Goal: Task Accomplishment & Management: Use online tool/utility

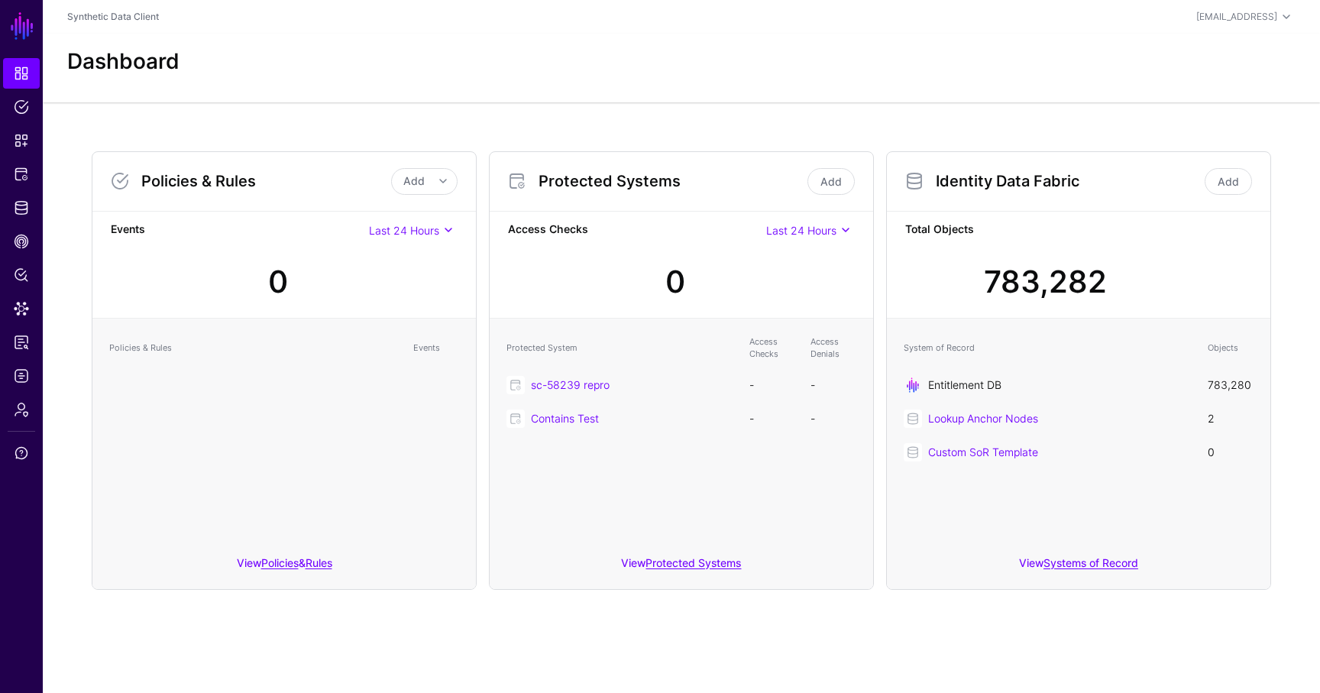
click at [933, 383] on link "Entitlement DB" at bounding box center [964, 384] width 73 height 13
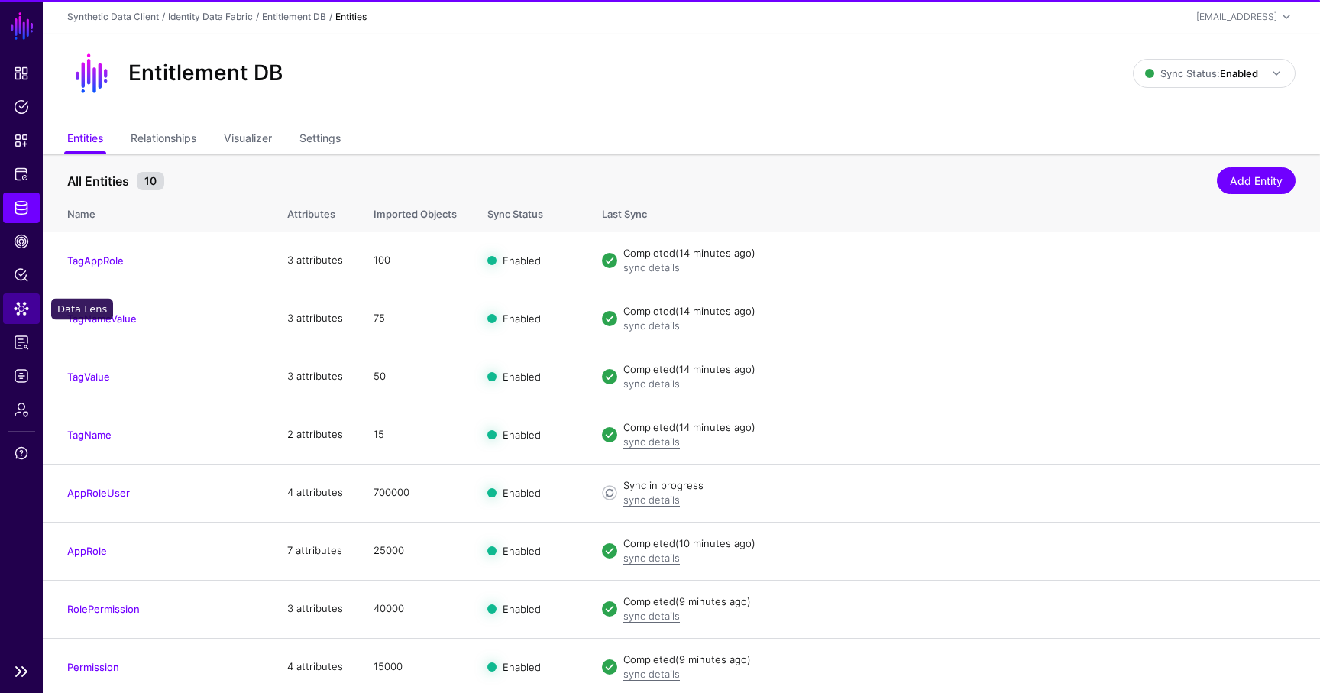
click at [30, 300] on link "Data Lens" at bounding box center [21, 308] width 37 height 31
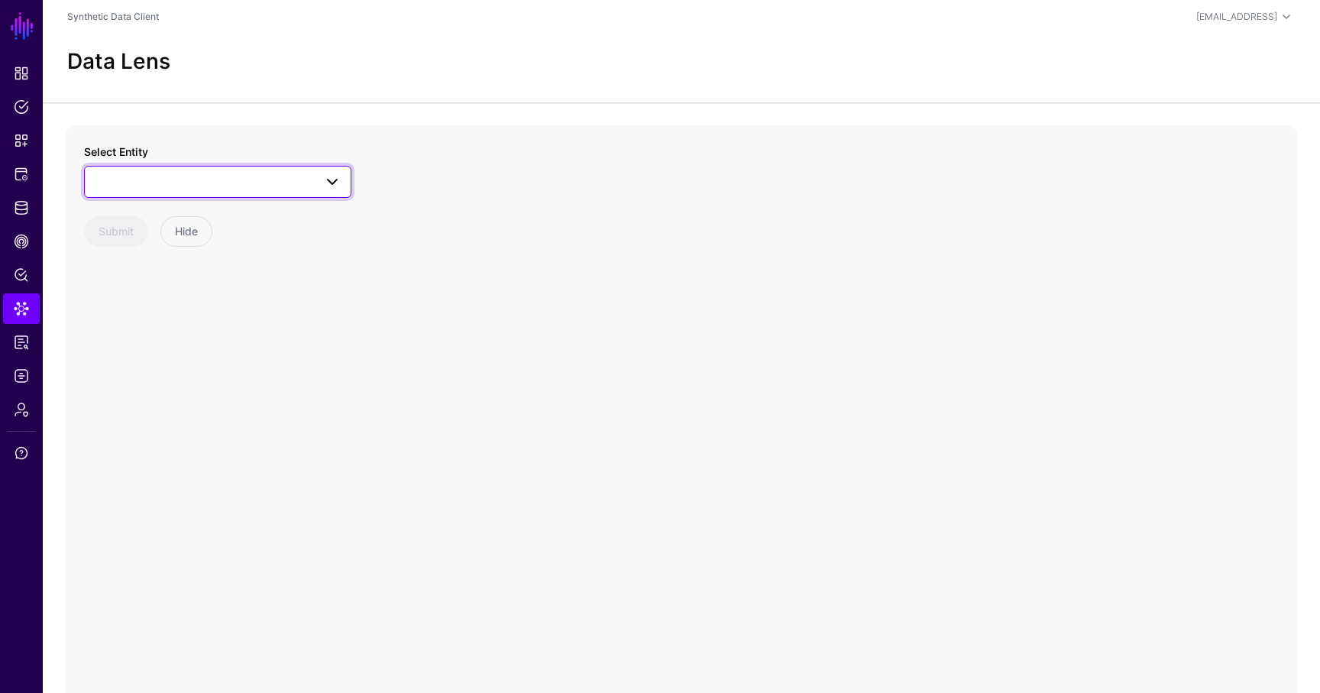
click at [198, 180] on span at bounding box center [218, 182] width 248 height 18
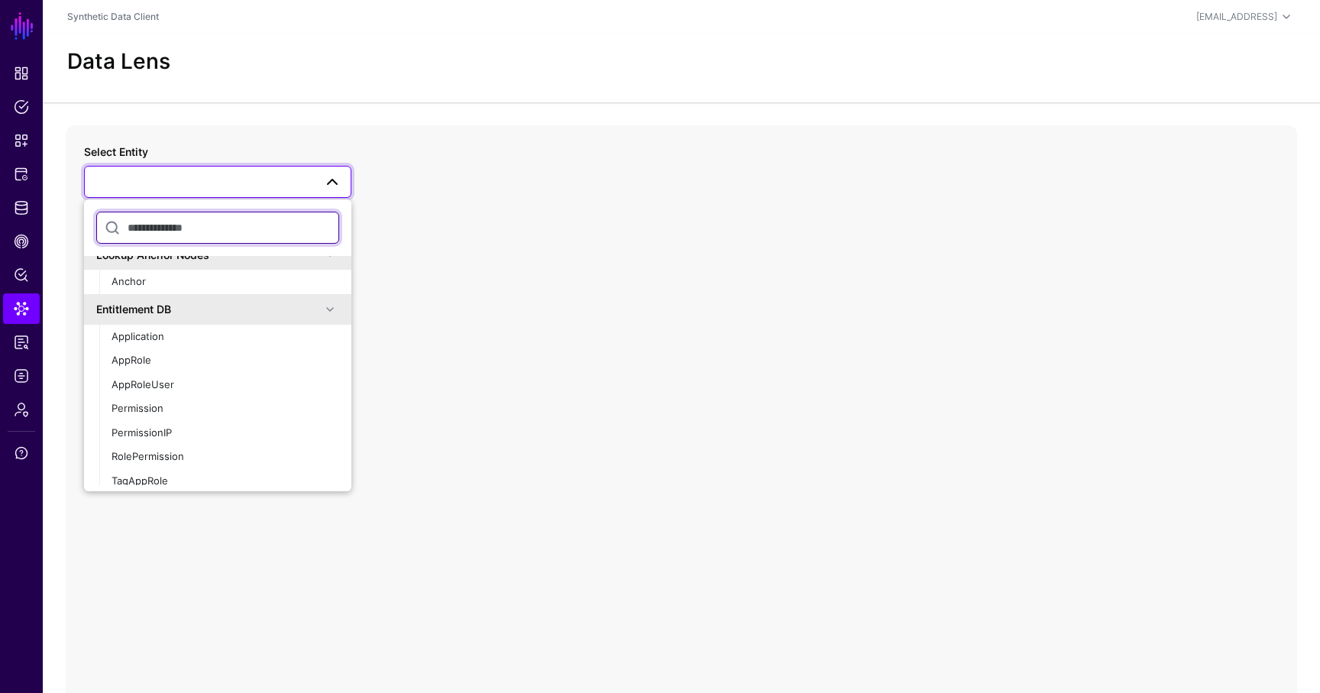
scroll to position [57, 0]
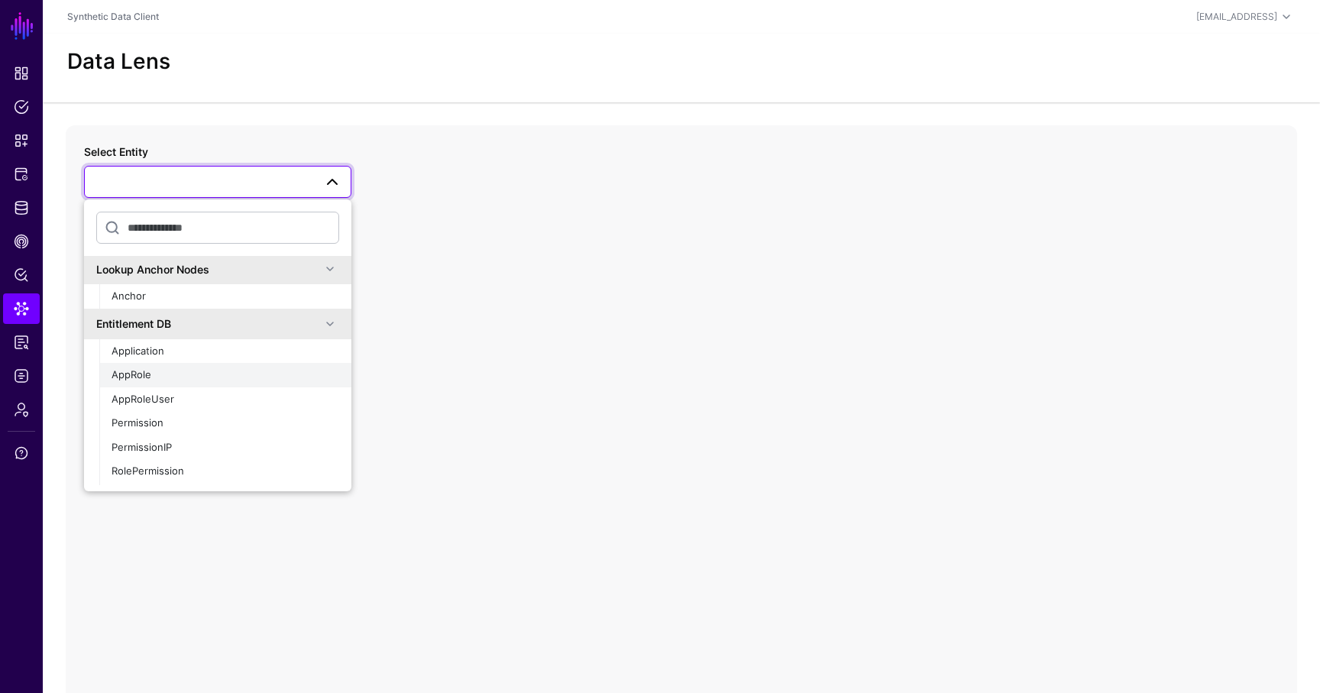
click at [141, 371] on span "AppRole" at bounding box center [132, 374] width 40 height 12
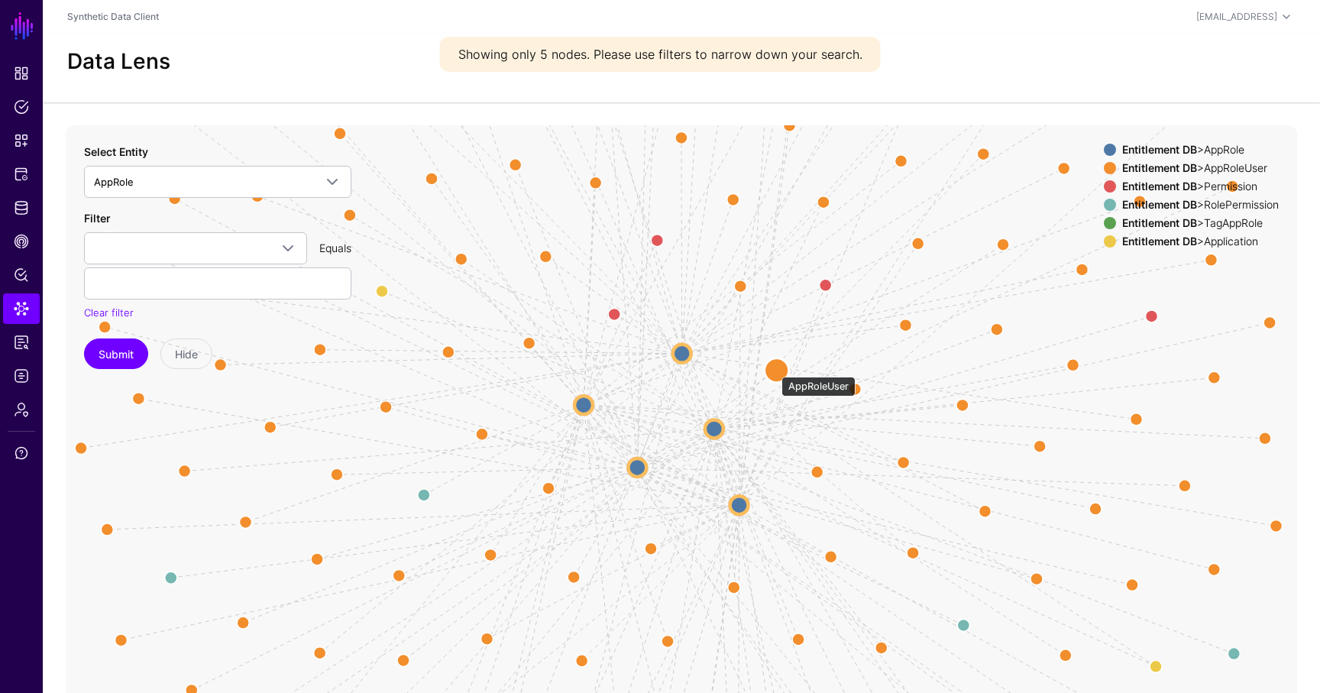
click at [774, 369] on circle at bounding box center [777, 370] width 24 height 24
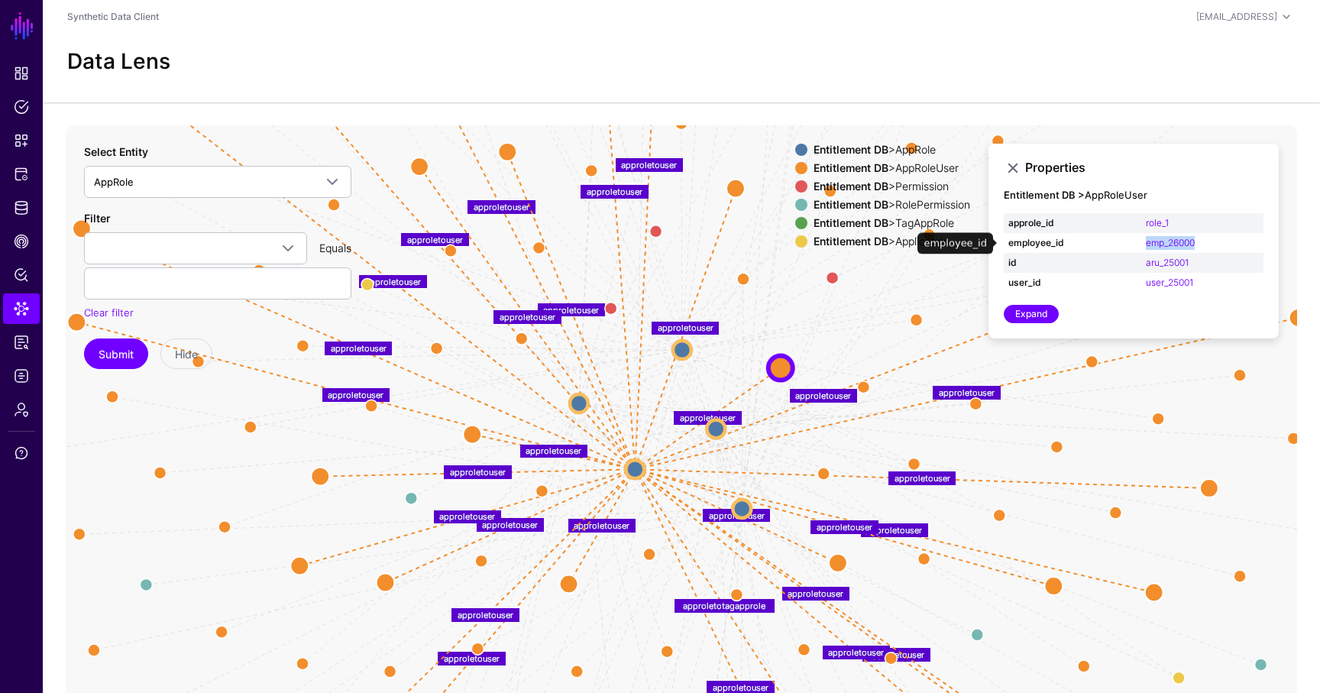
drag, startPoint x: 1219, startPoint y: 242, endPoint x: 1132, endPoint y: 241, distance: 86.3
click at [1132, 241] on tr "employee_id emp_26000" at bounding box center [1134, 243] width 260 height 20
click at [1161, 241] on link "emp_26000" at bounding box center [1170, 242] width 49 height 11
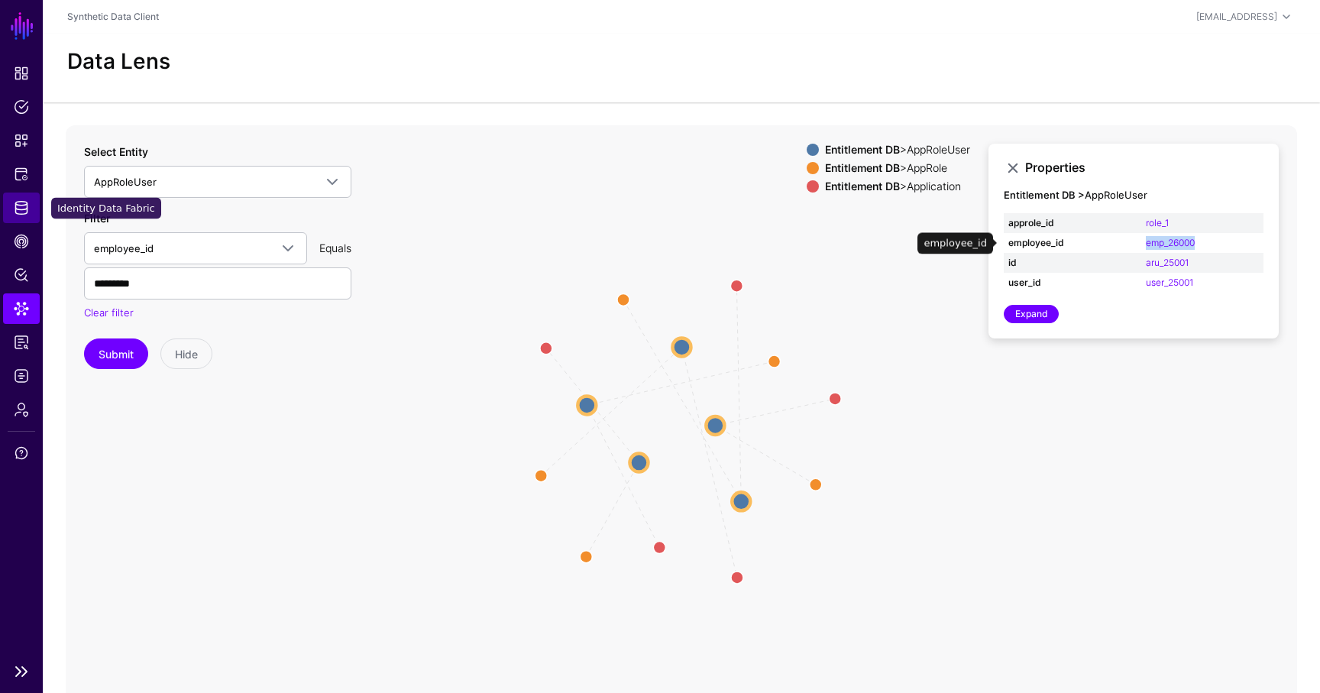
click at [27, 198] on link "Identity Data Fabric" at bounding box center [21, 208] width 37 height 31
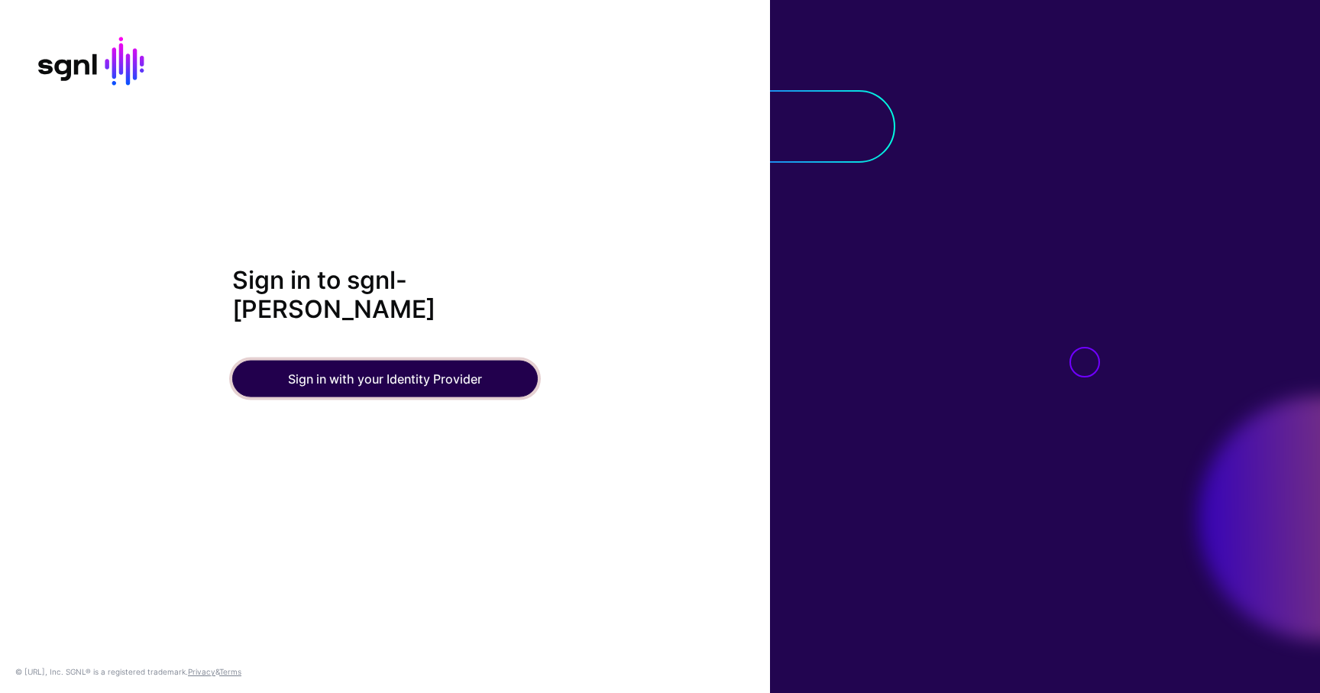
click at [323, 364] on button "Sign in with your Identity Provider" at bounding box center [385, 379] width 306 height 37
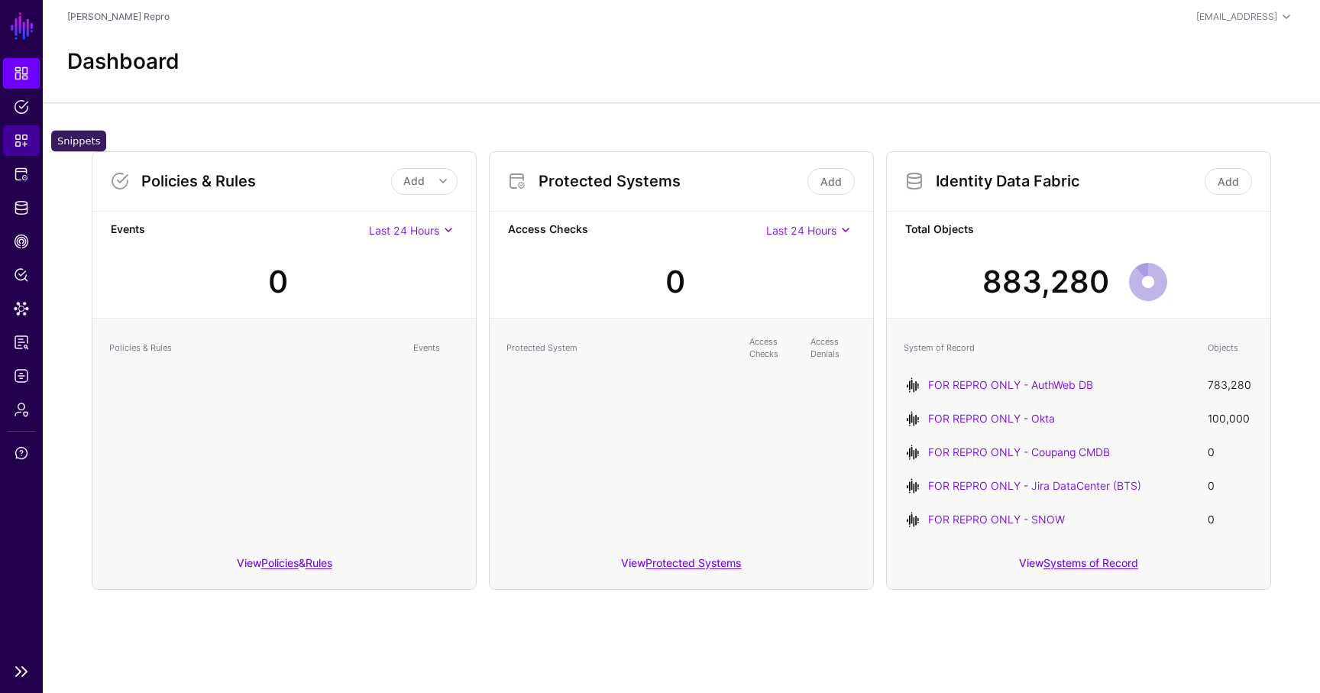
click at [24, 136] on span "Snippets" at bounding box center [21, 140] width 15 height 15
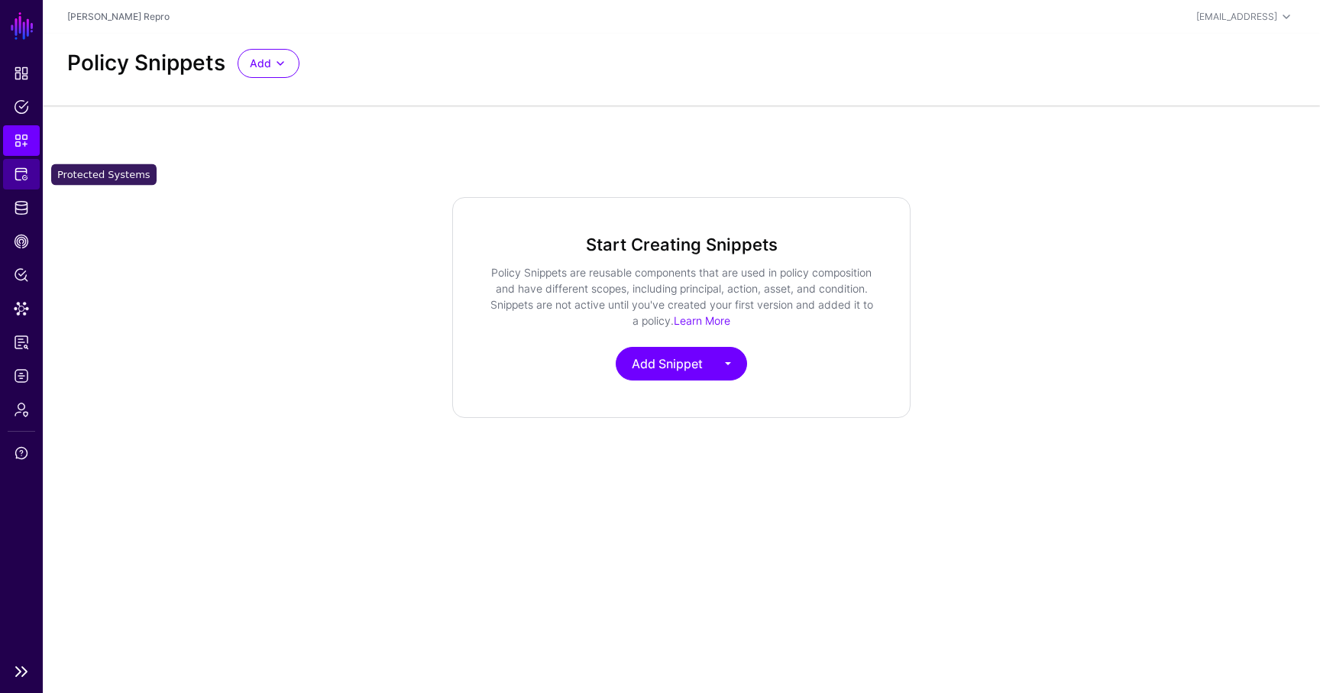
click at [18, 174] on span "Protected Systems" at bounding box center [21, 174] width 15 height 15
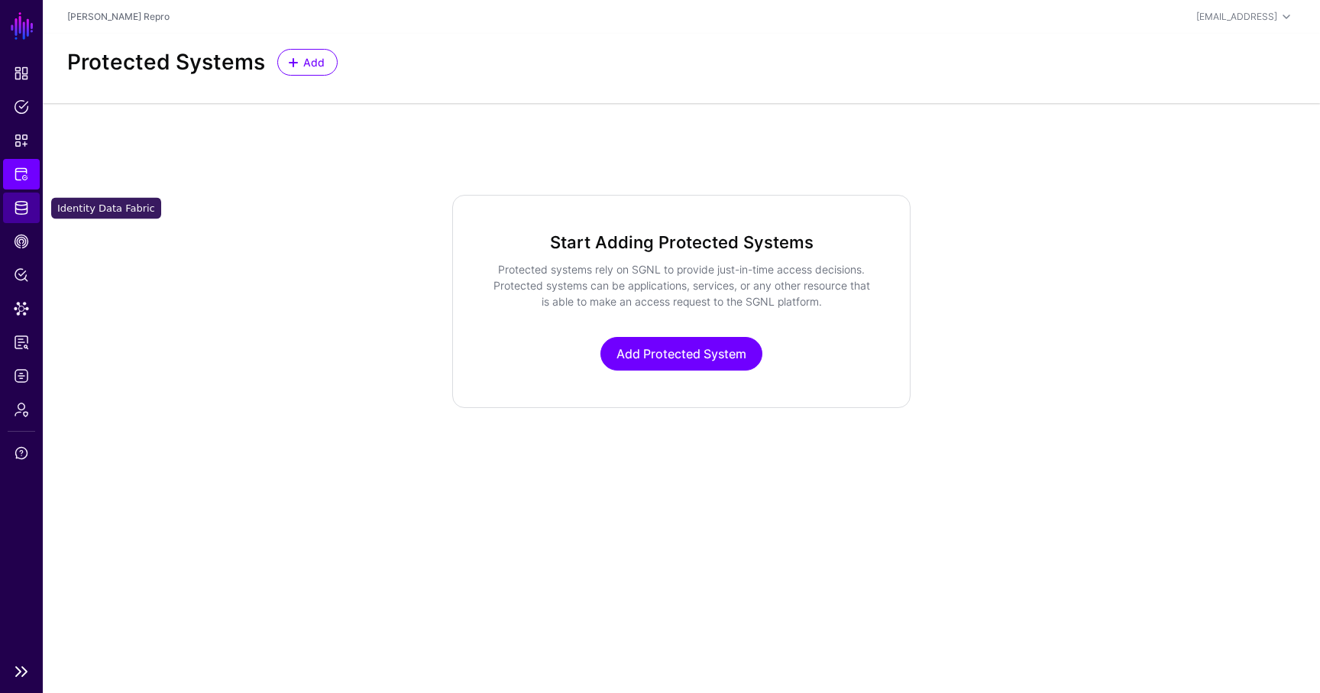
click at [24, 206] on span "Identity Data Fabric" at bounding box center [21, 207] width 15 height 15
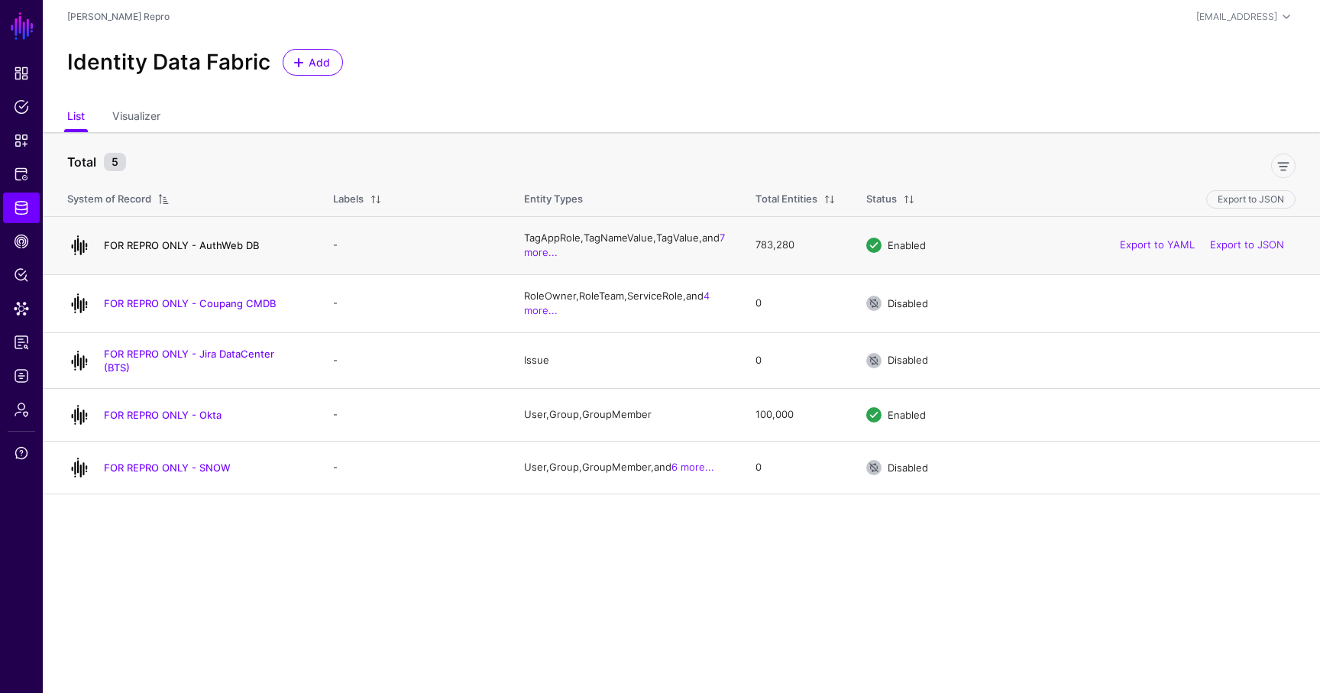
click at [222, 241] on link "FOR REPRO ONLY - AuthWeb DB" at bounding box center [181, 245] width 155 height 12
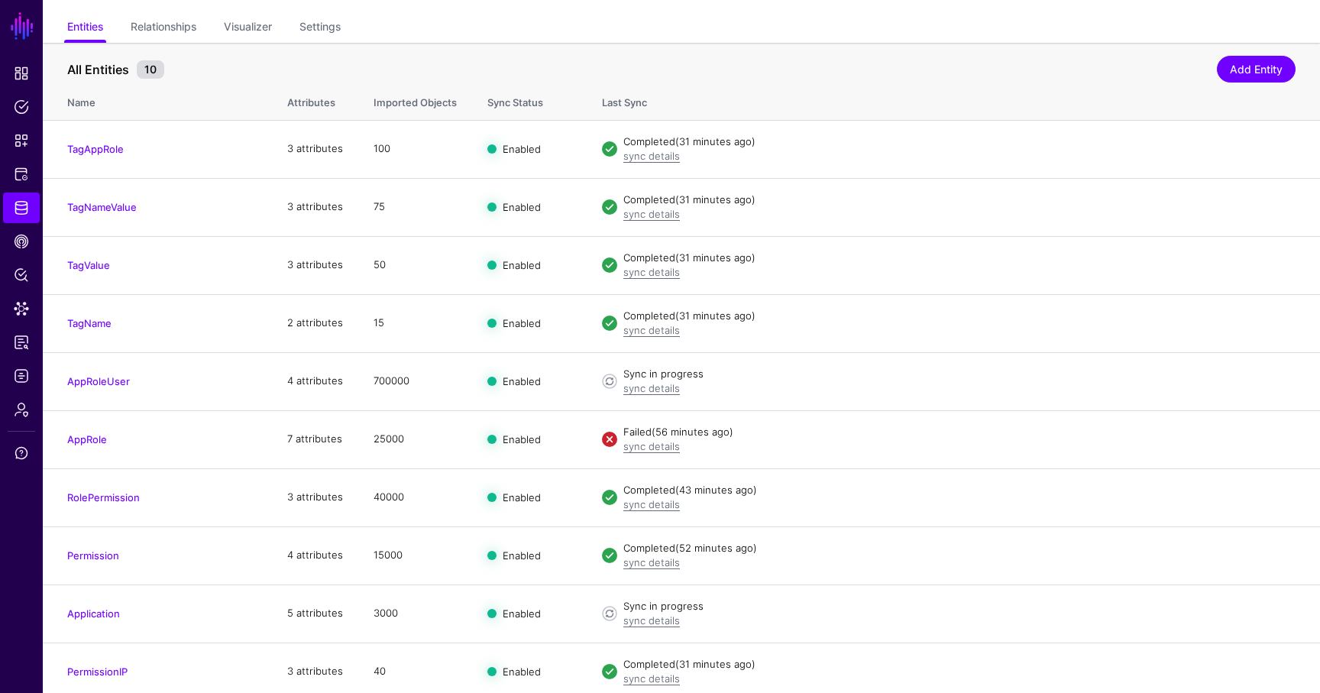
scroll to position [119, 0]
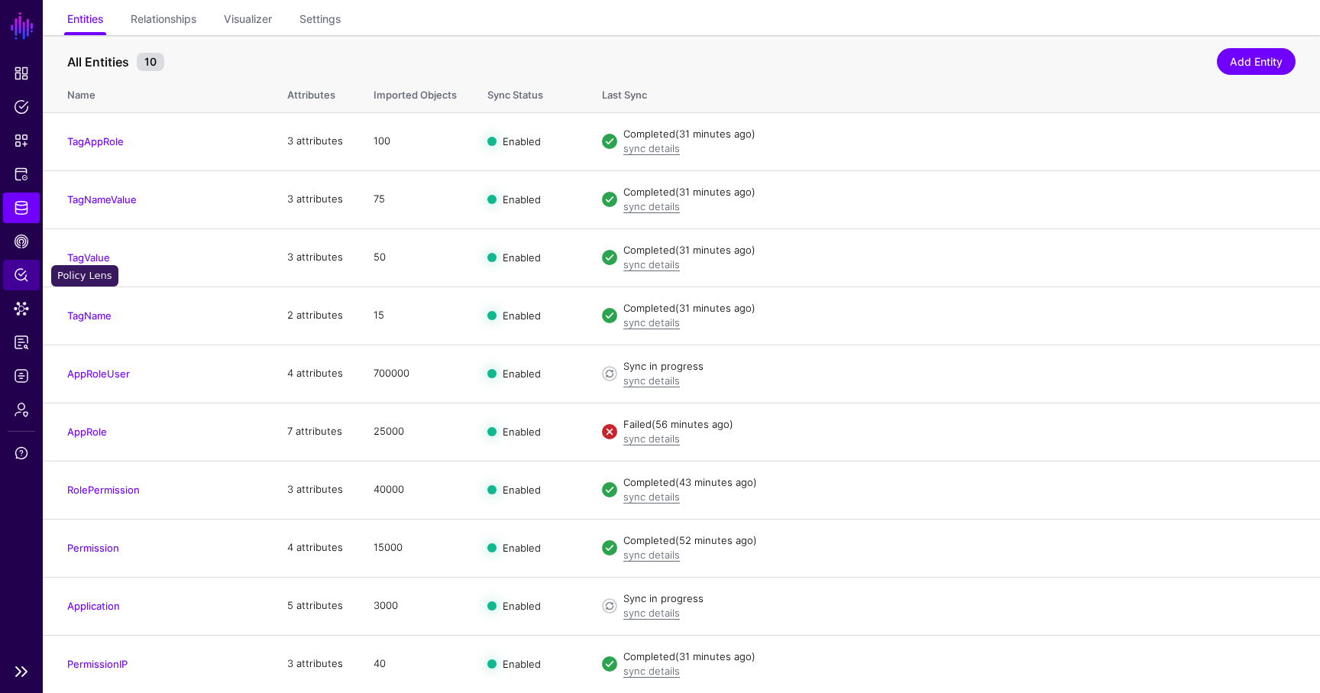
click at [21, 276] on span "Policy Lens" at bounding box center [21, 274] width 15 height 15
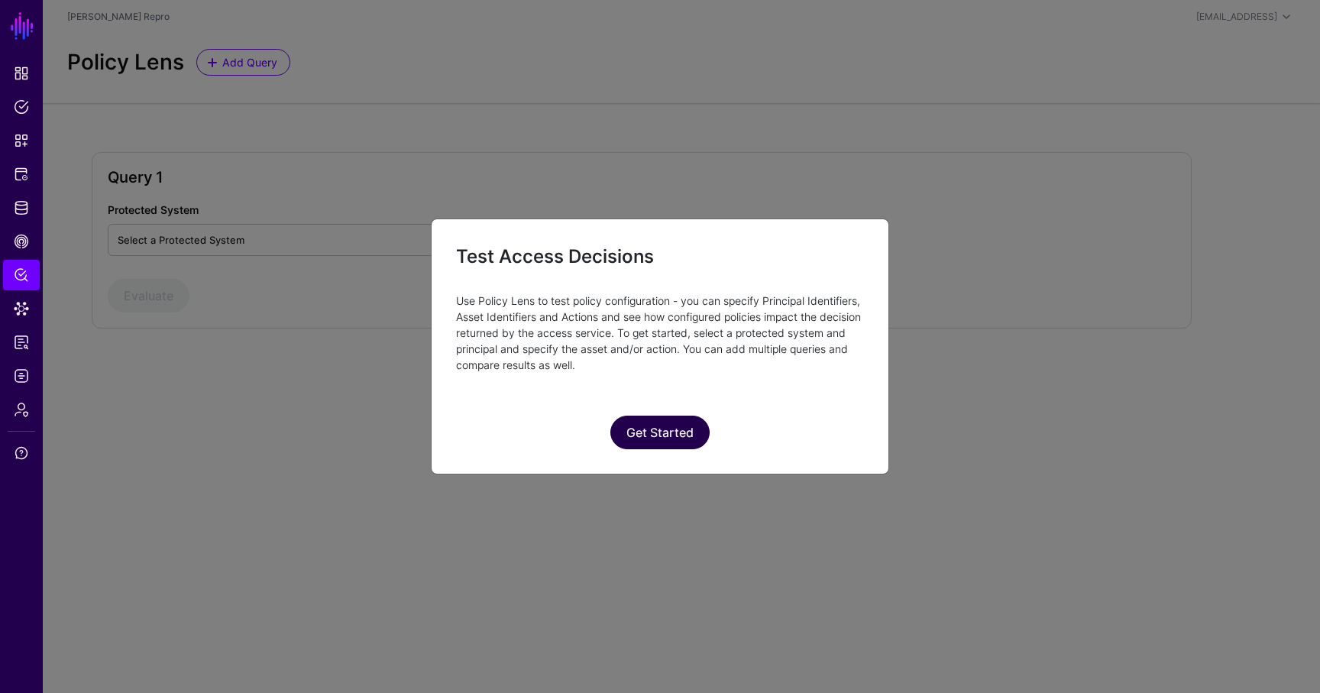
click at [646, 428] on button "Get Started" at bounding box center [659, 433] width 99 height 34
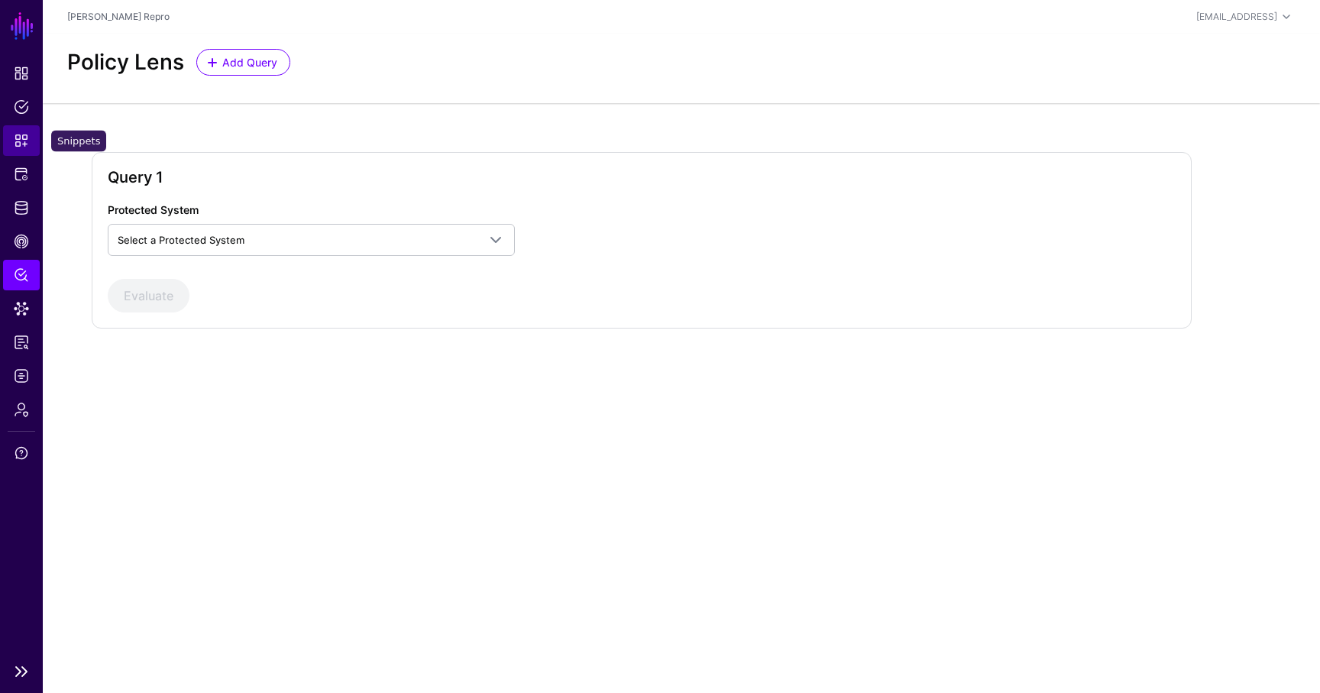
click at [21, 139] on span "Snippets" at bounding box center [21, 140] width 15 height 15
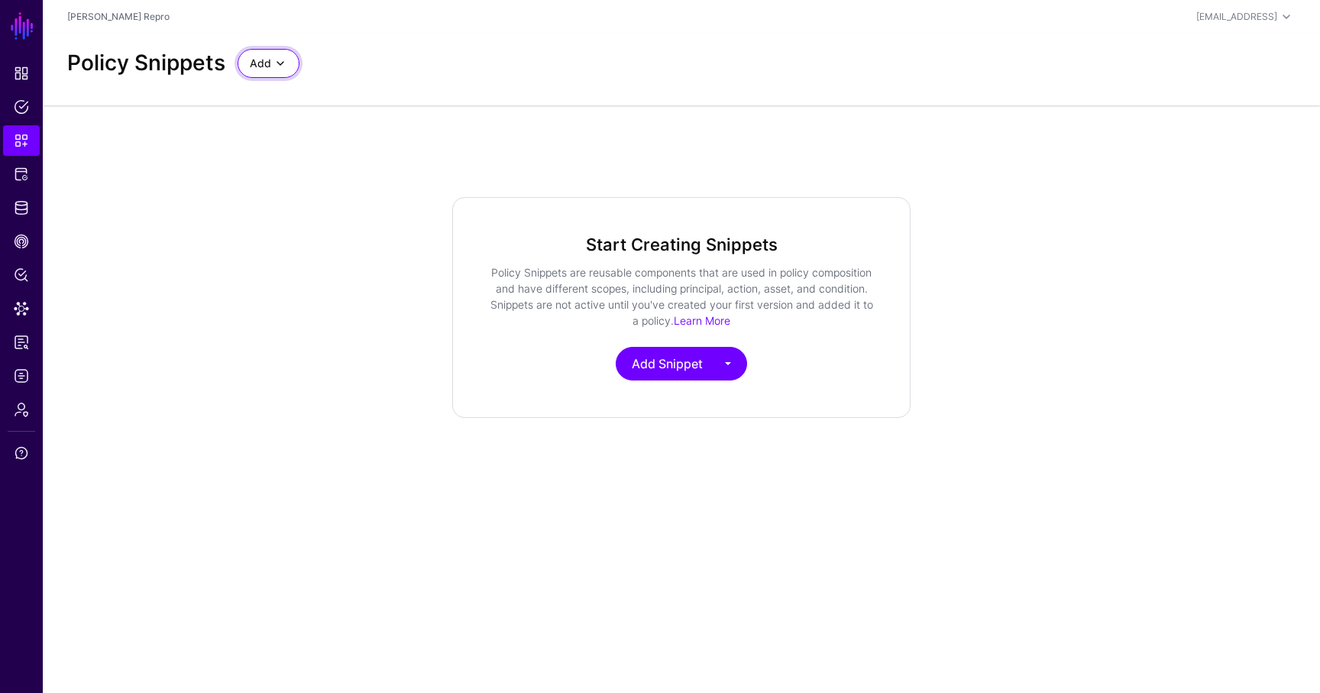
click at [273, 63] on span at bounding box center [280, 63] width 18 height 18
click at [308, 127] on span "Start from a Blank Snippet" at bounding box center [312, 121] width 125 height 12
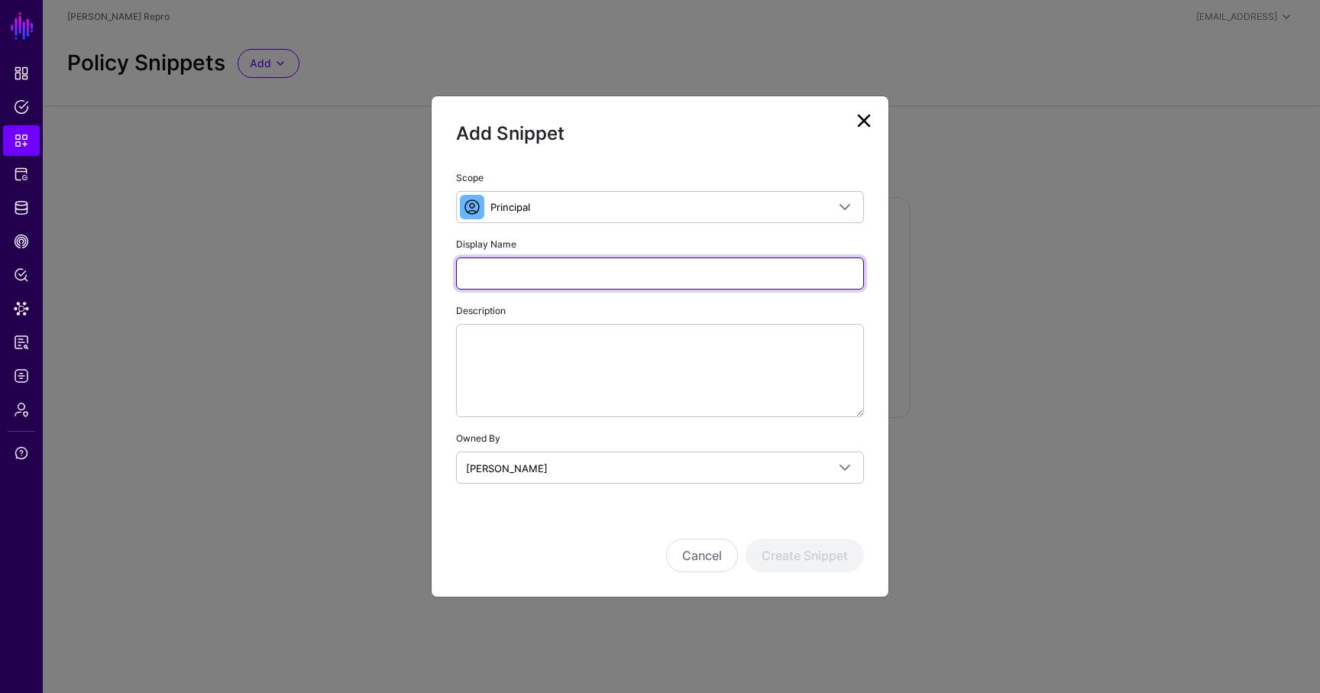
click at [512, 274] on input "Display Name" at bounding box center [660, 273] width 408 height 32
click at [471, 273] on input "**********" at bounding box center [660, 273] width 408 height 32
type input "**********"
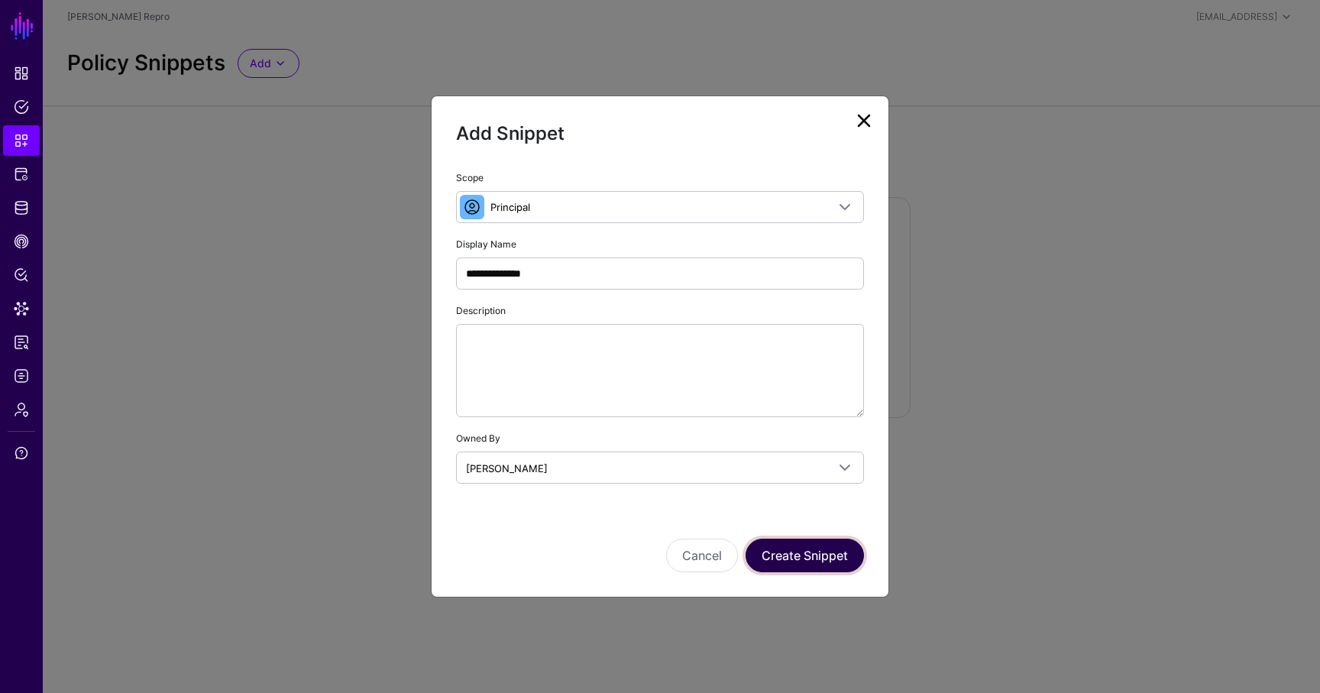
click at [811, 552] on button "Create Snippet" at bounding box center [805, 556] width 118 height 34
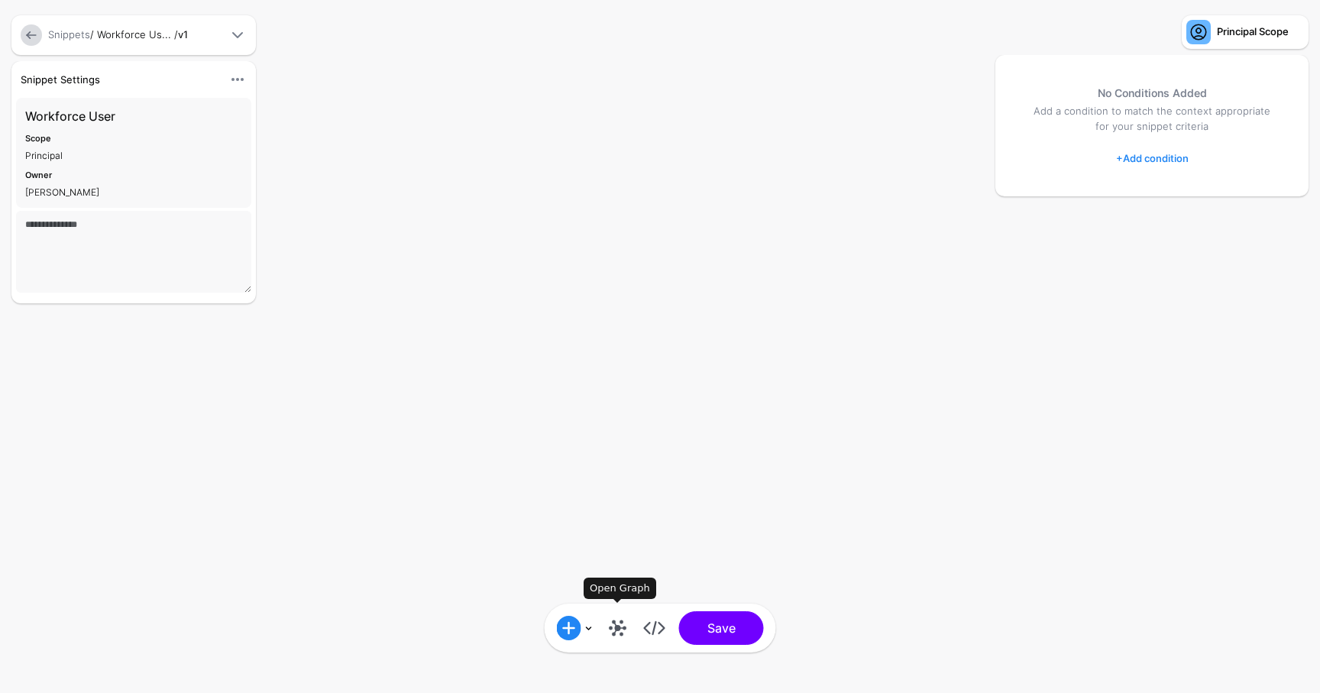
click at [614, 616] on link at bounding box center [618, 628] width 24 height 24
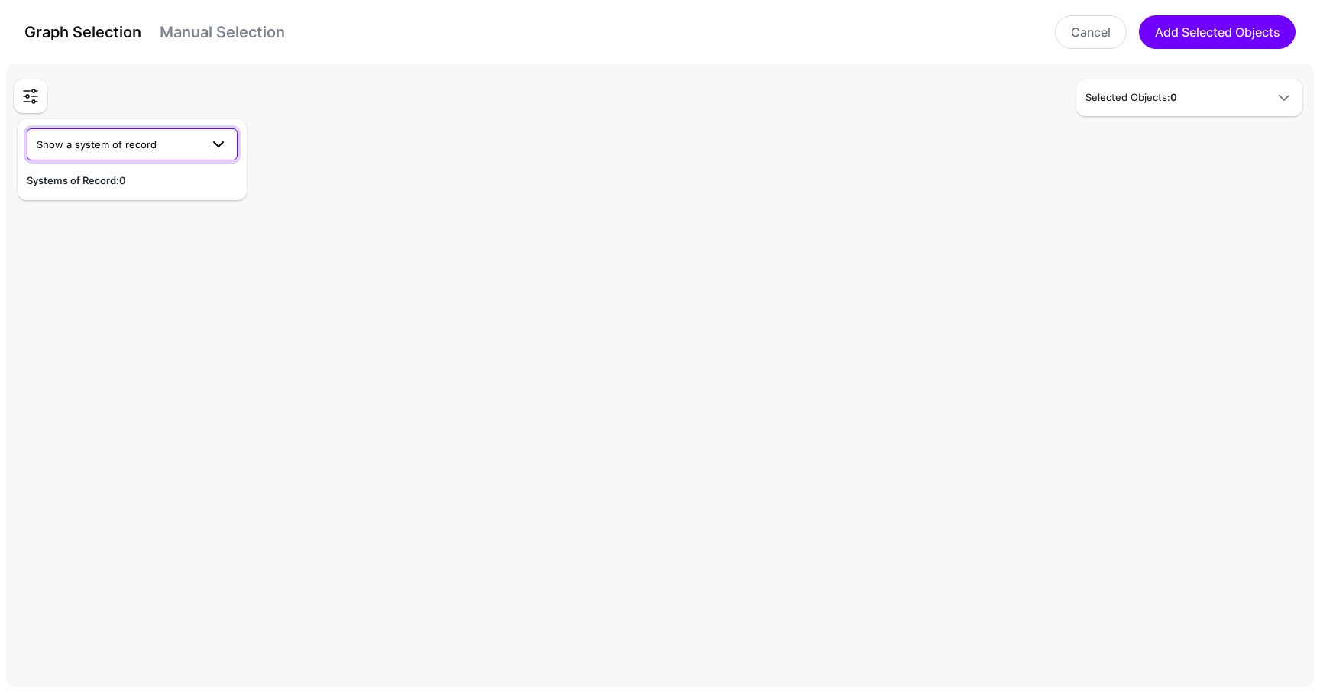
click at [144, 140] on span "Show a system of record" at bounding box center [97, 144] width 120 height 12
click at [168, 257] on div "FOR REPRO ONLY - Okta" at bounding box center [132, 252] width 186 height 15
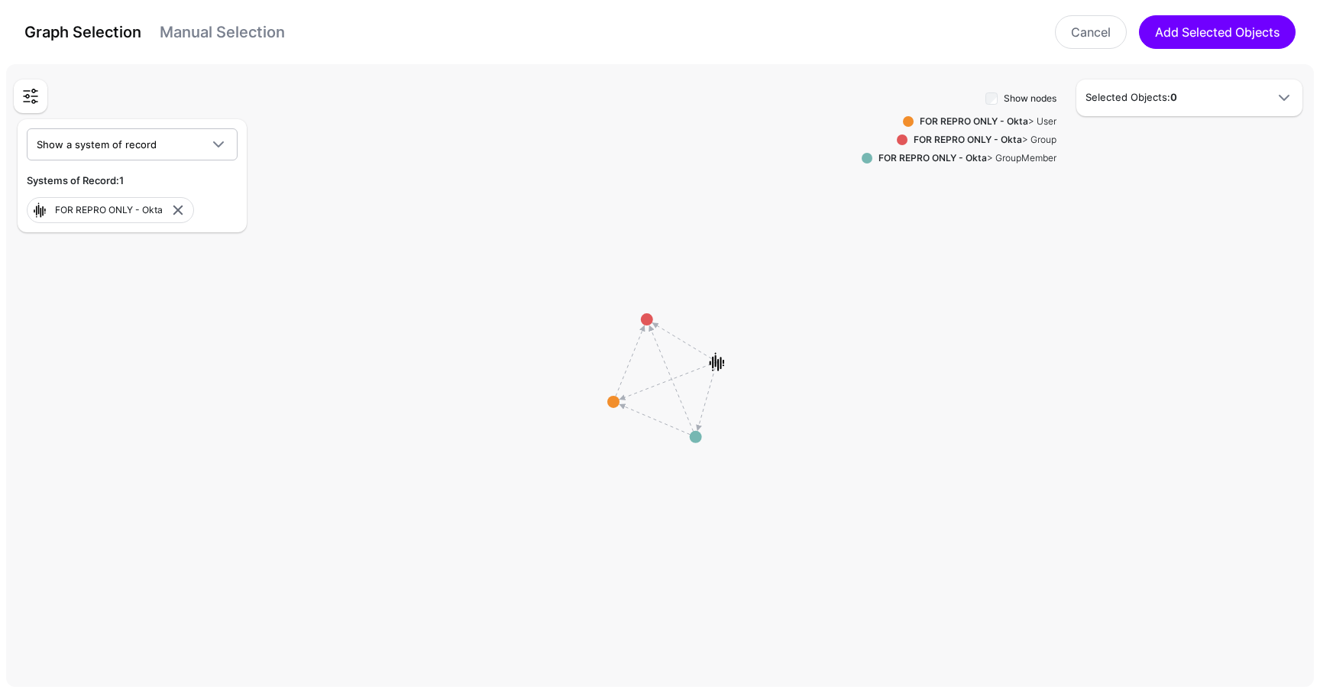
click at [999, 113] on div "Show nodes FOR REPRO ONLY - Okta > User FOR REPRO ONLY - Okta > Group FOR REPRO…" at bounding box center [959, 380] width 195 height 583
click at [999, 118] on strong "FOR REPRO ONLY - Okta" at bounding box center [974, 120] width 108 height 11
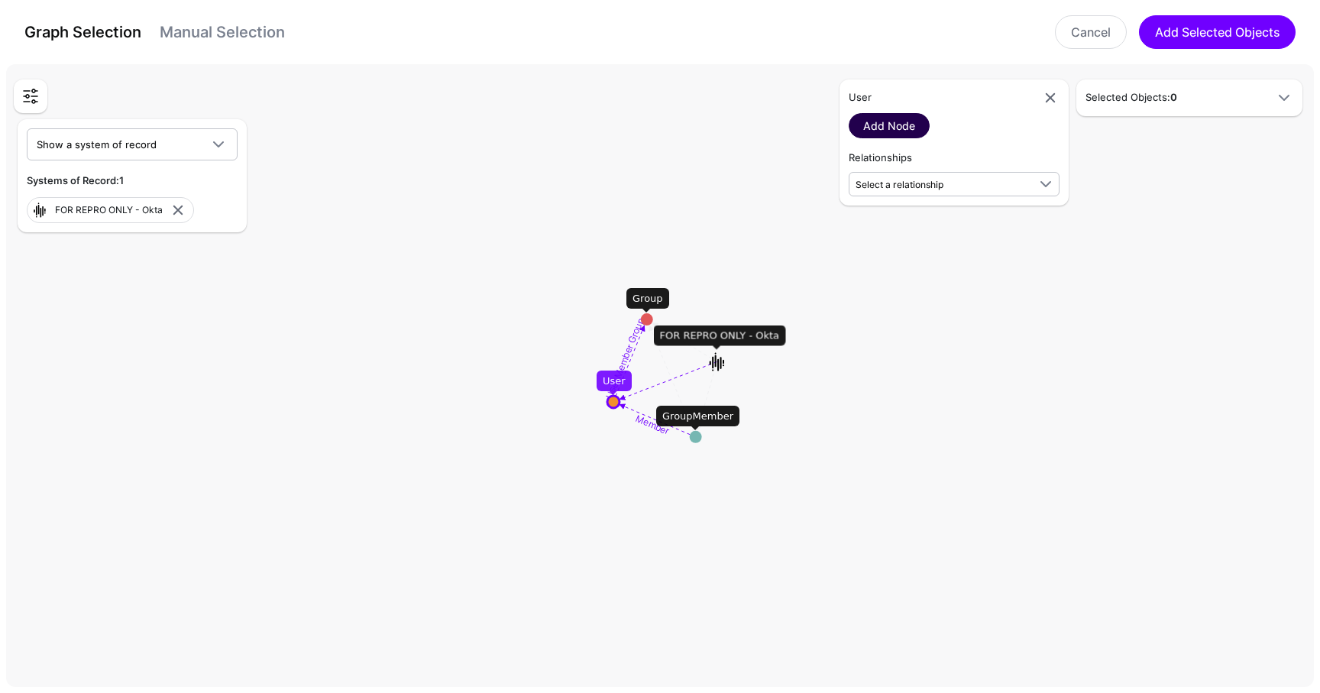
click at [911, 128] on link "Add Node" at bounding box center [889, 125] width 81 height 25
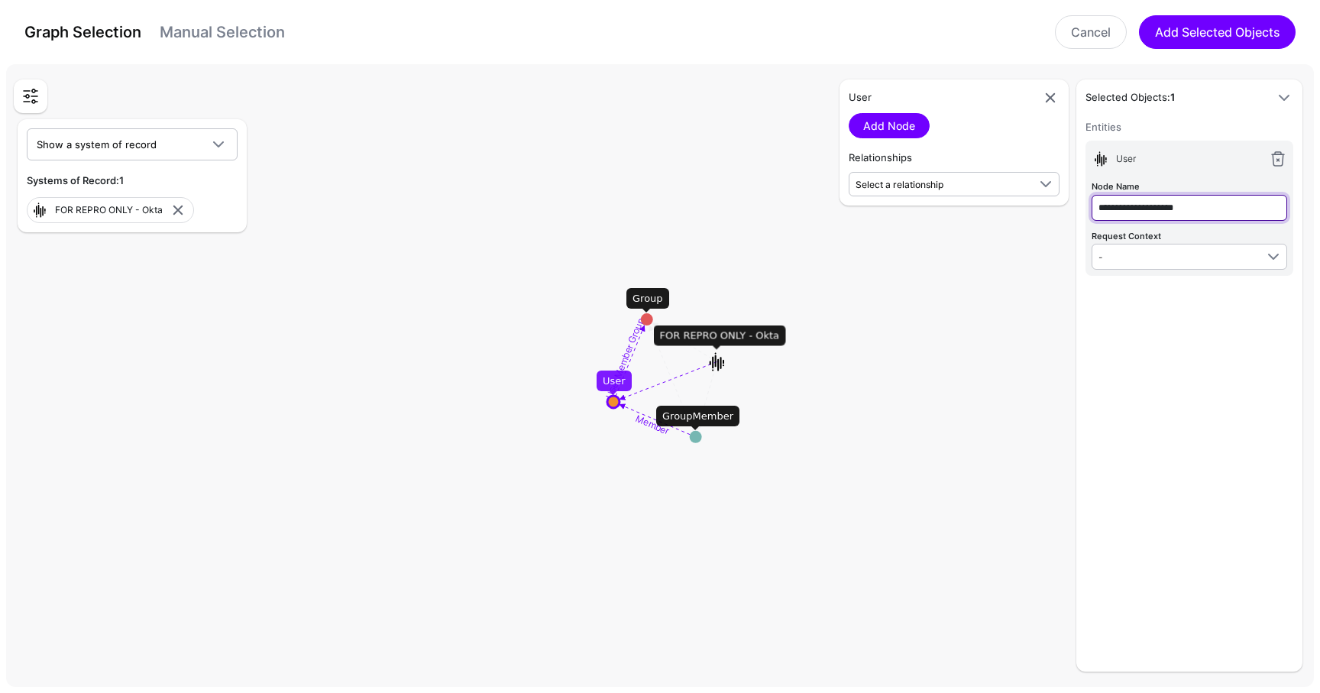
click at [1174, 213] on input "**********" at bounding box center [1190, 208] width 196 height 26
type input "********"
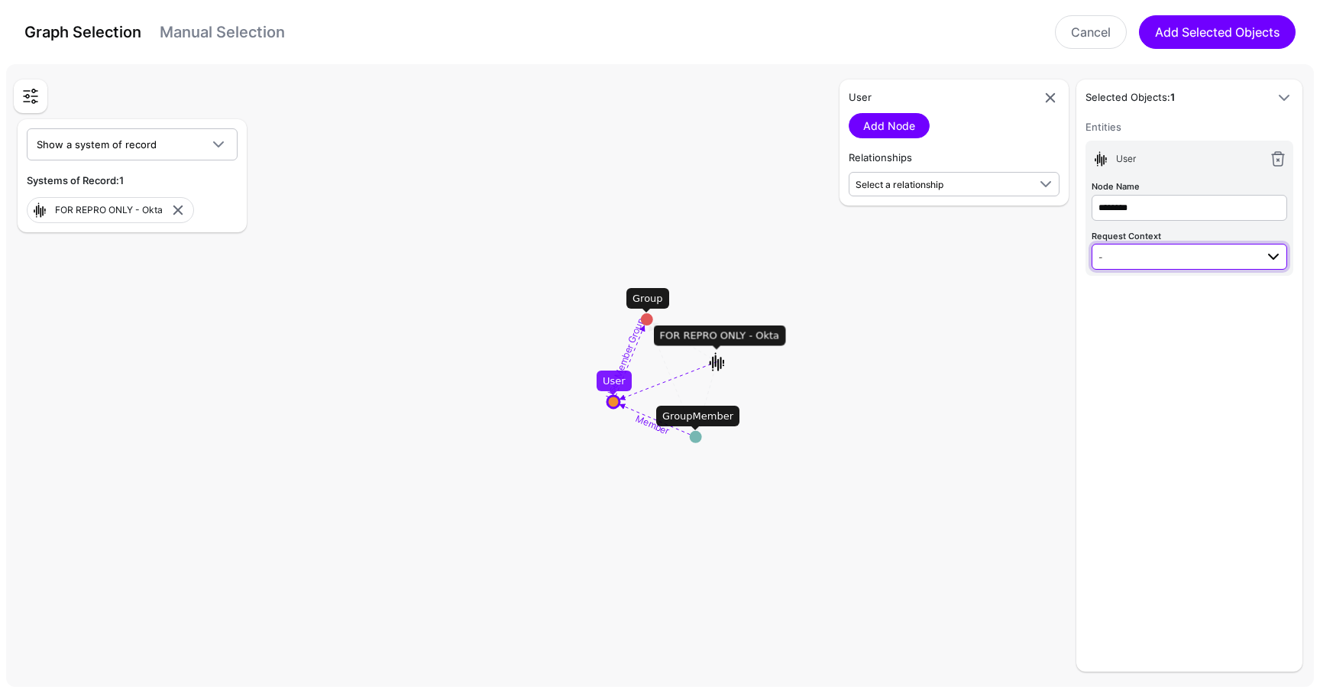
click at [1132, 267] on link "-" at bounding box center [1190, 257] width 196 height 26
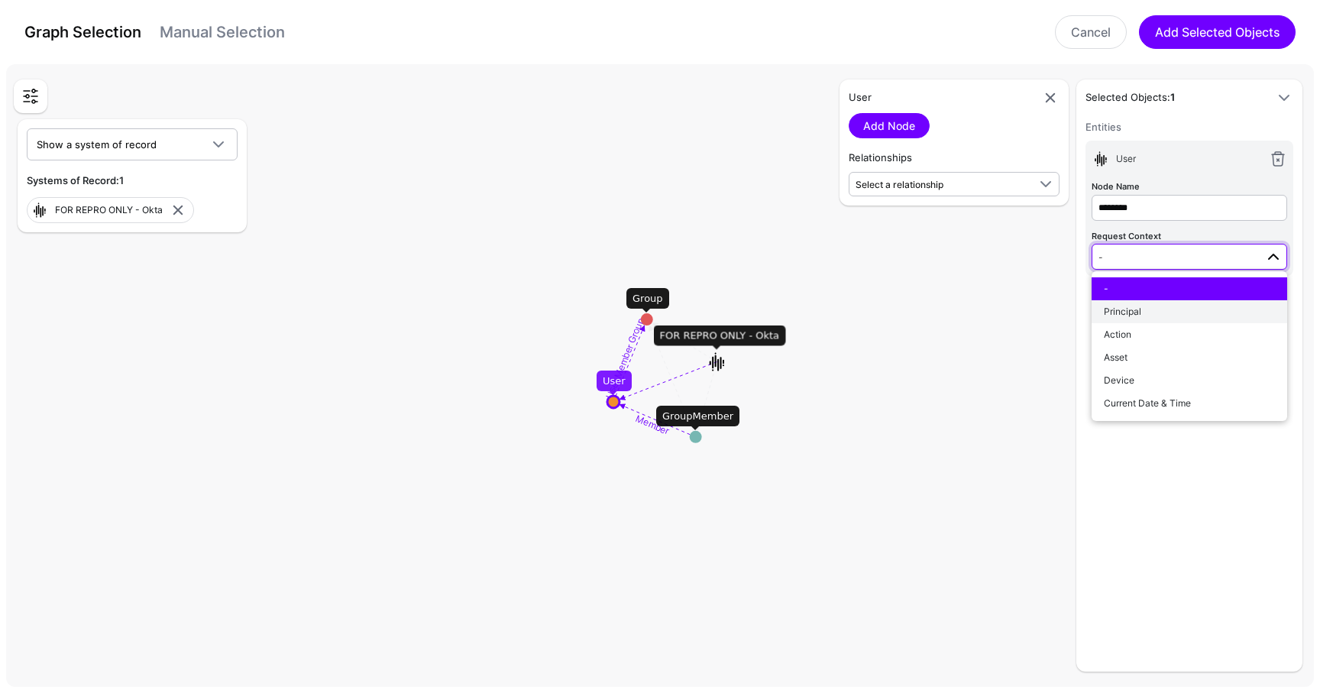
click at [1132, 309] on span "Principal" at bounding box center [1122, 311] width 37 height 11
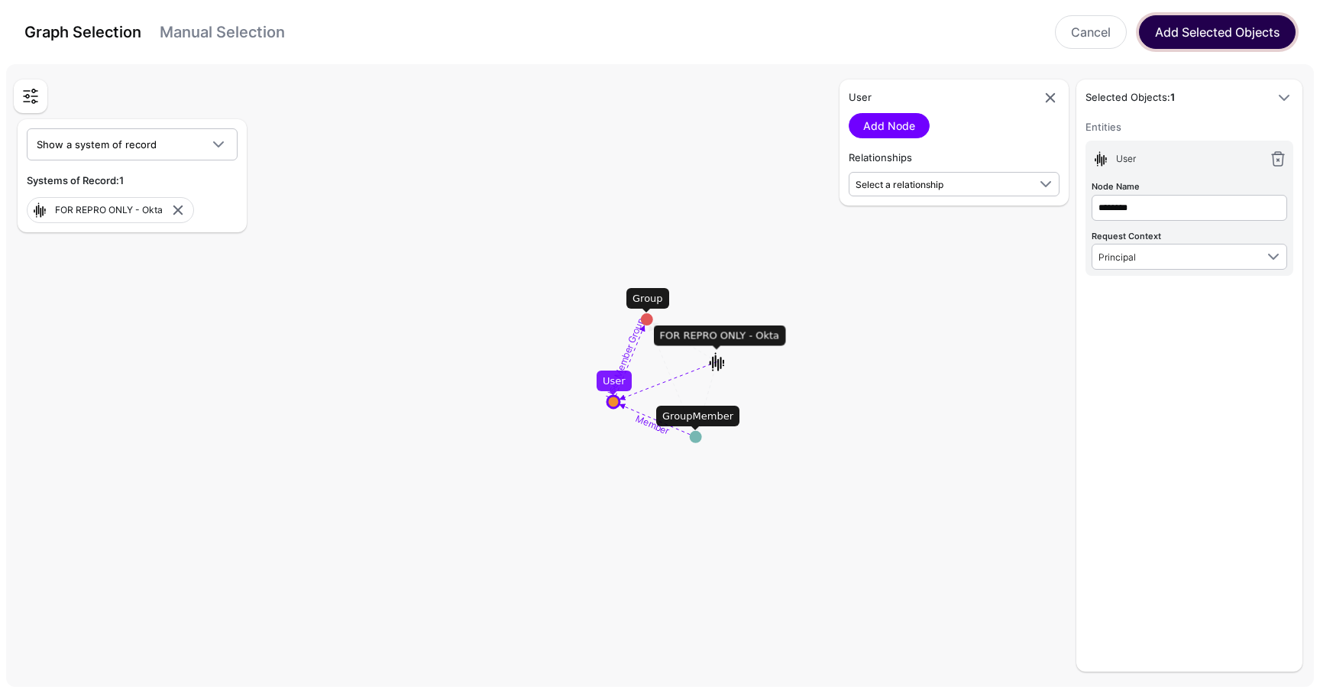
click at [1200, 27] on button "Add Selected Objects" at bounding box center [1217, 32] width 157 height 34
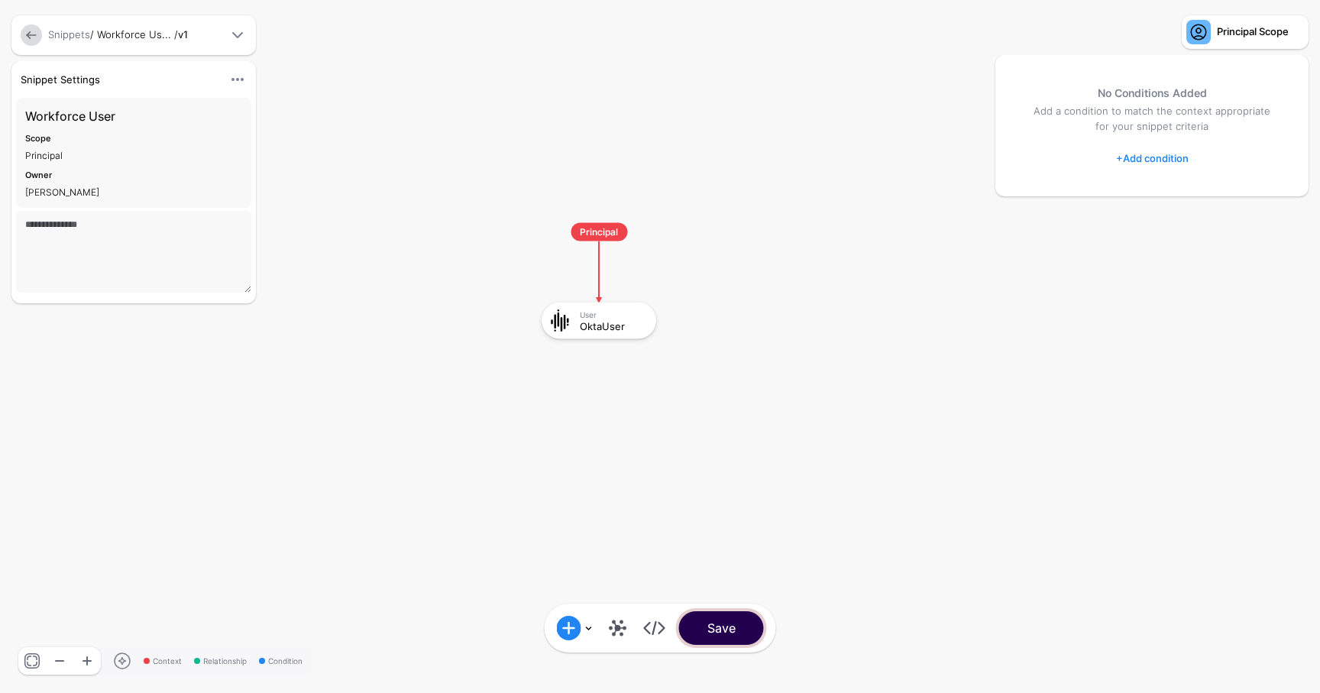
click at [723, 631] on button "Save" at bounding box center [721, 628] width 85 height 34
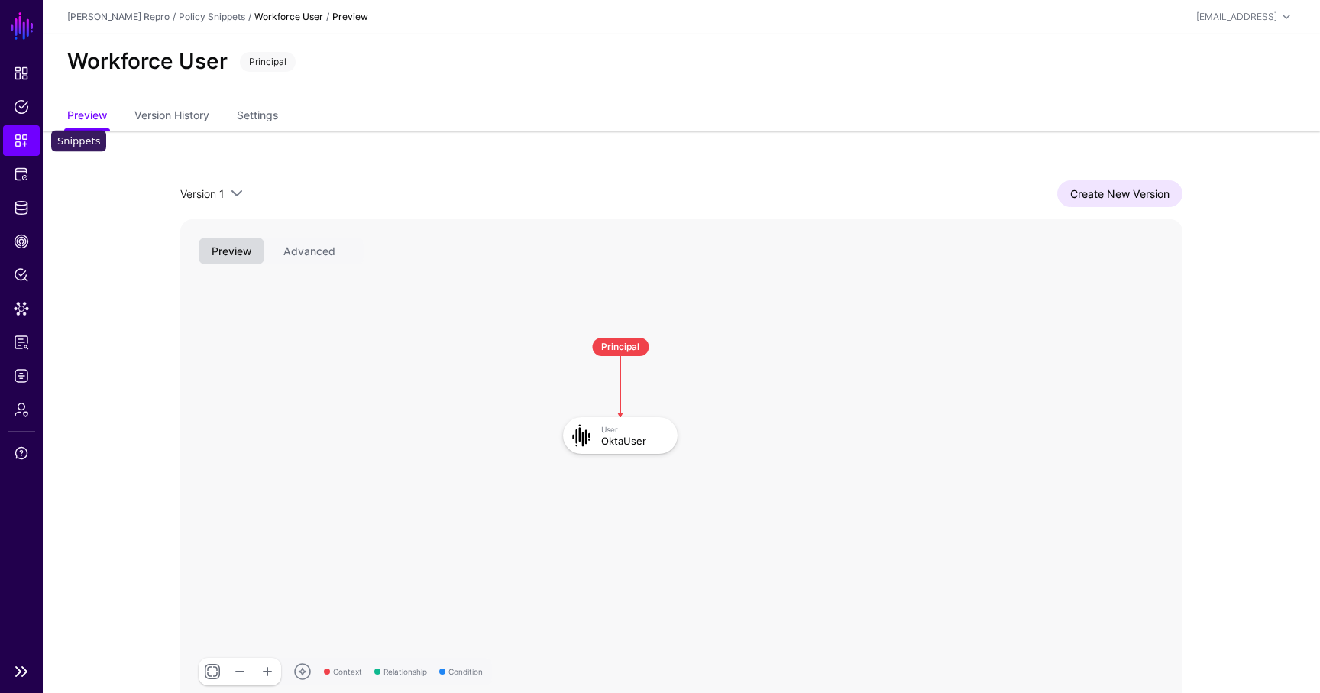
click at [10, 144] on link "Snippets" at bounding box center [21, 140] width 37 height 31
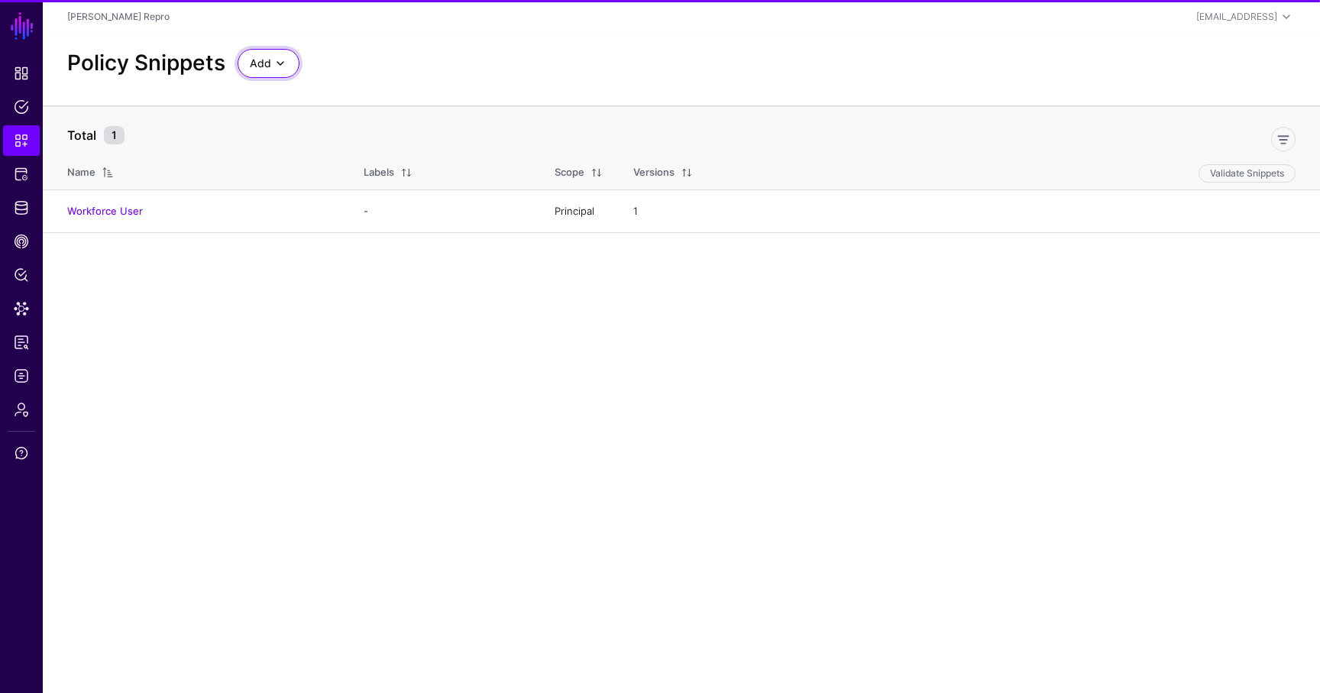
click at [267, 66] on span "Add" at bounding box center [260, 63] width 21 height 17
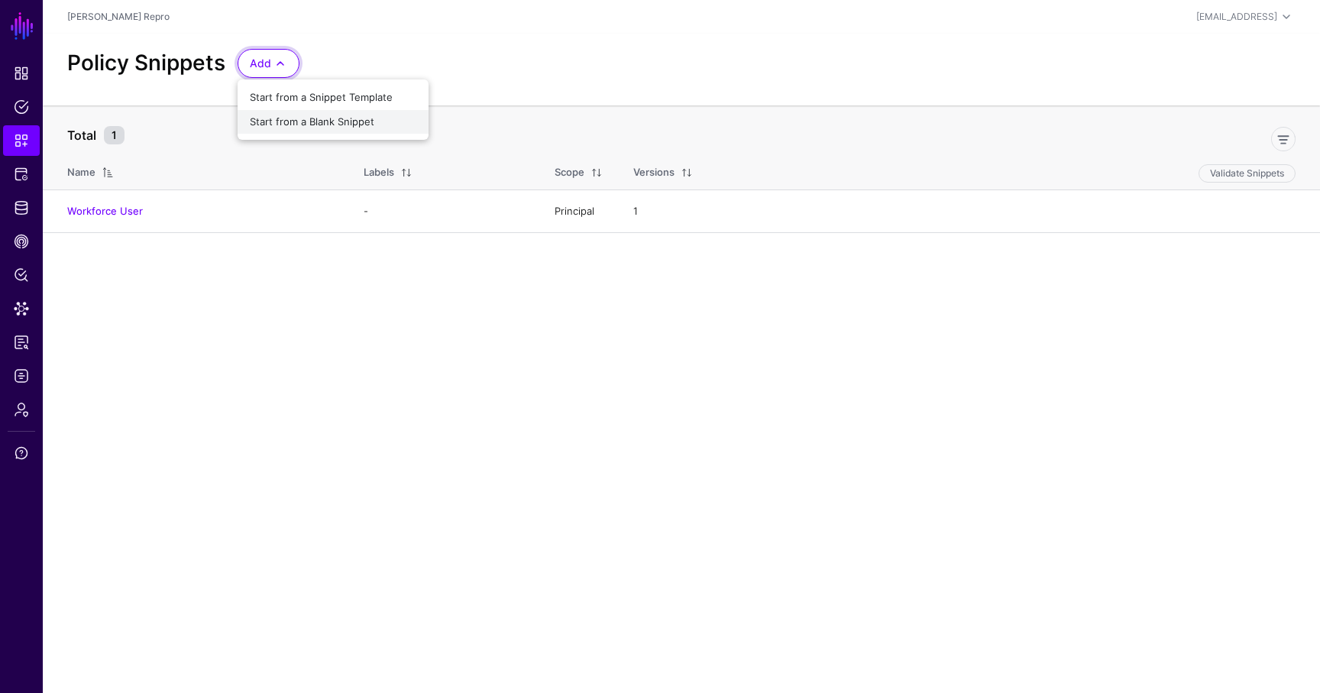
click at [291, 128] on div "Start from a Blank Snippet" at bounding box center [333, 122] width 167 height 15
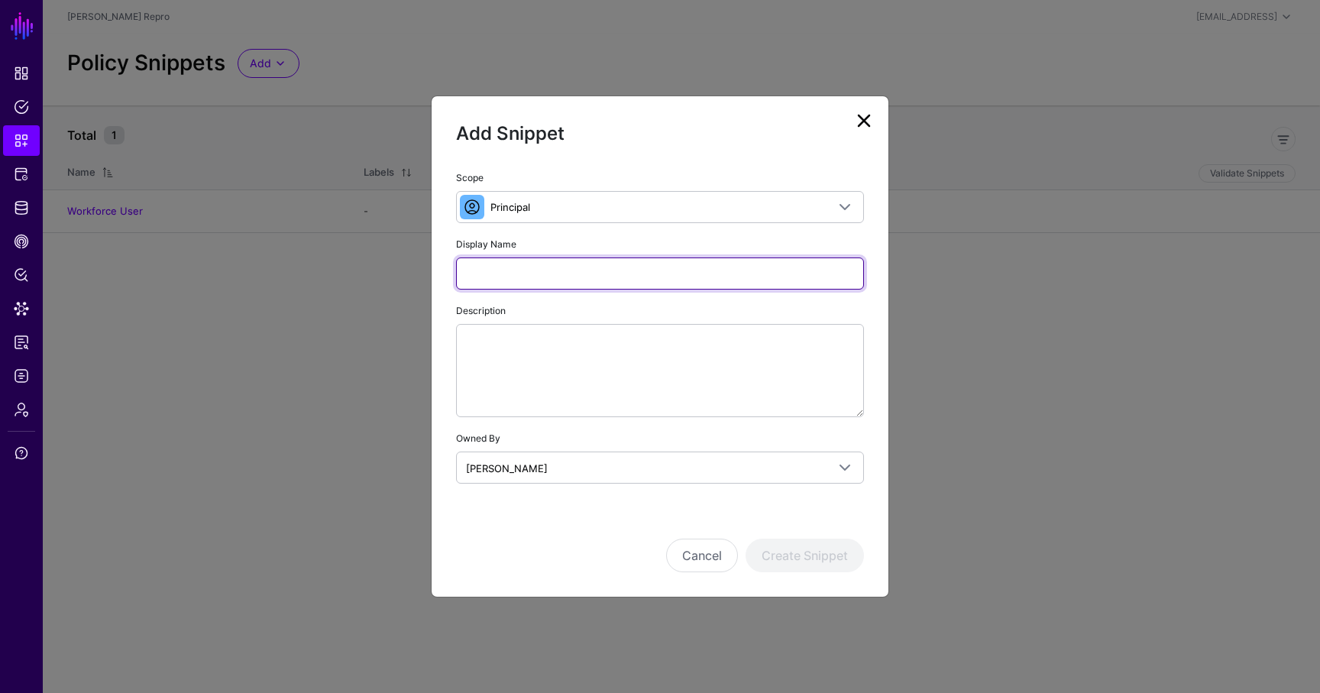
click at [580, 281] on input "Display Name" at bounding box center [660, 273] width 408 height 32
type input "******"
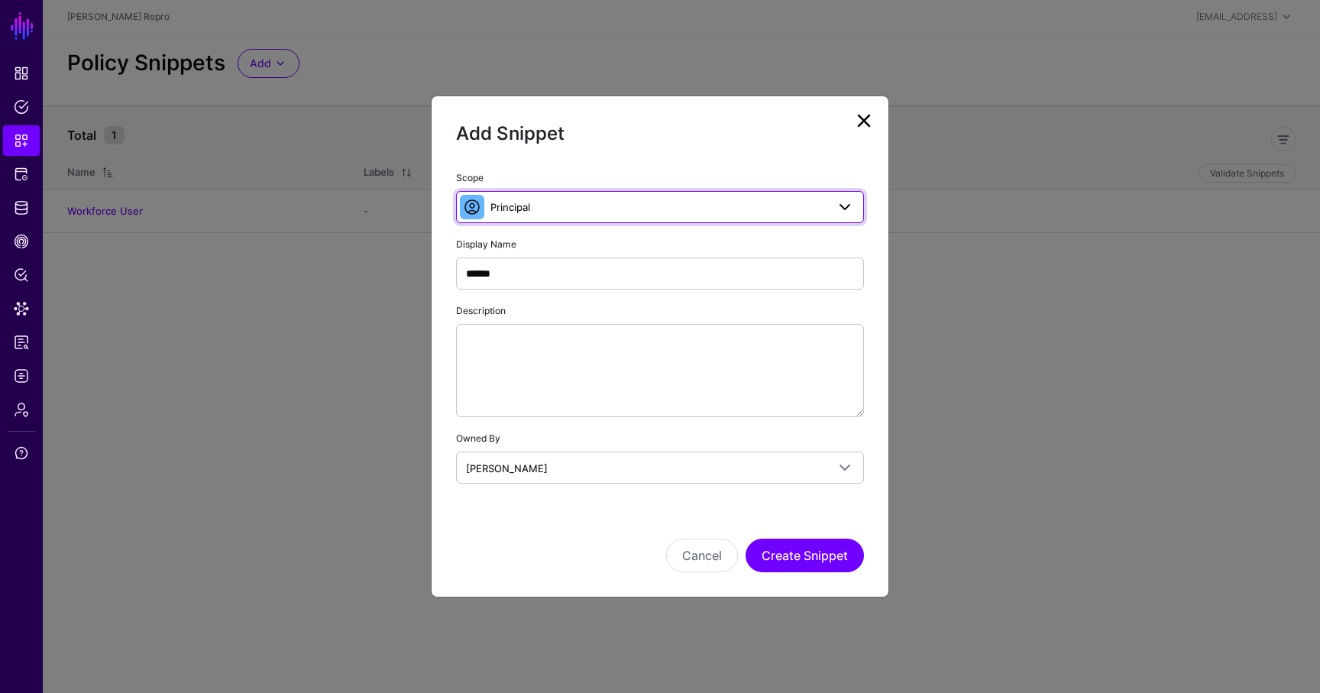
click at [529, 214] on span "Principal" at bounding box center [658, 207] width 336 height 17
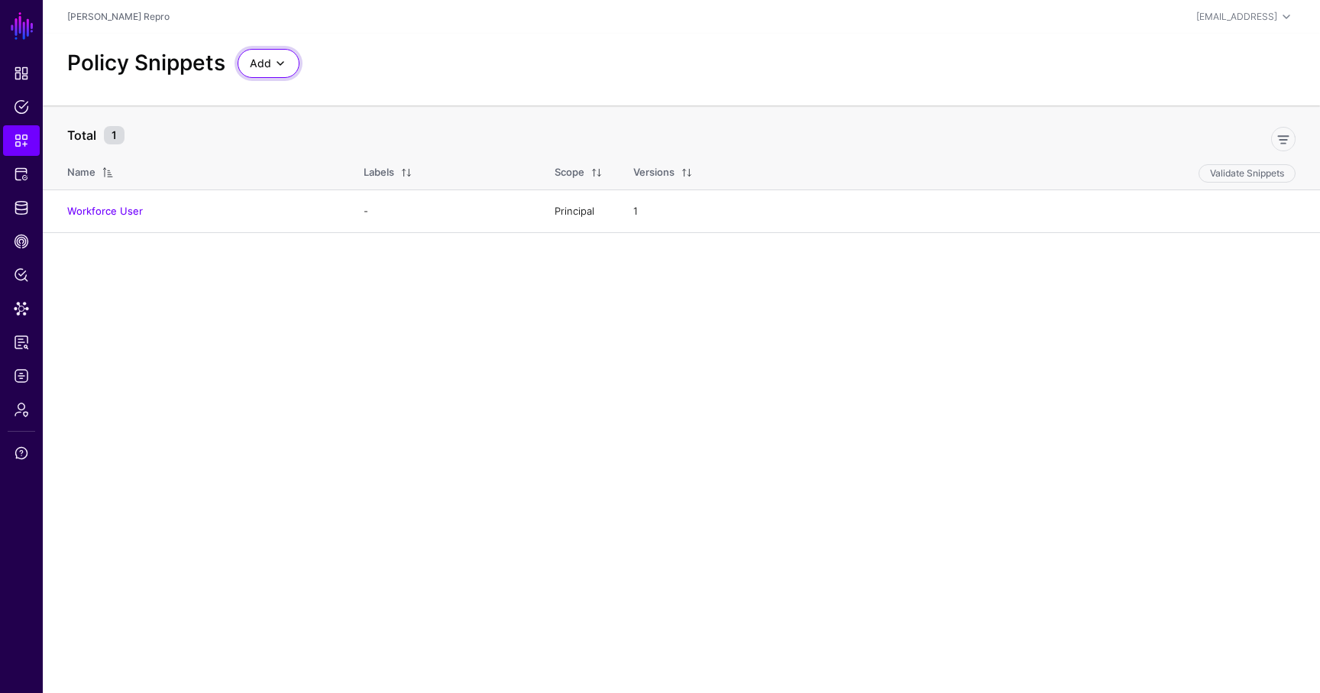
click at [254, 70] on span "Add" at bounding box center [260, 63] width 21 height 17
click at [299, 96] on span "Start from a Snippet Template" at bounding box center [321, 97] width 143 height 12
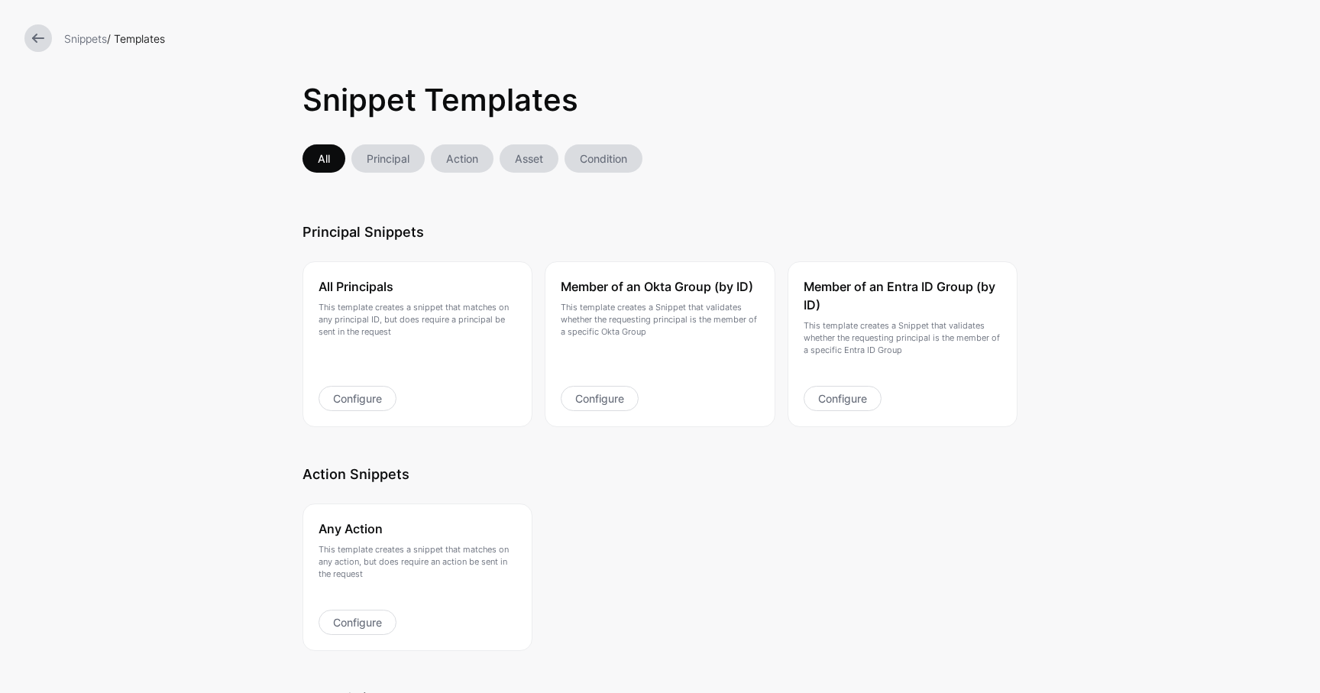
click at [463, 153] on link "Action" at bounding box center [462, 158] width 63 height 28
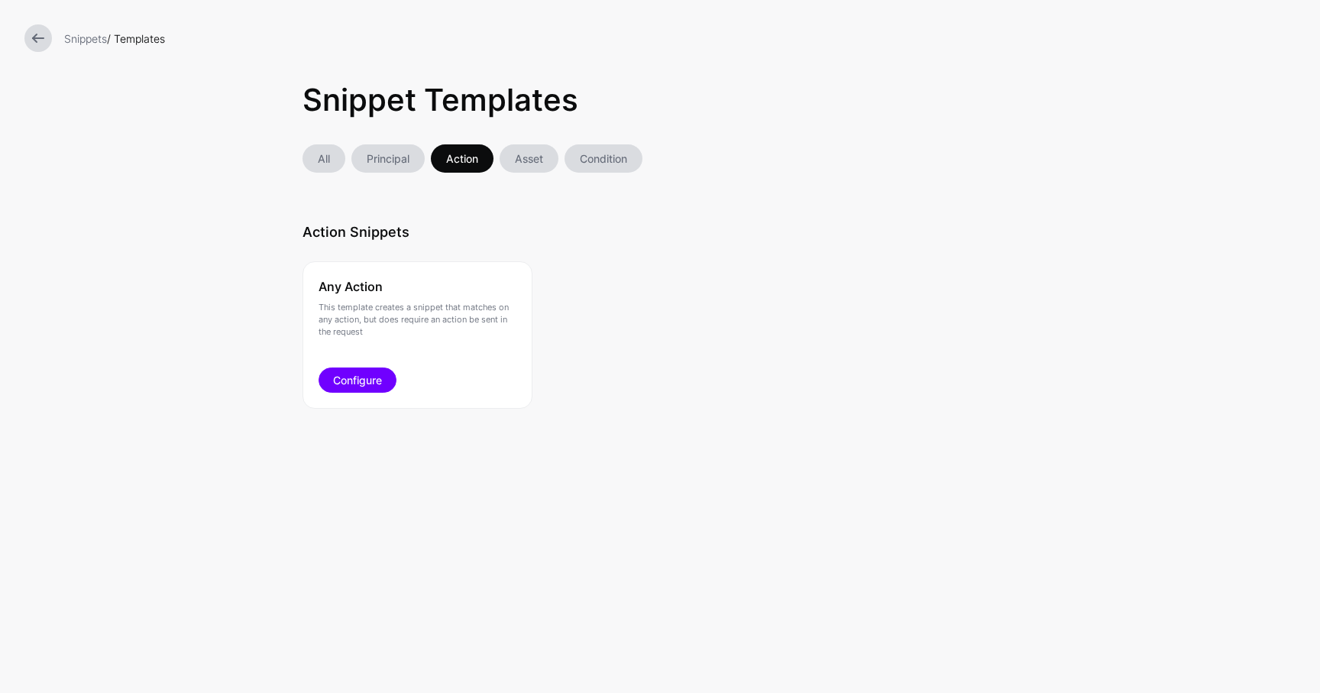
click at [372, 379] on link "Configure" at bounding box center [358, 379] width 78 height 25
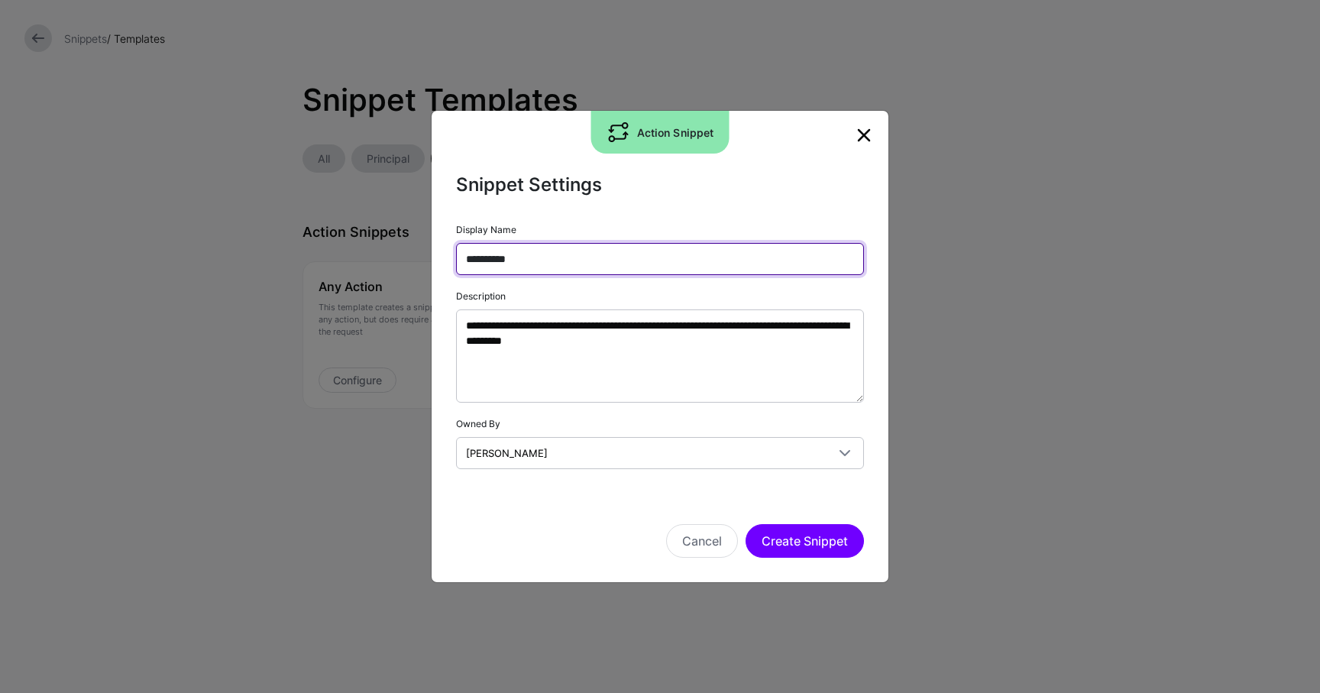
click at [561, 254] on input "**********" at bounding box center [660, 259] width 408 height 32
type input "******"
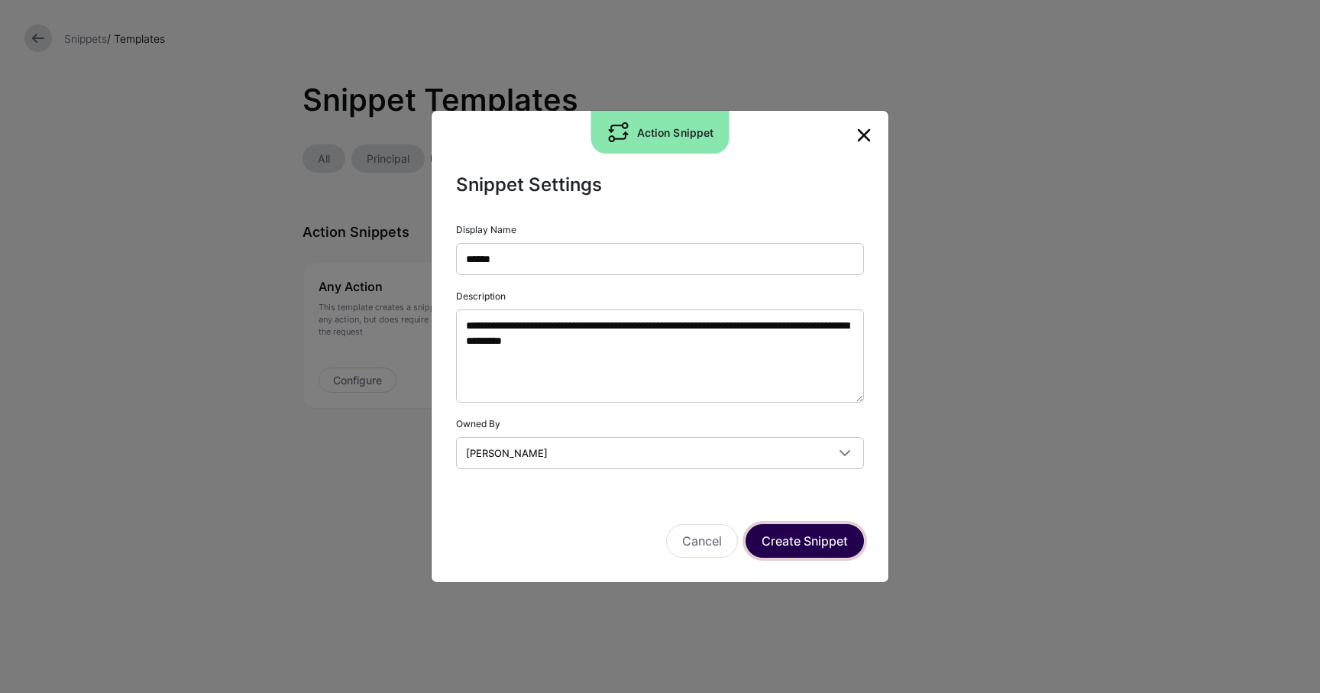
click at [797, 548] on button "Create Snippet" at bounding box center [805, 541] width 118 height 34
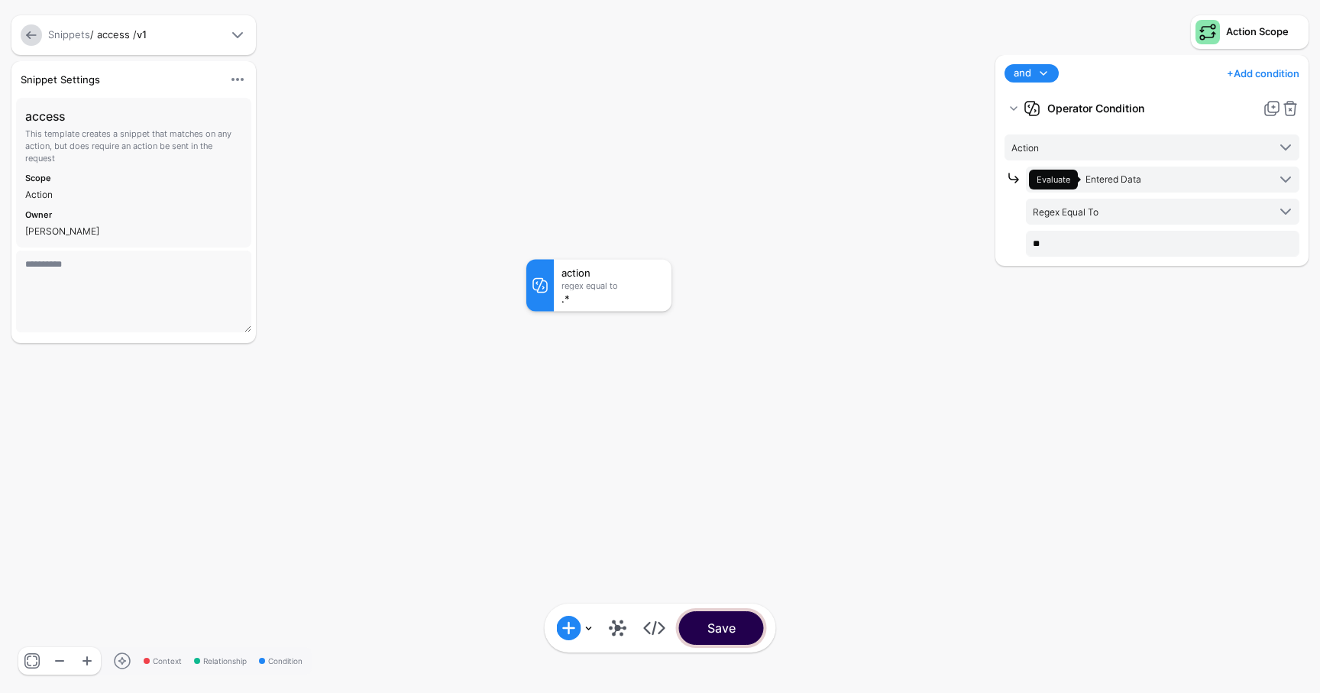
click at [701, 626] on button "Save" at bounding box center [721, 628] width 85 height 34
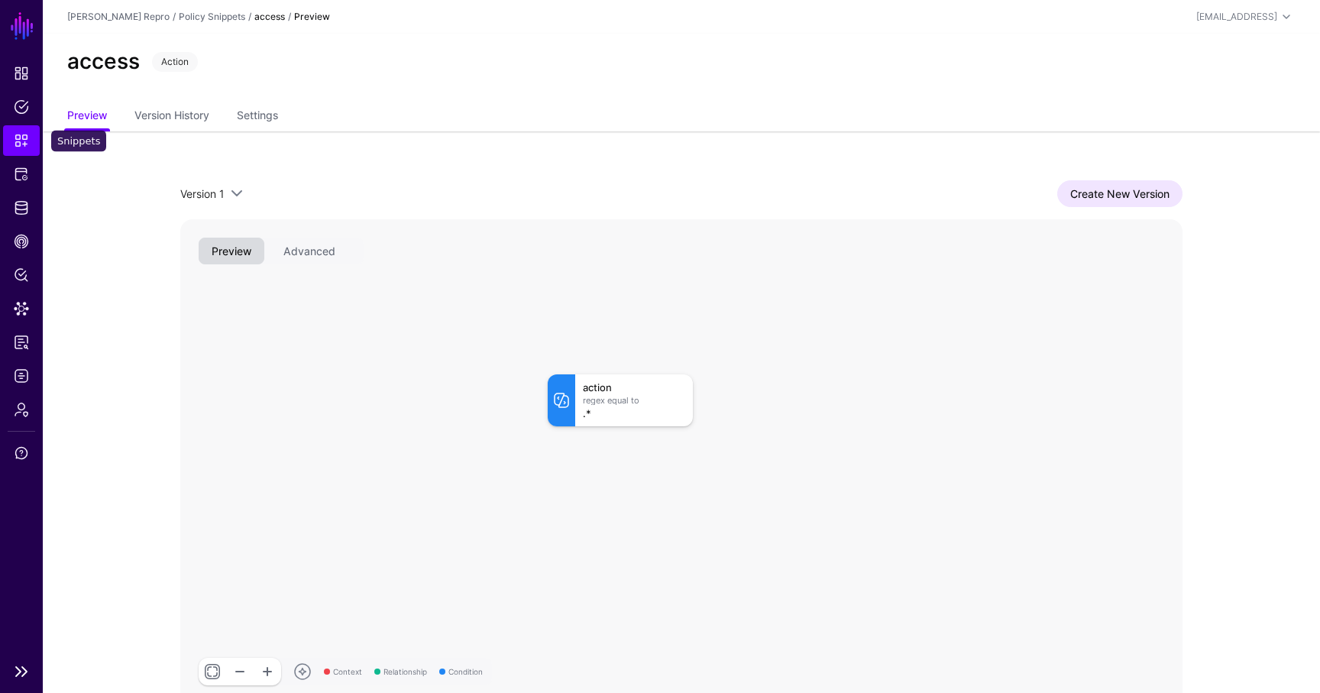
click at [26, 139] on span "Snippets" at bounding box center [21, 140] width 15 height 15
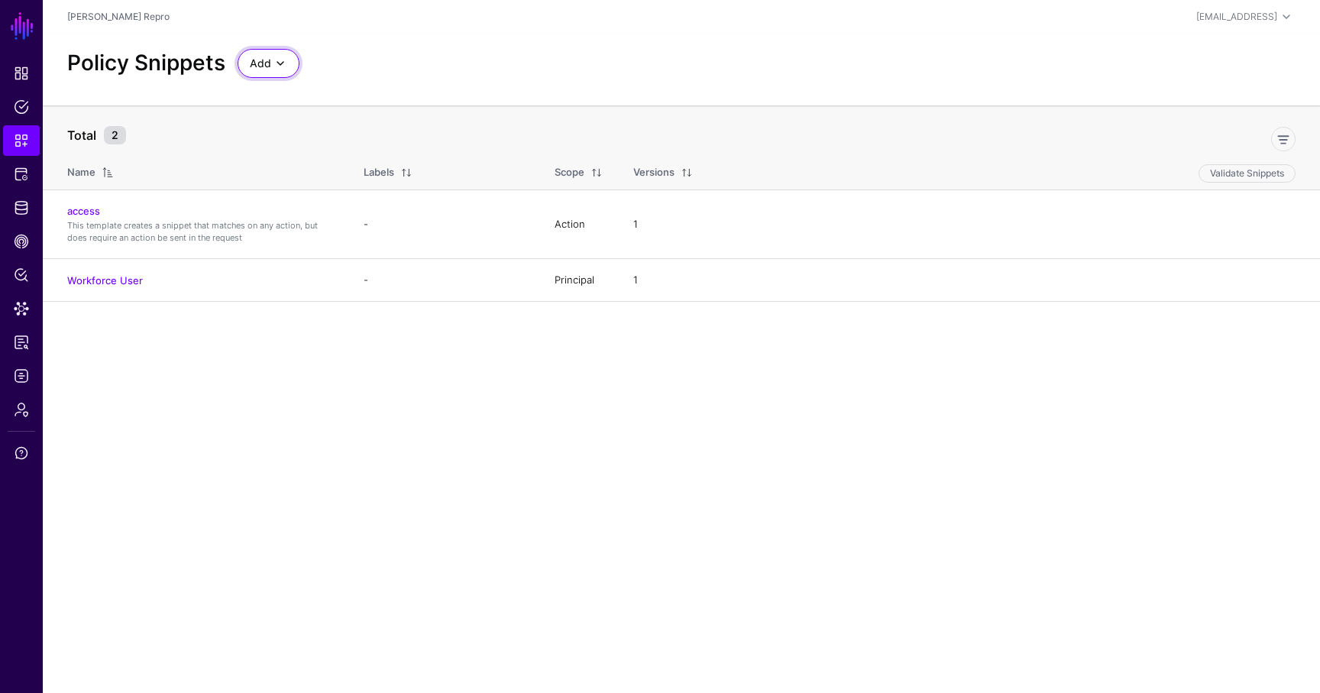
click at [265, 67] on span "Add" at bounding box center [260, 63] width 21 height 17
click at [166, 335] on main "SGNL Dashboard Policies Snippets Protected Systems Identity Data Fabric CAEP Hu…" at bounding box center [660, 346] width 1320 height 693
click at [79, 205] on link "access" at bounding box center [83, 211] width 33 height 12
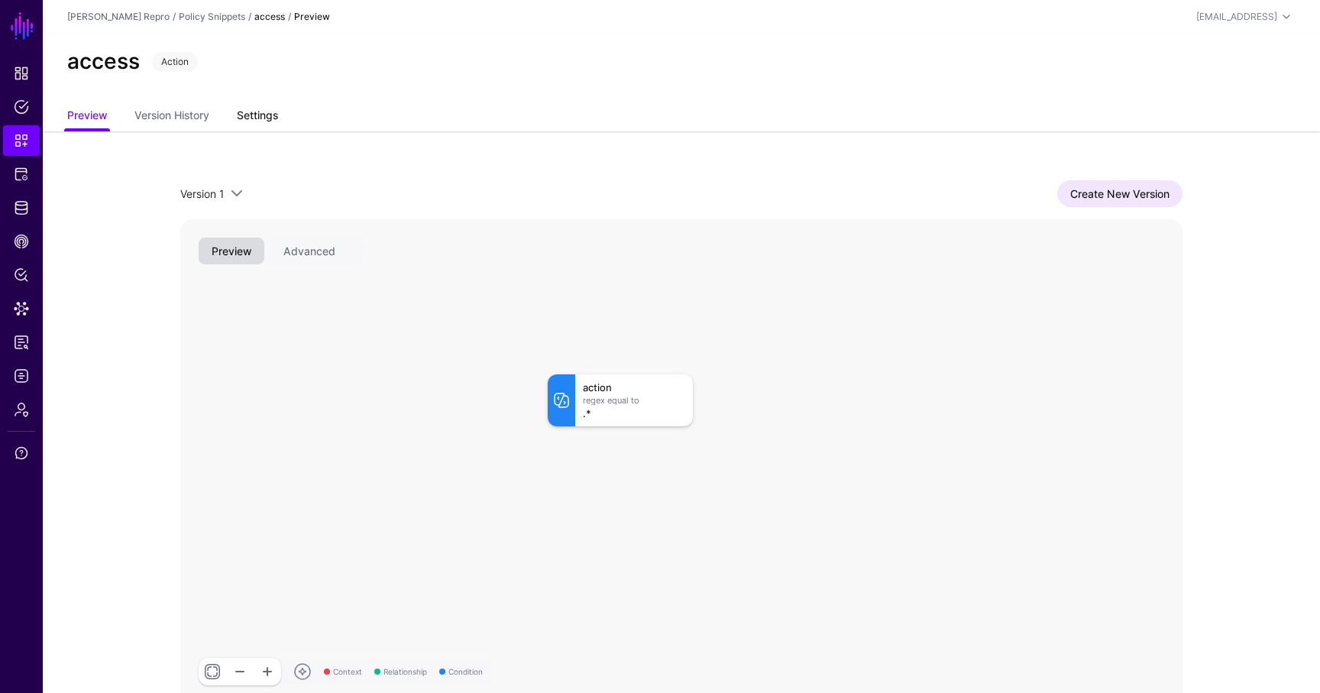
click at [253, 128] on link "Settings" at bounding box center [257, 116] width 41 height 29
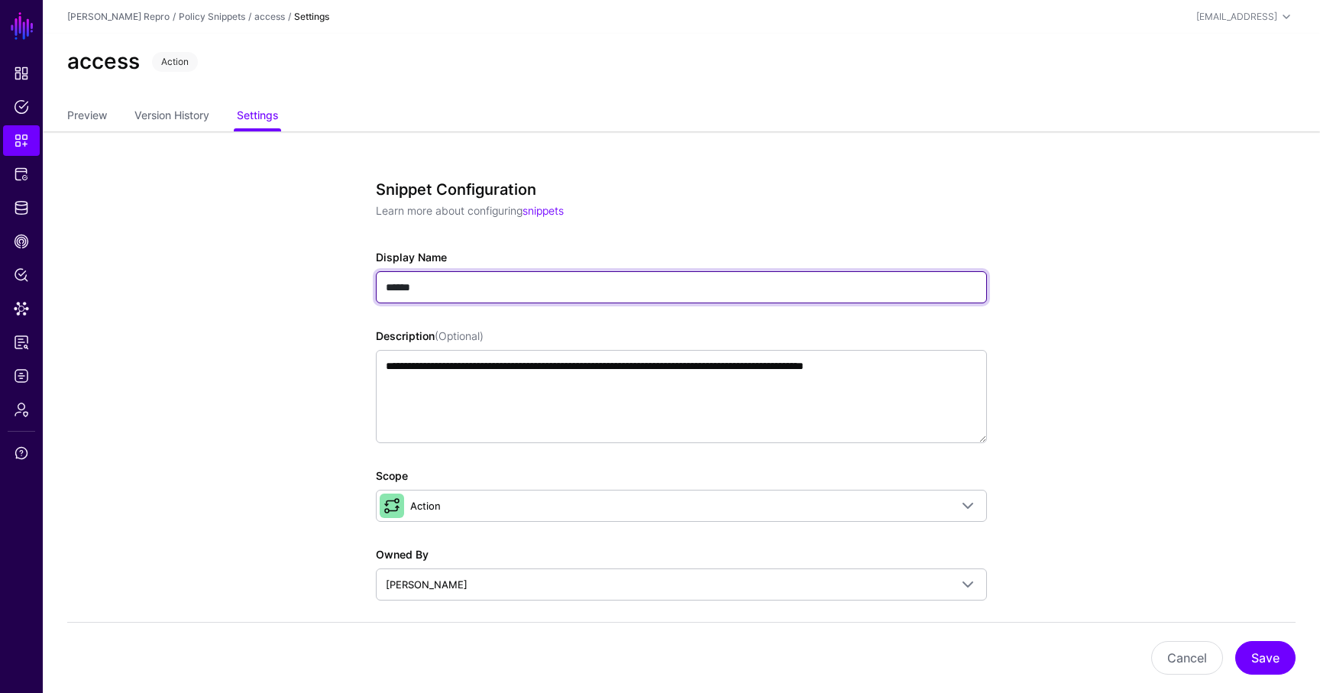
click at [401, 277] on input "******" at bounding box center [681, 287] width 611 height 32
type input "******"
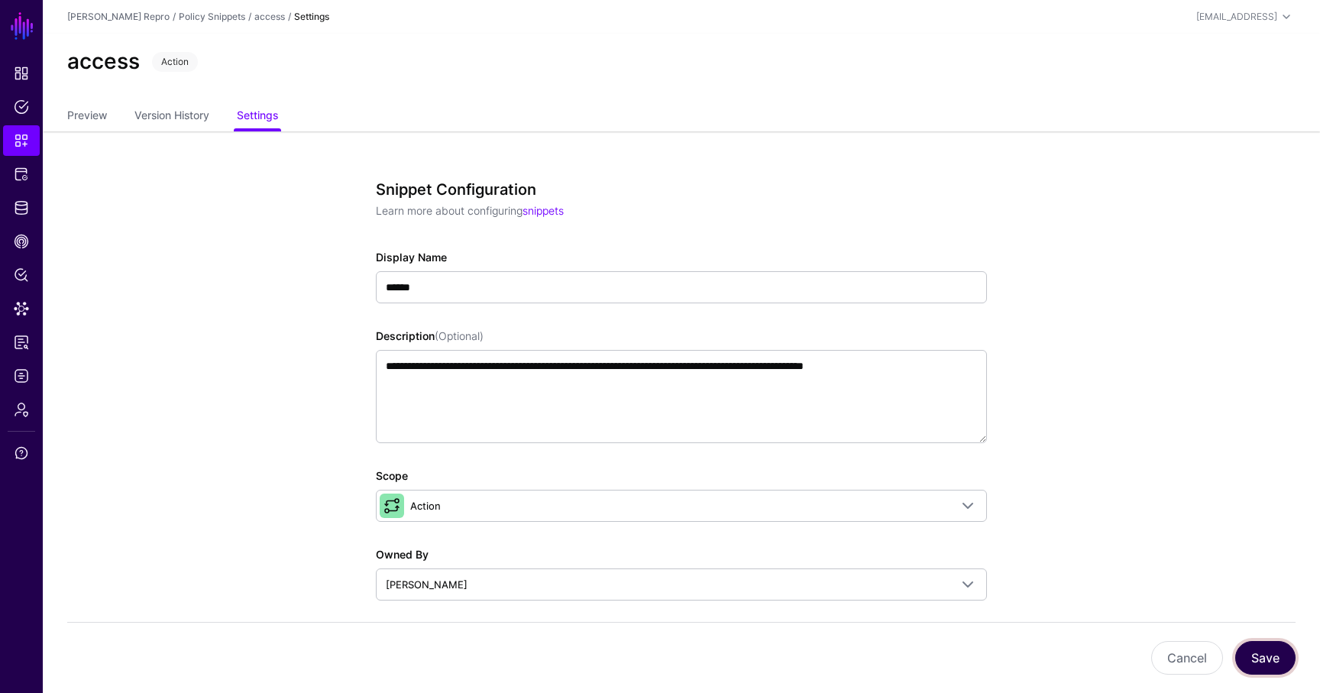
click at [1253, 668] on button "Save" at bounding box center [1265, 658] width 60 height 34
click at [192, 21] on link "Policy Snippets" at bounding box center [212, 16] width 66 height 11
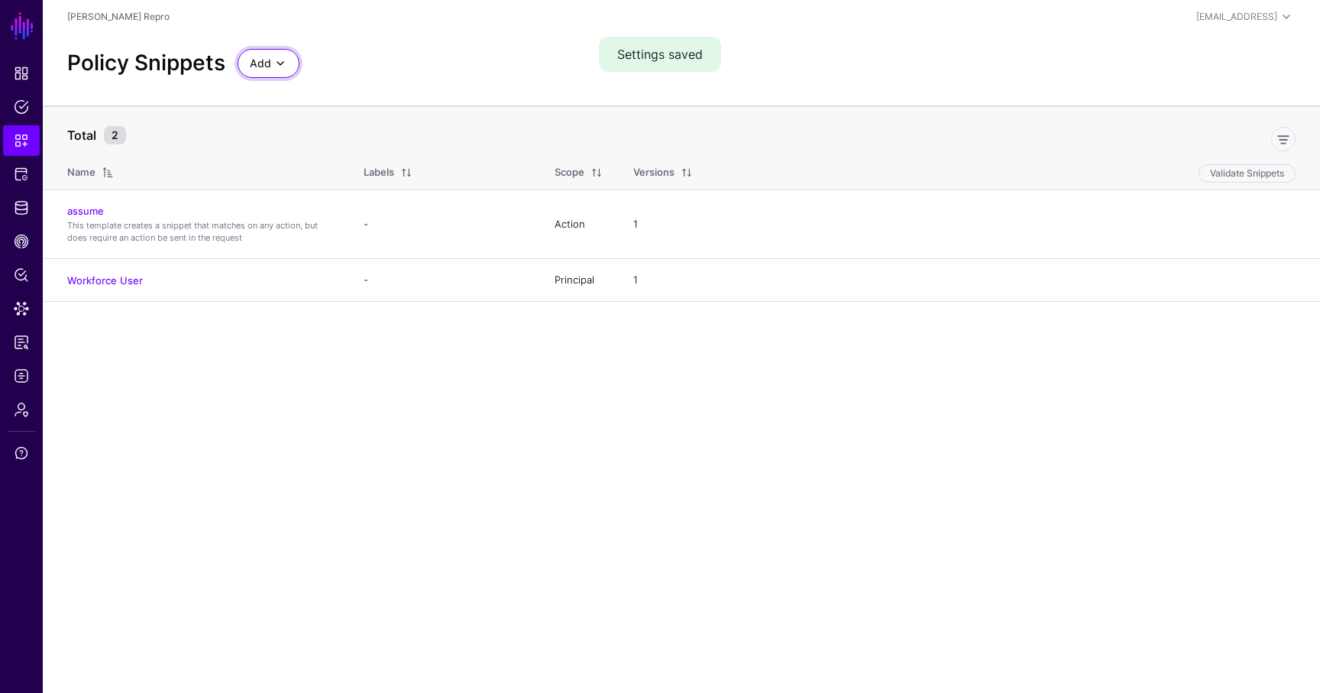
click at [265, 57] on span "Add" at bounding box center [260, 63] width 21 height 17
click at [280, 124] on span "Start from a Blank Snippet" at bounding box center [312, 121] width 125 height 12
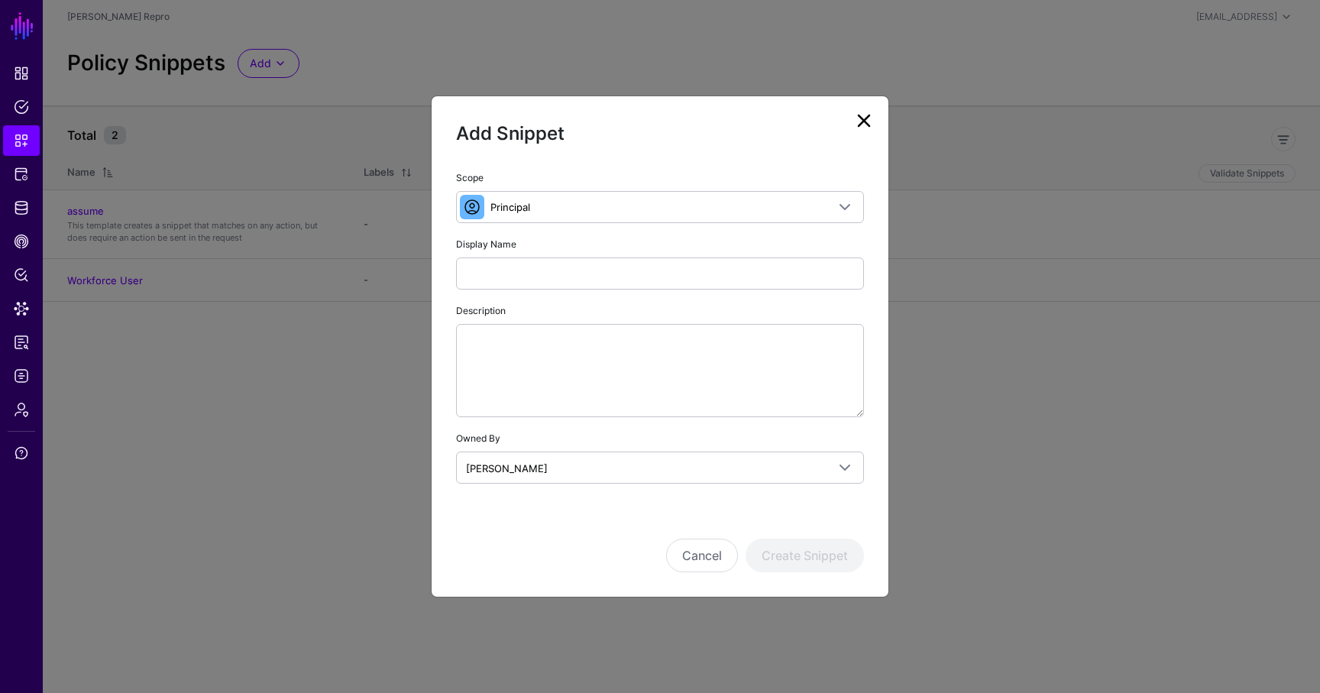
click at [544, 188] on div "Scope Principal Principal A set of users that are in scope of a policy Action T…" at bounding box center [660, 196] width 408 height 54
click at [544, 195] on link "Principal" at bounding box center [660, 207] width 408 height 32
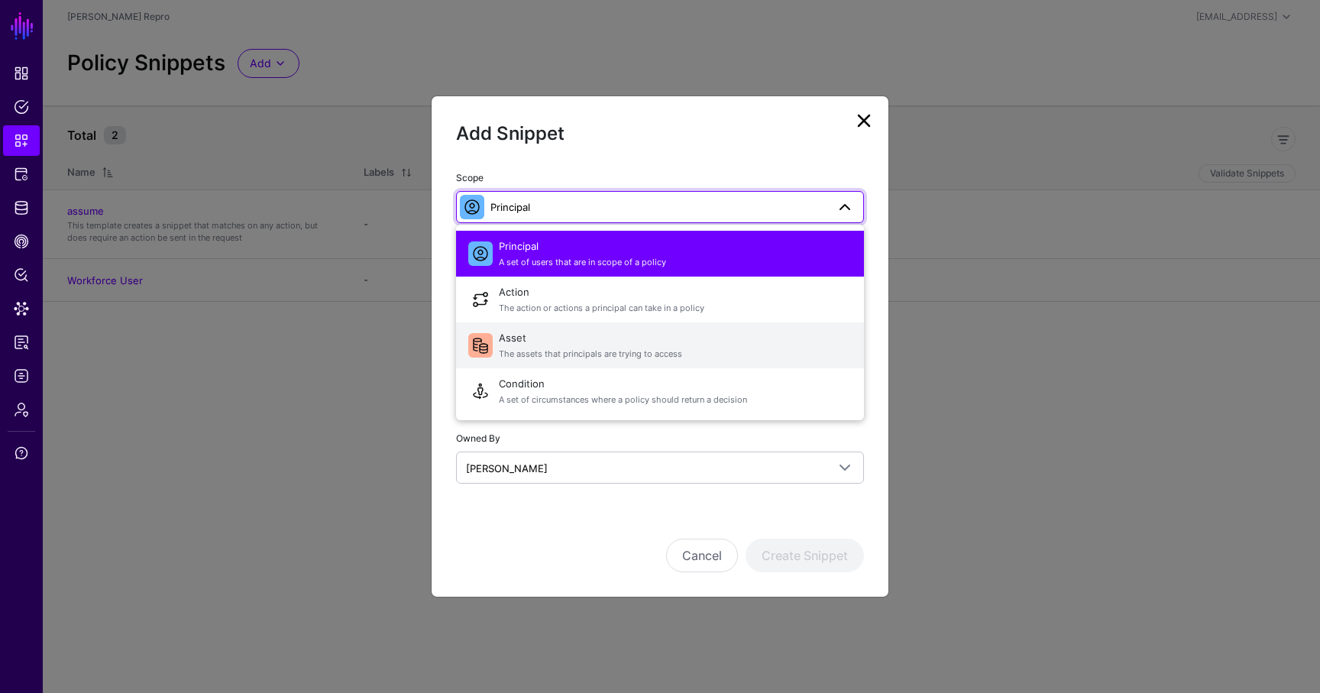
click at [546, 347] on span "Asset The assets that principals are trying to access" at bounding box center [675, 345] width 353 height 37
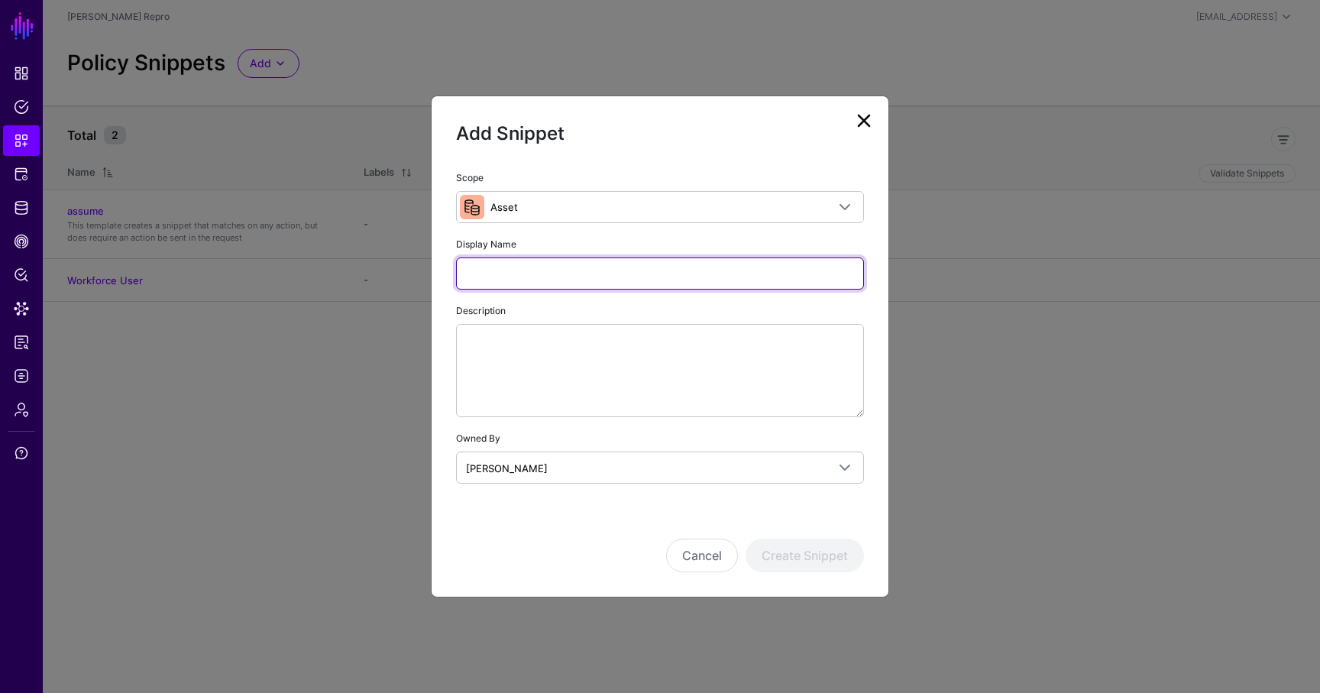
click at [550, 280] on input "Display Name" at bounding box center [660, 273] width 408 height 32
type input "**********"
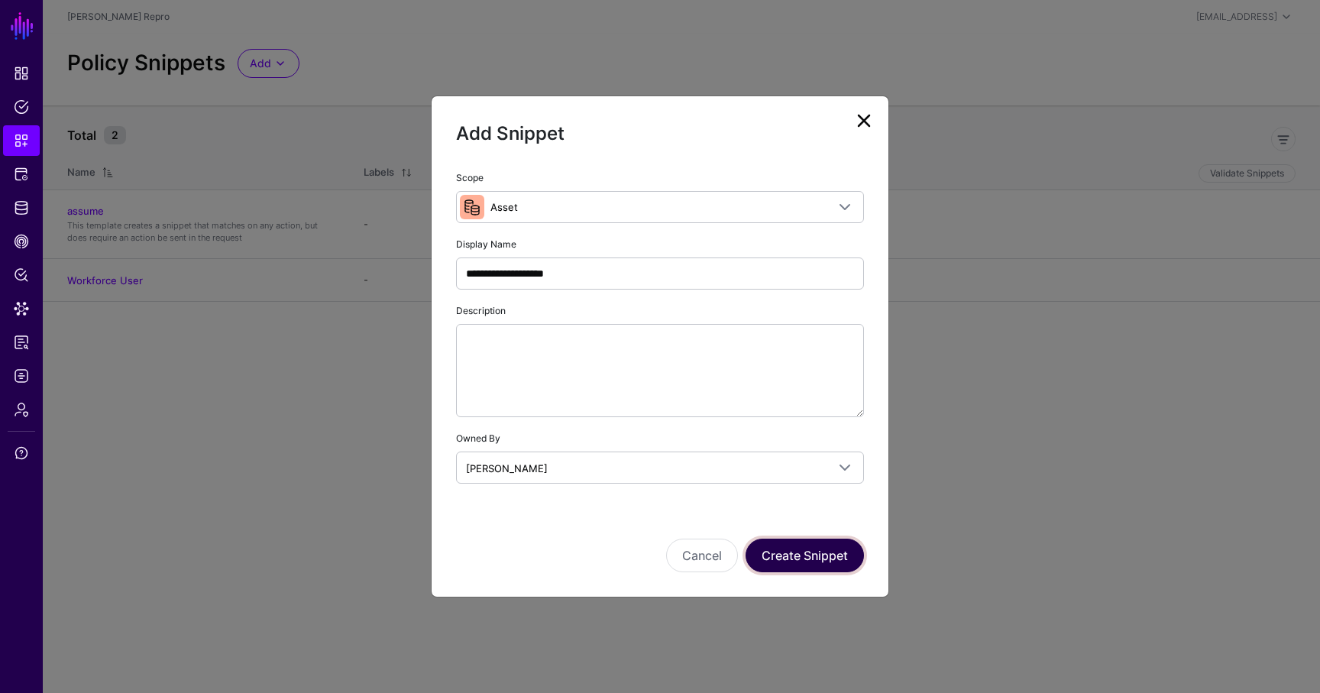
click at [827, 545] on button "Create Snippet" at bounding box center [805, 556] width 118 height 34
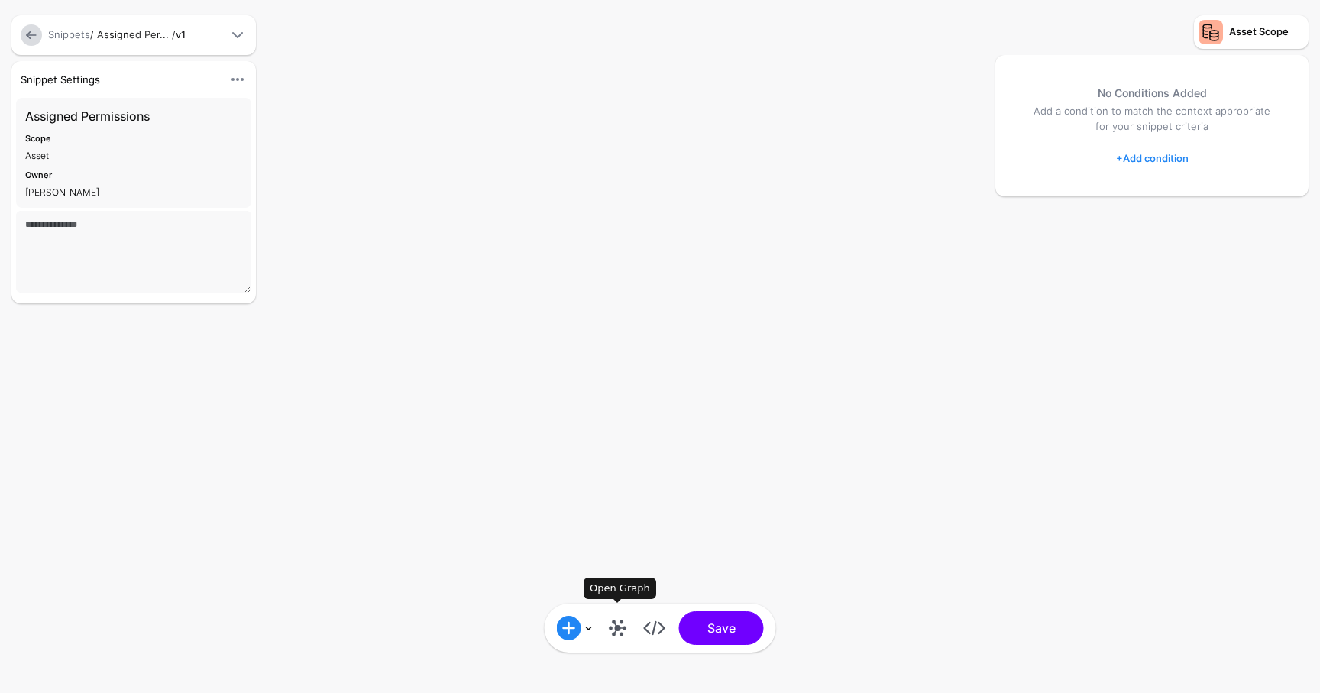
click at [606, 627] on link at bounding box center [618, 628] width 24 height 24
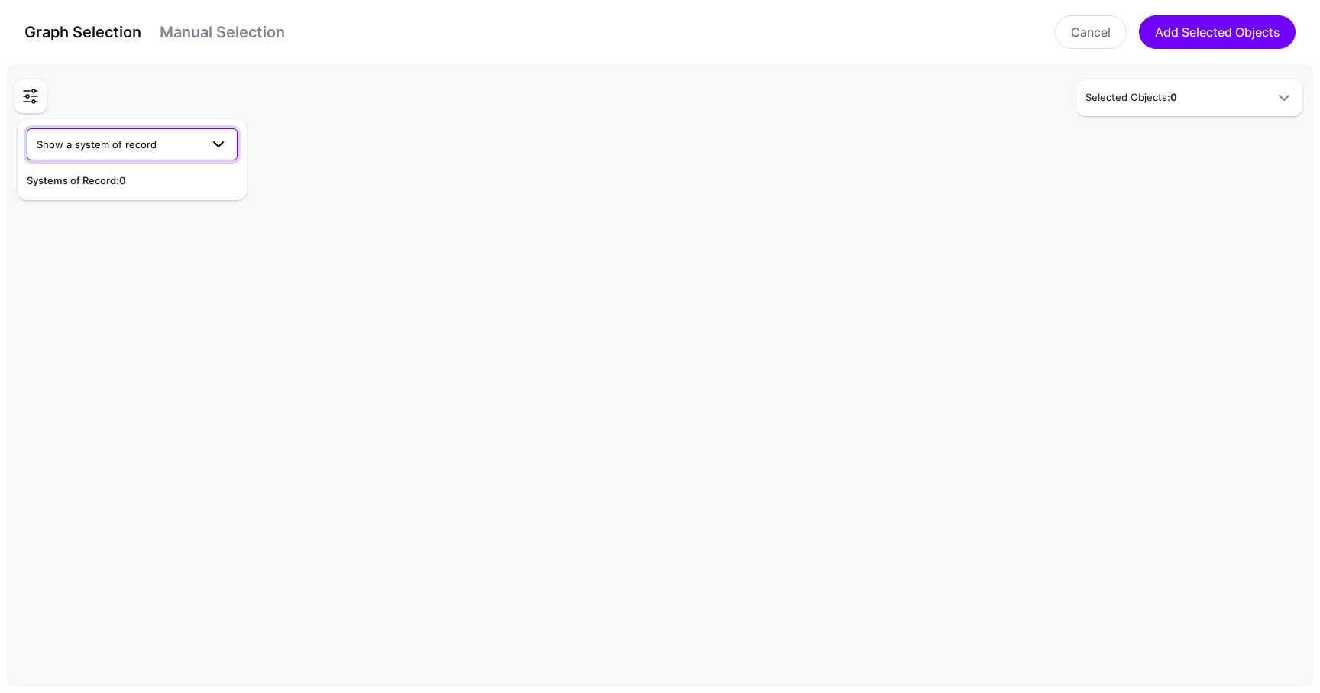
click at [191, 147] on span "Show a system of record" at bounding box center [118, 144] width 163 height 17
click at [174, 183] on span "FOR REPRO ONLY - AuthWeb DB" at bounding box center [116, 179] width 155 height 12
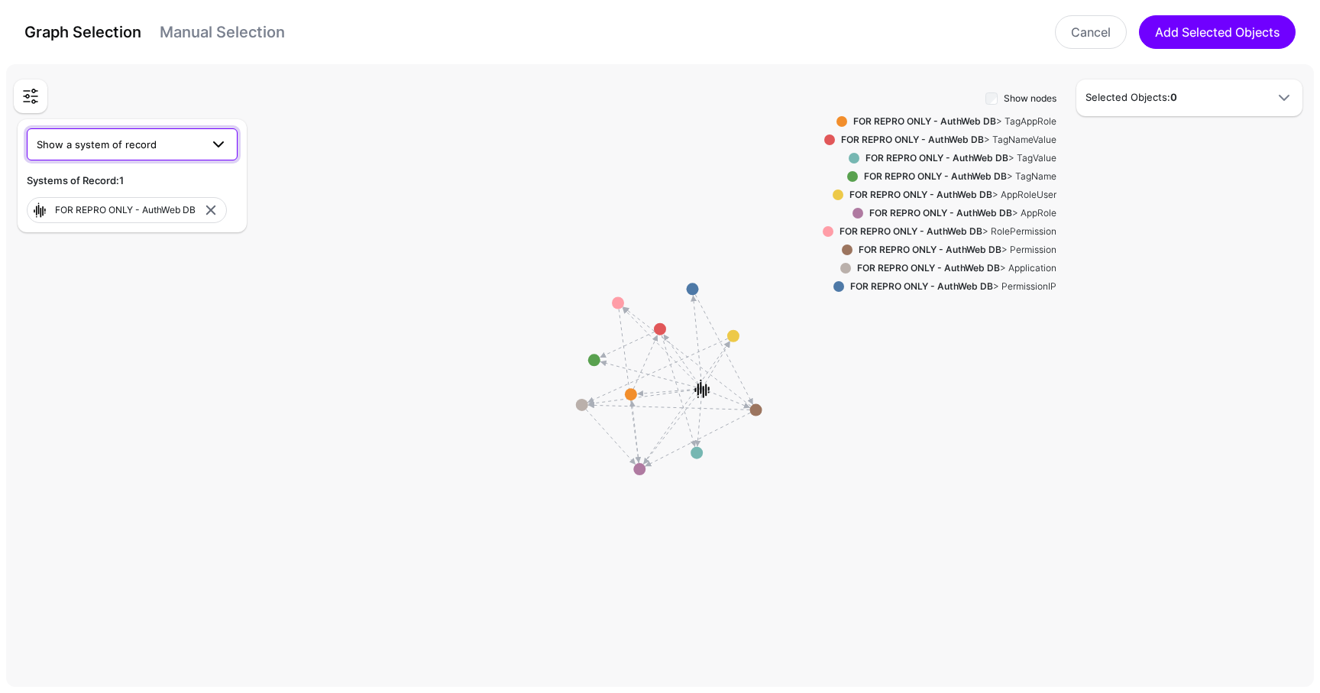
click at [177, 147] on span "Show a system of record" at bounding box center [118, 144] width 163 height 17
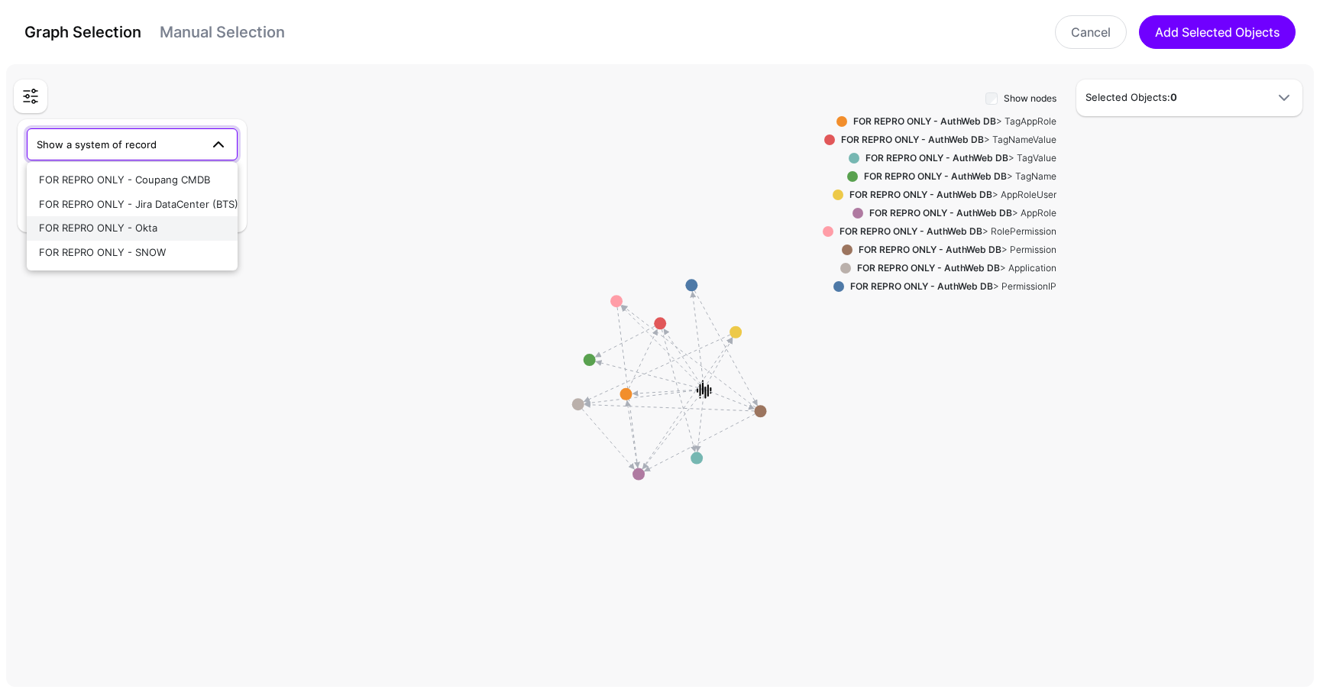
click at [181, 226] on div "FOR REPRO ONLY - Okta" at bounding box center [132, 228] width 186 height 15
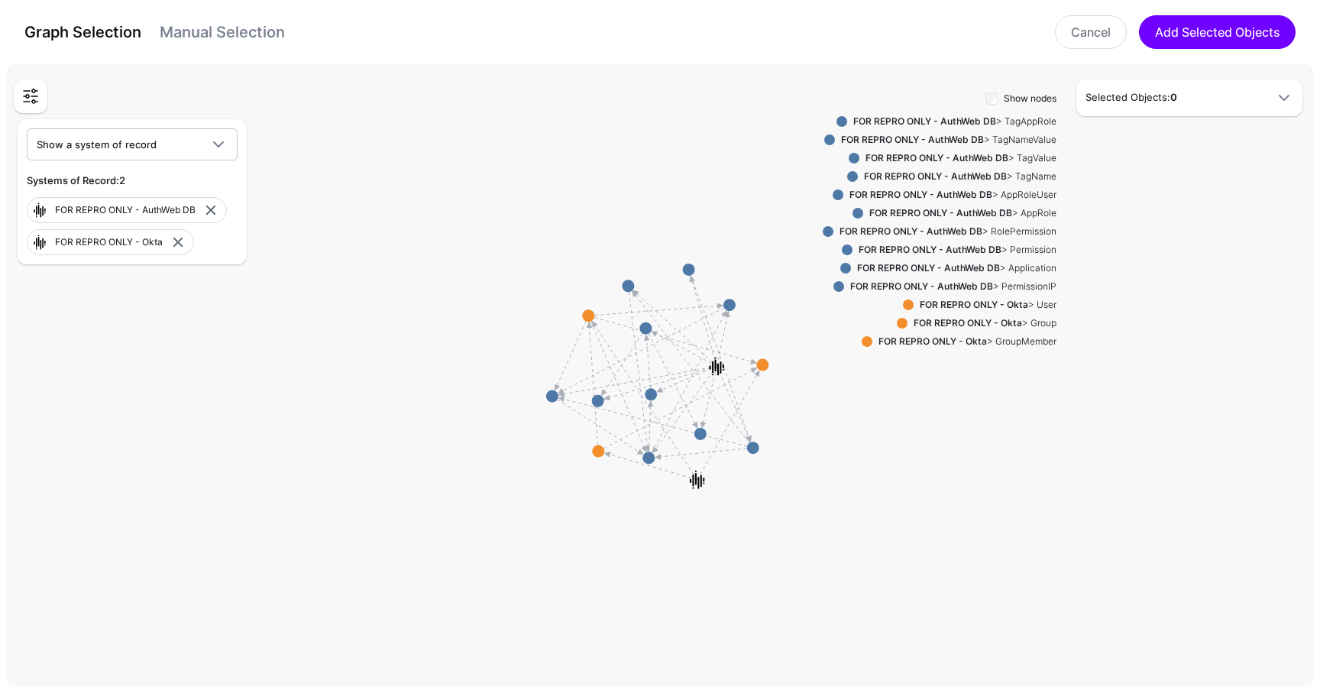
click at [1030, 306] on div "FOR REPRO ONLY - Okta > User" at bounding box center [985, 305] width 143 height 14
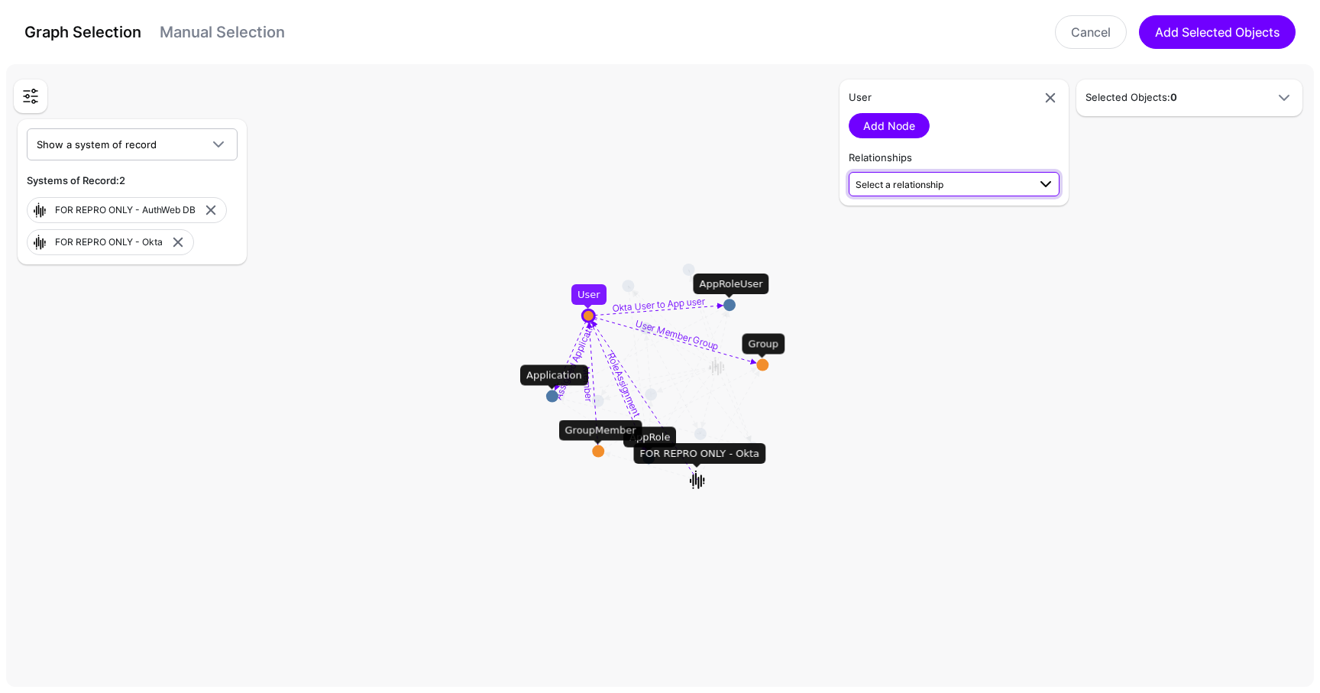
click at [905, 184] on span "Select a relationship" at bounding box center [900, 184] width 88 height 11
click at [963, 326] on span "User (FOR REP...) - AppRoleUser (FOR REP...)" at bounding box center [954, 323] width 186 height 13
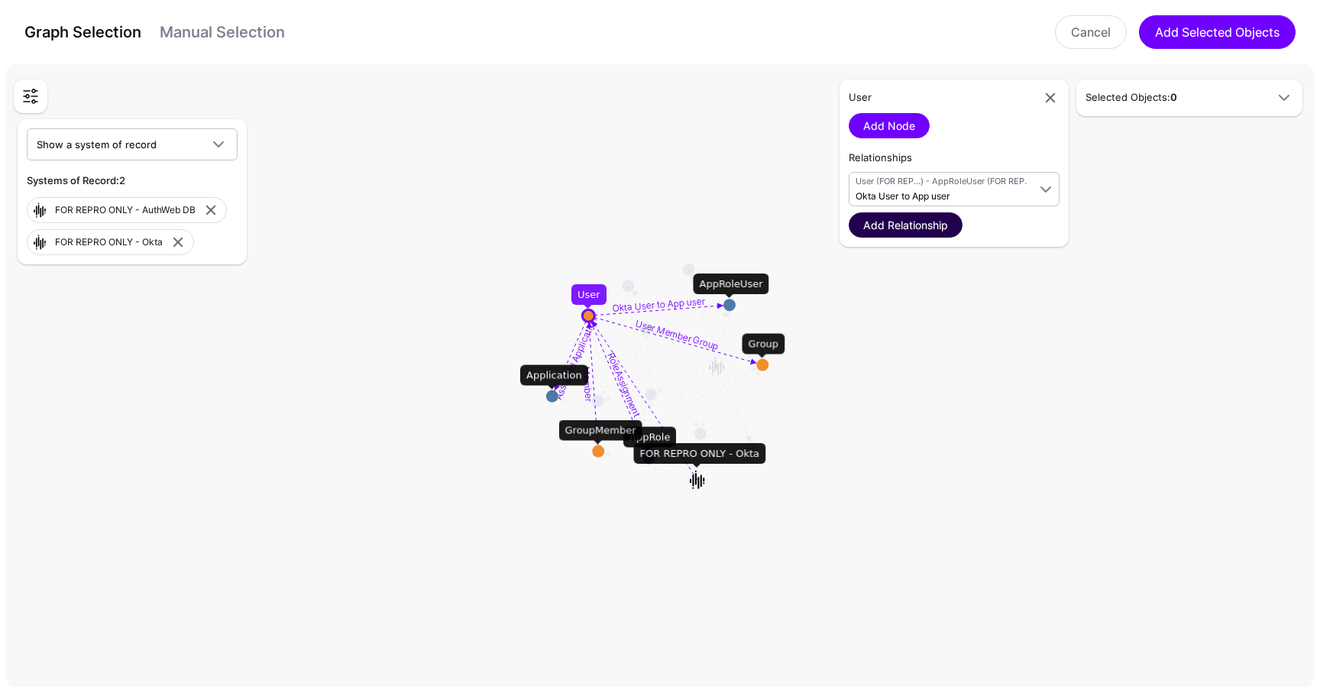
click at [927, 222] on link "Add Relationship" at bounding box center [906, 224] width 114 height 25
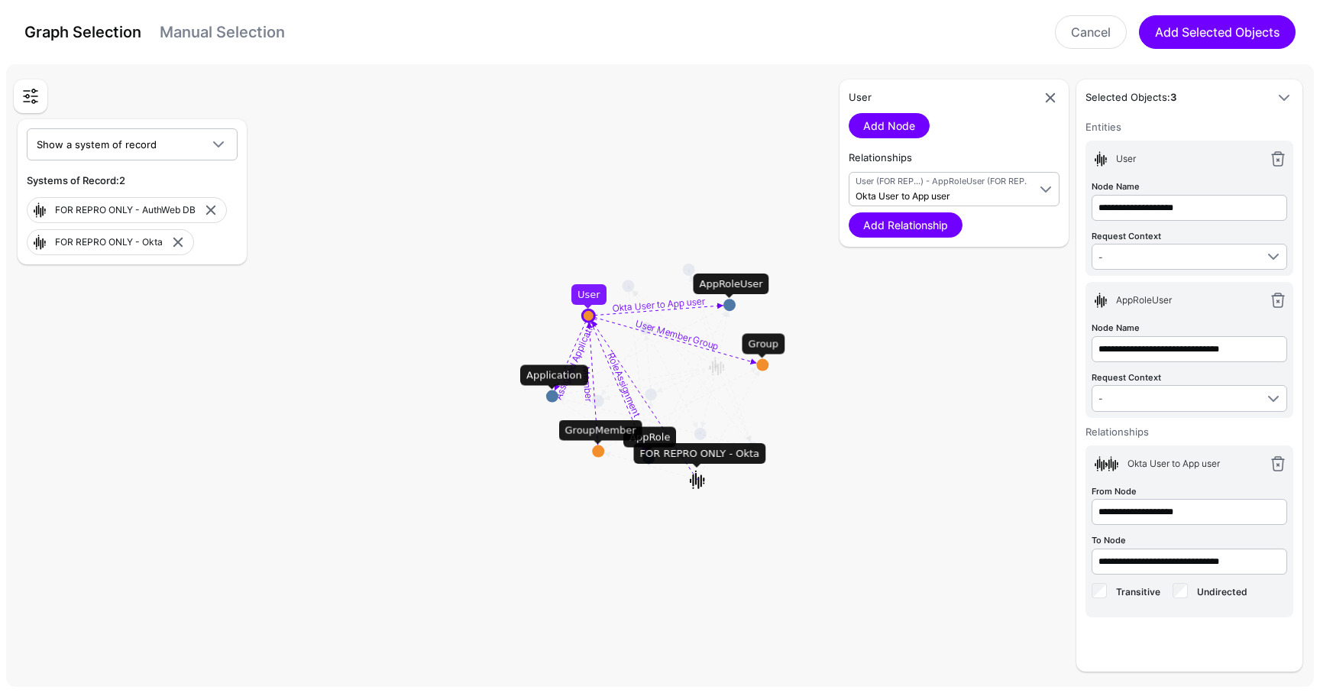
click at [728, 306] on circle at bounding box center [729, 305] width 12 height 12
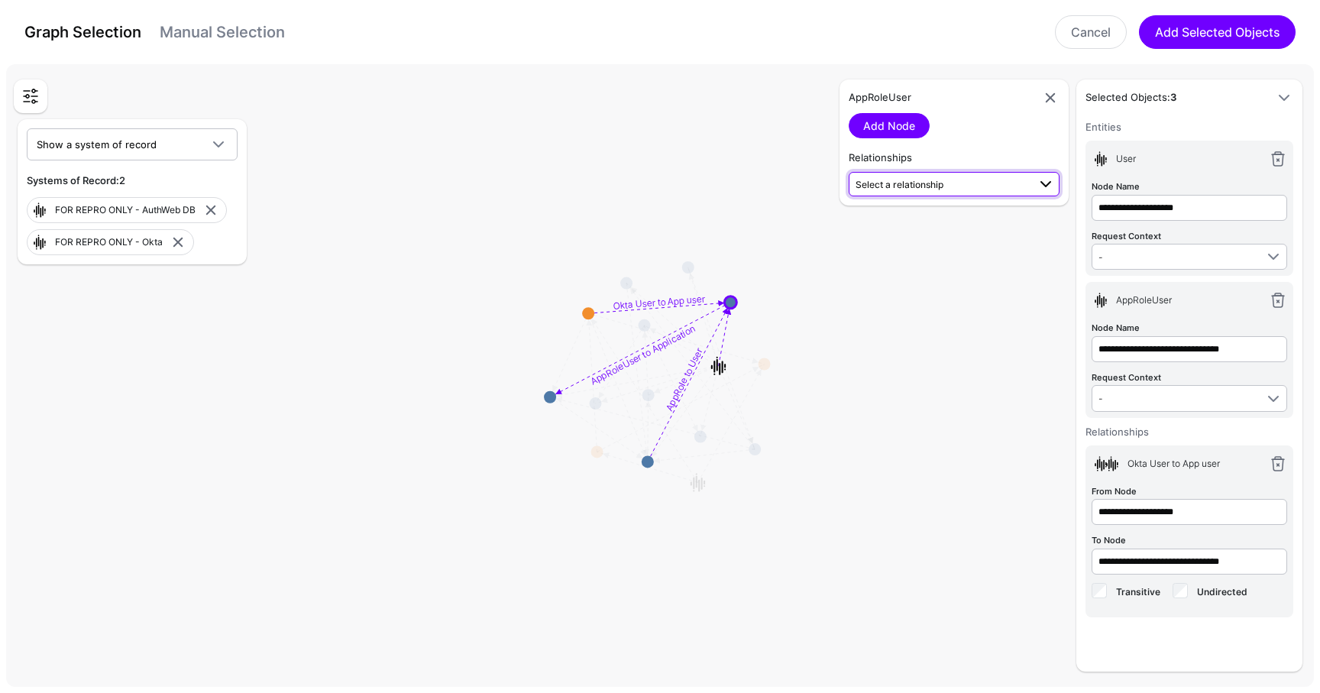
click at [928, 192] on span "Select a relationship" at bounding box center [942, 184] width 172 height 16
click at [965, 338] on span "AppRole (FOR REP...) - AppRoleUser (FOR REP...)" at bounding box center [954, 341] width 186 height 25
click at [915, 222] on link "Add Relationship" at bounding box center [906, 224] width 114 height 25
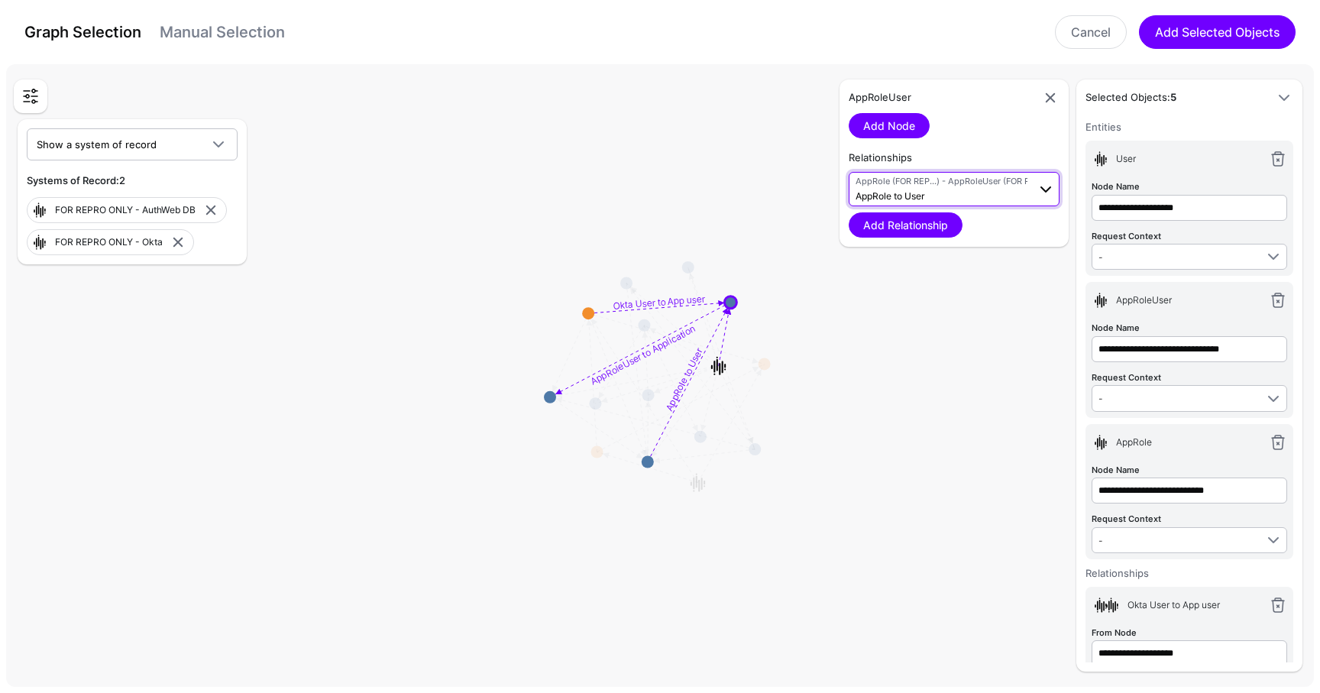
click at [953, 192] on span "AppRole (FOR REP...) - AppRoleUser (FOR REP...) AppRole to User" at bounding box center [942, 189] width 172 height 29
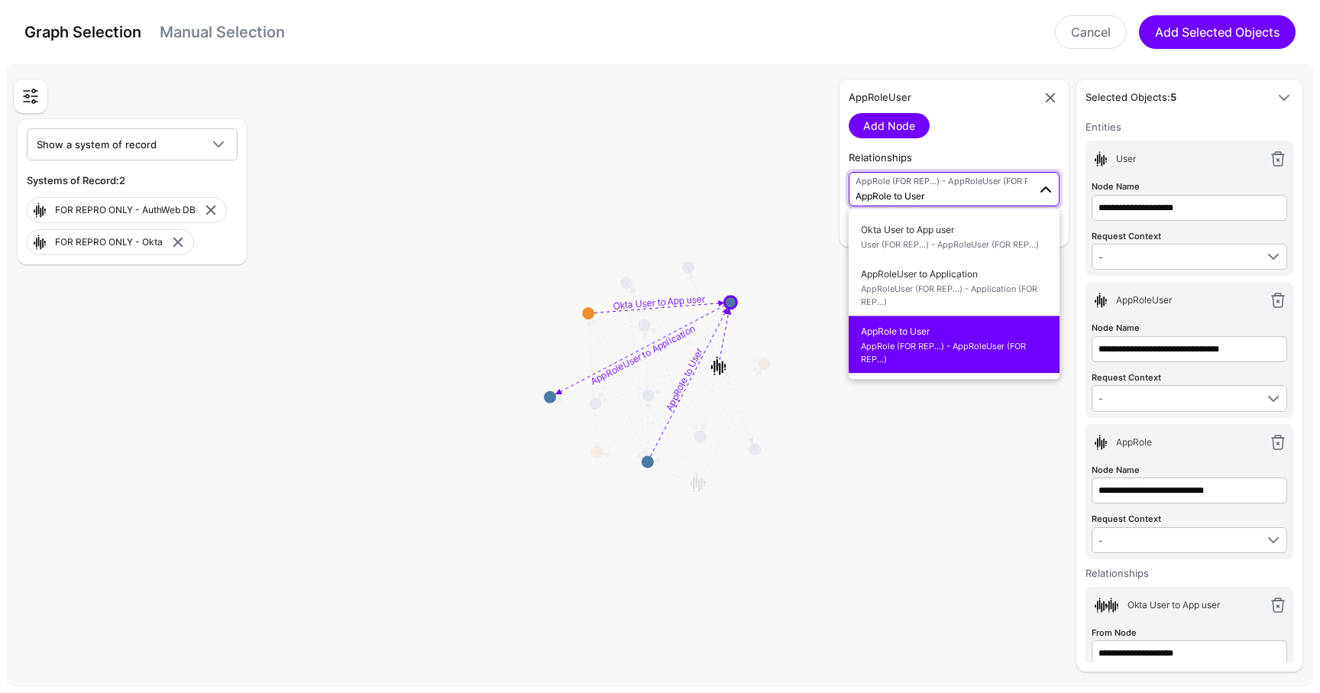
click at [922, 184] on span "AppRole (FOR REP...) - AppRoleUser (FOR REP...)" at bounding box center [942, 181] width 172 height 13
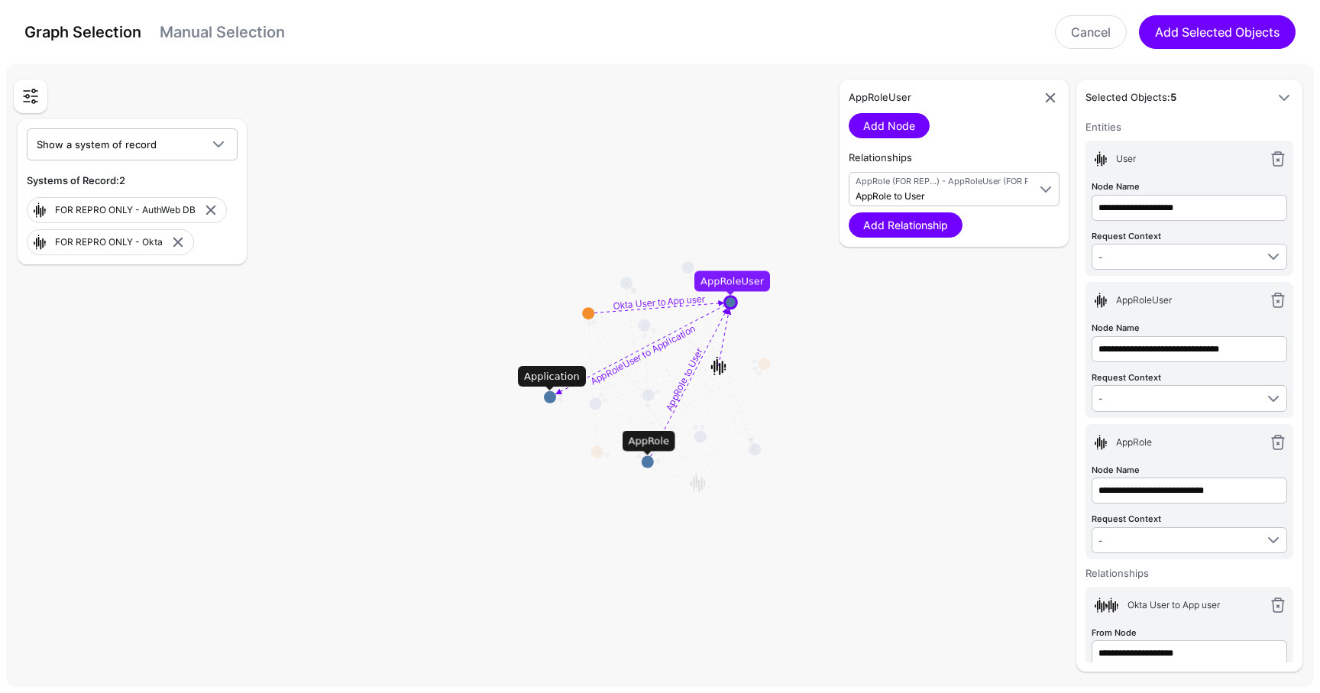
click at [650, 470] on rect at bounding box center [666, 378] width 132015 height 62875
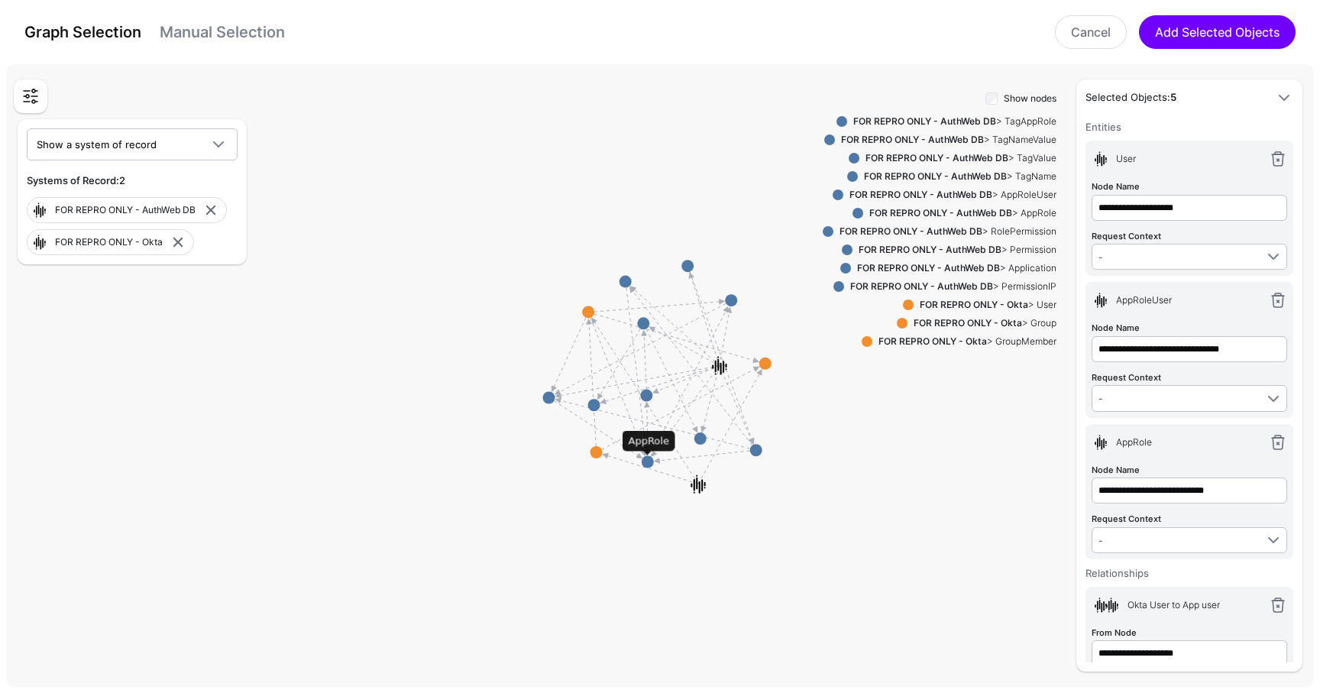
click at [650, 458] on circle at bounding box center [648, 462] width 12 height 12
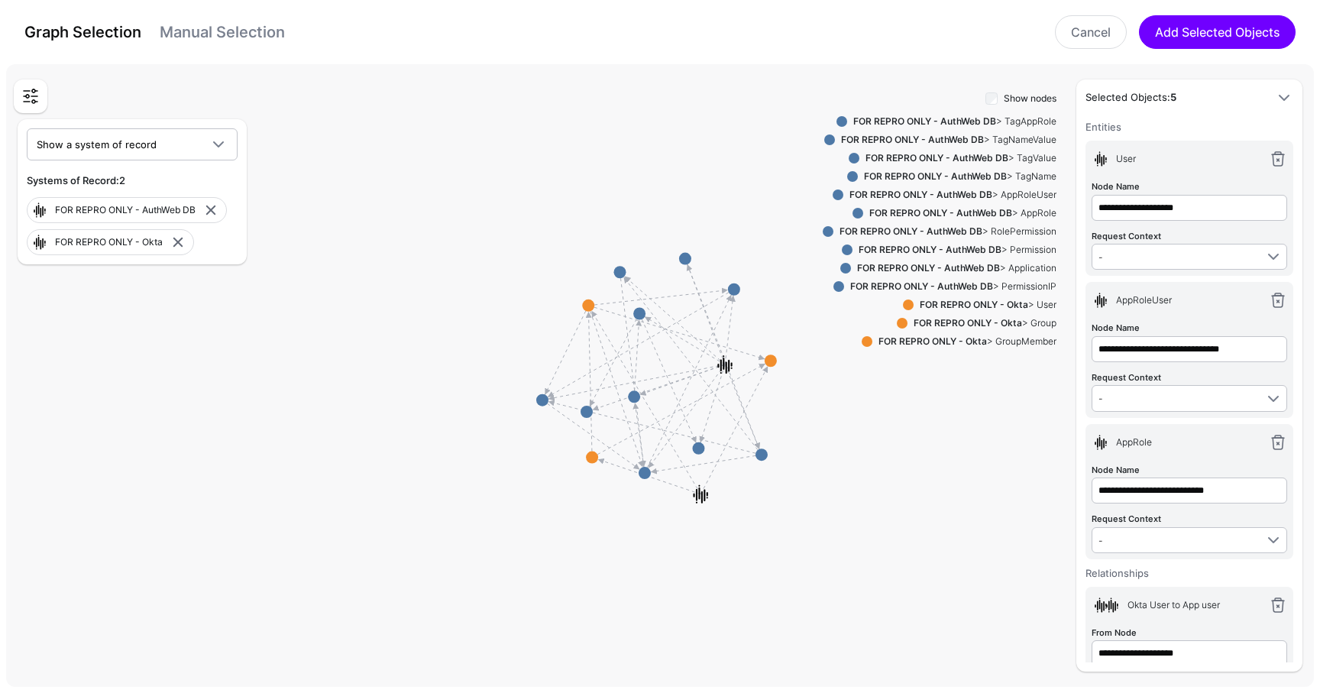
click at [1038, 244] on div "FOR REPRO ONLY - AuthWeb DB > Permission" at bounding box center [955, 250] width 204 height 14
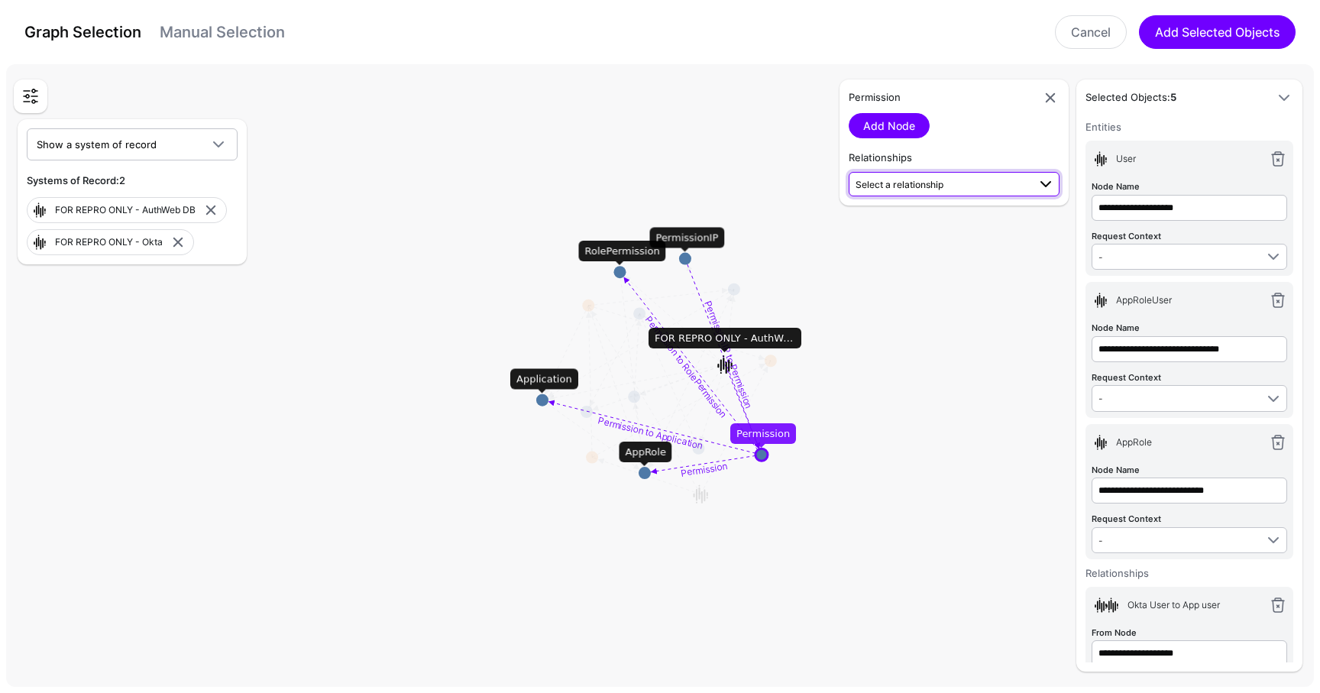
click at [891, 177] on span "Select a relationship" at bounding box center [942, 184] width 172 height 16
click at [1013, 632] on div "**********" at bounding box center [1146, 375] width 321 height 592
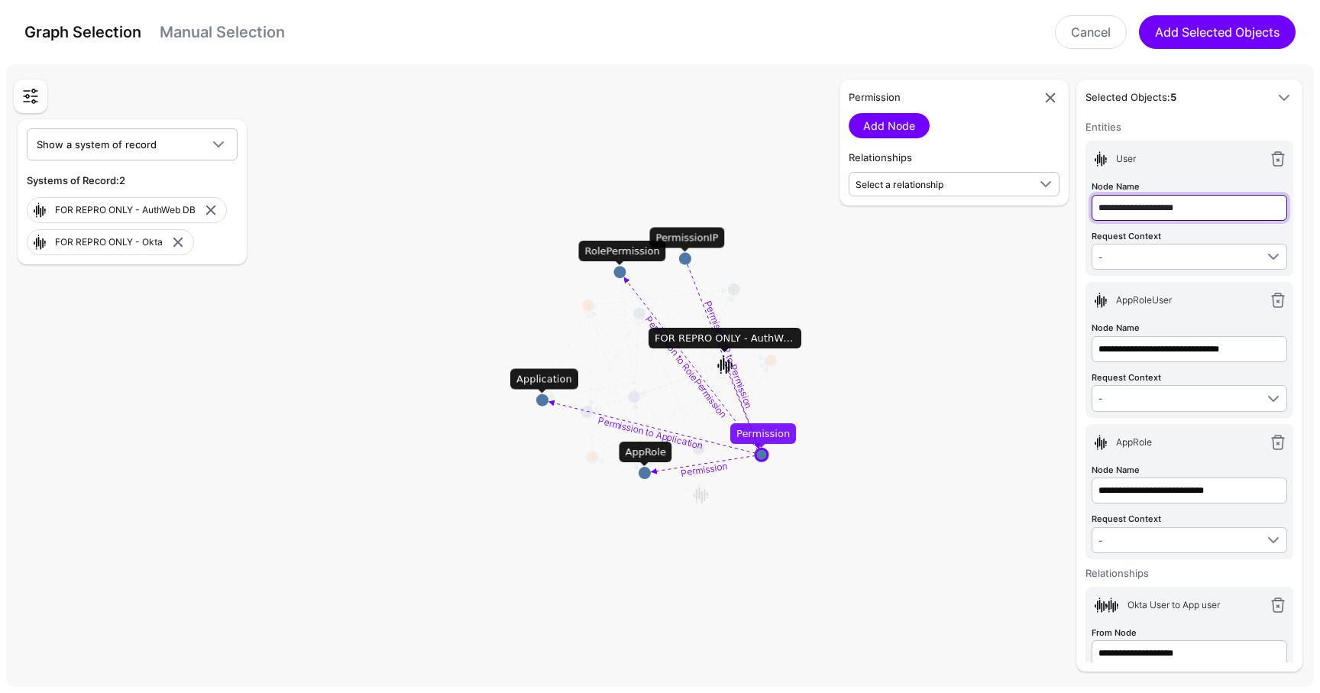
click at [1214, 212] on input "**********" at bounding box center [1190, 208] width 196 height 26
type input "********"
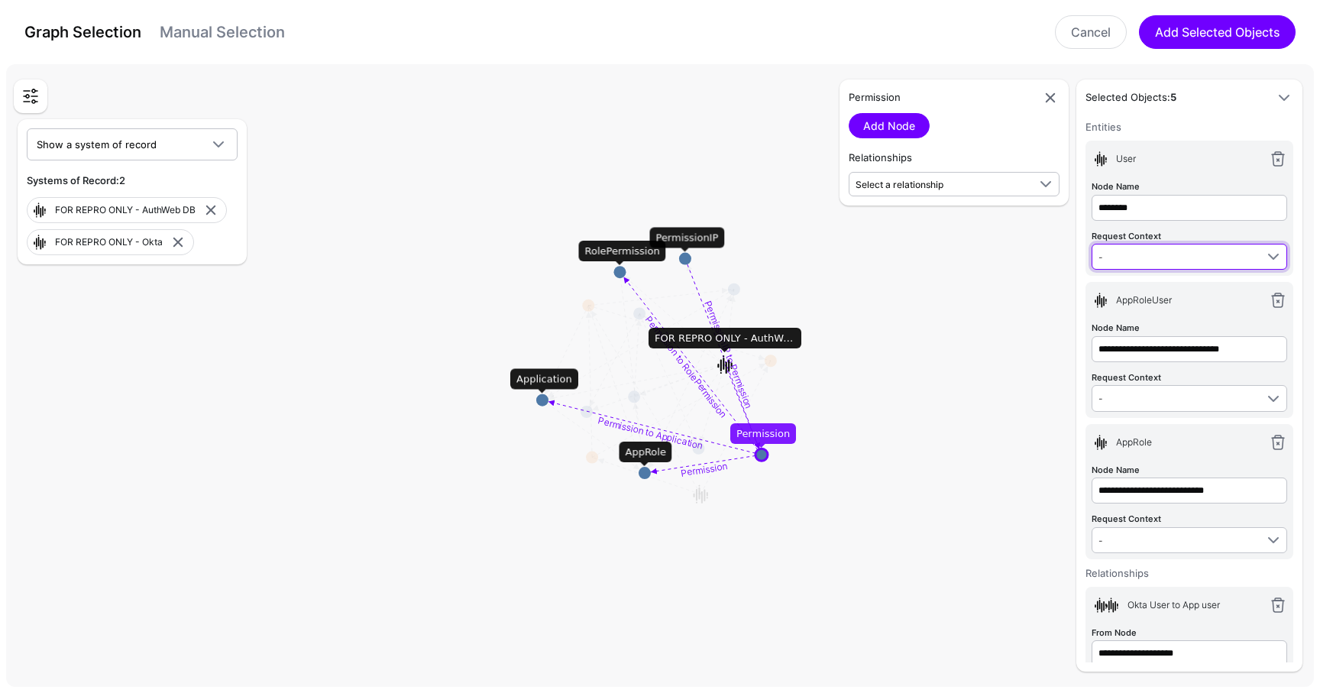
type input "********"
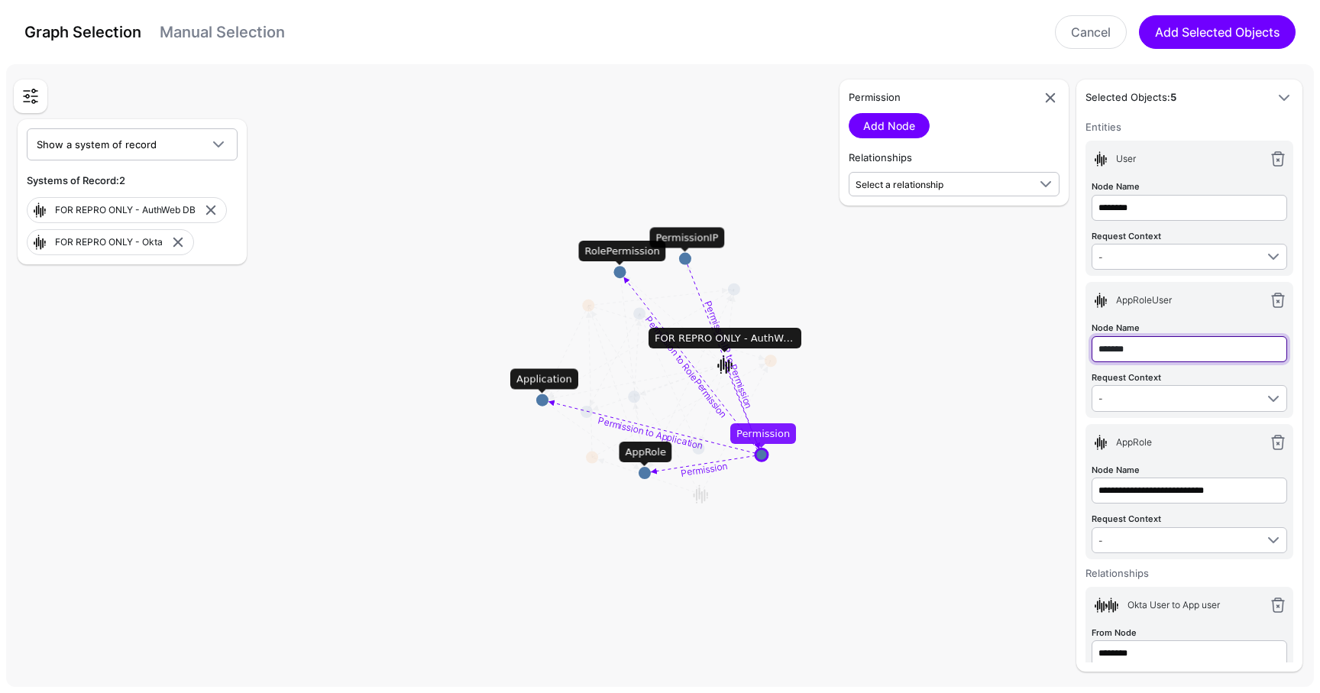
type input "*******"
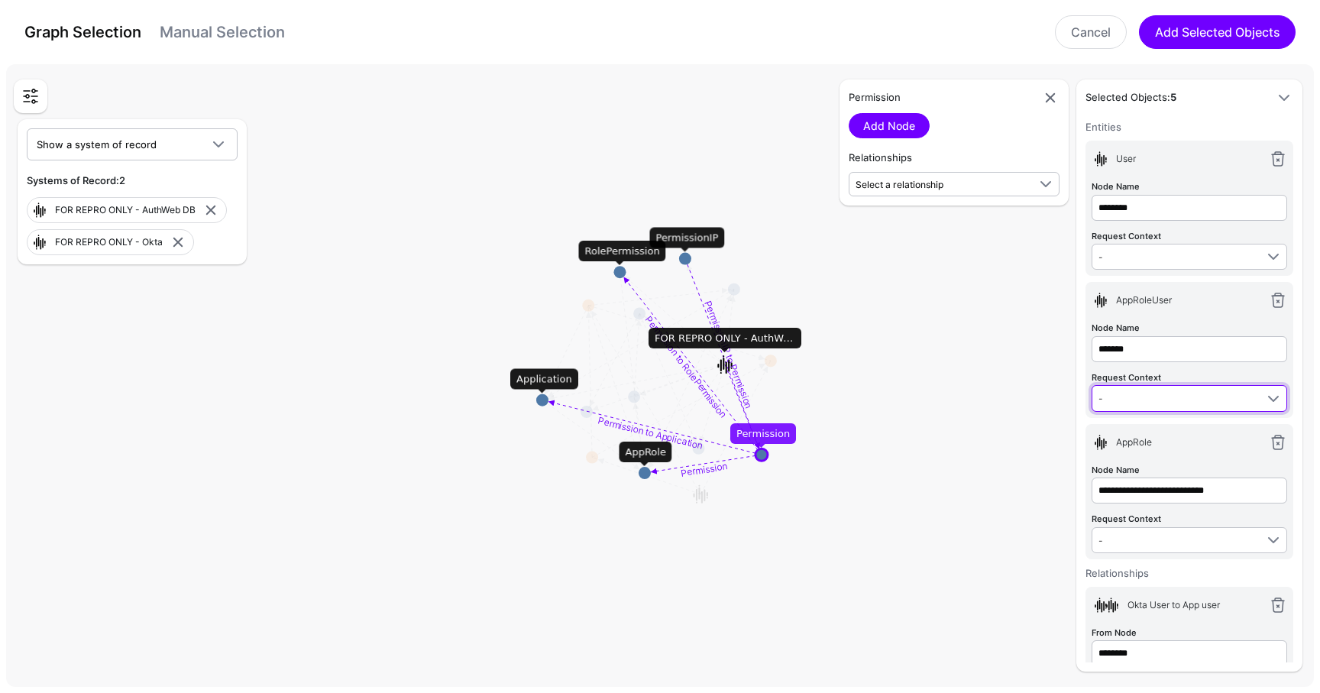
type input "*******"
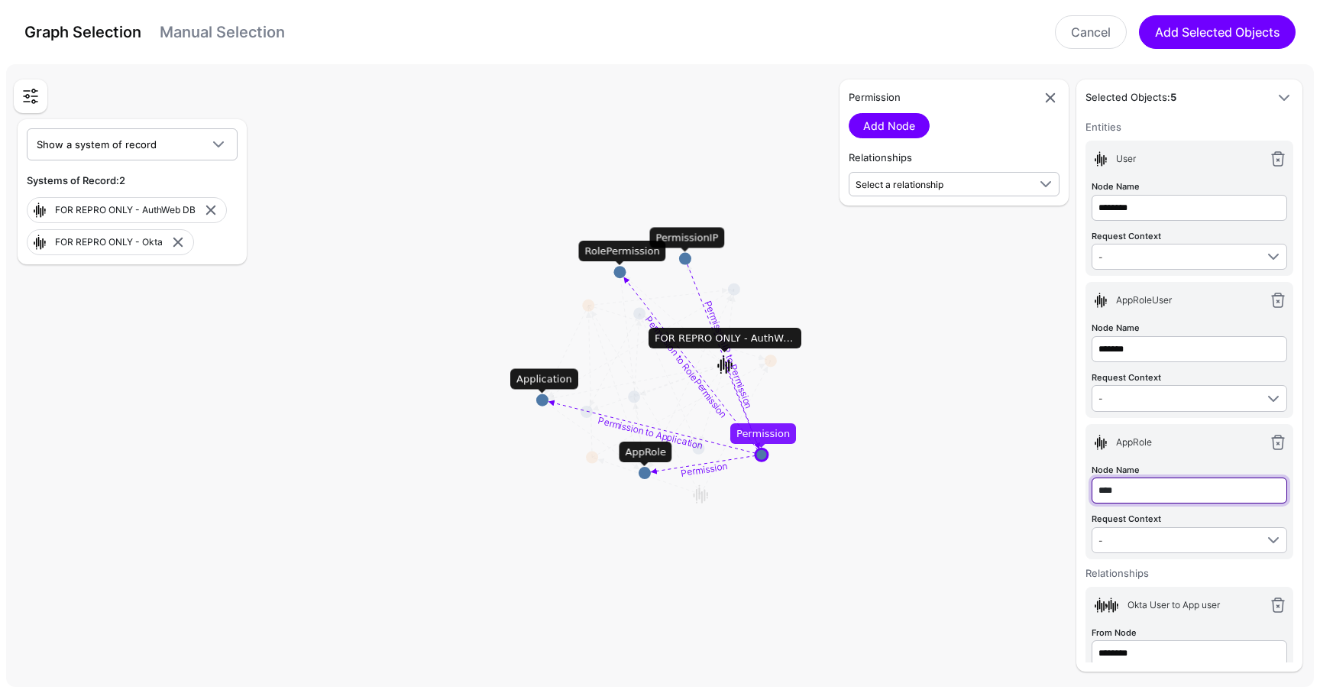
type input "****"
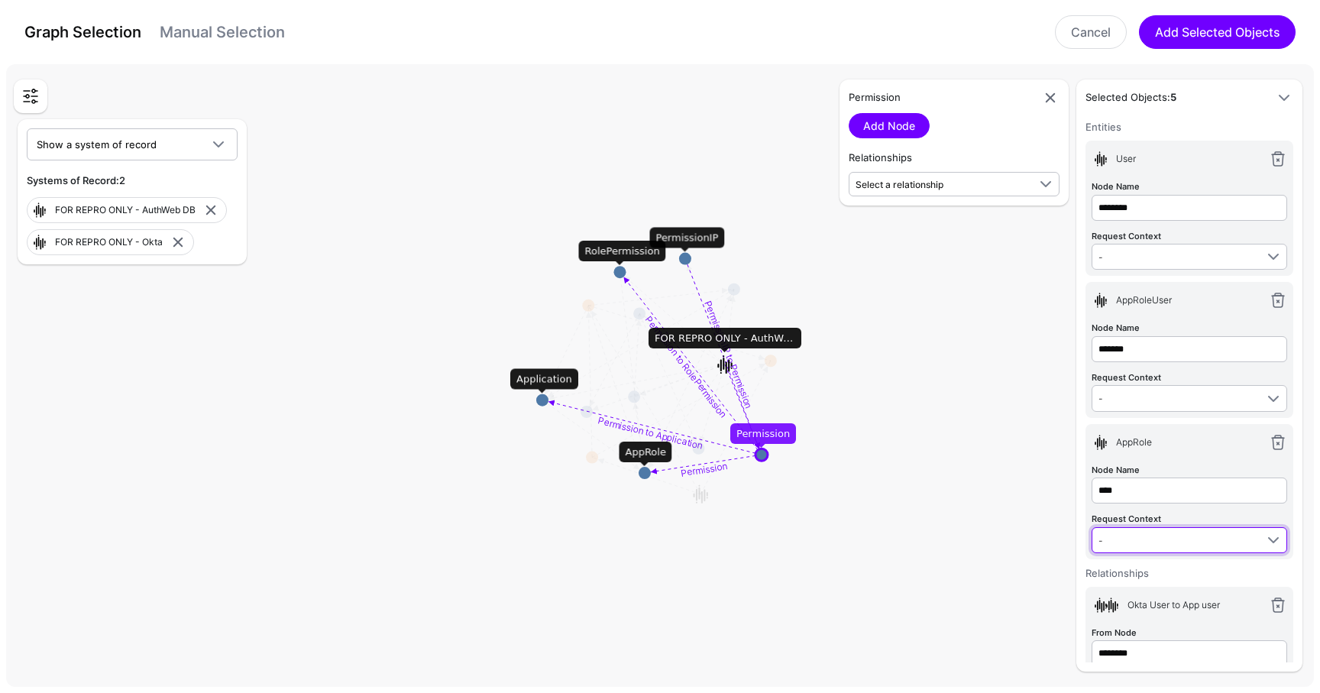
type input "****"
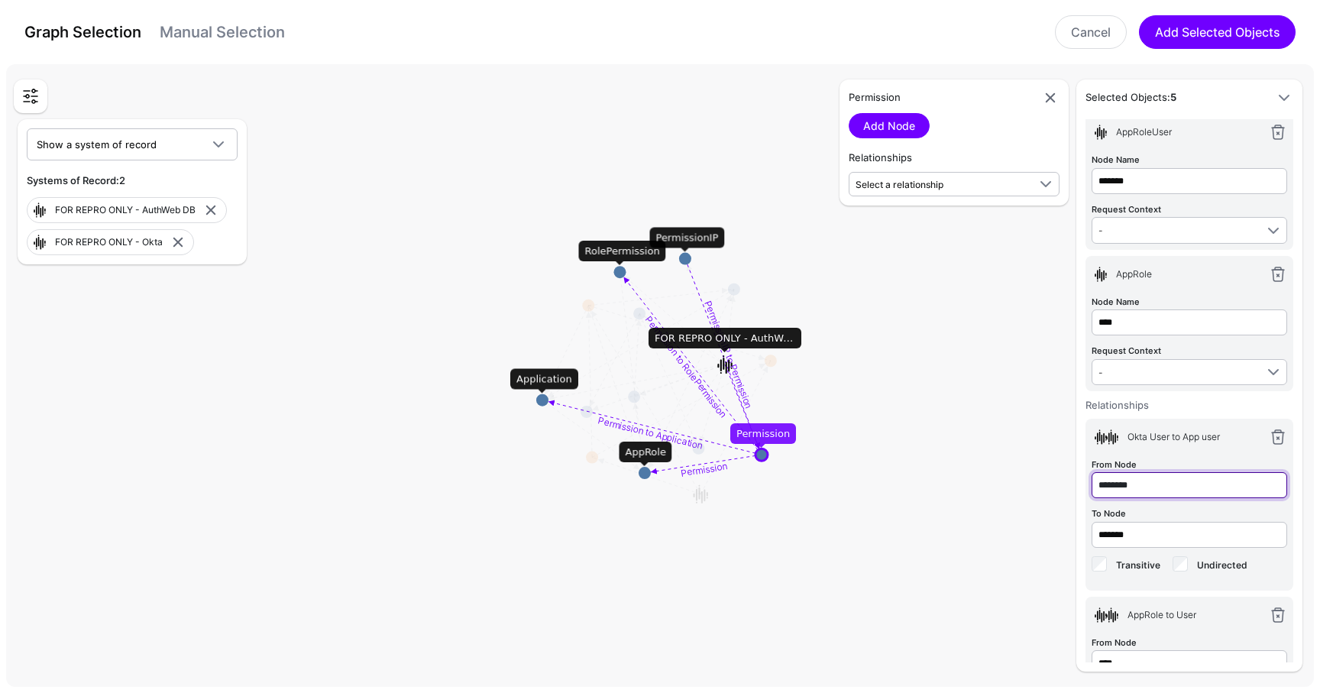
scroll to position [172, 0]
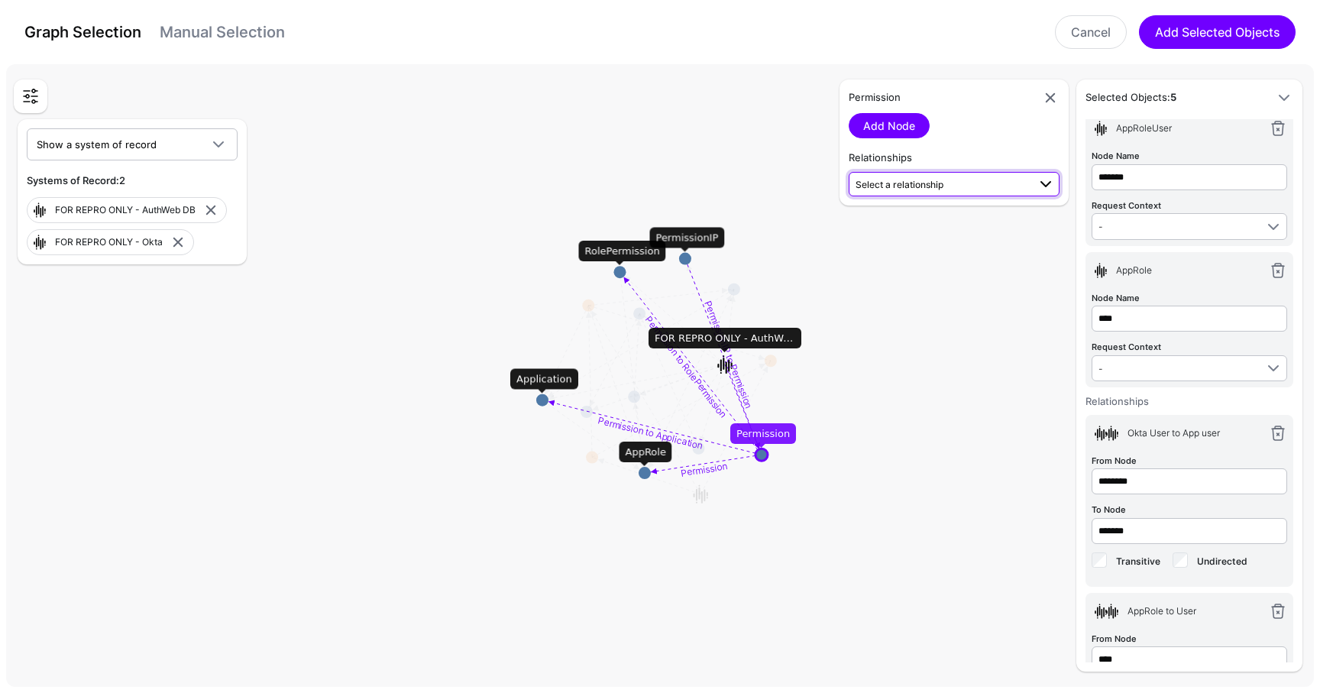
click at [947, 176] on span "Select a relationship" at bounding box center [942, 184] width 172 height 16
click at [545, 398] on circle at bounding box center [542, 400] width 12 height 12
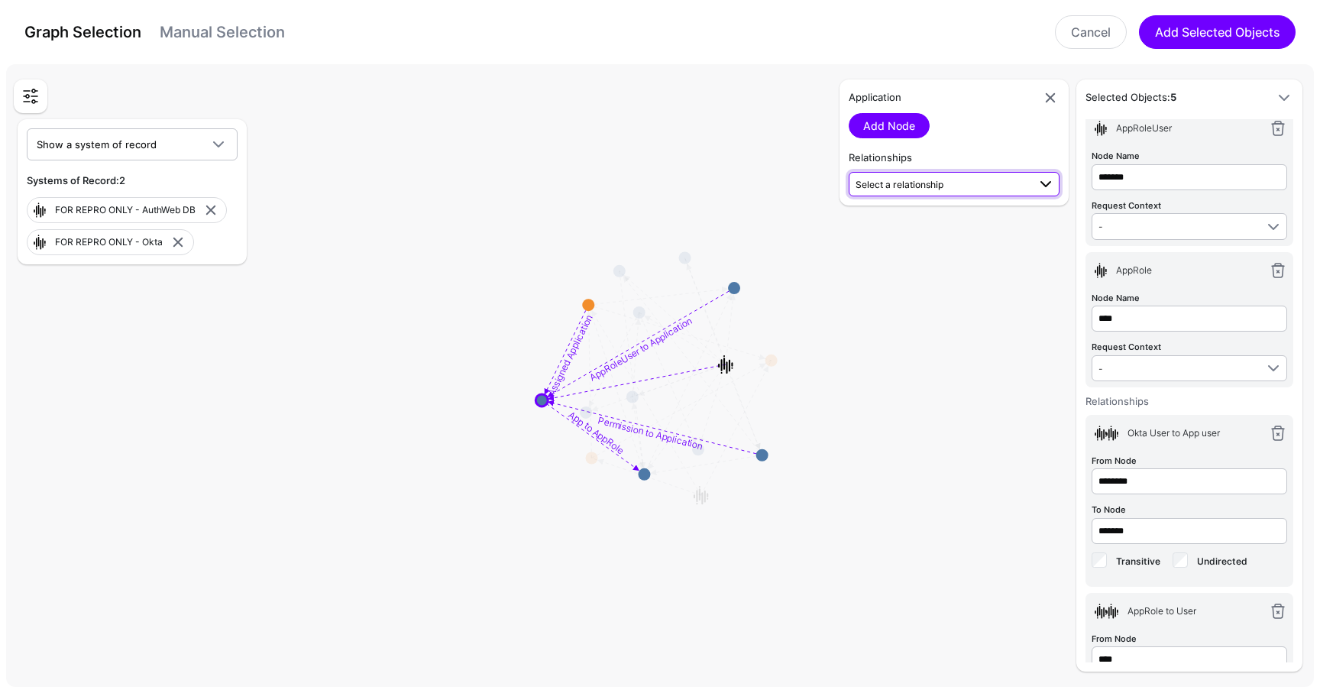
click at [940, 183] on span "Select a relationship" at bounding box center [900, 184] width 88 height 11
click at [1085, 33] on link "Cancel" at bounding box center [1091, 32] width 72 height 34
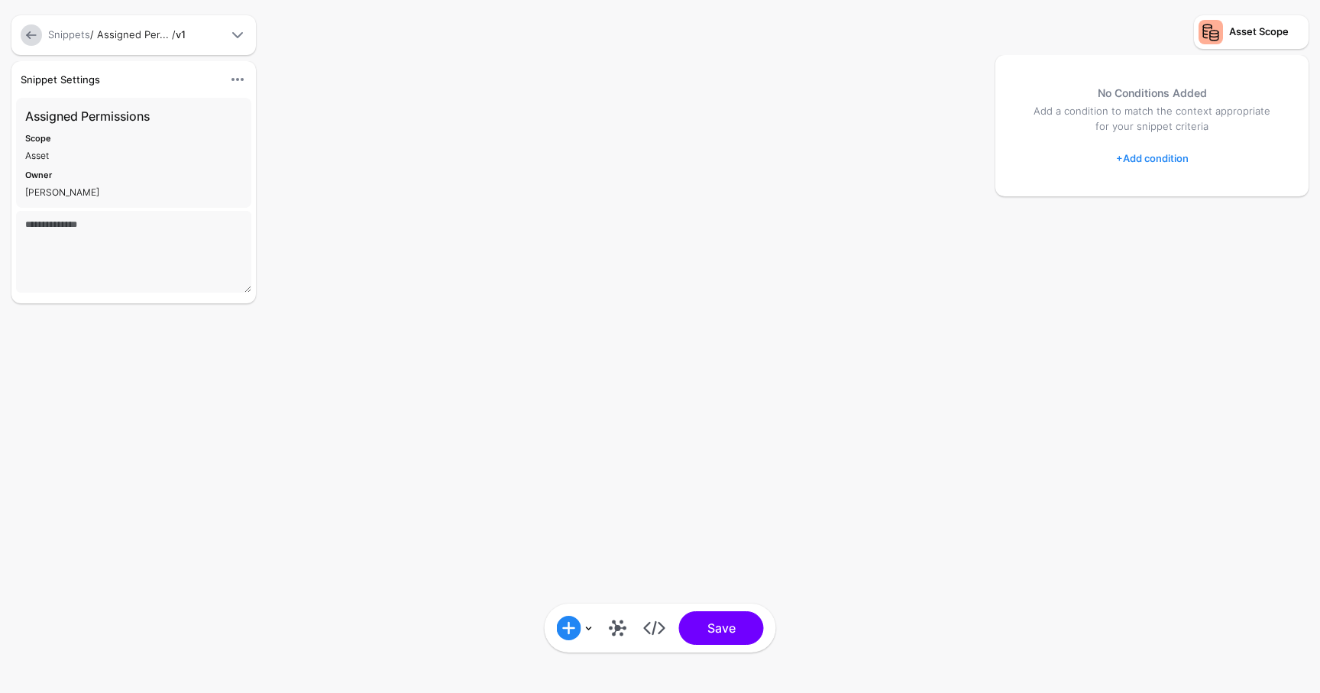
click at [37, 42] on link at bounding box center [31, 34] width 21 height 21
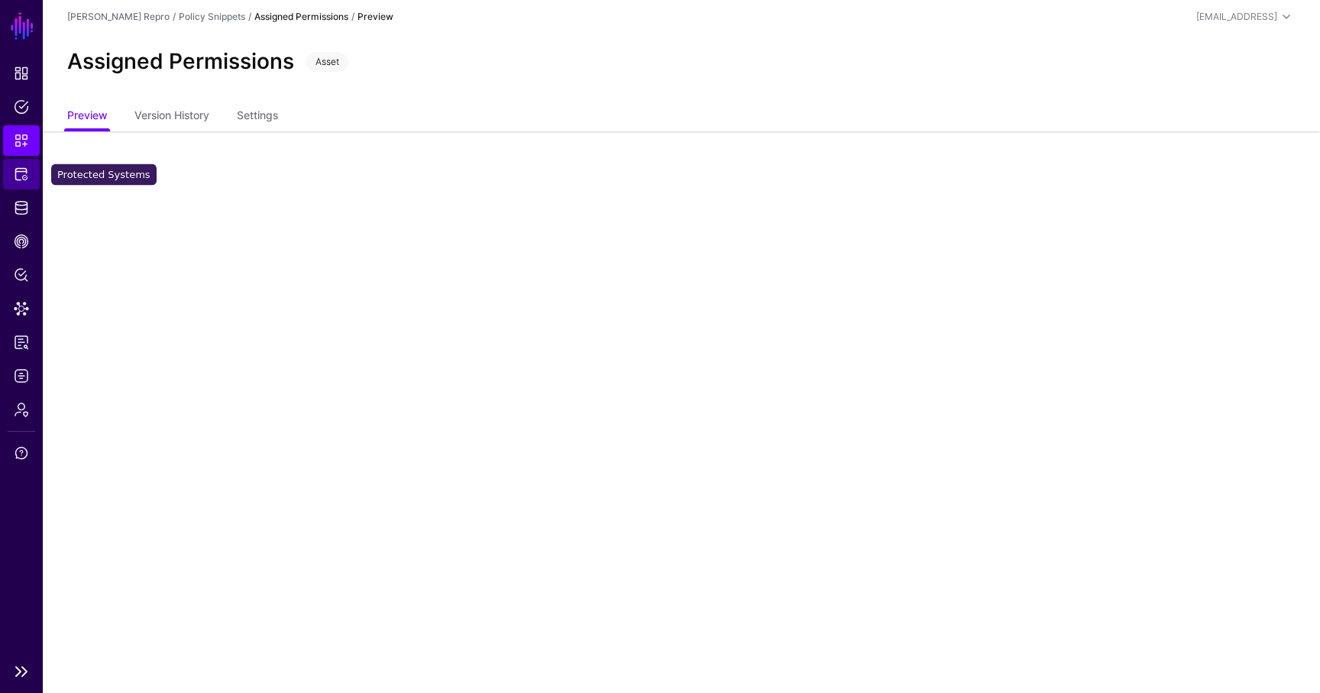
click at [28, 173] on span "Protected Systems" at bounding box center [21, 174] width 15 height 15
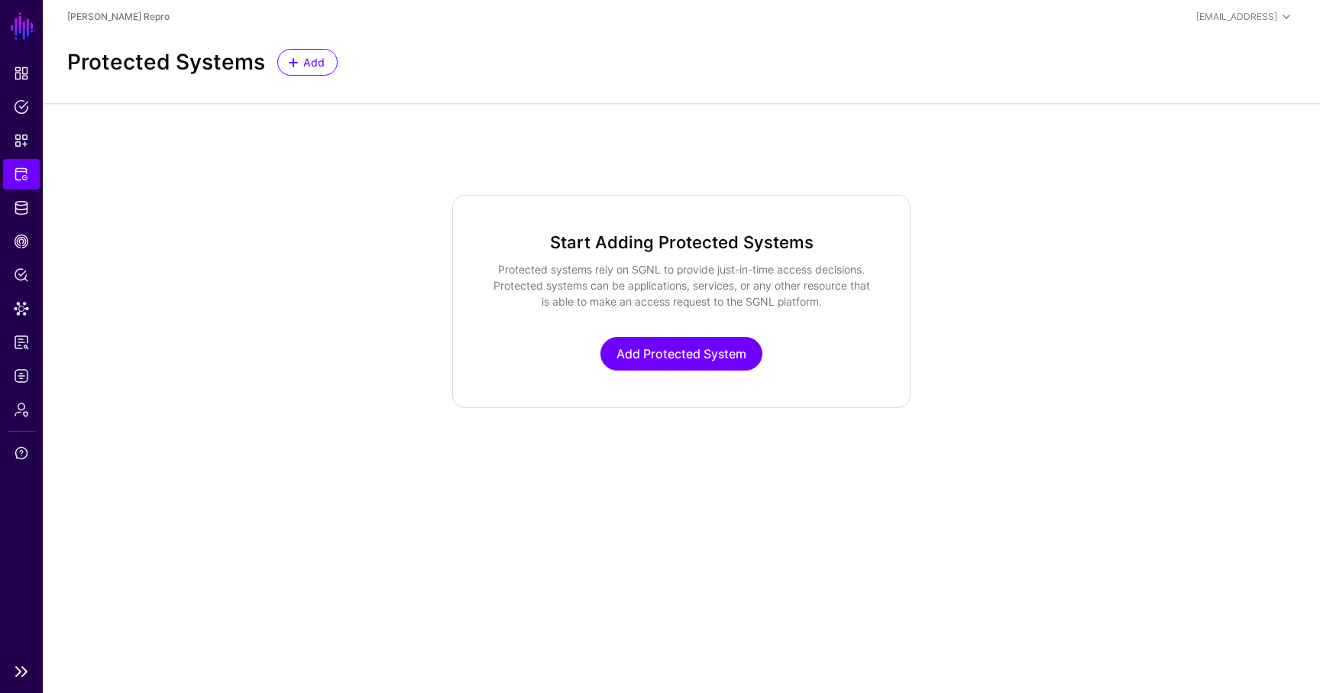
click at [40, 216] on li "Identity Data Fabric" at bounding box center [21, 208] width 43 height 31
click at [28, 209] on span "Identity Data Fabric" at bounding box center [21, 207] width 15 height 15
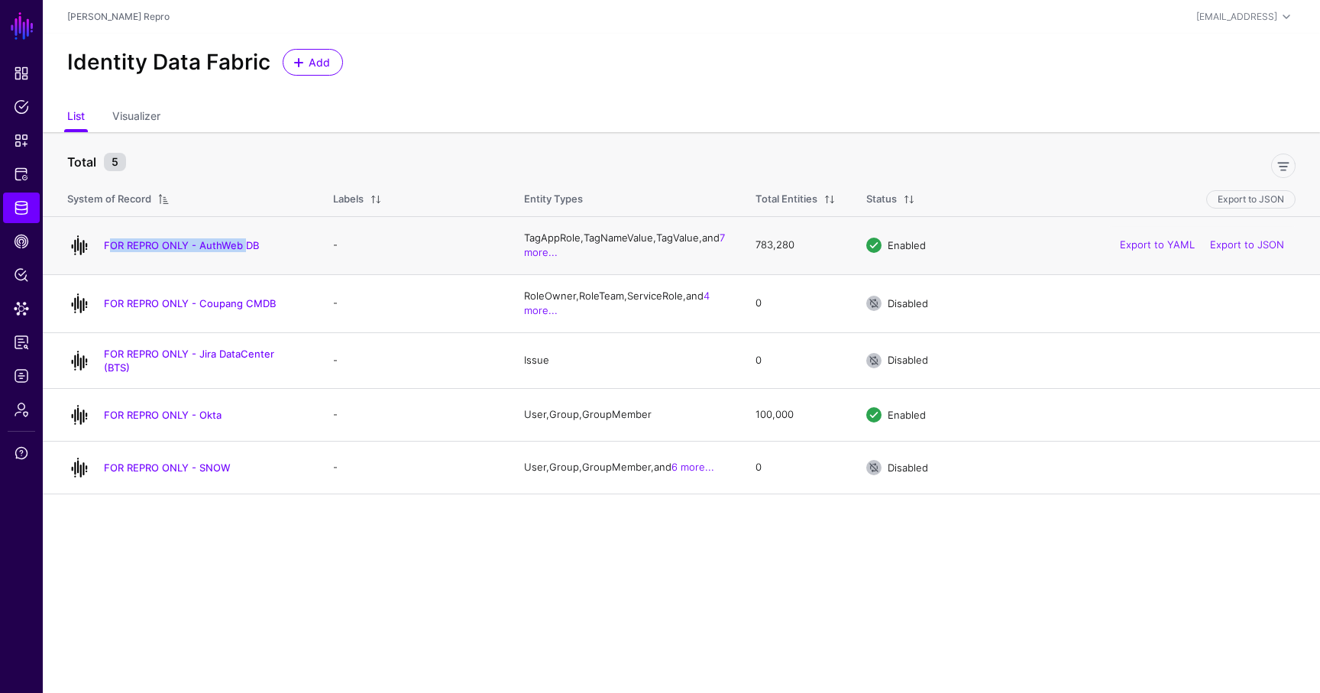
click at [242, 238] on h4 "FOR REPRO ONLY - AuthWeb DB" at bounding box center [203, 245] width 199 height 14
click at [239, 245] on link "FOR REPRO ONLY - AuthWeb DB" at bounding box center [181, 245] width 155 height 12
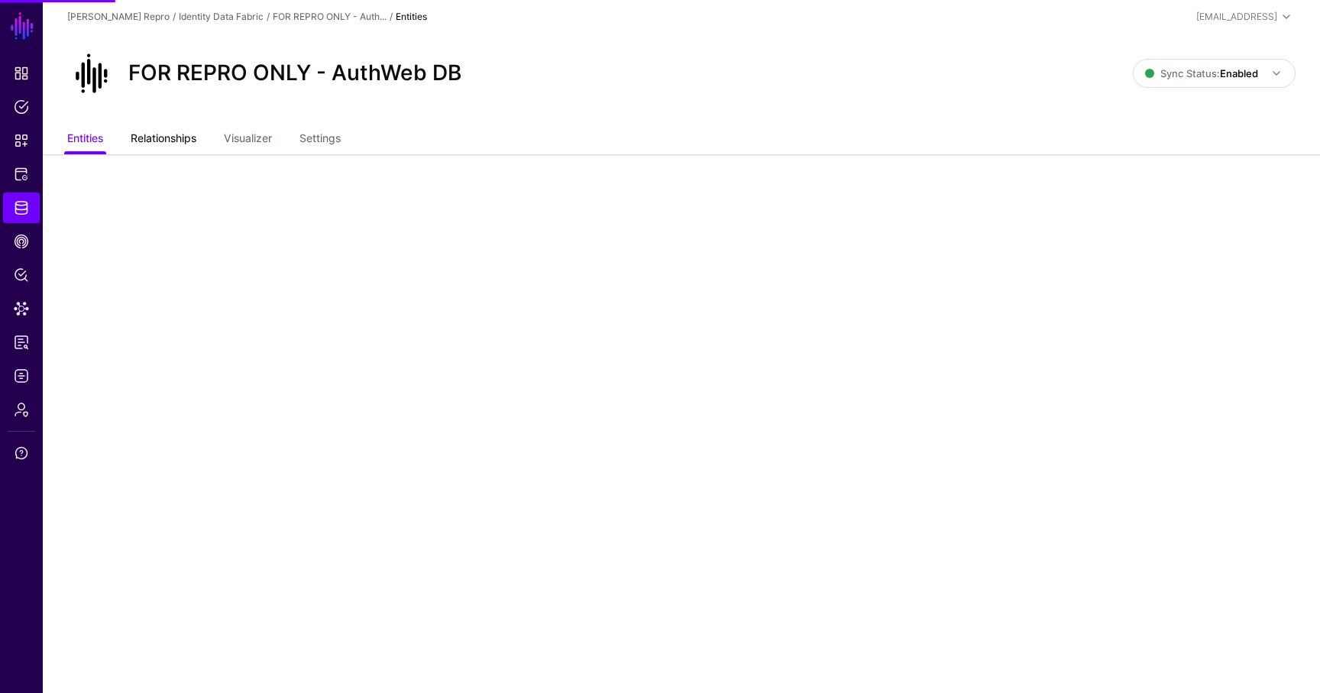
click at [183, 129] on link "Relationships" at bounding box center [164, 139] width 66 height 29
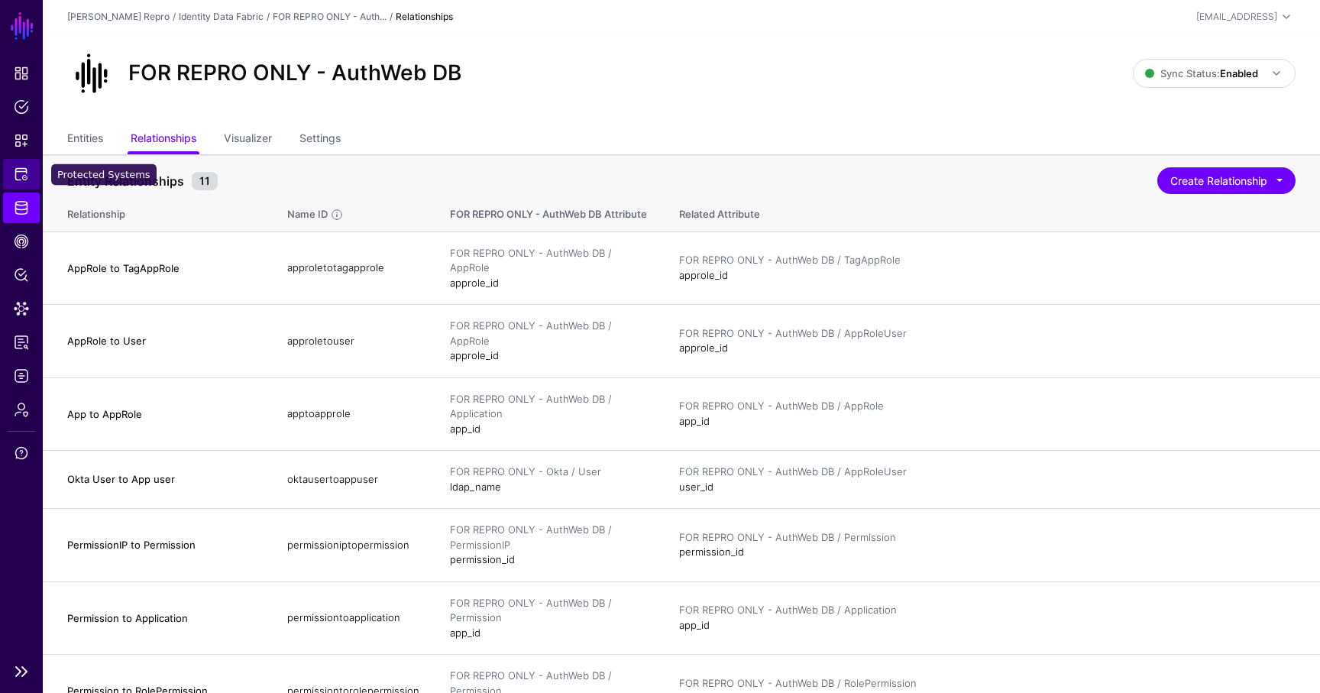
click at [23, 176] on span "Protected Systems" at bounding box center [21, 174] width 15 height 15
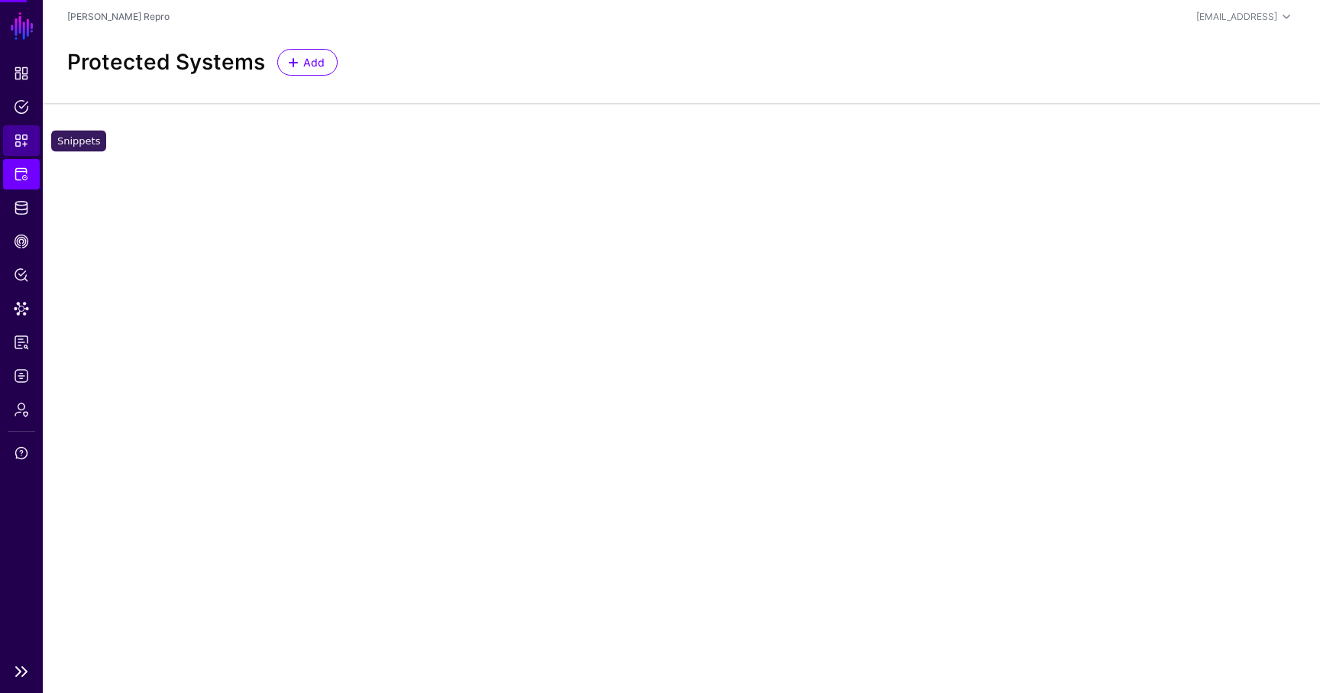
click at [23, 143] on span "Snippets" at bounding box center [21, 140] width 15 height 15
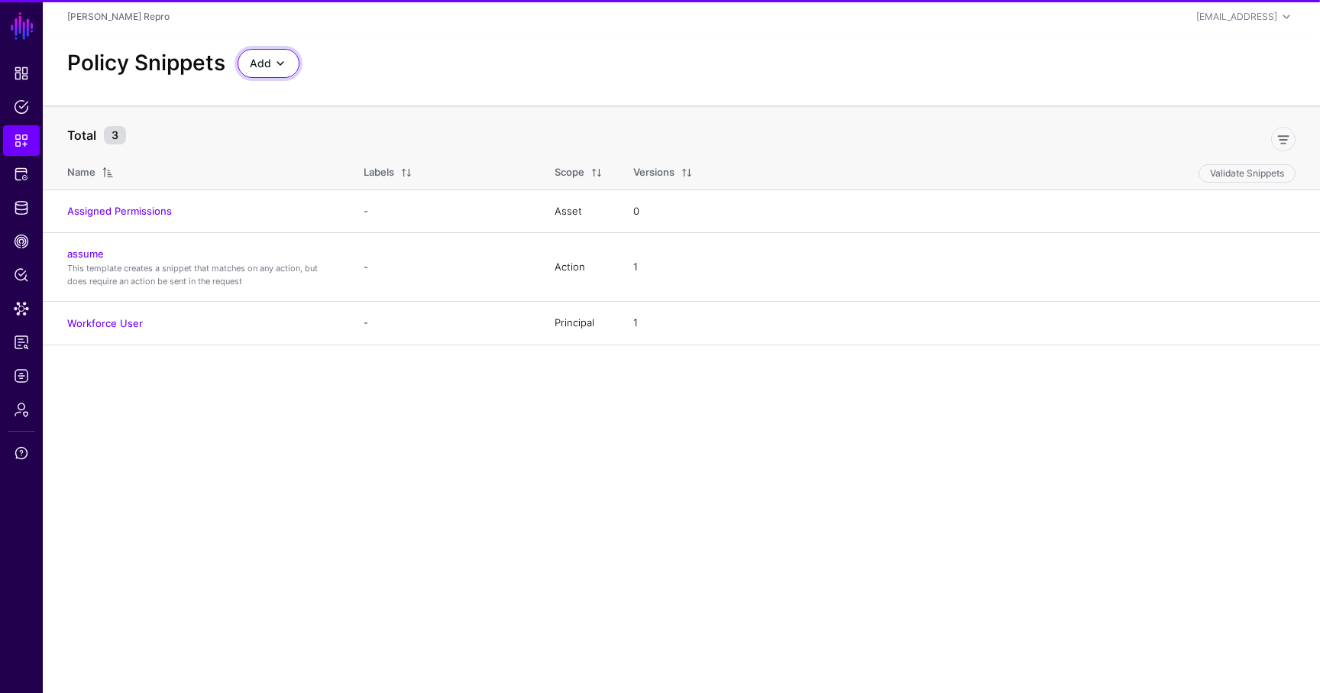
click at [290, 73] on link "Add" at bounding box center [269, 63] width 62 height 29
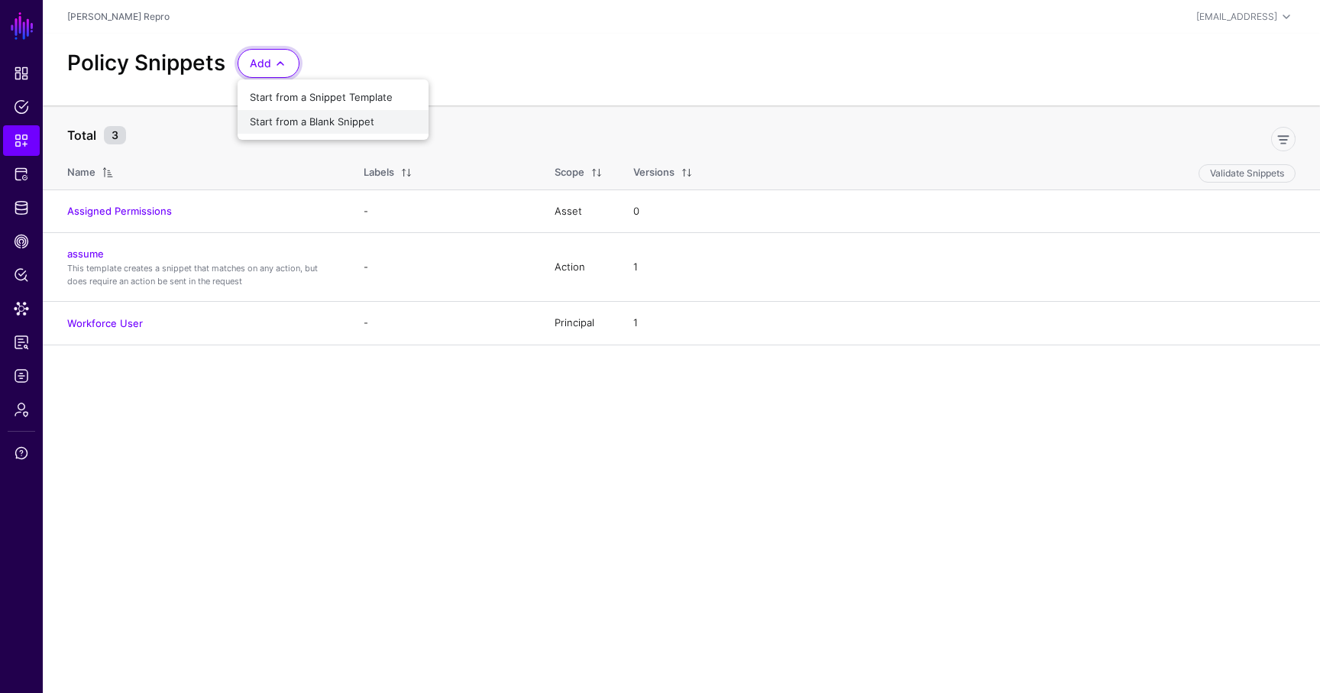
click at [304, 124] on span "Start from a Blank Snippet" at bounding box center [312, 121] width 125 height 12
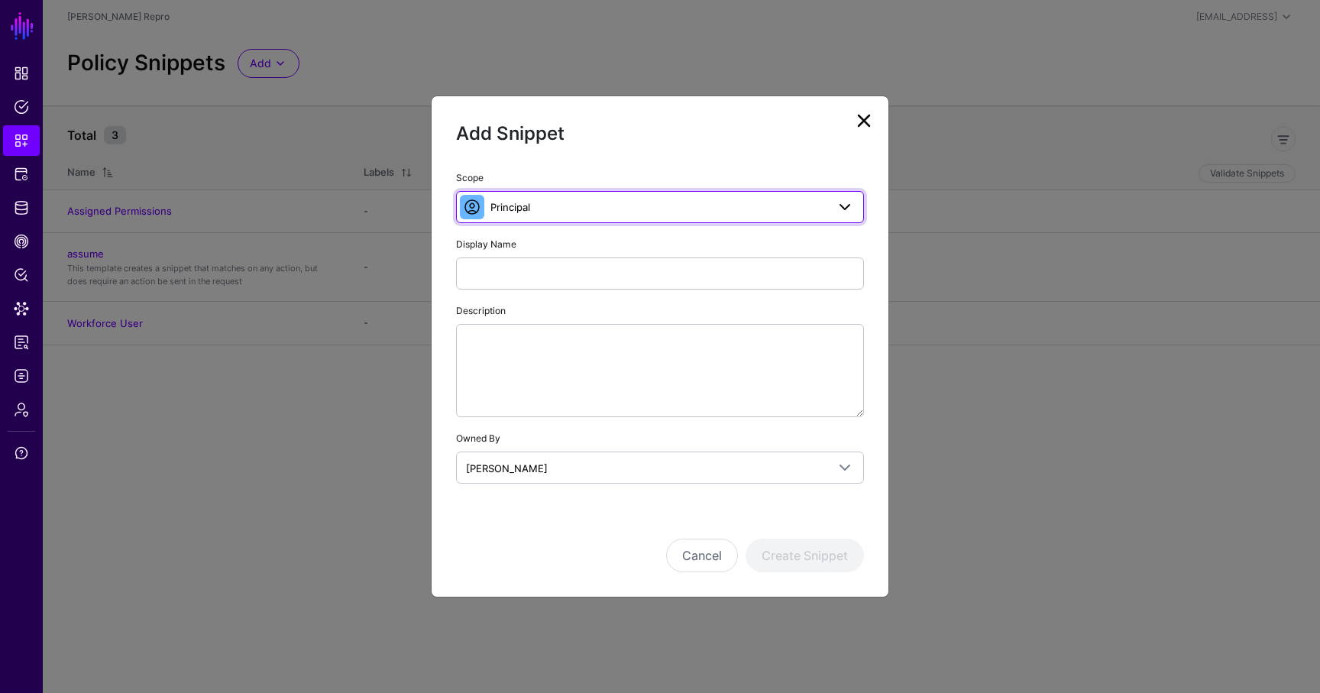
click at [530, 202] on span "Principal" at bounding box center [510, 207] width 40 height 12
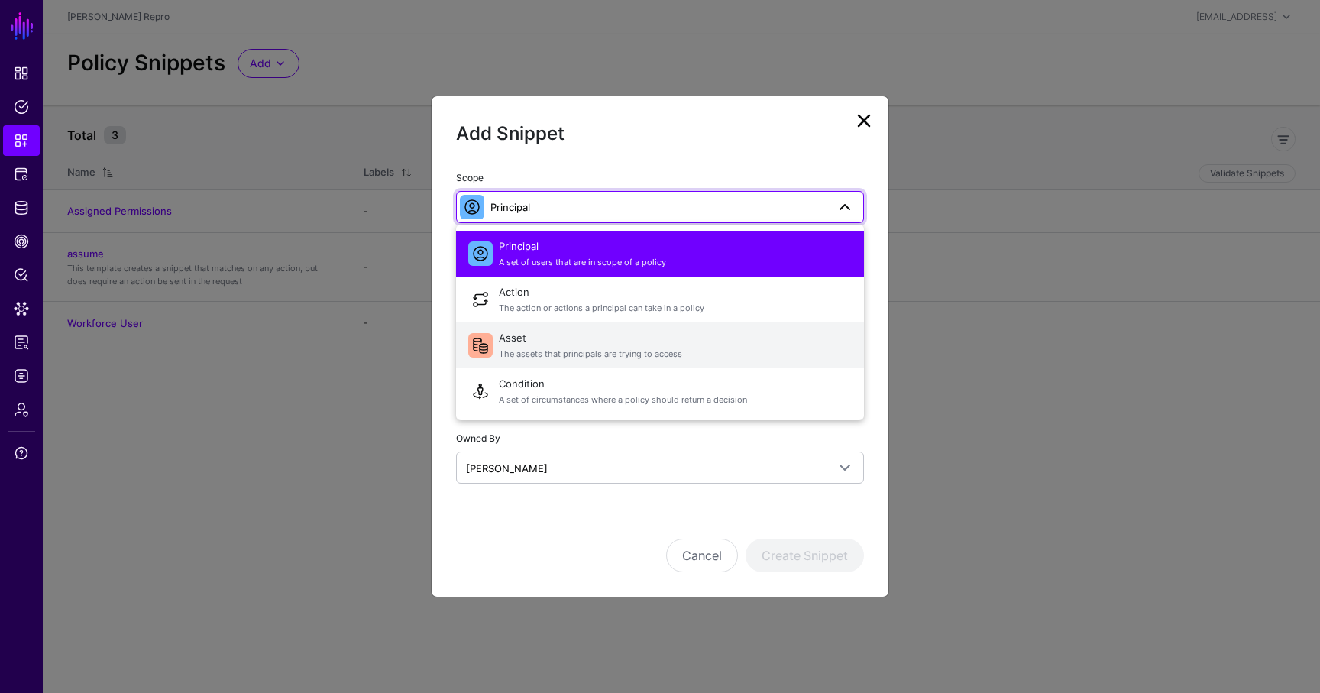
click at [521, 350] on span "The assets that principals are trying to access" at bounding box center [675, 354] width 353 height 13
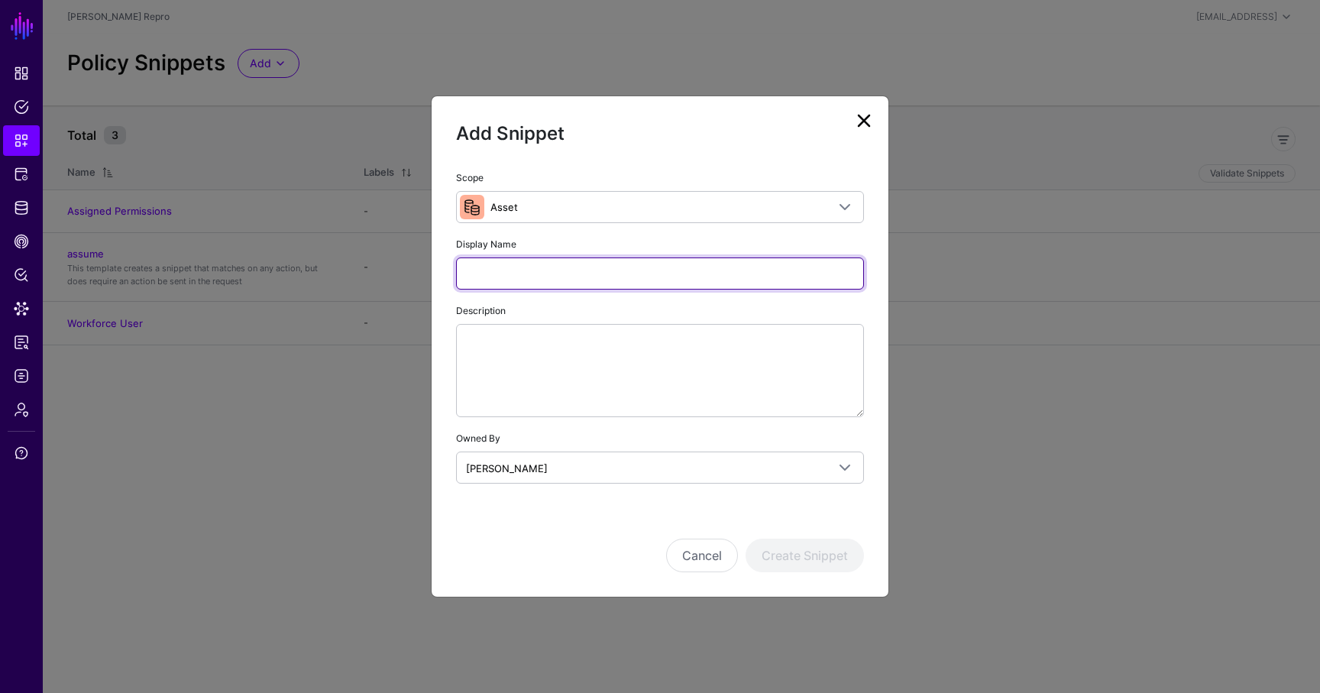
click at [496, 273] on input "Display Name" at bounding box center [660, 273] width 408 height 32
type input "**********"
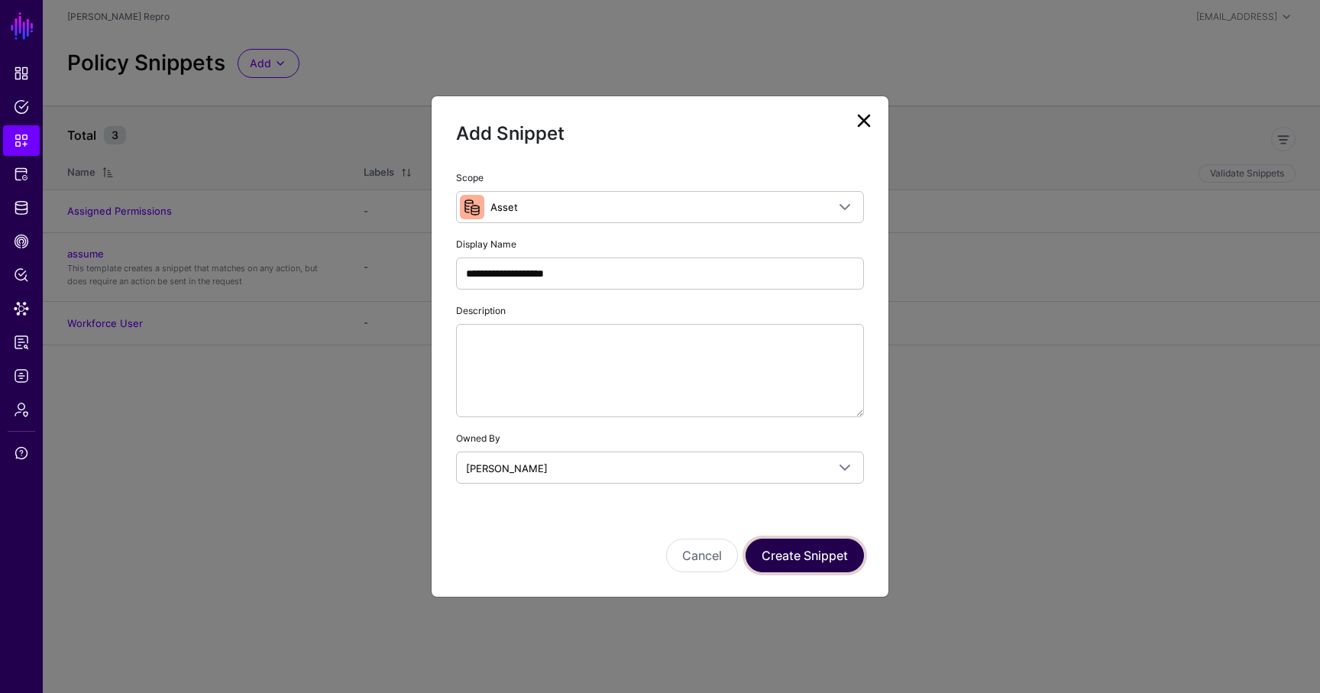
click at [809, 561] on button "Create Snippet" at bounding box center [805, 556] width 118 height 34
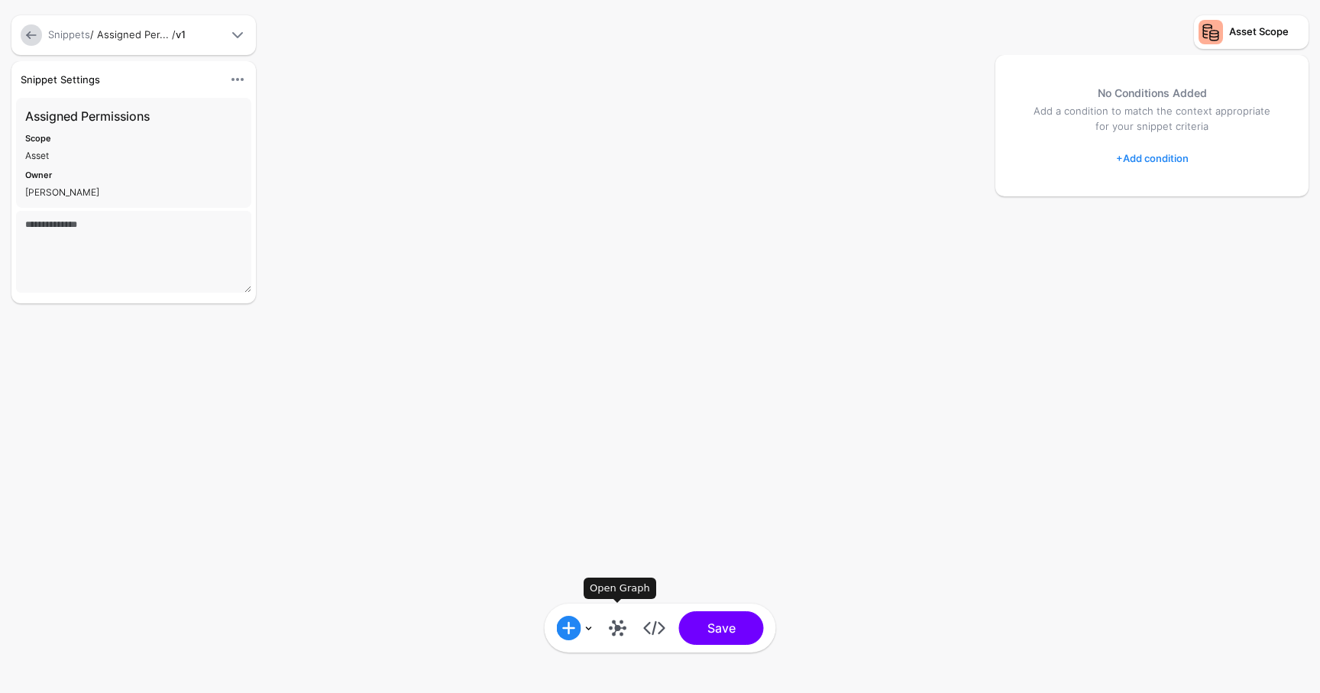
click at [616, 629] on link at bounding box center [618, 628] width 24 height 24
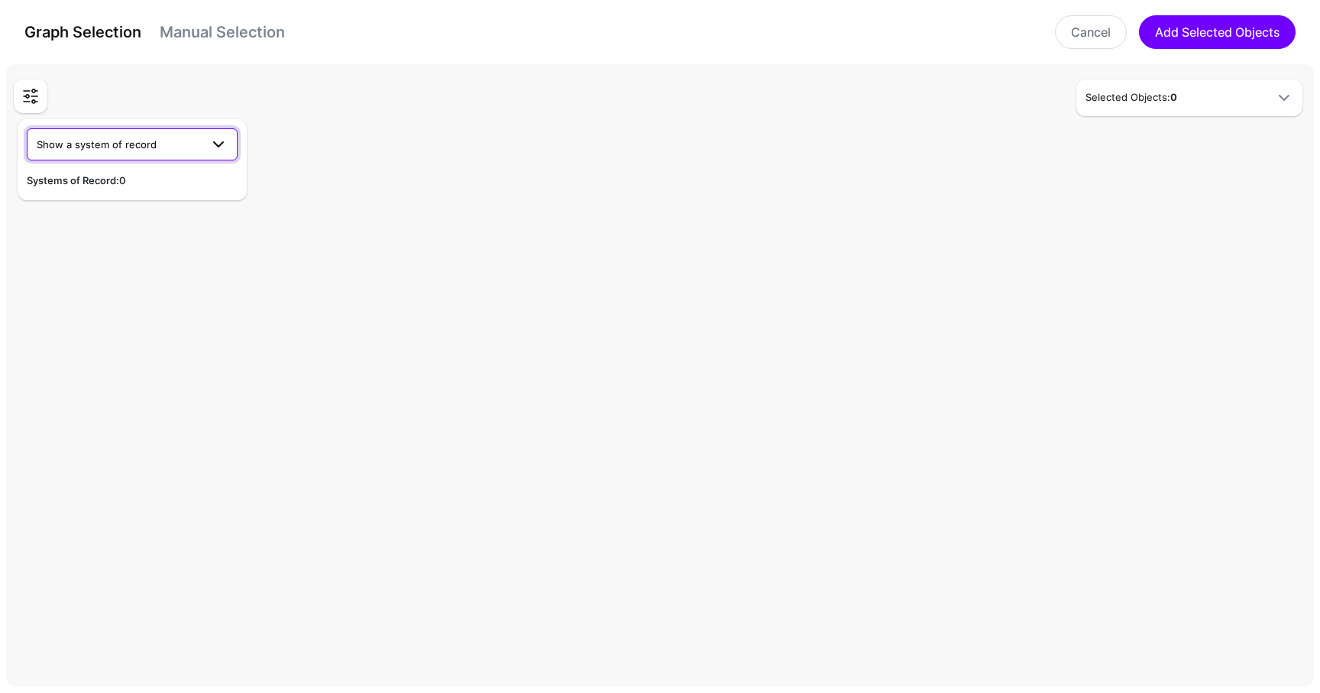
click at [66, 147] on span "Show a system of record" at bounding box center [97, 144] width 120 height 12
click at [163, 251] on div "FOR REPRO ONLY - Okta" at bounding box center [132, 252] width 186 height 15
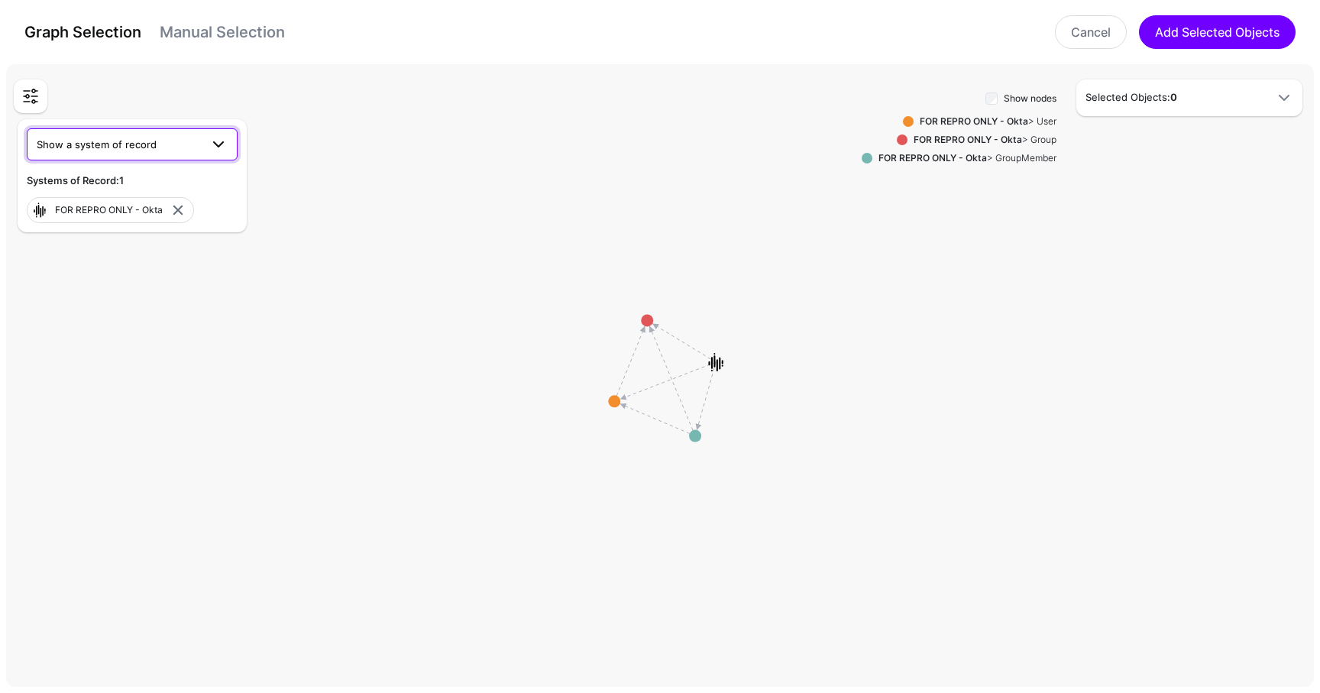
click at [155, 145] on span "Show a system of record" at bounding box center [118, 144] width 163 height 17
click at [180, 189] on button "FOR REPRO ONLY - AuthWeb DB" at bounding box center [132, 180] width 211 height 24
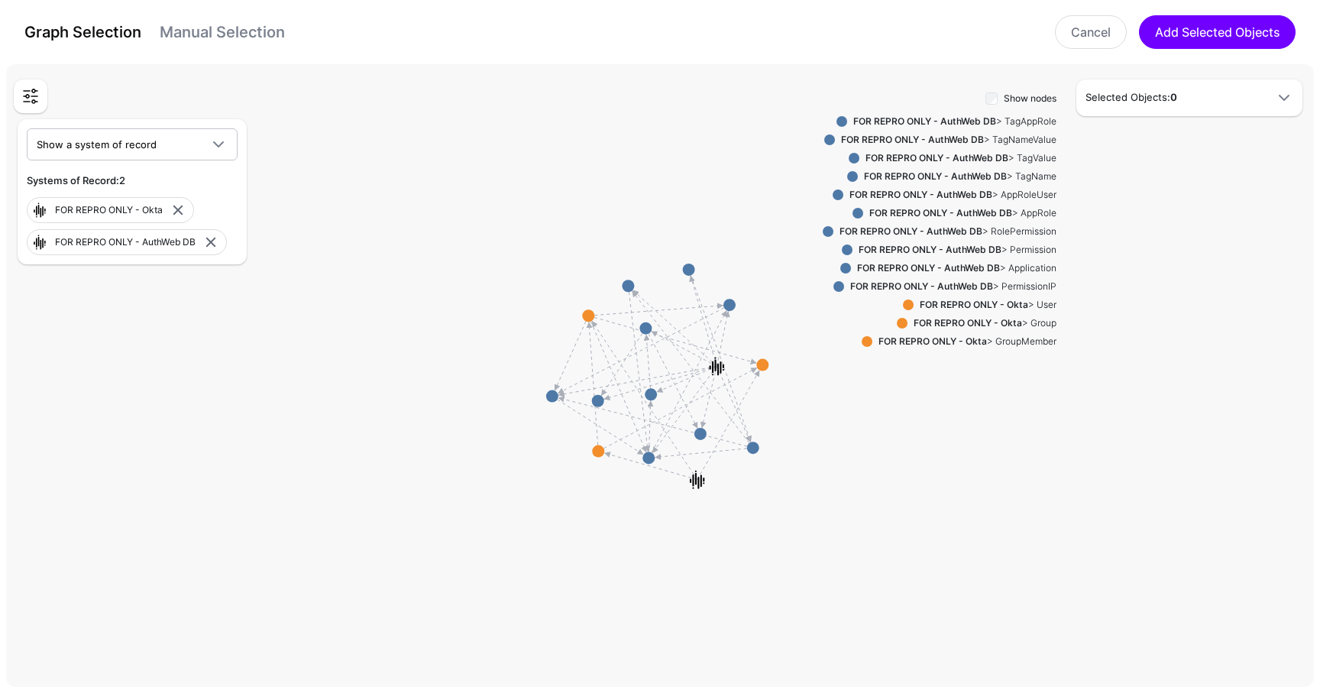
click at [1027, 302] on div "FOR REPRO ONLY - Okta > User" at bounding box center [985, 305] width 143 height 14
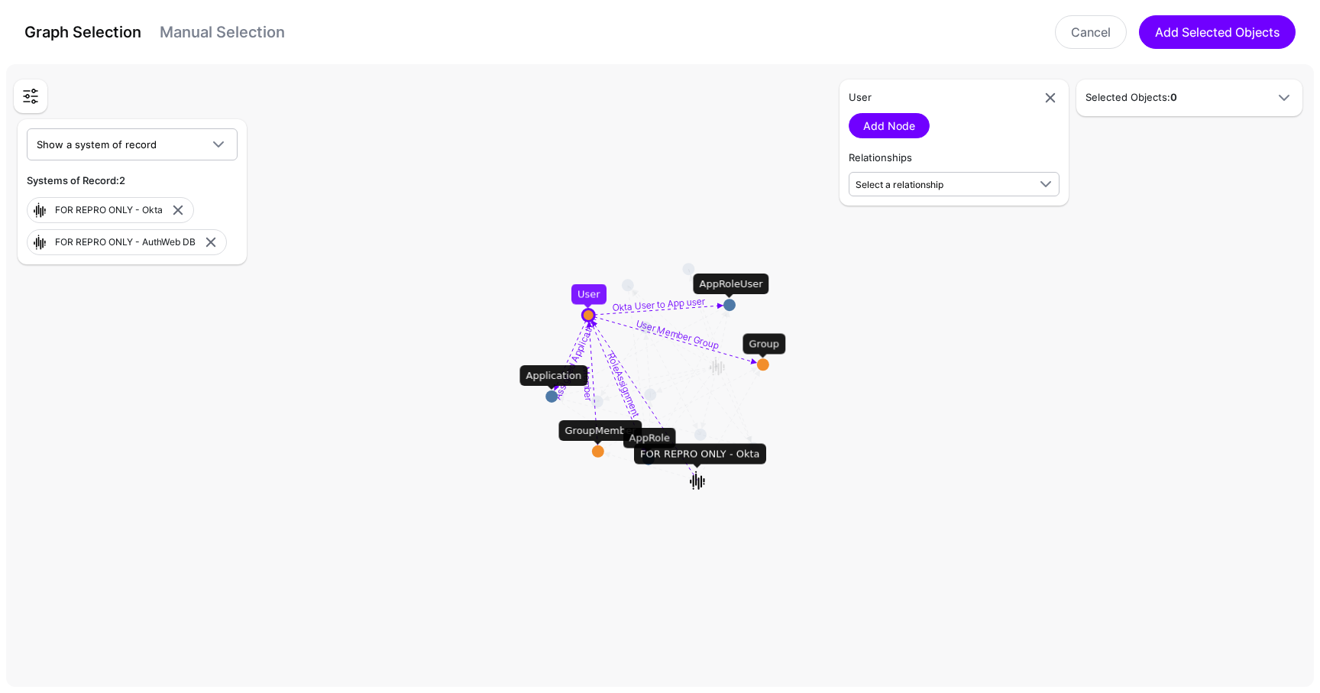
click at [731, 306] on circle at bounding box center [729, 305] width 12 height 12
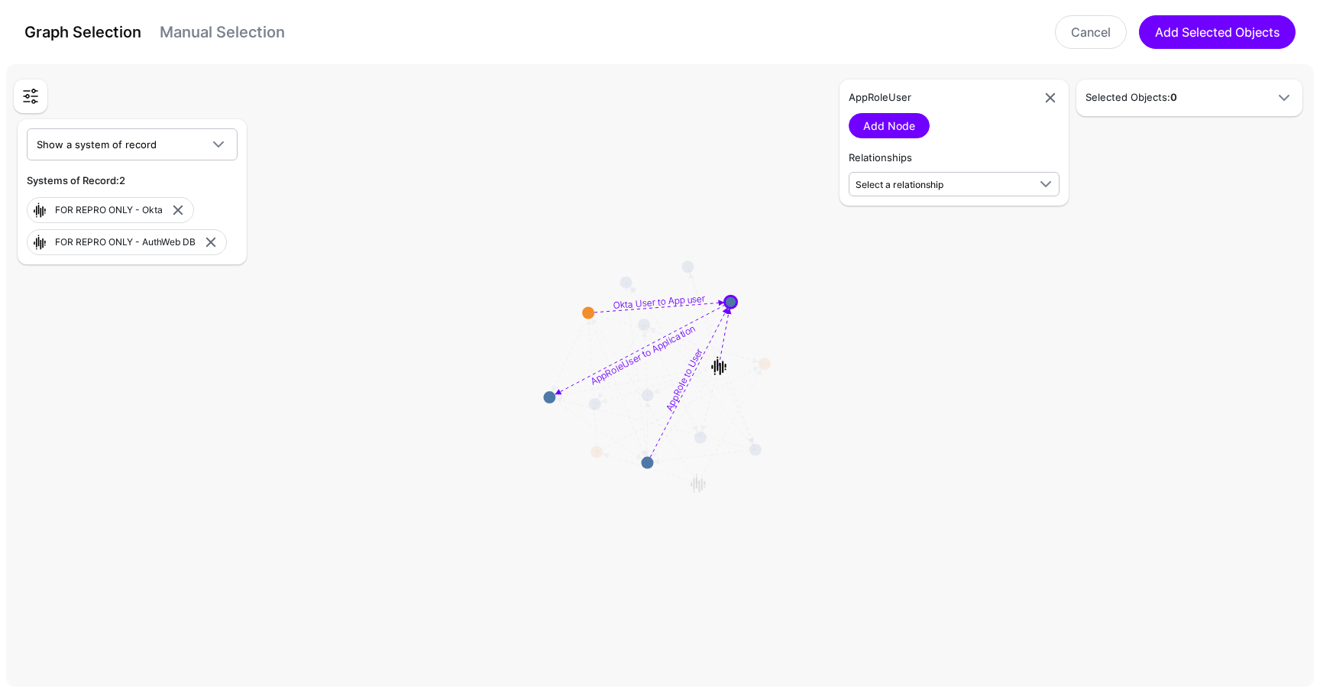
click at [950, 197] on div "AppRoleUser Add Node Relationships Select a relationship Okta User to App user …" at bounding box center [954, 142] width 229 height 126
click at [950, 190] on span "Select a relationship" at bounding box center [942, 184] width 172 height 16
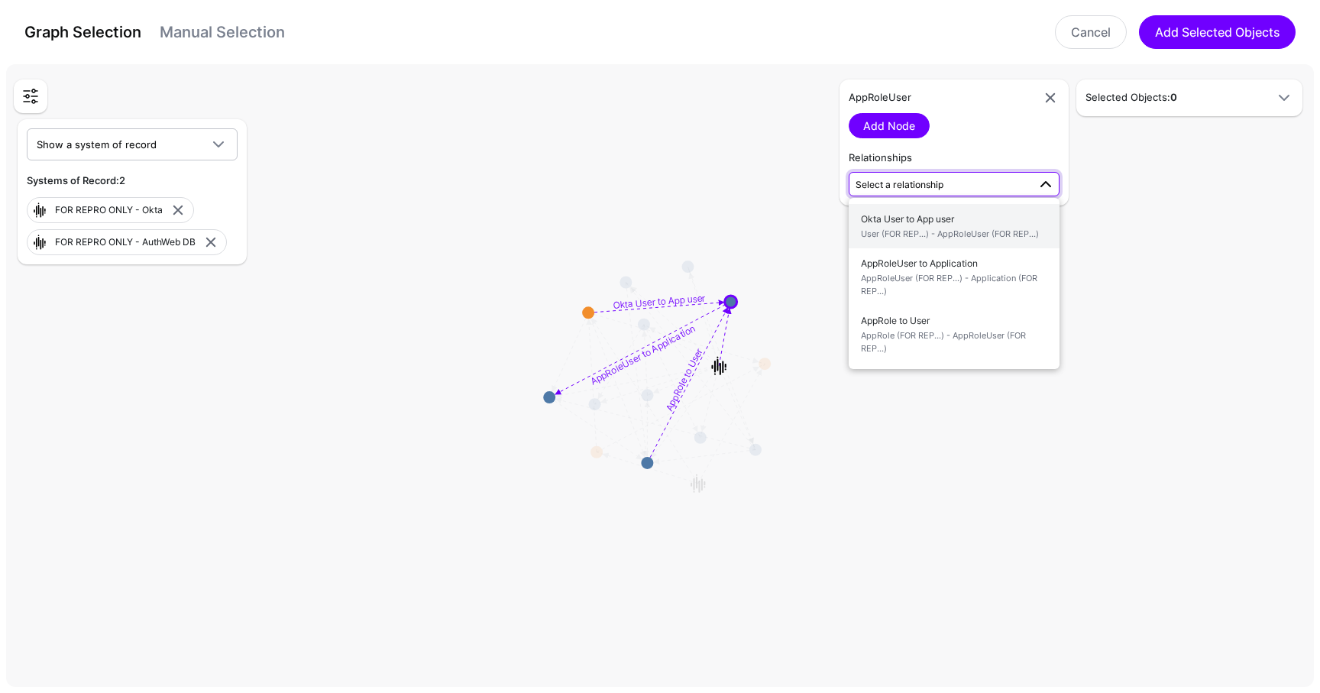
click at [958, 236] on span "User (FOR REP...) - AppRoleUser (FOR REP...)" at bounding box center [954, 234] width 186 height 13
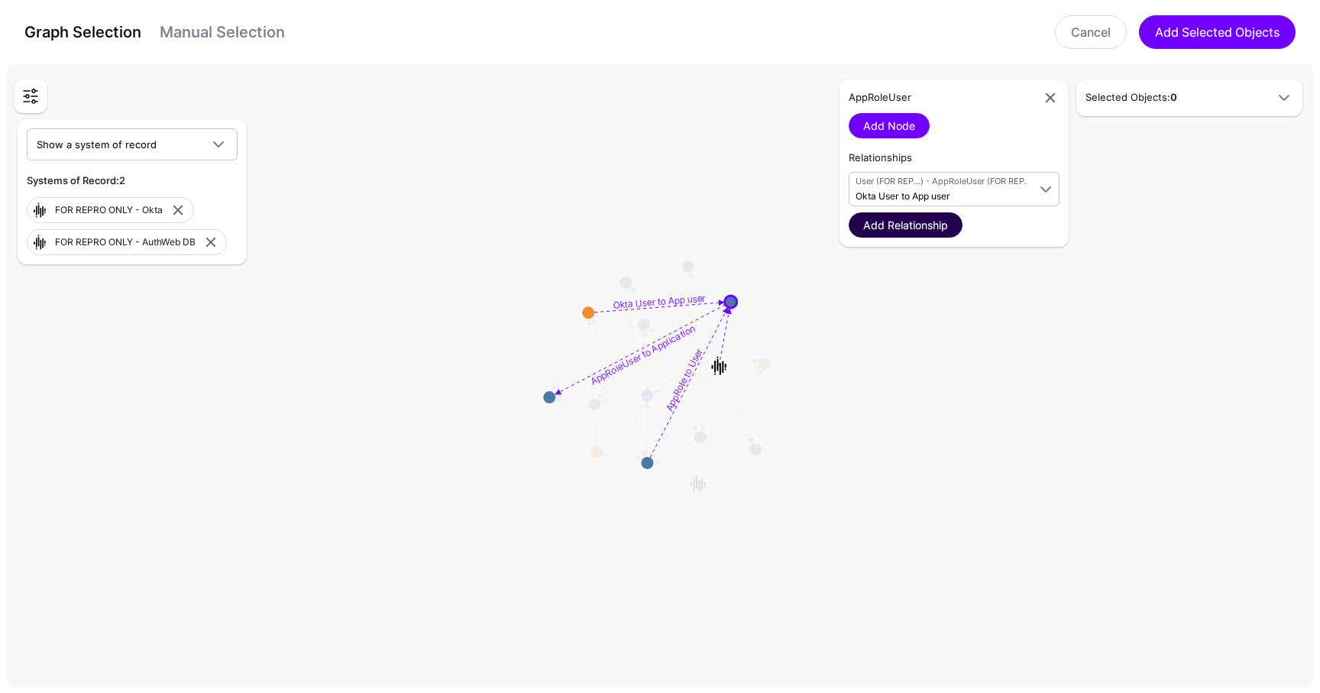
click at [926, 230] on link "Add Relationship" at bounding box center [906, 224] width 114 height 25
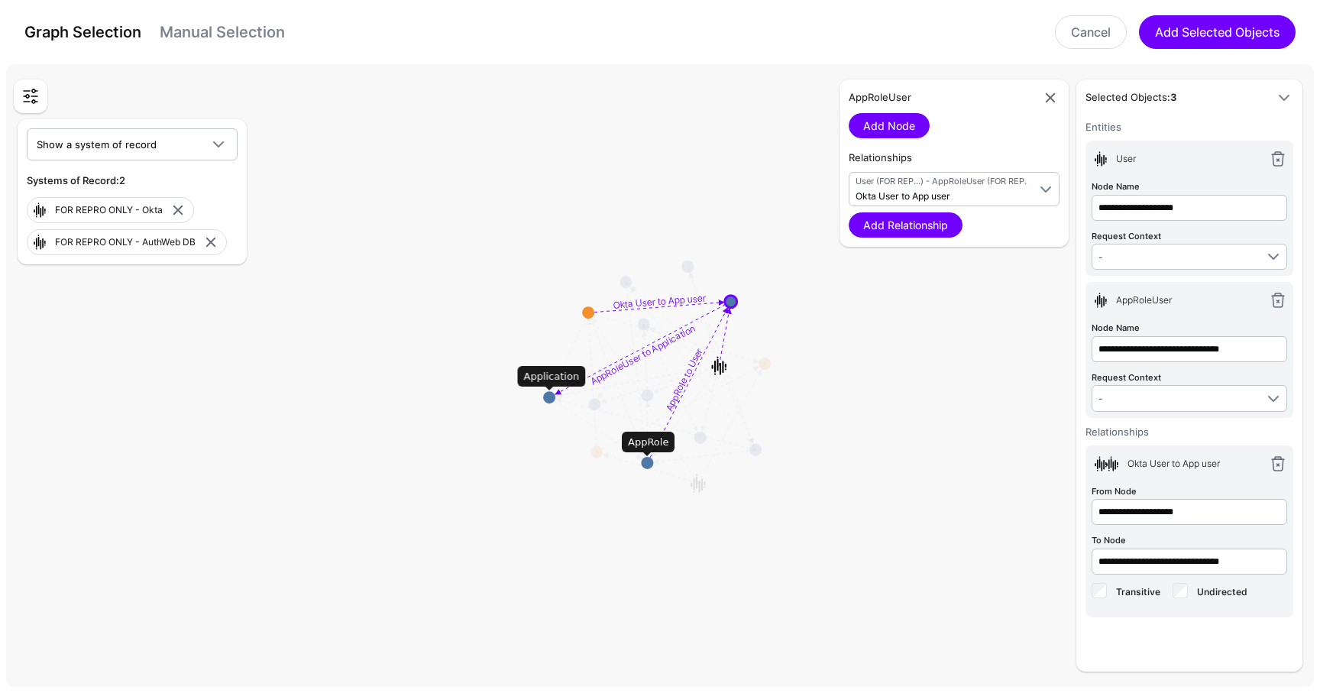
click at [651, 461] on circle at bounding box center [647, 463] width 12 height 12
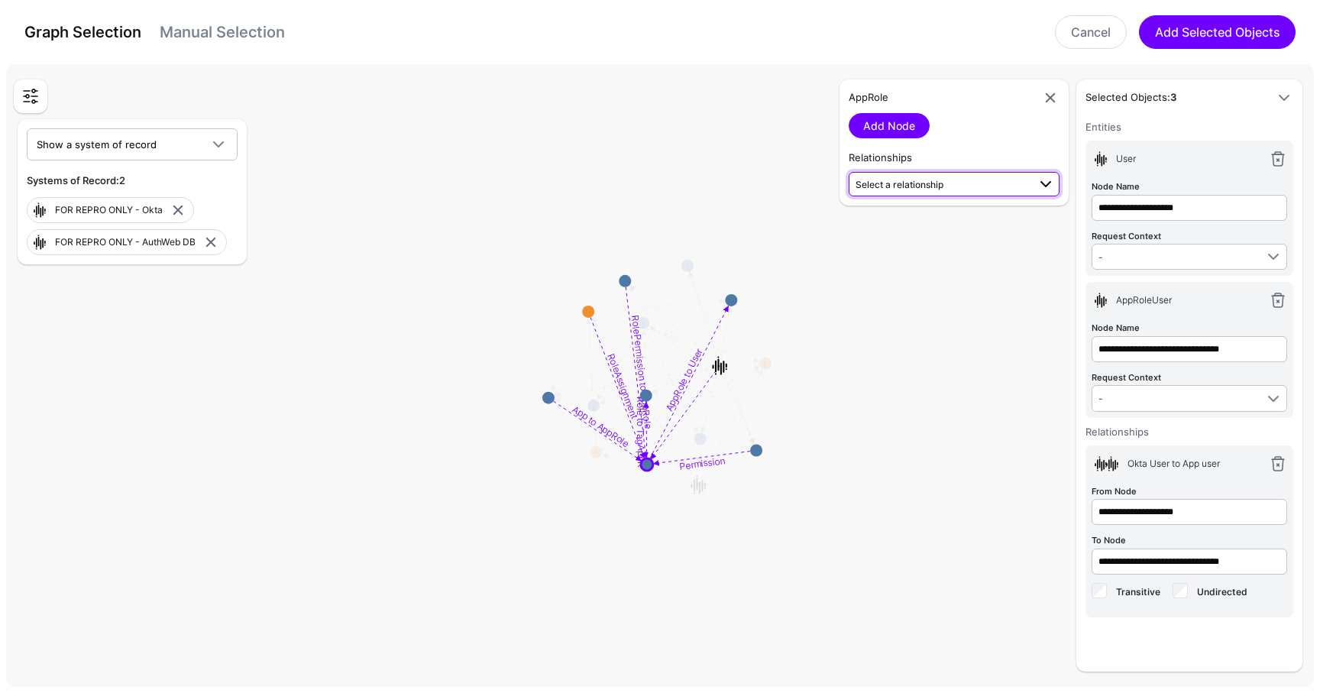
click at [910, 183] on span "Select a relationship" at bounding box center [900, 184] width 88 height 11
click at [991, 235] on span "User (FOR REP...) - AppRole (FOR REP...)" at bounding box center [954, 234] width 186 height 13
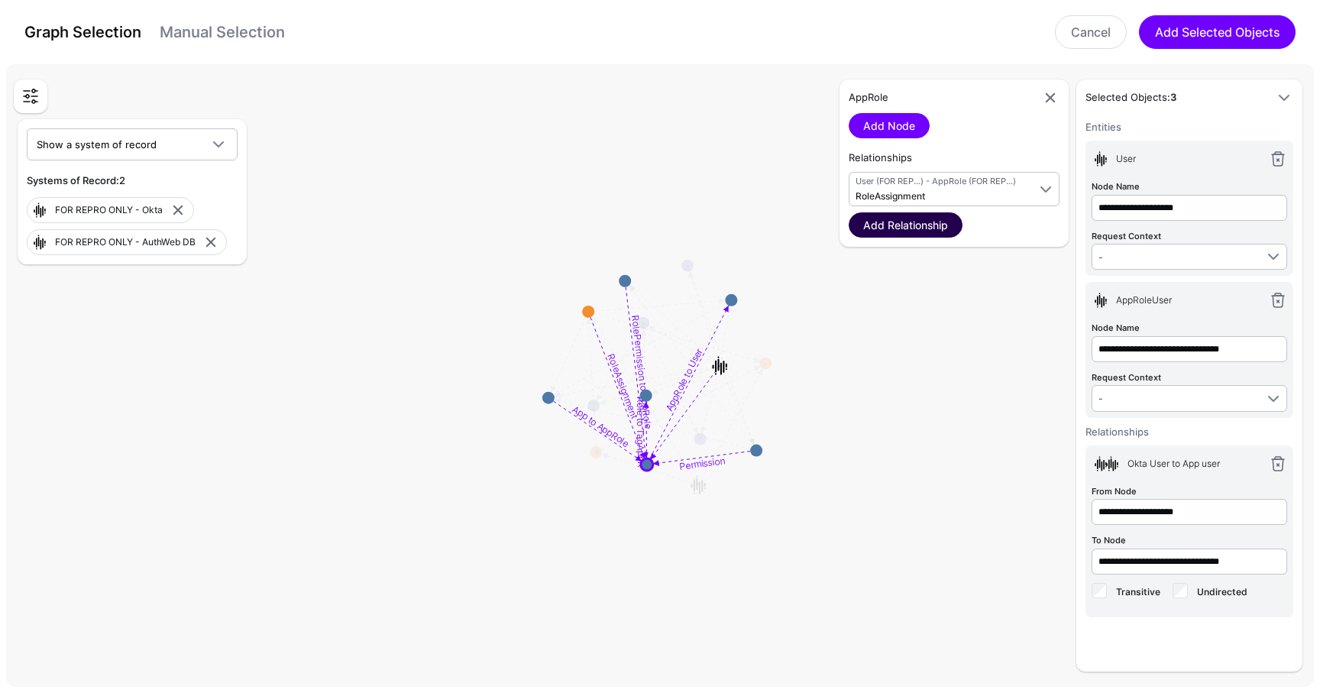
click at [894, 235] on link "Add Relationship" at bounding box center [906, 224] width 114 height 25
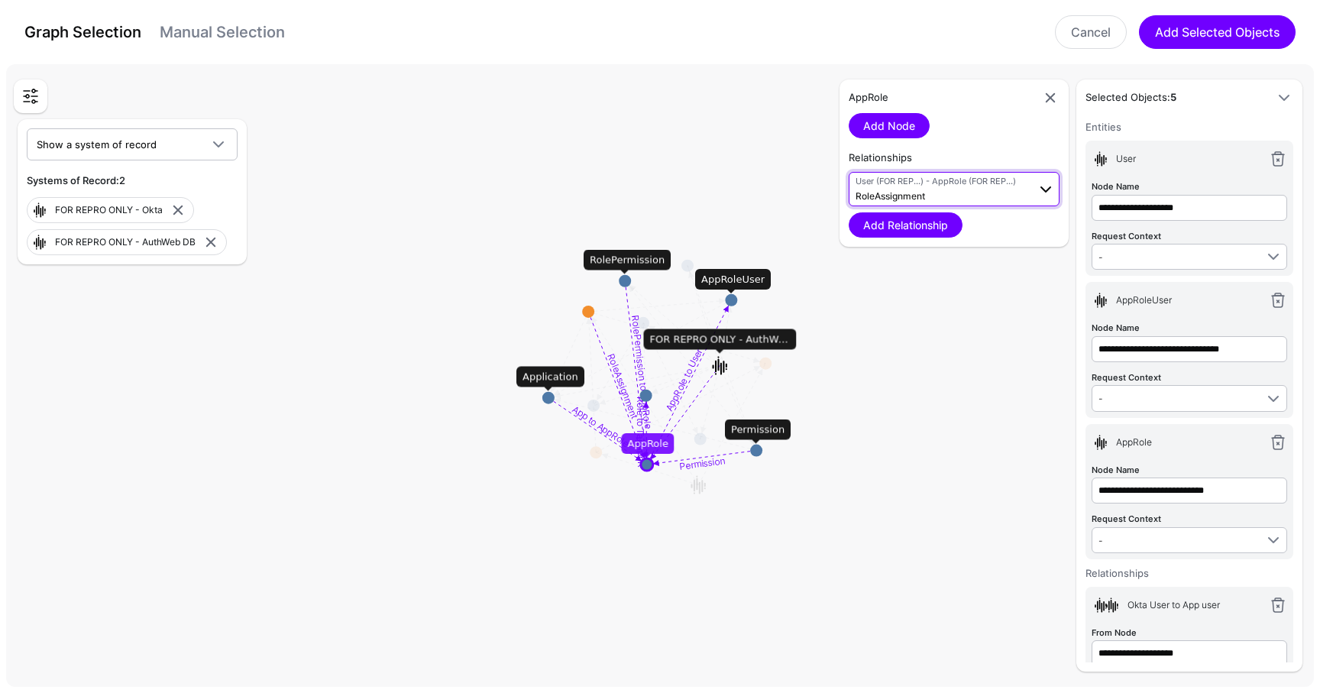
click at [918, 196] on span "RoleAssignment" at bounding box center [891, 195] width 70 height 11
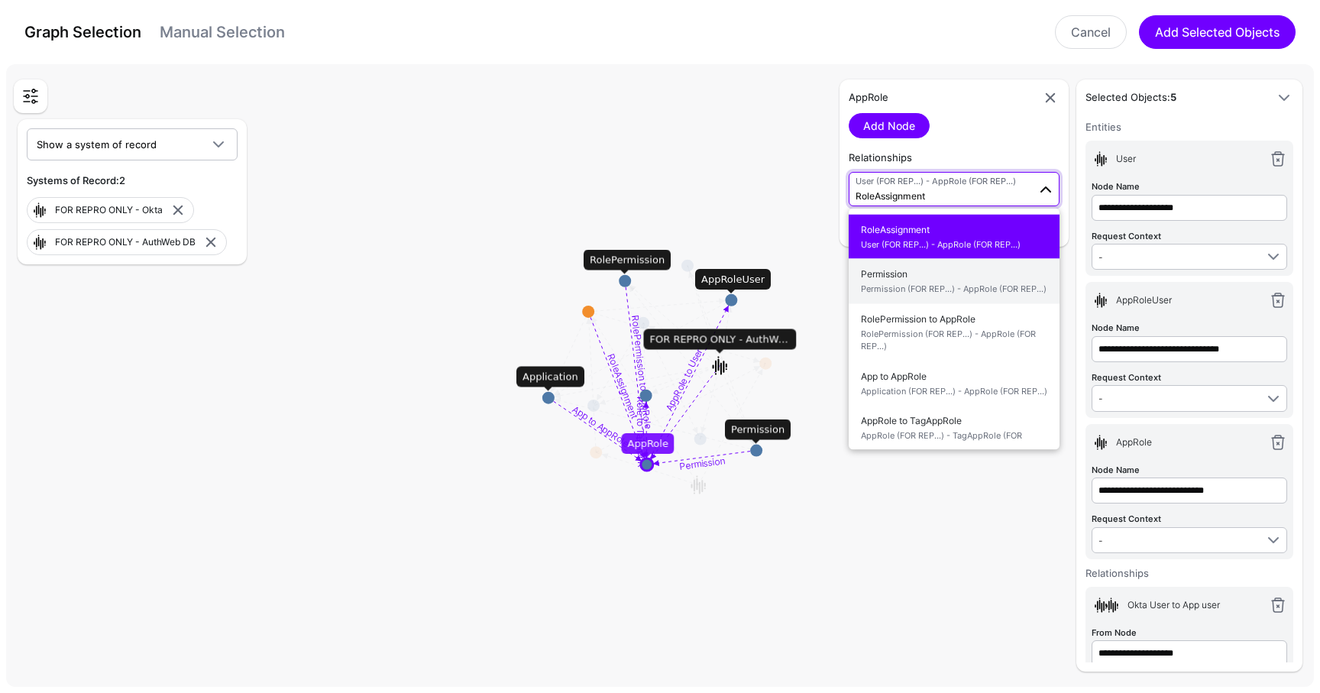
click at [944, 277] on span "Permission Permission (FOR REP...) - AppRole (FOR REP...)" at bounding box center [954, 282] width 186 height 36
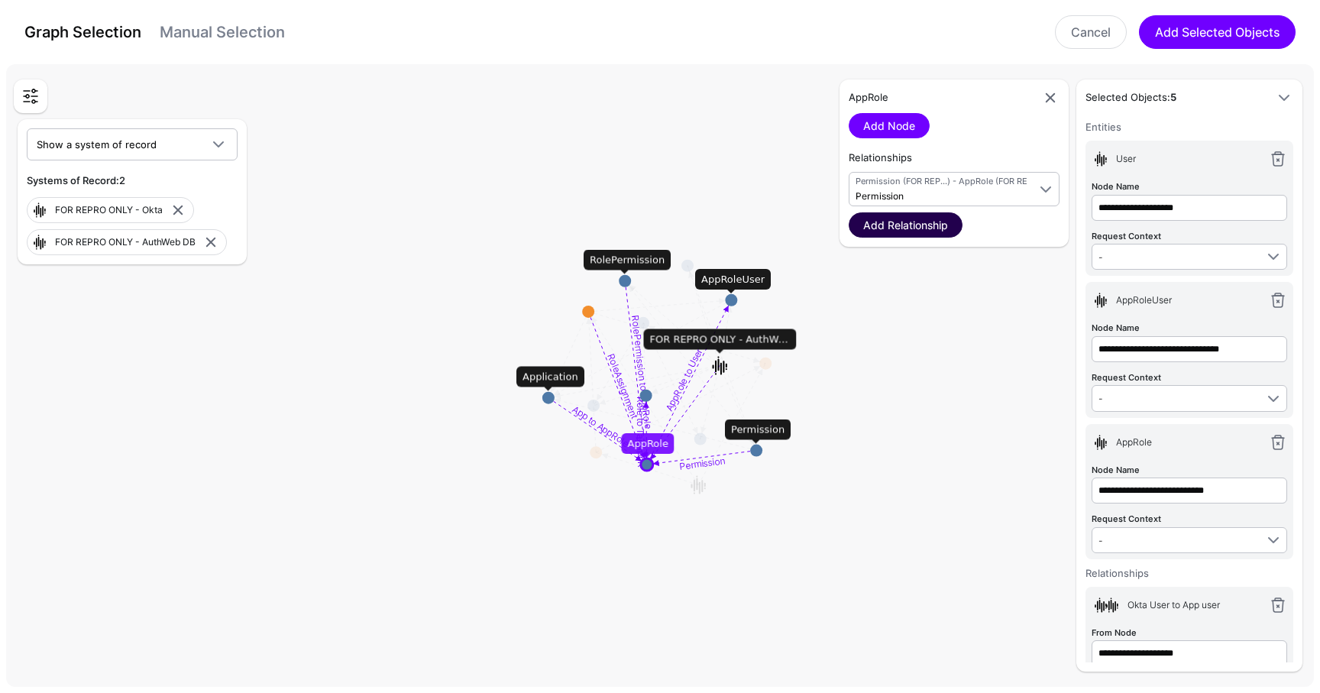
click at [925, 213] on link "Add Relationship" at bounding box center [906, 224] width 114 height 25
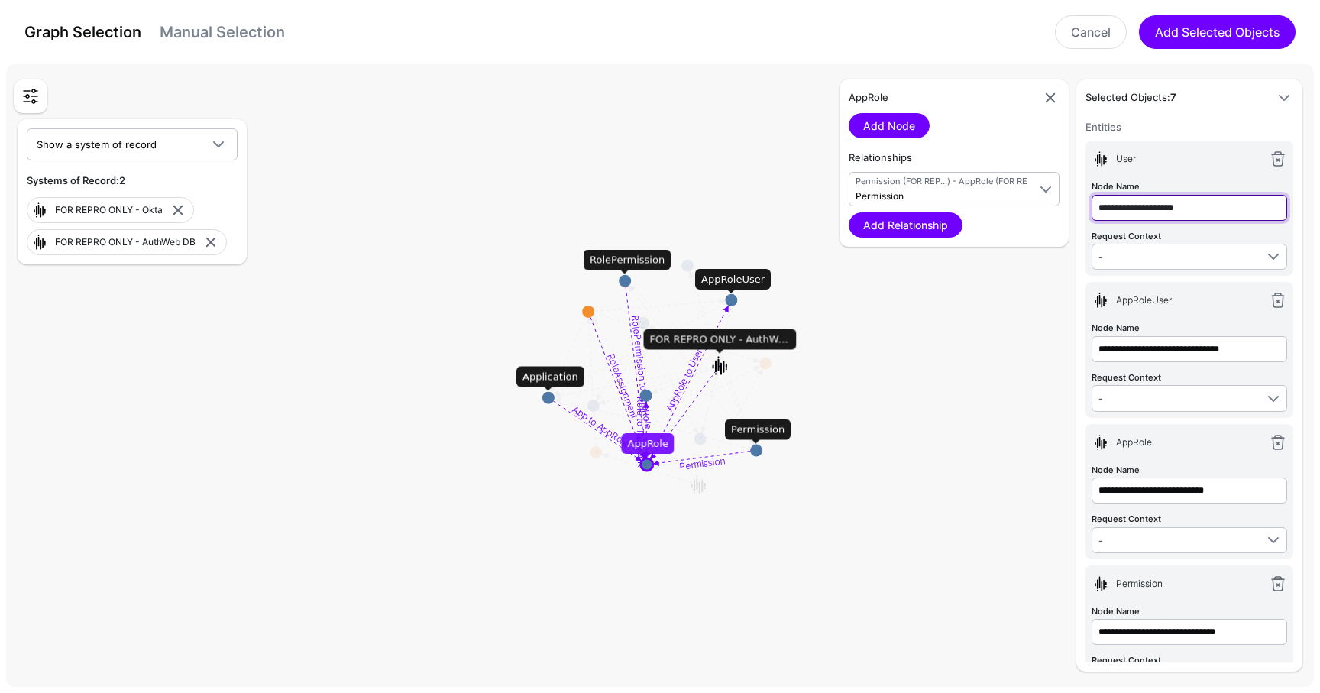
click at [1212, 210] on input "**********" at bounding box center [1190, 208] width 196 height 26
type input "*********"
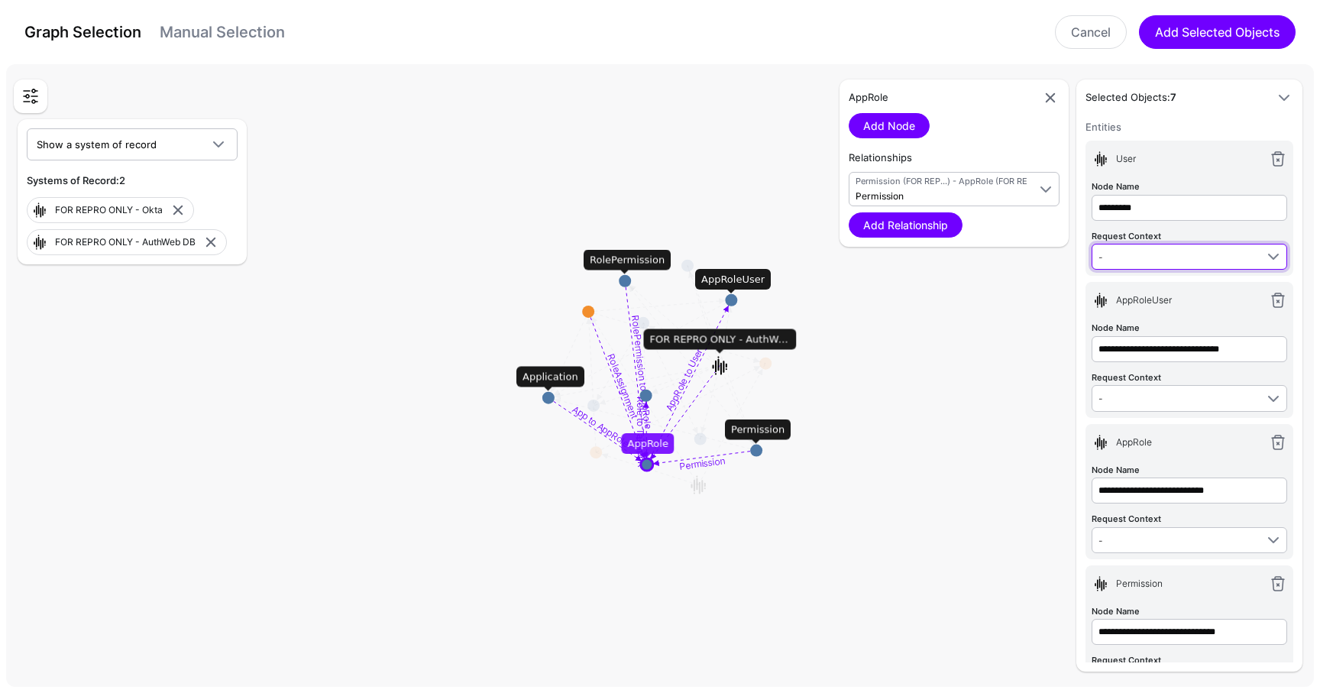
type input "*********"
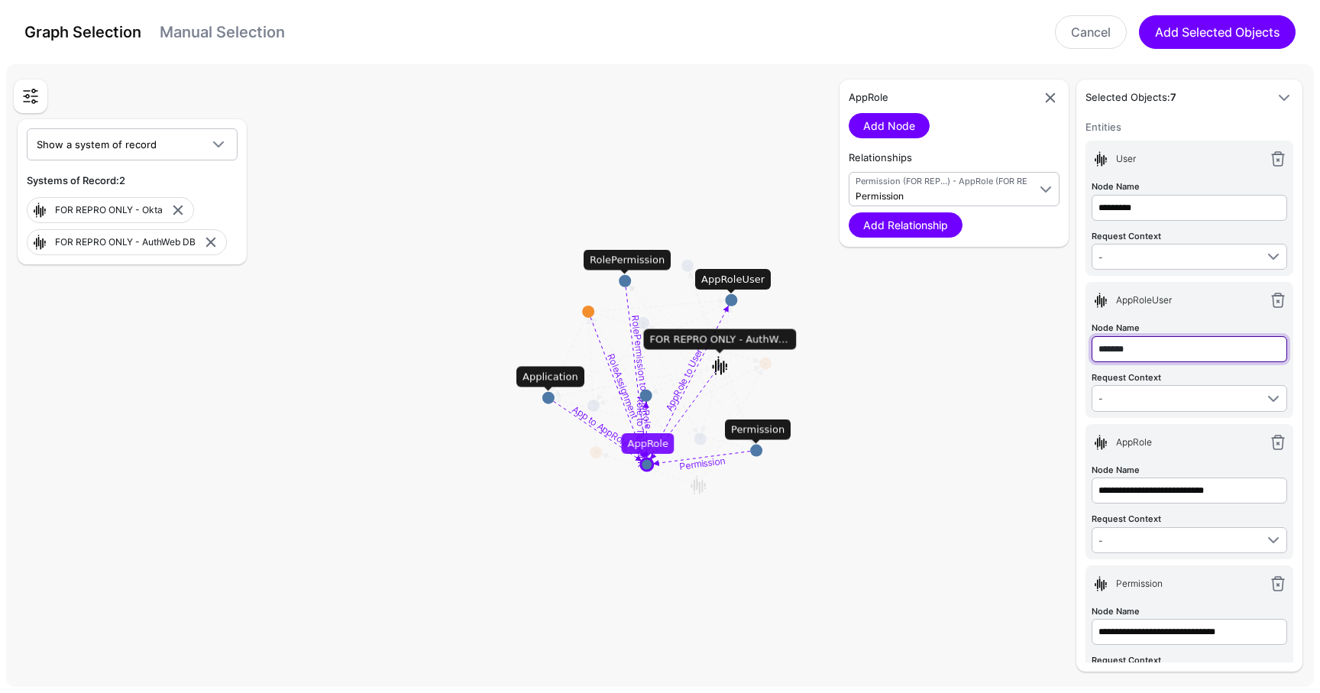
type input "*******"
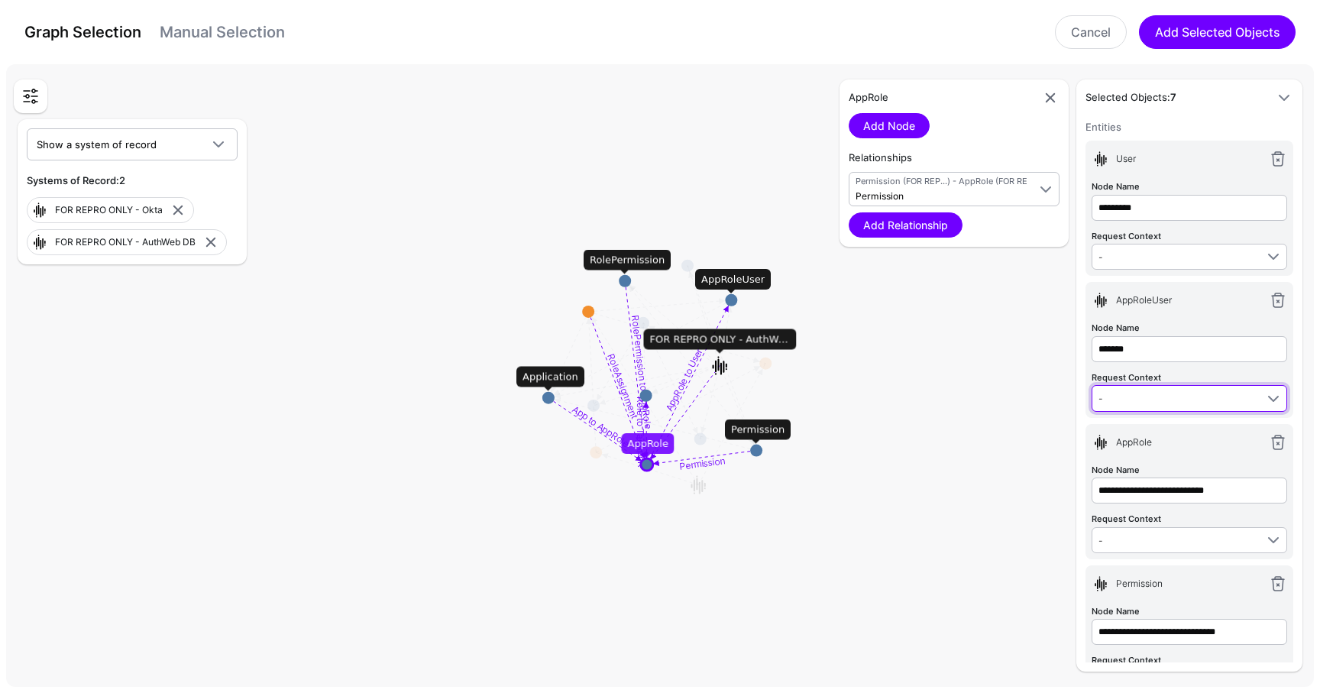
type input "*******"
type input "*"
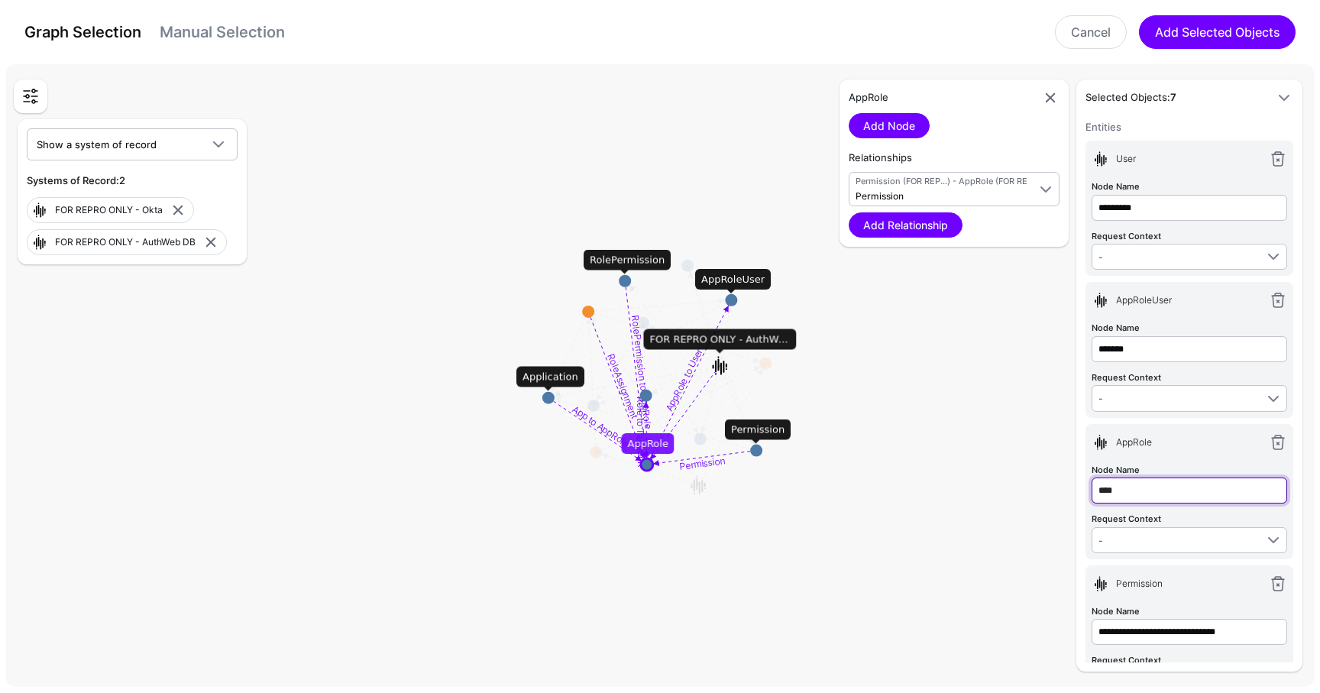
type input "****"
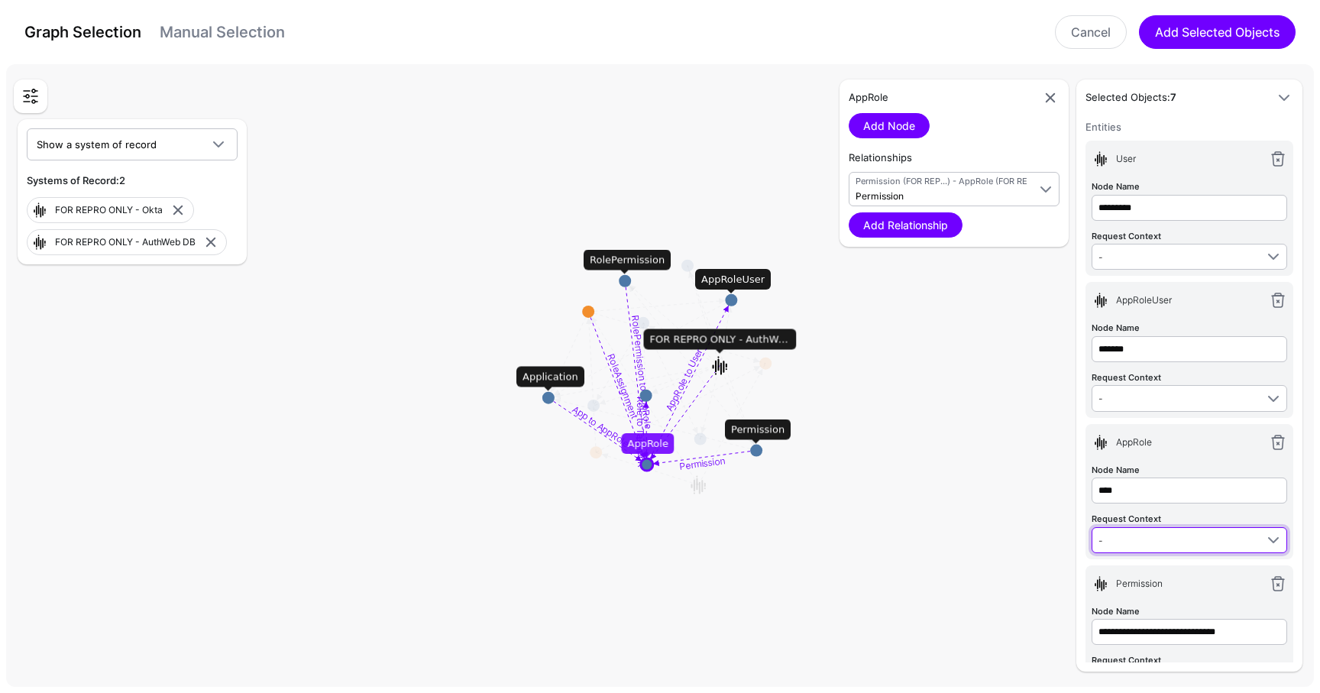
type input "****"
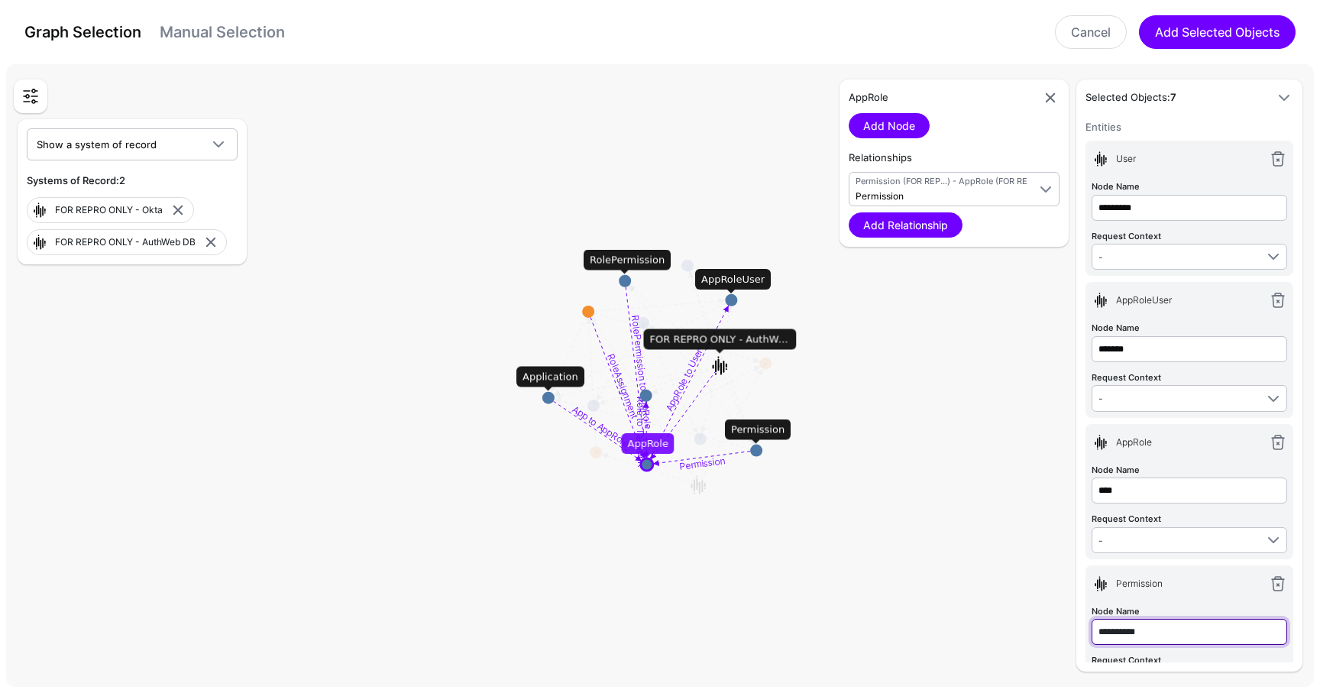
type input "**********"
click at [1166, 264] on span "-" at bounding box center [1177, 256] width 157 height 17
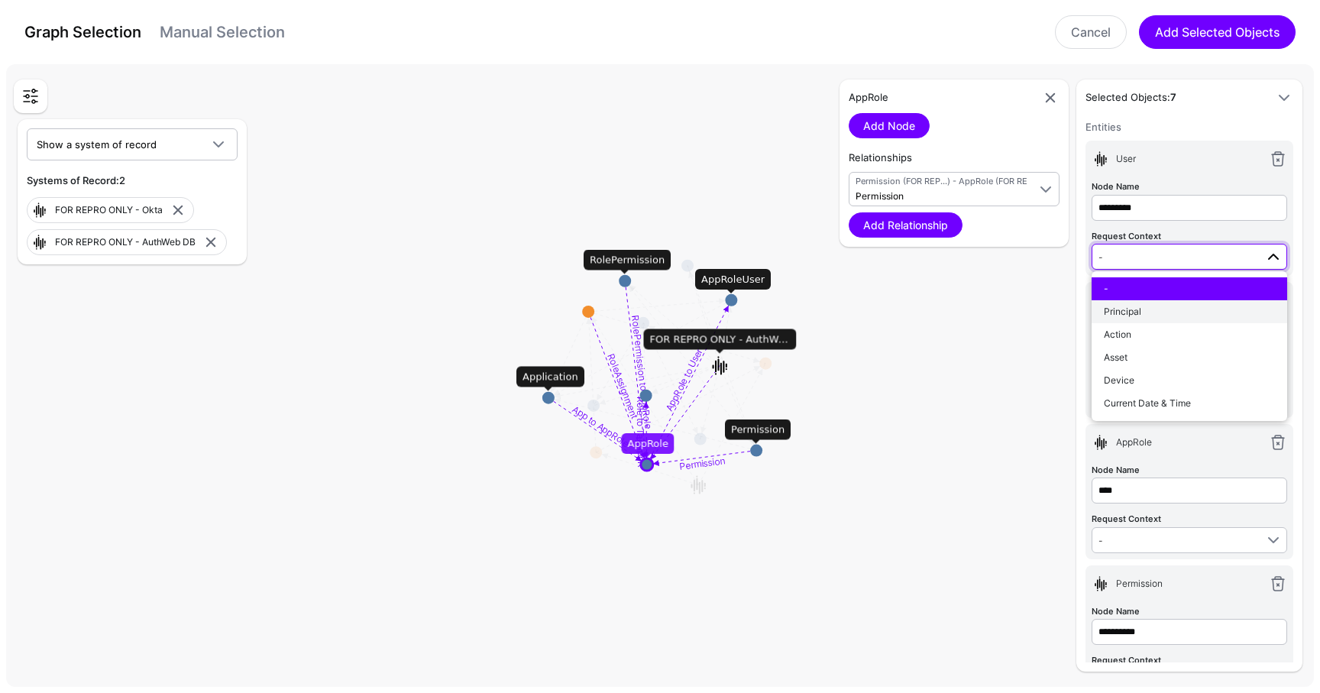
click at [1154, 312] on div "Principal" at bounding box center [1189, 312] width 171 height 14
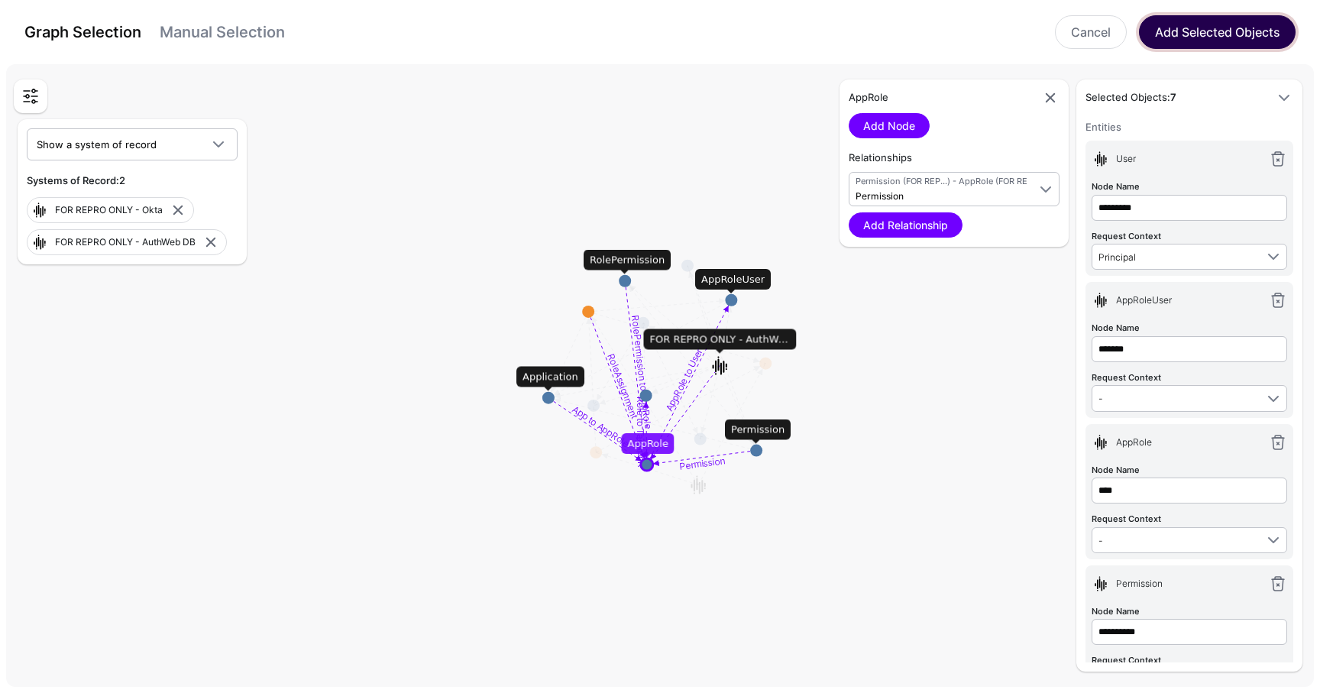
click at [1211, 40] on button "Add Selected Objects" at bounding box center [1217, 32] width 157 height 34
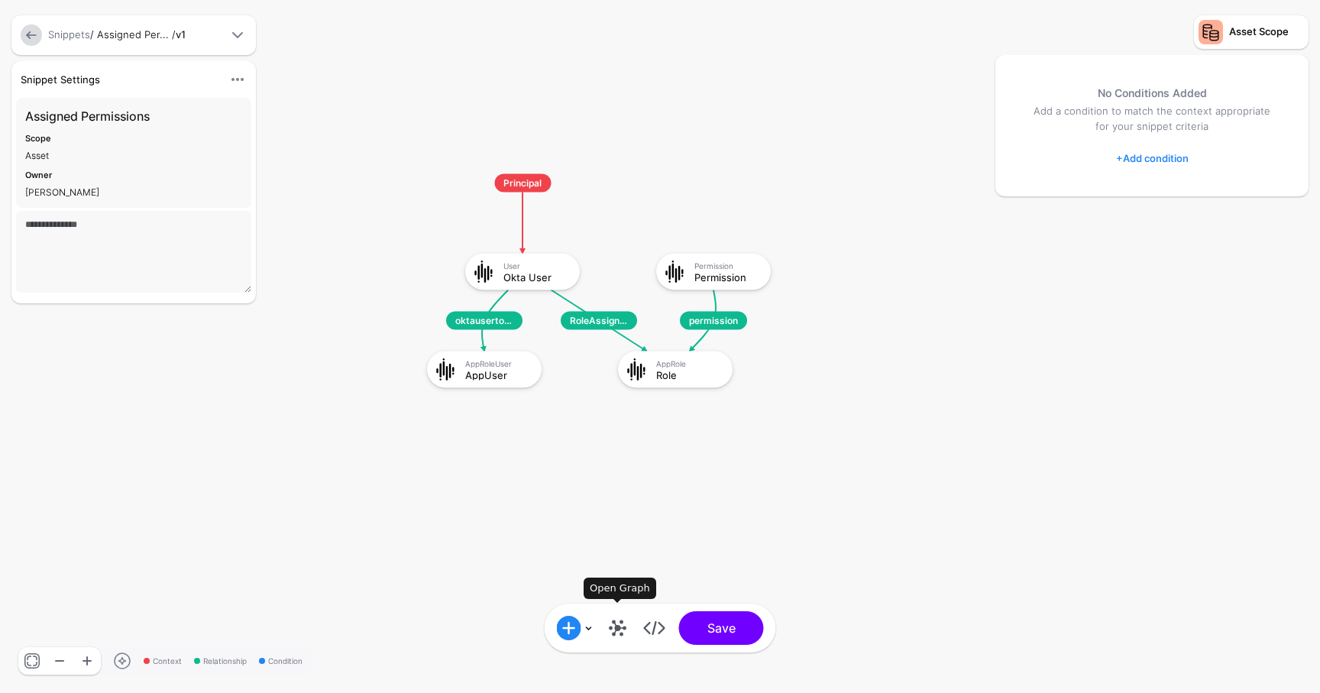
click at [616, 636] on link at bounding box center [618, 628] width 24 height 24
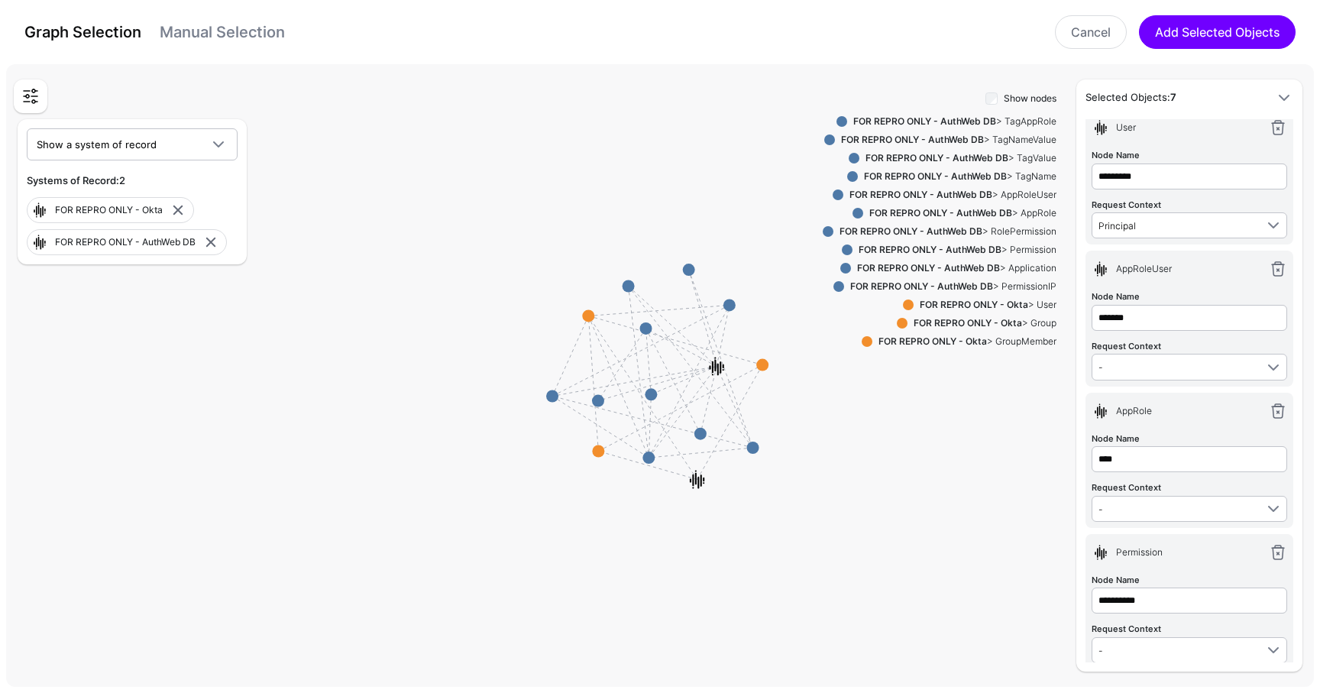
scroll to position [33, 0]
click at [1280, 270] on link at bounding box center [1278, 267] width 18 height 18
type input "****"
type input "**********"
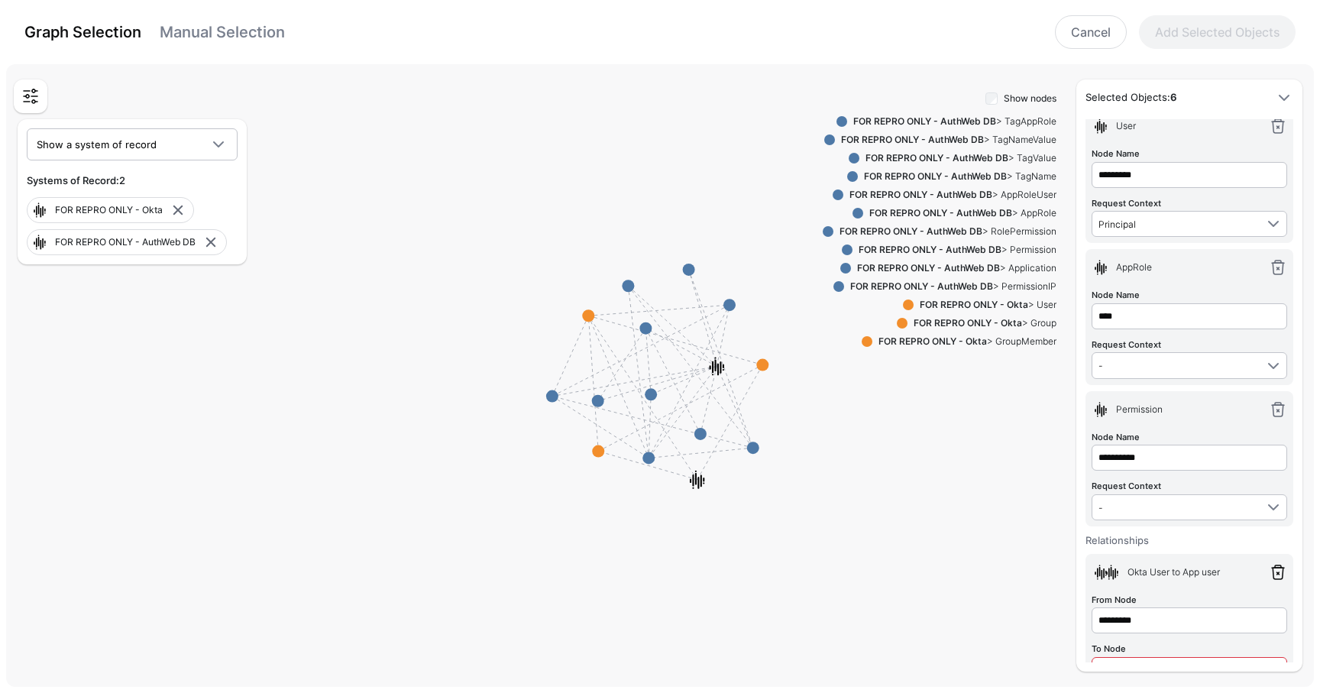
click at [1279, 565] on link at bounding box center [1278, 572] width 18 height 18
type input "****"
type input "**********"
click at [1223, 25] on button "Add Selected Objects" at bounding box center [1217, 32] width 157 height 34
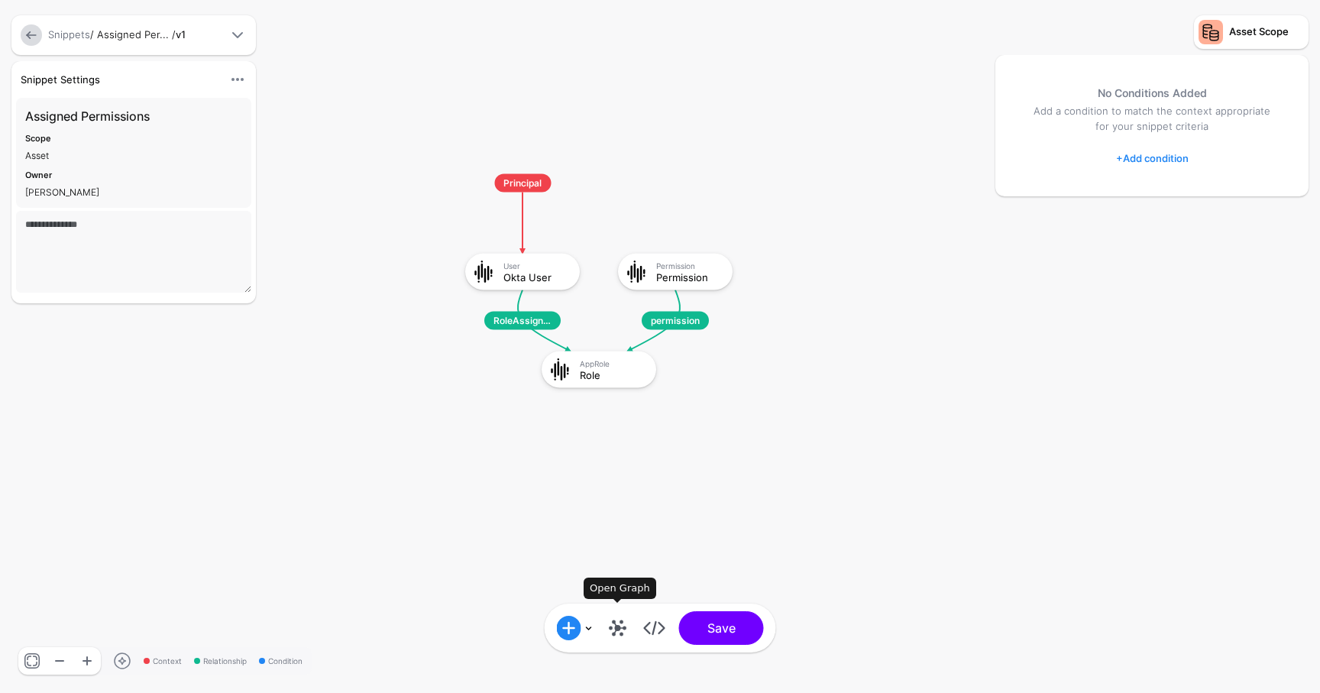
click at [621, 629] on link at bounding box center [618, 628] width 24 height 24
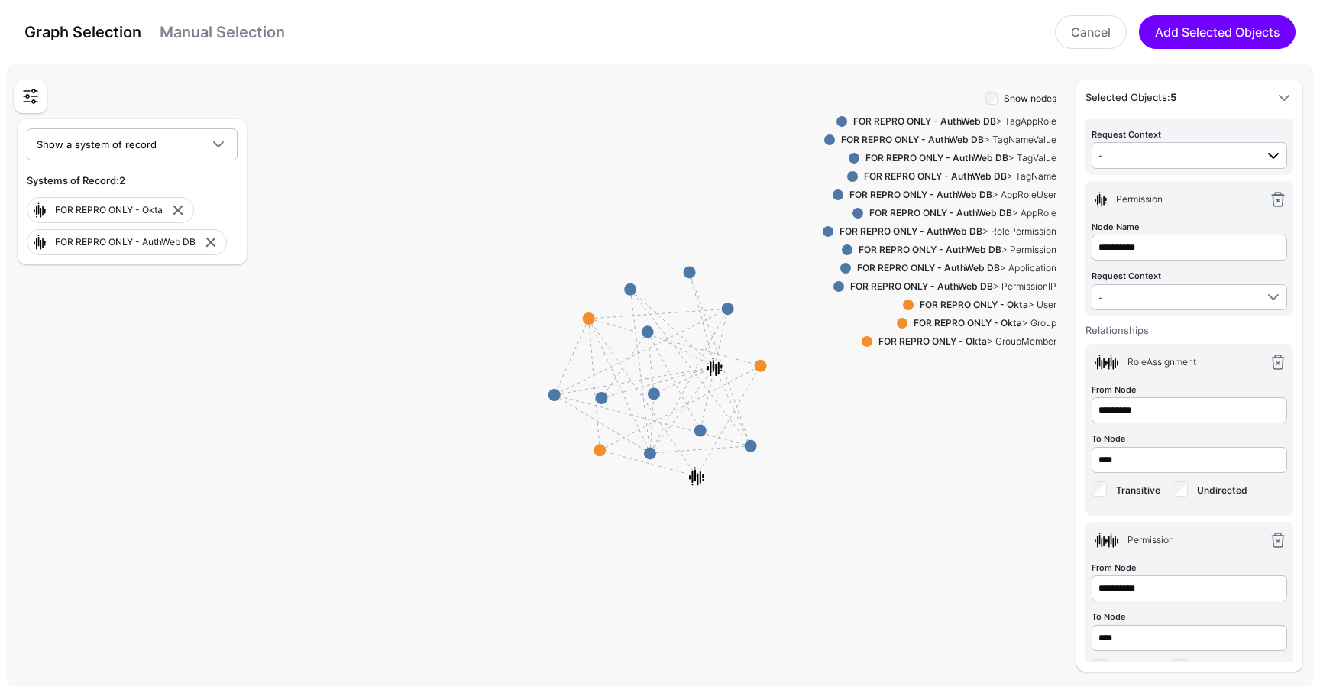
scroll to position [276, 0]
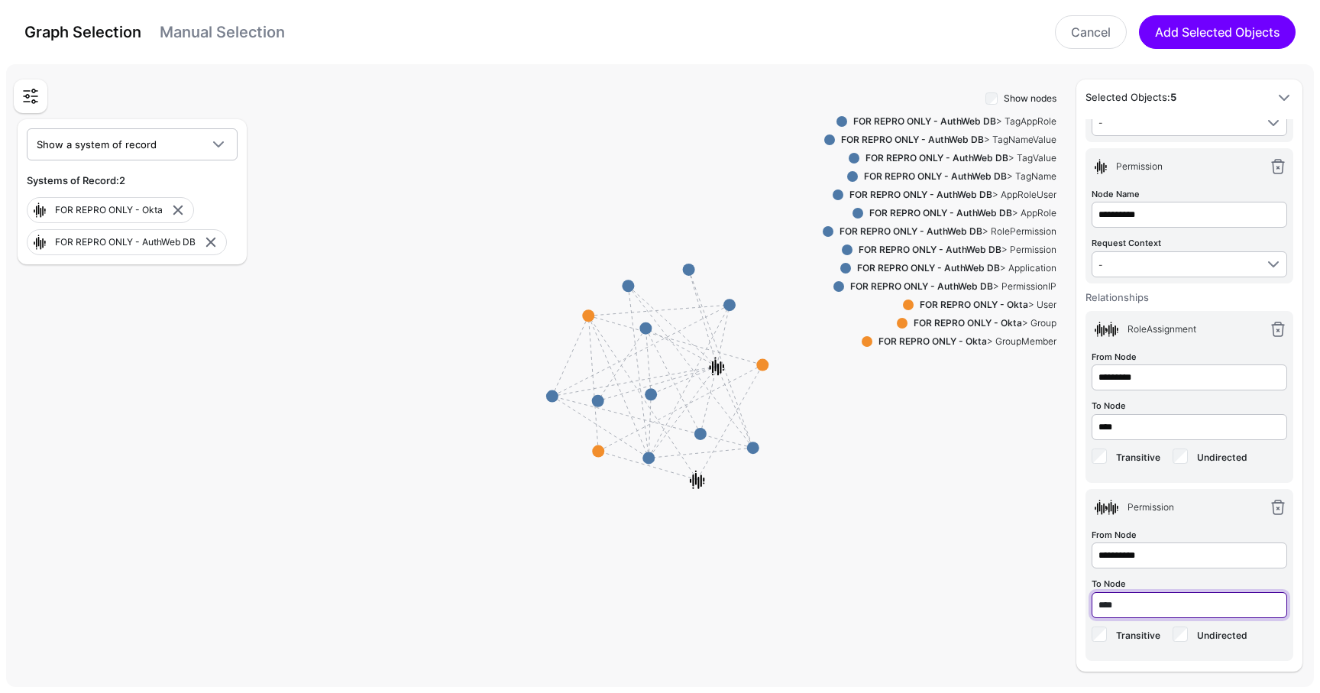
click at [1122, 594] on input "****" at bounding box center [1190, 605] width 196 height 26
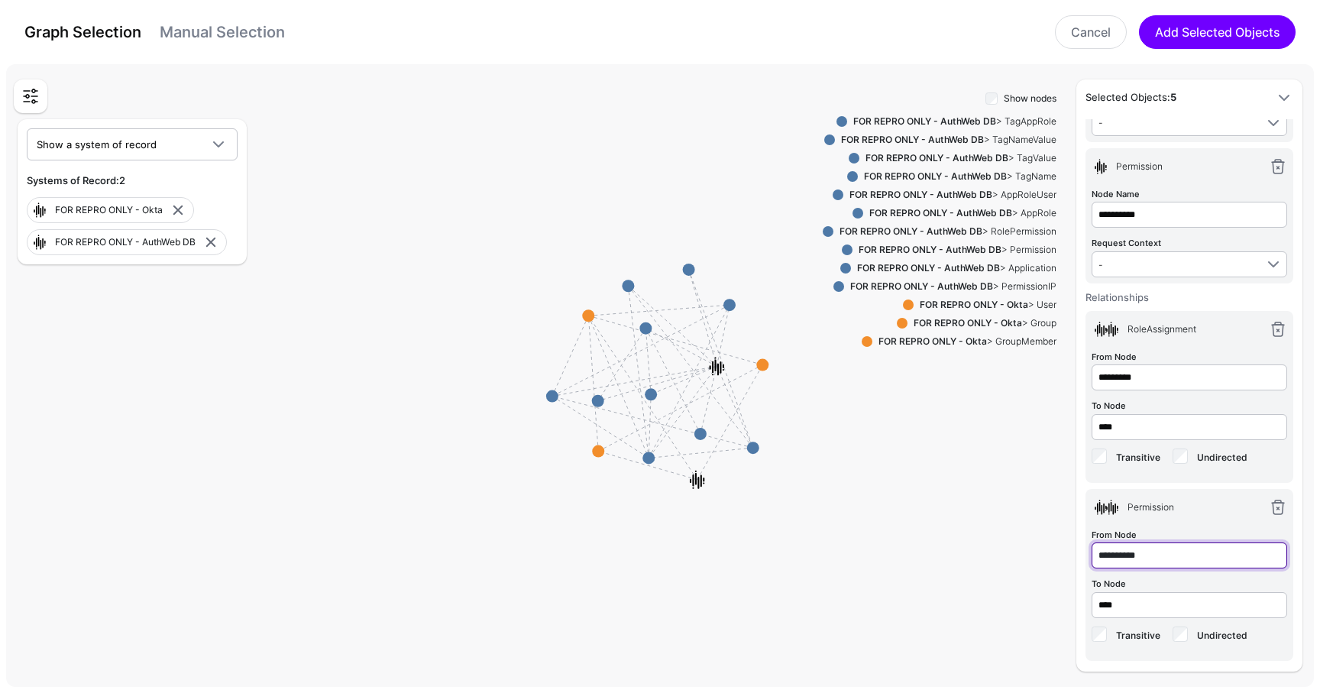
click at [1129, 558] on input "**********" at bounding box center [1190, 555] width 196 height 26
type input "****"
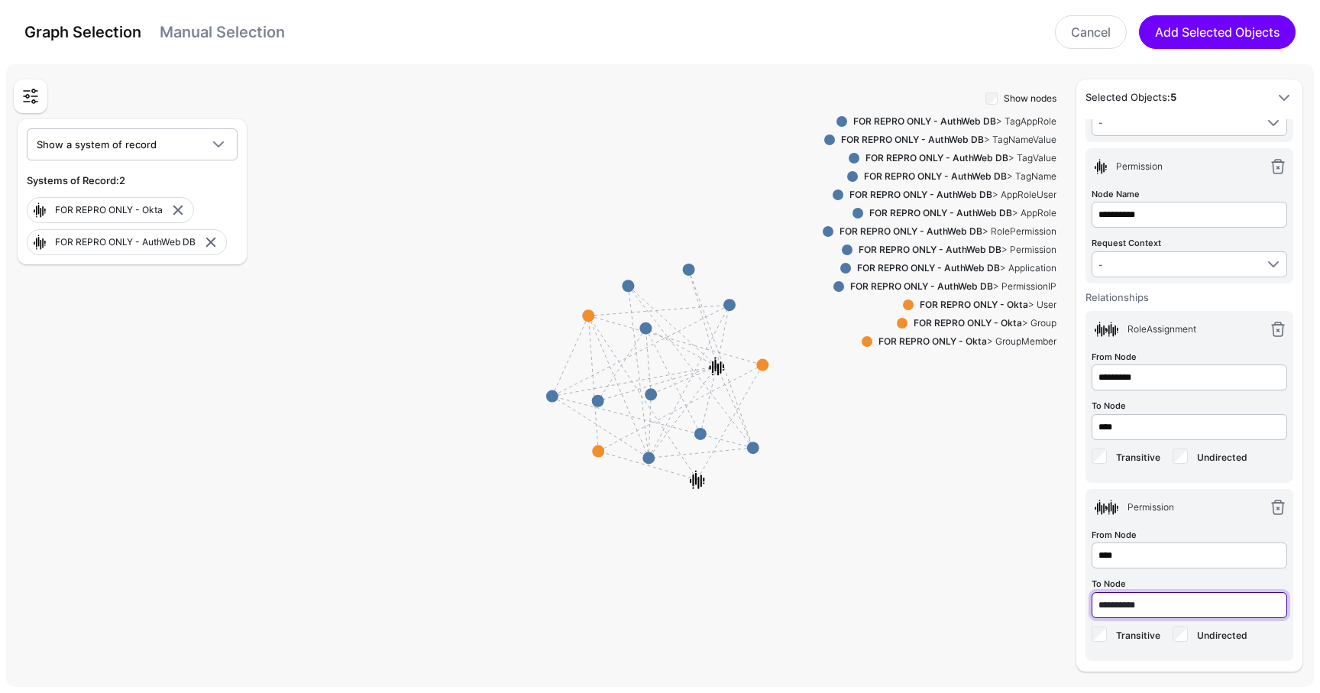
type input "**********"
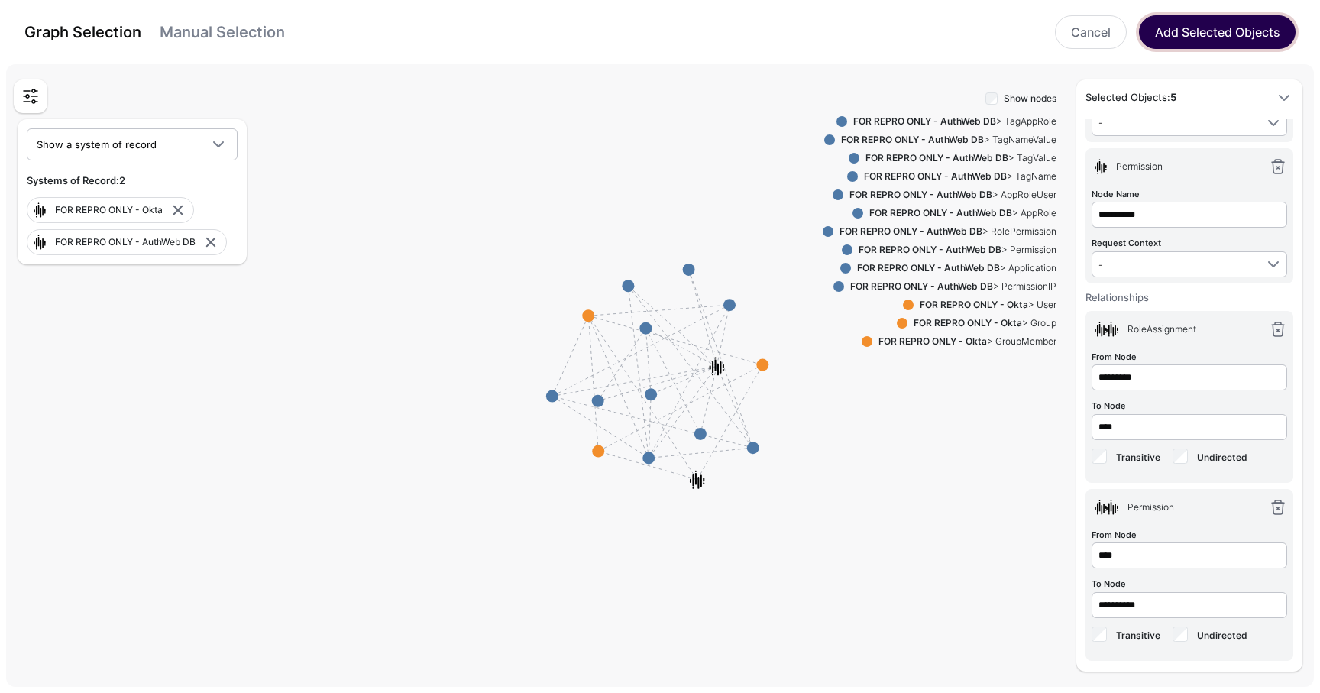
click at [1195, 44] on button "Add Selected Objects" at bounding box center [1217, 32] width 157 height 34
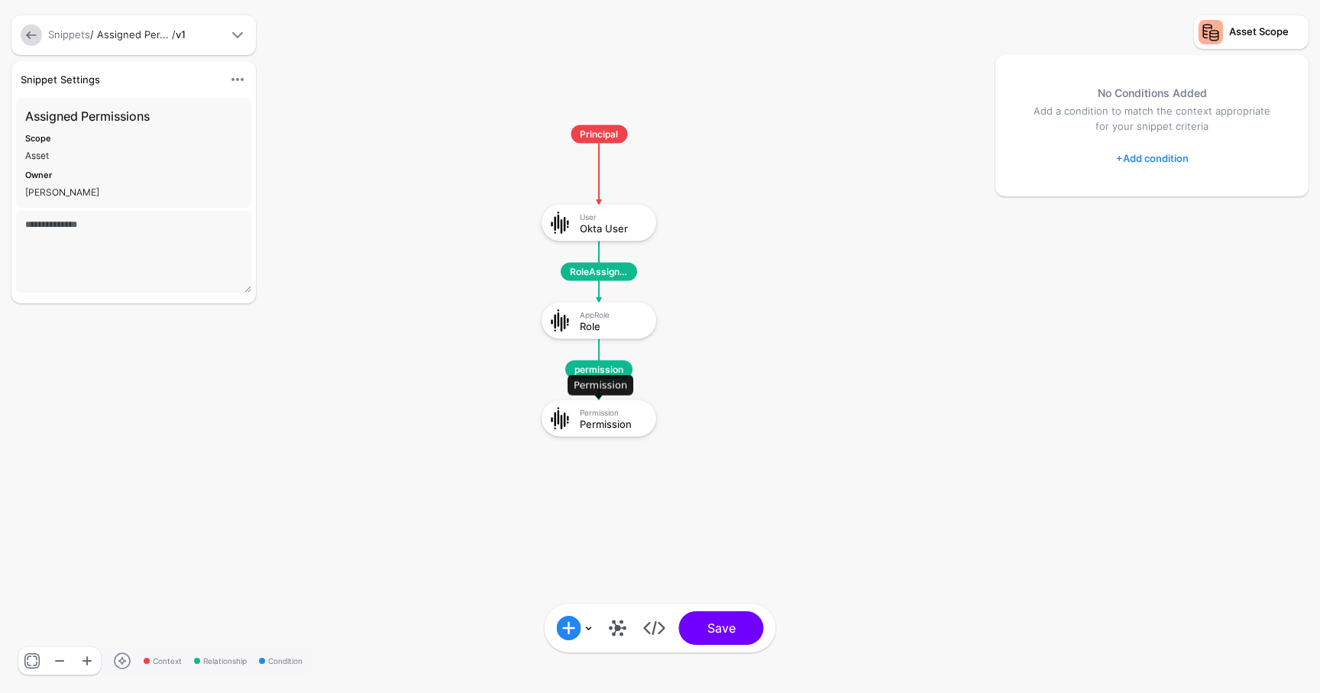
click at [629, 416] on div "Permission Permission" at bounding box center [616, 417] width 72 height 21
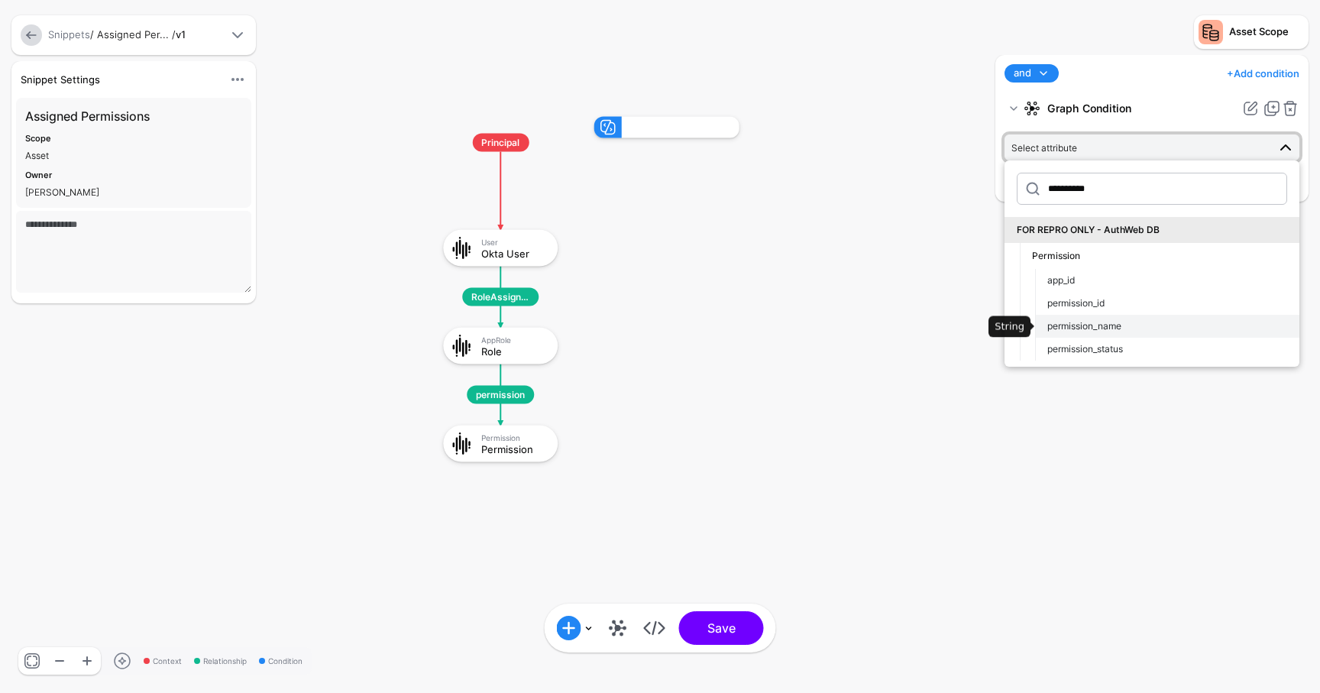
click at [1130, 328] on div "permission_name" at bounding box center [1167, 326] width 240 height 14
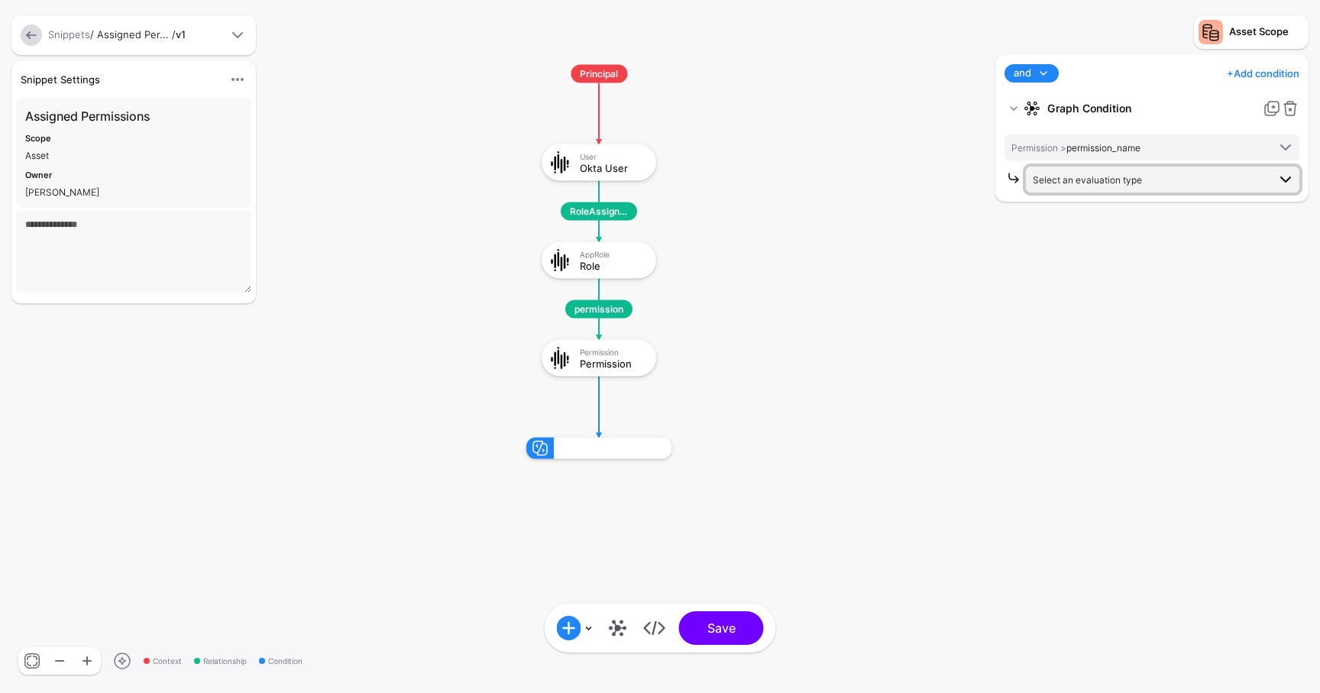
click at [1125, 179] on span "Select an evaluation type" at bounding box center [1087, 179] width 109 height 11
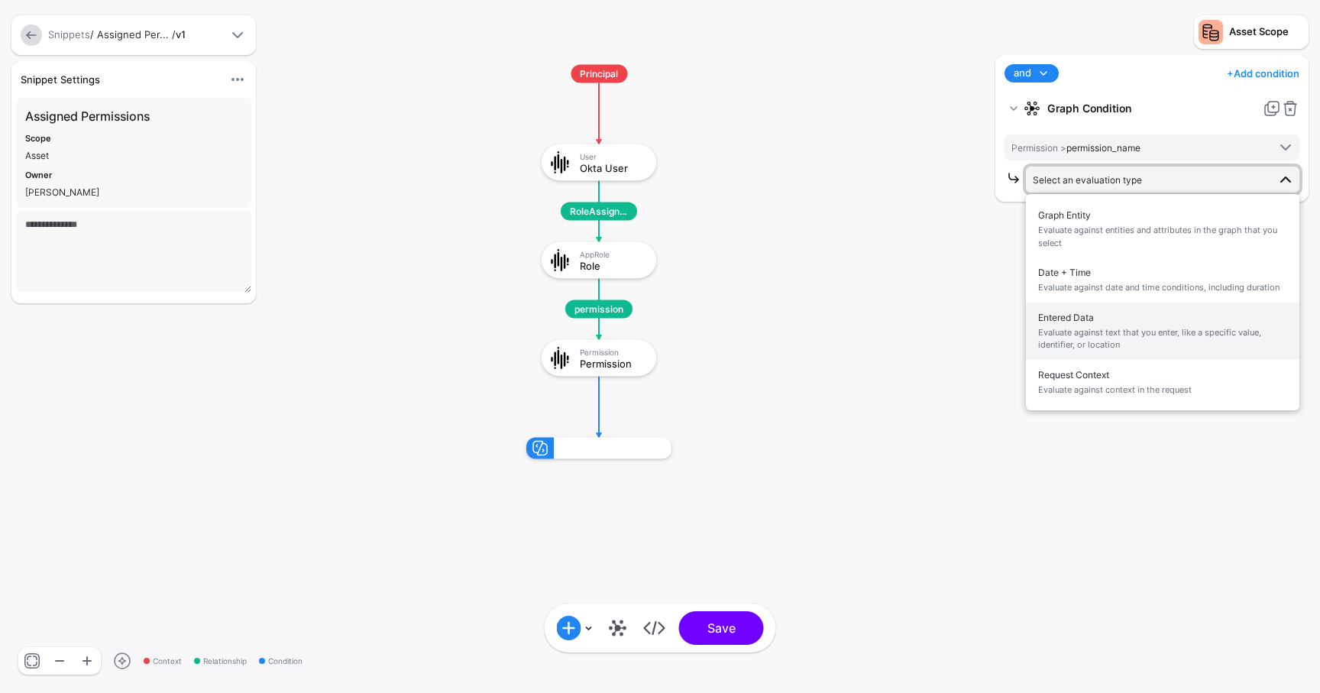
click at [1111, 332] on span "Evaluate against text that you enter, like a specific value, identifier, or loc…" at bounding box center [1162, 338] width 249 height 25
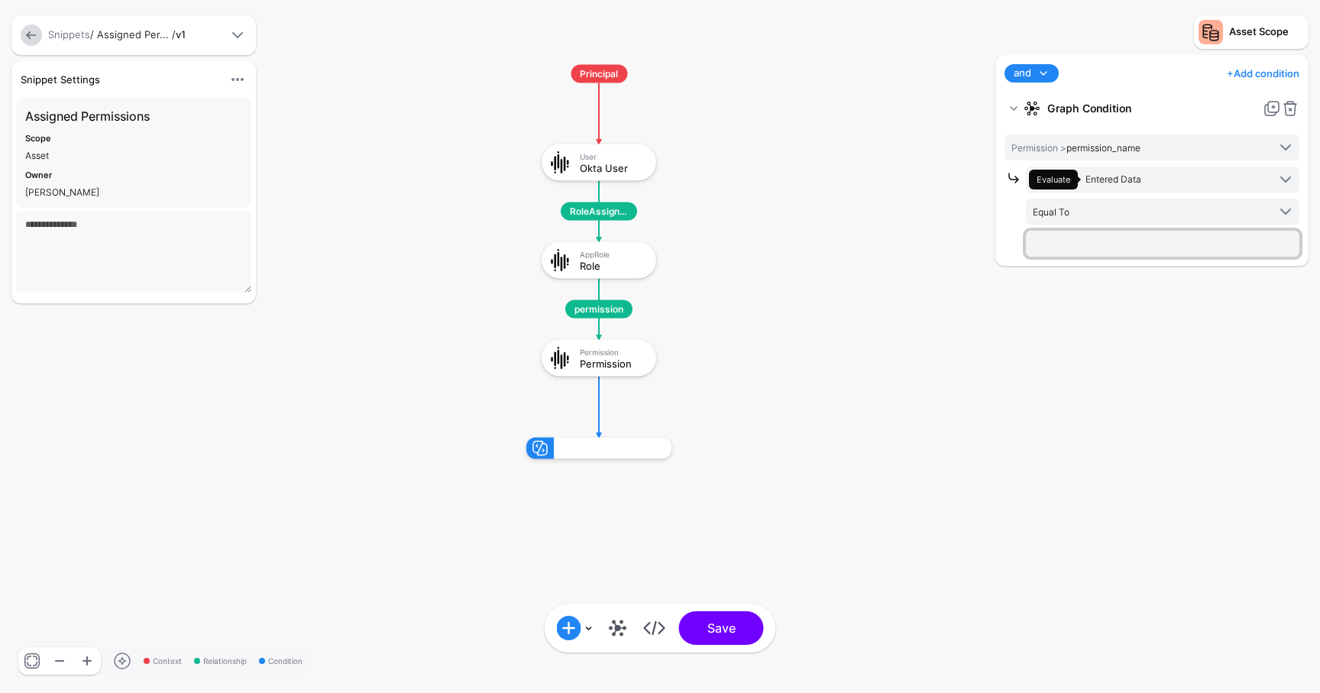
click at [1100, 237] on input "text" at bounding box center [1163, 244] width 274 height 26
click at [1119, 176] on span "Entered Data" at bounding box center [1114, 178] width 56 height 11
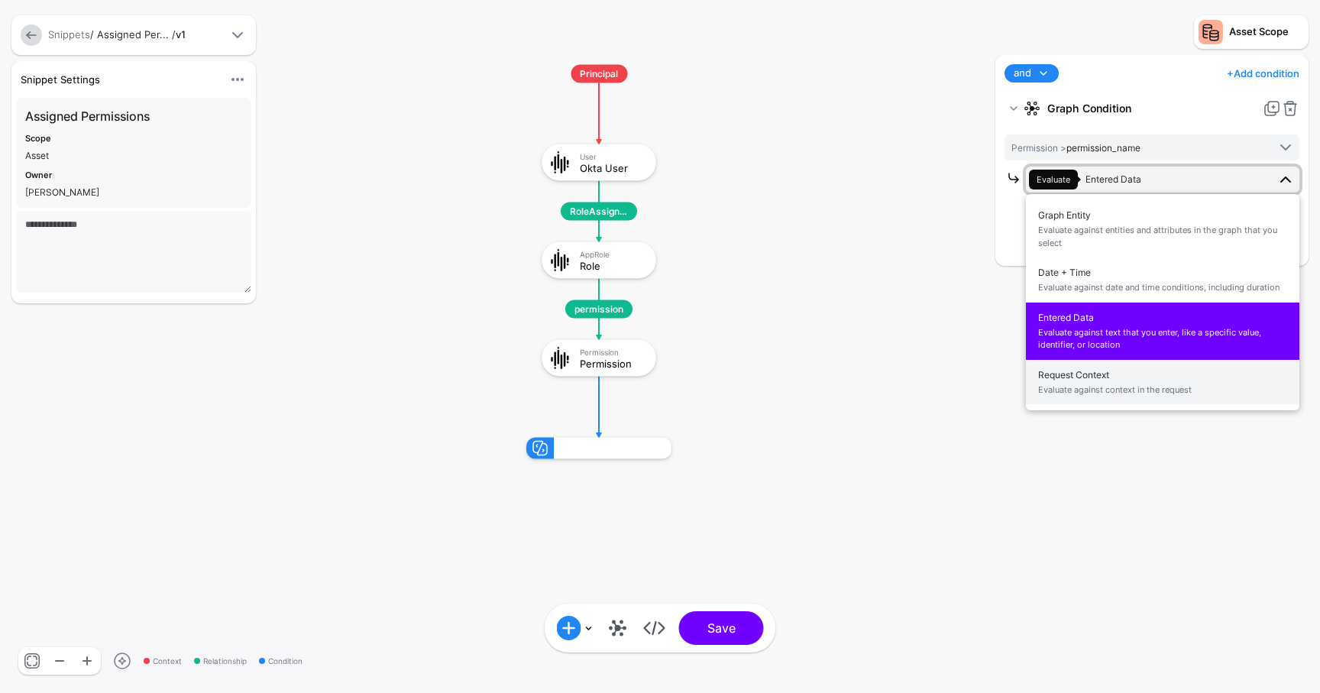
click at [1094, 361] on button "Request Context Evaluate against context in the request" at bounding box center [1163, 382] width 274 height 45
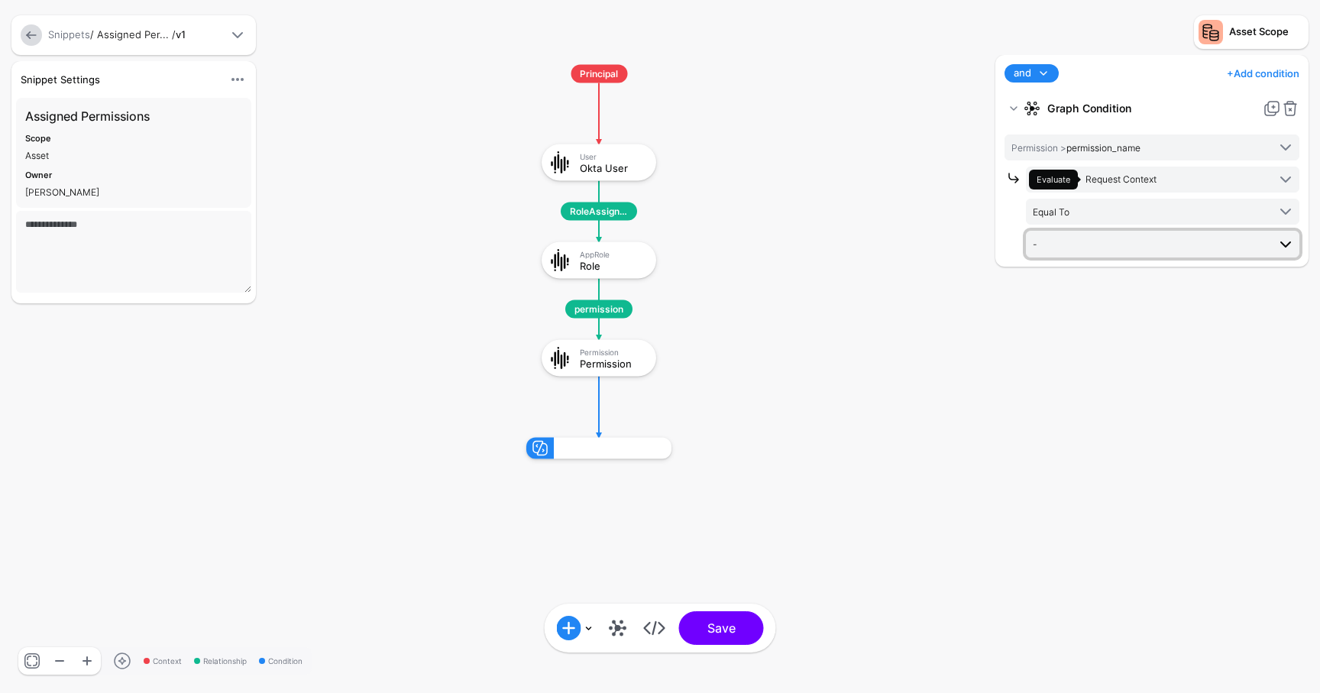
click at [1096, 243] on span "-" at bounding box center [1150, 243] width 235 height 17
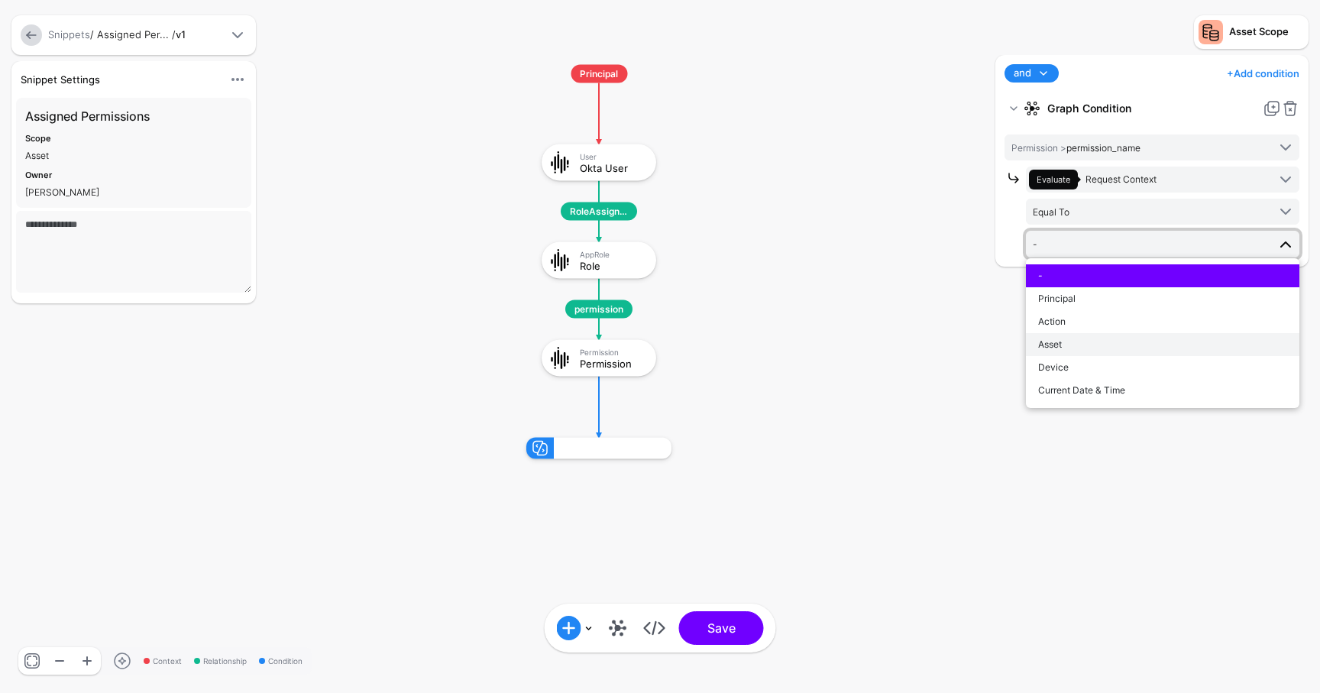
click at [1083, 341] on div "Asset" at bounding box center [1162, 345] width 249 height 14
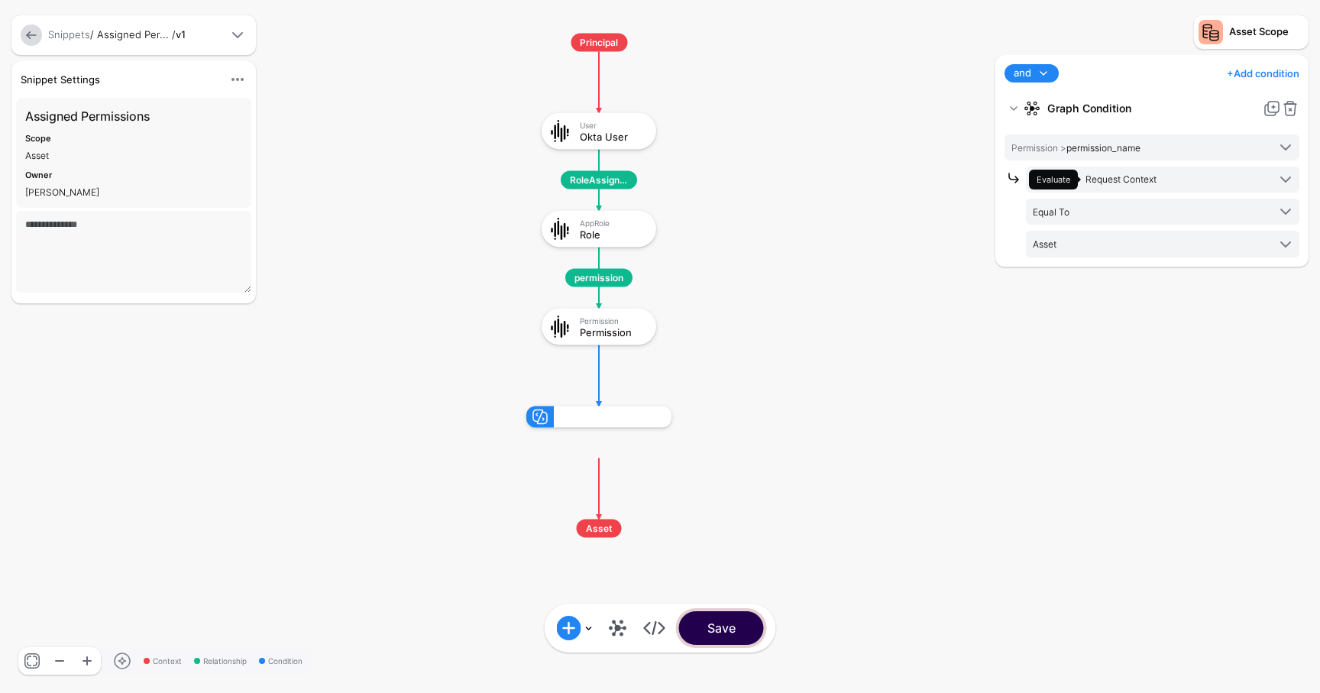
click at [736, 630] on button "Save" at bounding box center [721, 628] width 85 height 34
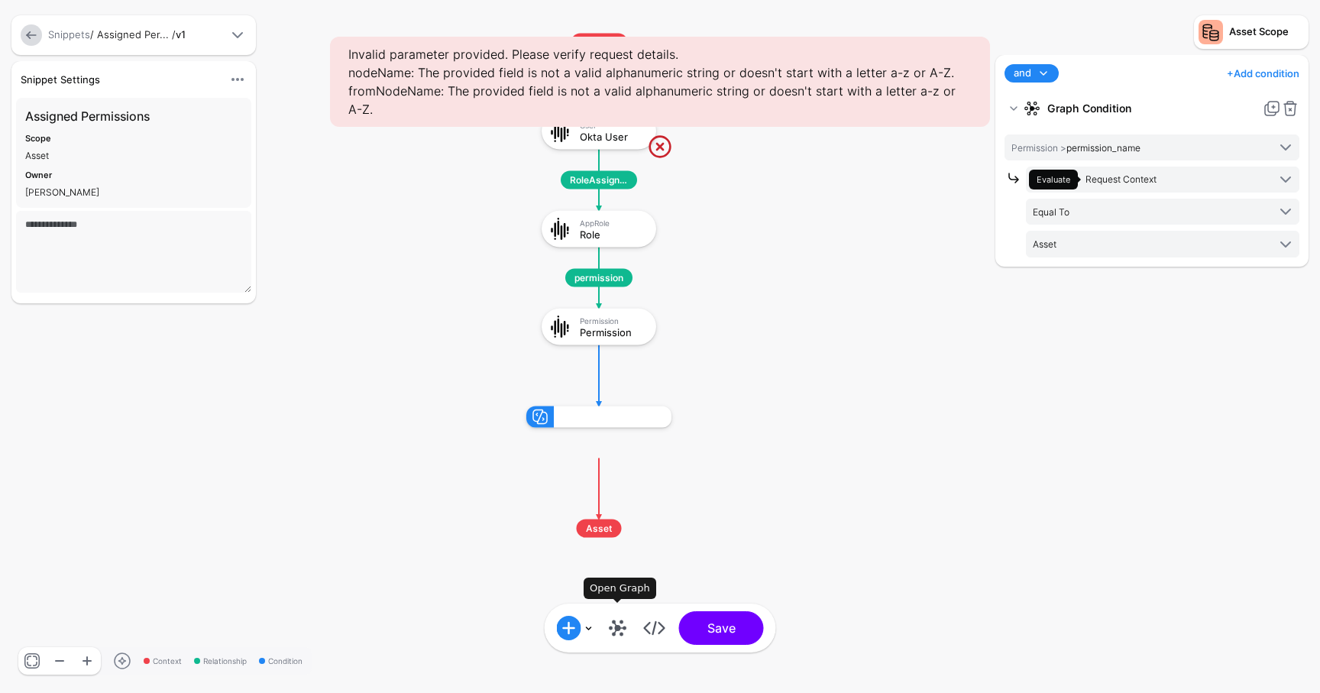
click at [616, 629] on link at bounding box center [618, 628] width 24 height 24
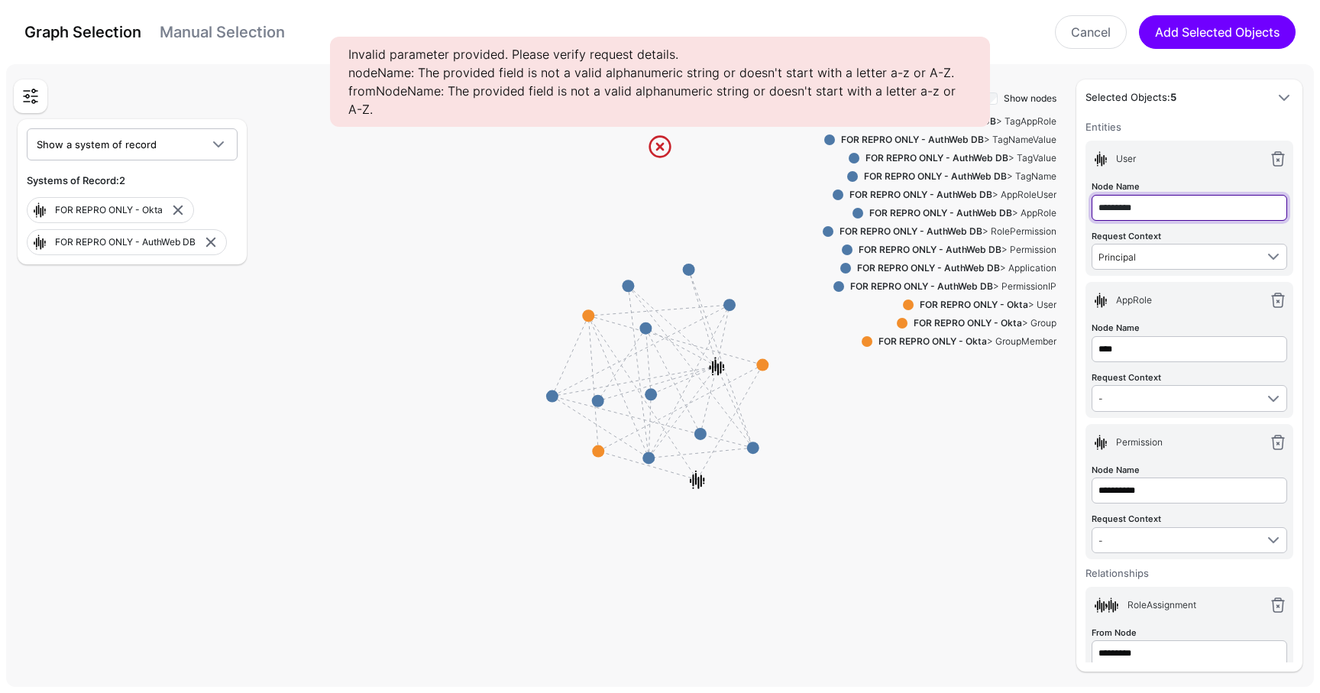
click at [1118, 207] on input "*********" at bounding box center [1190, 208] width 196 height 26
type input "********"
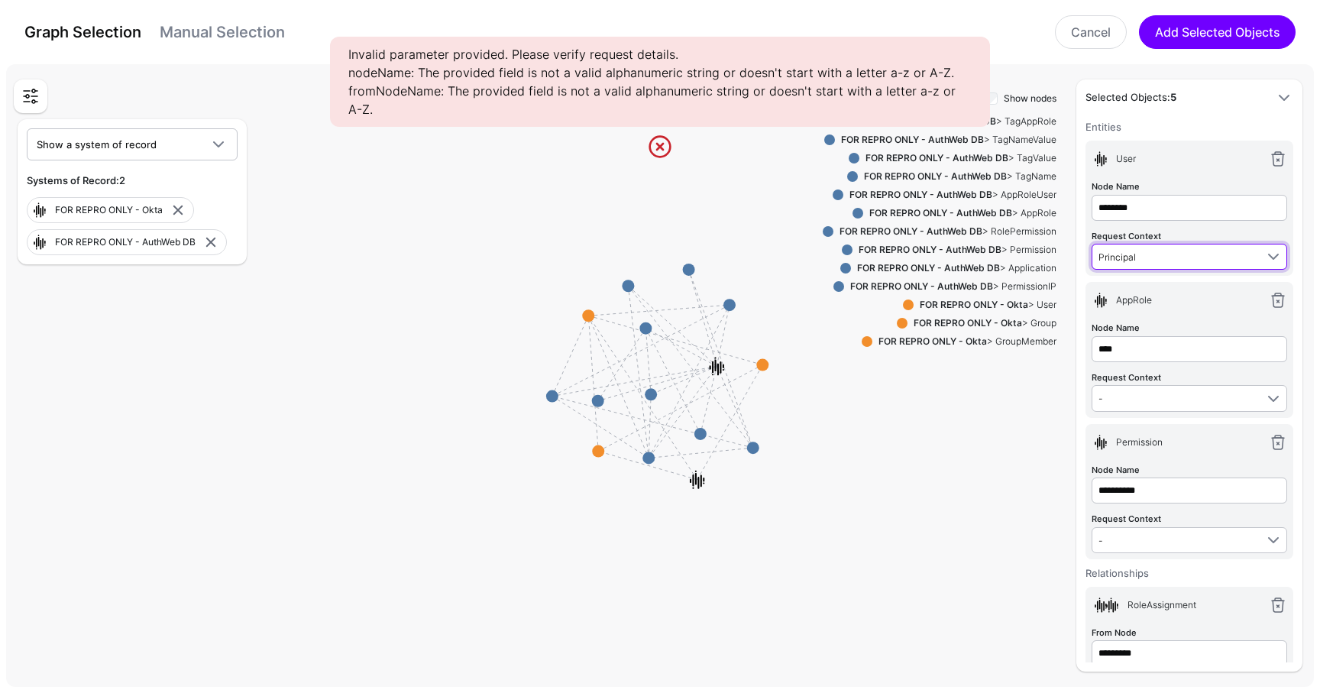
type input "********"
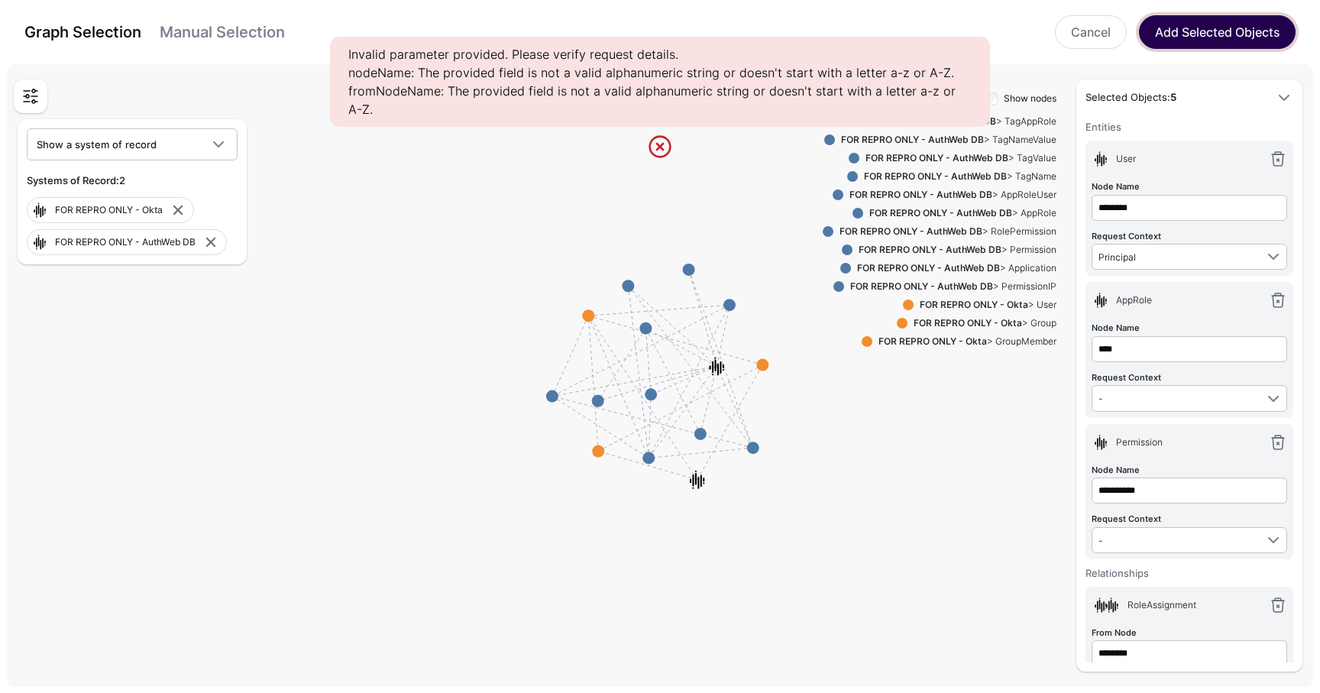
click at [1238, 40] on button "Add Selected Objects" at bounding box center [1217, 32] width 157 height 34
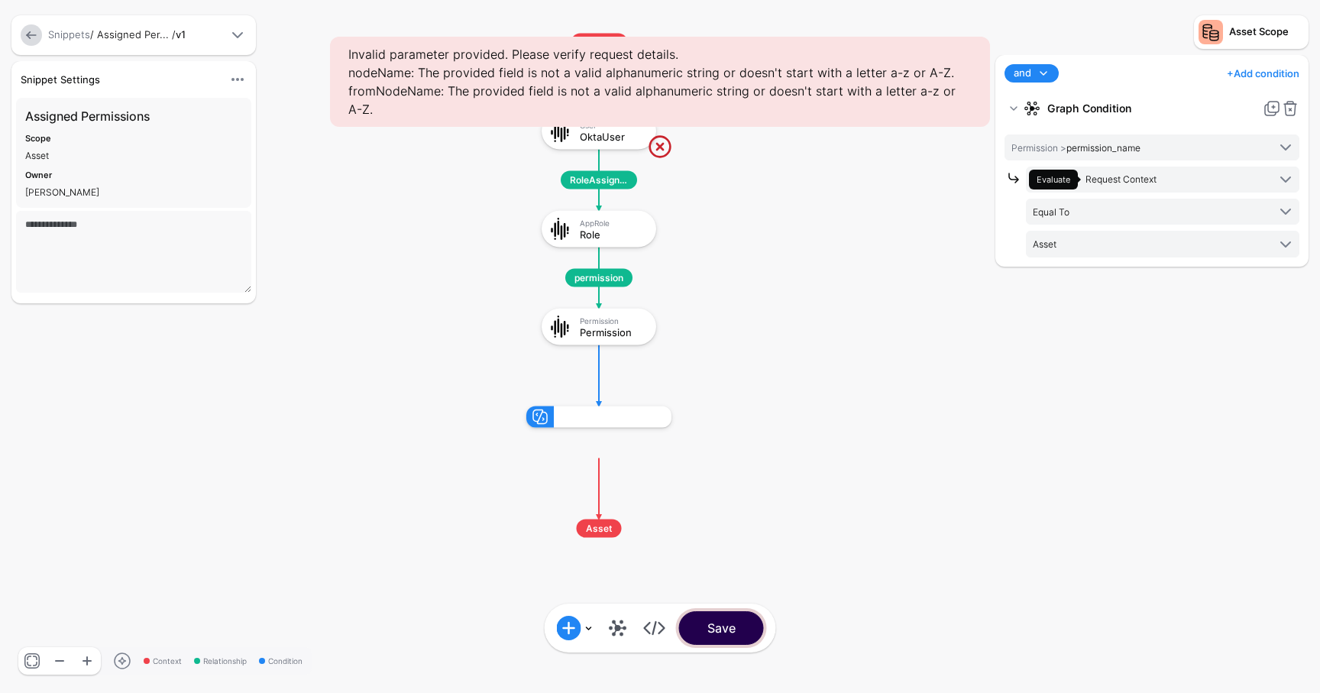
click at [738, 639] on button "Save" at bounding box center [721, 628] width 85 height 34
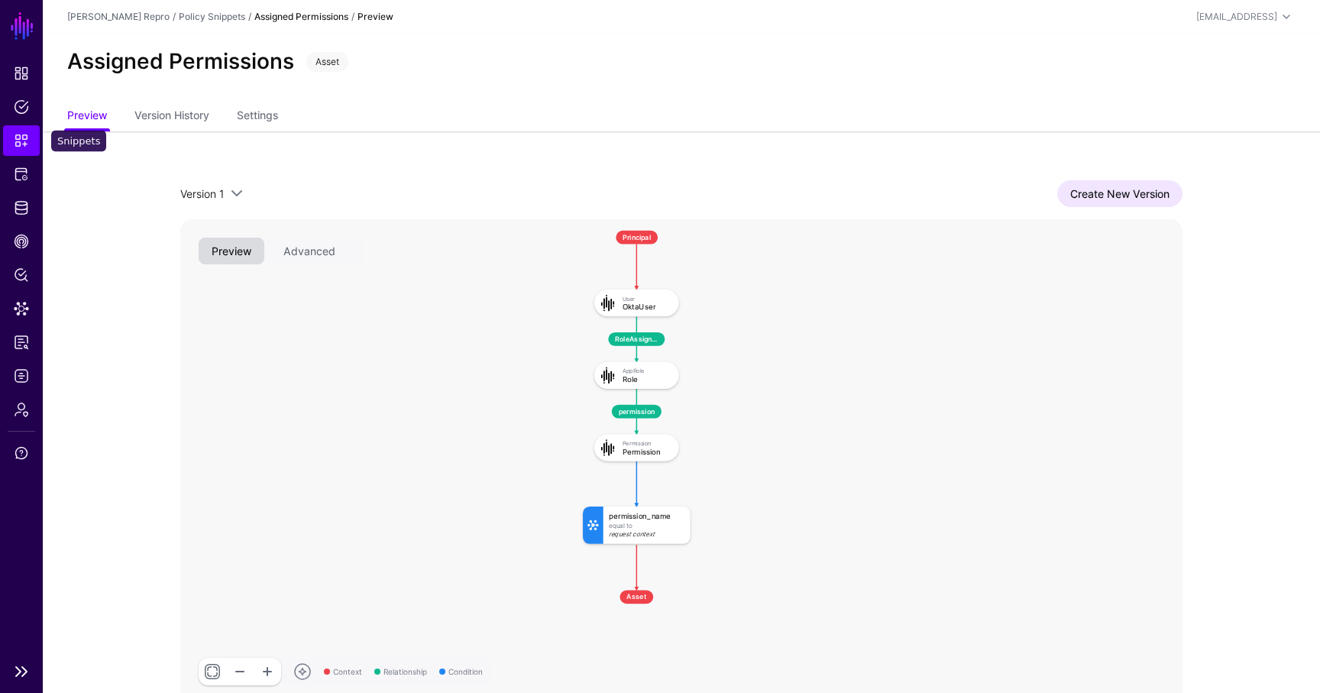
click at [26, 145] on span "Snippets" at bounding box center [21, 140] width 15 height 15
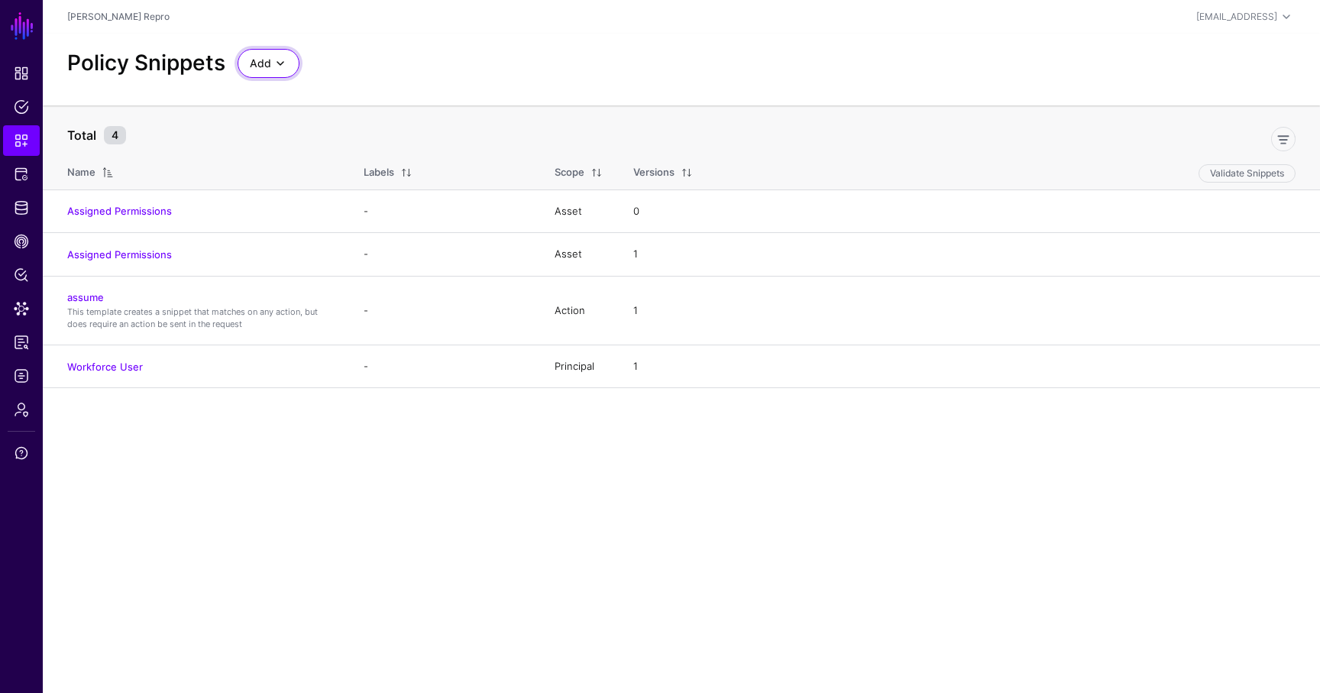
click at [271, 66] on span at bounding box center [280, 63] width 18 height 18
click at [280, 111] on button "Start from a Blank Snippet" at bounding box center [333, 122] width 191 height 24
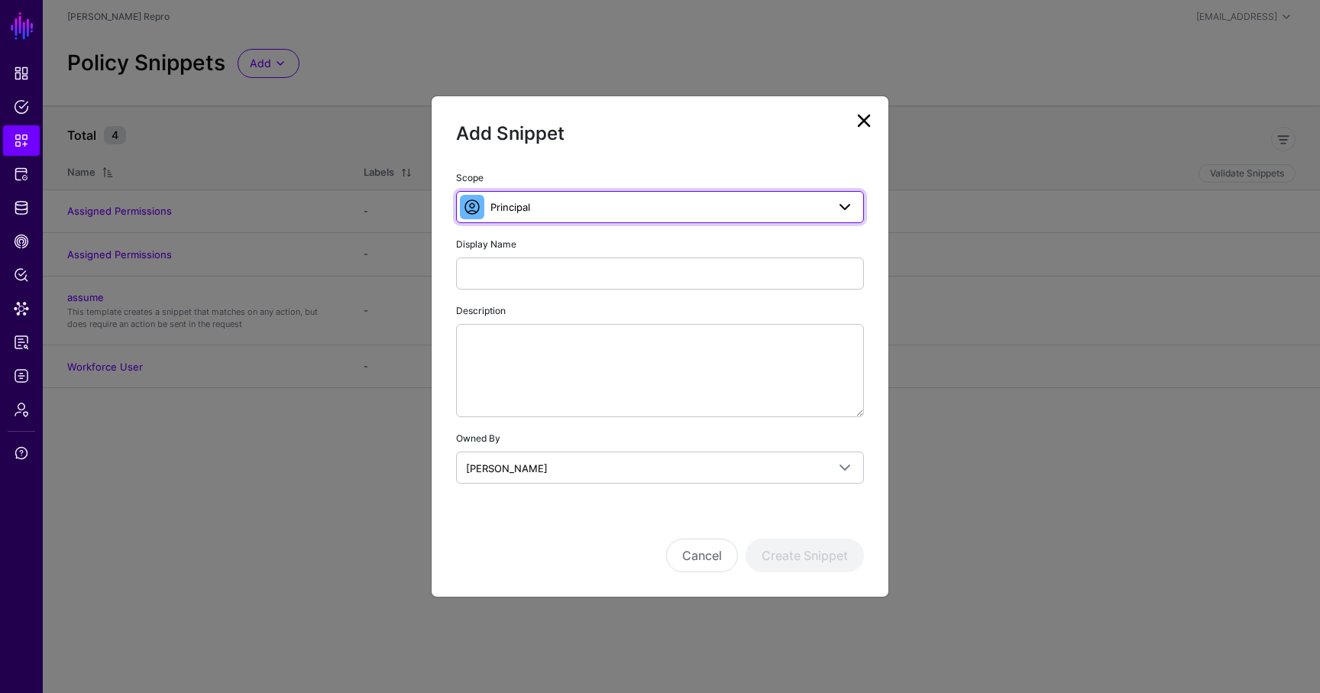
click at [483, 202] on span at bounding box center [472, 207] width 24 height 24
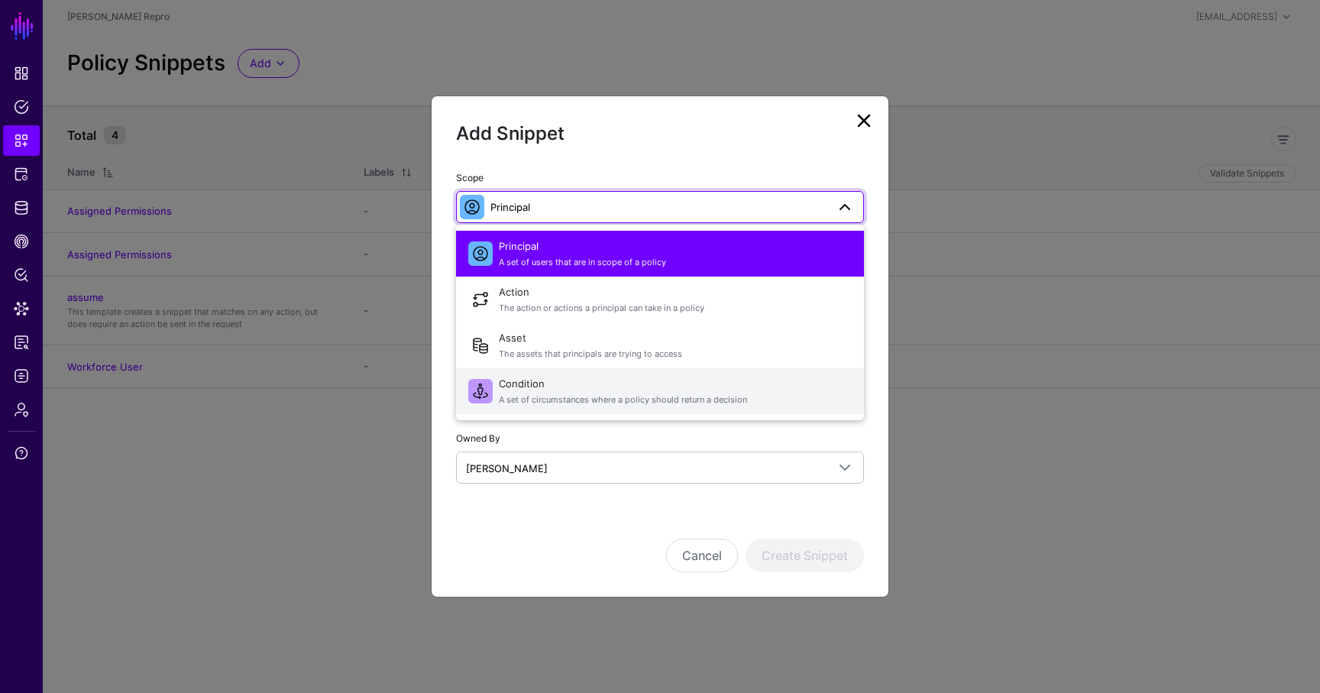
click at [508, 394] on span "A set of circumstances where a policy should return a decision" at bounding box center [675, 399] width 353 height 13
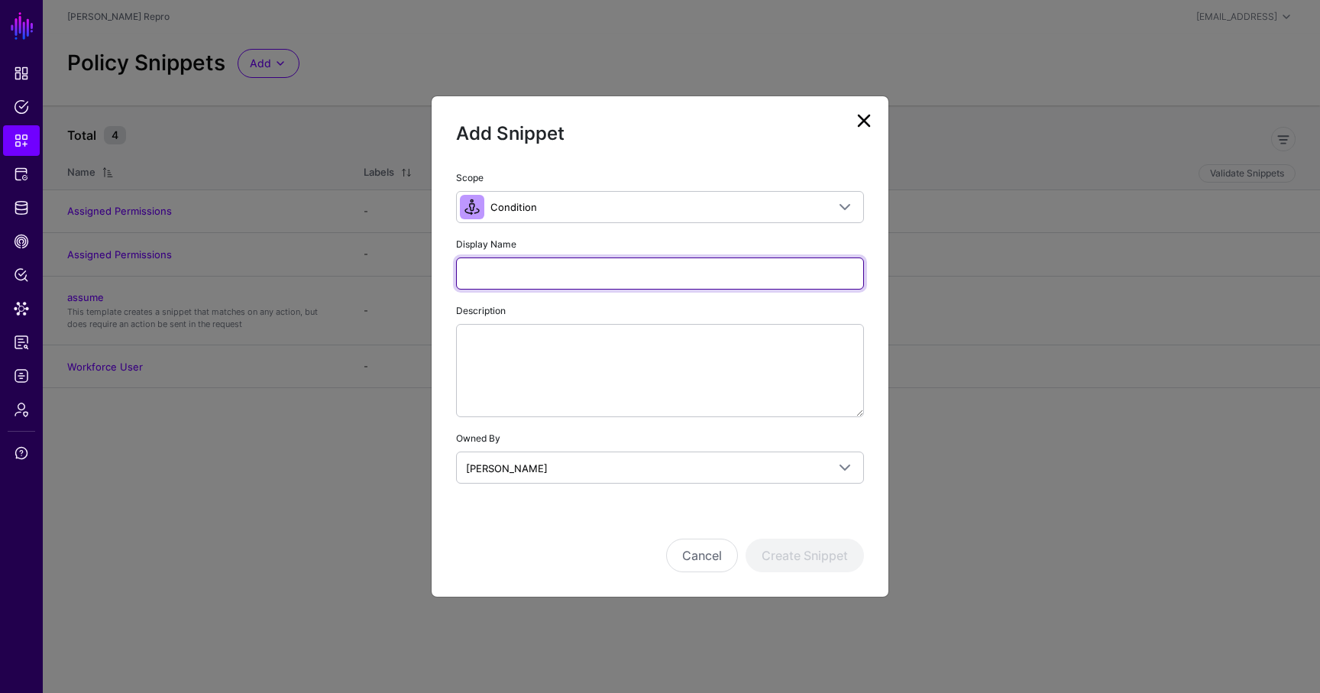
click at [529, 282] on input "Display Name" at bounding box center [660, 273] width 408 height 32
click at [655, 271] on input "**********" at bounding box center [660, 273] width 408 height 32
type input "**********"
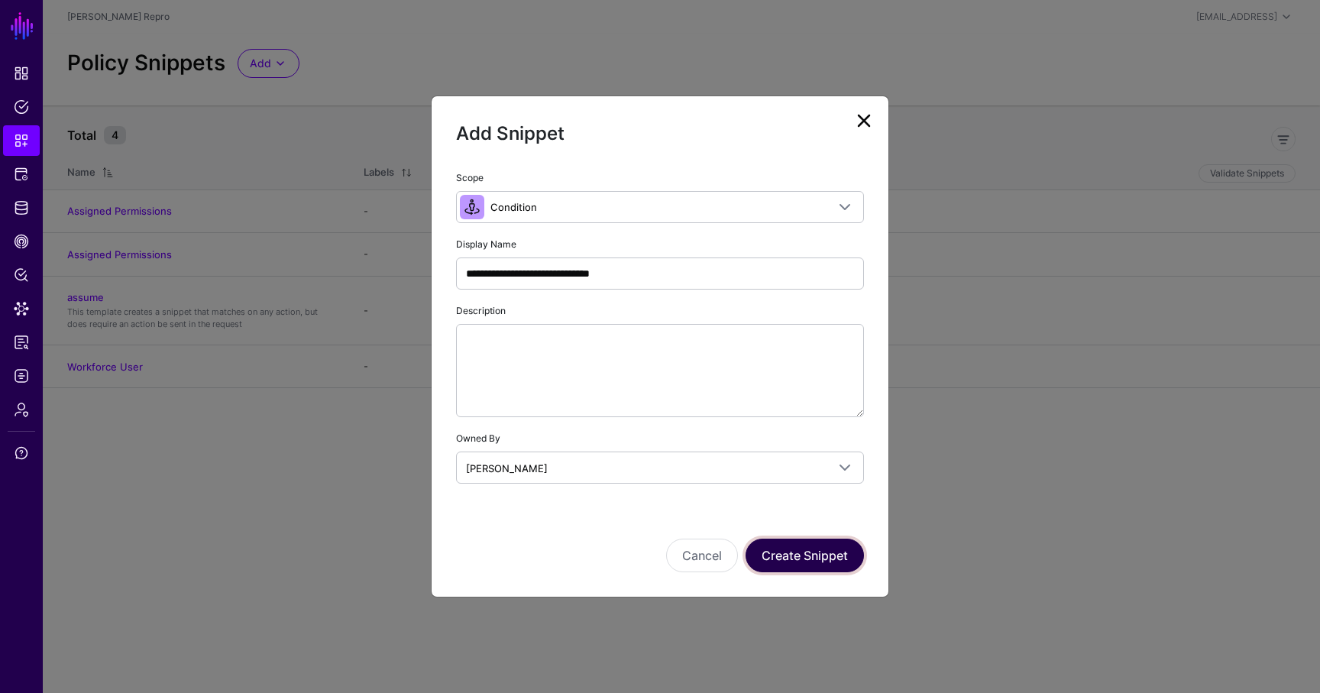
click at [788, 549] on button "Create Snippet" at bounding box center [805, 556] width 118 height 34
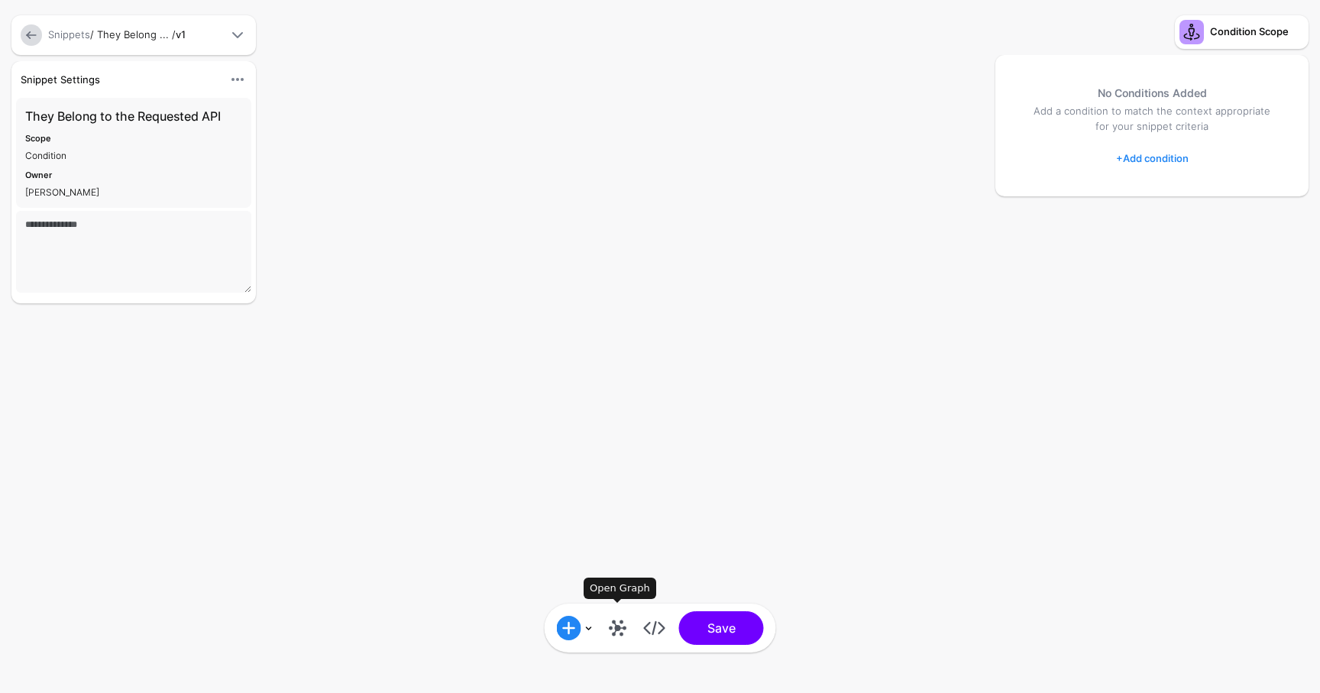
click at [617, 630] on link at bounding box center [618, 628] width 24 height 24
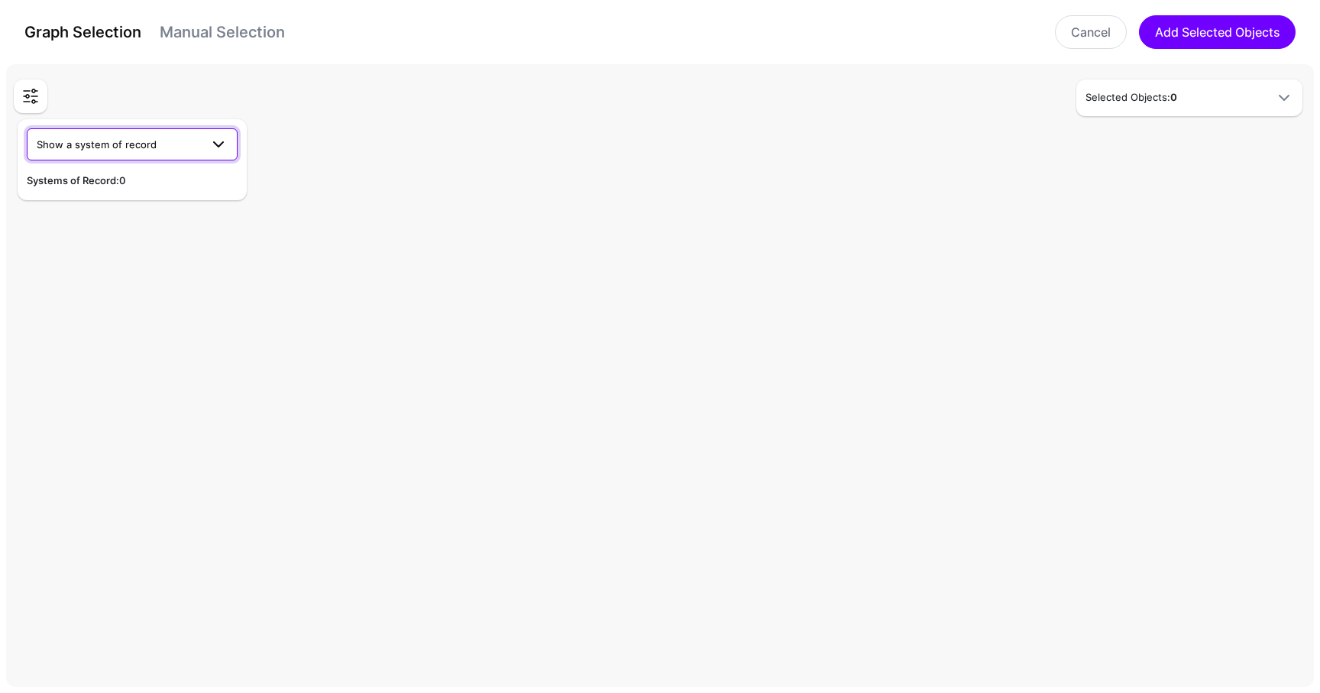
click at [114, 142] on span "Show a system of record" at bounding box center [97, 144] width 120 height 12
click at [165, 188] on button "FOR REPRO ONLY - AuthWeb DB" at bounding box center [132, 180] width 211 height 24
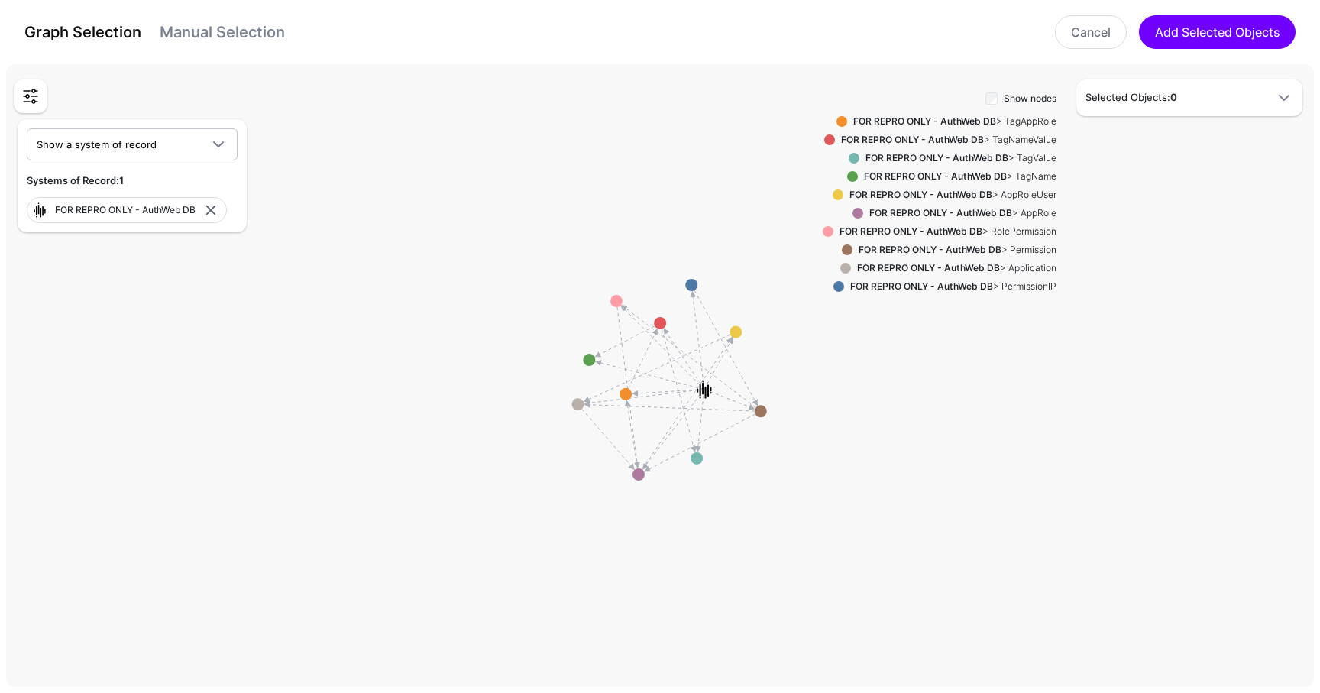
click at [1026, 244] on div "FOR REPRO ONLY - AuthWeb DB > Permission" at bounding box center [955, 250] width 204 height 14
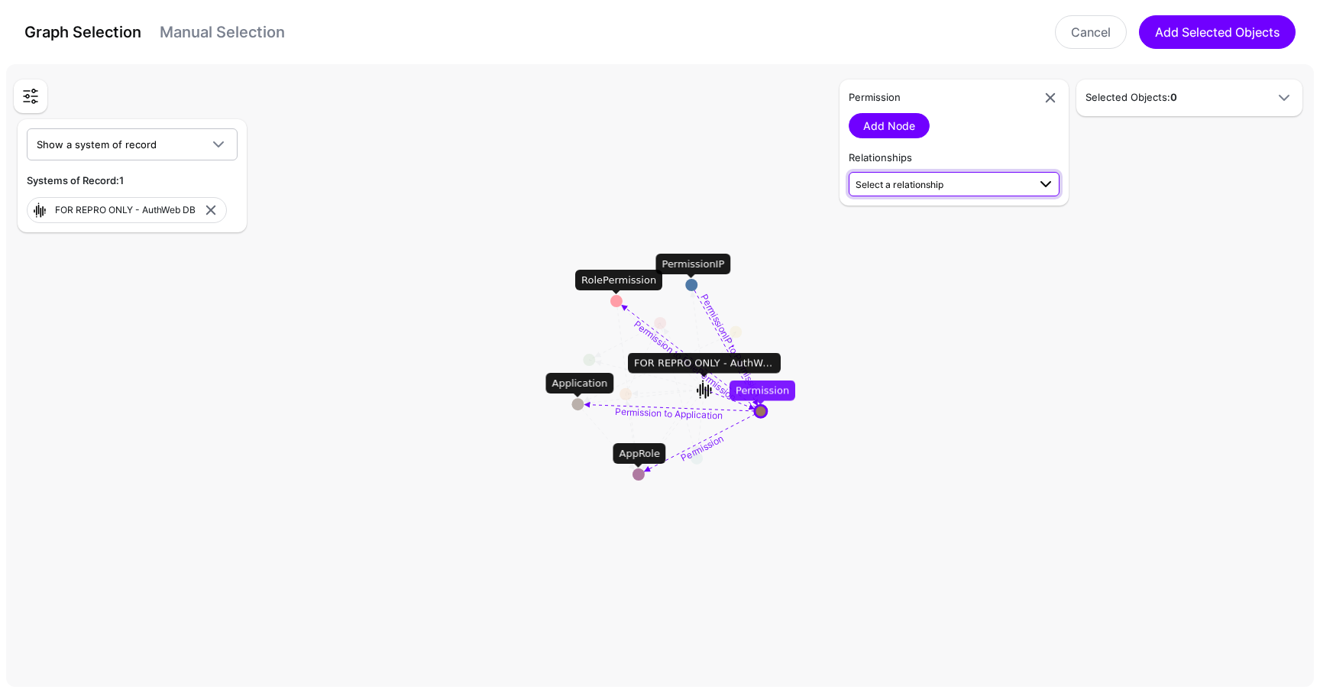
click at [962, 179] on span "Select a relationship" at bounding box center [942, 184] width 172 height 16
click at [948, 388] on span "Permission (FOR REP...) - Application (FOR REP...)" at bounding box center [954, 399] width 186 height 25
click at [910, 214] on link "Add Relationship" at bounding box center [906, 224] width 114 height 25
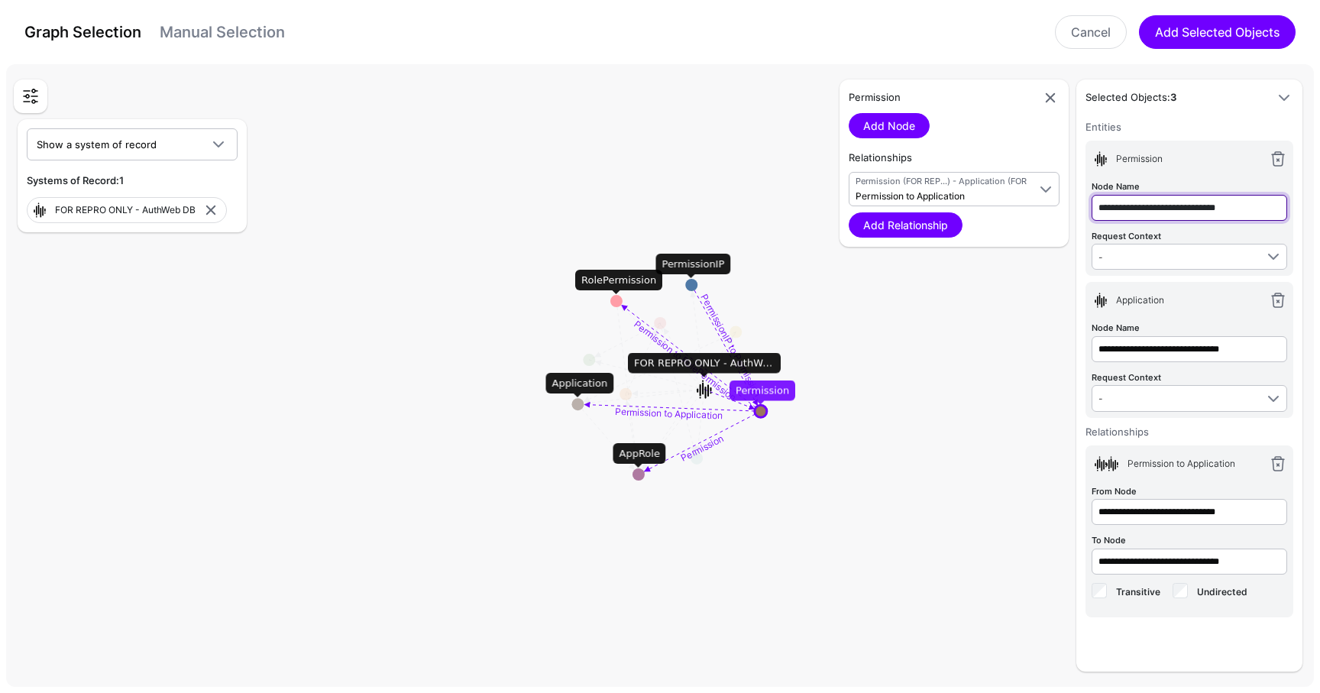
click at [1168, 214] on input "**********" at bounding box center [1190, 208] width 196 height 26
type input "**********"
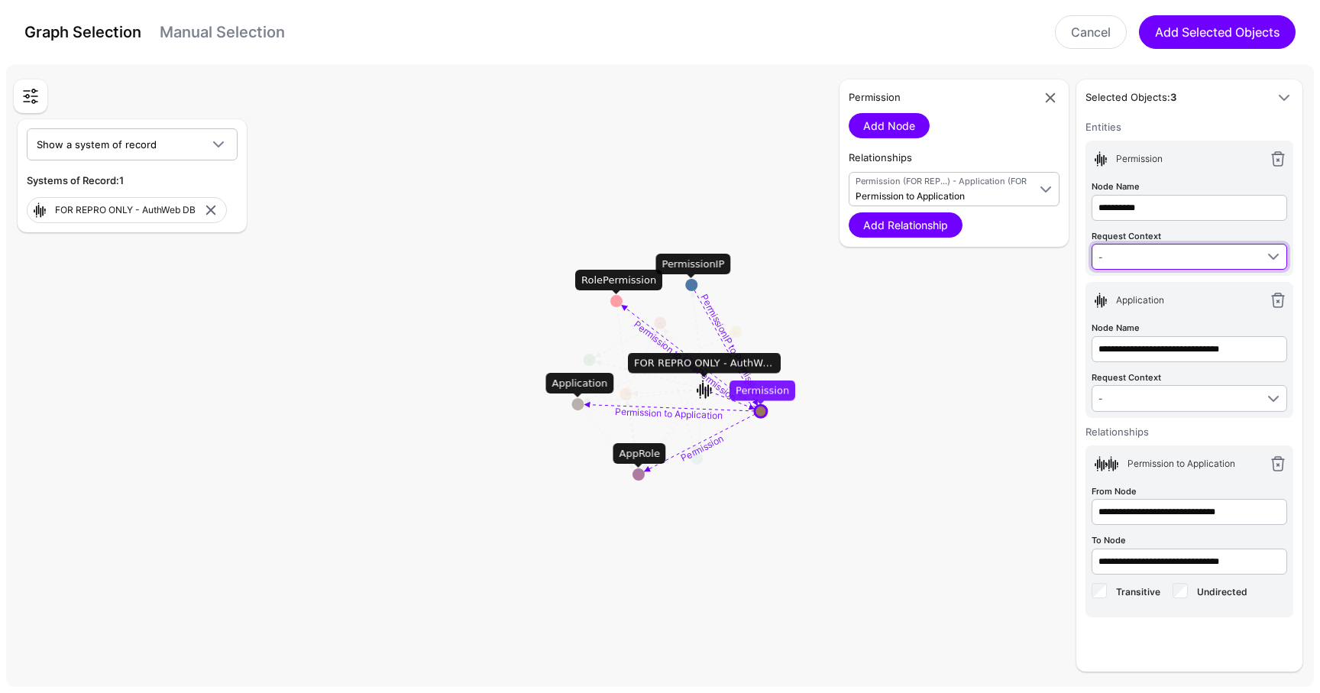
type input "**********"
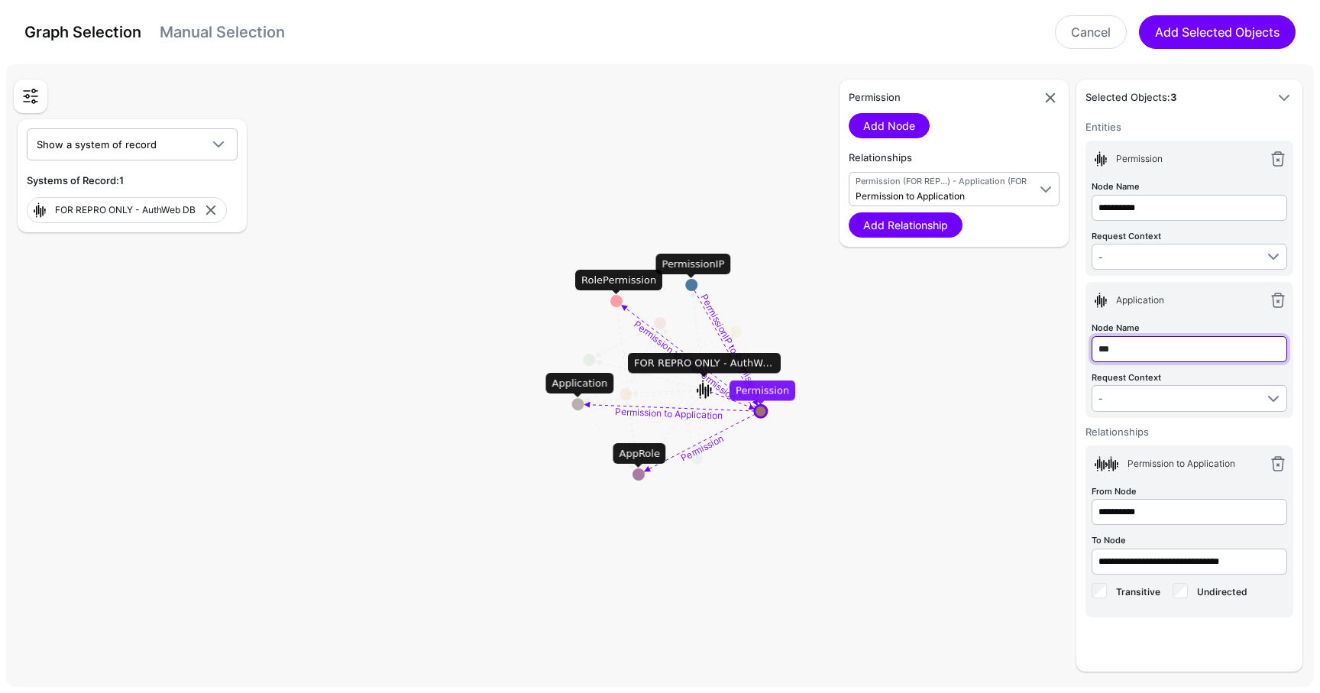
type input "***"
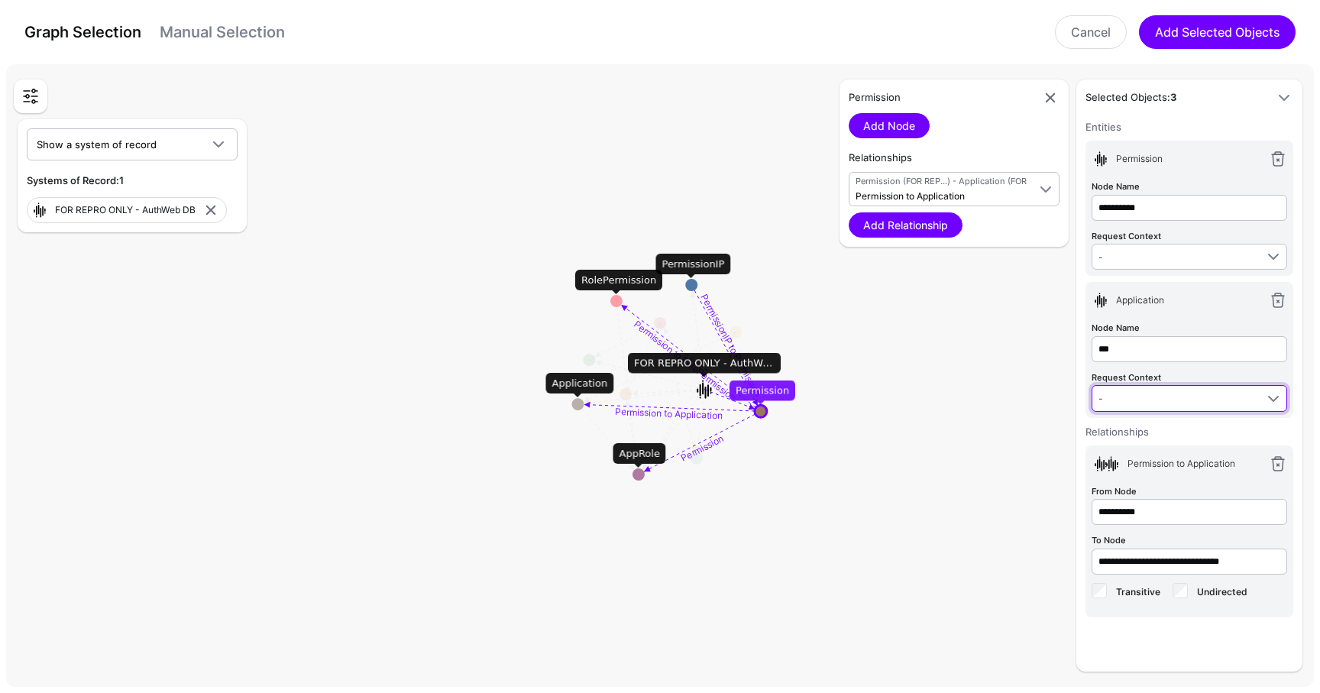
type input "***"
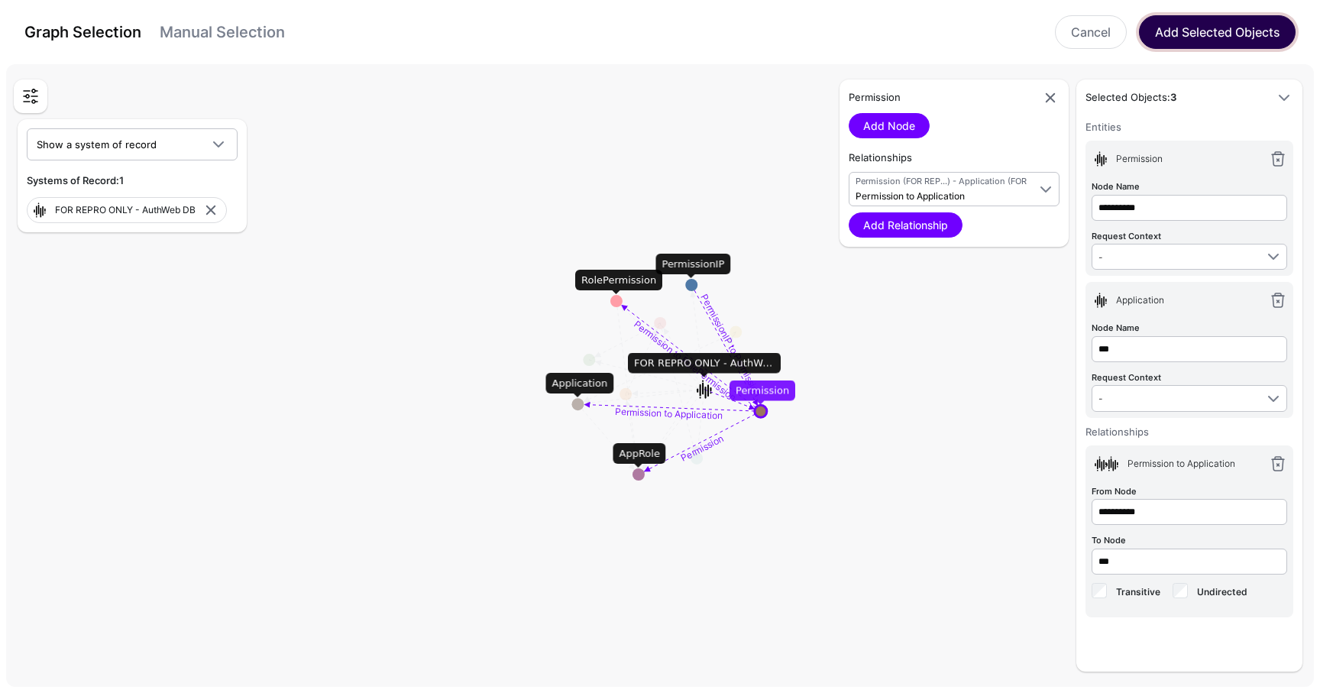
click at [1202, 48] on button "Add Selected Objects" at bounding box center [1217, 32] width 157 height 34
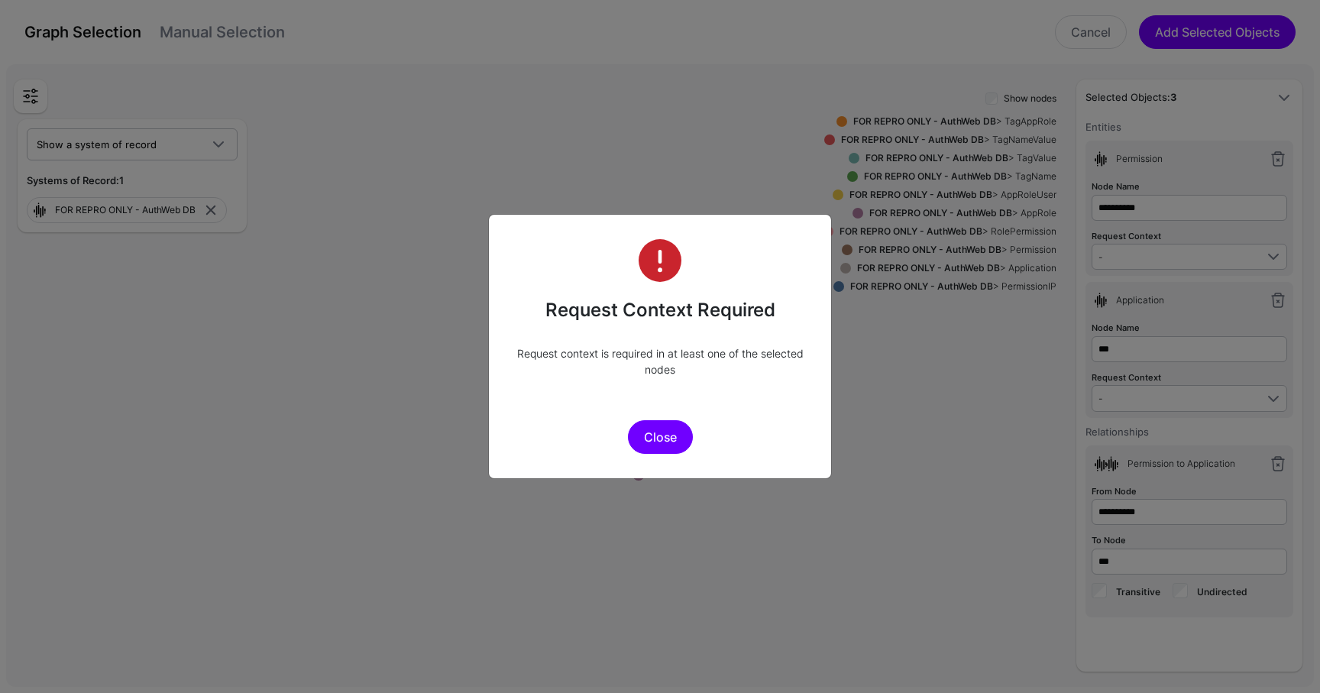
click at [651, 442] on button "Close" at bounding box center [660, 437] width 65 height 34
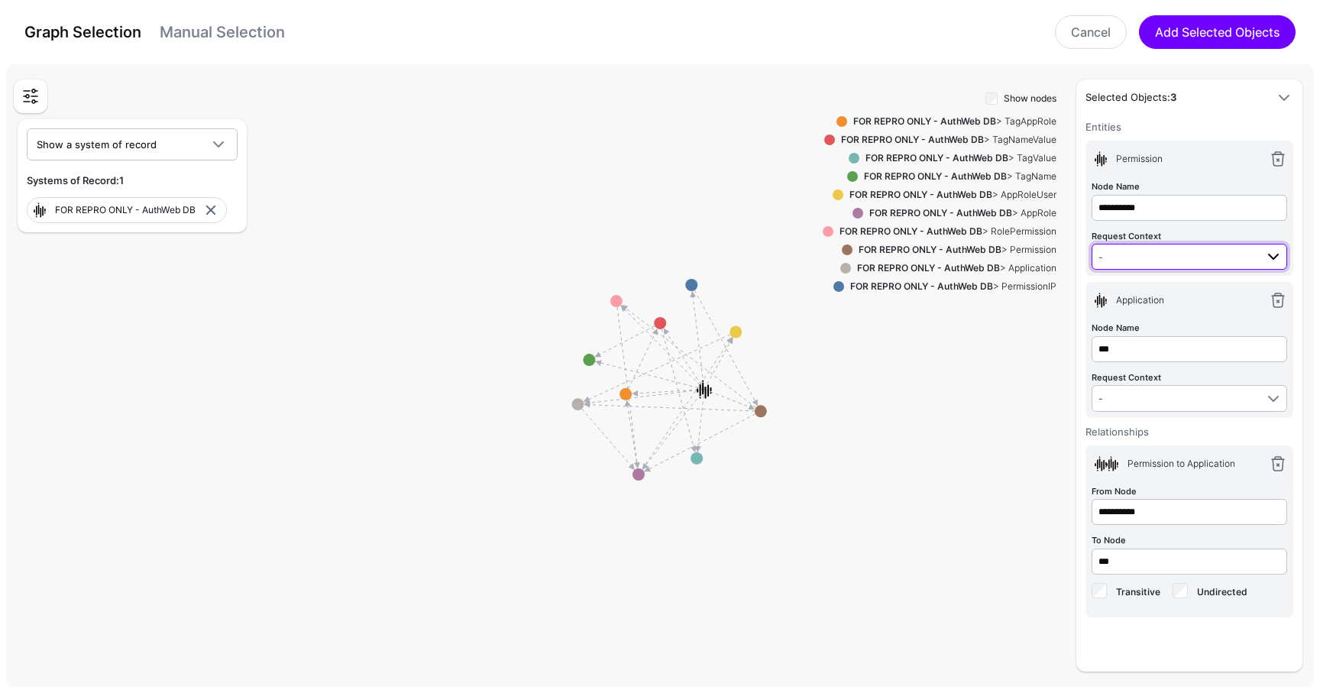
click at [1178, 259] on span "-" at bounding box center [1177, 256] width 157 height 17
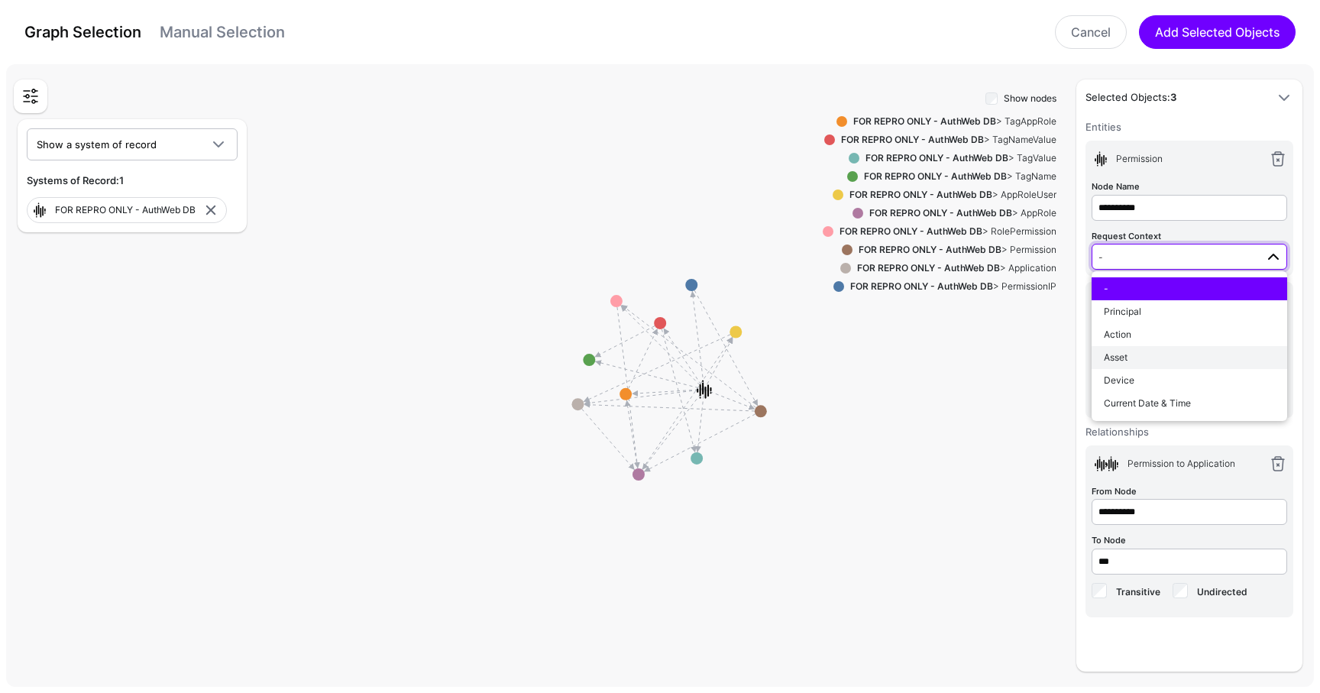
click at [1173, 361] on div "Asset" at bounding box center [1189, 358] width 171 height 14
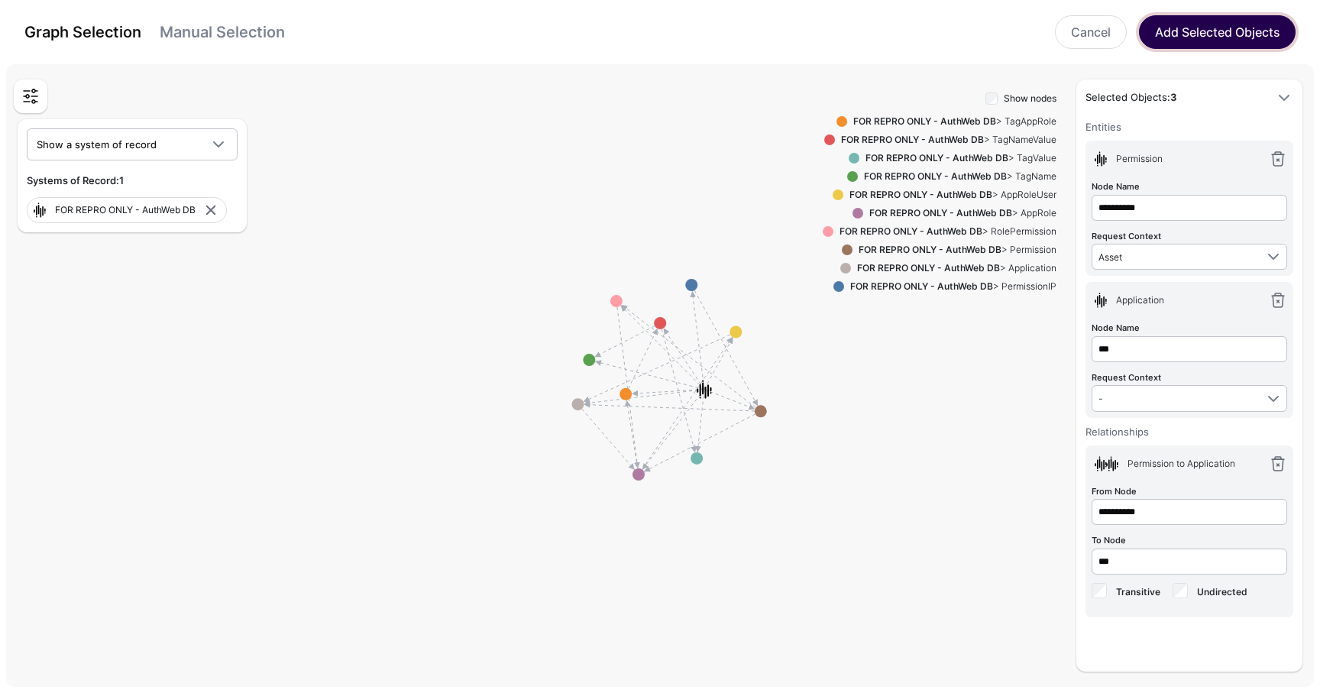
click at [1228, 28] on button "Add Selected Objects" at bounding box center [1217, 32] width 157 height 34
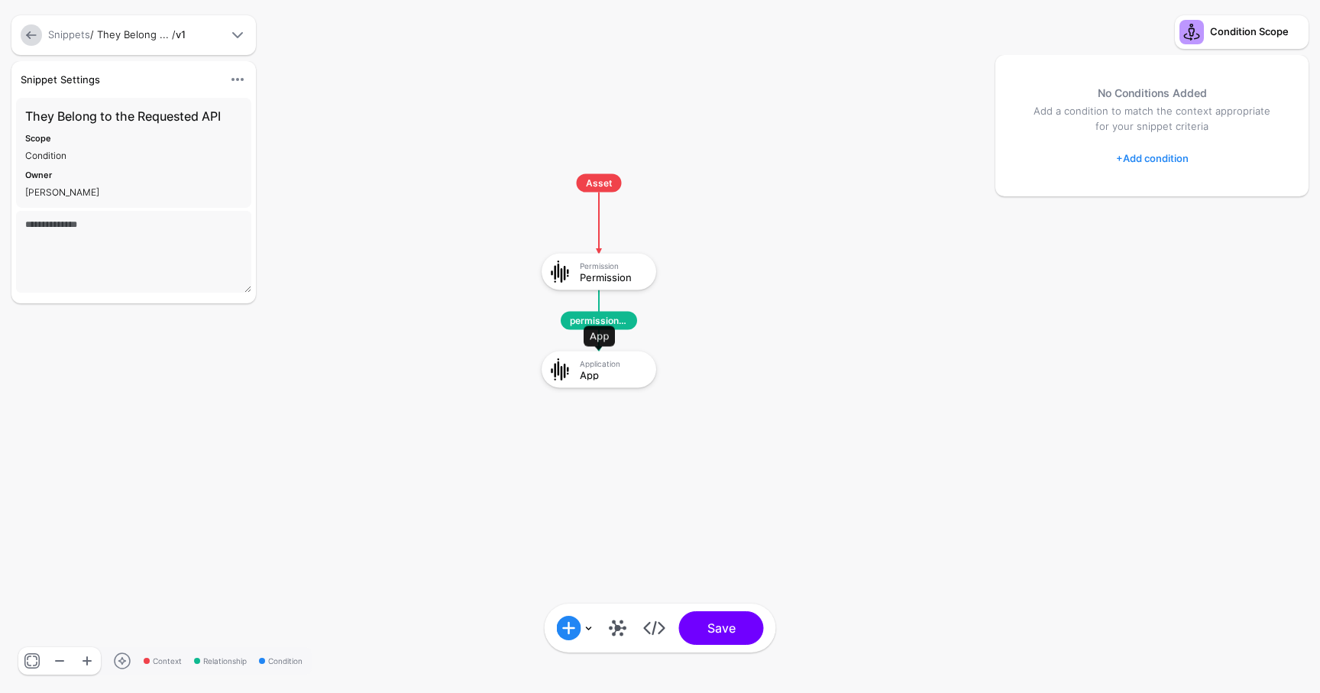
click at [624, 376] on div "App" at bounding box center [613, 374] width 66 height 11
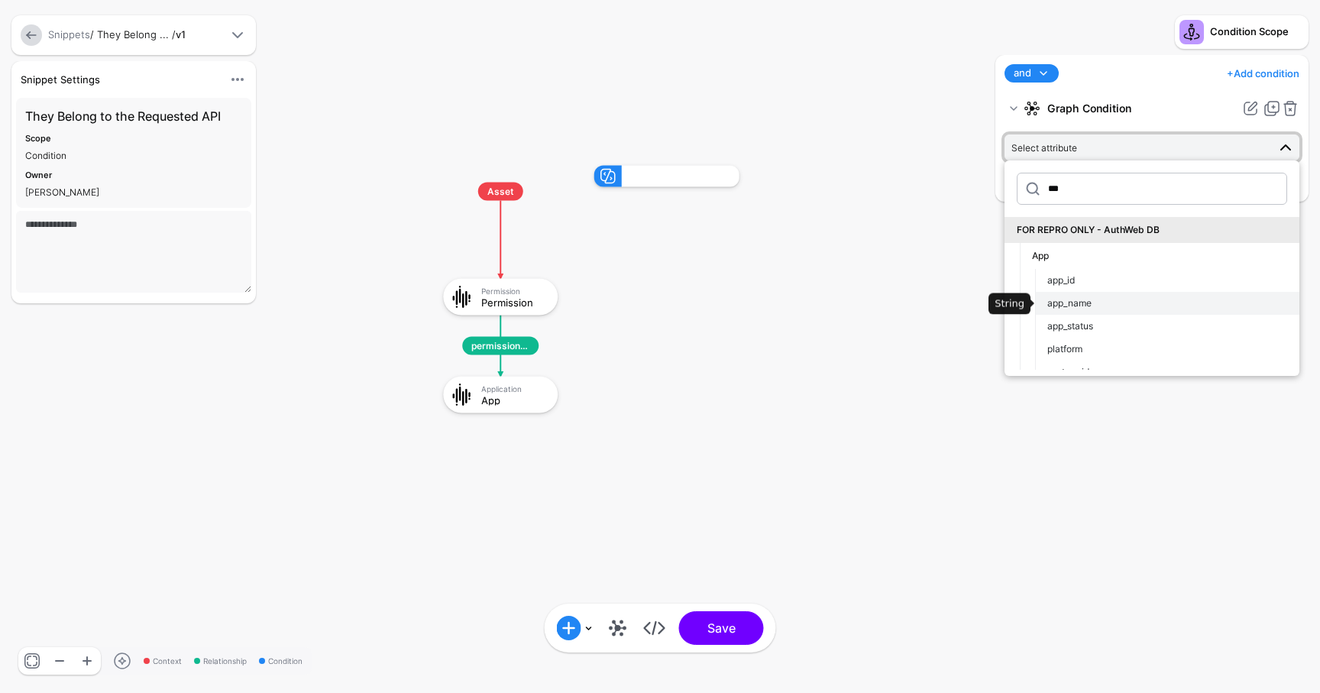
click at [1071, 306] on span "app_name" at bounding box center [1069, 302] width 44 height 11
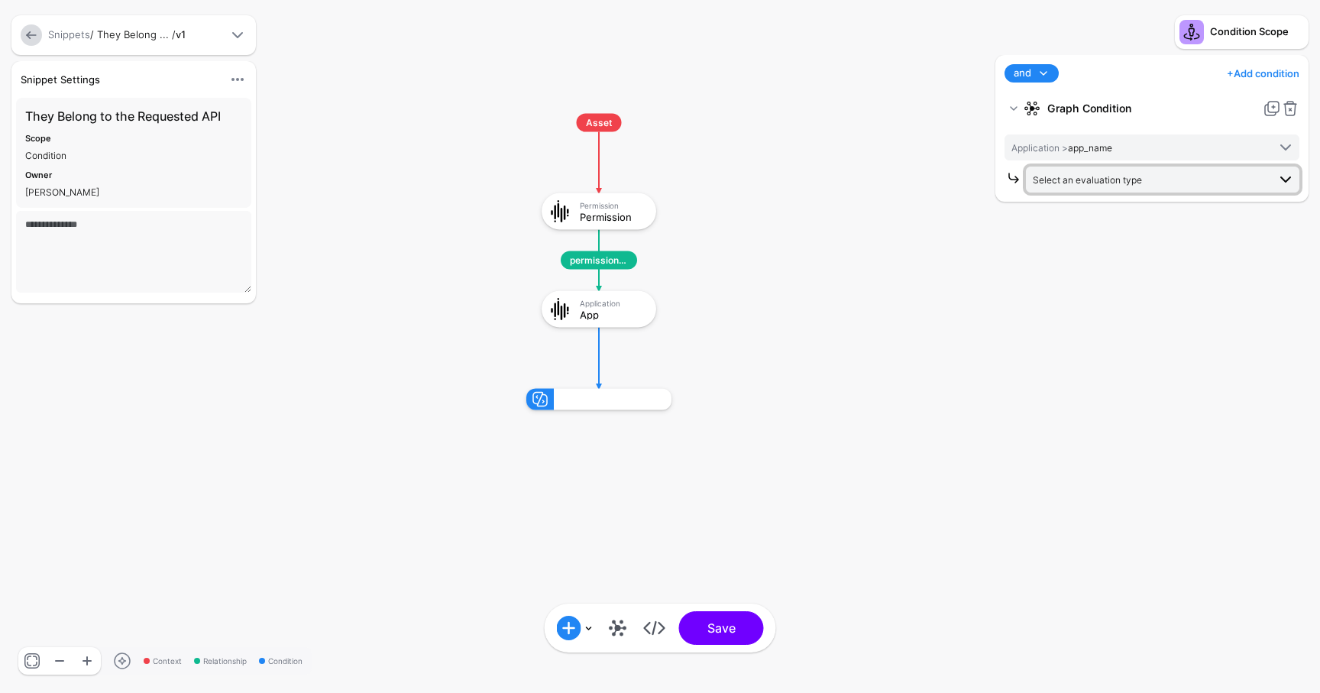
click at [1100, 173] on span "Select an evaluation type" at bounding box center [1150, 179] width 235 height 17
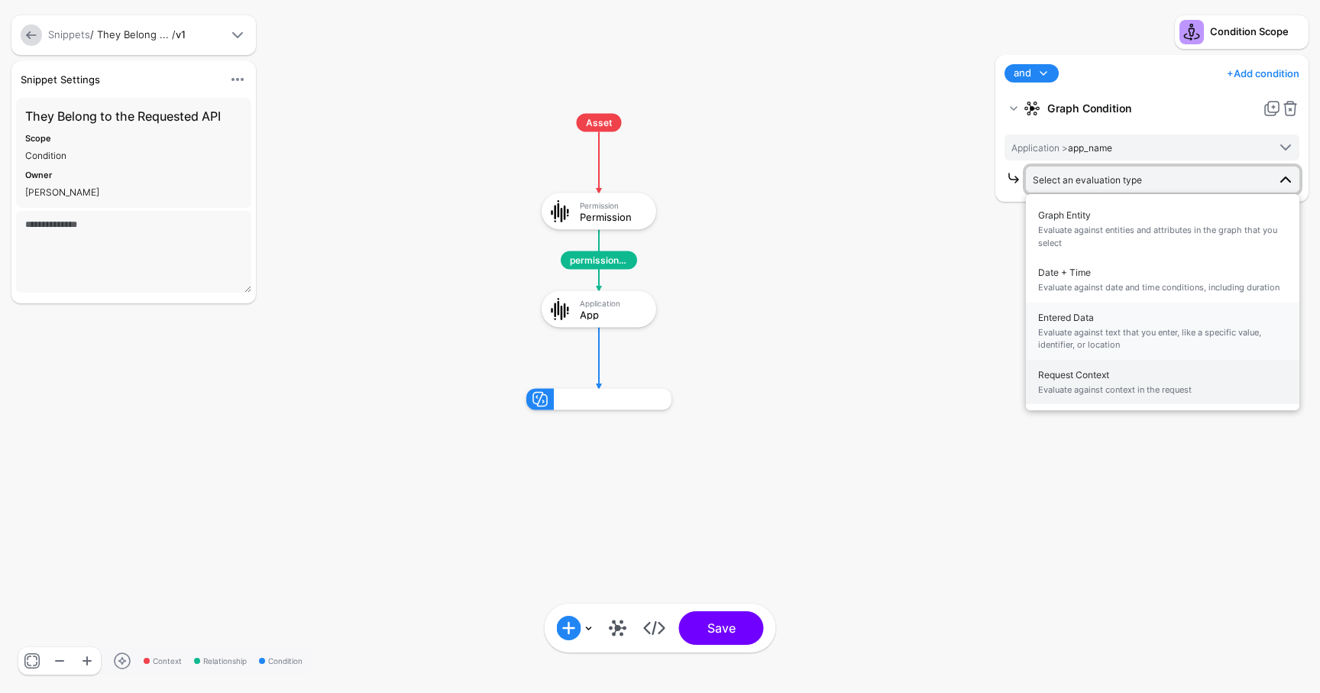
drag, startPoint x: 1096, startPoint y: 355, endPoint x: 1129, endPoint y: 403, distance: 57.6
click at [1130, 403] on ul "Graph Entity Evaluate against entities and attributes in the graph that you sel…" at bounding box center [1163, 302] width 274 height 204
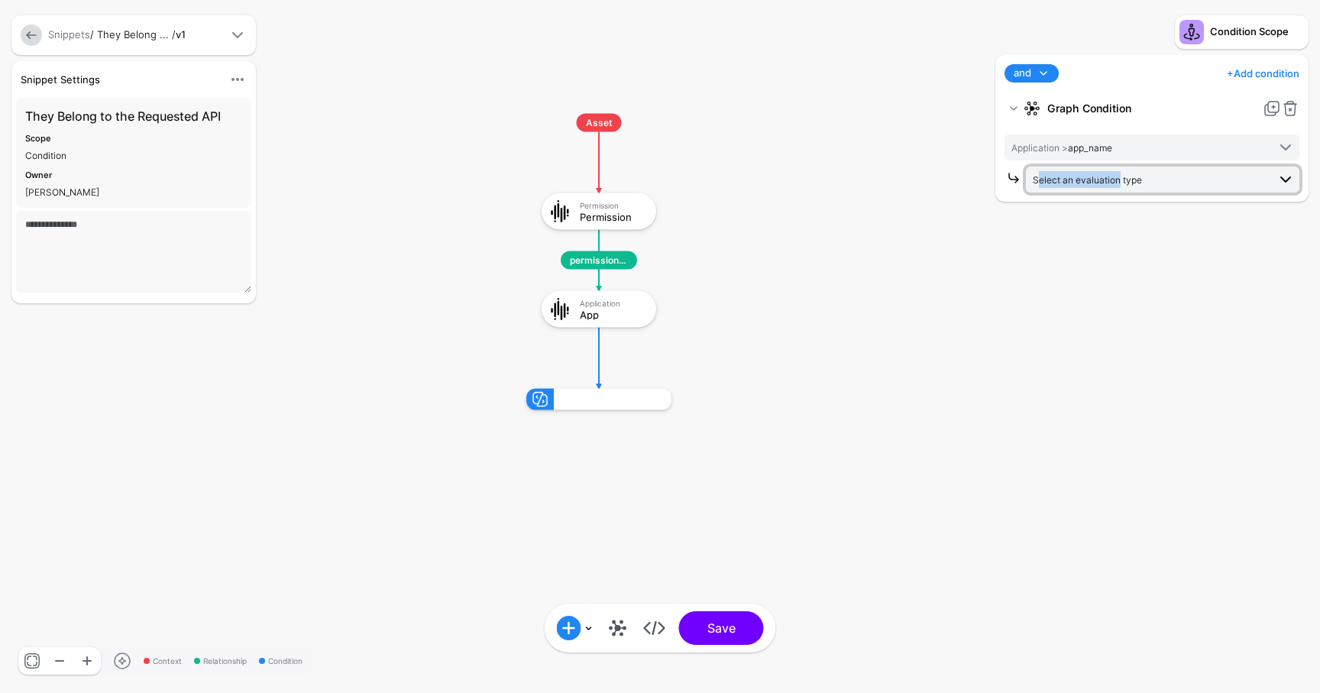
click at [1115, 171] on span "Select an evaluation type" at bounding box center [1150, 179] width 235 height 17
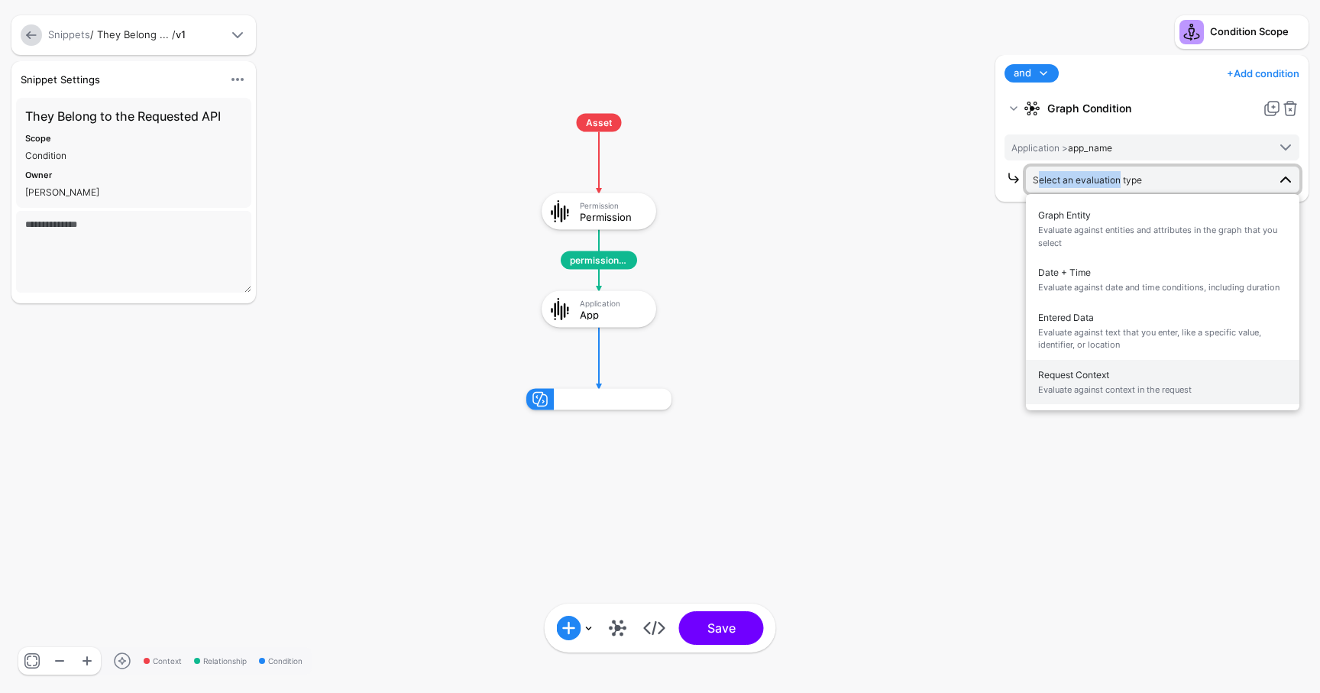
click at [1114, 371] on span "Request Context Evaluate against context in the request" at bounding box center [1162, 382] width 249 height 36
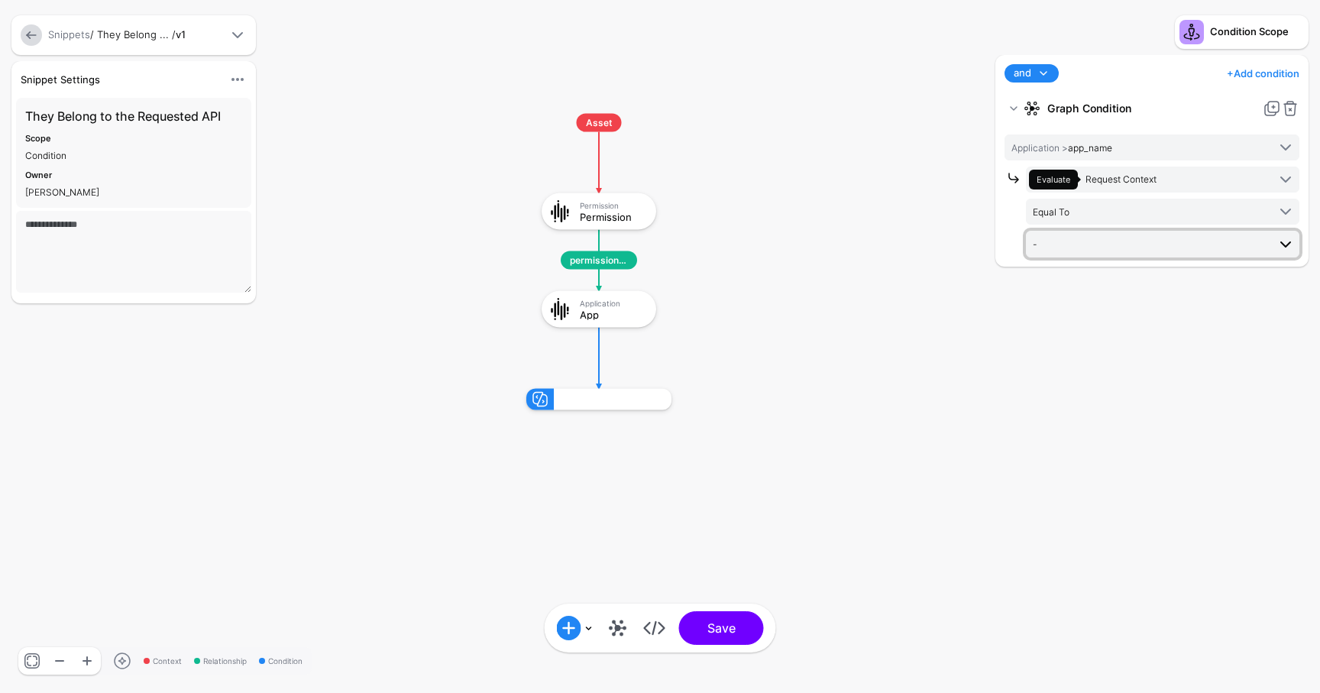
click at [1095, 244] on span "-" at bounding box center [1150, 243] width 235 height 17
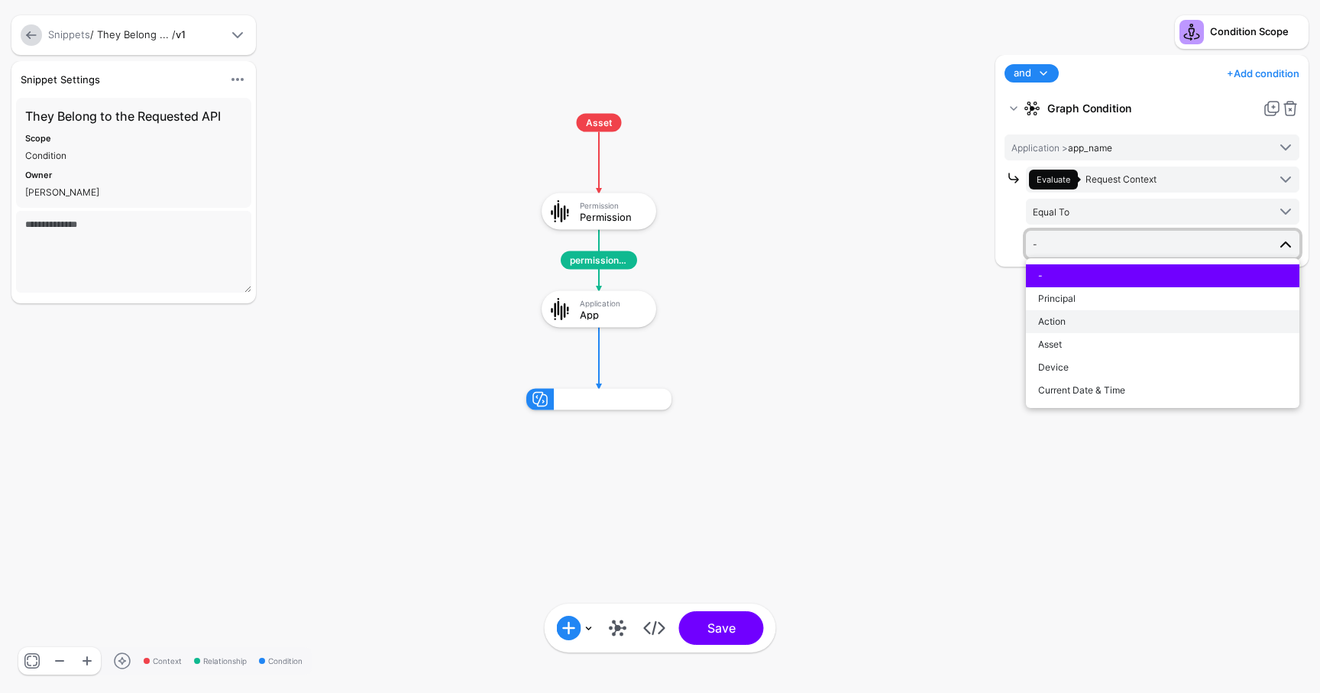
click at [1108, 330] on button "Action" at bounding box center [1163, 321] width 274 height 23
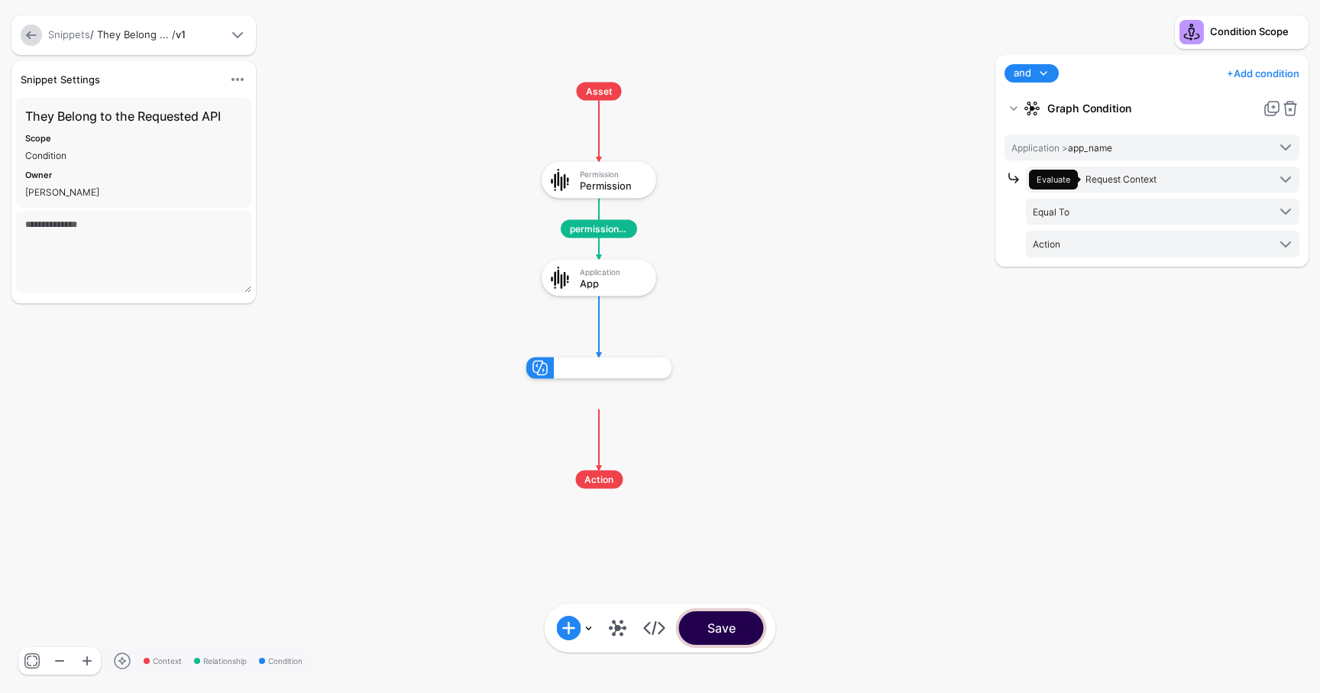
click at [723, 634] on button "Save" at bounding box center [721, 628] width 85 height 34
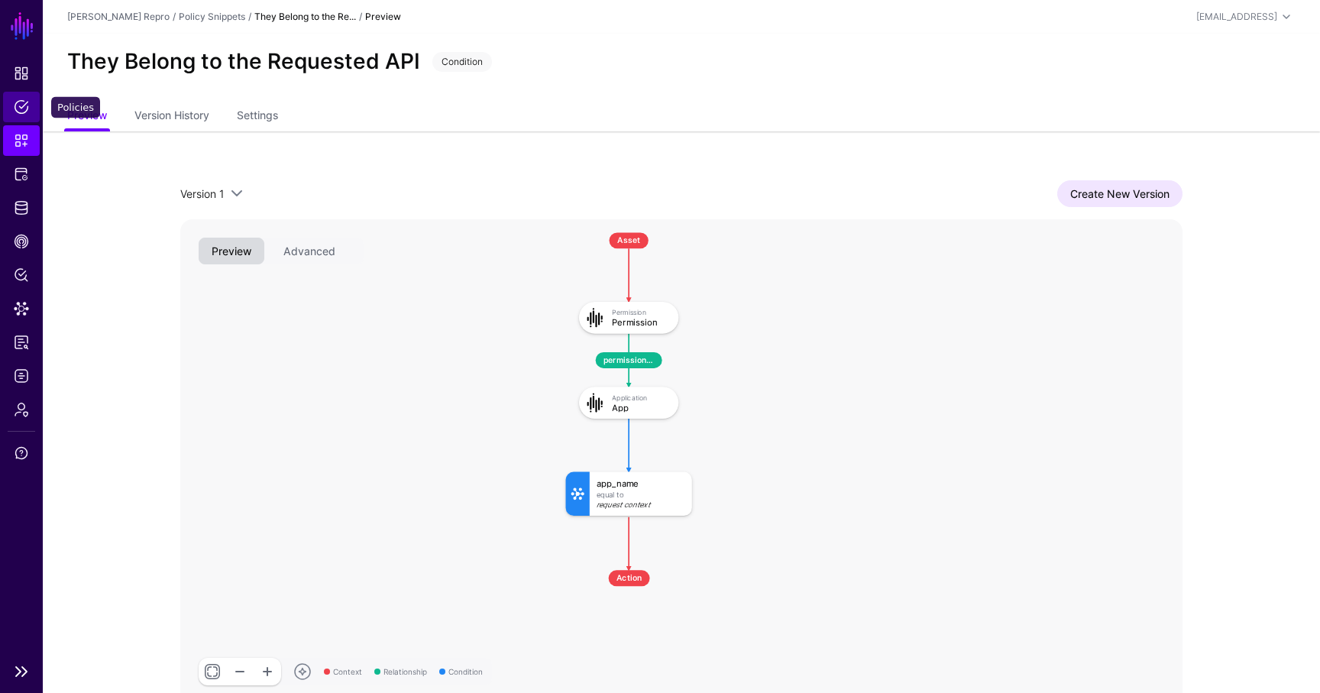
click at [23, 109] on span "Policies" at bounding box center [21, 106] width 15 height 15
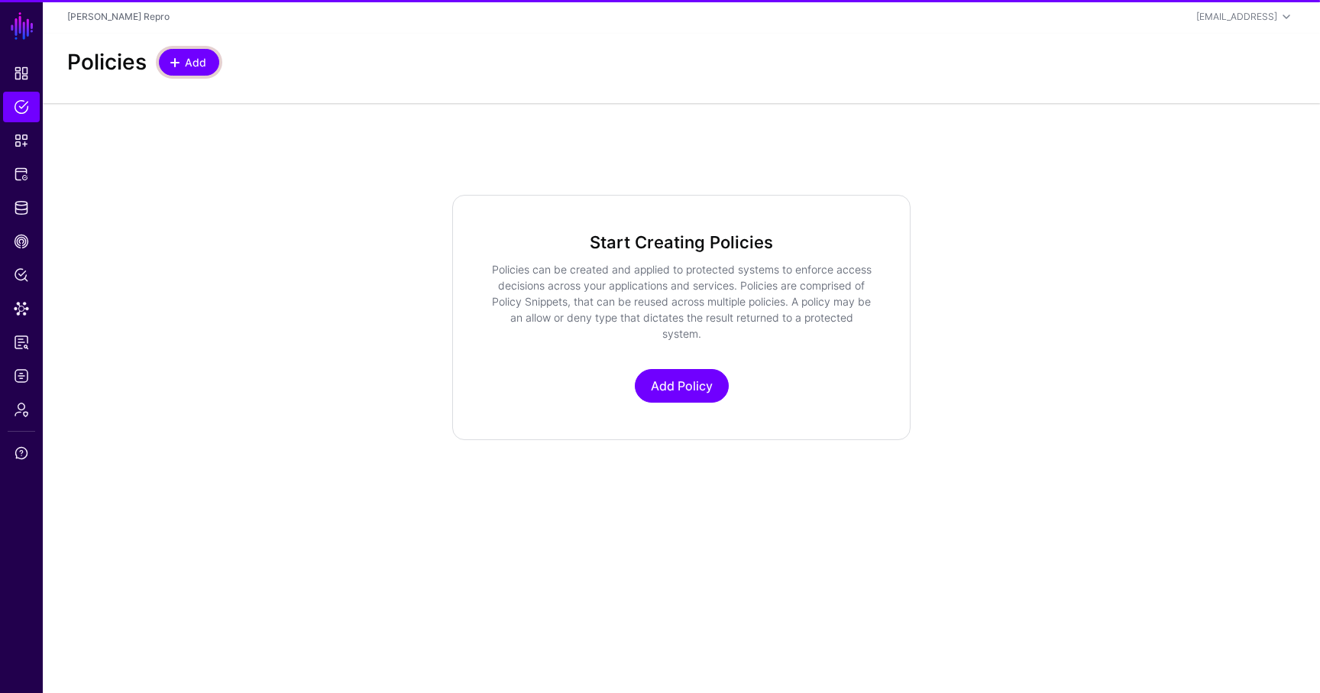
click at [189, 61] on span "Add" at bounding box center [195, 62] width 25 height 16
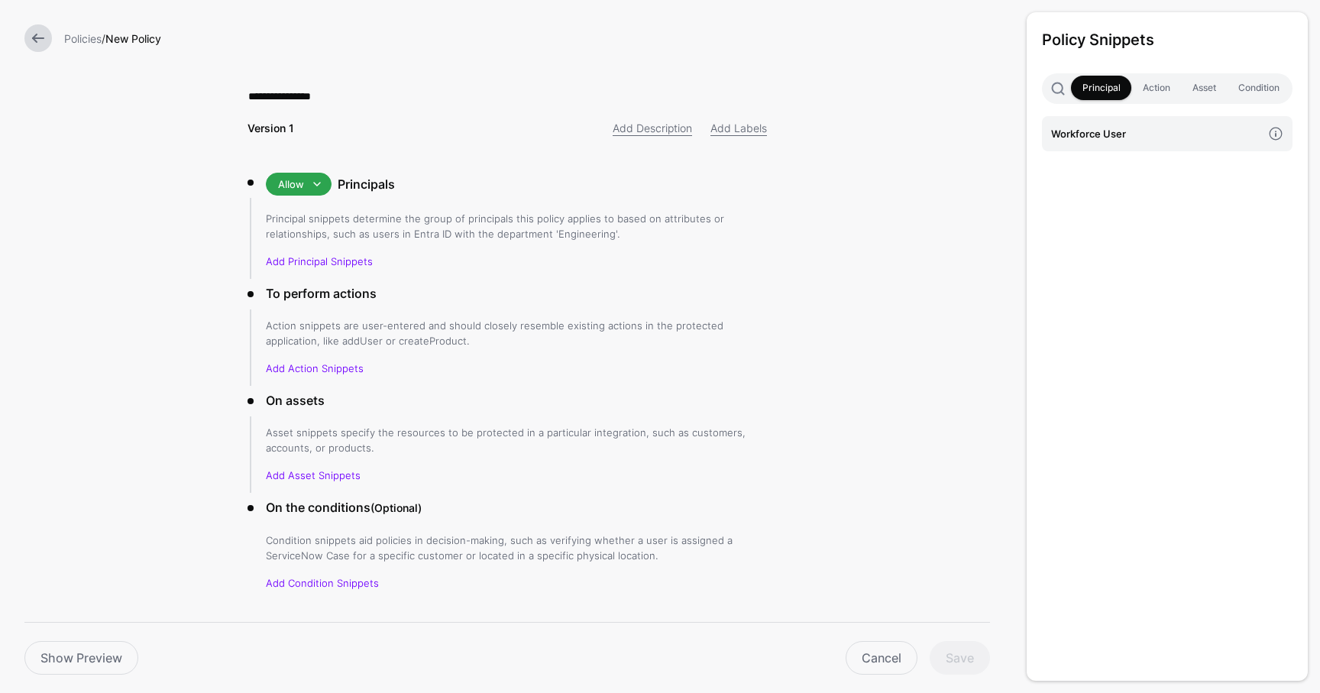
type input "**********"
click at [1087, 127] on h4 "Workforce User" at bounding box center [1156, 133] width 211 height 17
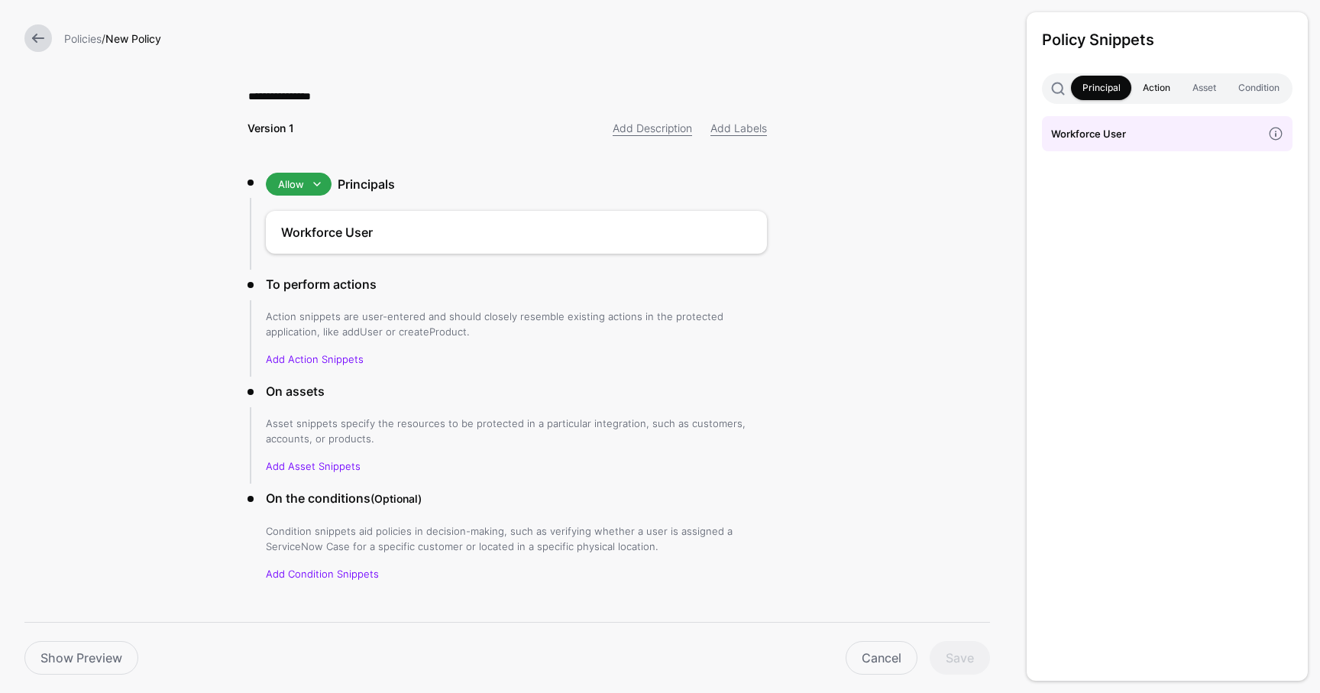
click at [1147, 91] on link "Action" at bounding box center [1156, 88] width 50 height 24
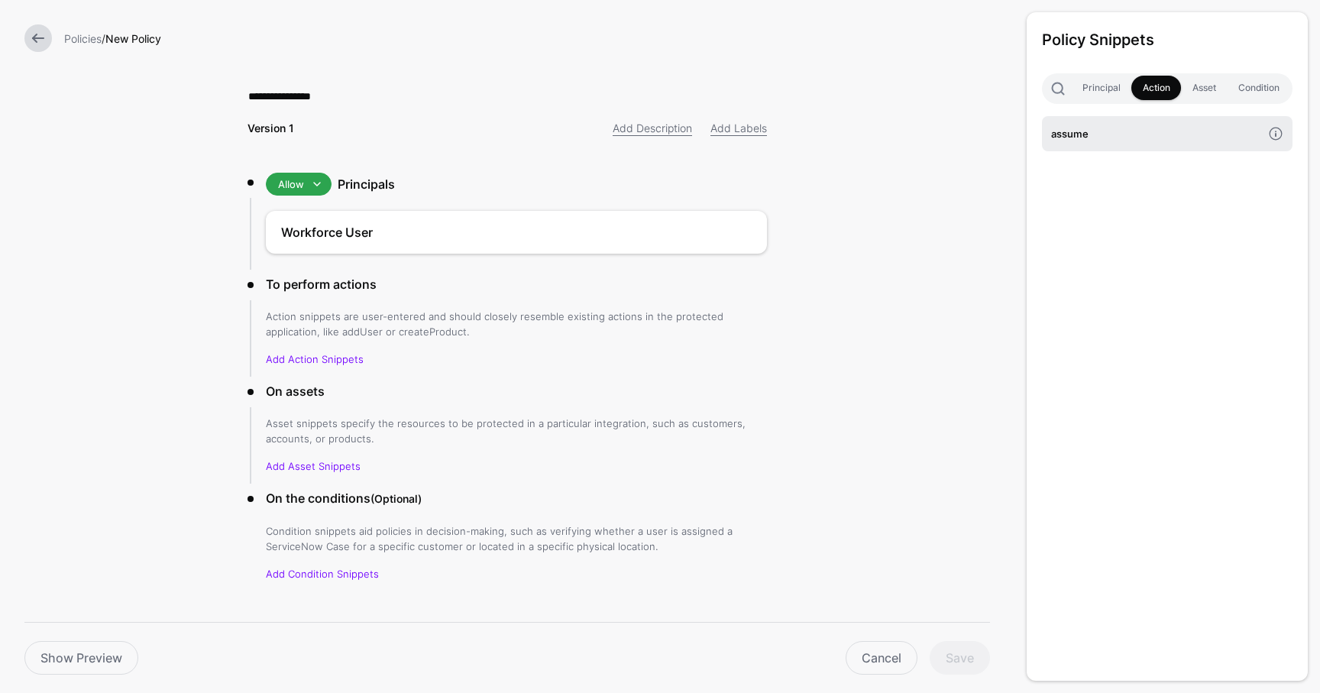
click at [1154, 143] on link "assume" at bounding box center [1167, 133] width 251 height 35
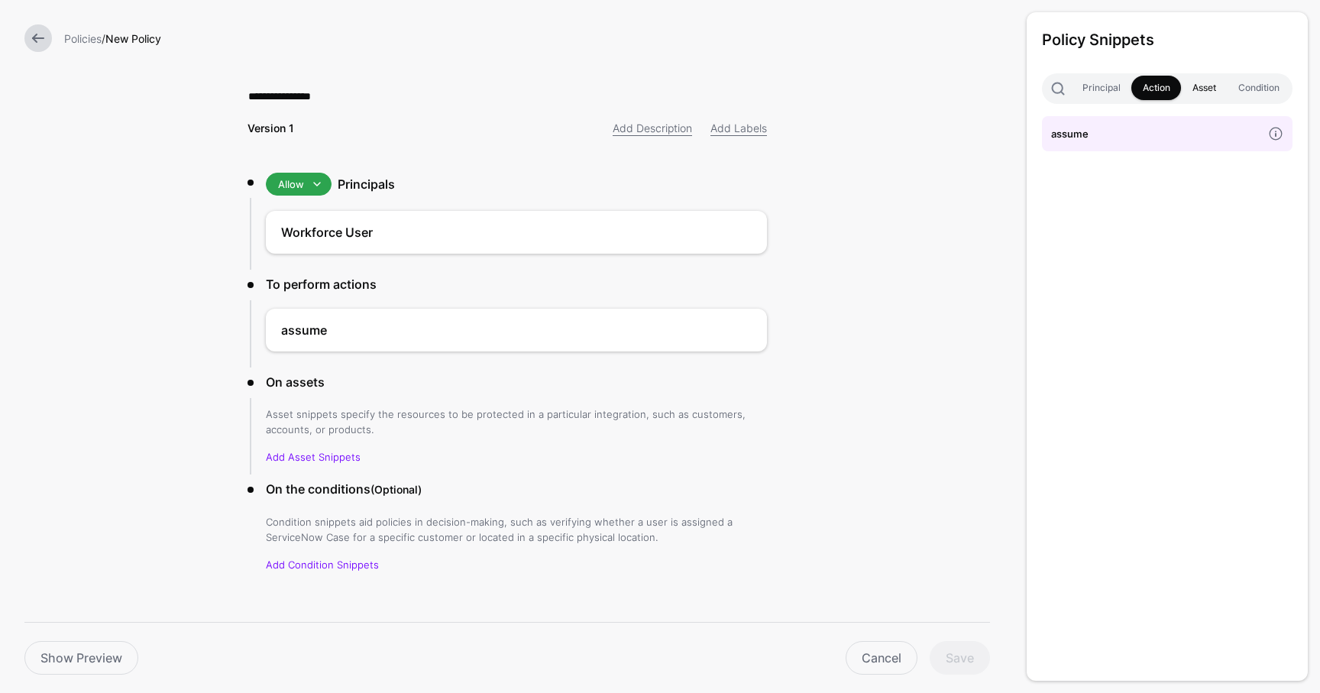
click at [1198, 84] on link "Asset" at bounding box center [1204, 88] width 46 height 24
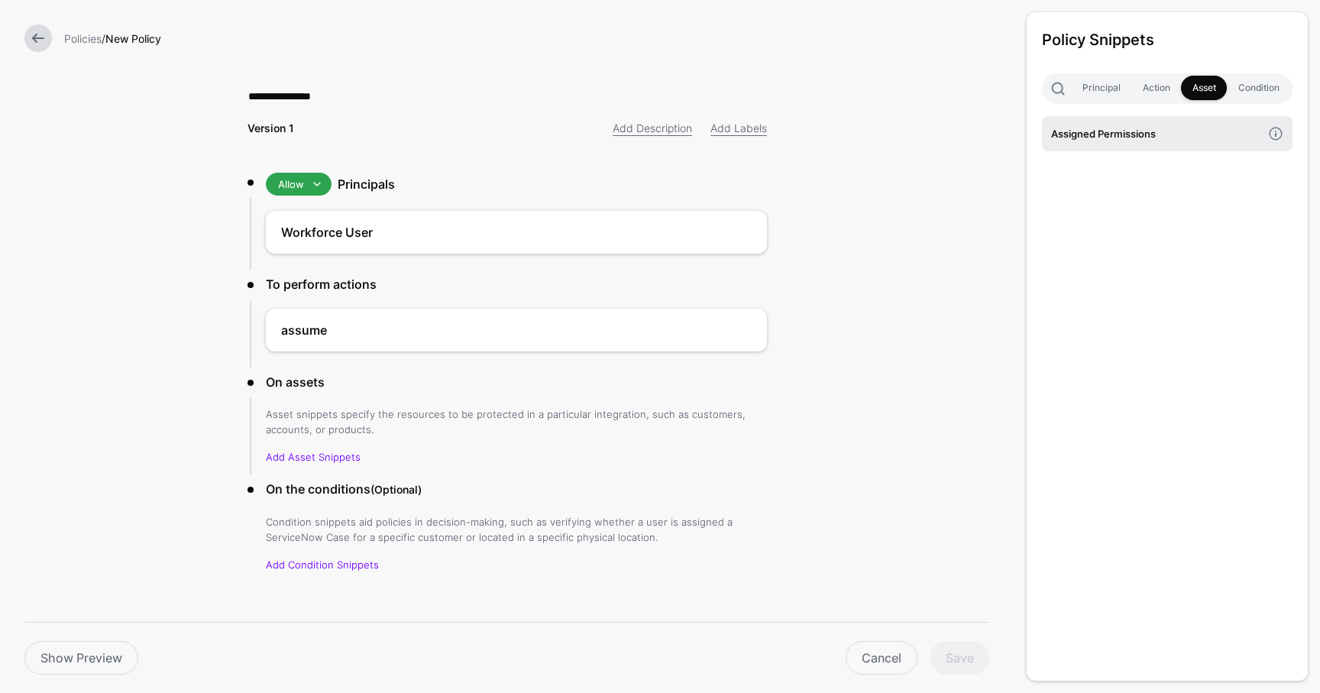
click at [1189, 127] on h4 "Assigned Permissions" at bounding box center [1156, 133] width 211 height 17
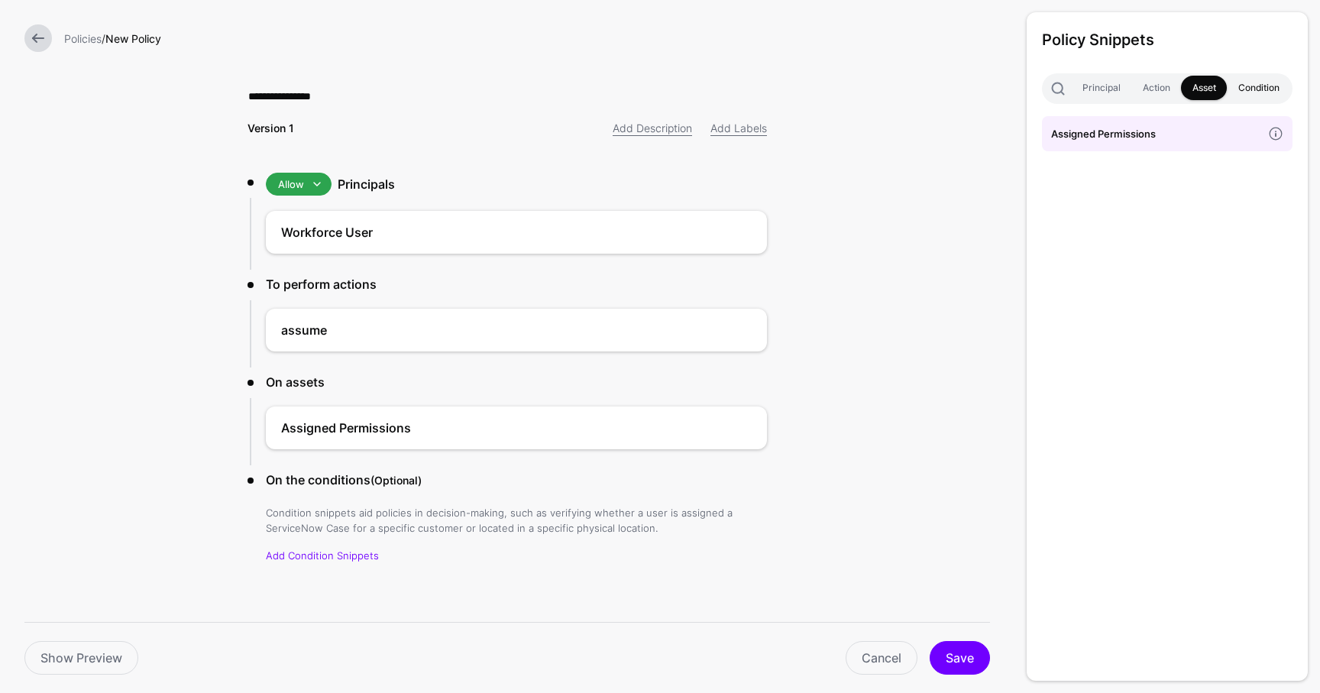
click at [1261, 79] on link "Condition" at bounding box center [1258, 88] width 63 height 24
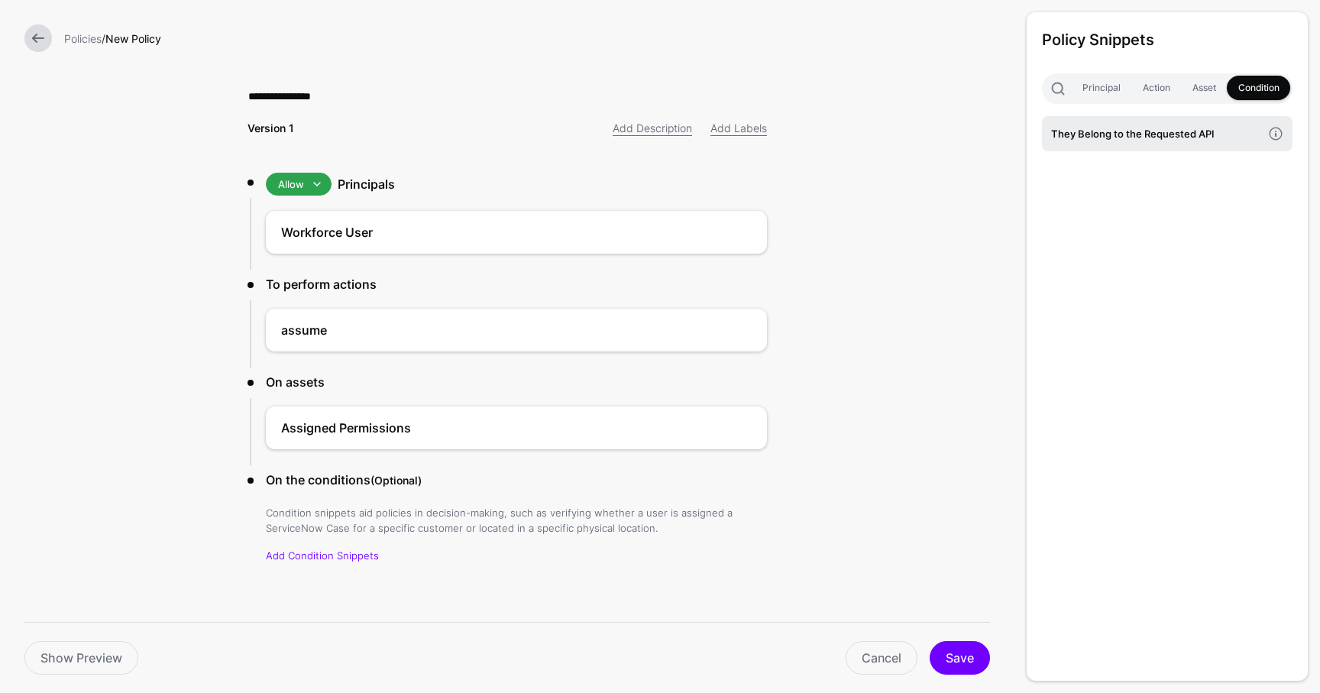
click at [1212, 142] on link "They Belong to the Requested API" at bounding box center [1167, 133] width 251 height 35
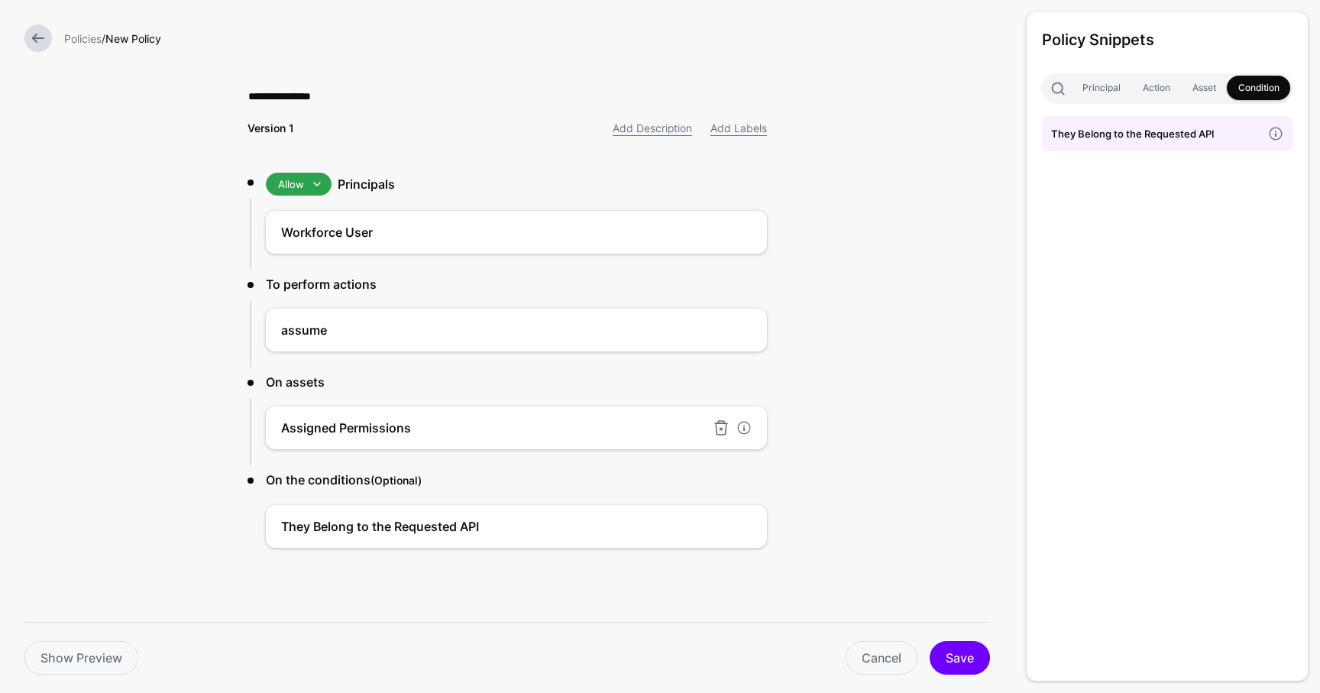
click at [753, 427] on div at bounding box center [732, 428] width 46 height 18
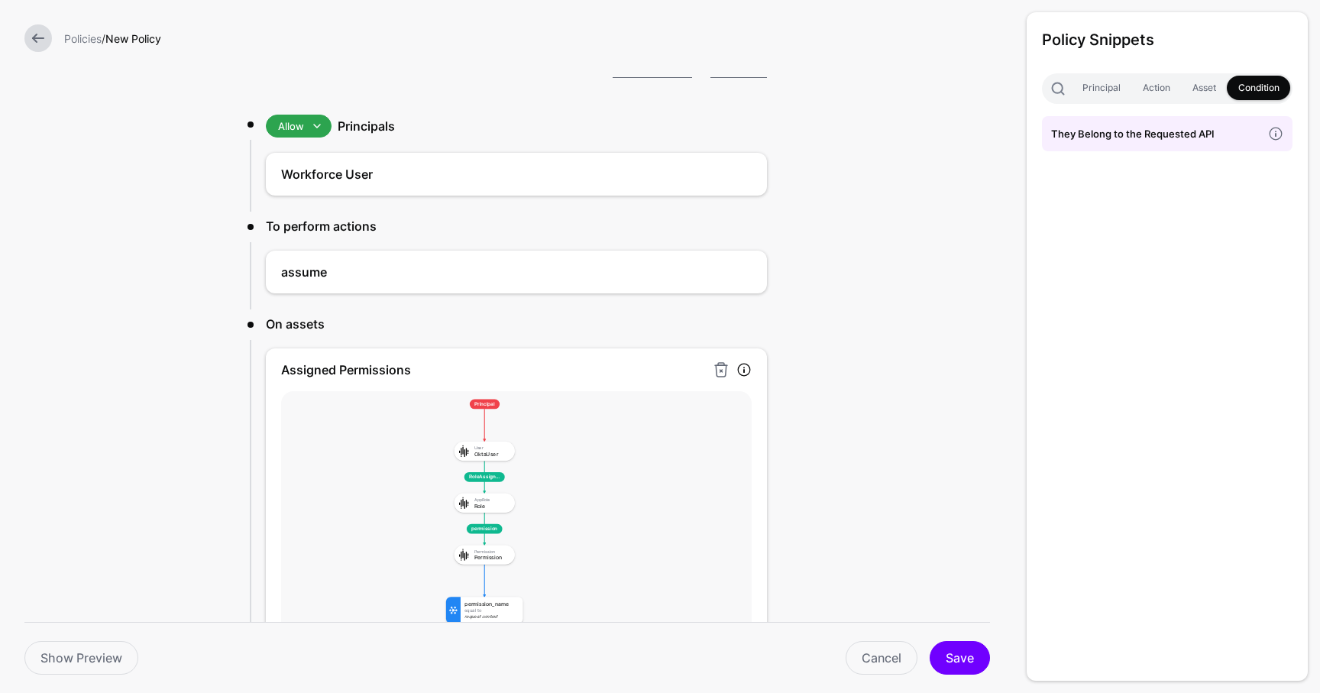
scroll to position [57, 0]
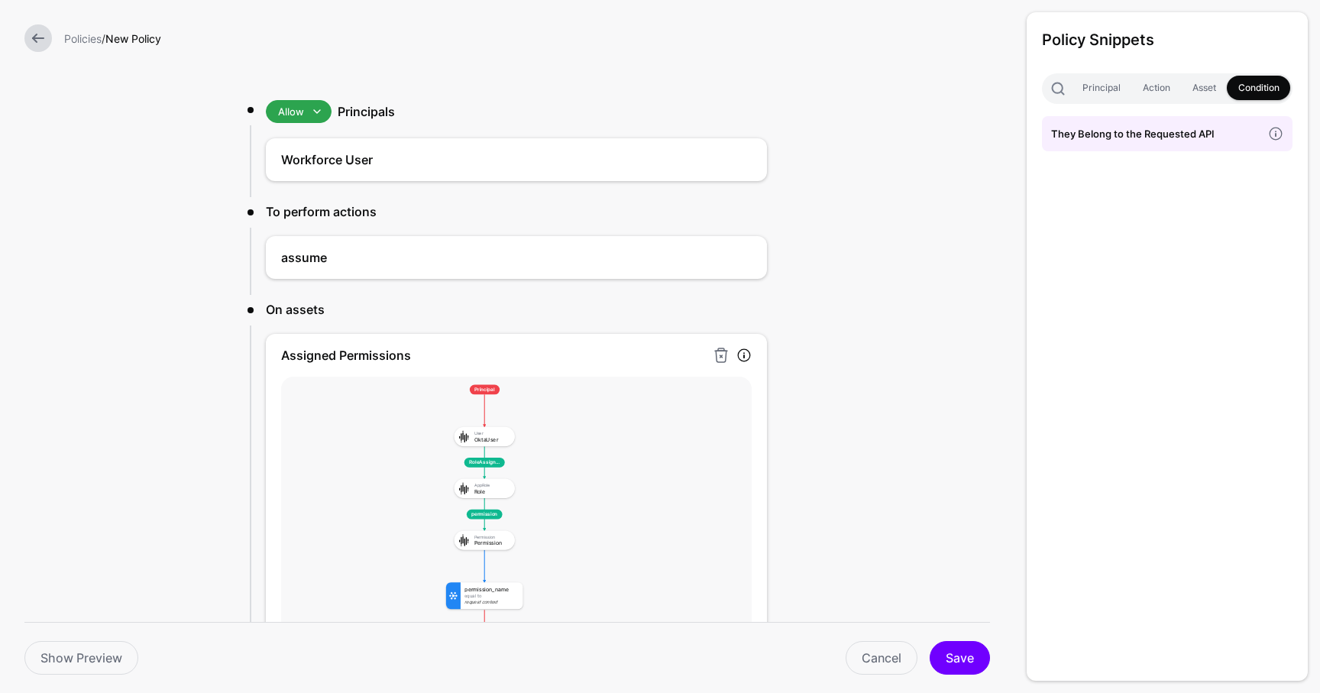
click at [747, 349] on link at bounding box center [743, 355] width 15 height 15
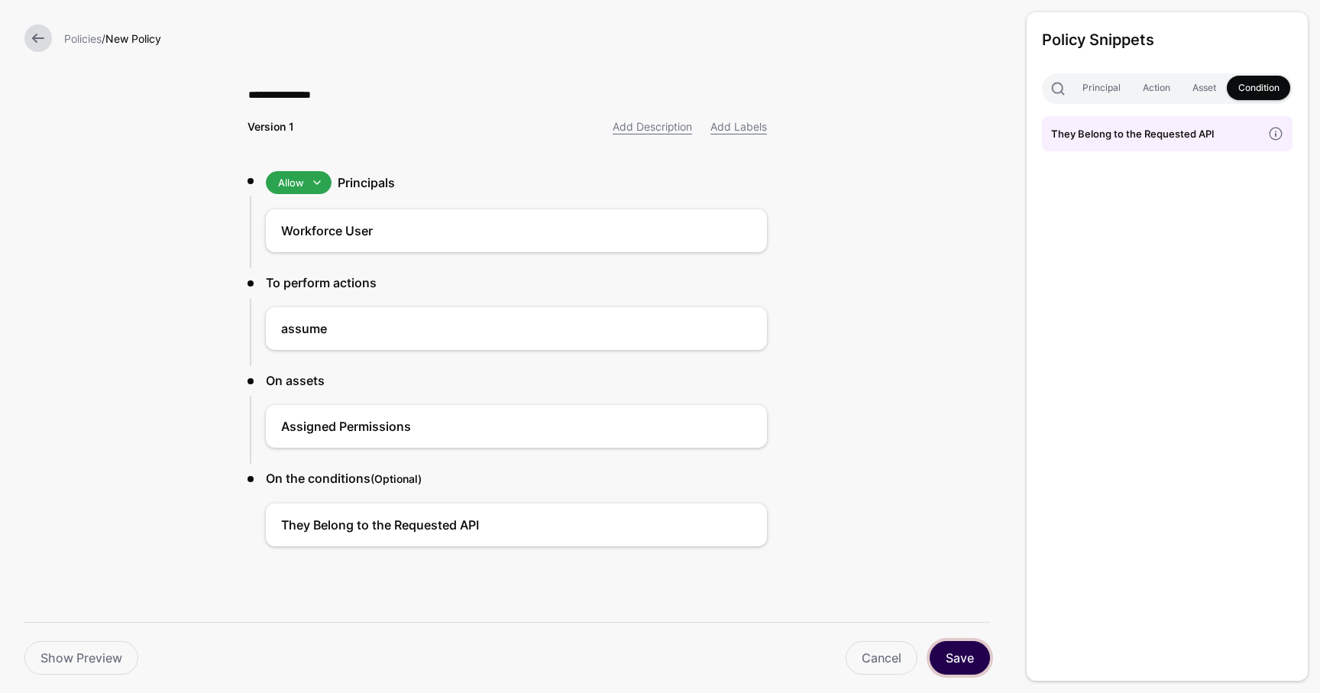
click at [960, 665] on button "Save" at bounding box center [960, 658] width 60 height 34
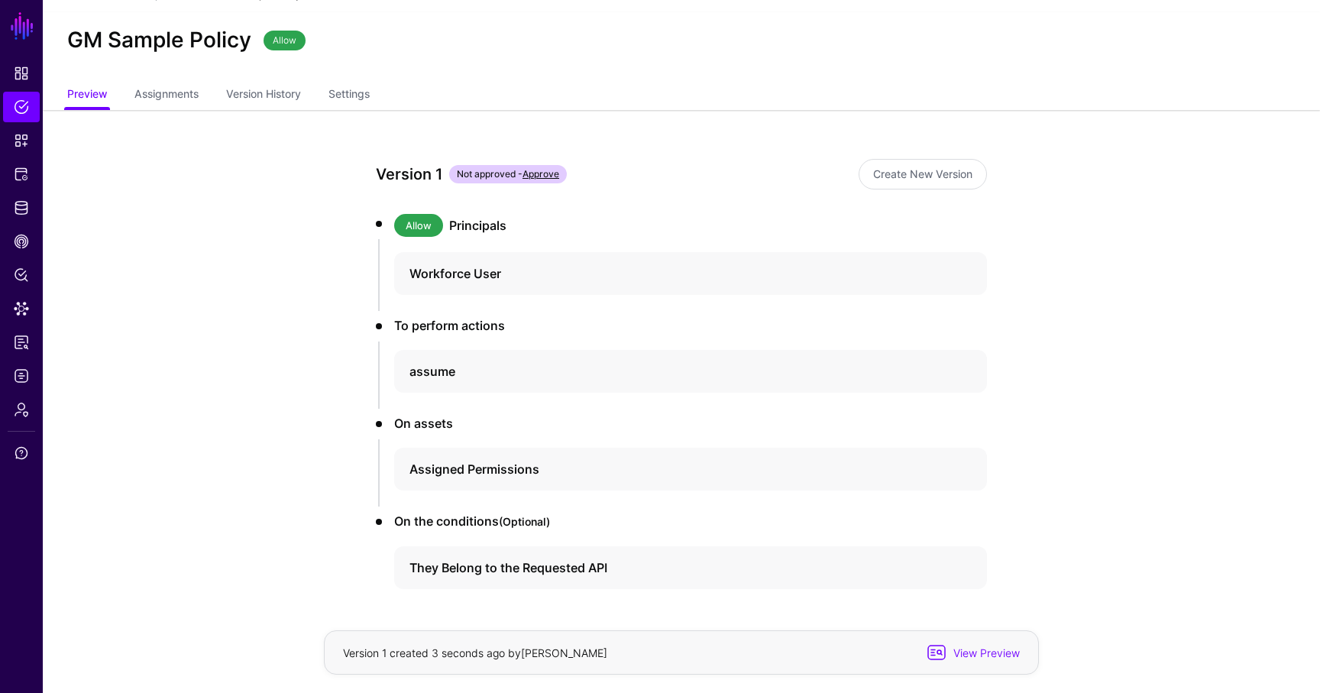
scroll to position [29, 0]
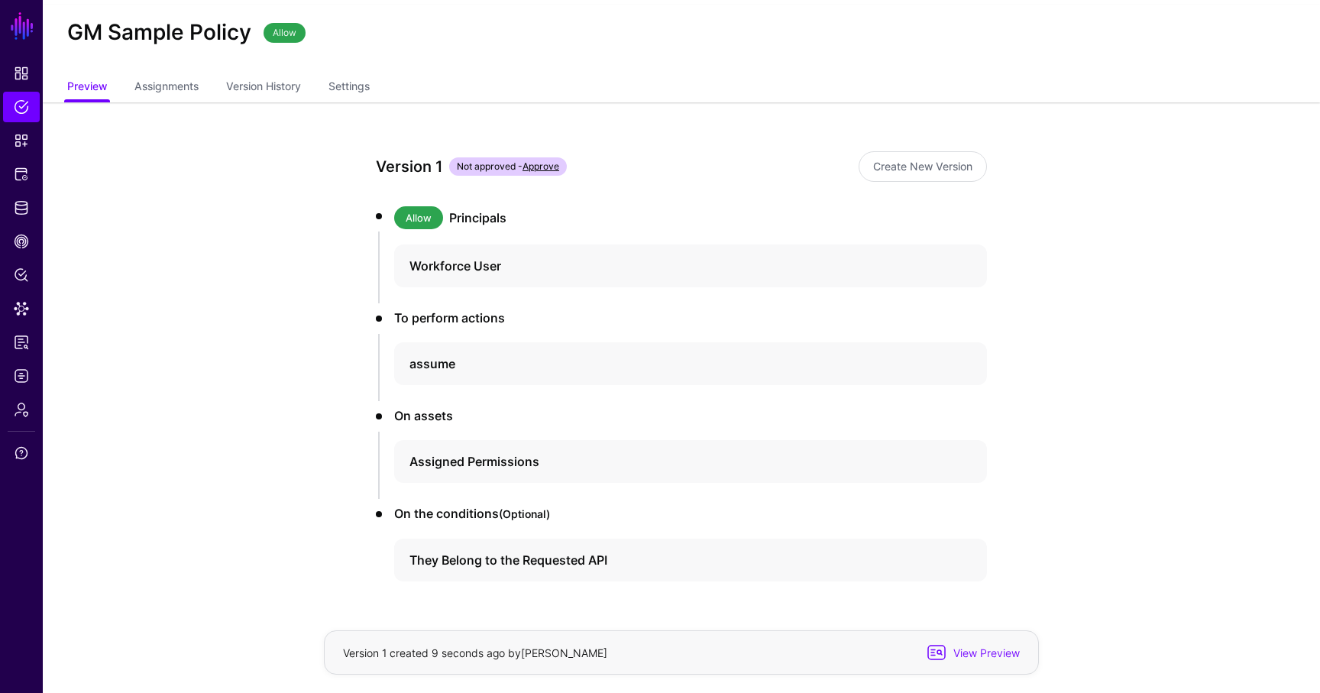
click at [985, 665] on div "Version 1 created 9 seconds ago by Marc Jordan View Preview" at bounding box center [681, 652] width 715 height 44
click at [979, 656] on span "View Preview" at bounding box center [984, 653] width 75 height 16
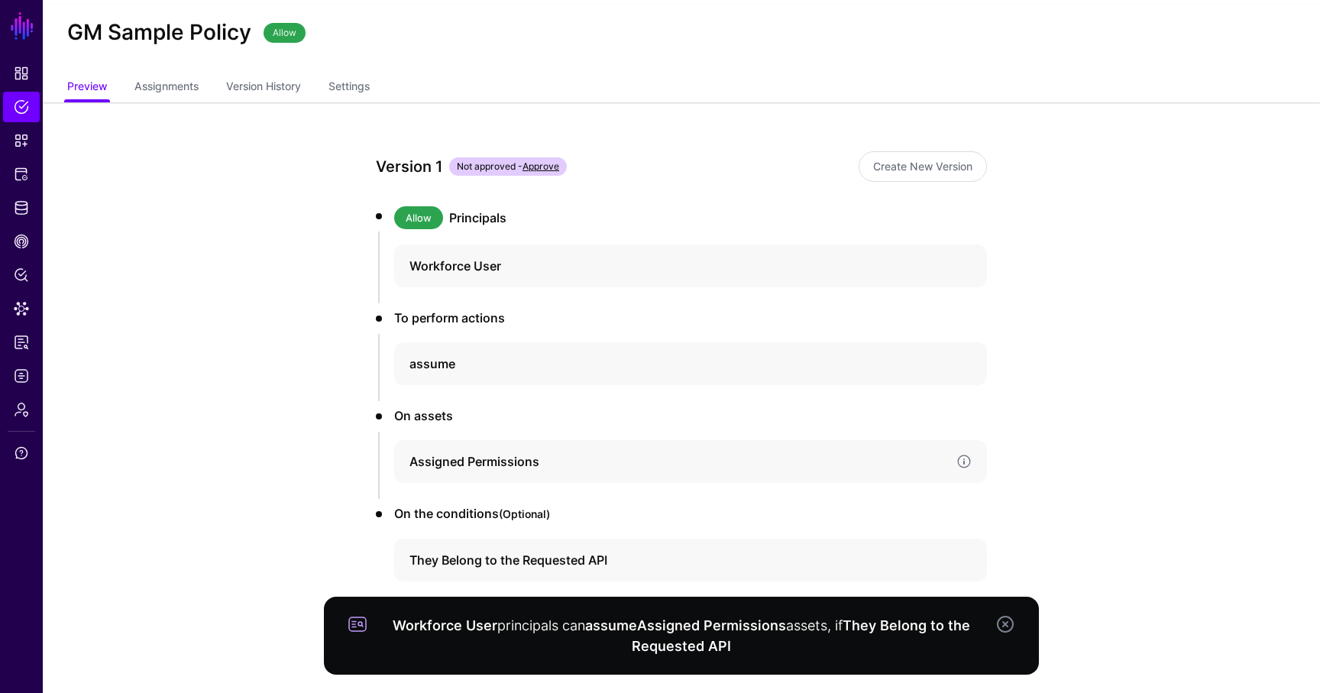
click at [668, 454] on h4 "Assigned Permissions" at bounding box center [676, 461] width 535 height 18
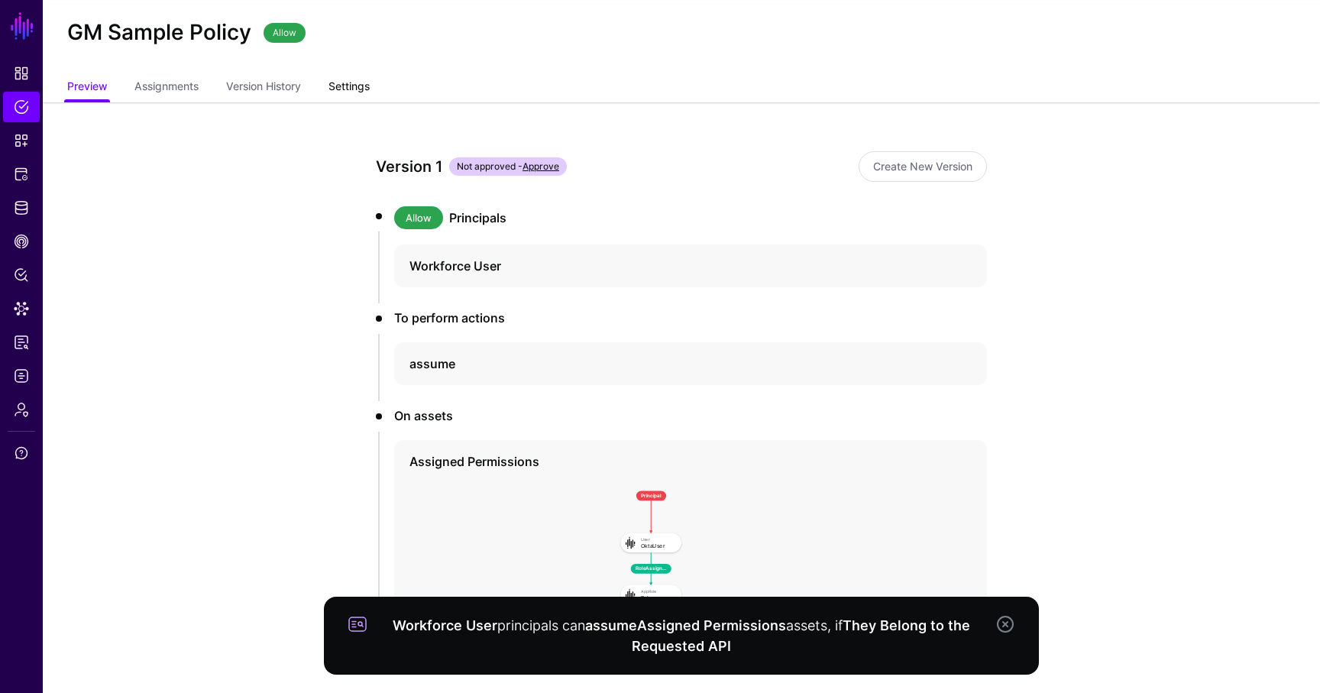
click at [364, 86] on link "Settings" at bounding box center [349, 87] width 41 height 29
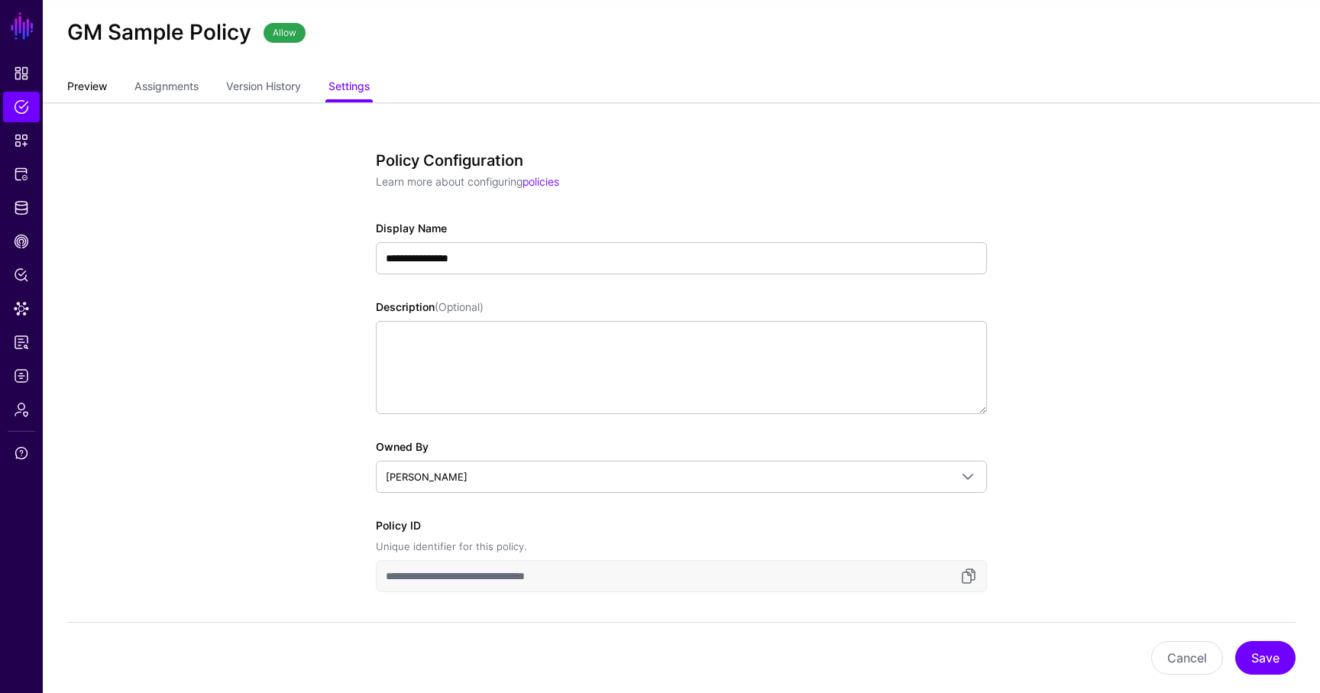
click at [68, 94] on link "Preview" at bounding box center [87, 87] width 40 height 29
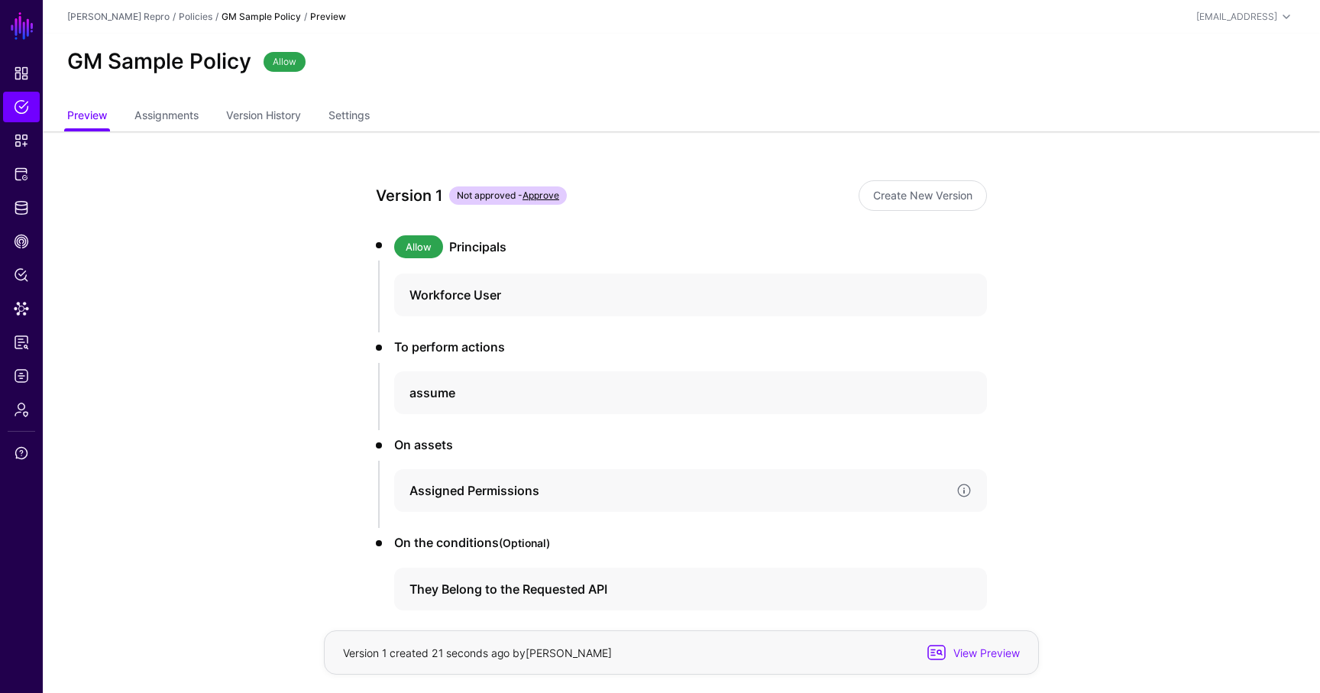
click at [476, 486] on h4 "Assigned Permissions" at bounding box center [676, 490] width 535 height 18
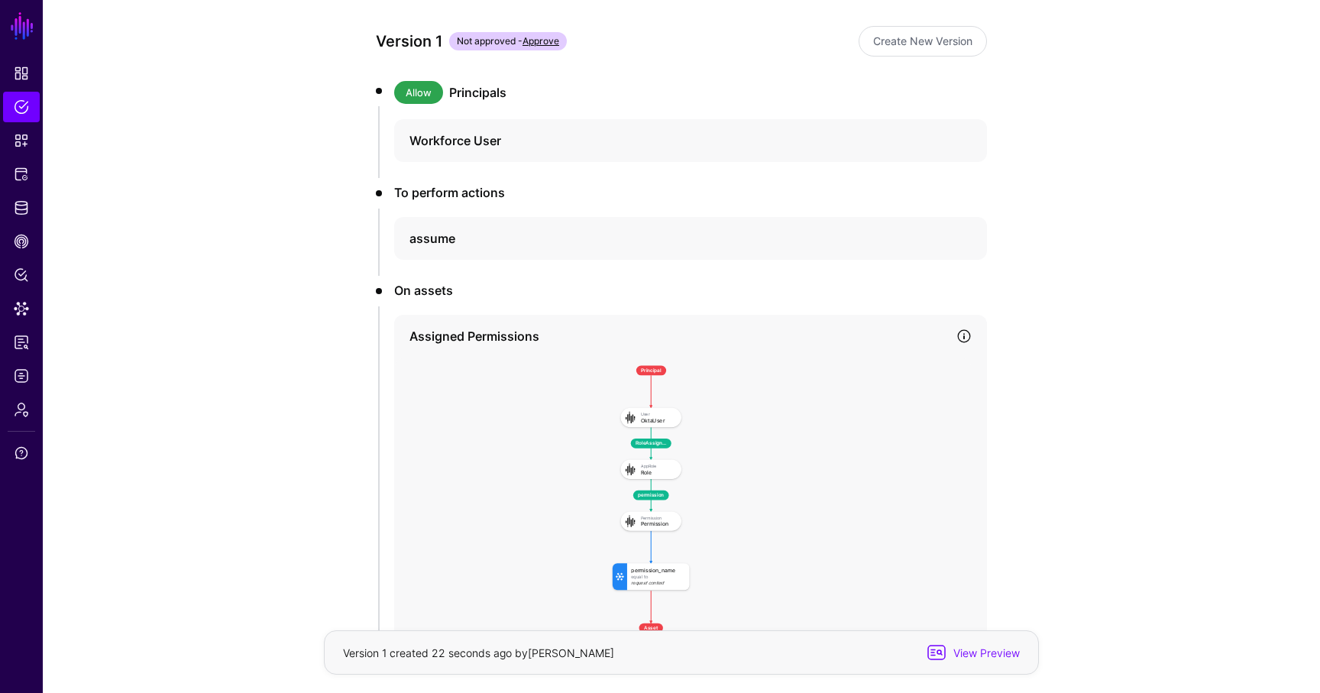
scroll to position [350, 0]
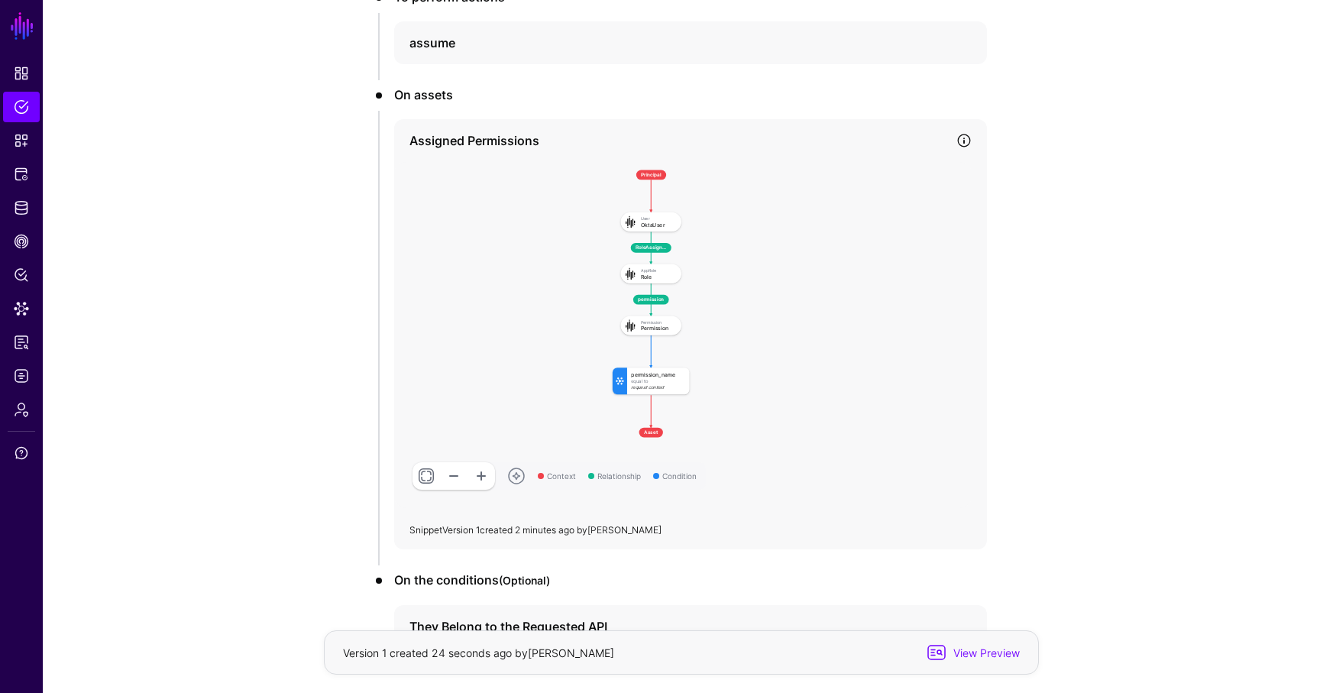
click at [473, 524] on link "Version 1" at bounding box center [460, 529] width 37 height 11
click at [18, 181] on span "Protected Systems" at bounding box center [21, 174] width 15 height 15
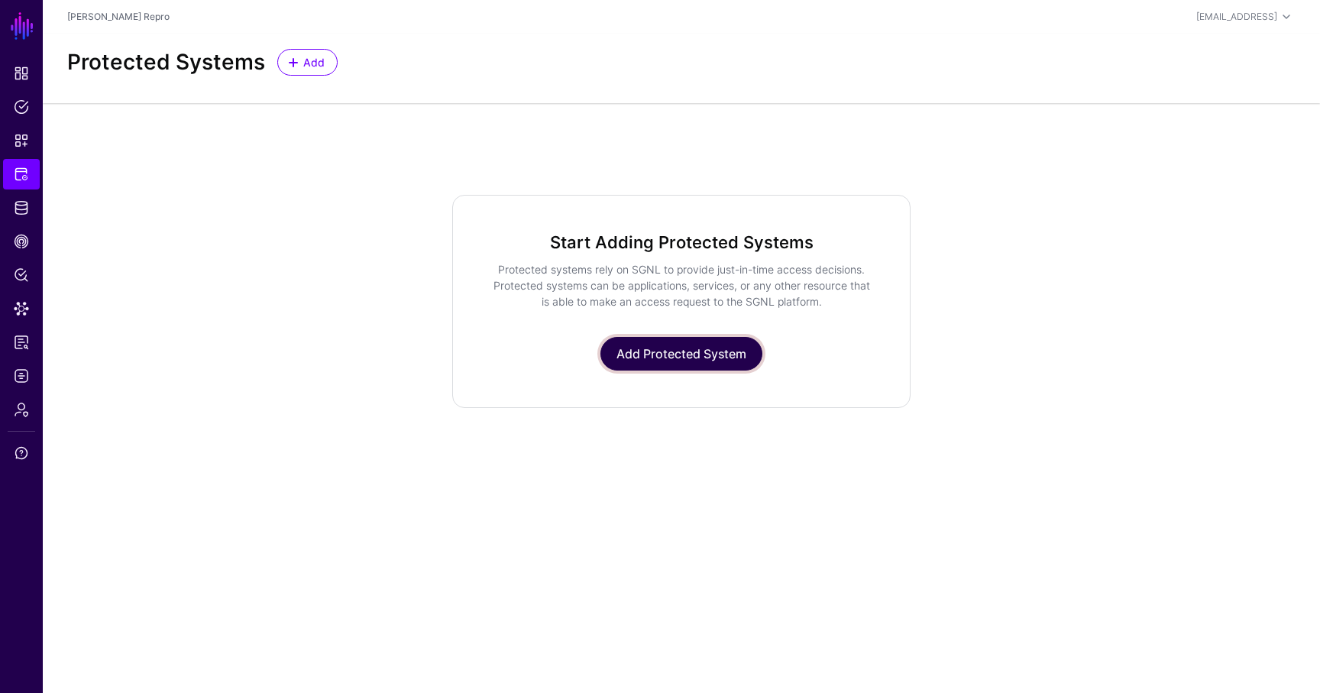
click at [646, 349] on link "Add Protected System" at bounding box center [681, 354] width 162 height 34
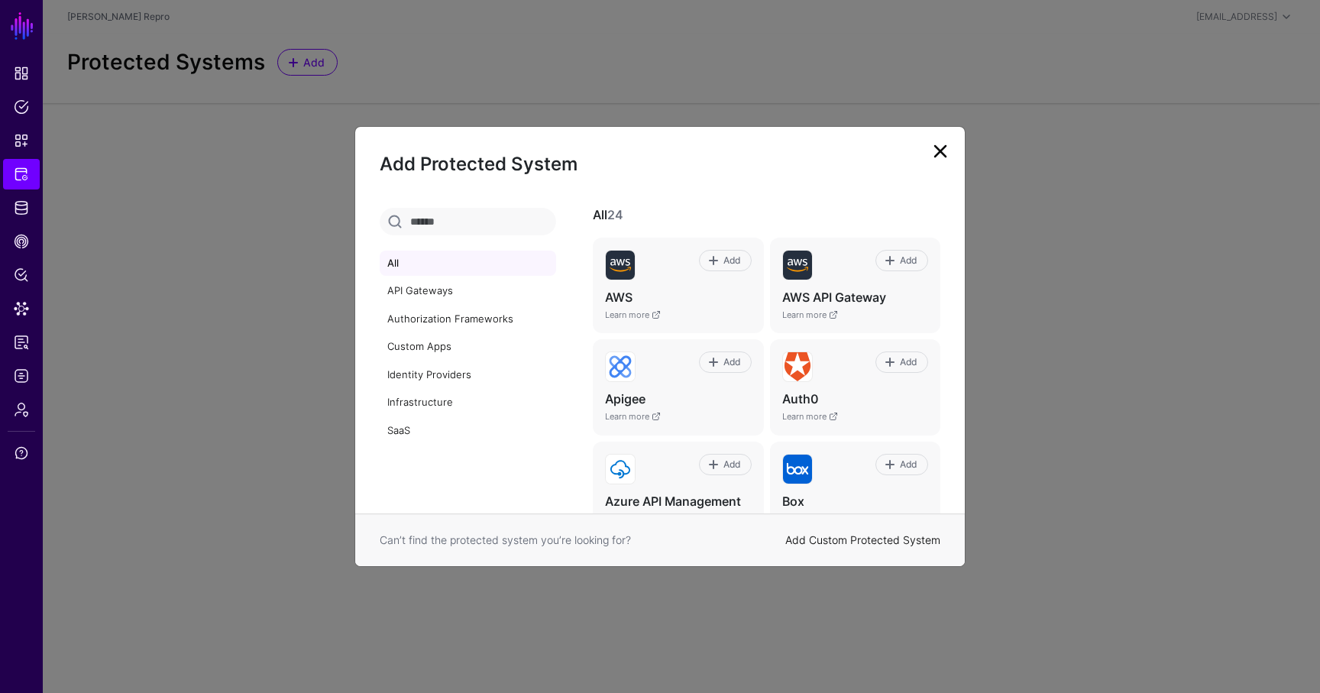
click at [843, 538] on link "Add Custom Protected System" at bounding box center [862, 539] width 155 height 13
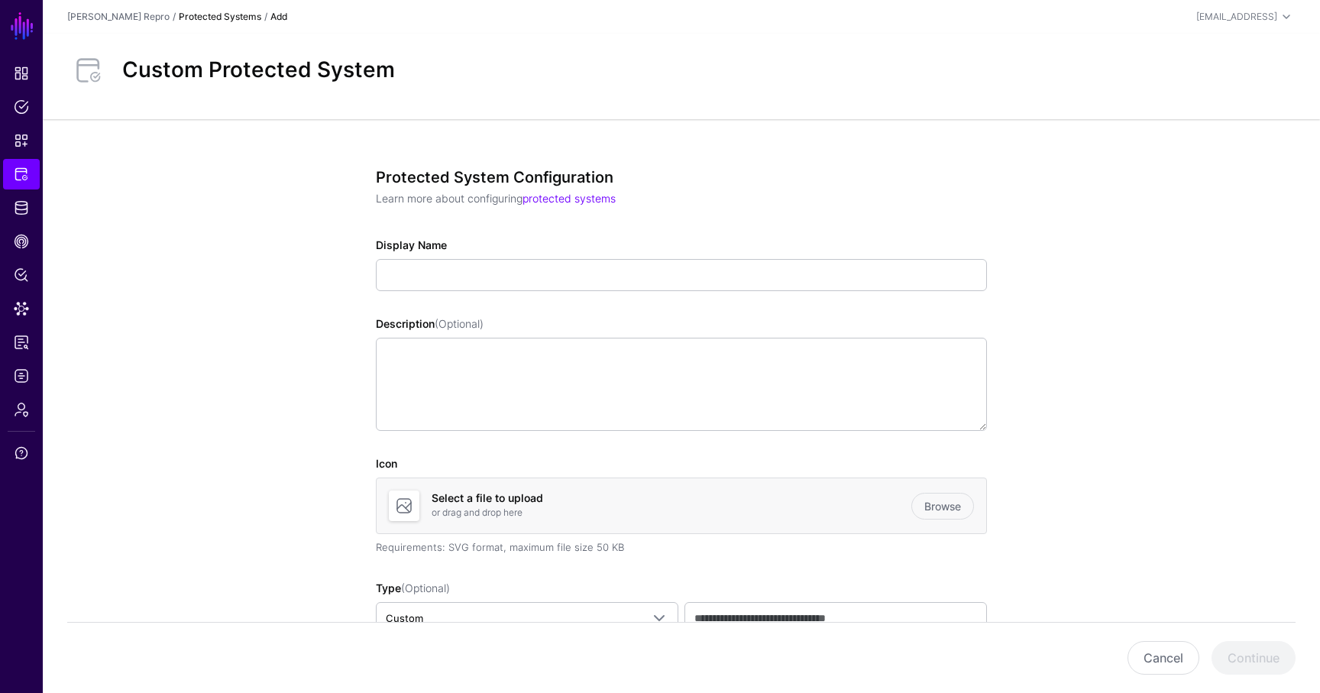
click at [203, 14] on link "Protected Systems" at bounding box center [220, 16] width 83 height 11
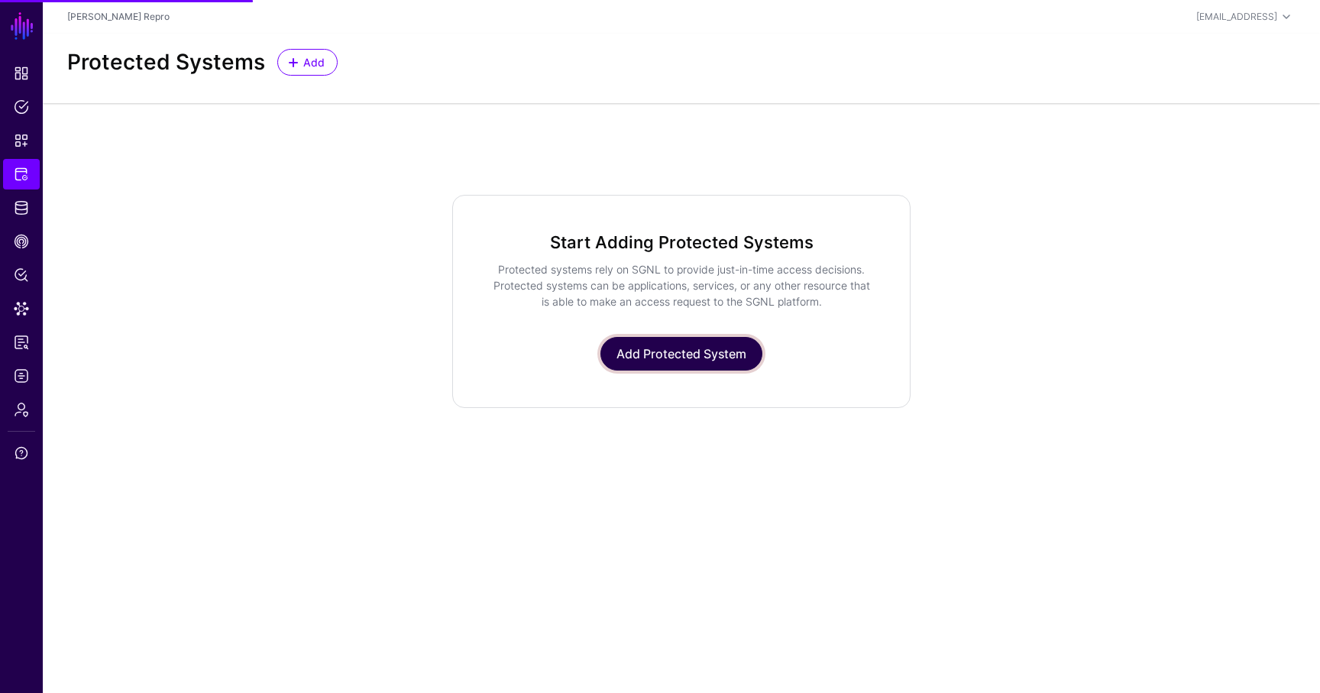
click at [691, 354] on link "Add Protected System" at bounding box center [681, 354] width 162 height 34
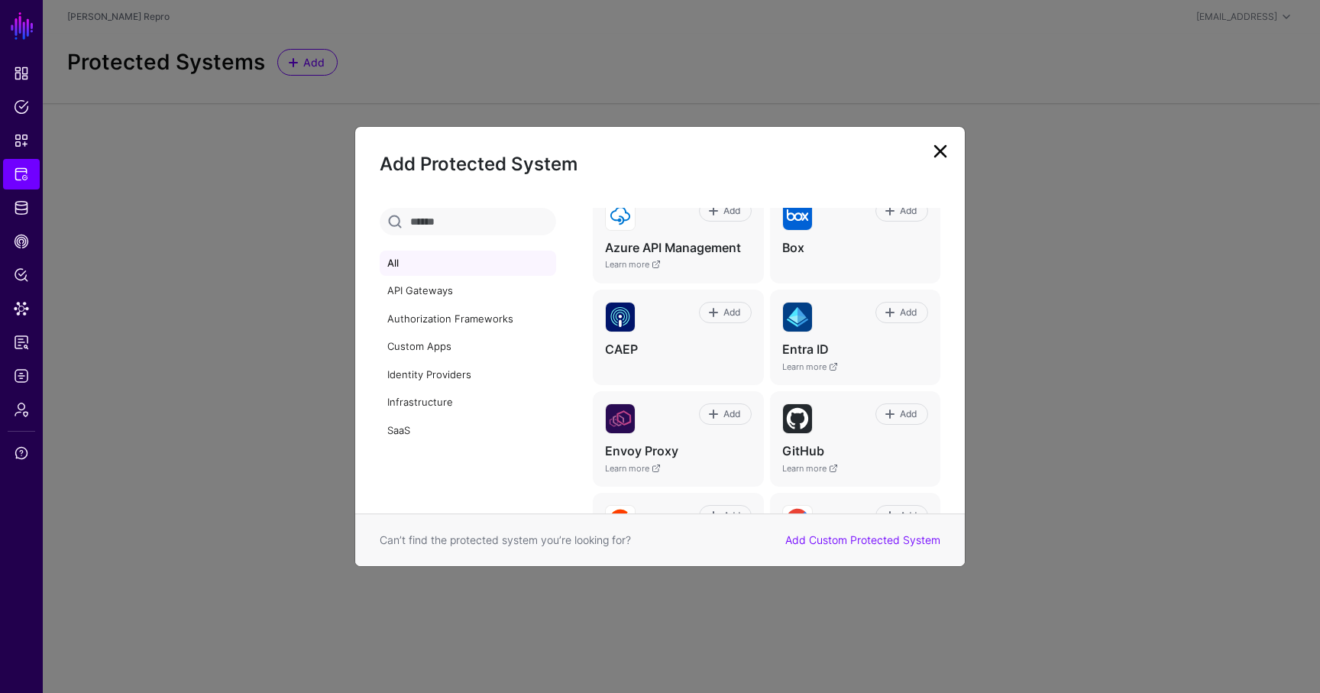
scroll to position [265, 0]
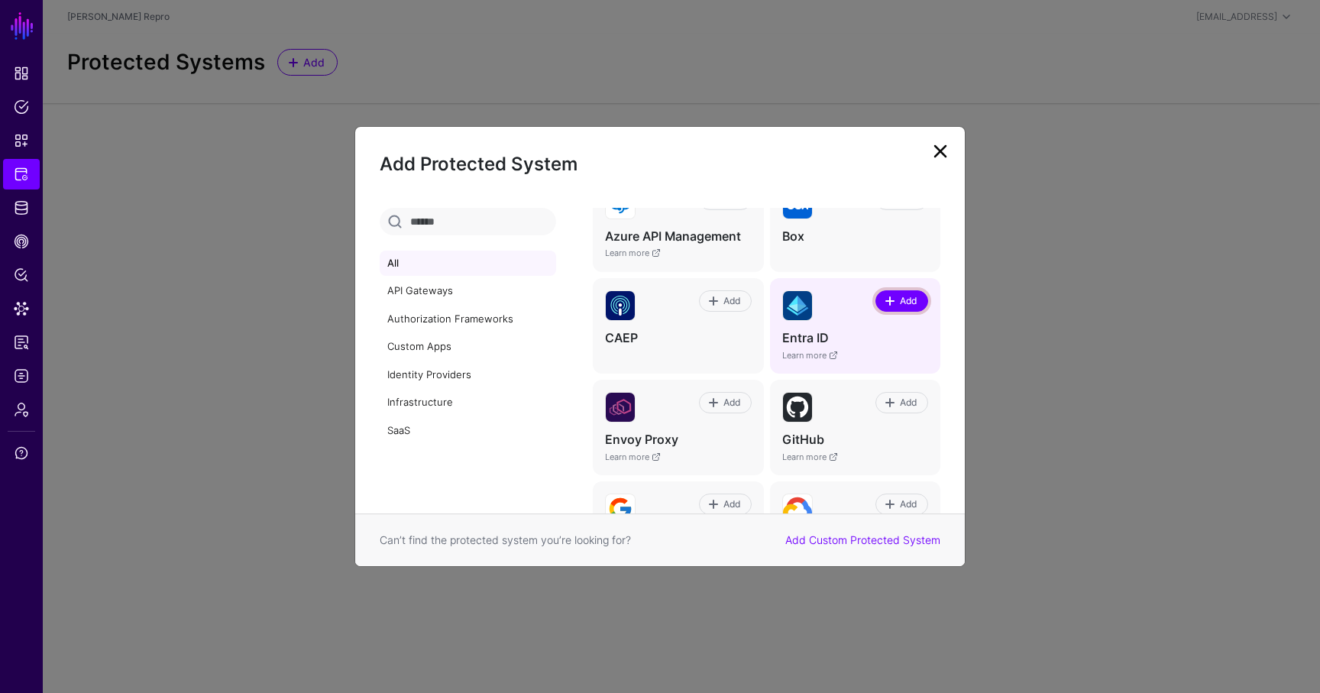
click at [908, 304] on span "Add" at bounding box center [908, 301] width 21 height 14
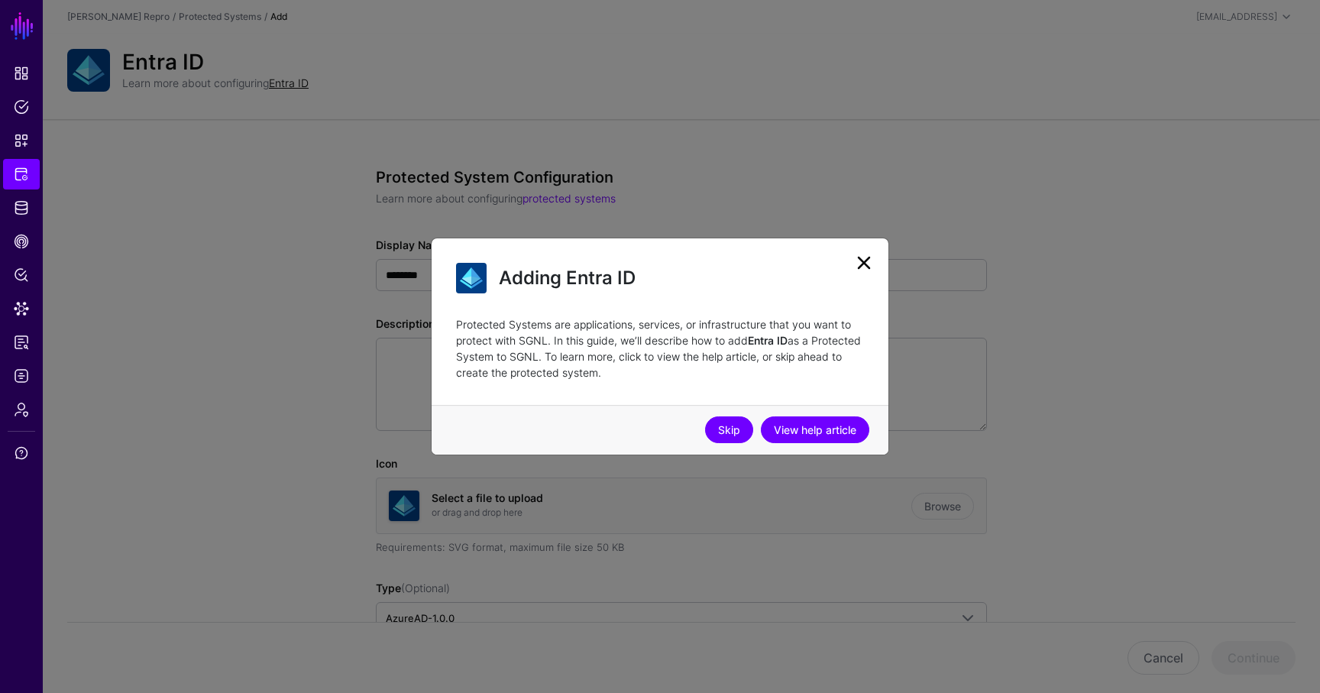
click at [726, 429] on link "Skip" at bounding box center [729, 429] width 48 height 27
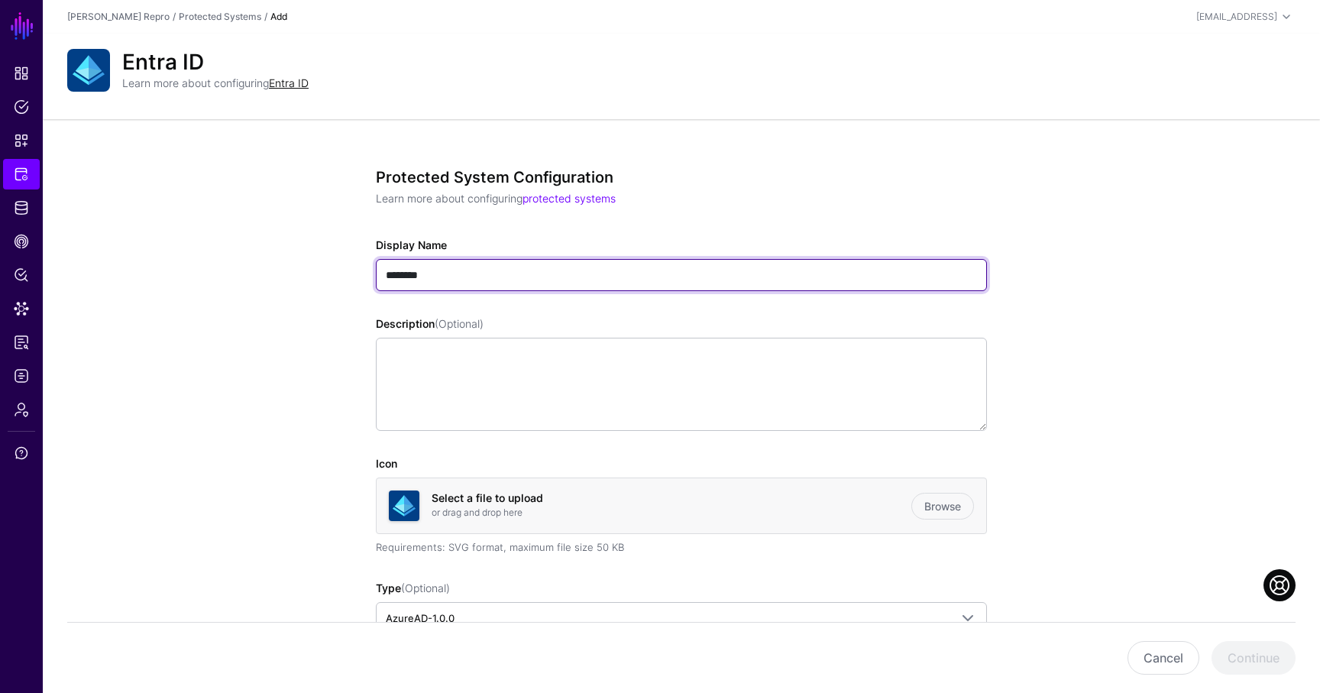
drag, startPoint x: 513, startPoint y: 273, endPoint x: 322, endPoint y: 273, distance: 190.2
type input "**********"
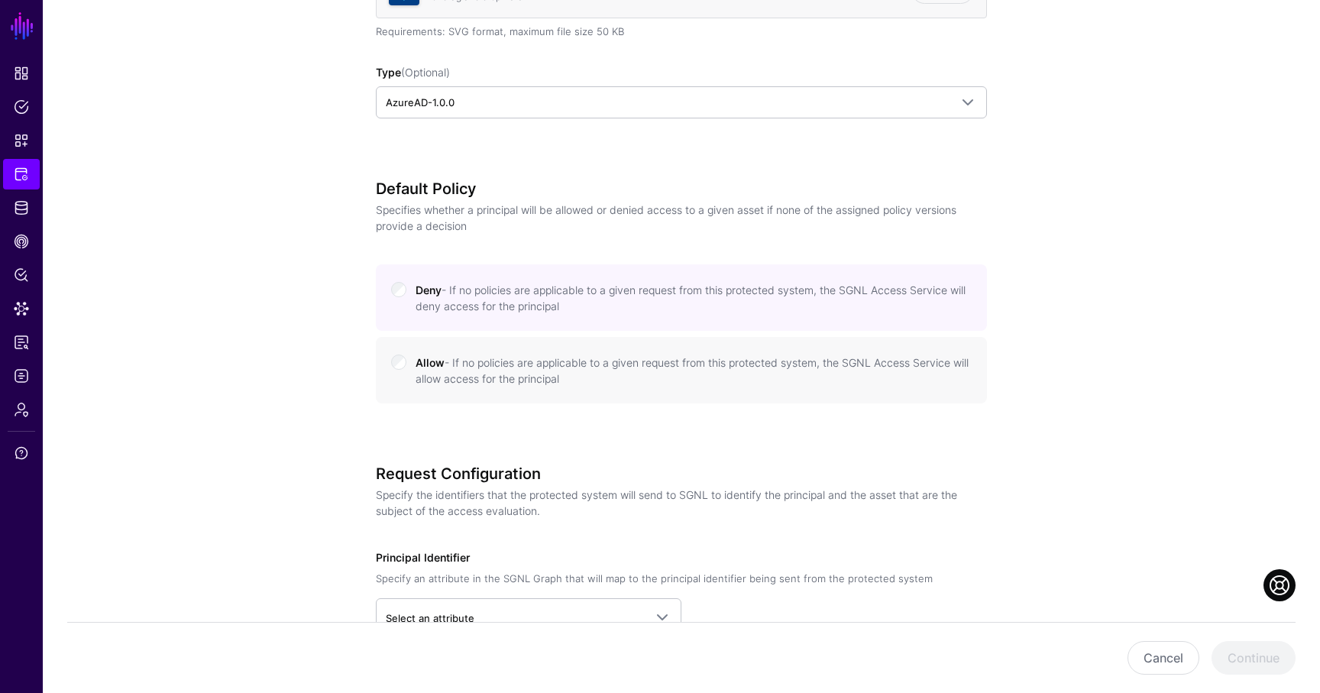
scroll to position [704, 0]
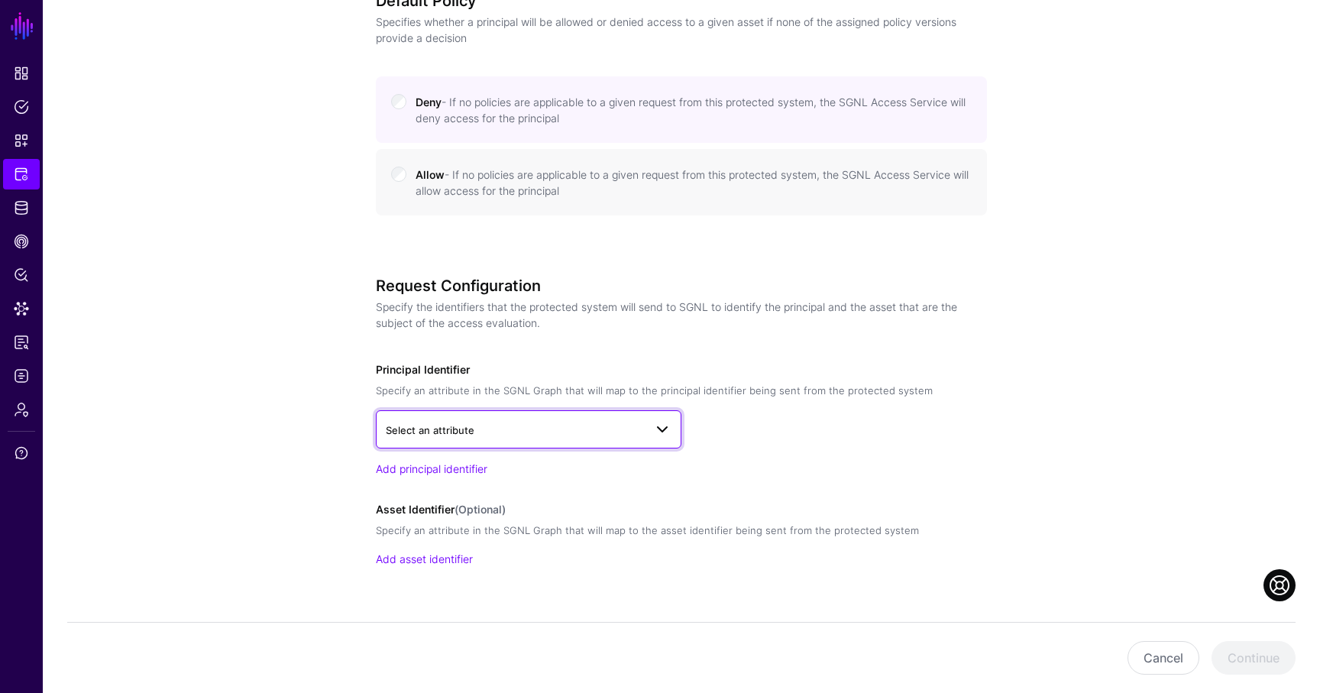
click at [561, 422] on span "Select an attribute" at bounding box center [515, 430] width 258 height 17
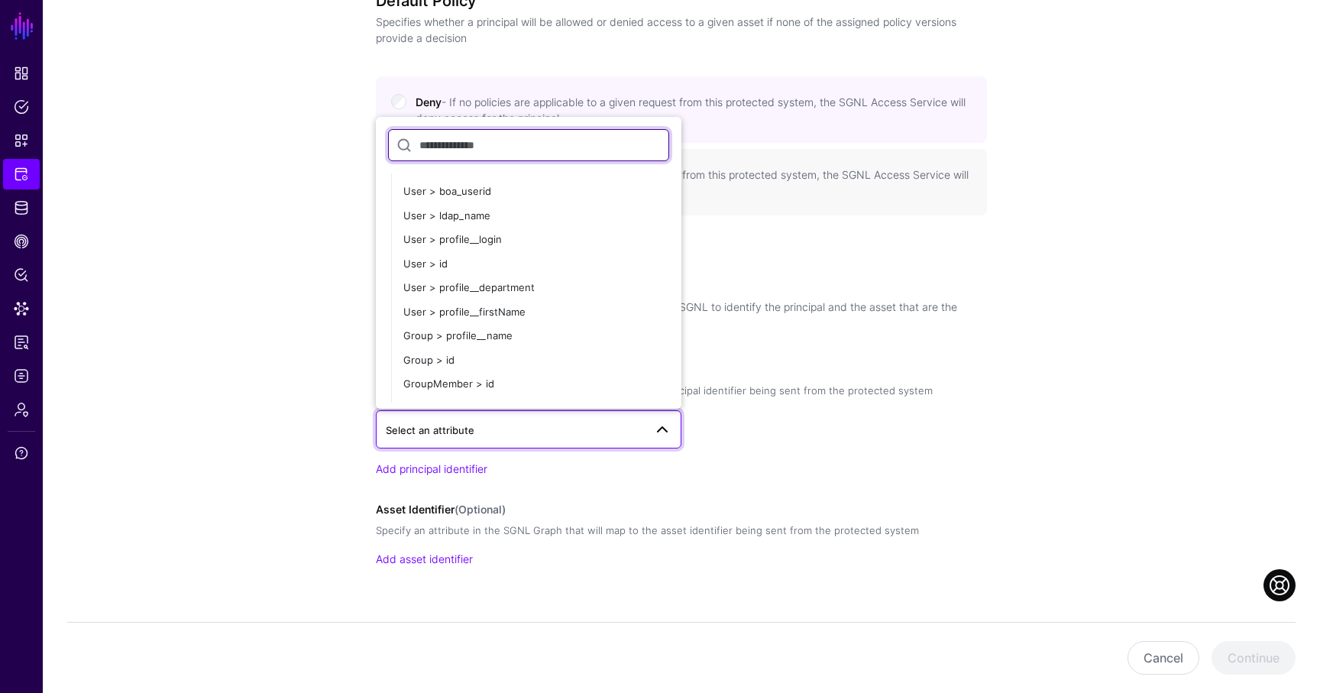
scroll to position [1898, 0]
click at [521, 221] on div "User > ldap_name" at bounding box center [536, 215] width 266 height 15
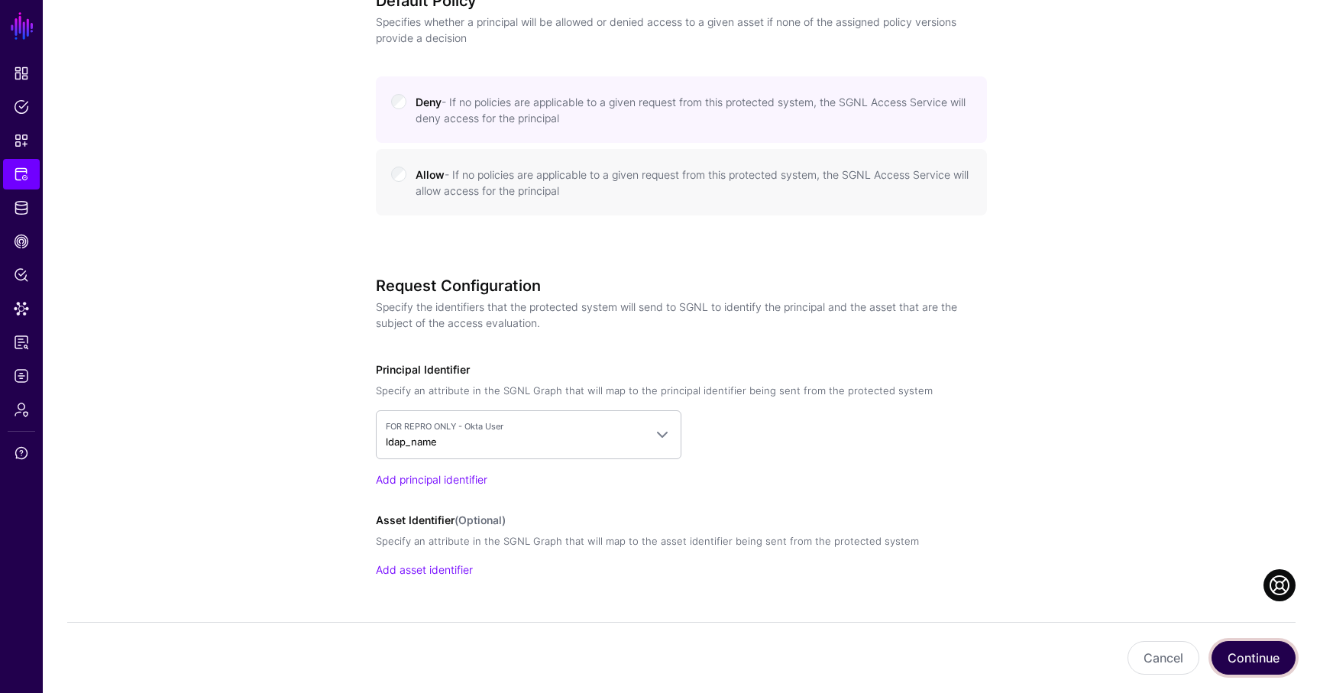
click at [1266, 658] on button "Continue" at bounding box center [1254, 658] width 84 height 34
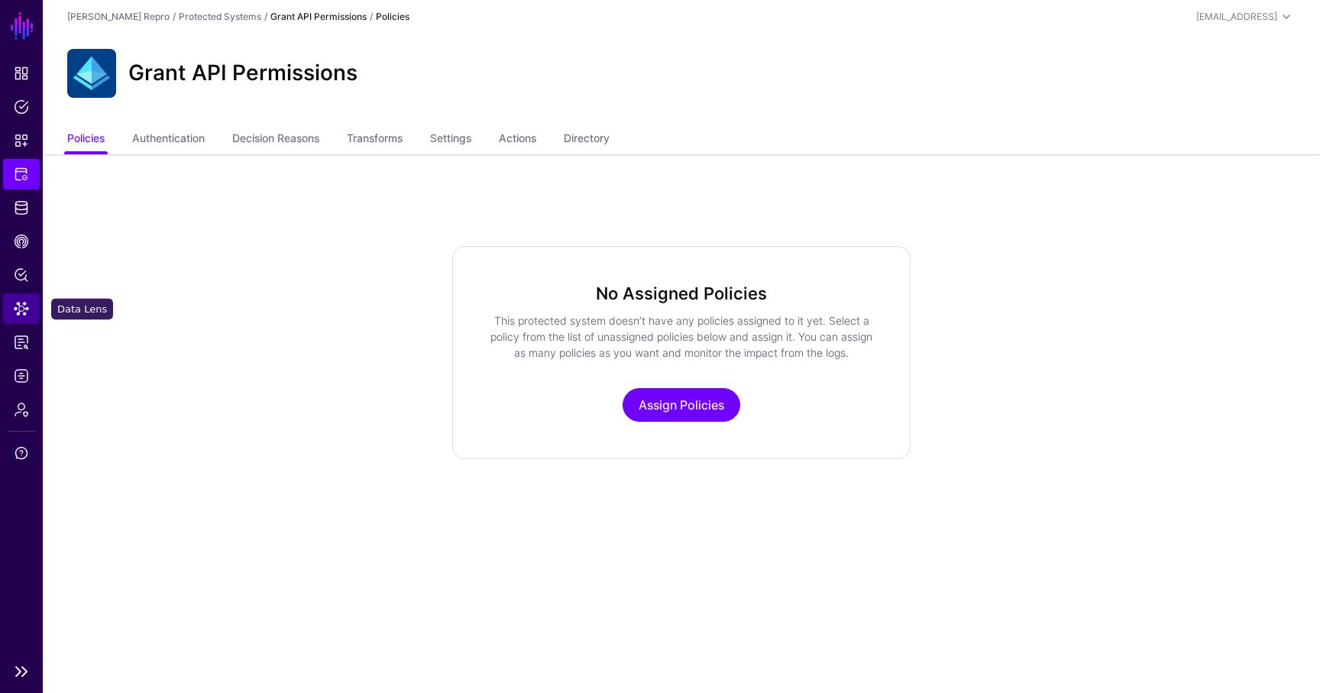
click at [26, 315] on span "Data Lens" at bounding box center [21, 308] width 15 height 15
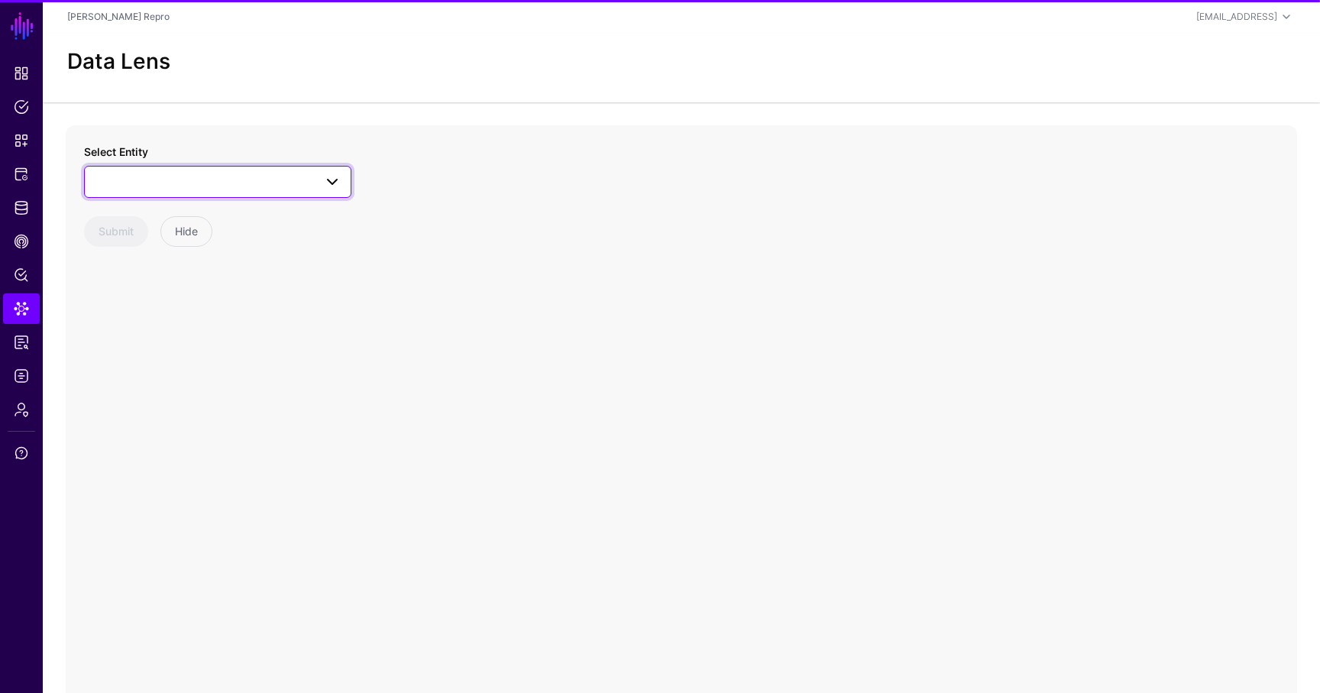
click at [224, 177] on span at bounding box center [218, 182] width 248 height 18
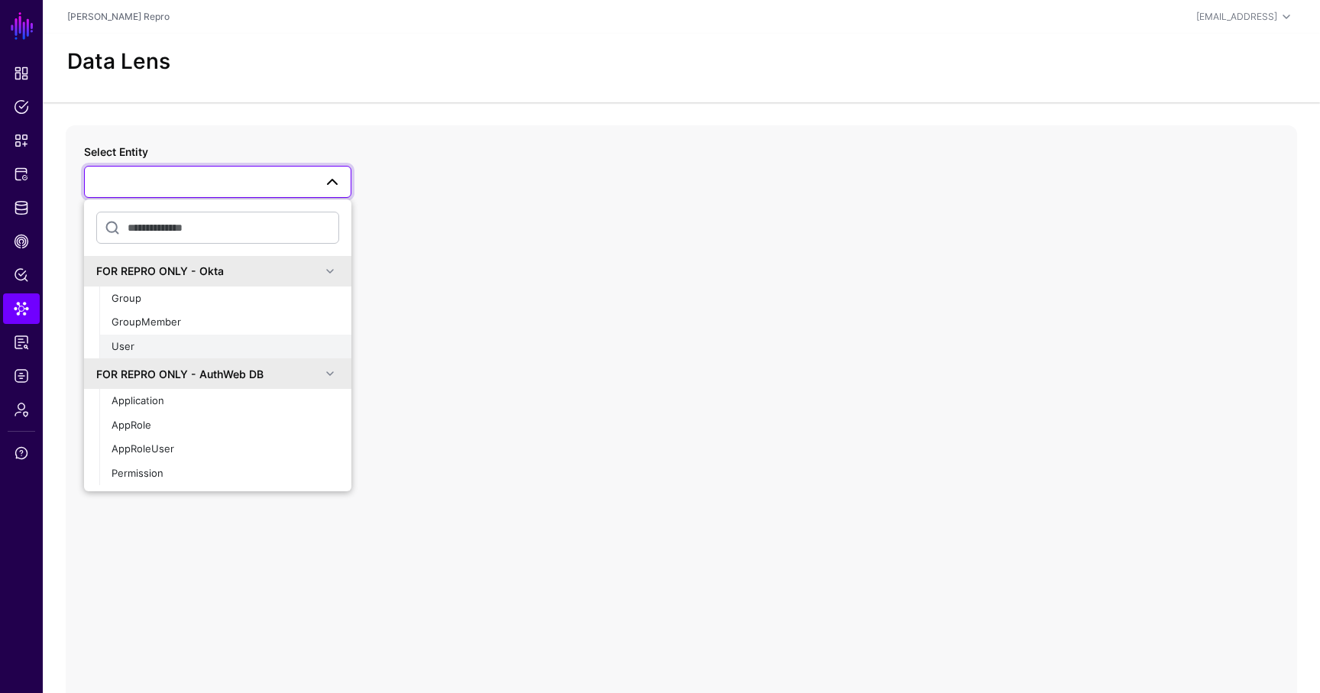
click at [187, 344] on div "User" at bounding box center [226, 346] width 228 height 15
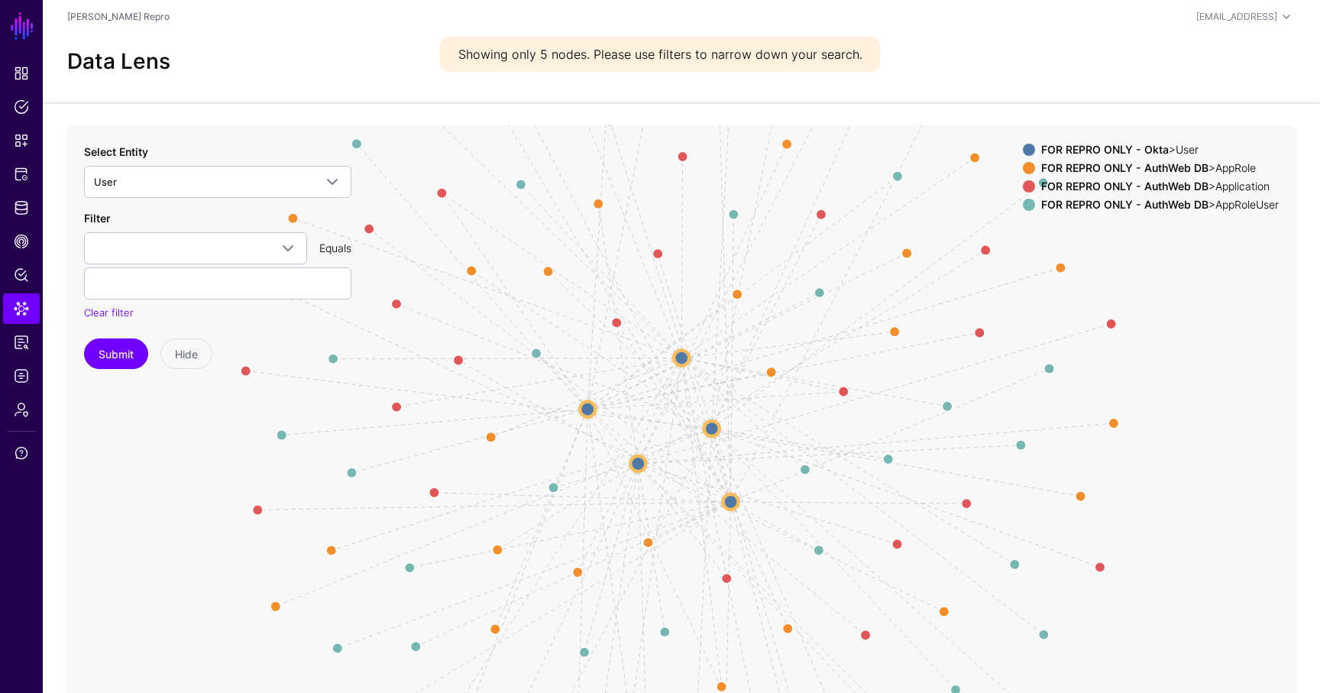
click at [684, 359] on circle at bounding box center [681, 357] width 15 height 15
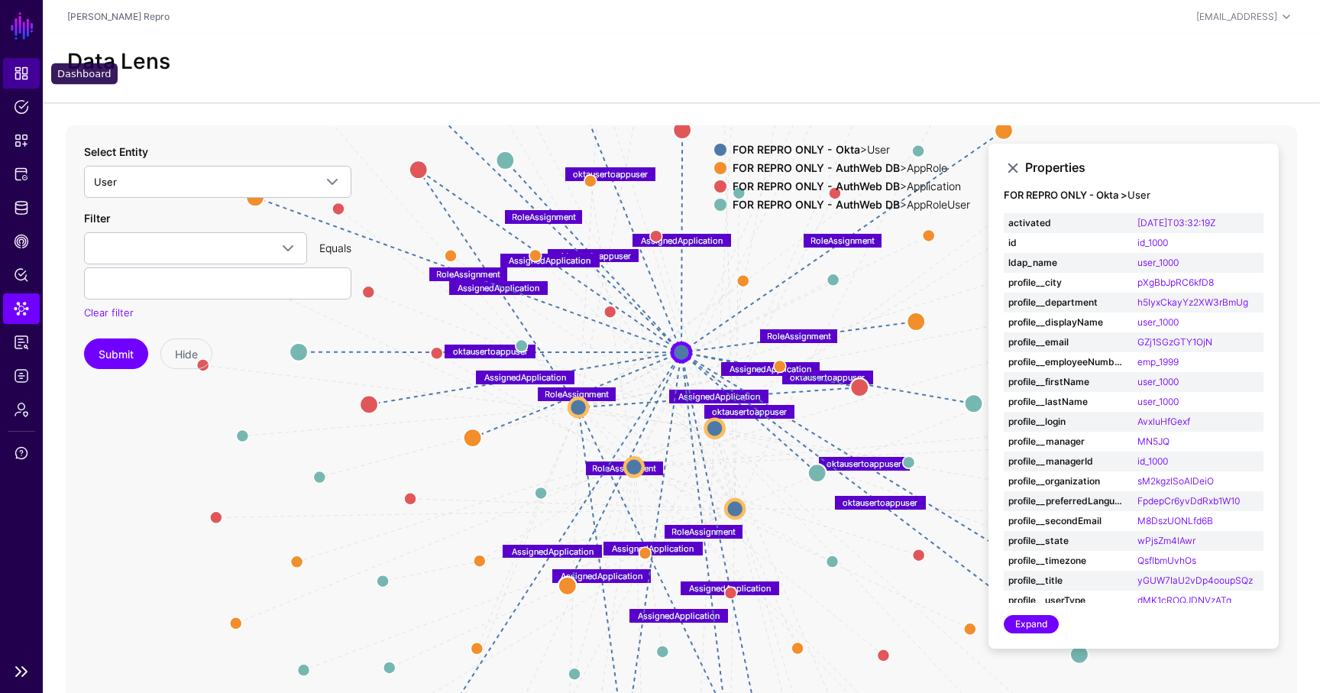
click at [24, 82] on link "Dashboard" at bounding box center [21, 73] width 37 height 31
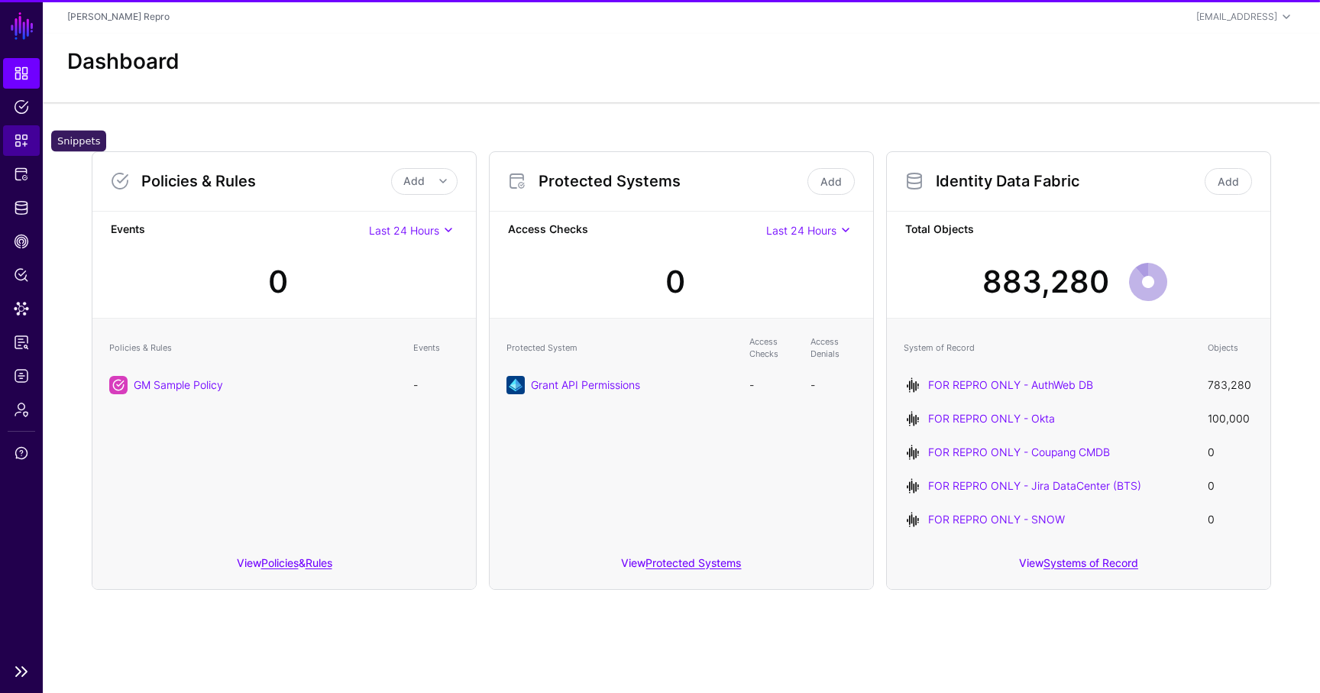
click at [26, 136] on span "Snippets" at bounding box center [21, 140] width 15 height 15
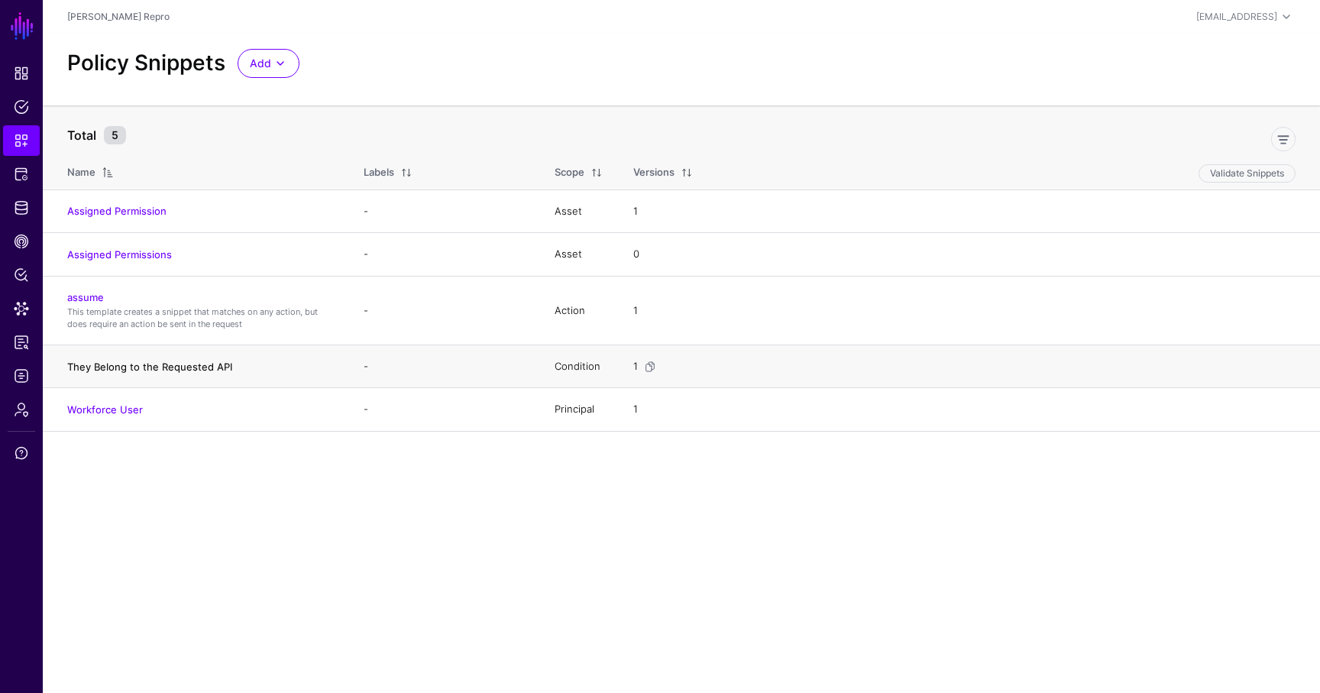
click at [170, 369] on link "They Belong to the Requested API" at bounding box center [149, 367] width 165 height 12
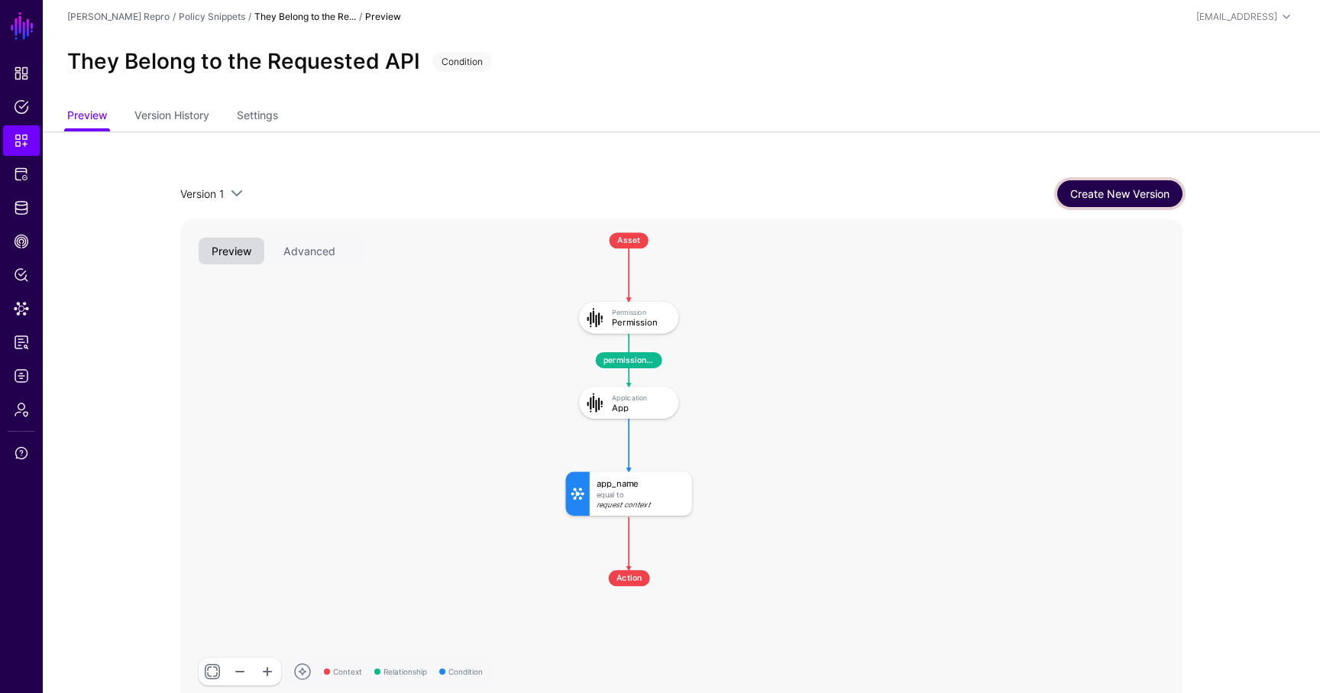
click at [1107, 189] on link "Create New Version" at bounding box center [1119, 193] width 125 height 27
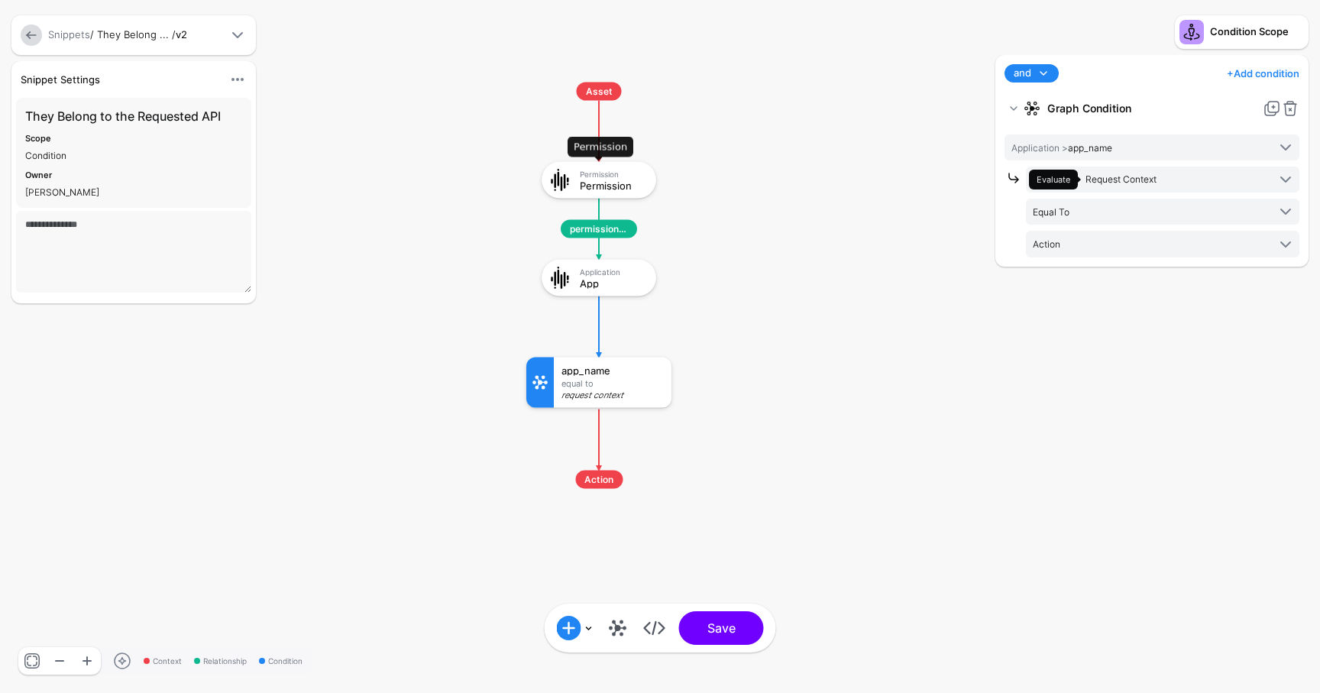
click at [629, 176] on div "Permission" at bounding box center [613, 173] width 66 height 9
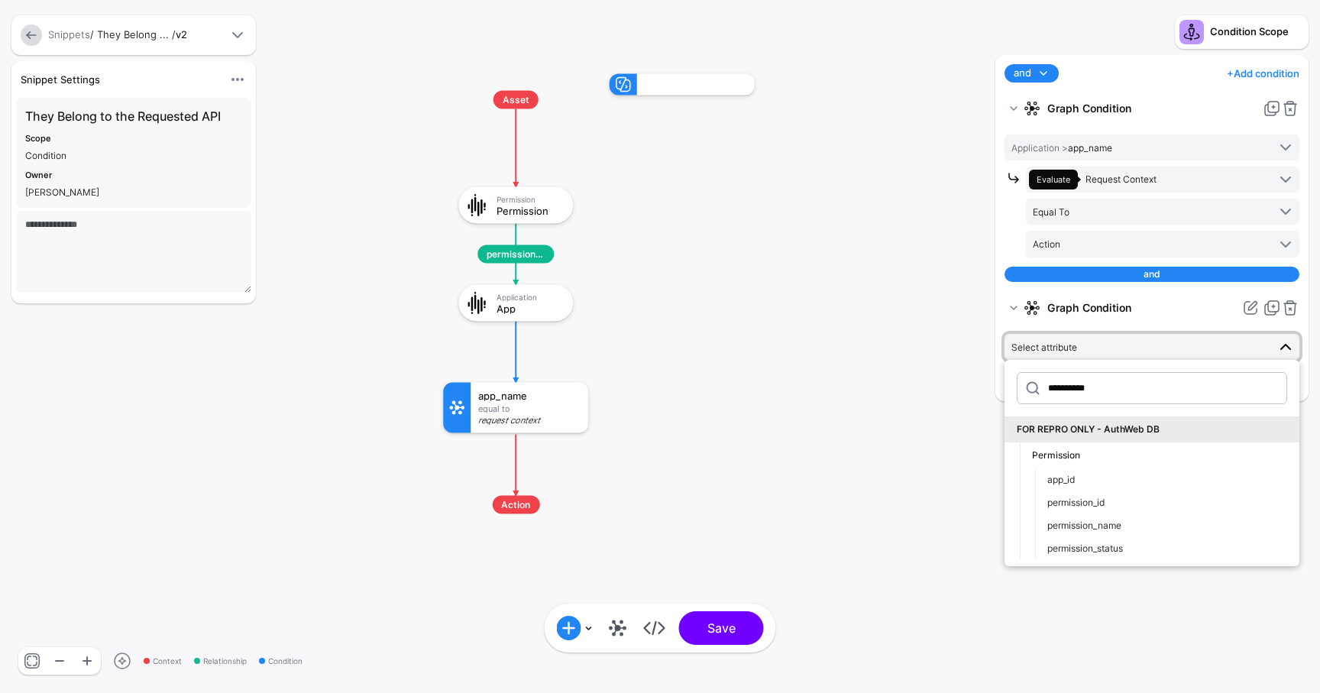
click at [1015, 293] on div "**********" at bounding box center [1152, 243] width 295 height 297
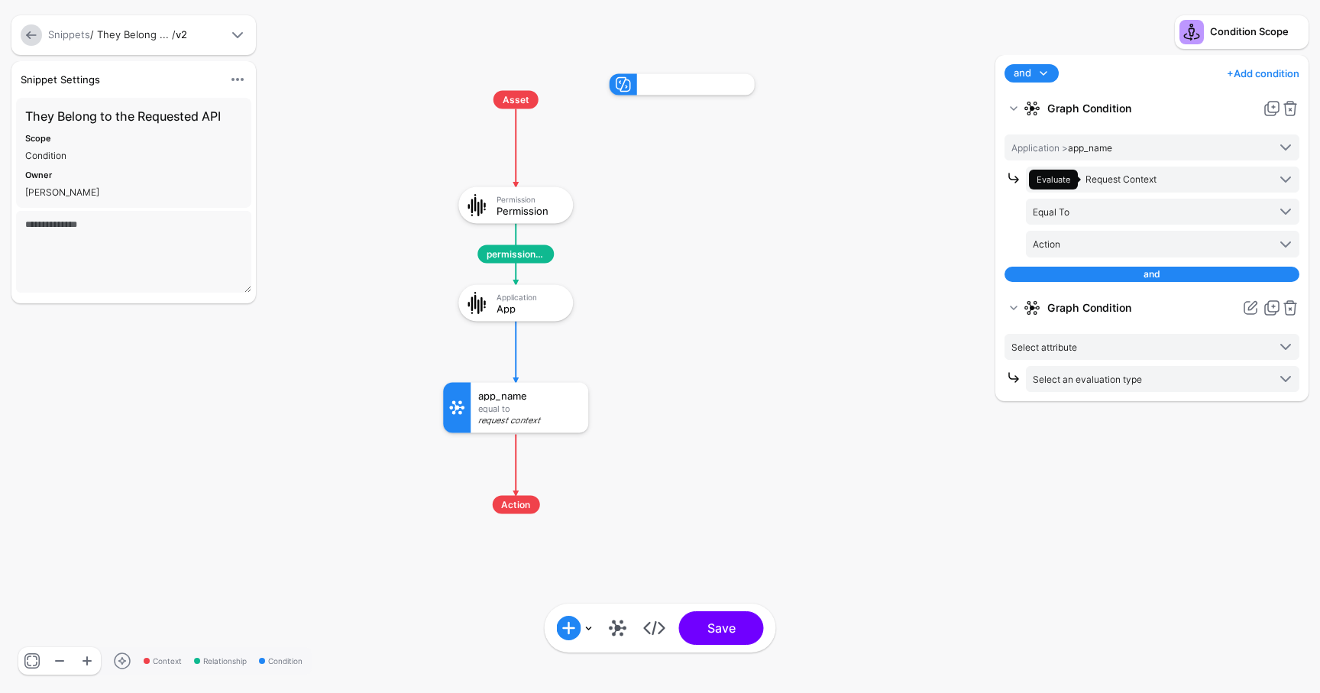
click at [614, 641] on div "Add Condition Graph Condition Time Condition Location Condition Operator Condit…" at bounding box center [660, 628] width 219 height 34
click at [618, 633] on link at bounding box center [618, 628] width 24 height 24
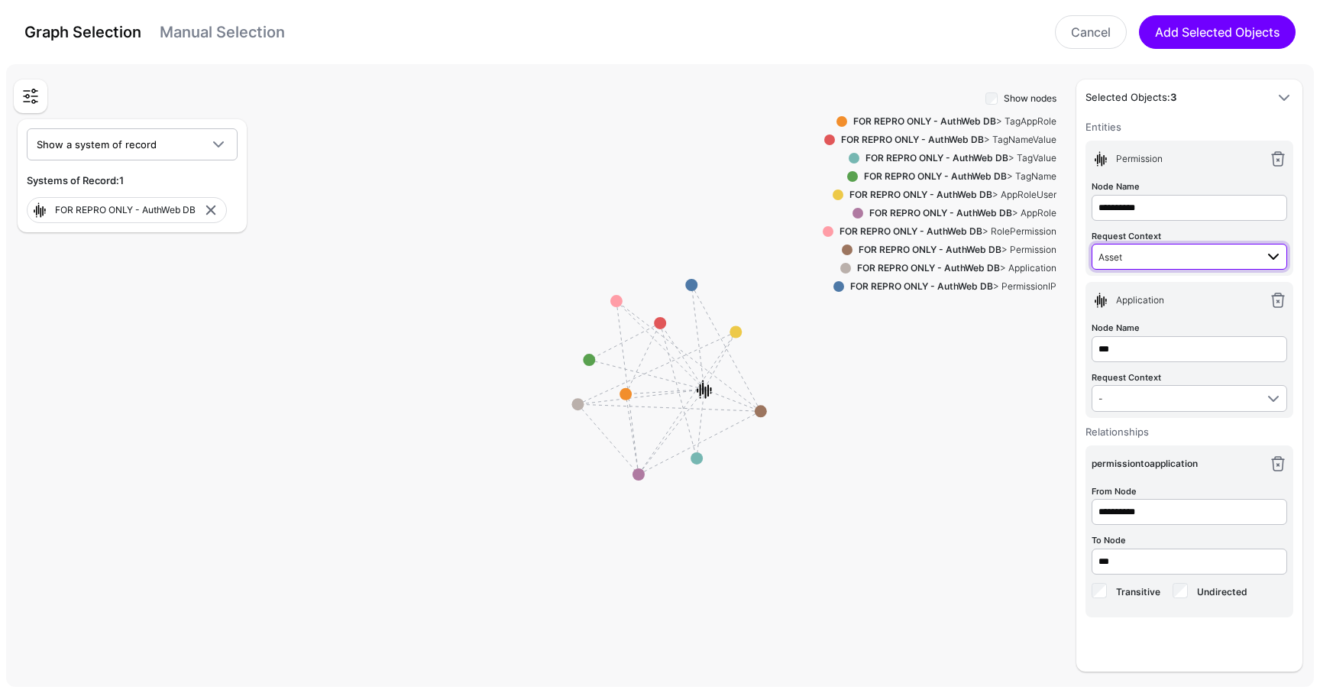
click at [1223, 254] on span "Asset" at bounding box center [1177, 256] width 157 height 17
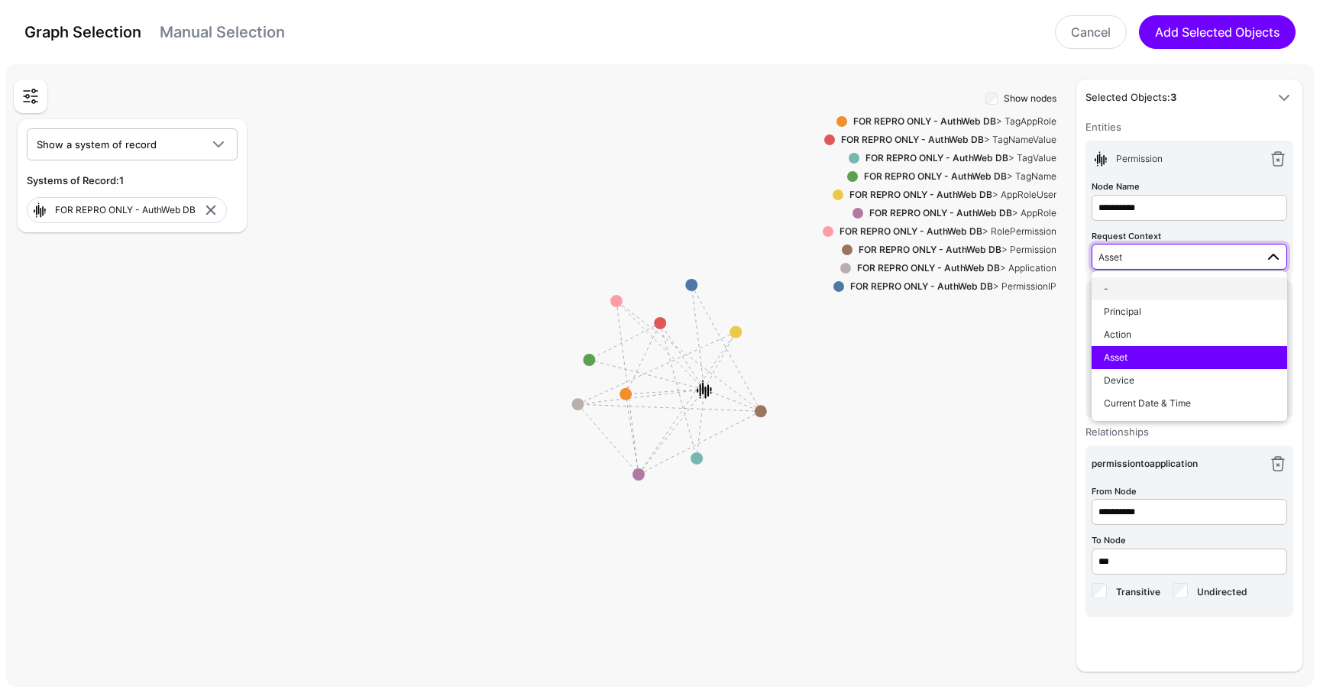
click at [1204, 282] on div "-" at bounding box center [1189, 289] width 171 height 14
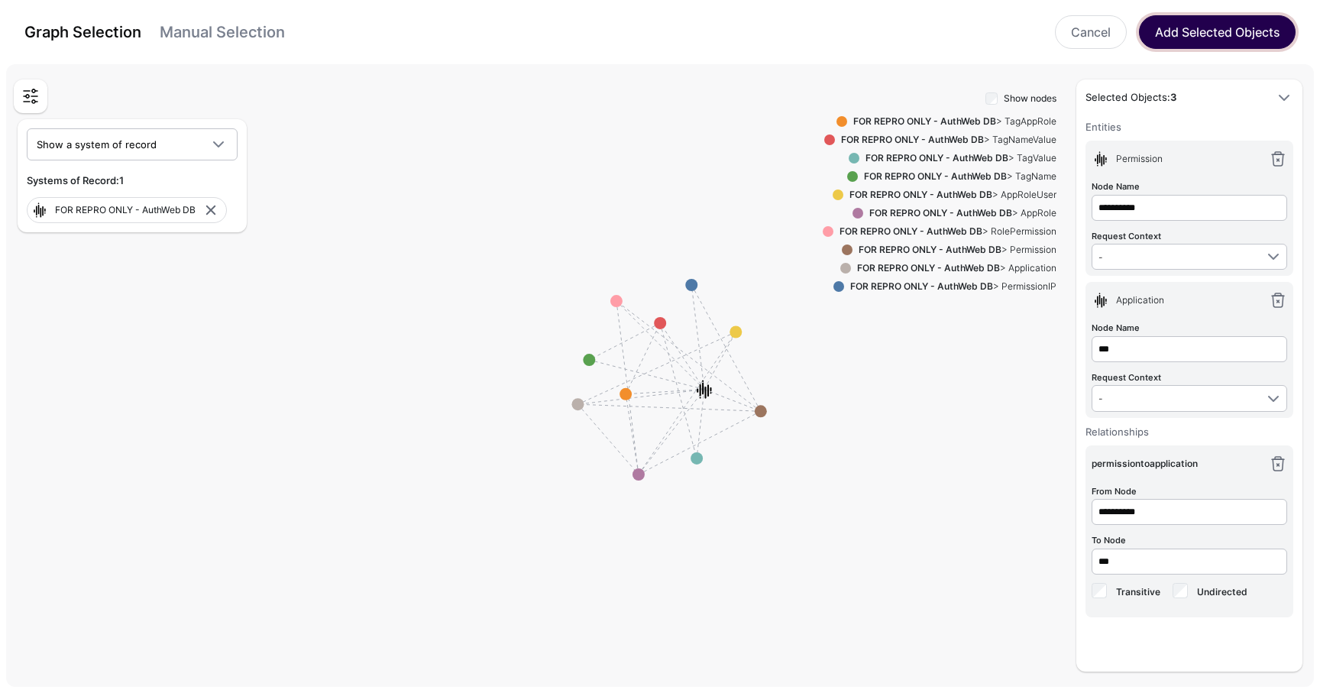
click at [1199, 39] on button "Add Selected Objects" at bounding box center [1217, 32] width 157 height 34
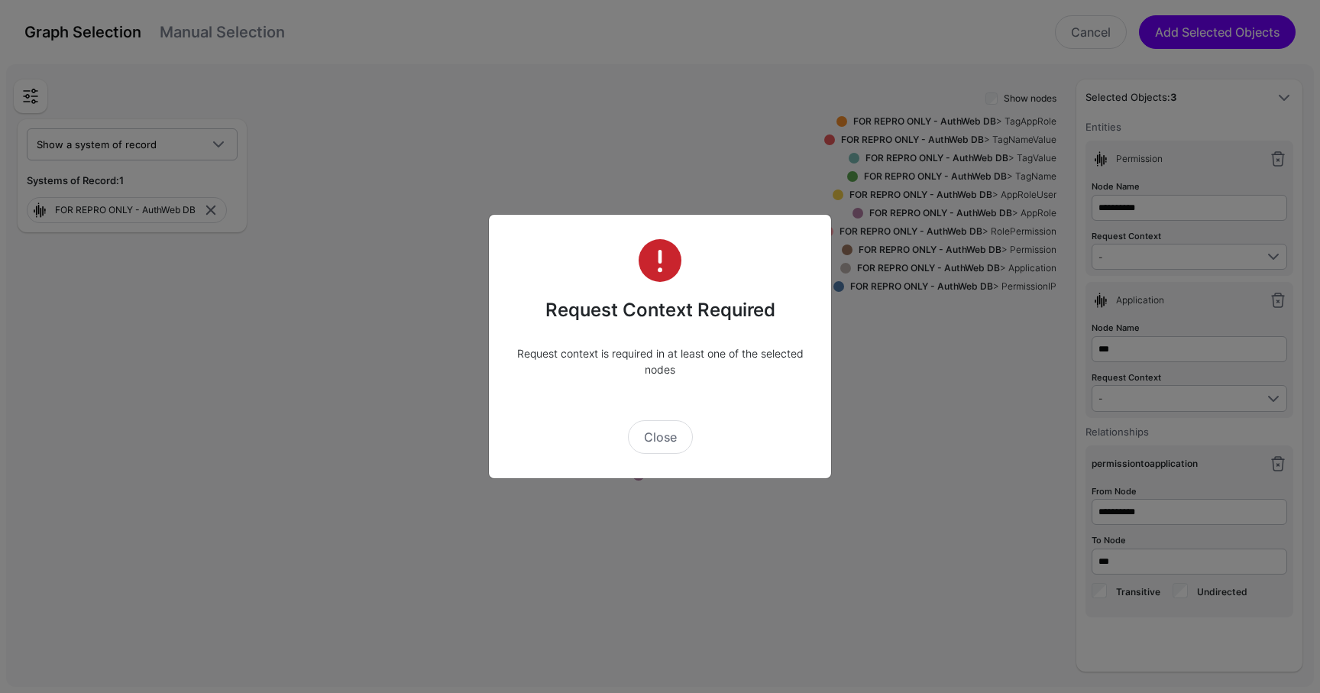
click at [672, 455] on div "Request Context Required Request context is required in at least one of the sel…" at bounding box center [660, 347] width 344 height 266
click at [674, 449] on button "Close" at bounding box center [660, 437] width 65 height 34
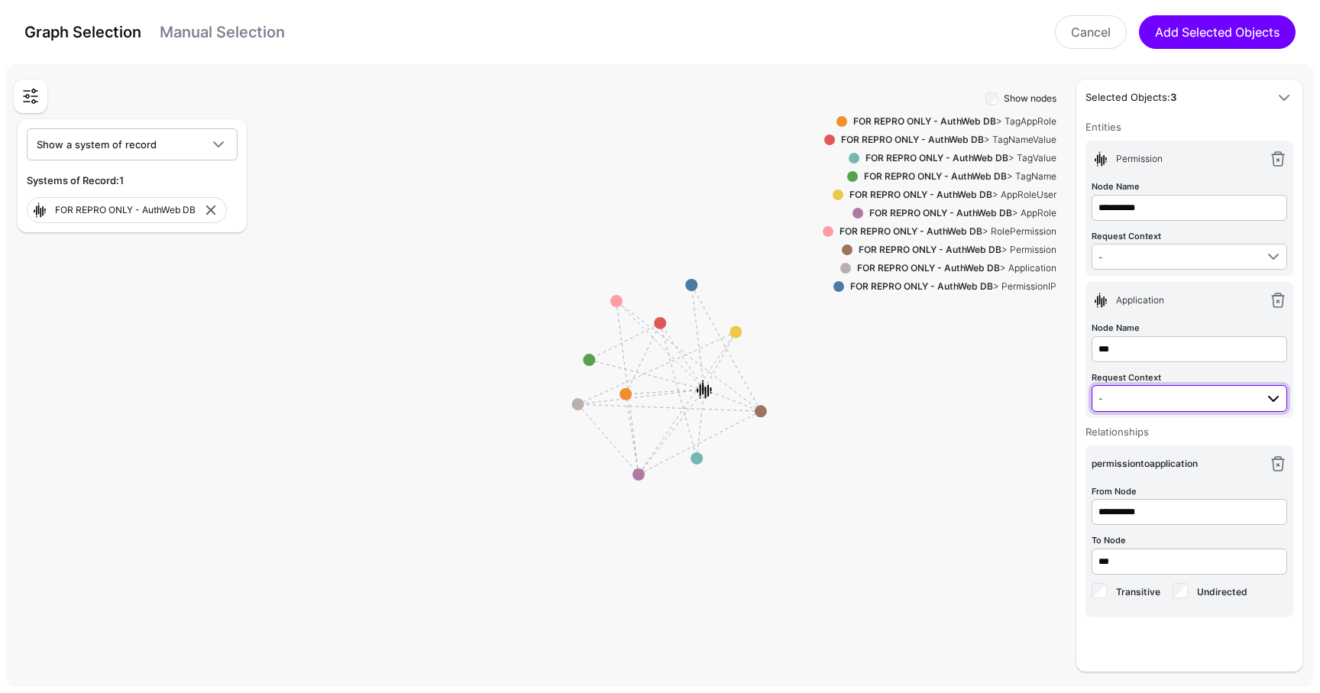
click at [1124, 405] on span "-" at bounding box center [1191, 398] width 184 height 18
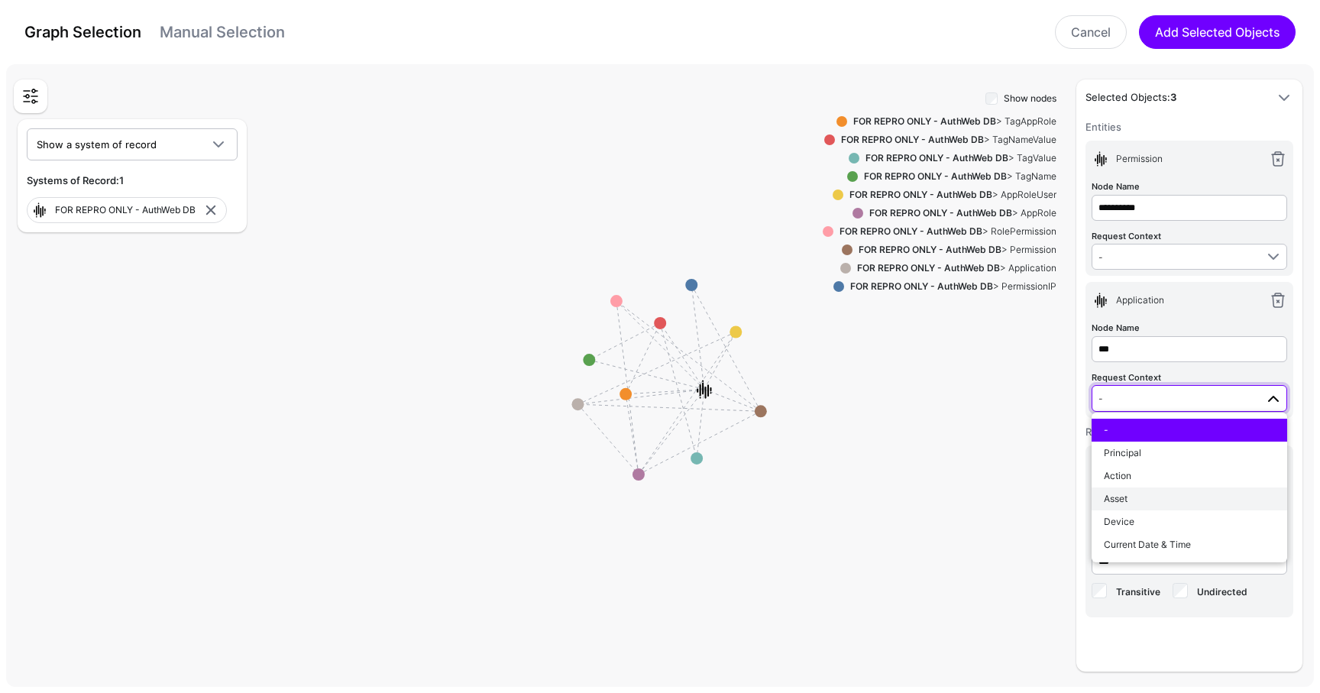
click at [1151, 496] on div "Asset" at bounding box center [1189, 499] width 171 height 14
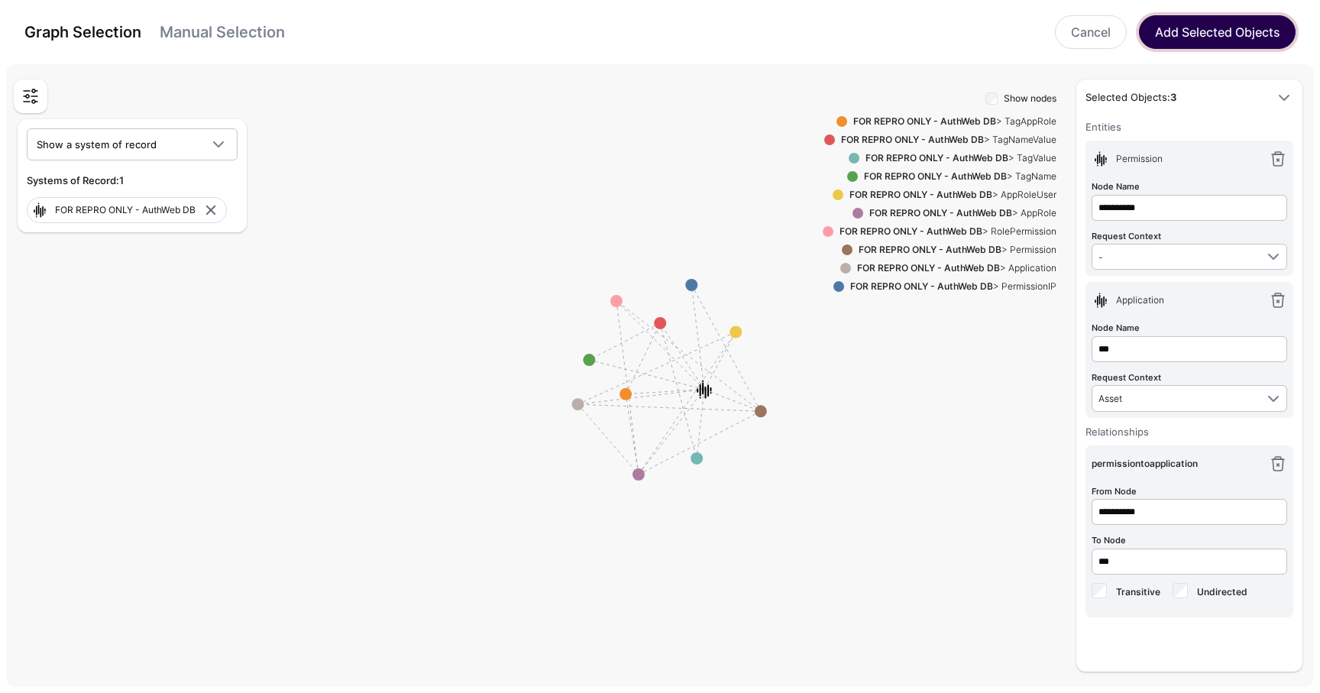
click at [1218, 37] on button "Add Selected Objects" at bounding box center [1217, 32] width 157 height 34
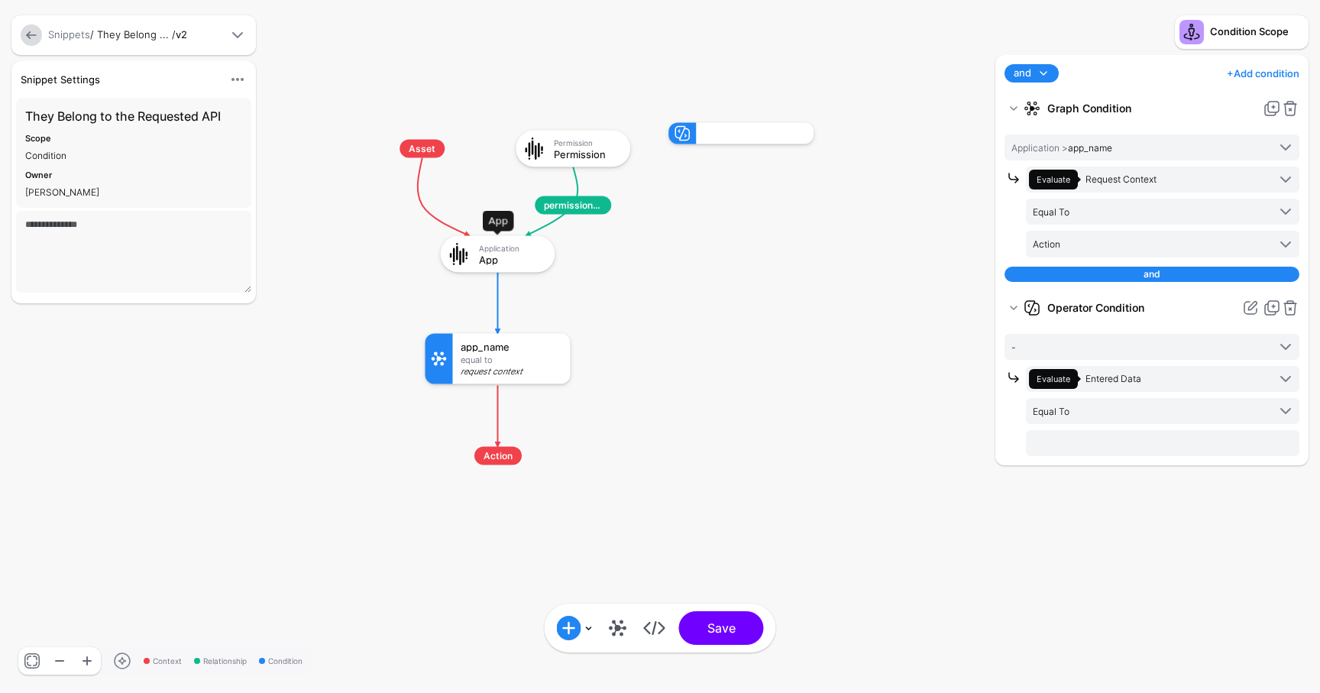
click at [512, 255] on div "App" at bounding box center [512, 259] width 66 height 11
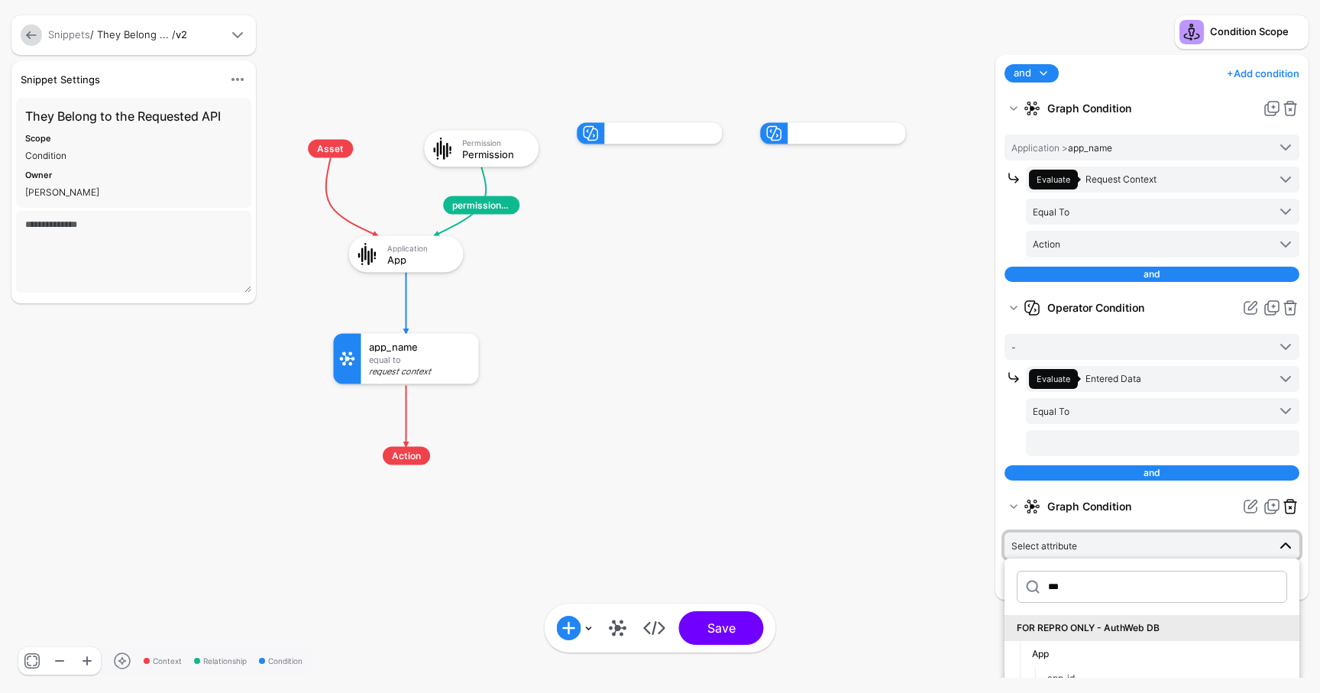
click at [1293, 500] on link at bounding box center [1290, 506] width 18 height 18
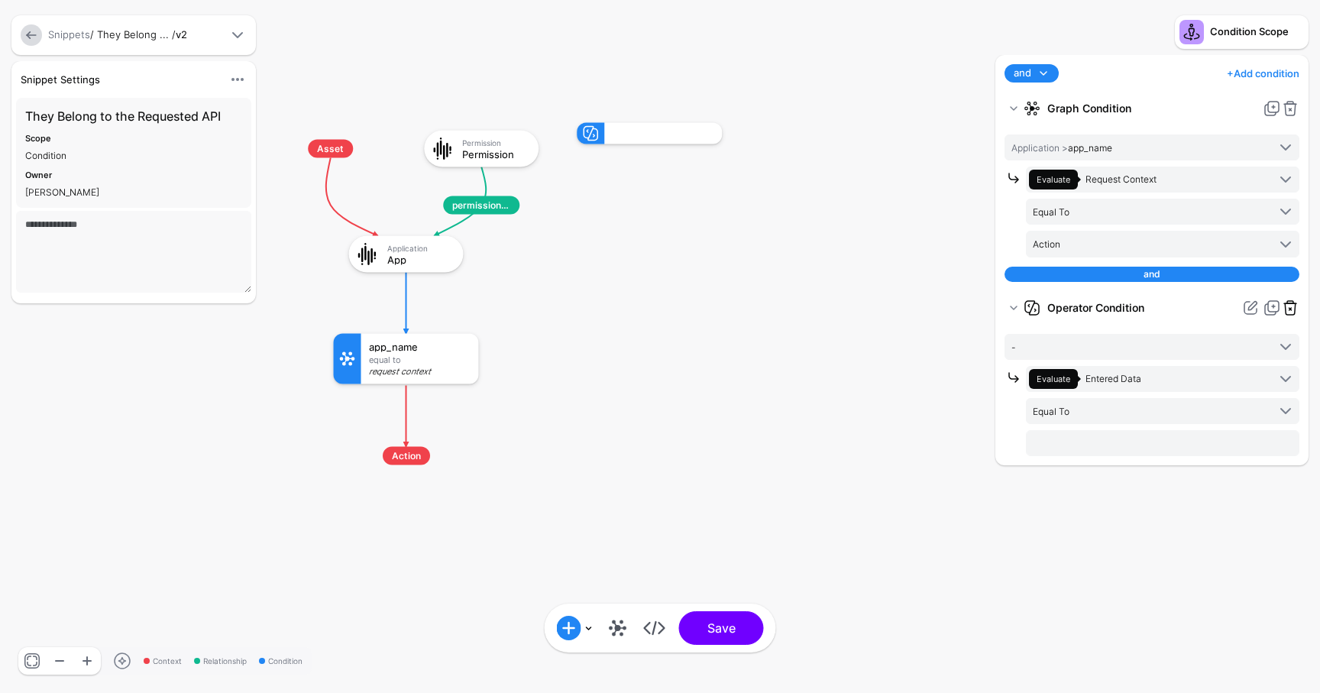
click at [1290, 306] on link at bounding box center [1290, 308] width 18 height 18
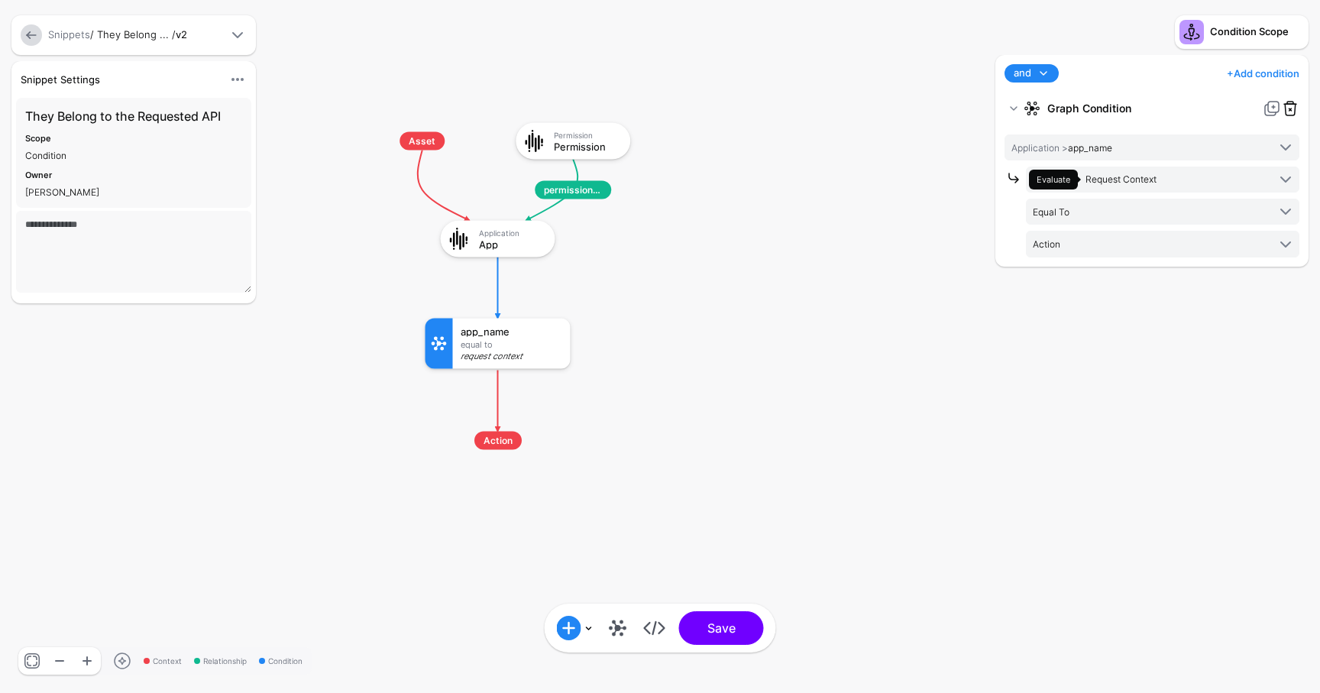
click at [1292, 106] on link at bounding box center [1290, 108] width 18 height 18
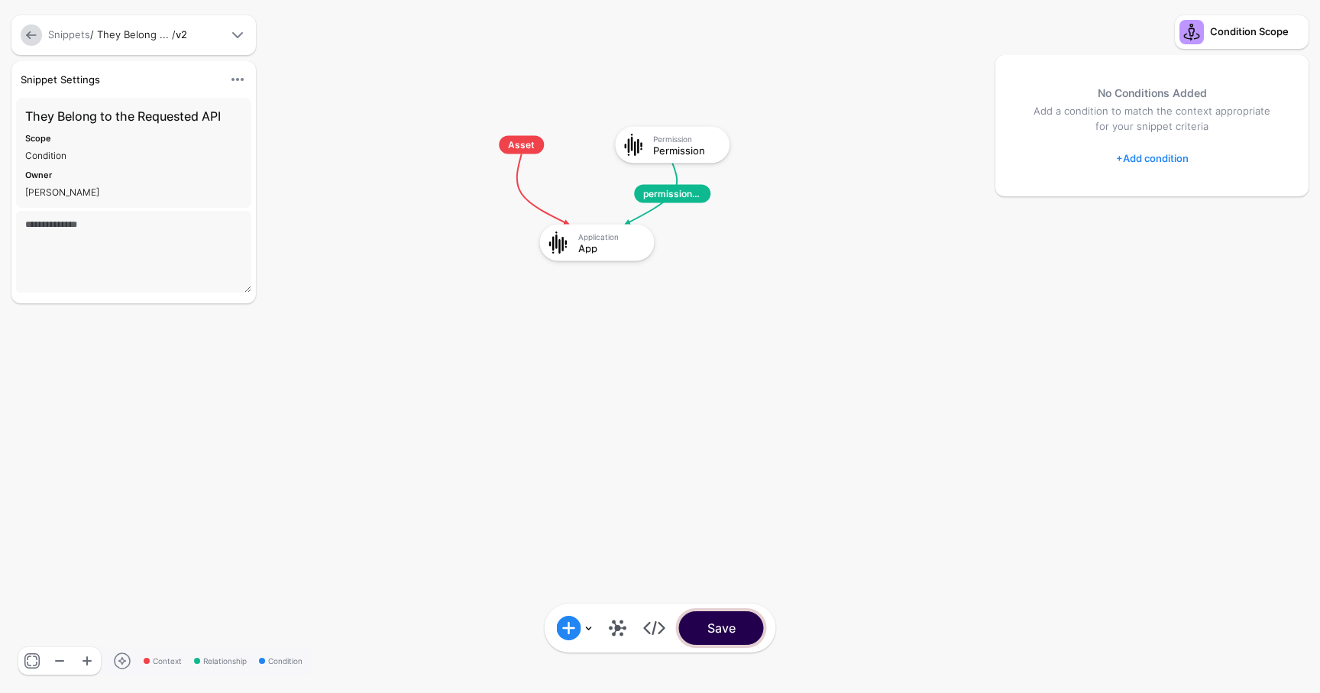
click at [733, 617] on button "Save" at bounding box center [721, 628] width 85 height 34
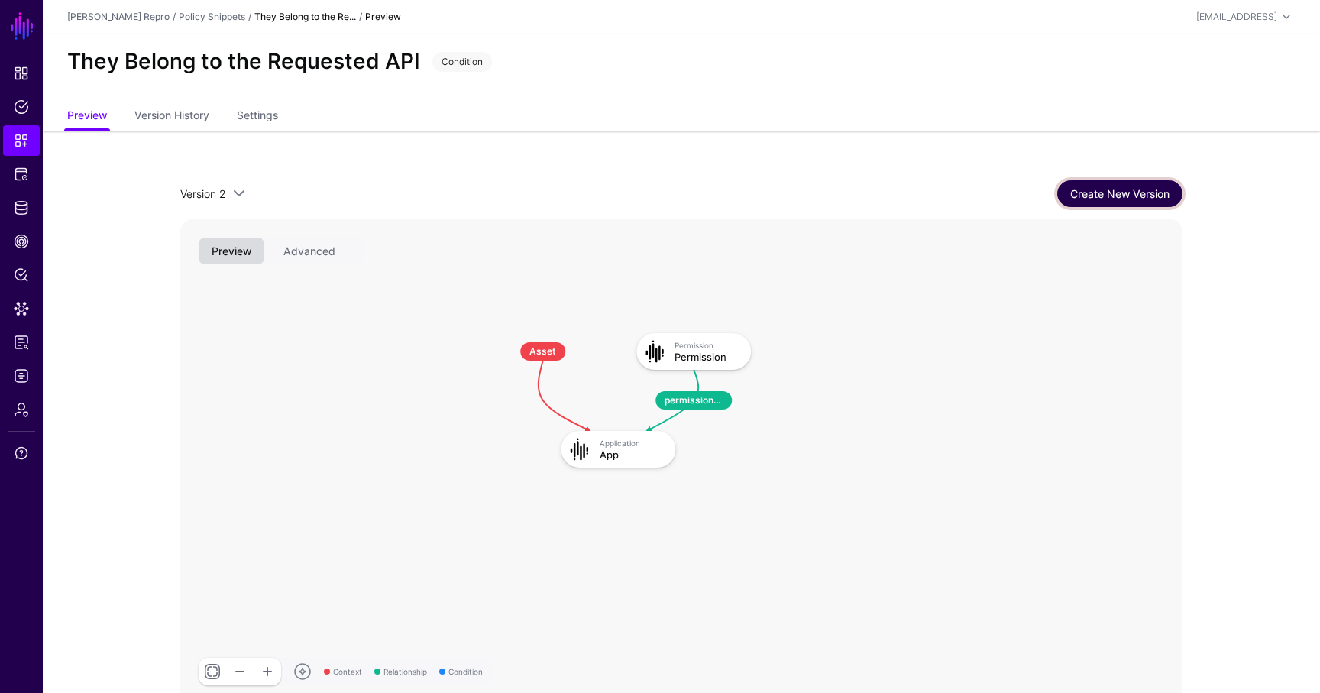
click at [1128, 200] on link "Create New Version" at bounding box center [1119, 193] width 125 height 27
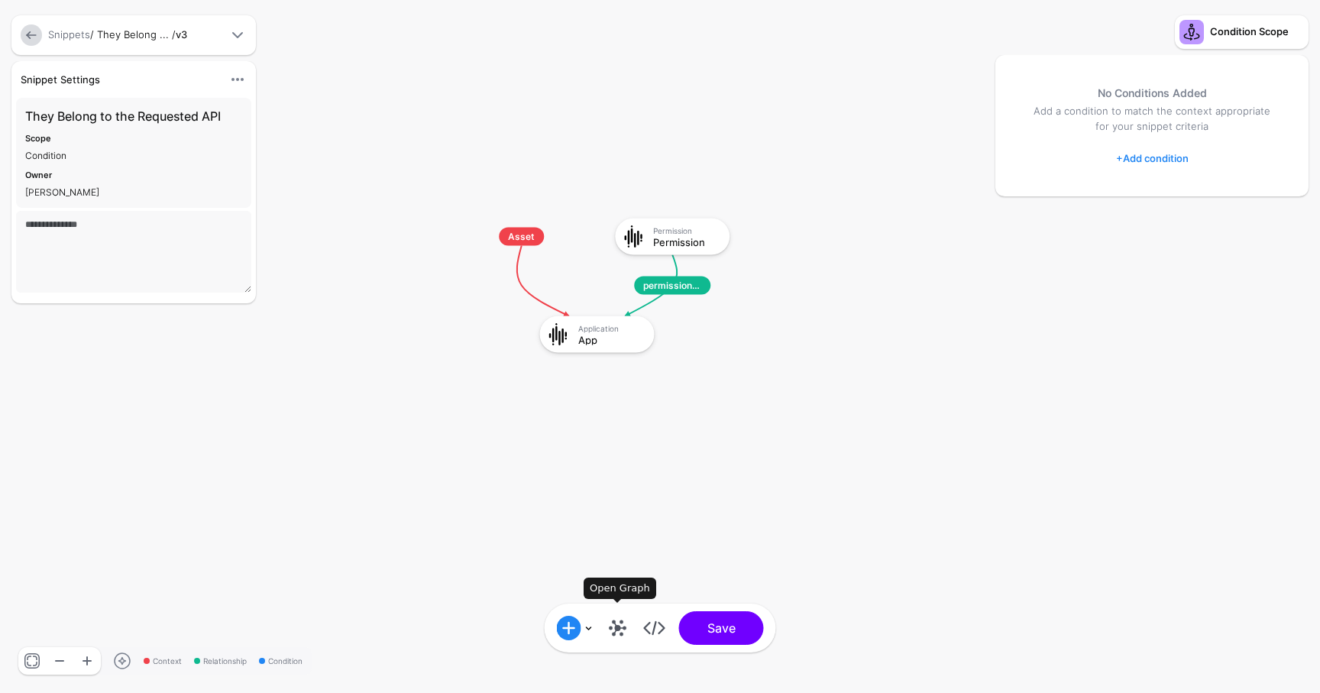
click at [621, 624] on link at bounding box center [618, 628] width 24 height 24
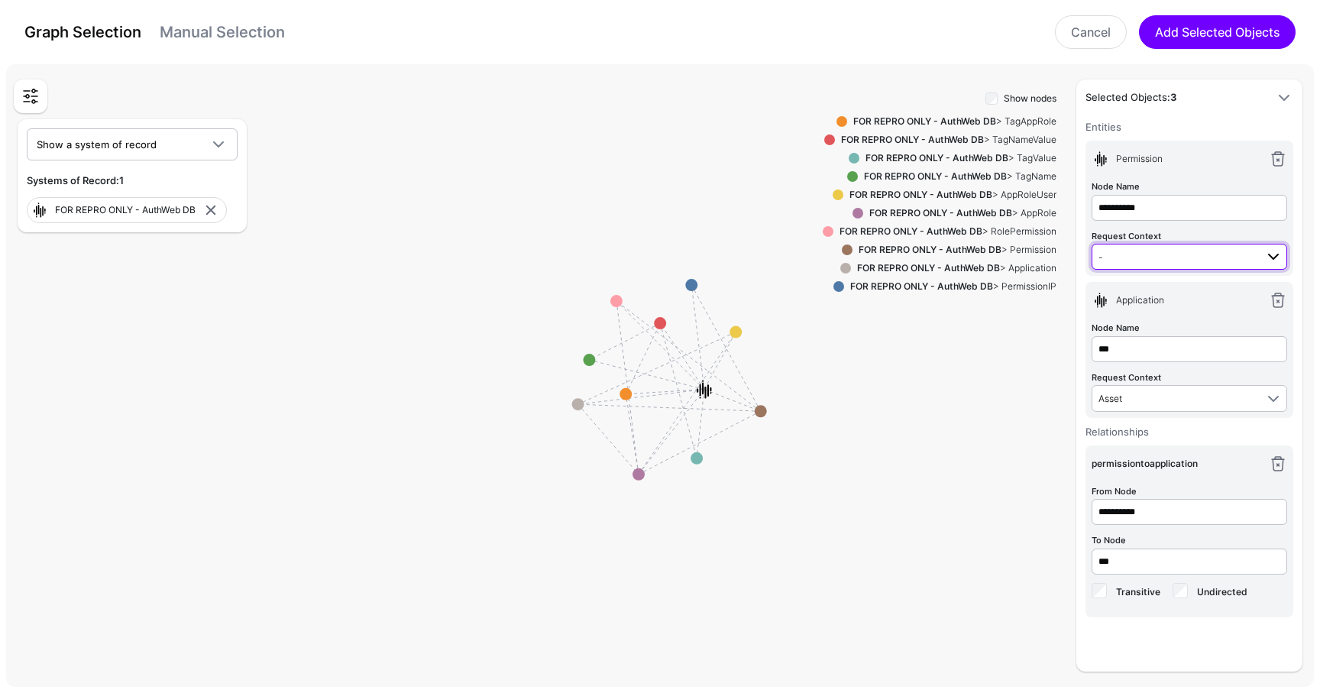
click at [1135, 258] on span "-" at bounding box center [1177, 256] width 157 height 17
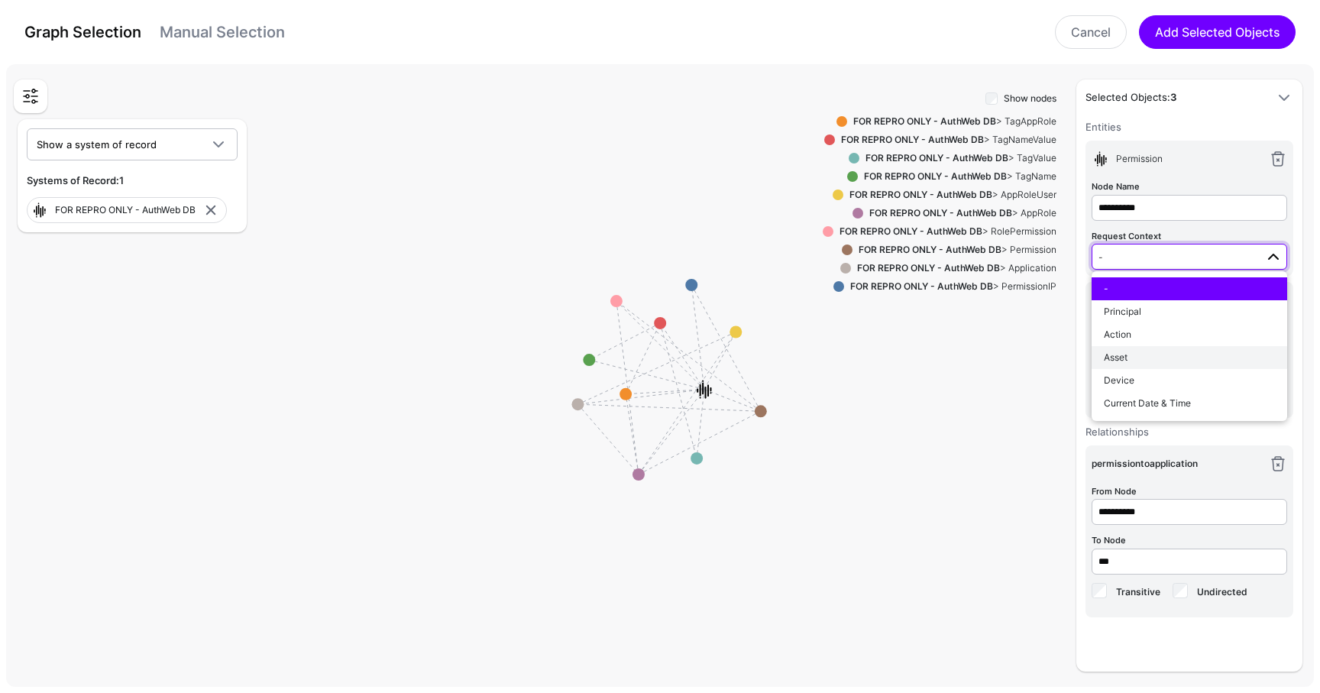
click at [1131, 355] on div "Asset" at bounding box center [1189, 358] width 171 height 14
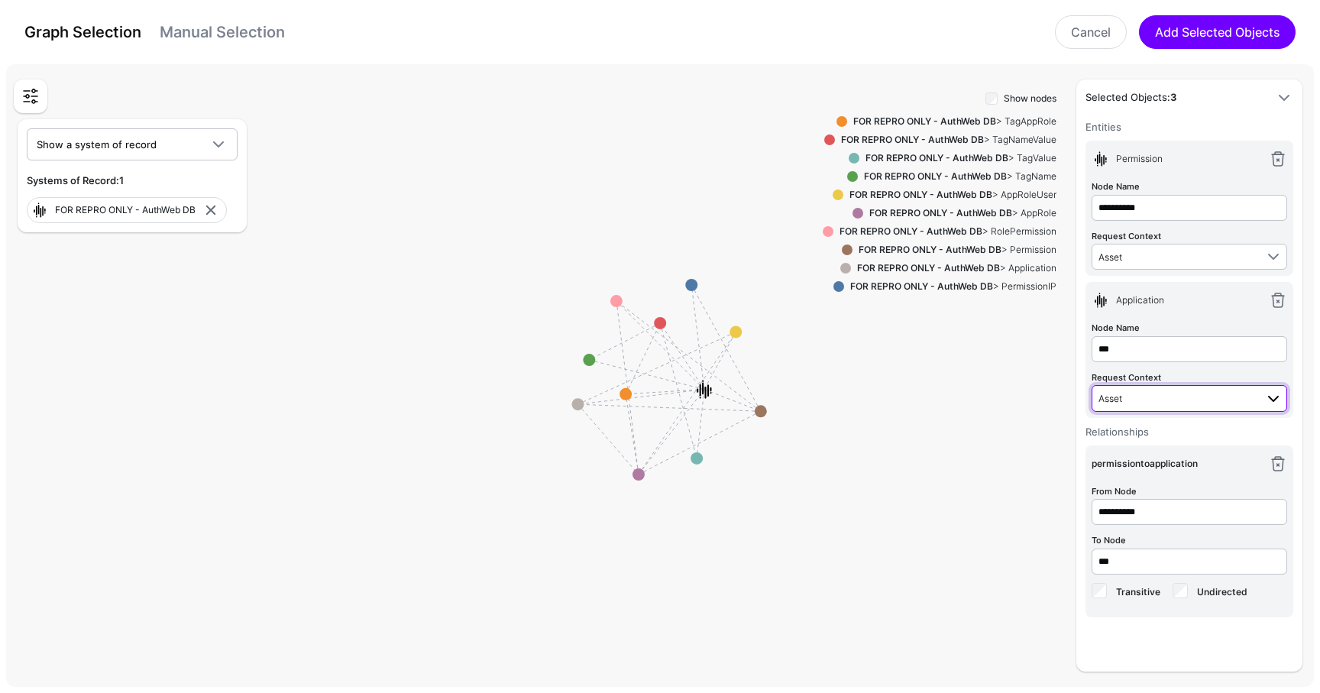
click at [1253, 396] on span "Asset" at bounding box center [1177, 398] width 157 height 17
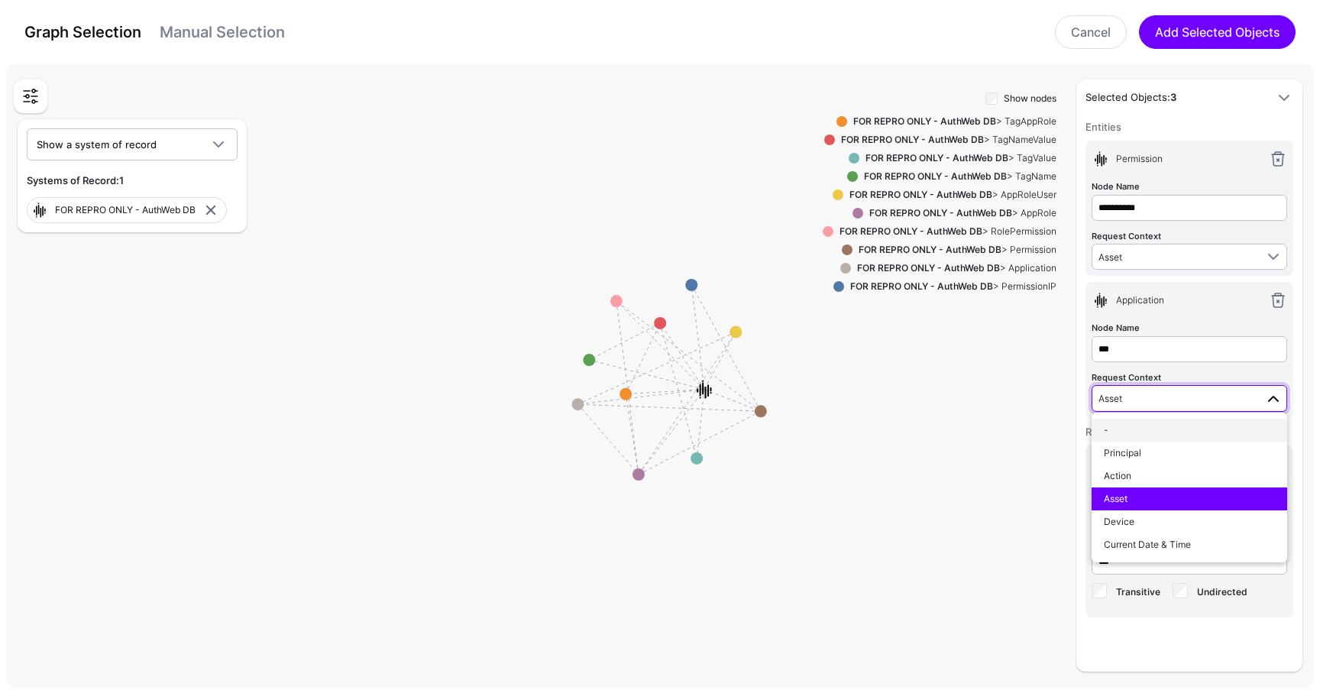
click at [1185, 419] on button "-" at bounding box center [1190, 430] width 196 height 23
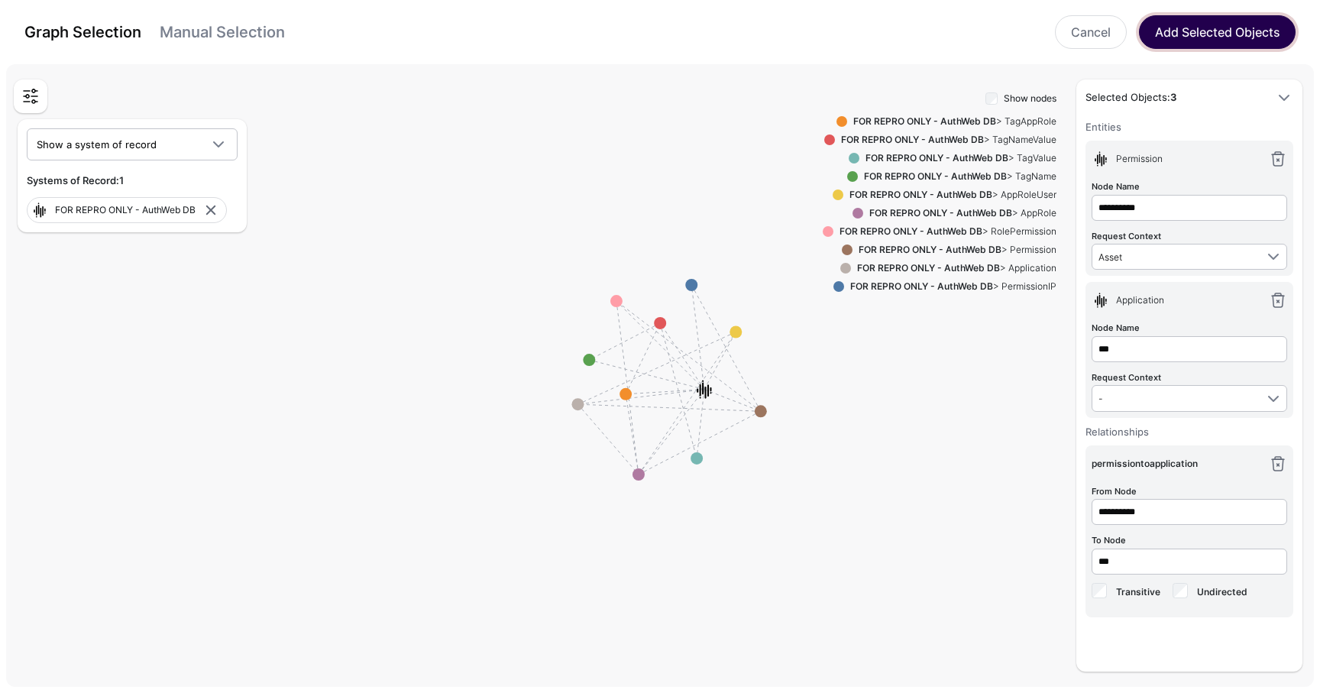
click at [1237, 40] on button "Add Selected Objects" at bounding box center [1217, 32] width 157 height 34
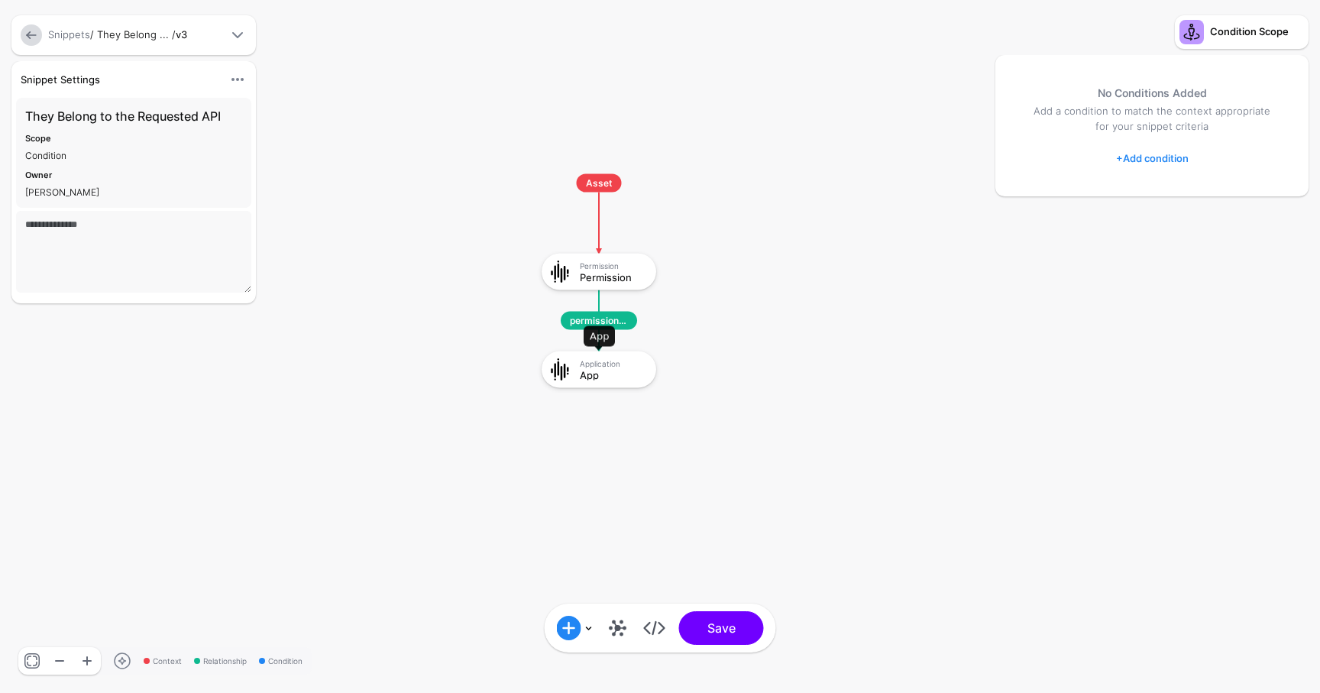
click at [630, 386] on div "Application App" at bounding box center [599, 369] width 115 height 37
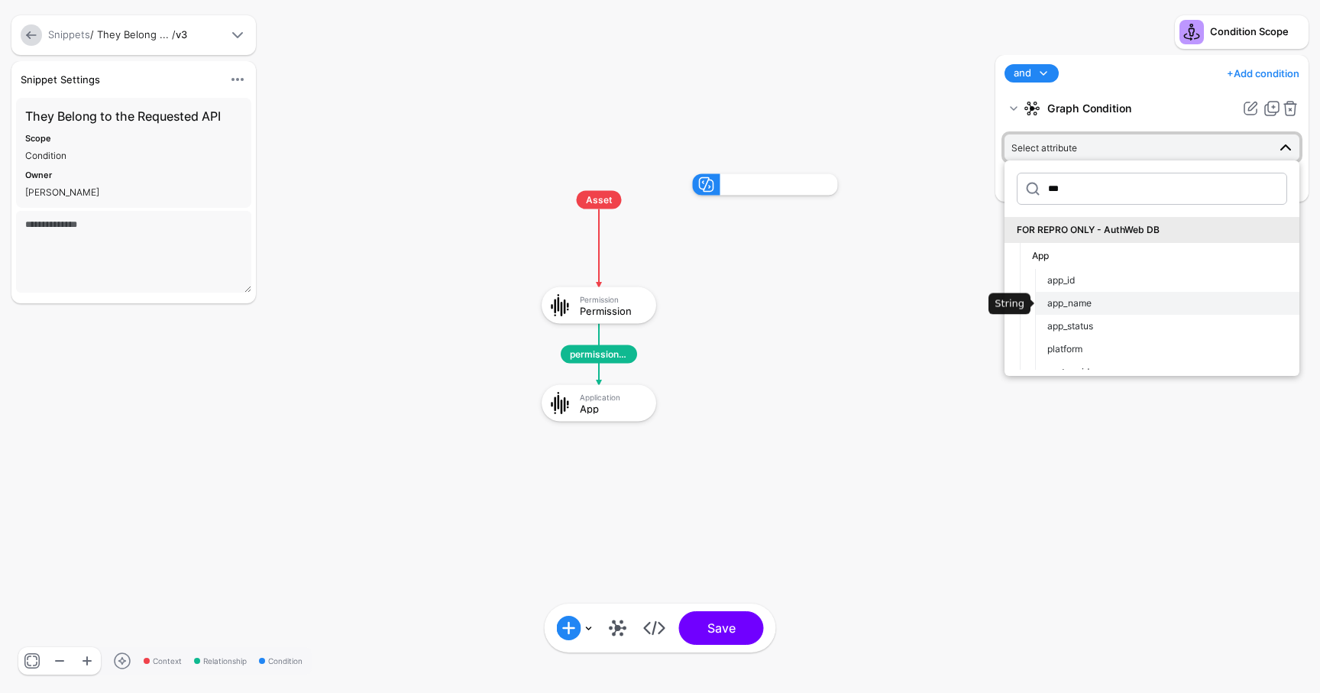
click at [1101, 312] on button "app_name" at bounding box center [1167, 303] width 264 height 23
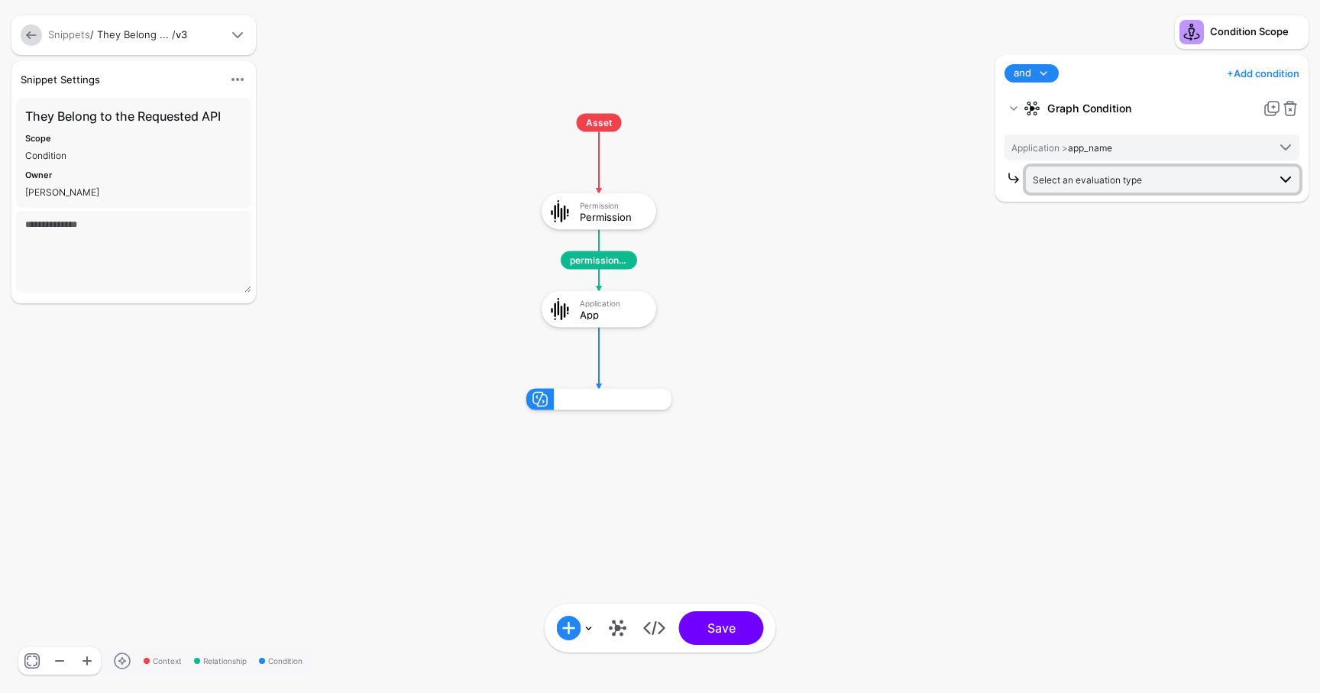
click at [1094, 180] on span "Select an evaluation type" at bounding box center [1087, 179] width 109 height 11
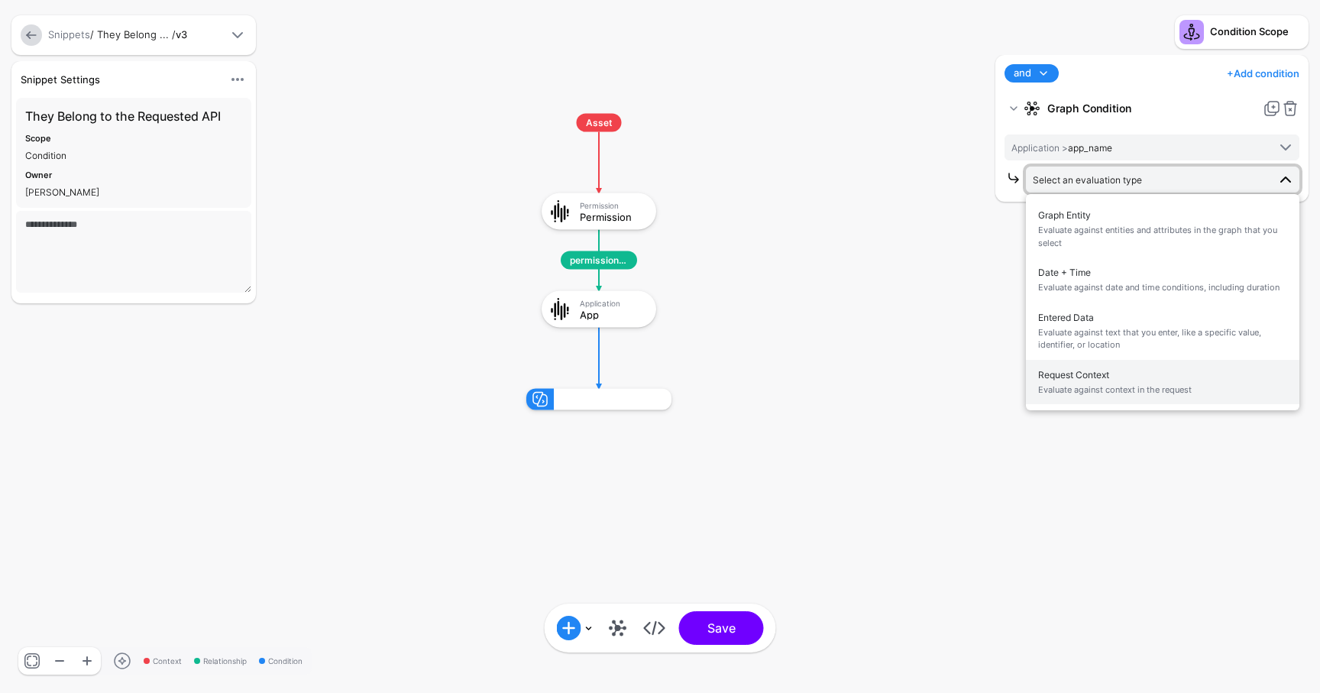
click at [1085, 374] on span "Request Context Evaluate against context in the request" at bounding box center [1162, 382] width 249 height 36
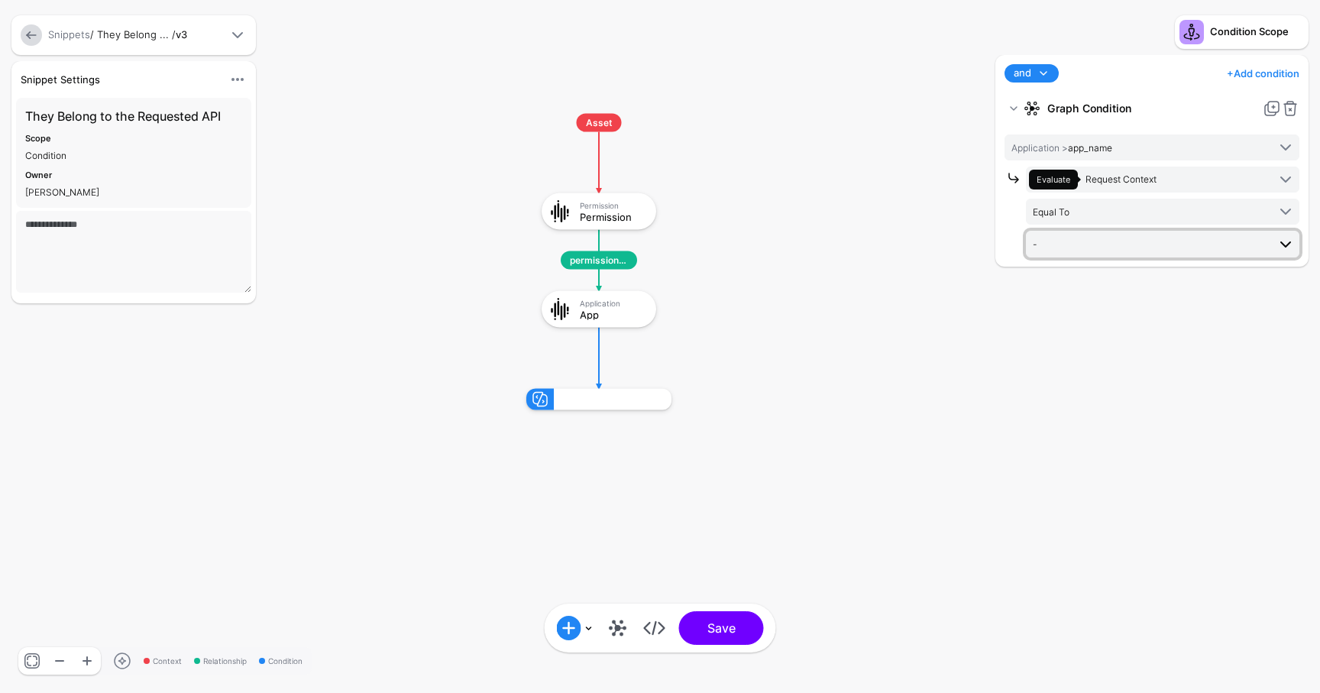
click at [1087, 238] on span "-" at bounding box center [1150, 243] width 235 height 17
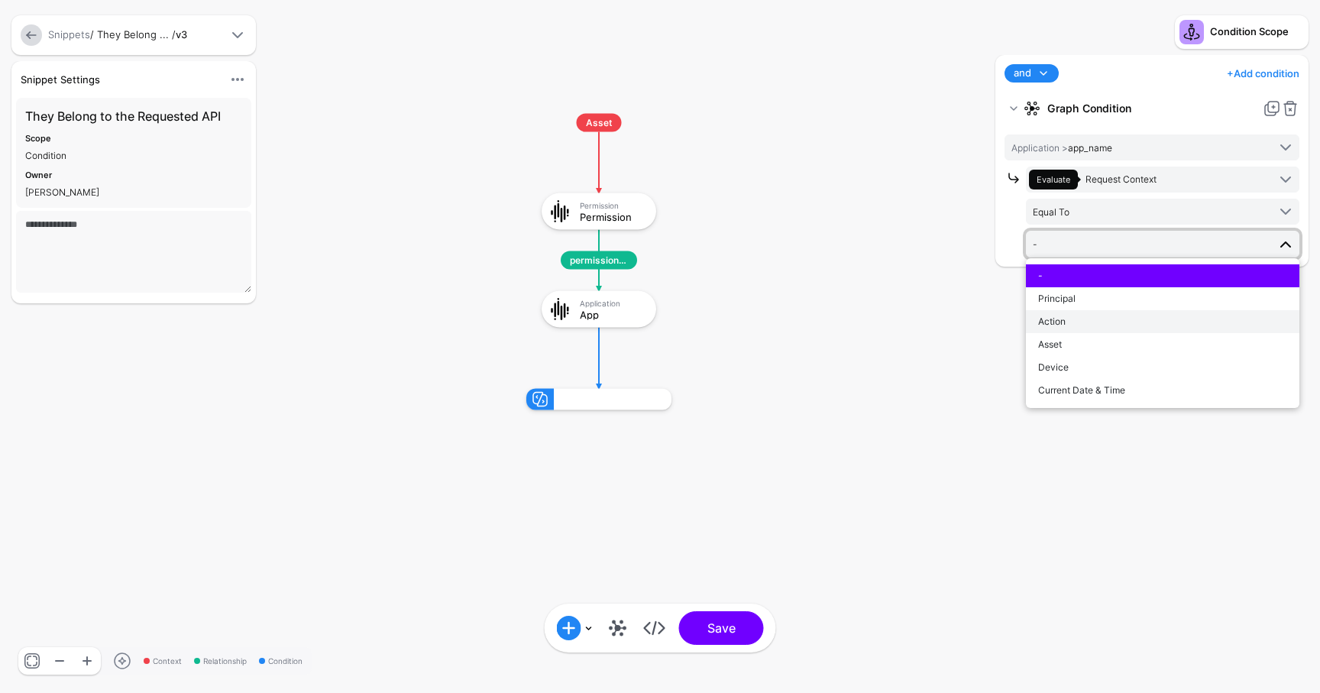
click at [1092, 329] on button "Action" at bounding box center [1163, 321] width 274 height 23
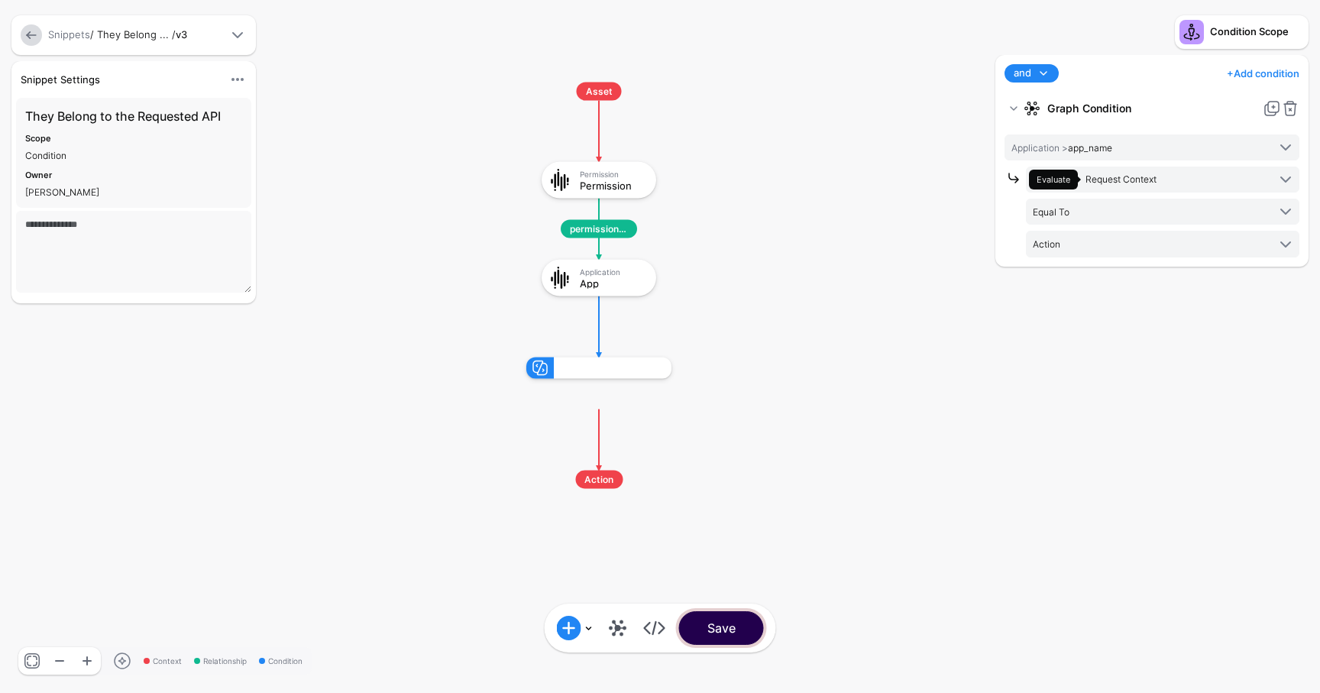
click at [727, 624] on button "Save" at bounding box center [721, 628] width 85 height 34
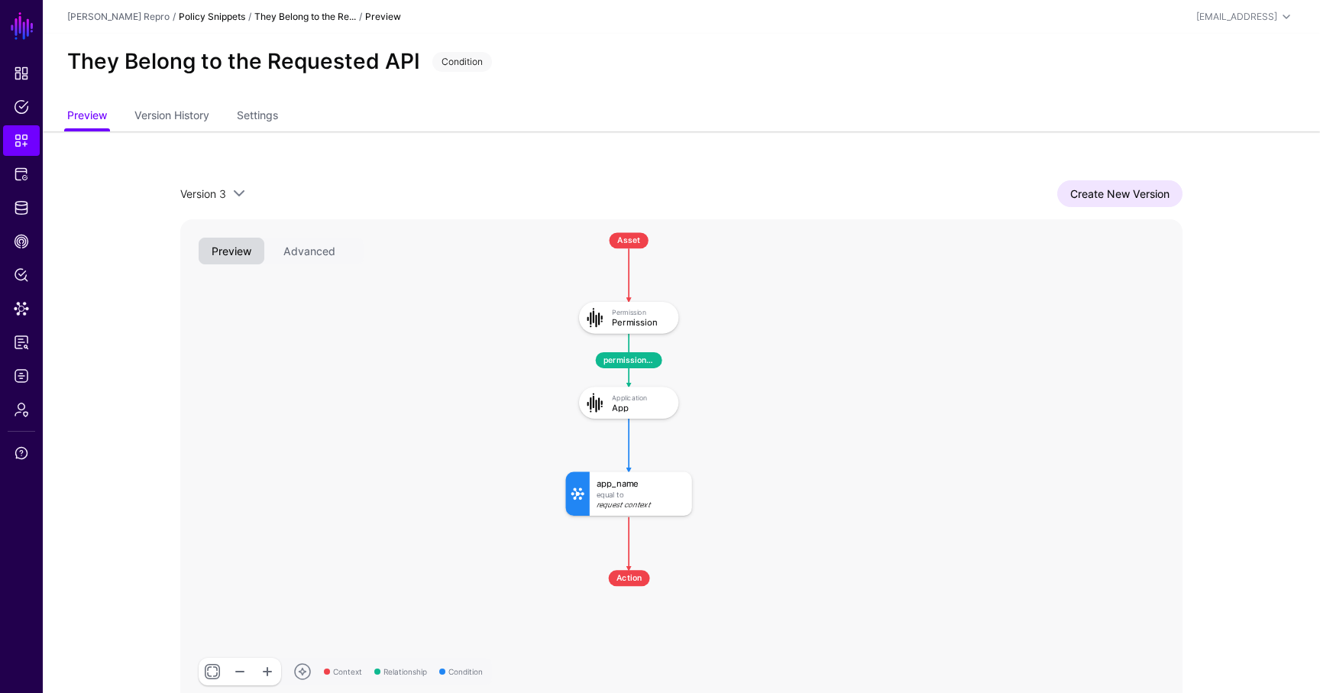
click at [215, 20] on link "Policy Snippets" at bounding box center [212, 16] width 66 height 11
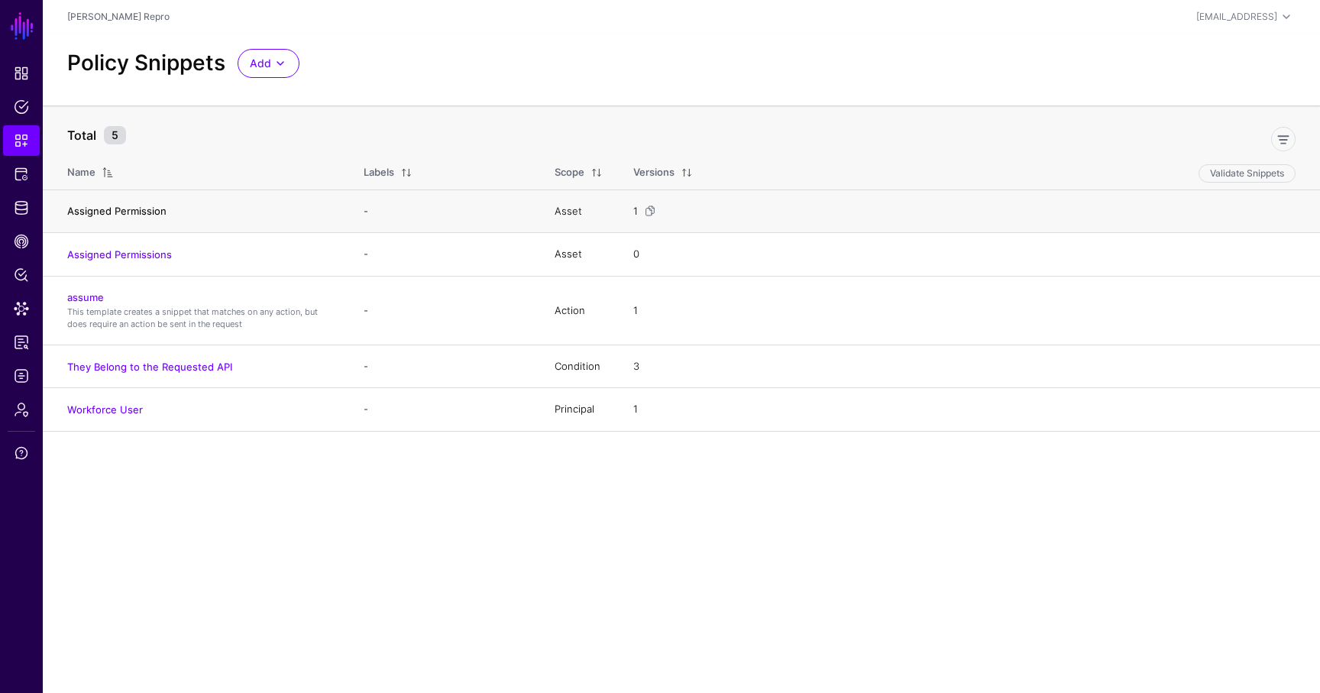
click at [131, 214] on link "Assigned Permission" at bounding box center [116, 211] width 99 height 12
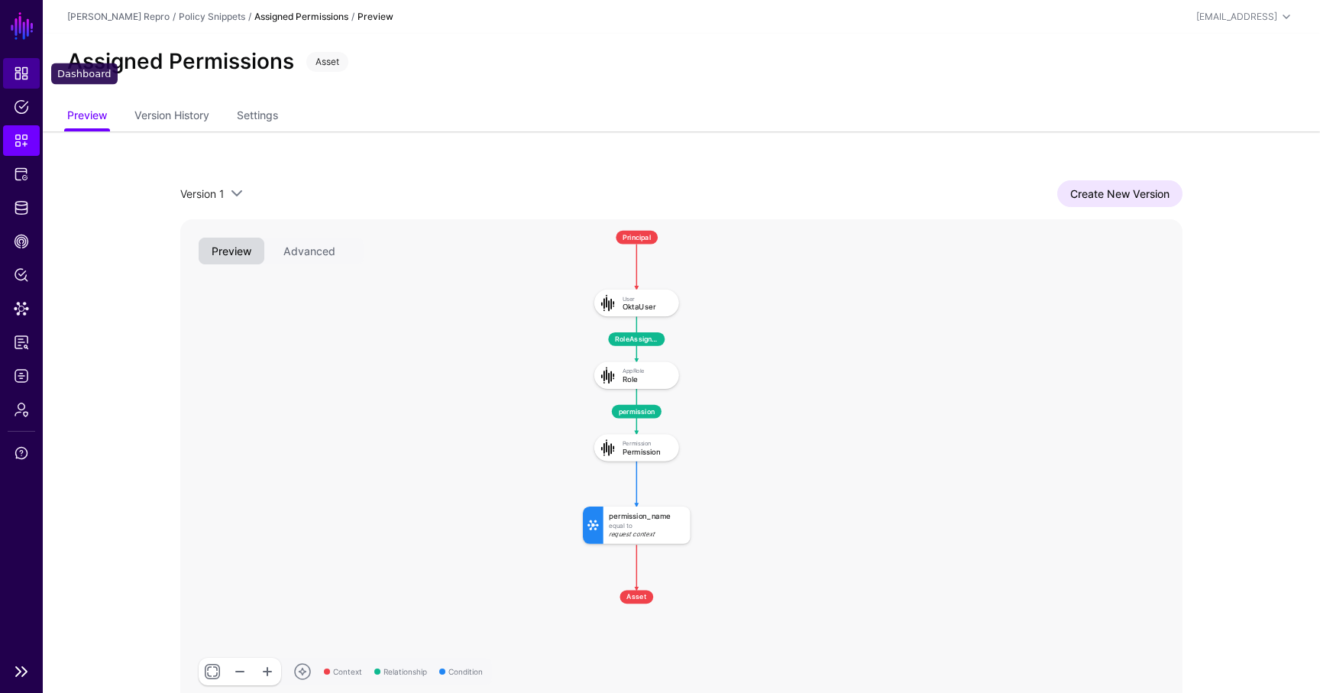
click at [26, 67] on span "Dashboard" at bounding box center [21, 73] width 15 height 15
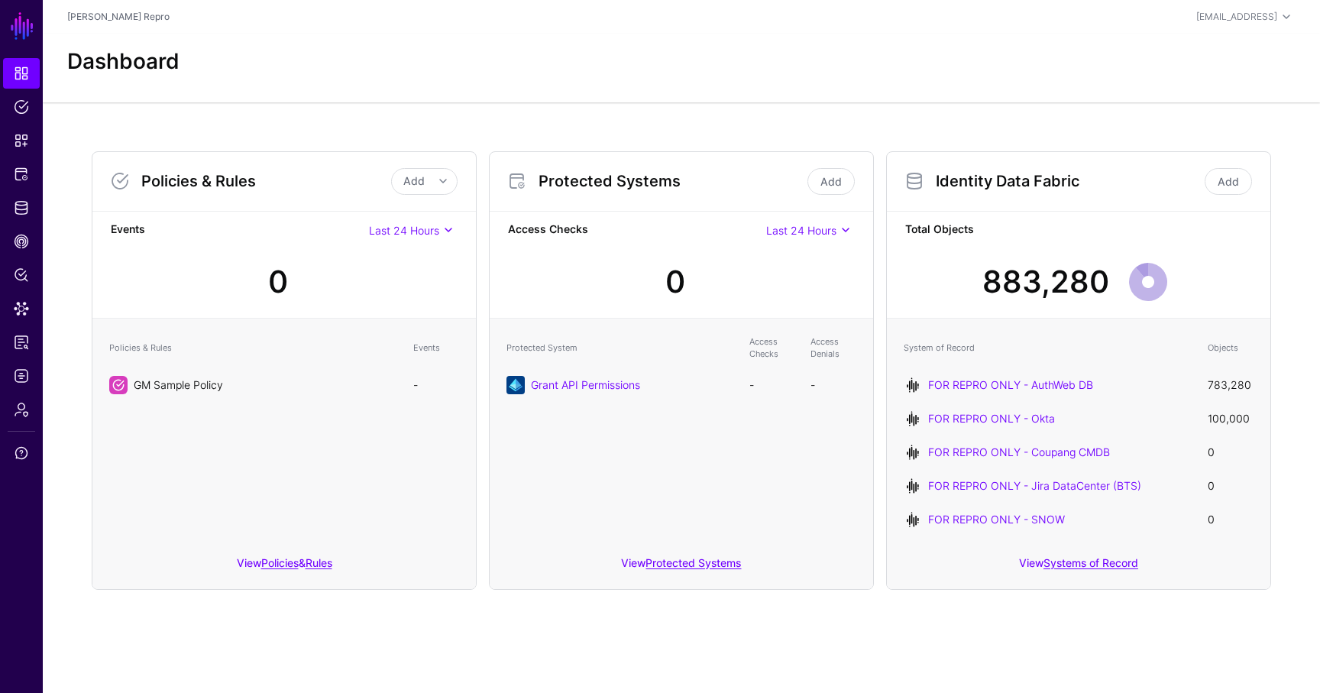
click at [202, 389] on link "GM Sample Policy" at bounding box center [178, 384] width 89 height 13
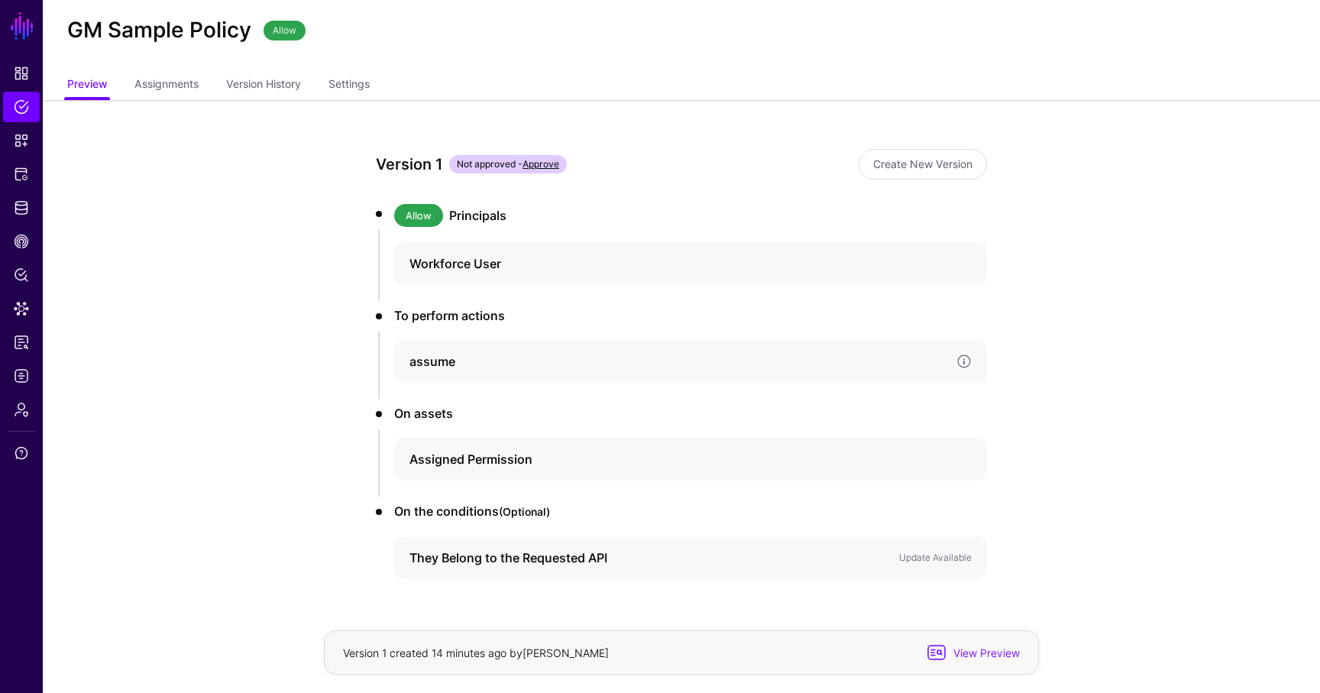
scroll to position [73, 0]
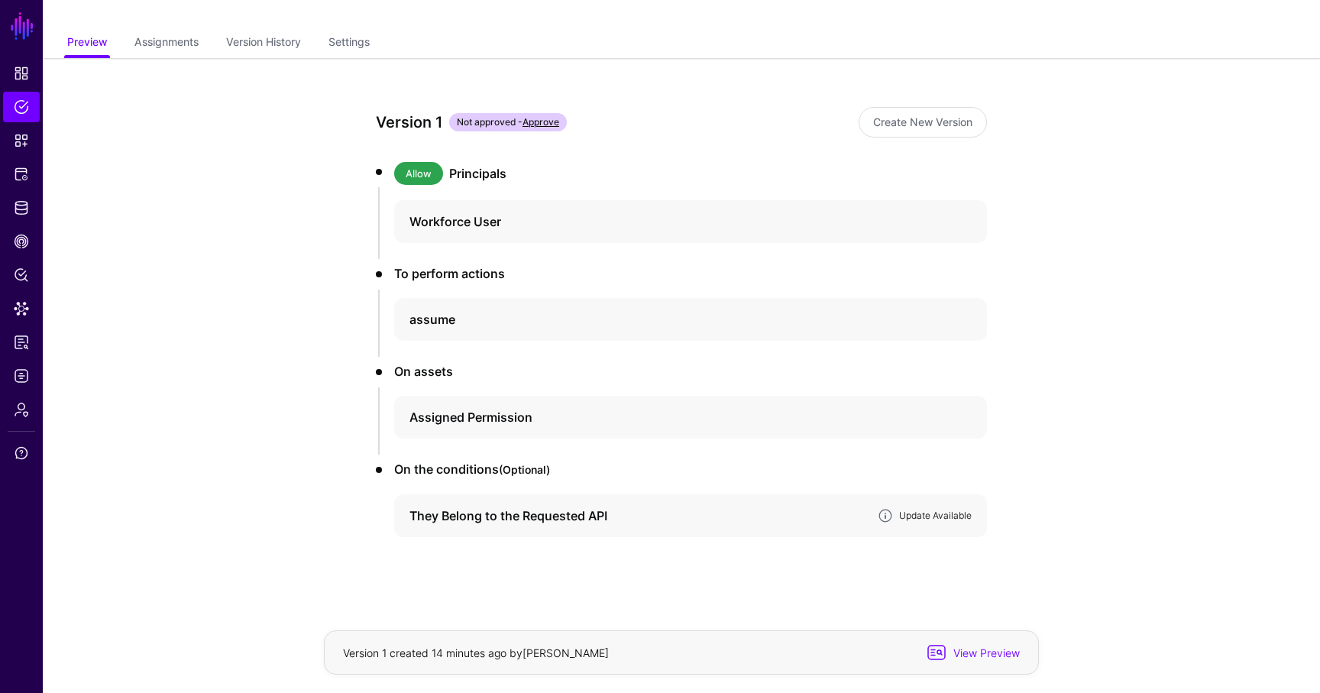
click at [939, 513] on link "Update Available" at bounding box center [935, 515] width 73 height 11
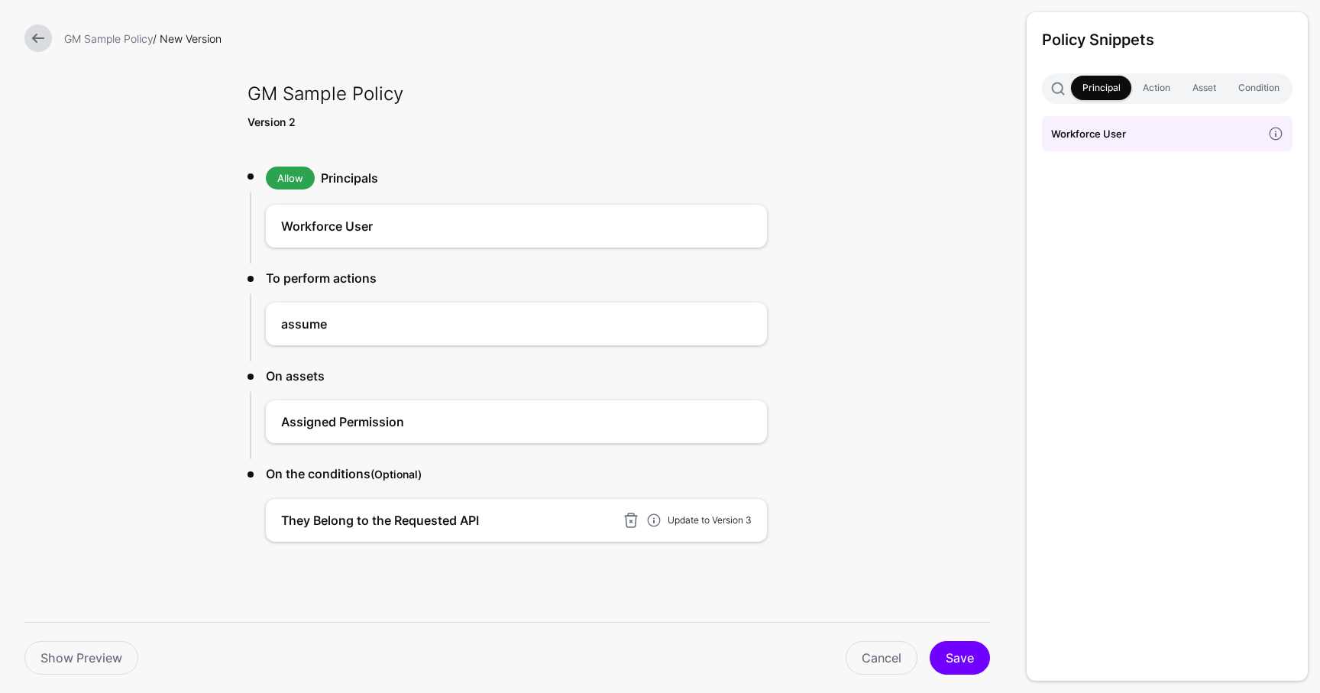
click at [716, 514] on link "Update to Version 3" at bounding box center [710, 519] width 84 height 11
click at [963, 656] on button "Save" at bounding box center [960, 658] width 60 height 34
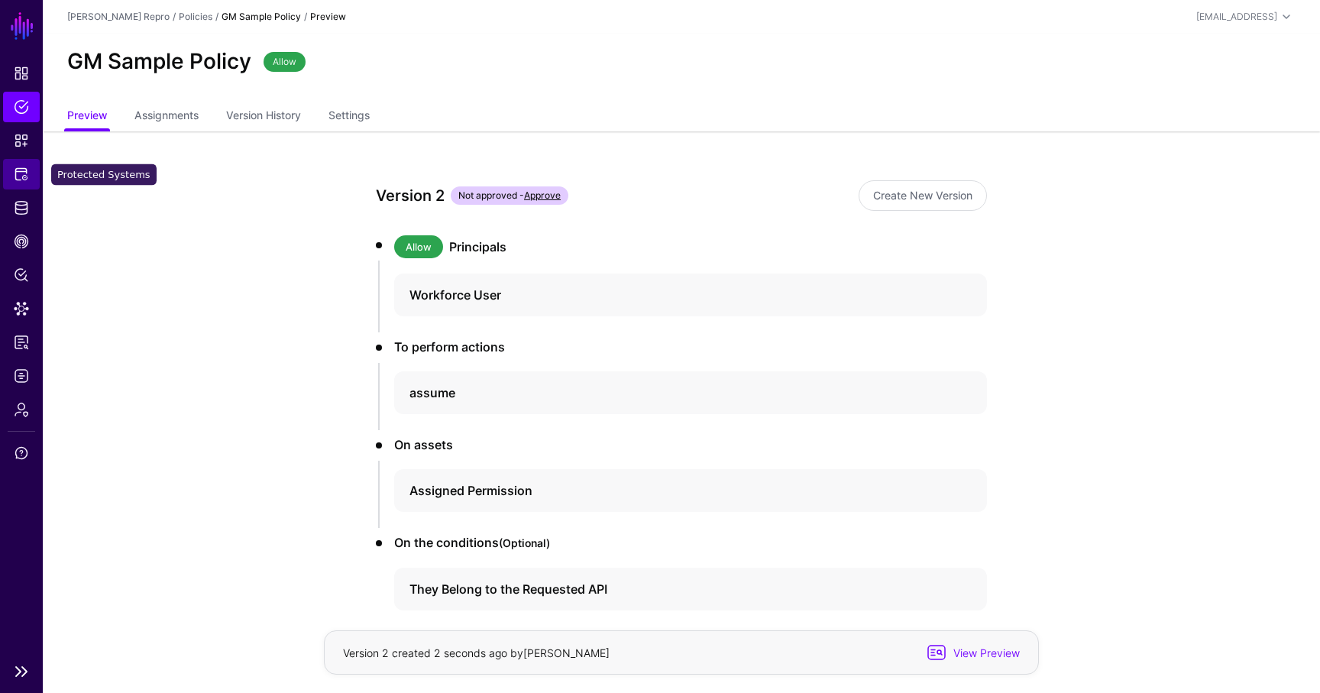
click at [16, 167] on span "Protected Systems" at bounding box center [21, 174] width 15 height 15
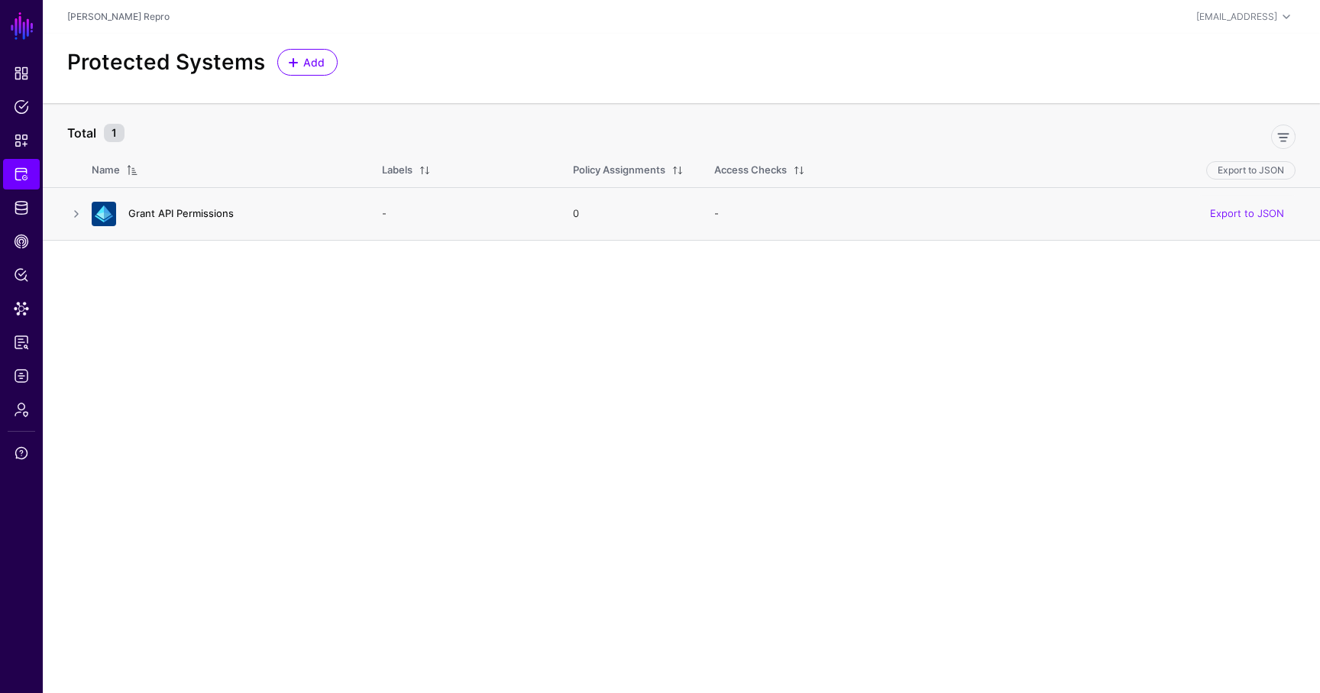
click at [195, 209] on link "Grant API Permissions" at bounding box center [180, 213] width 105 height 12
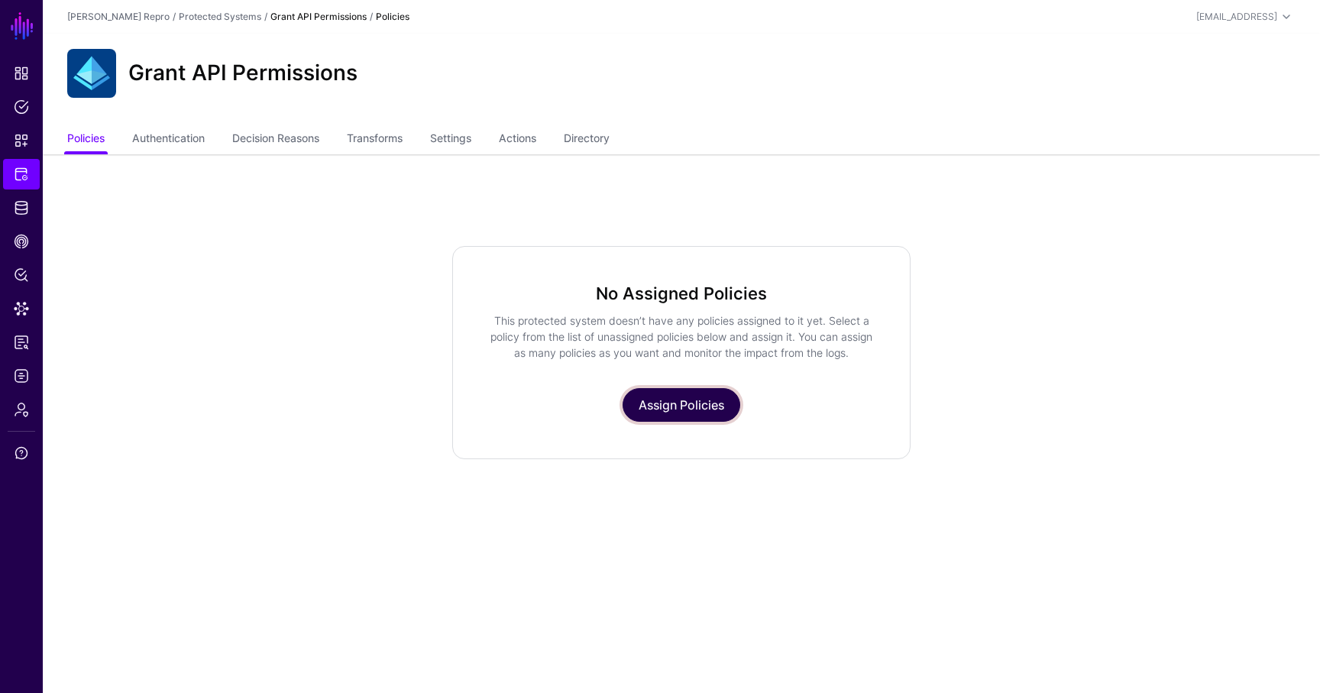
click at [681, 403] on link "Assign Policies" at bounding box center [682, 405] width 118 height 34
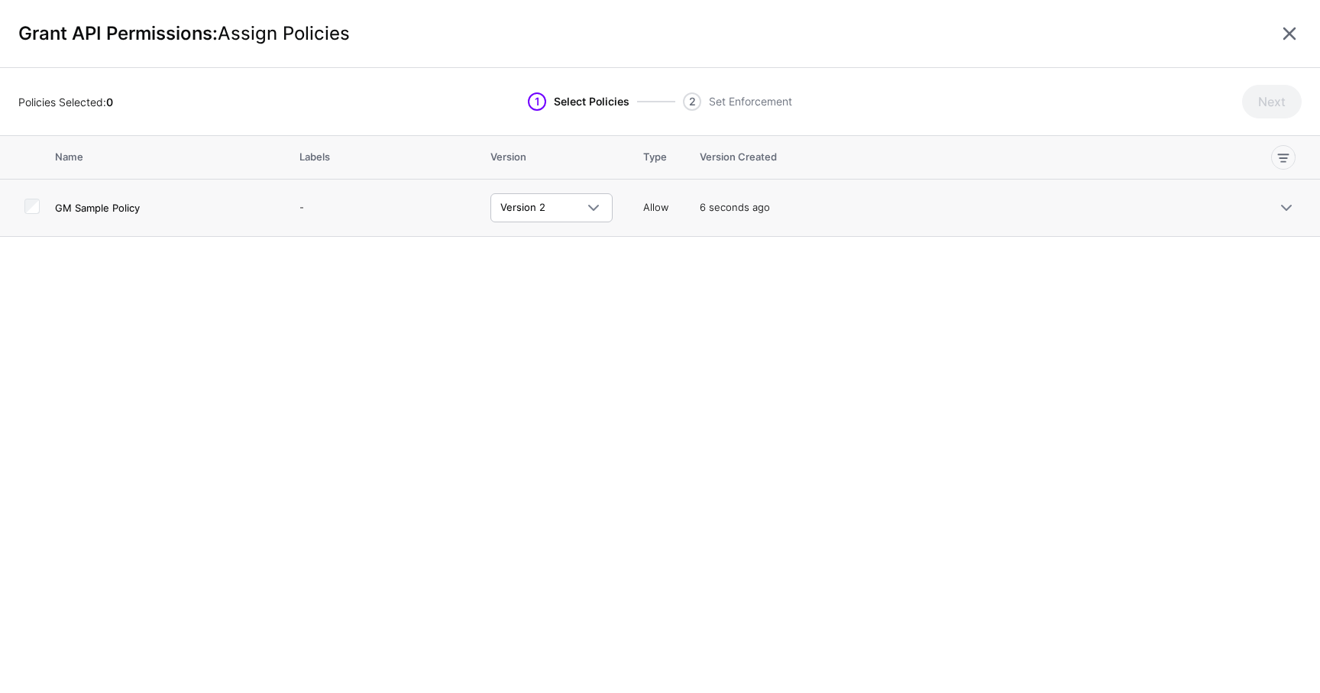
click at [78, 217] on td "GM Sample Policy" at bounding box center [169, 208] width 229 height 57
click at [1277, 107] on button "Next" at bounding box center [1272, 102] width 60 height 34
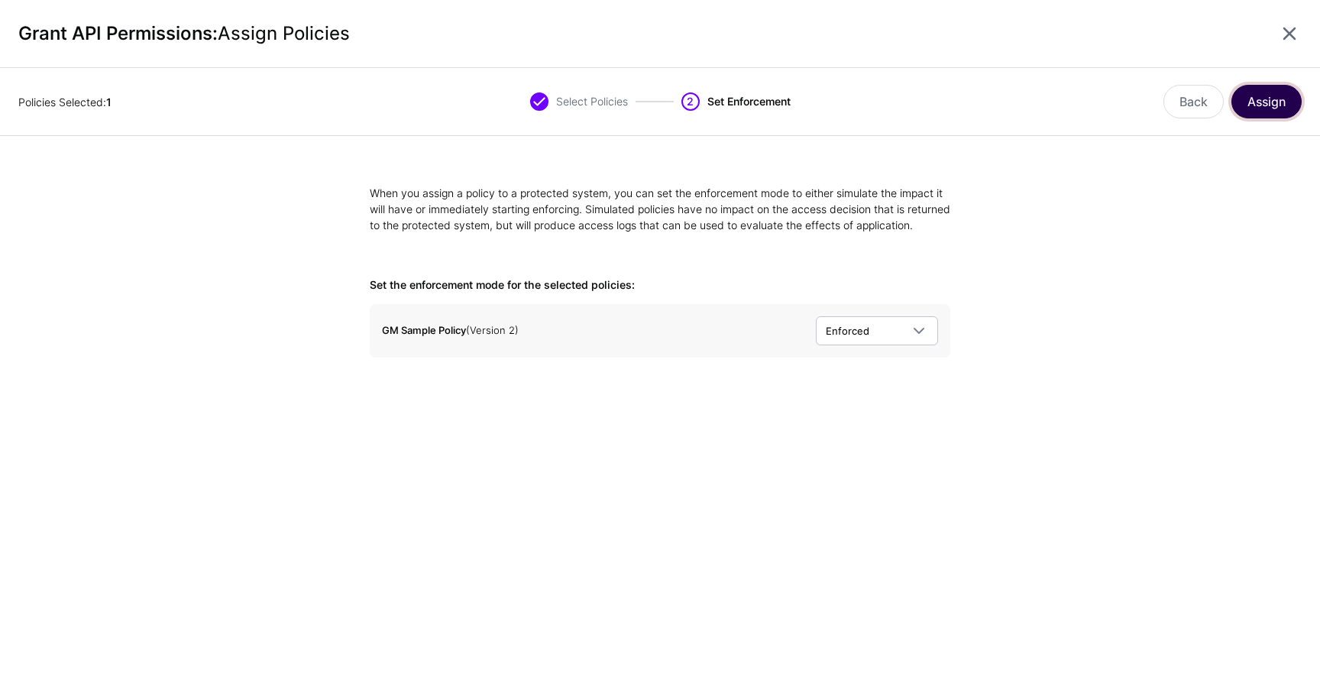
click at [1248, 103] on button "Assign" at bounding box center [1267, 102] width 70 height 34
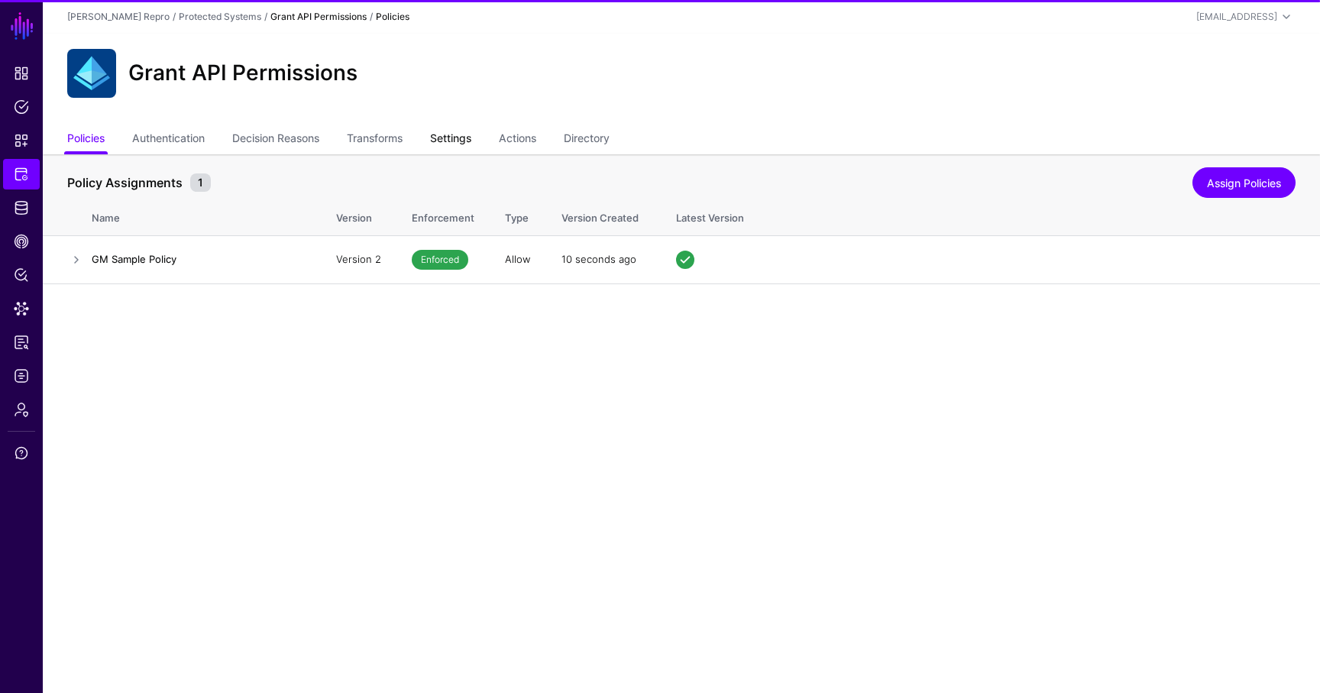
click at [464, 135] on link "Settings" at bounding box center [450, 139] width 41 height 29
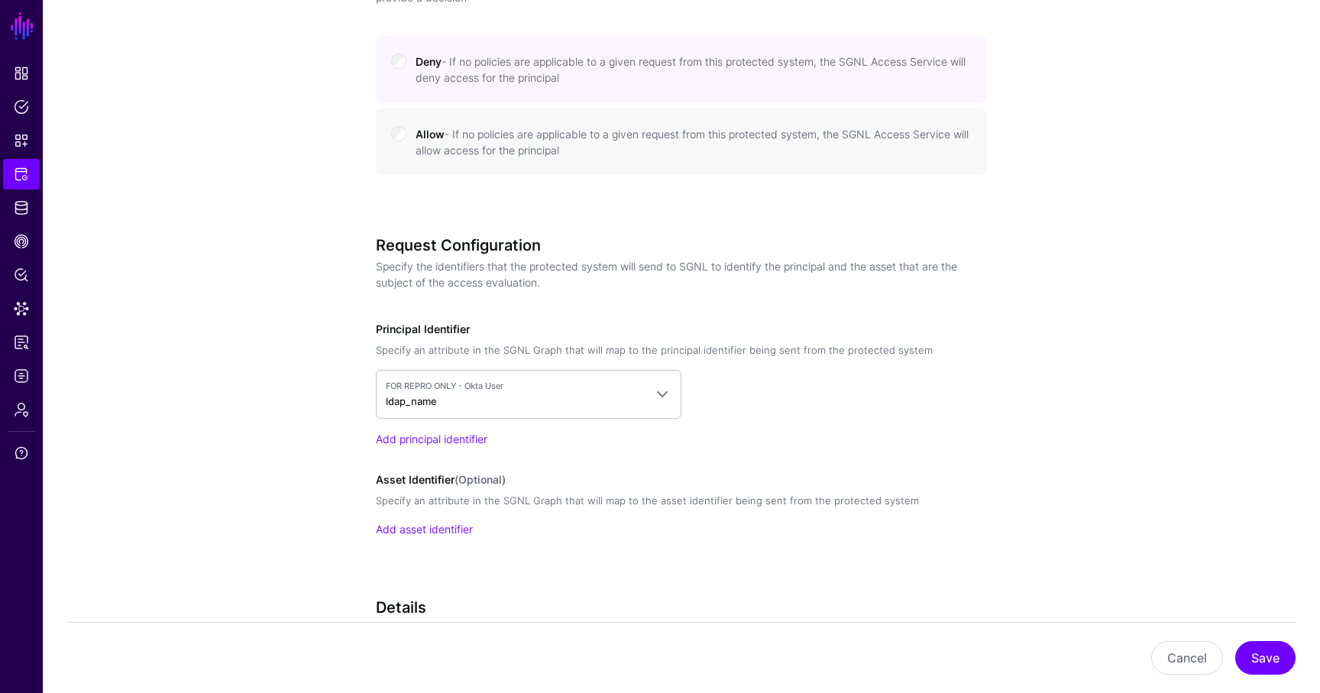
scroll to position [989, 0]
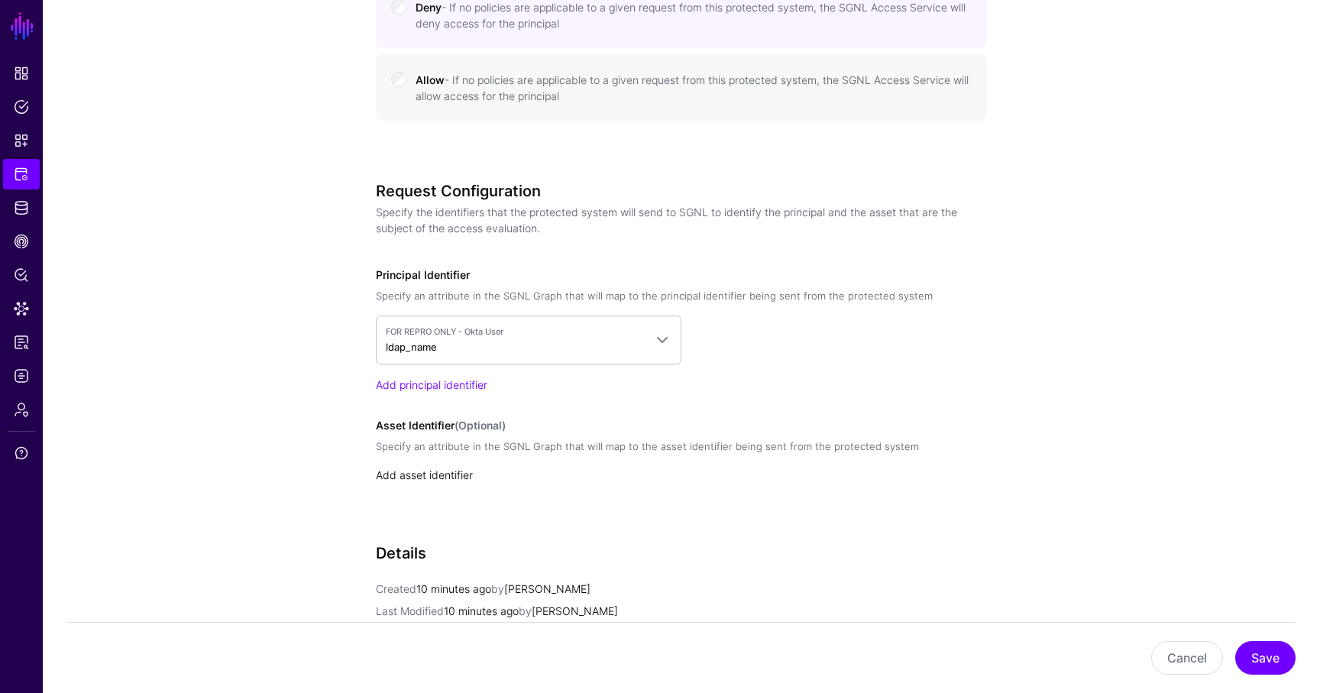
click at [438, 468] on link "Add asset identifier" at bounding box center [424, 474] width 97 height 13
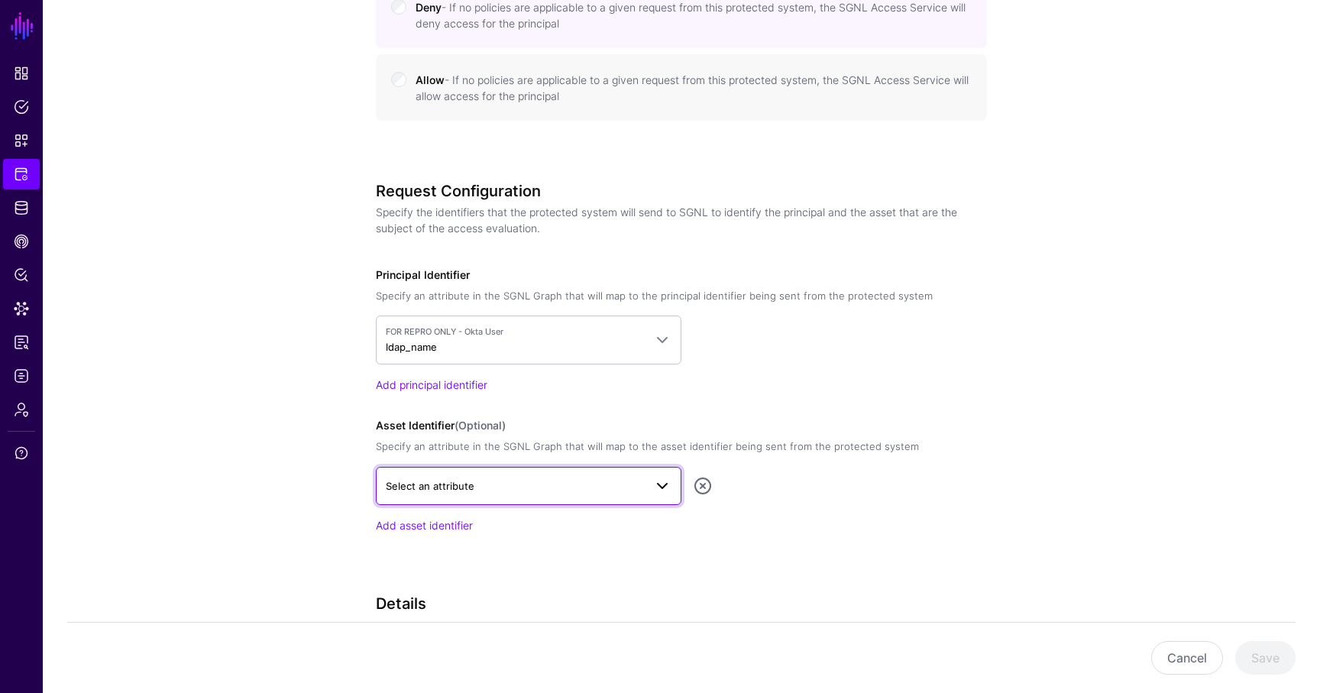
click at [491, 494] on span "Select an attribute" at bounding box center [529, 486] width 286 height 18
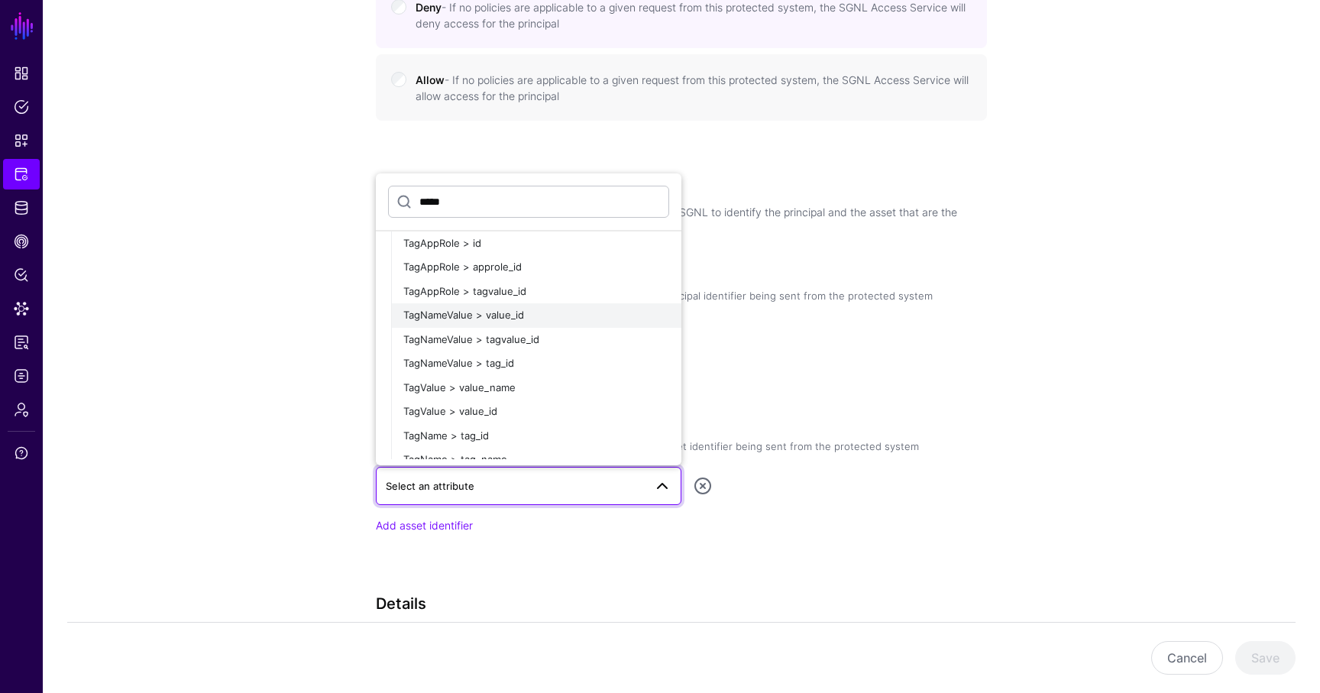
scroll to position [15, 0]
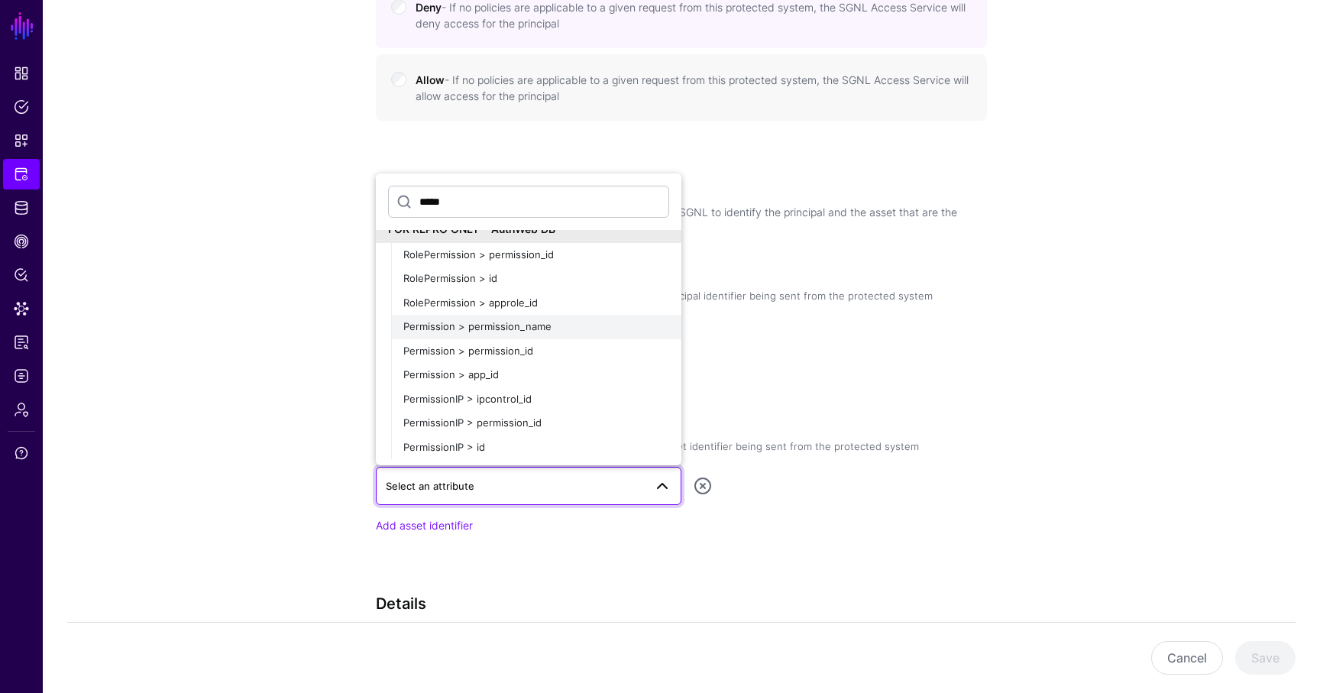
type input "*****"
click at [579, 321] on div "Permission > permission_name" at bounding box center [536, 326] width 266 height 15
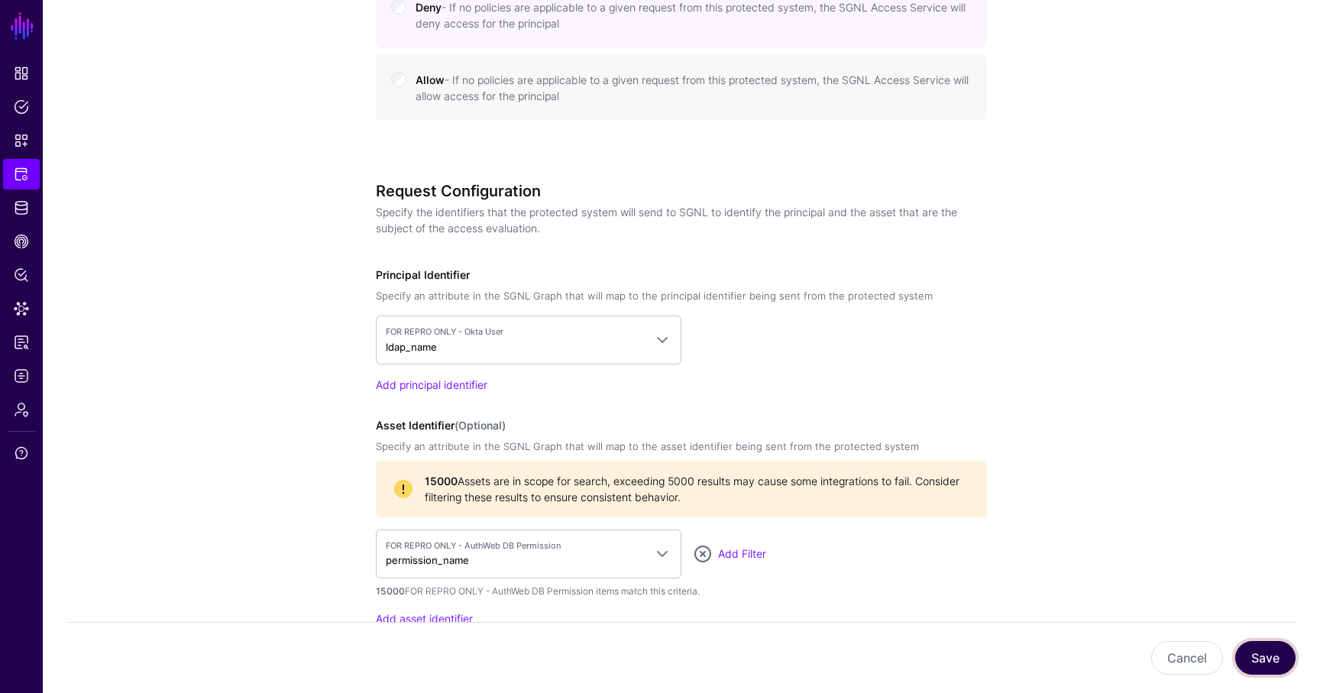
click at [1270, 660] on button "Save" at bounding box center [1265, 658] width 60 height 34
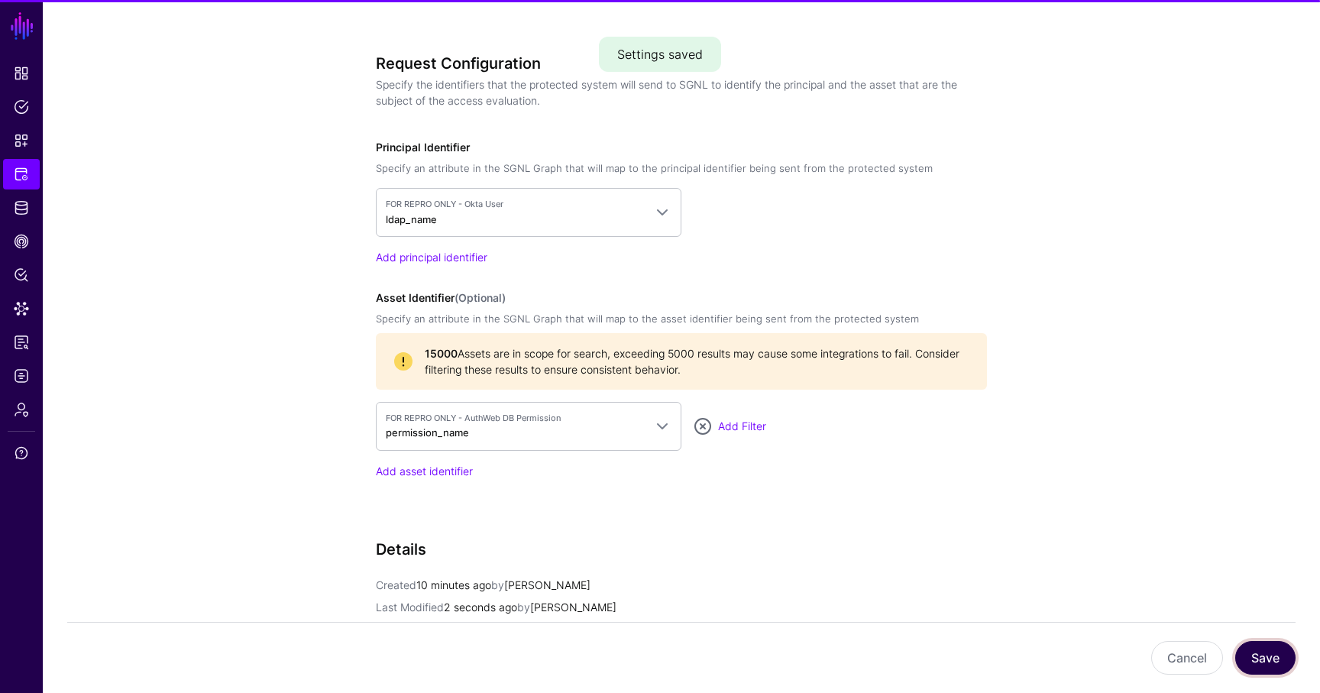
scroll to position [1125, 0]
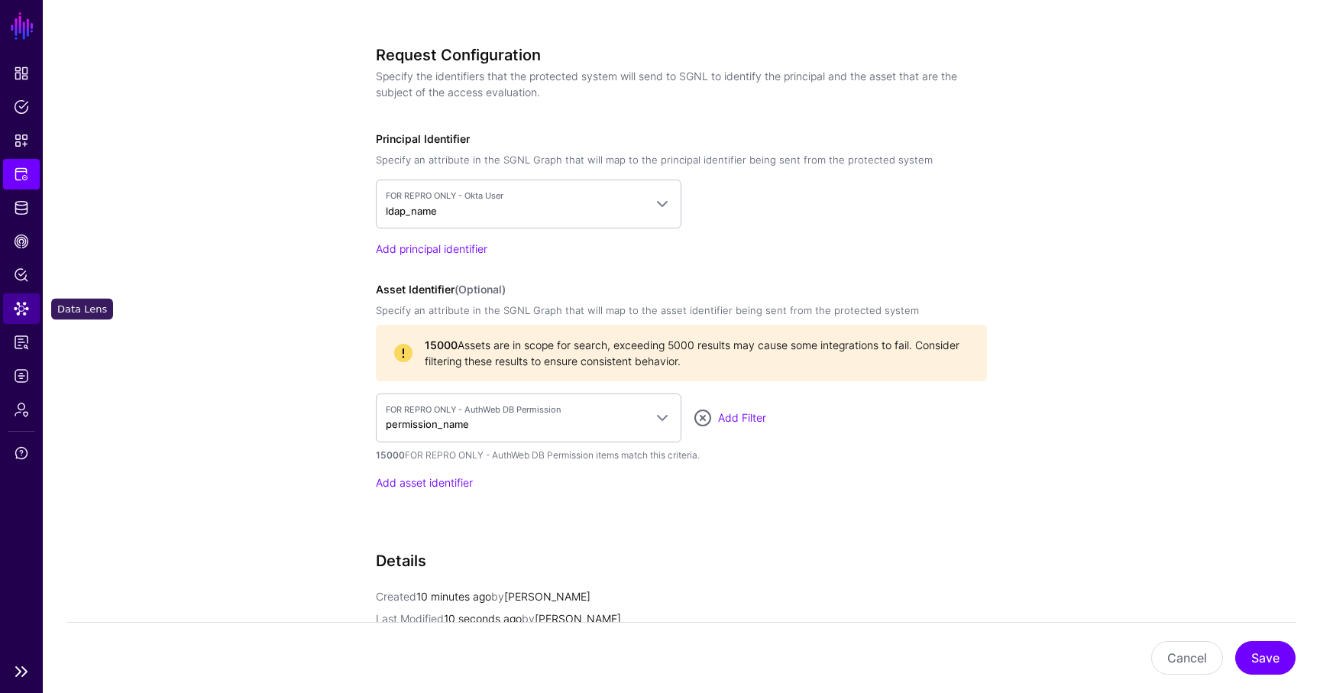
click at [28, 311] on span "Data Lens" at bounding box center [21, 308] width 15 height 15
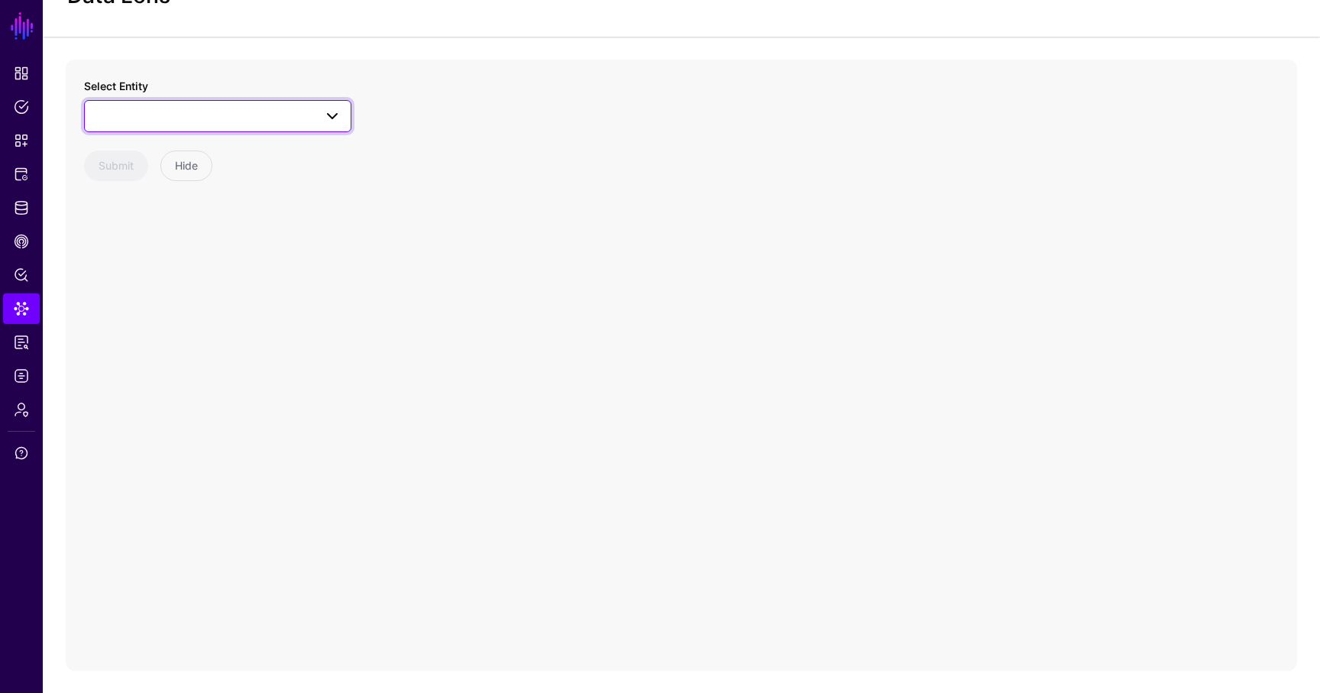
click at [240, 120] on span at bounding box center [218, 116] width 248 height 18
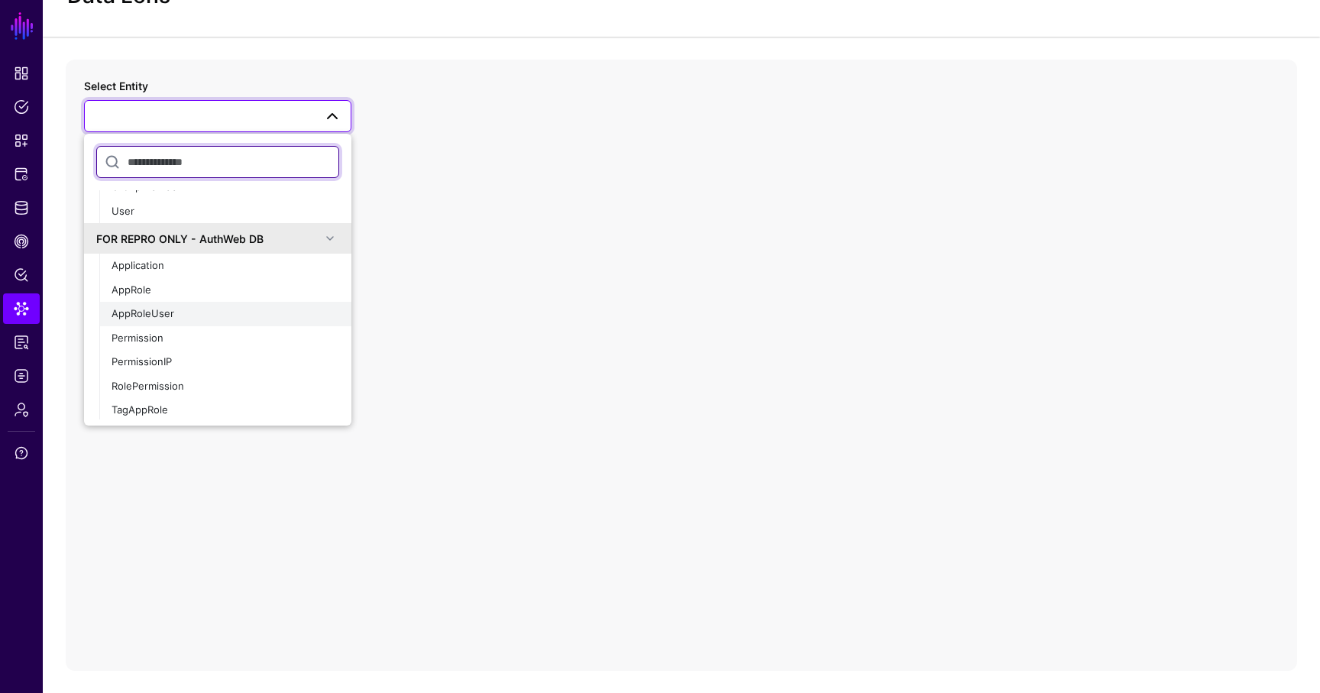
scroll to position [71, 0]
drag, startPoint x: 181, startPoint y: 313, endPoint x: 164, endPoint y: 378, distance: 67.1
click at [164, 378] on ul "Application AppRole AppRoleUser Permission PermissionIP RolePermission TagAppRo…" at bounding box center [225, 372] width 252 height 241
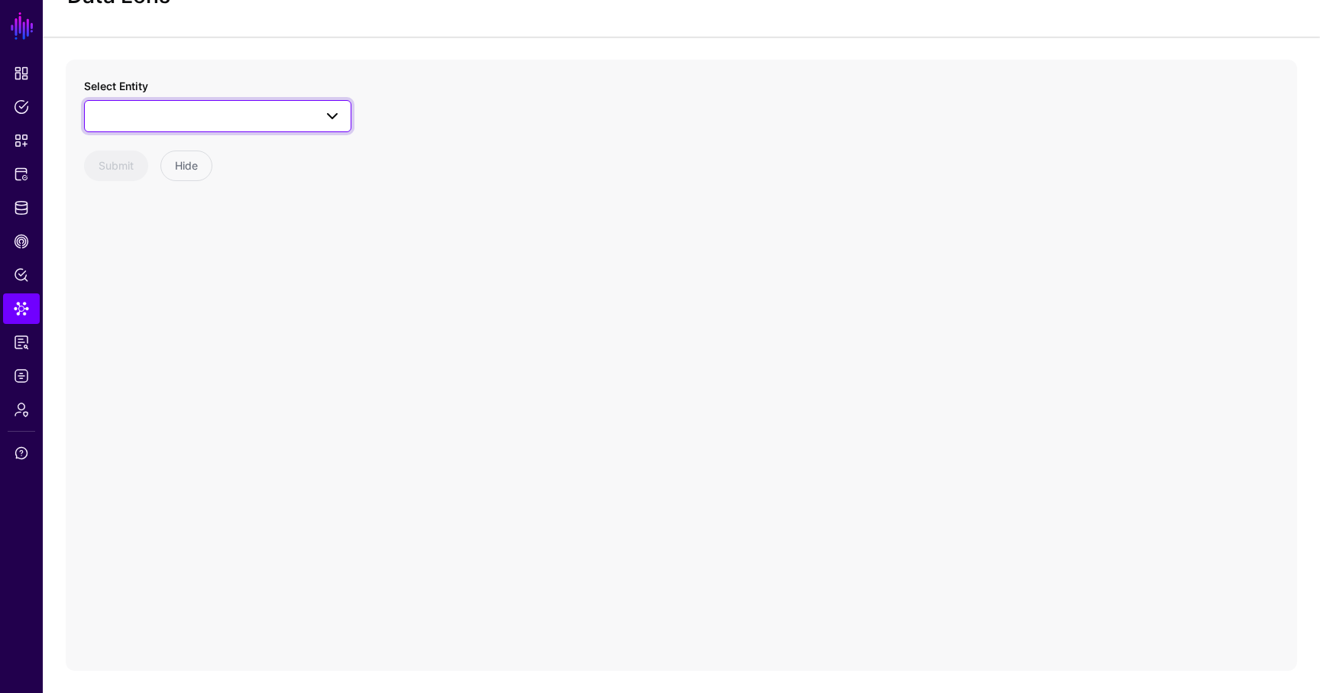
click at [206, 129] on link at bounding box center [217, 116] width 267 height 32
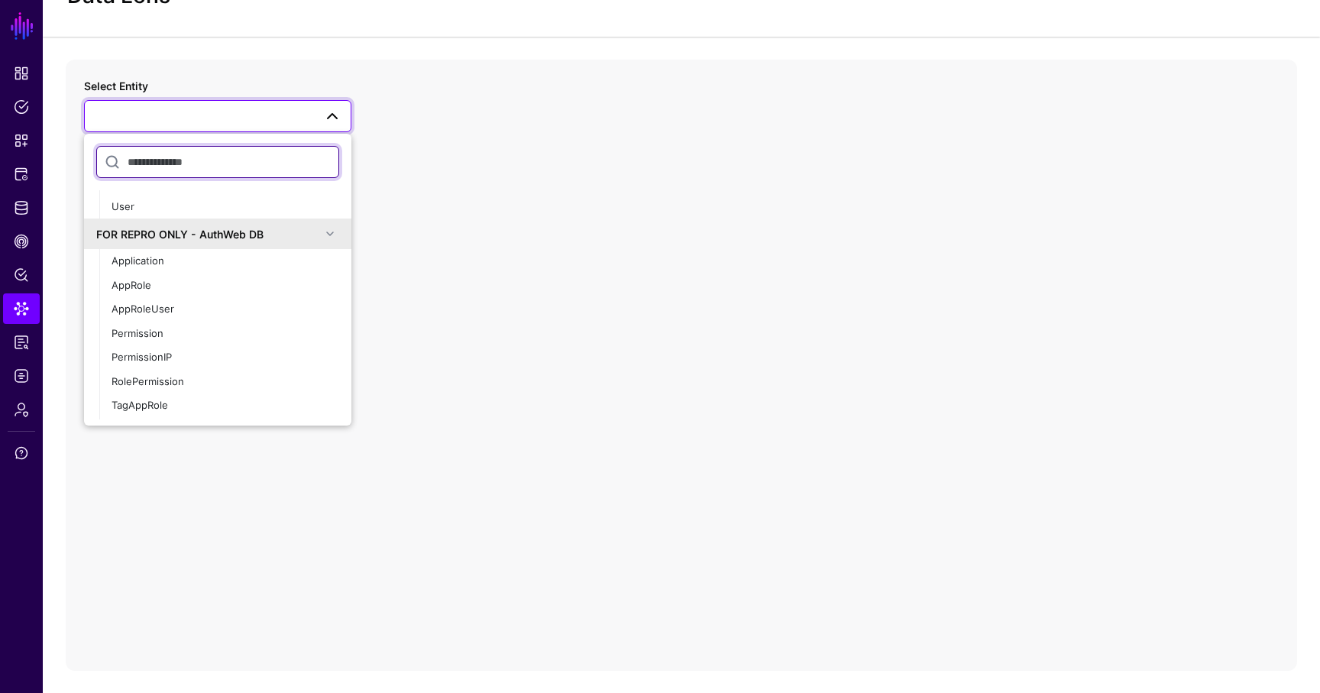
scroll to position [0, 0]
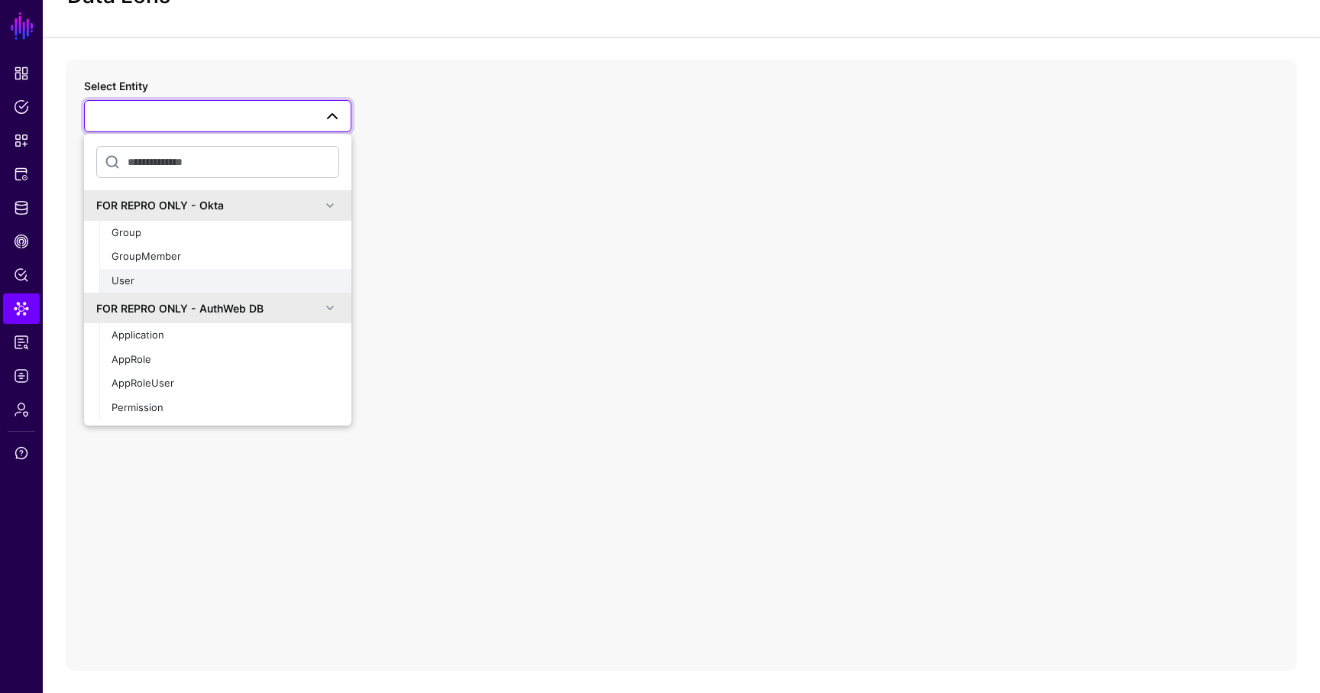
click at [163, 274] on div "User" at bounding box center [226, 281] width 228 height 15
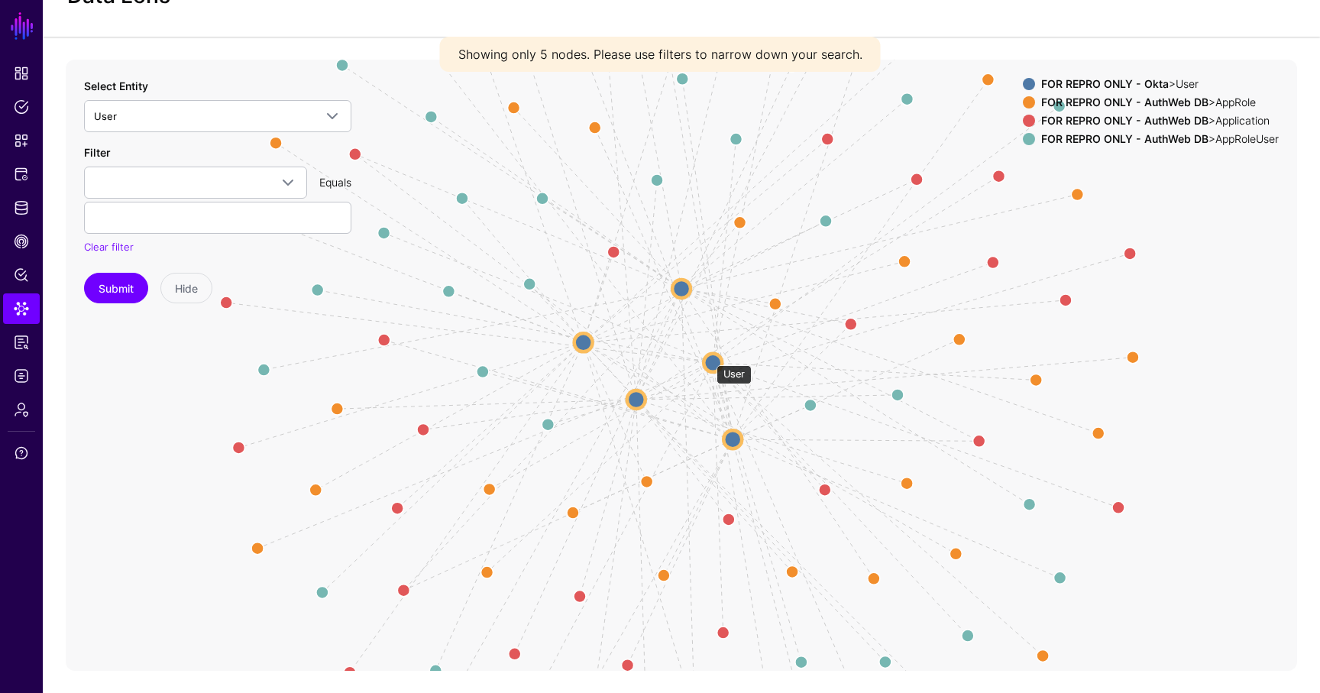
click at [709, 358] on circle at bounding box center [713, 362] width 18 height 18
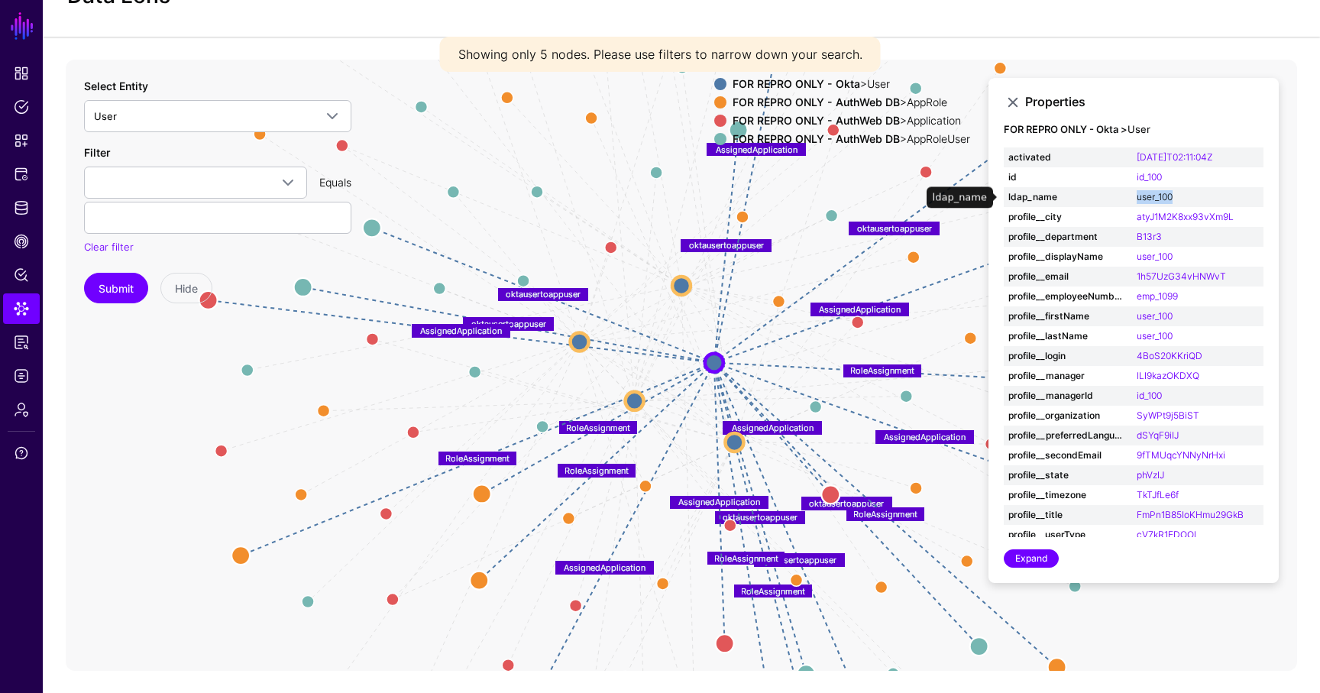
drag, startPoint x: 1196, startPoint y: 199, endPoint x: 1138, endPoint y: 196, distance: 58.2
click at [1138, 196] on td "user_100" at bounding box center [1197, 197] width 131 height 20
copy link "user_100"
click at [1149, 196] on link "user_100" at bounding box center [1155, 196] width 36 height 11
type input "********"
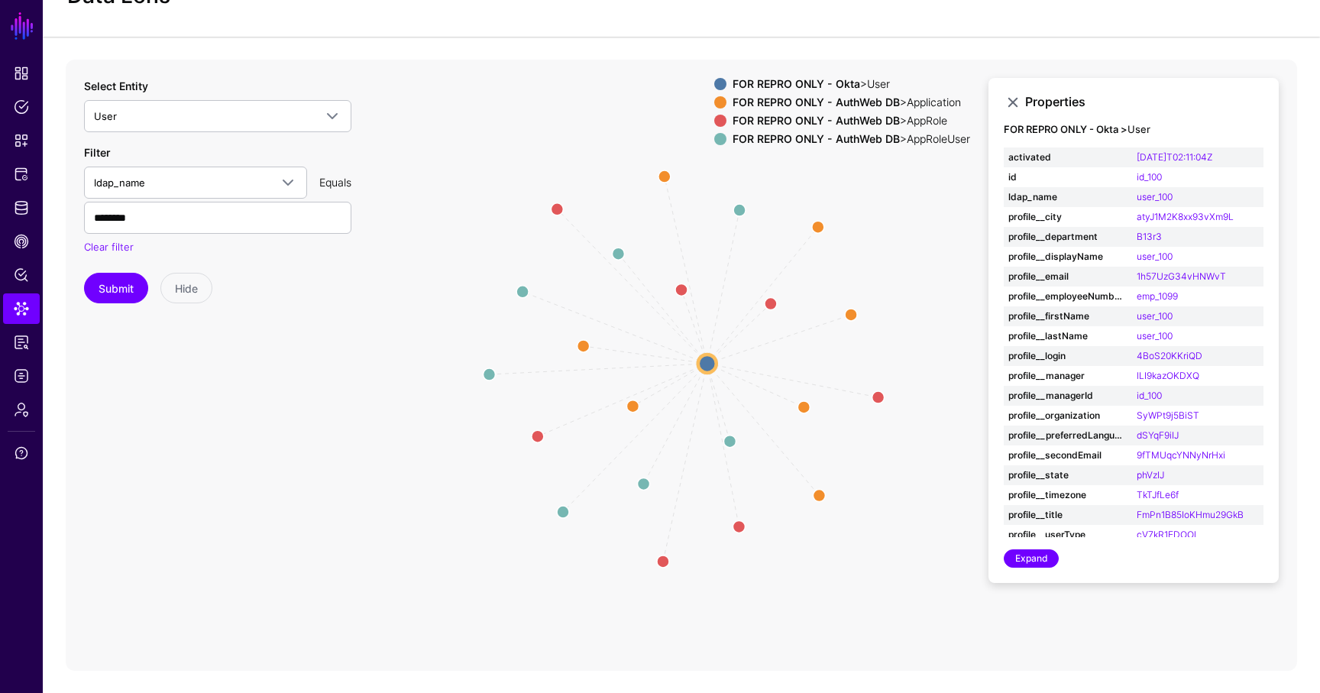
click at [942, 105] on div "FOR REPRO ONLY - AuthWeb DB > Application" at bounding box center [852, 102] width 244 height 12
click at [824, 223] on circle at bounding box center [818, 227] width 24 height 24
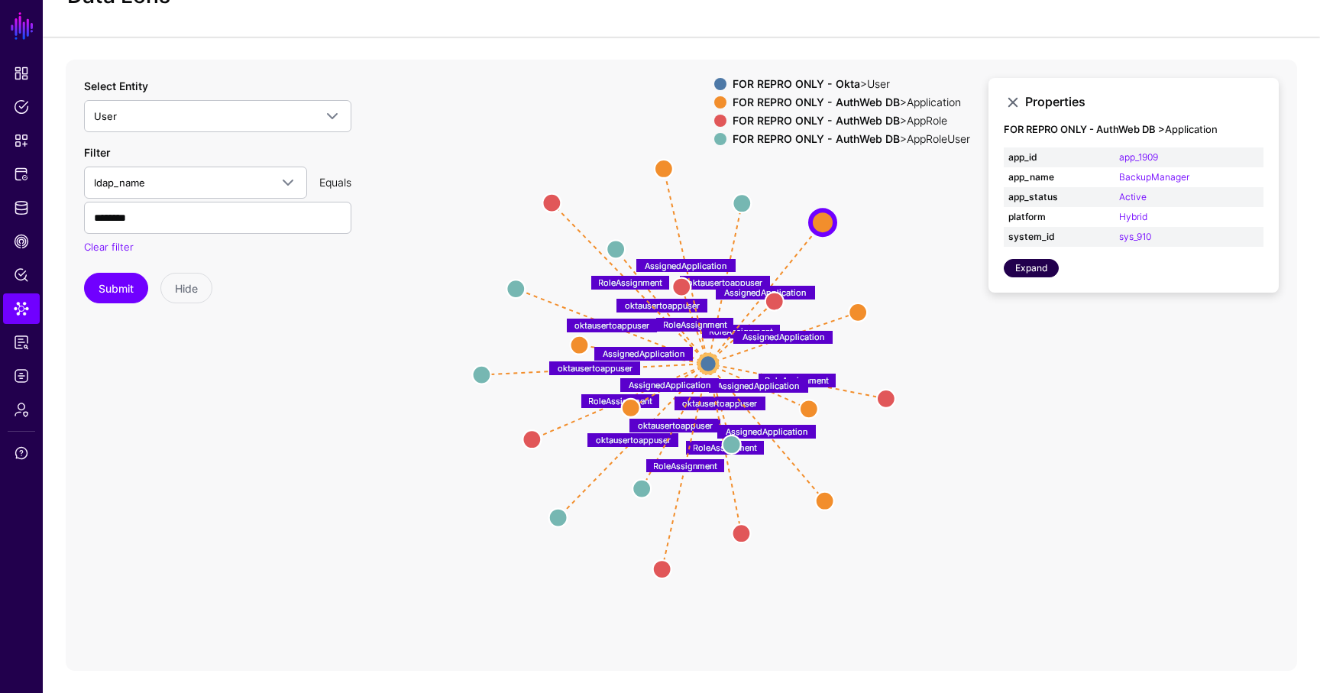
click at [1044, 266] on link "Expand" at bounding box center [1031, 268] width 55 height 18
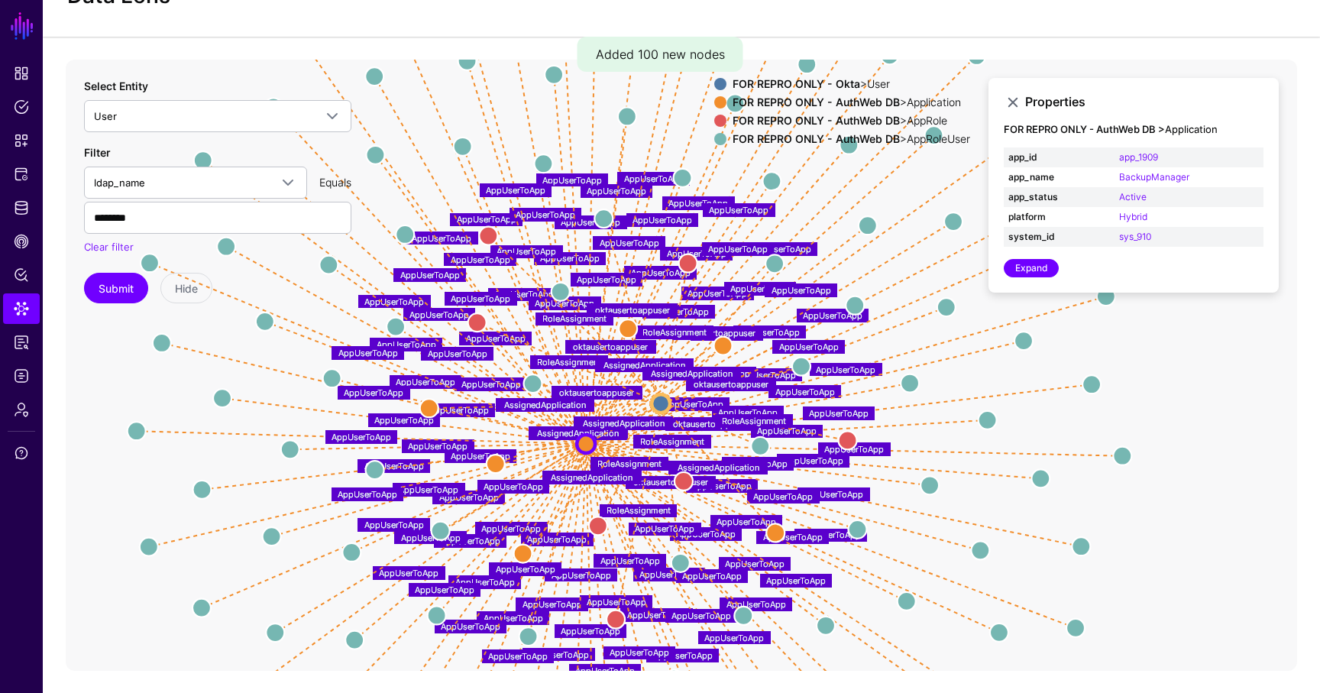
drag, startPoint x: 956, startPoint y: 223, endPoint x: 897, endPoint y: 270, distance: 76.1
click at [897, 270] on icon "AppUserToApp AppUserToApp AppUserToApp AppUserToApp AppUserToApp AppUserToApp A…" at bounding box center [682, 365] width 1232 height 611
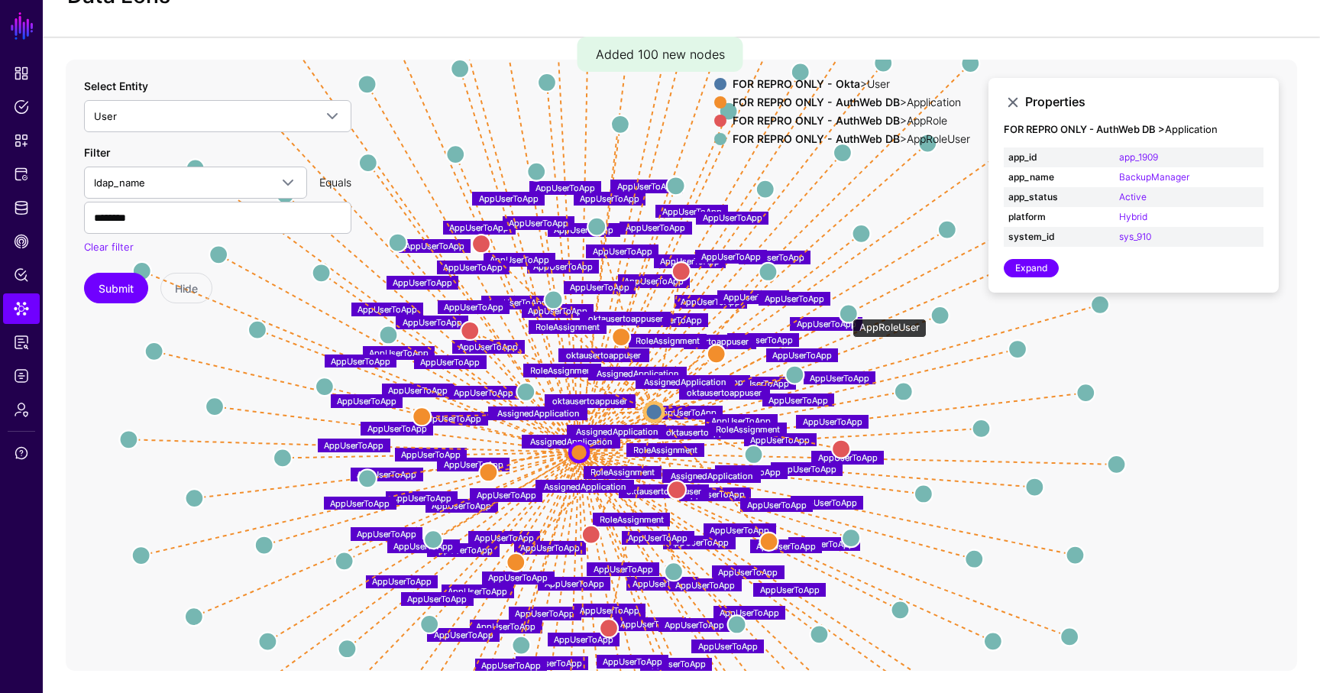
click at [846, 311] on circle at bounding box center [849, 313] width 18 height 18
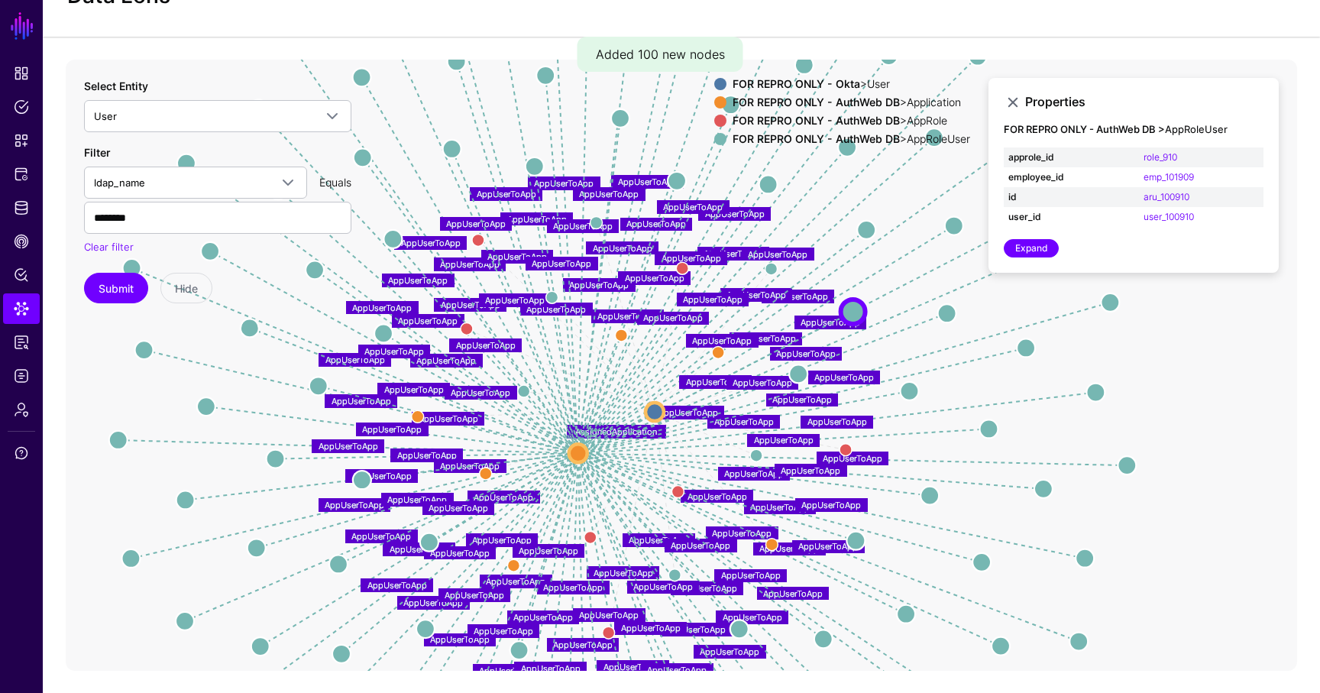
click at [894, 138] on div "FOR REPRO ONLY - AuthWeb DB > AppRoleUser" at bounding box center [852, 139] width 244 height 12
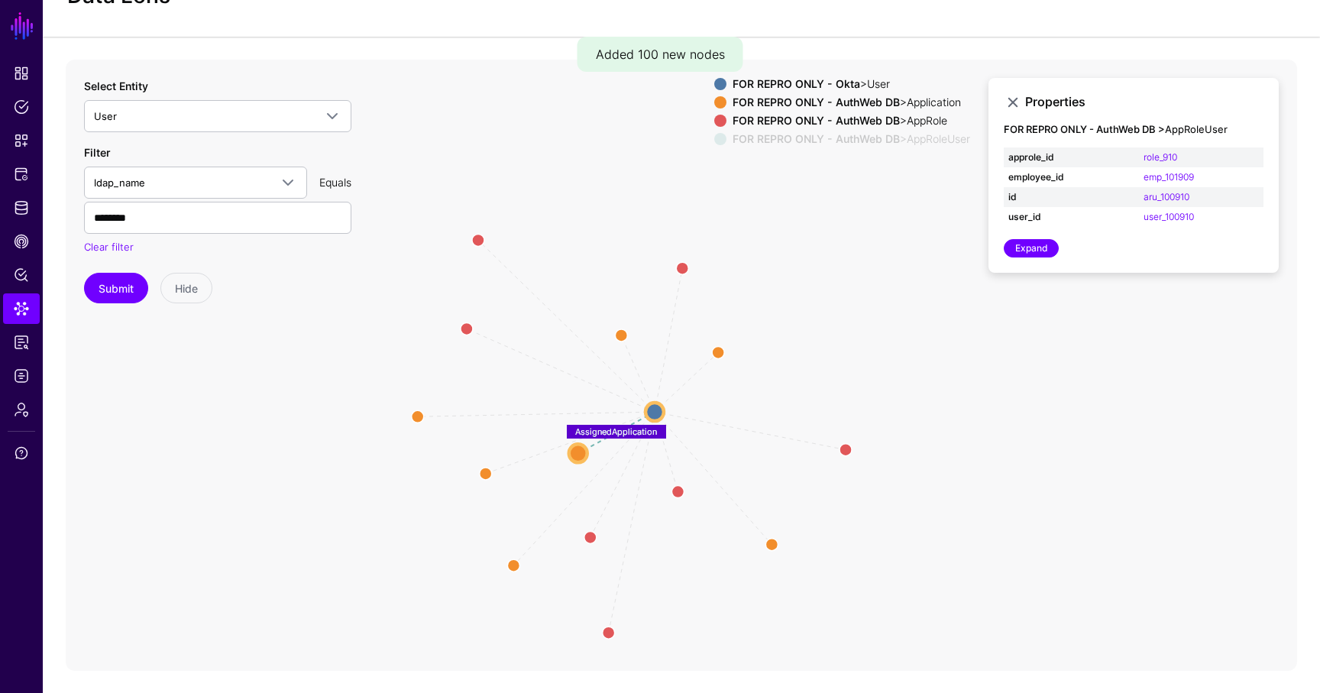
click at [894, 138] on div "FOR REPRO ONLY - AuthWeb DB > AppRoleUser" at bounding box center [852, 139] width 244 height 12
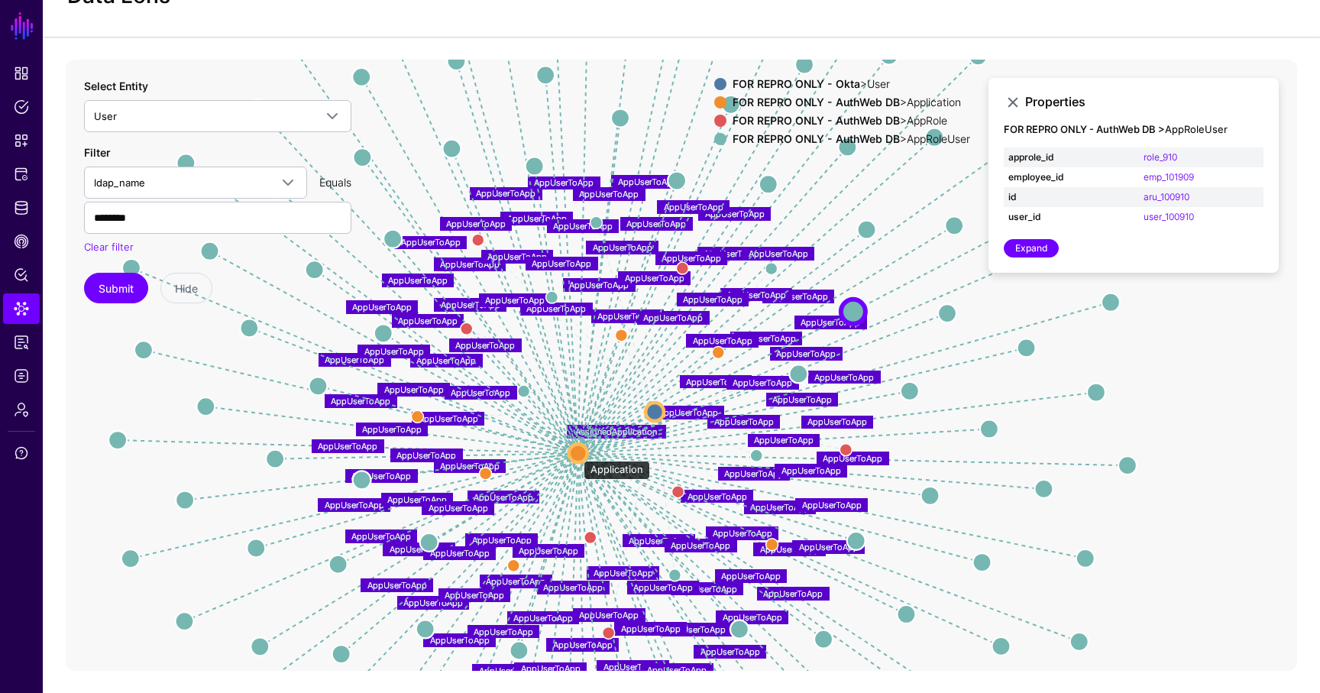
click at [576, 452] on circle at bounding box center [578, 453] width 18 height 18
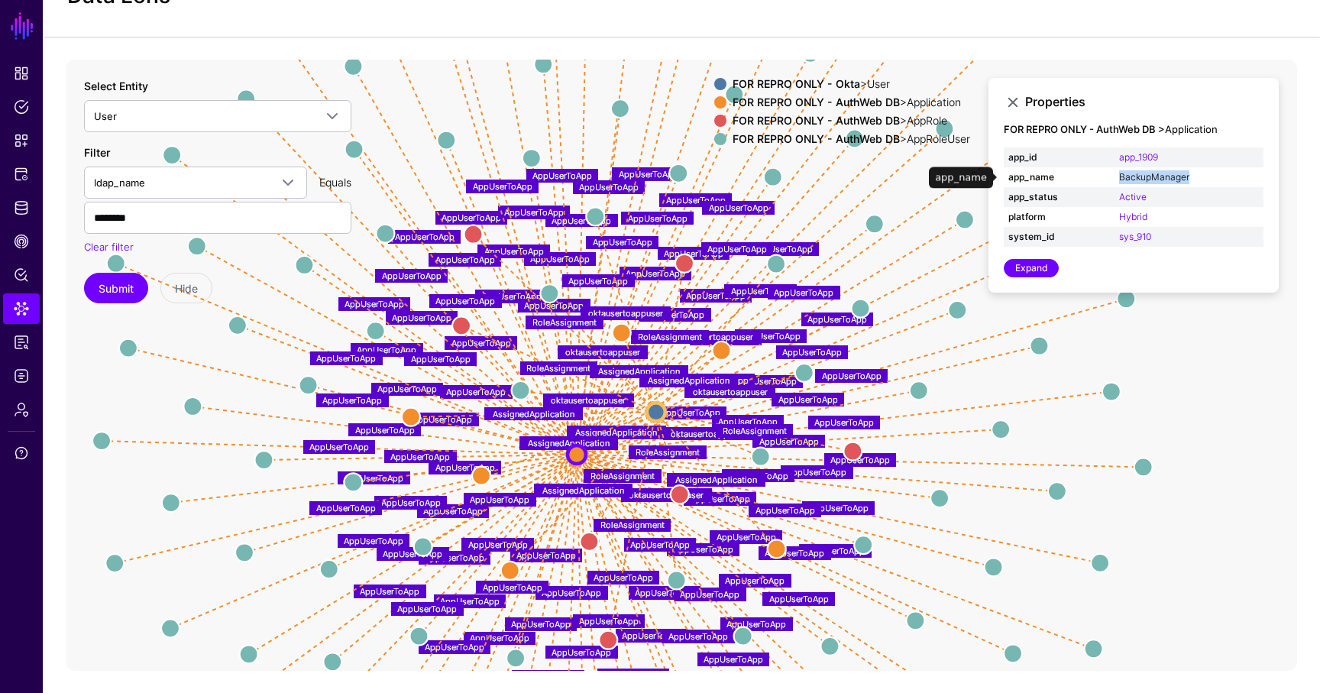
drag, startPoint x: 1209, startPoint y: 176, endPoint x: 1119, endPoint y: 176, distance: 89.4
click at [1119, 176] on td "BackupManager" at bounding box center [1189, 177] width 149 height 20
copy link "BackupManager"
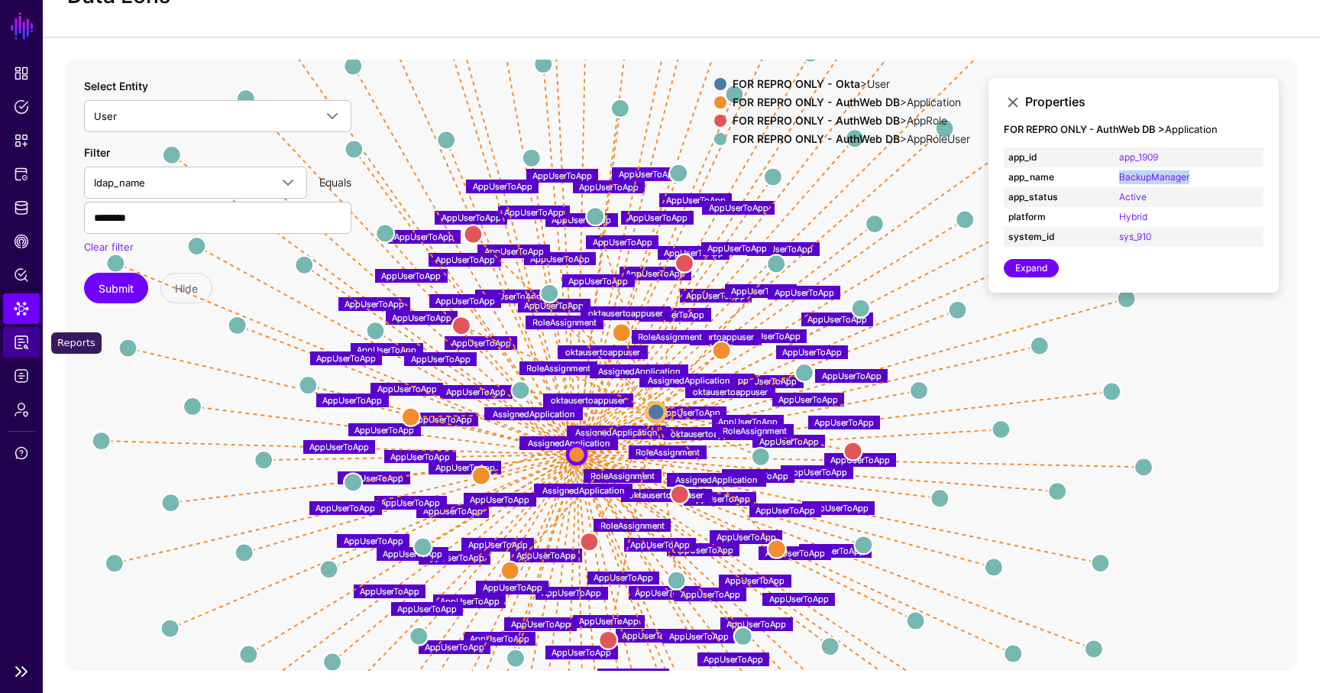
click at [22, 335] on span "Reports" at bounding box center [21, 342] width 15 height 15
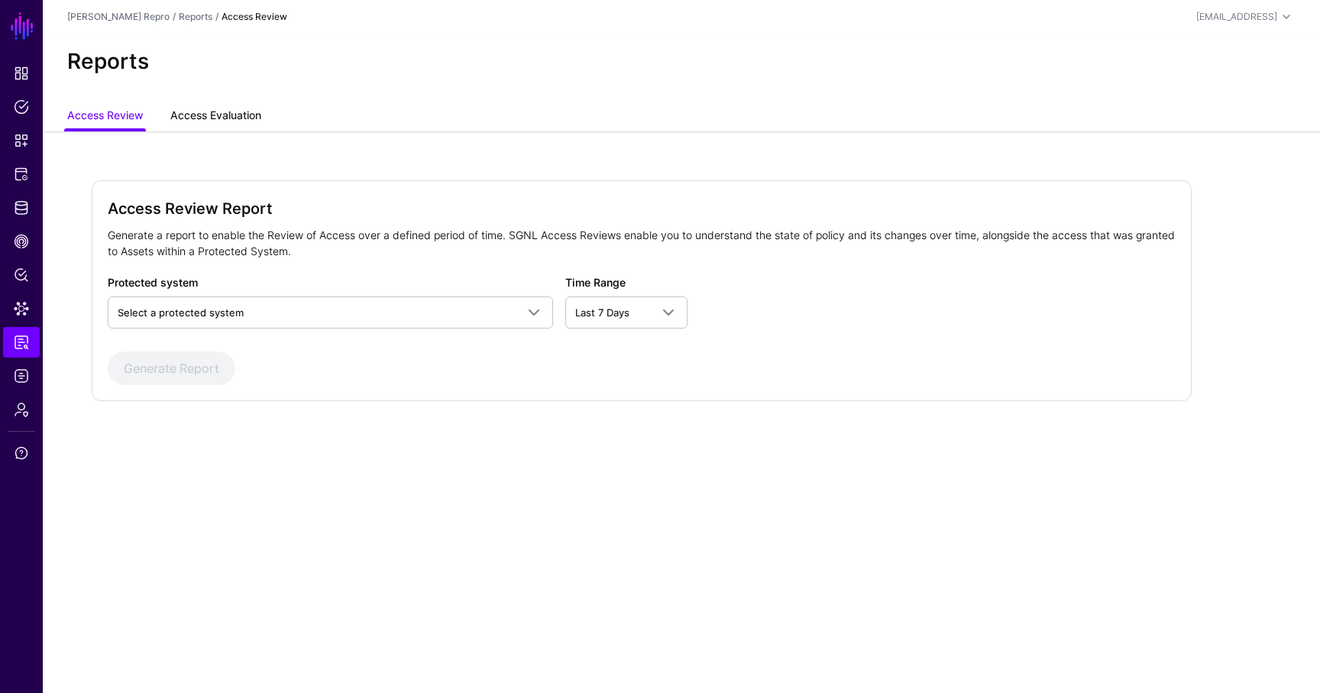
click at [228, 106] on link "Access Evaluation" at bounding box center [215, 116] width 91 height 29
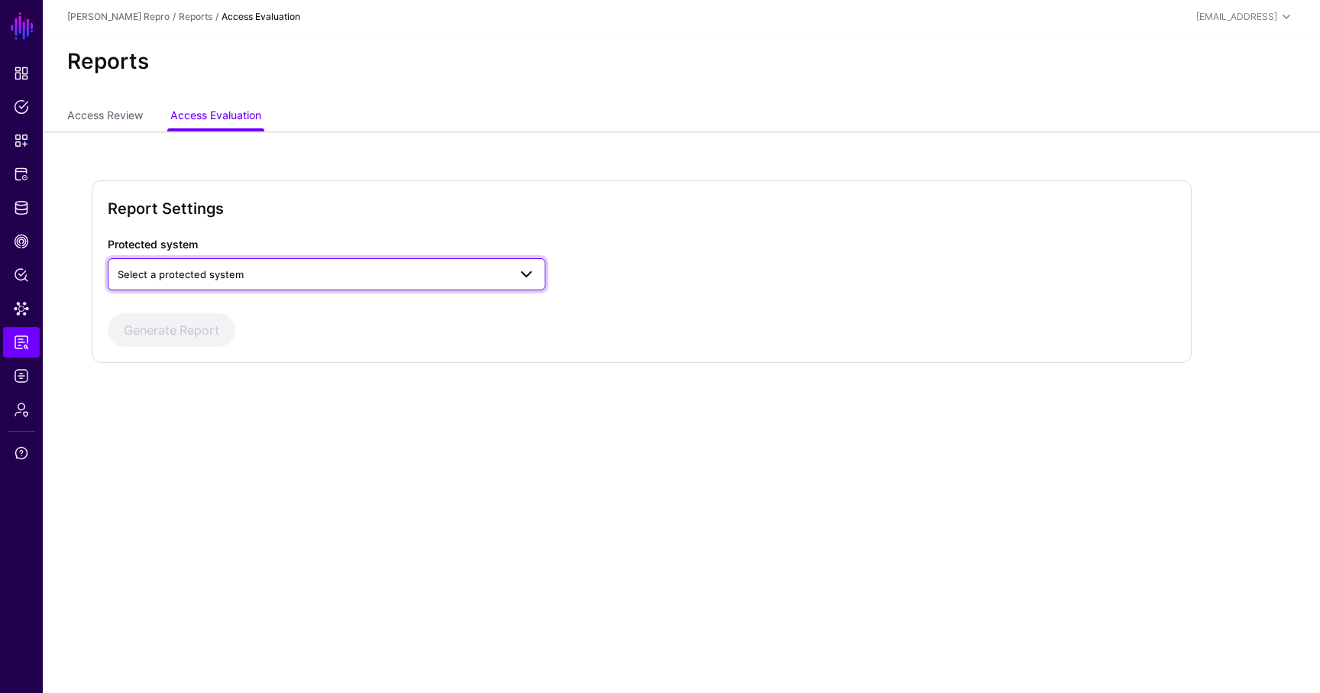
click at [310, 268] on span "Select a protected system" at bounding box center [313, 274] width 390 height 17
click at [282, 309] on div "Grant API Permissions" at bounding box center [326, 310] width 413 height 15
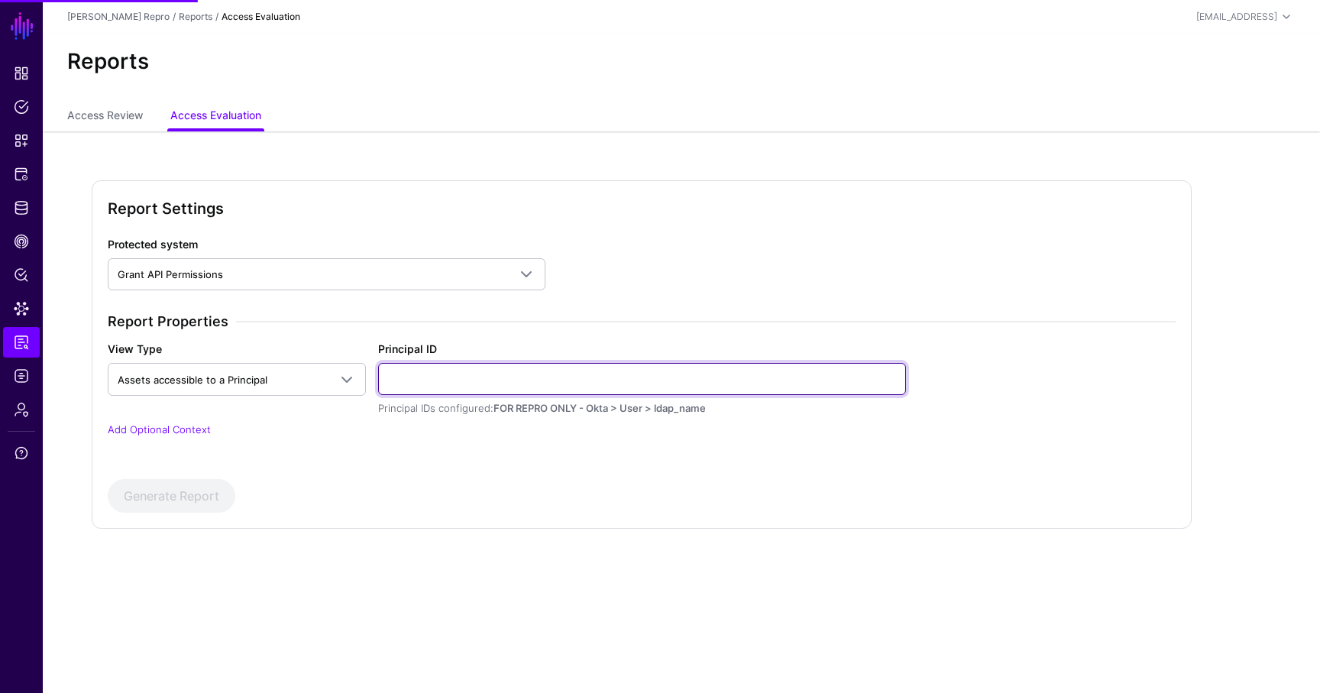
click at [430, 380] on input "Principal ID" at bounding box center [642, 379] width 528 height 32
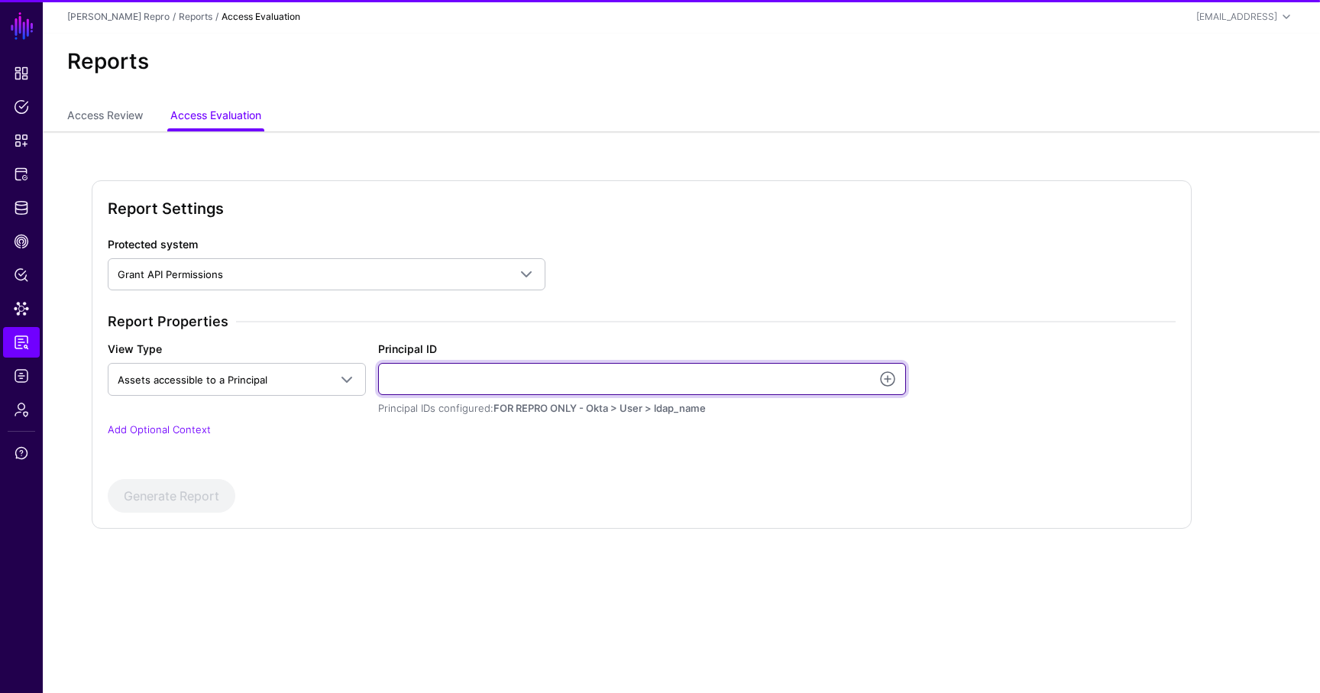
paste input "**********"
type input "**********"
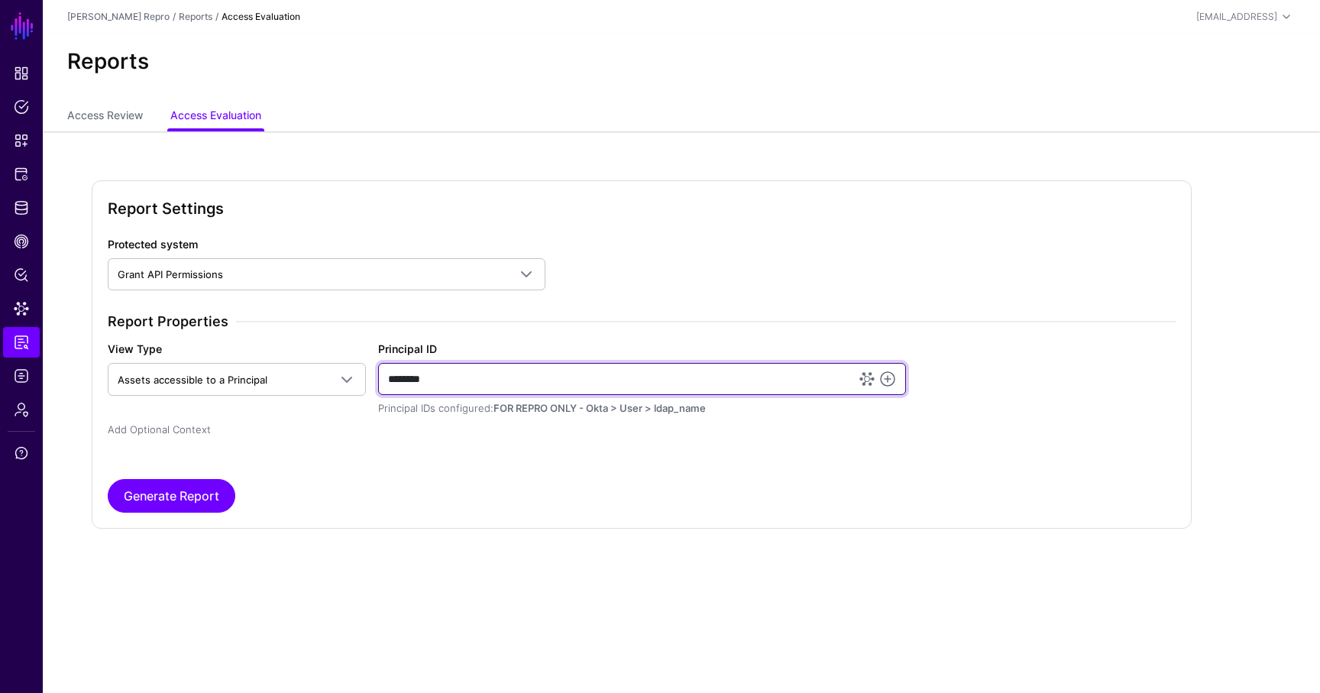
type input "********"
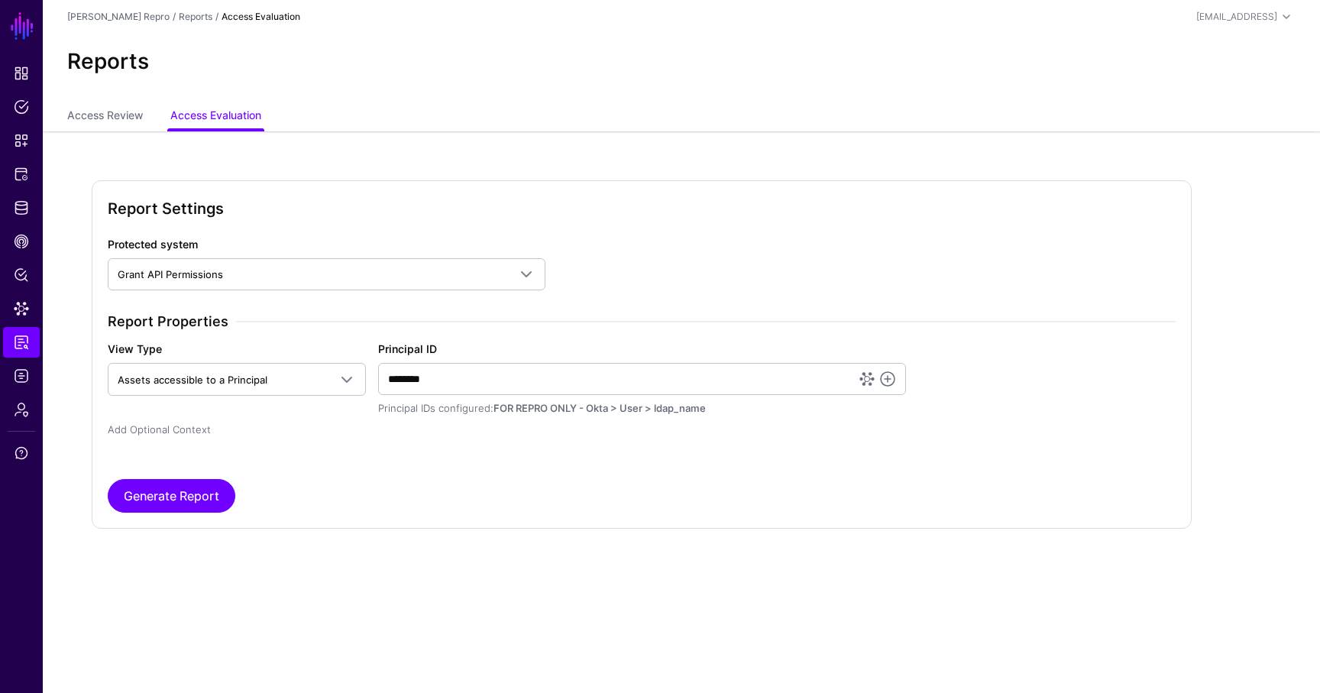
click at [190, 429] on link "Add Optional Context" at bounding box center [159, 429] width 103 height 12
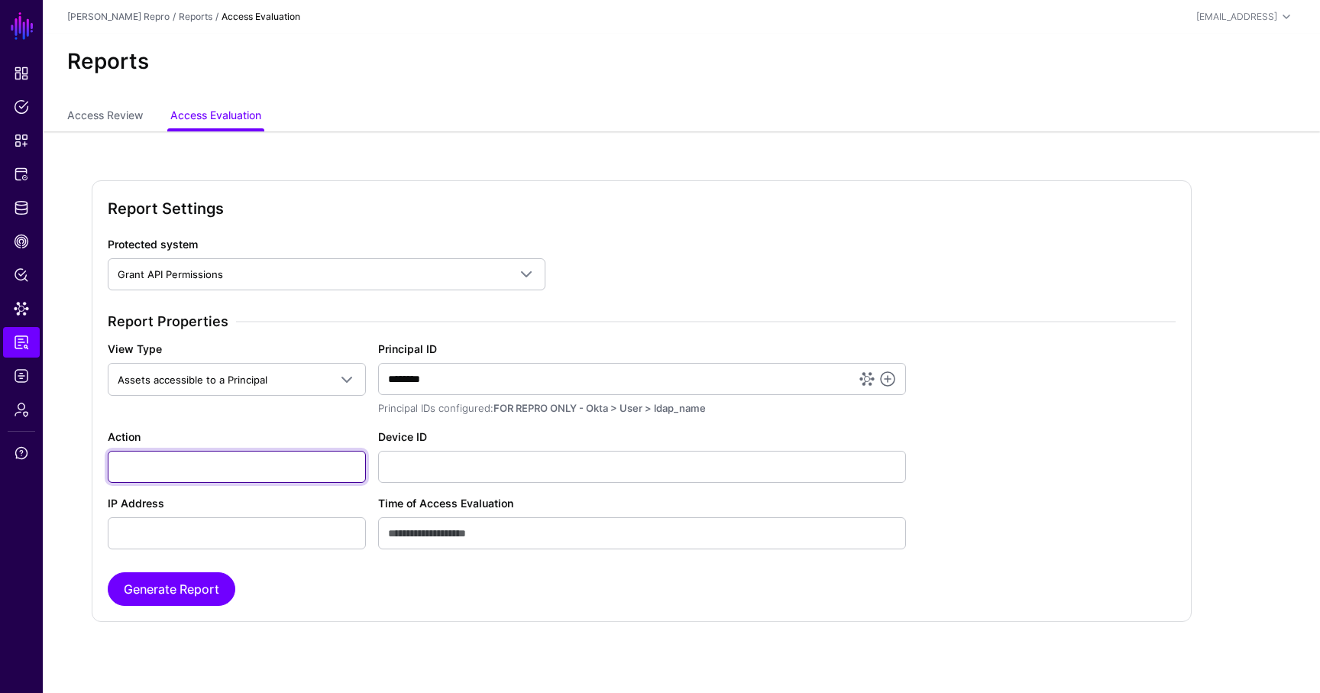
click at [191, 452] on input "Action" at bounding box center [237, 467] width 258 height 32
paste input "**********"
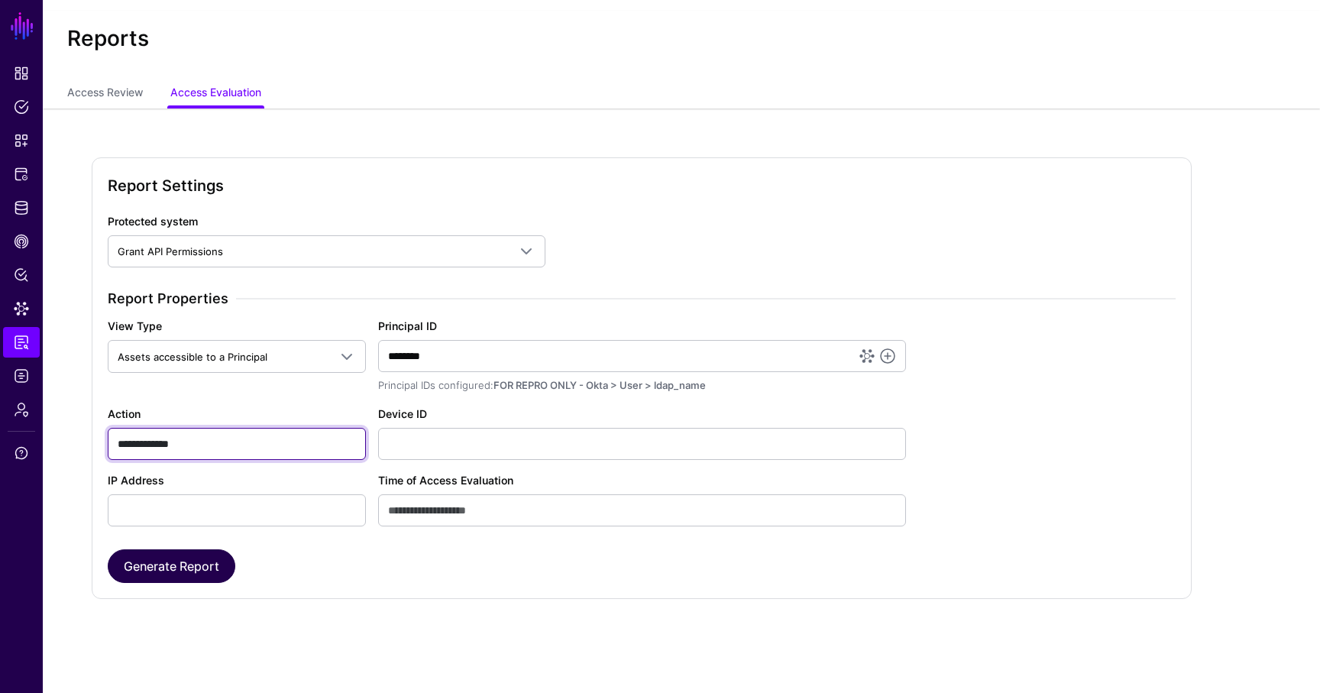
type input "**********"
click at [138, 574] on button "Generate Report" at bounding box center [172, 566] width 128 height 34
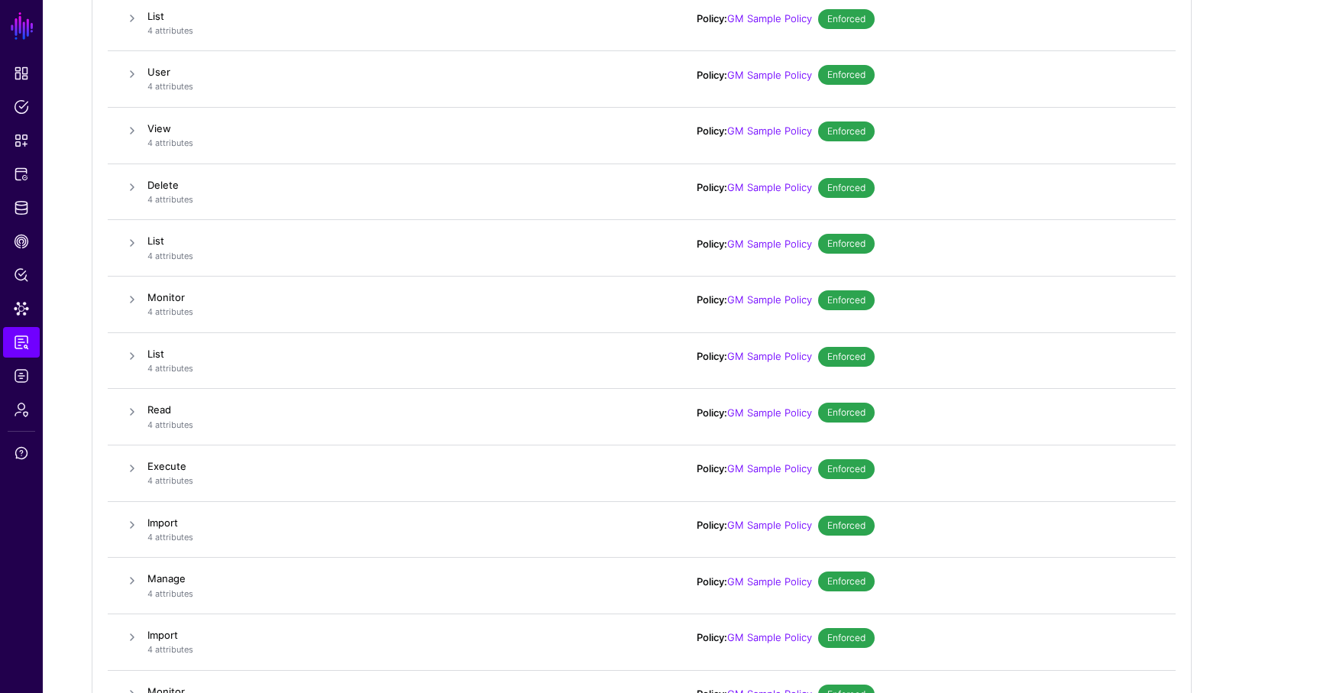
scroll to position [0, 0]
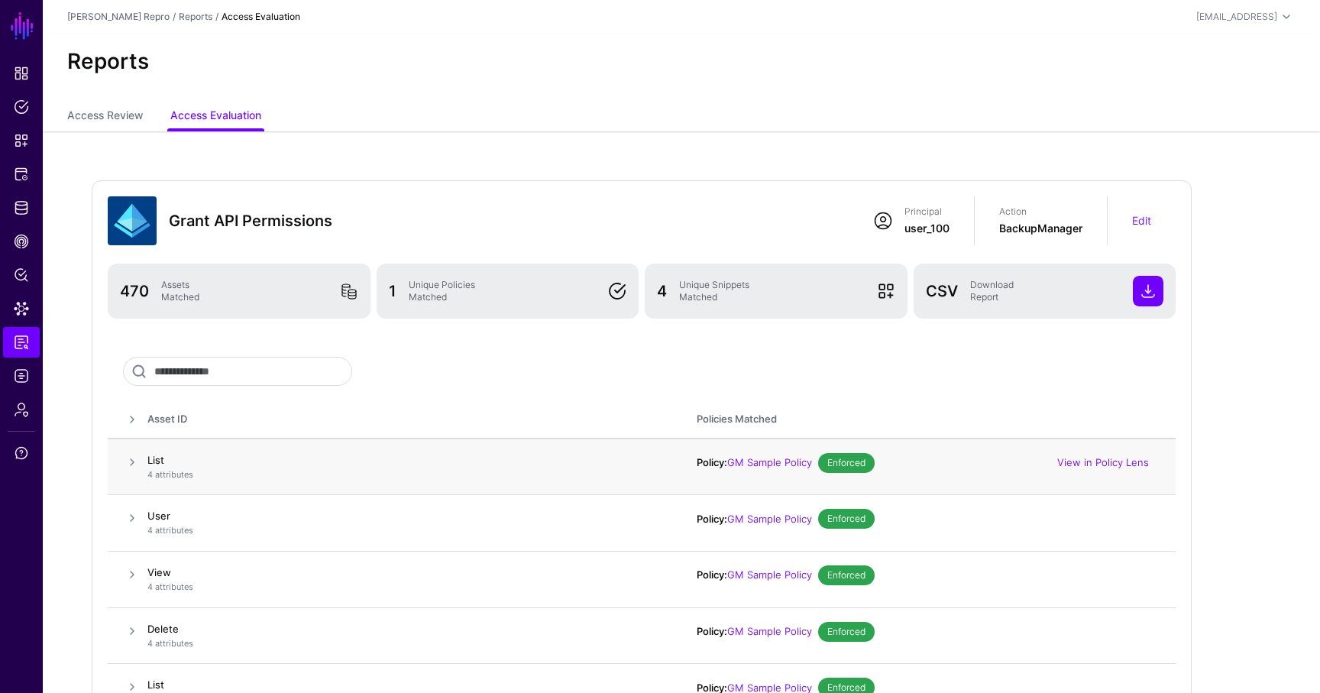
click at [134, 459] on span at bounding box center [132, 462] width 18 height 18
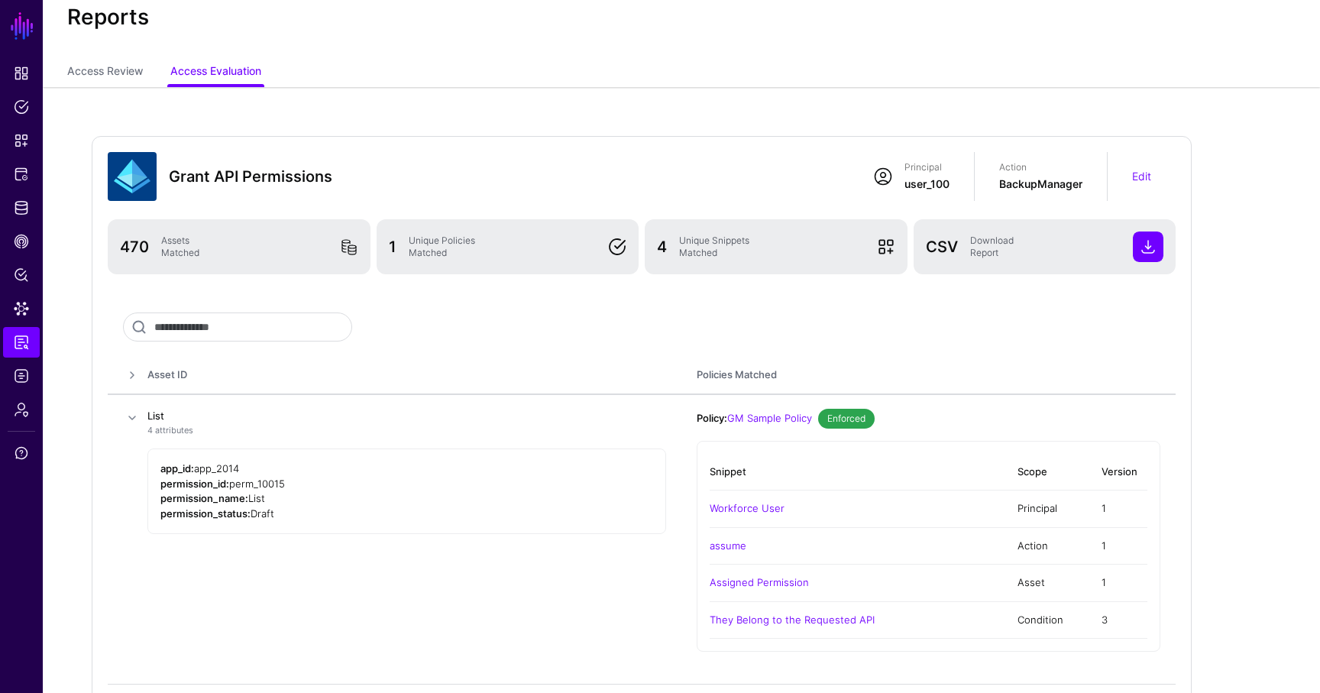
scroll to position [49, 0]
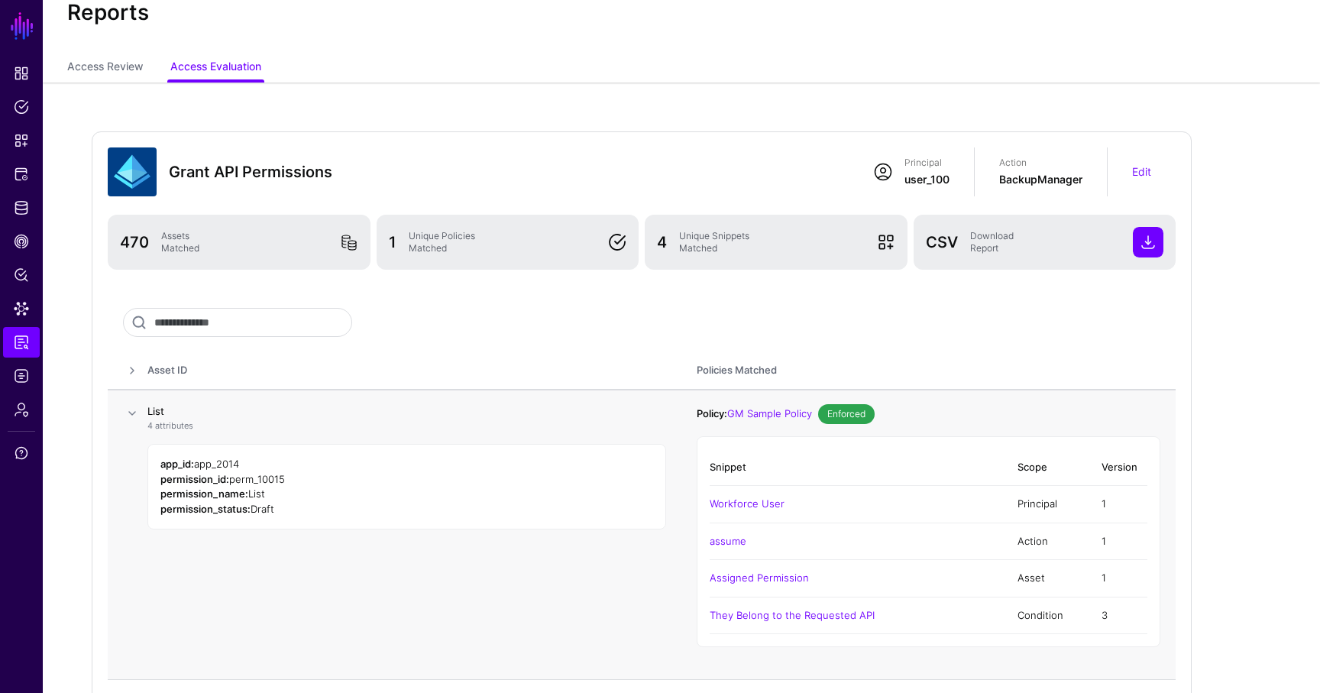
drag, startPoint x: 254, startPoint y: 462, endPoint x: 201, endPoint y: 461, distance: 53.5
click at [201, 461] on div "app_id: app_2014" at bounding box center [406, 464] width 493 height 15
drag, startPoint x: 290, startPoint y: 481, endPoint x: 235, endPoint y: 474, distance: 55.4
click at [235, 474] on div "permission_id: perm_10015" at bounding box center [406, 479] width 493 height 15
click at [28, 312] on span "Data Lens" at bounding box center [21, 308] width 15 height 15
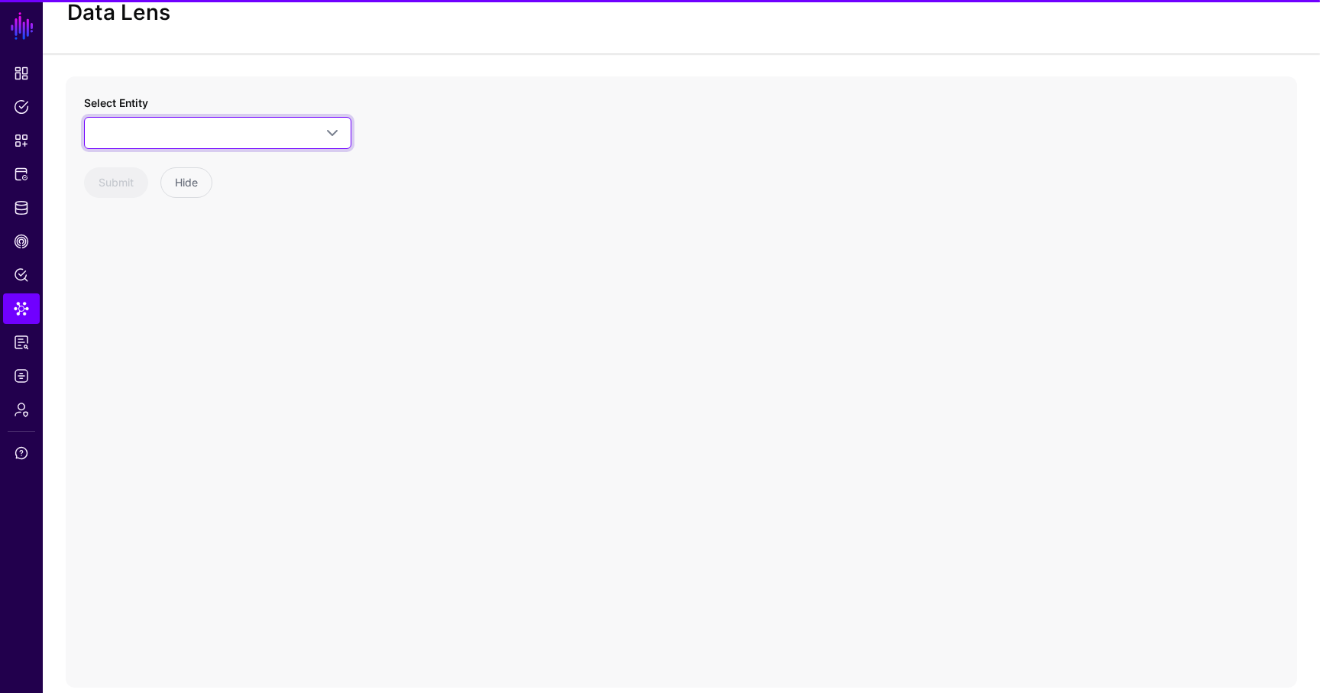
click at [264, 131] on span at bounding box center [218, 133] width 248 height 18
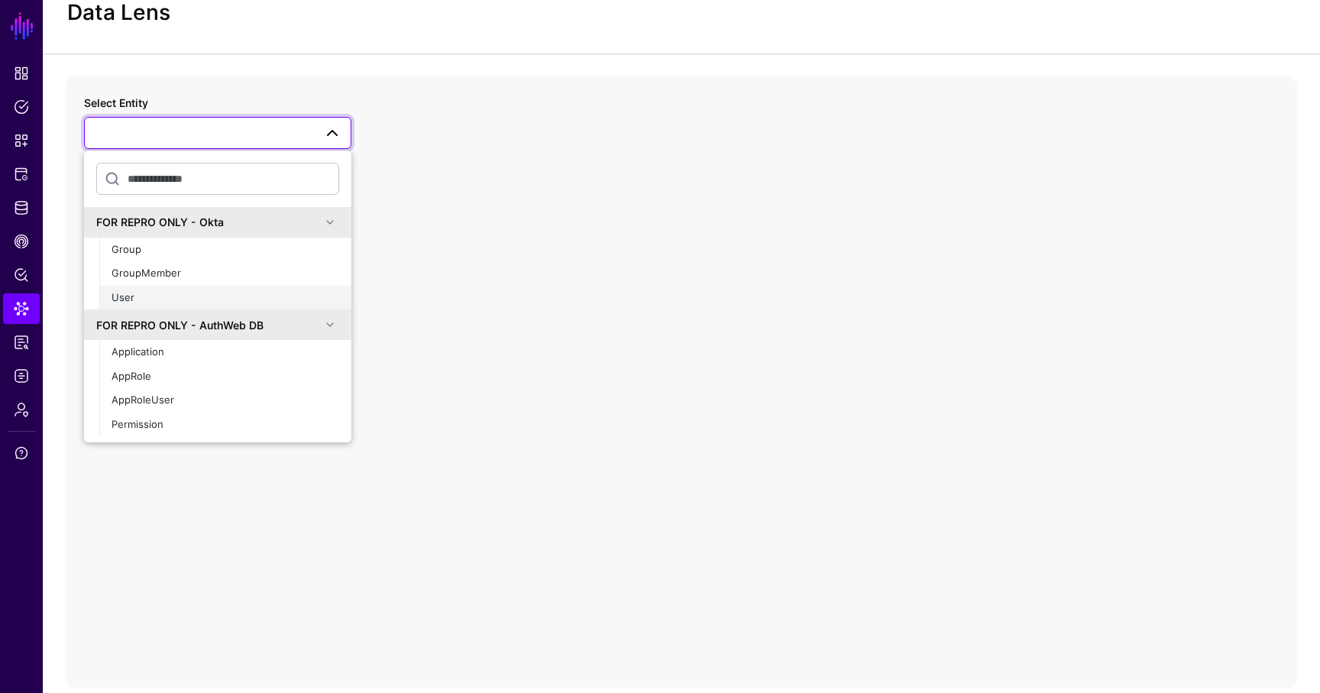
click at [180, 294] on div "User" at bounding box center [226, 297] width 228 height 15
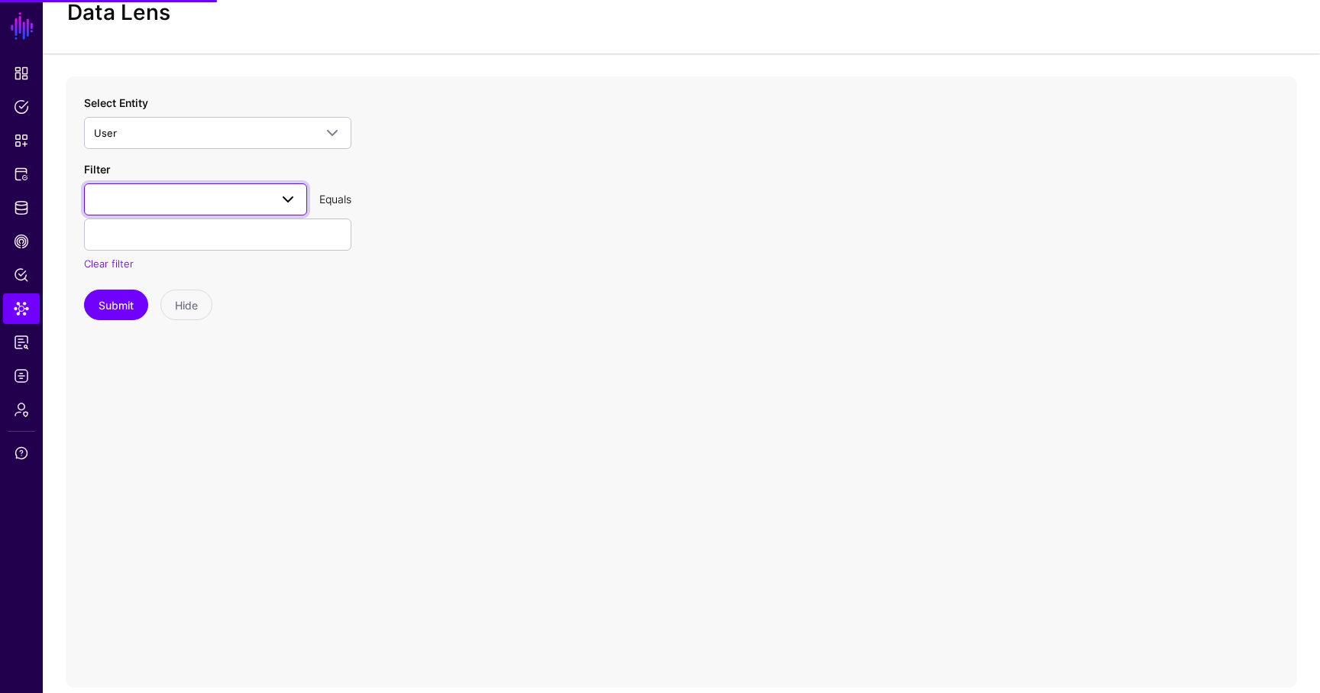
click at [273, 202] on span at bounding box center [284, 199] width 28 height 18
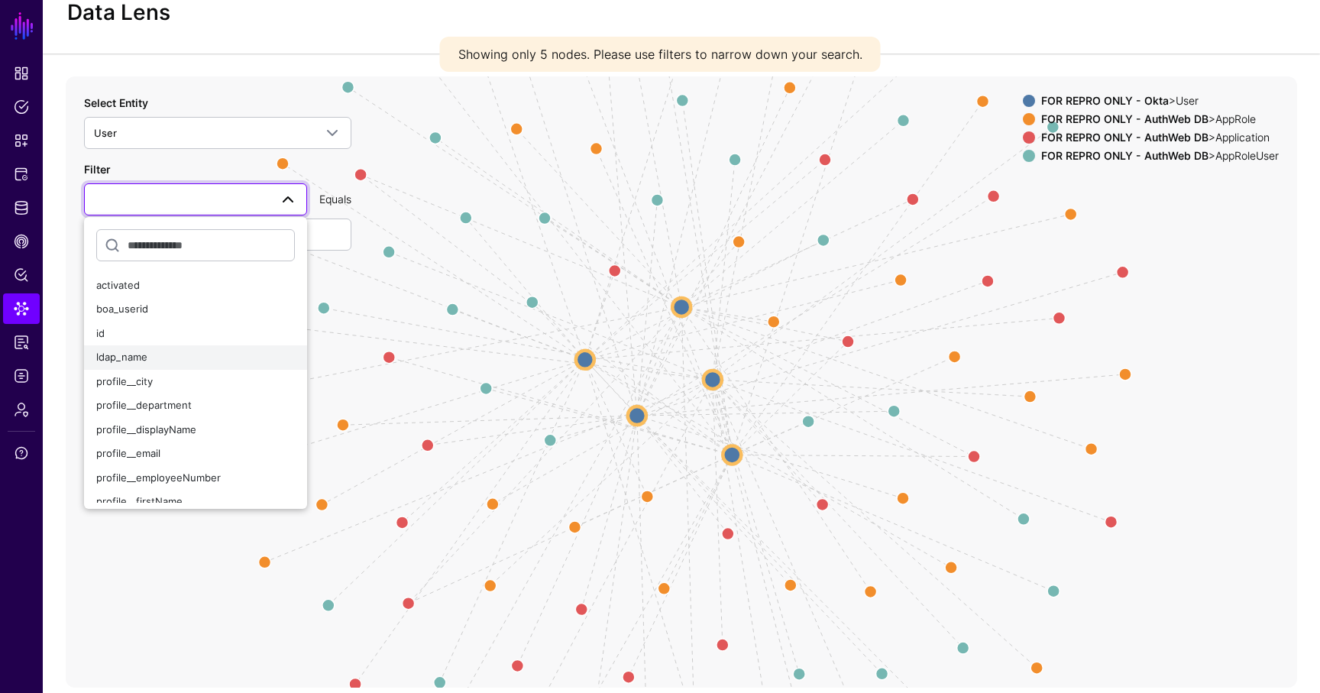
click at [178, 351] on div "ldap_name" at bounding box center [195, 357] width 199 height 15
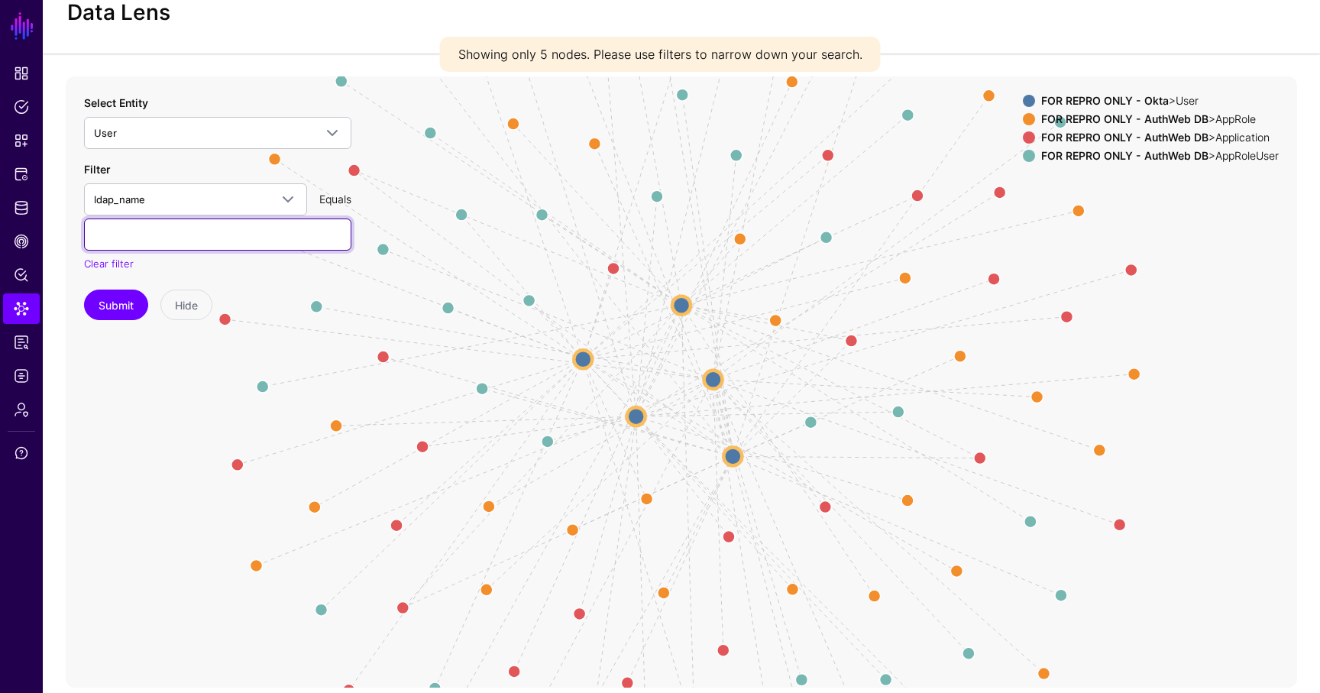
click at [189, 235] on input "text" at bounding box center [217, 234] width 267 height 32
paste input "**********"
type input "**********"
type input "********"
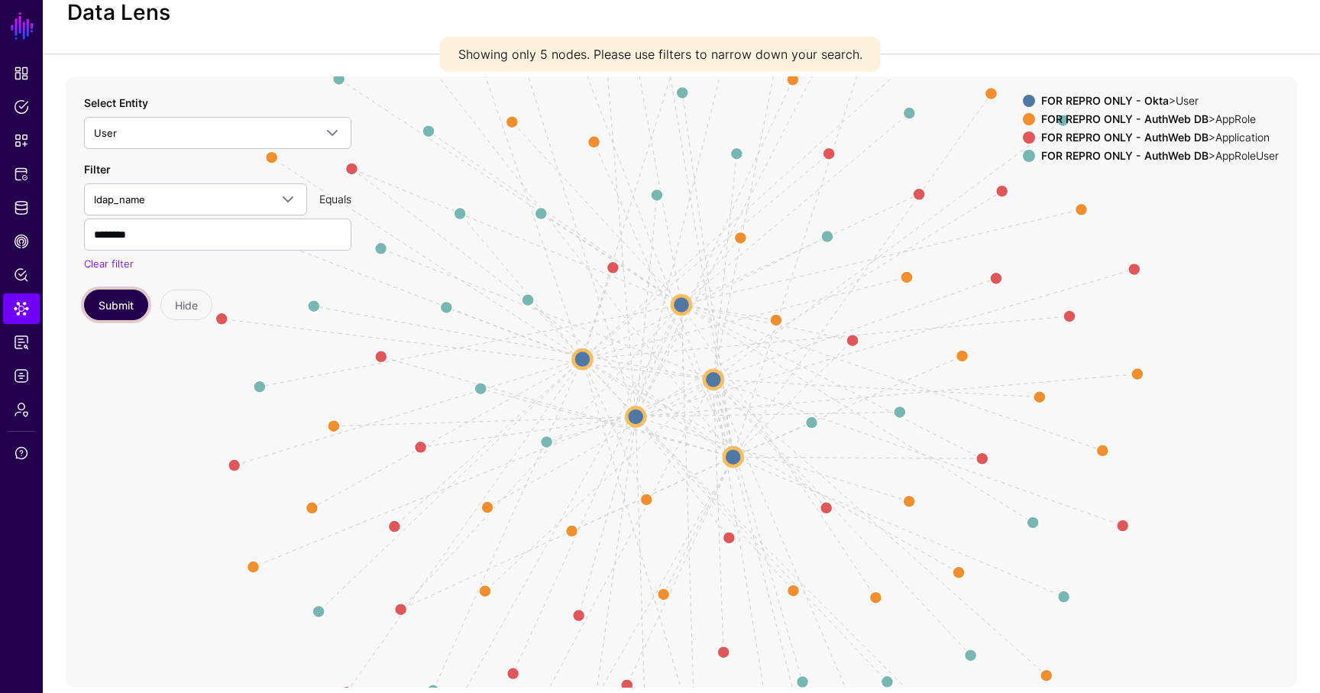
click at [120, 316] on button "Submit" at bounding box center [116, 305] width 64 height 31
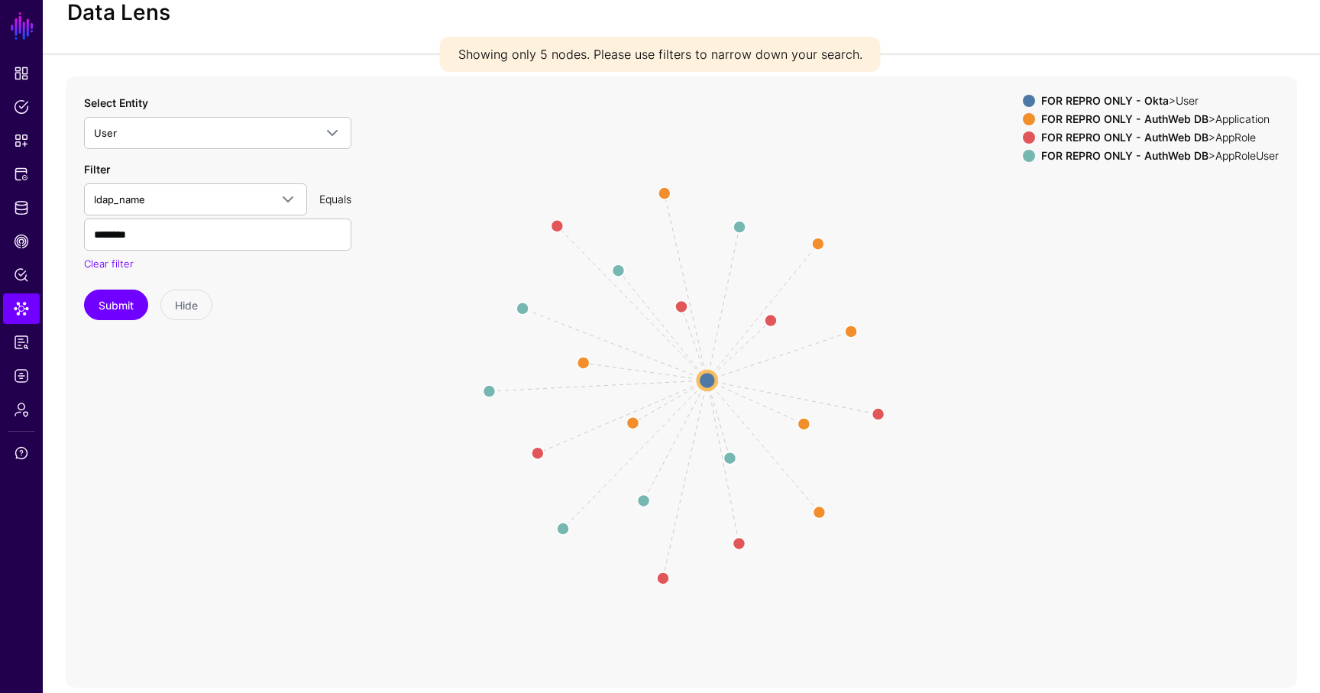
click at [1103, 116] on strong "FOR REPRO ONLY - AuthWeb DB" at bounding box center [1124, 118] width 167 height 13
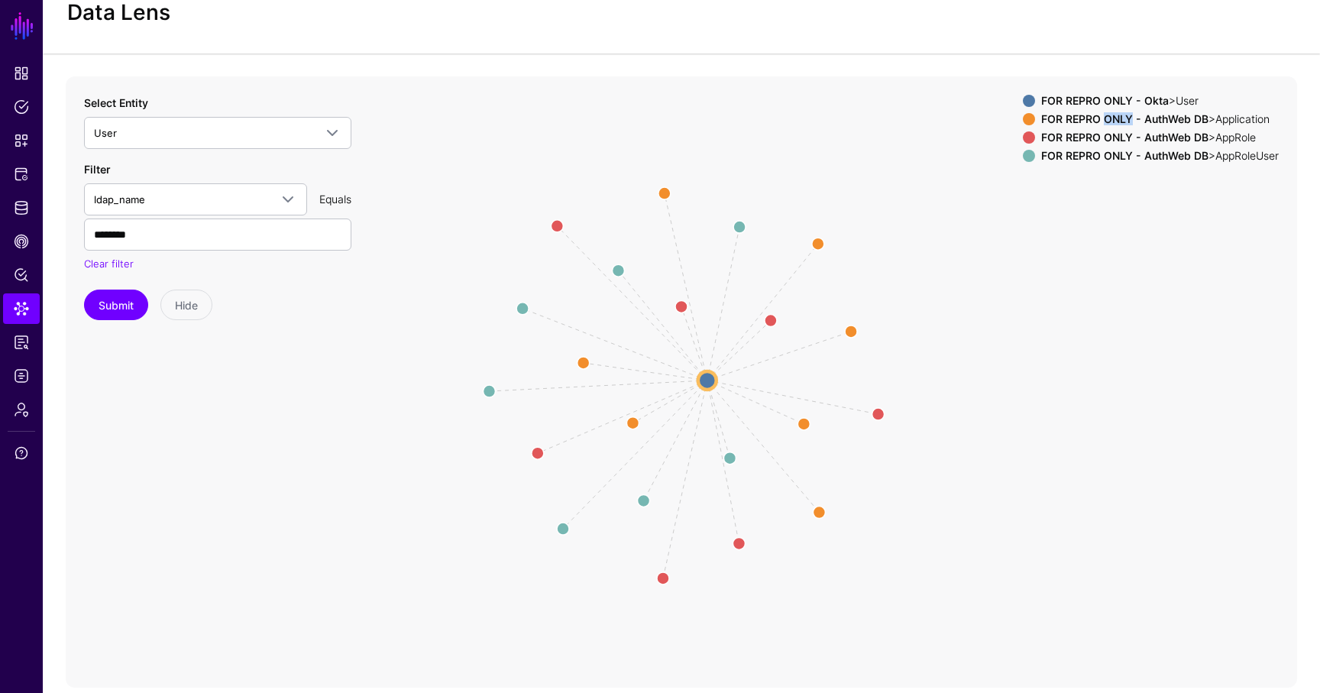
click at [828, 235] on icon "AssignedApplication AssignedApplication AssignedApplication AssignedApplication…" at bounding box center [682, 381] width 1232 height 611
click at [824, 238] on icon "AssignedApplication AssignedApplication AssignedApplication AssignedApplication…" at bounding box center [682, 381] width 1232 height 611
click at [820, 242] on circle at bounding box center [818, 243] width 24 height 24
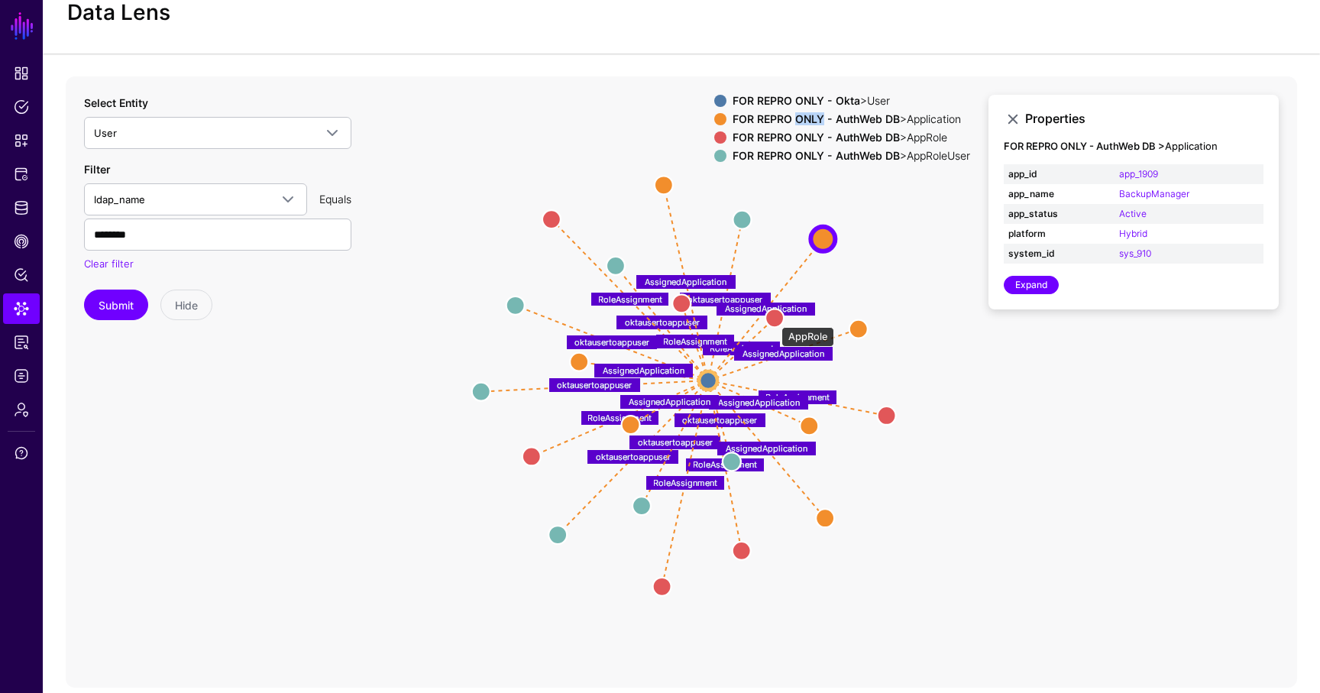
click at [774, 319] on circle at bounding box center [775, 318] width 18 height 18
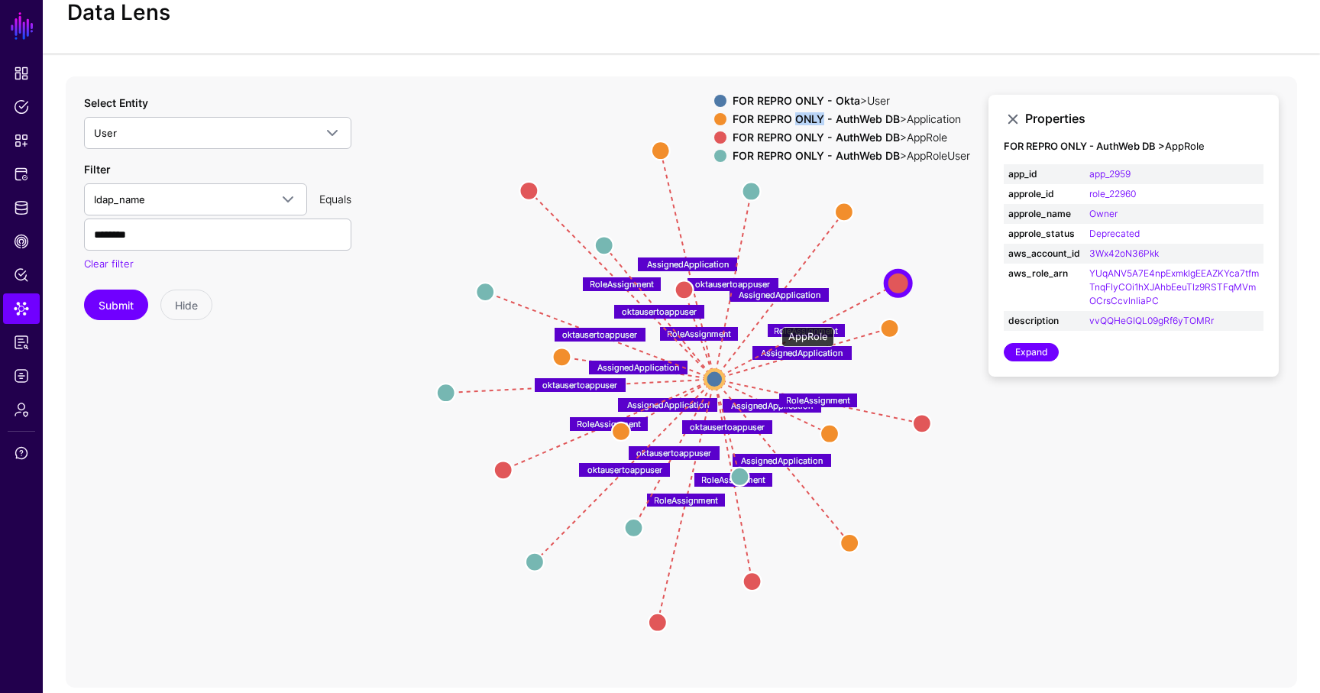
drag, startPoint x: 774, startPoint y: 319, endPoint x: 895, endPoint y: 286, distance: 125.1
click at [895, 286] on circle at bounding box center [898, 282] width 24 height 24
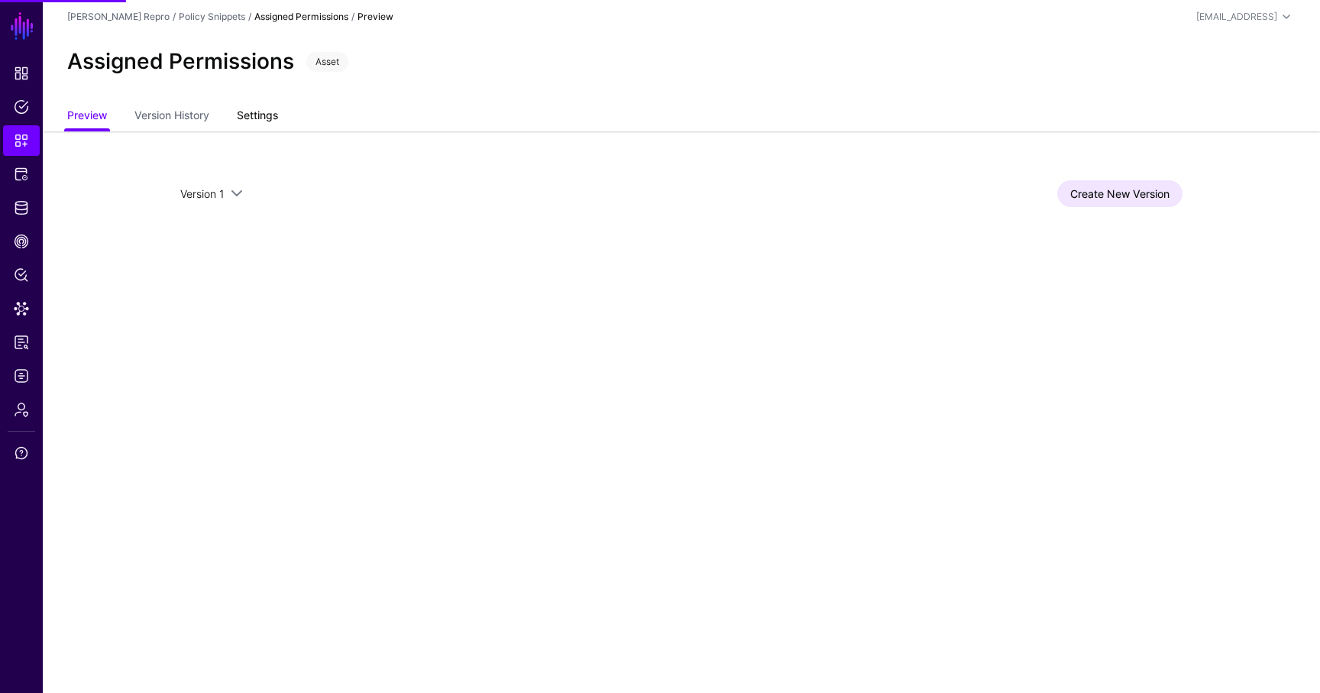
click at [261, 110] on link "Settings" at bounding box center [257, 116] width 41 height 29
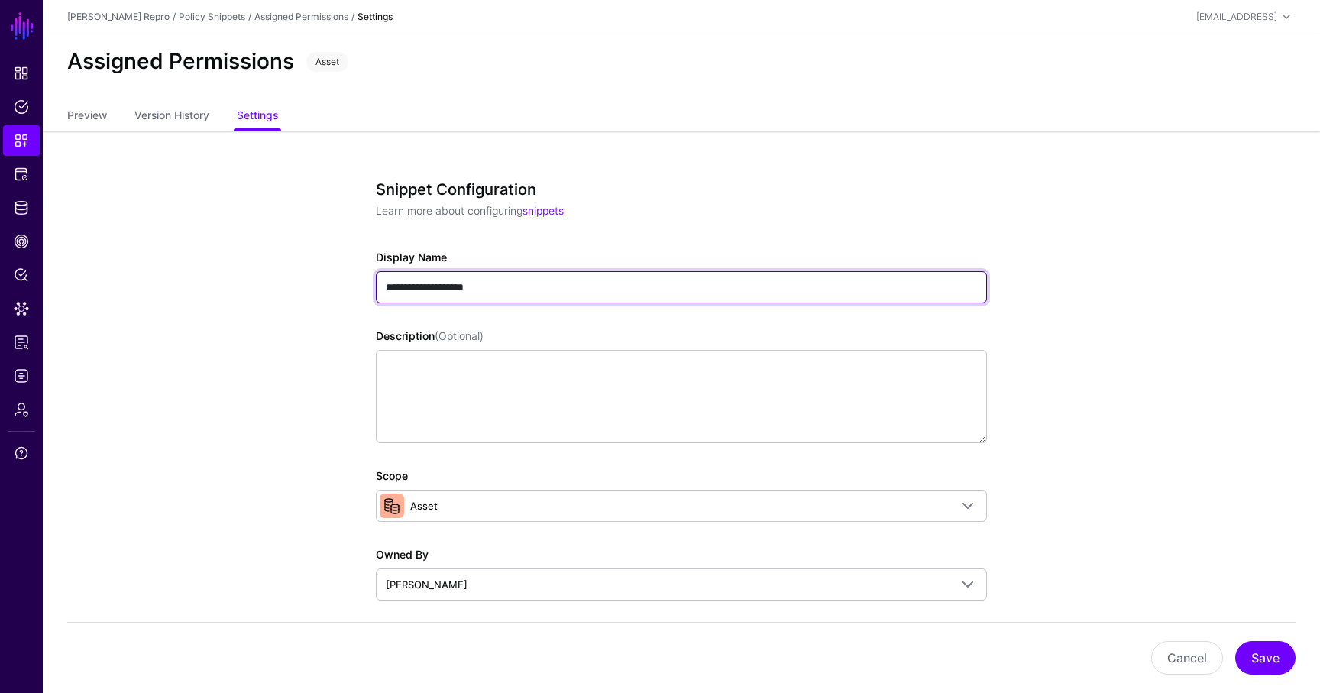
click at [539, 285] on input "**********" at bounding box center [681, 287] width 611 height 32
type input "**********"
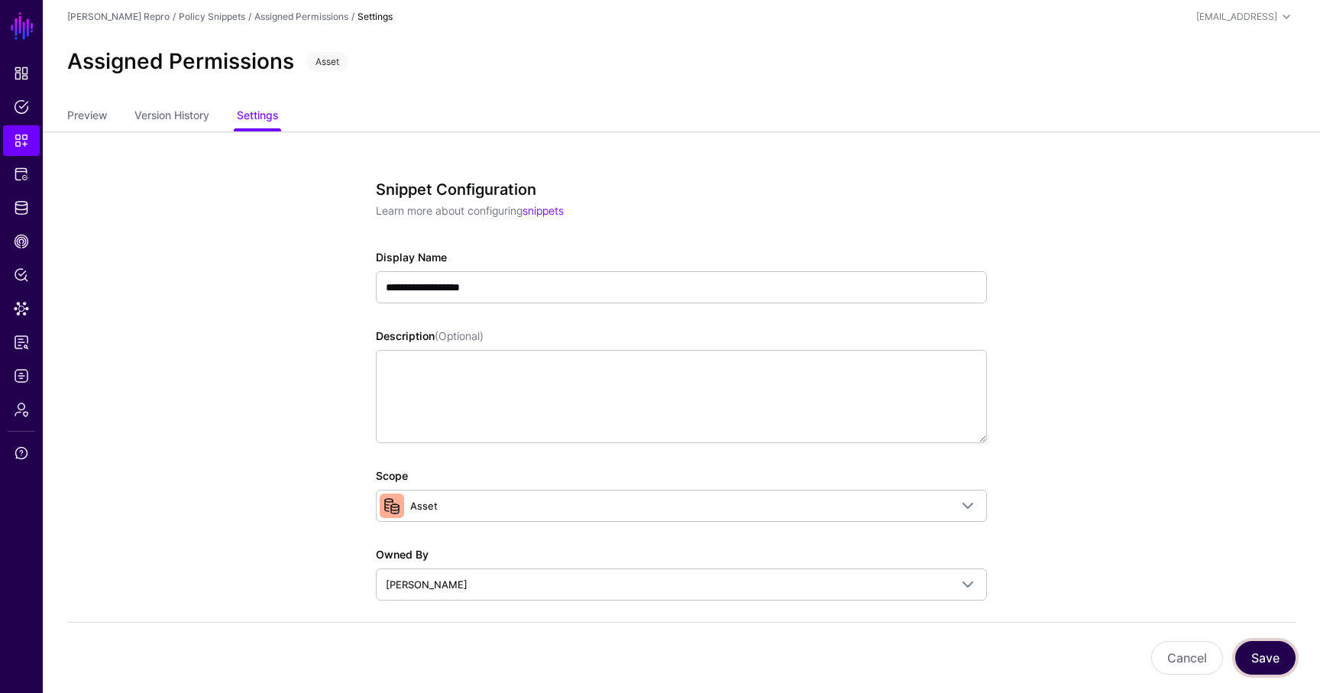
click at [1277, 653] on button "Save" at bounding box center [1265, 658] width 60 height 34
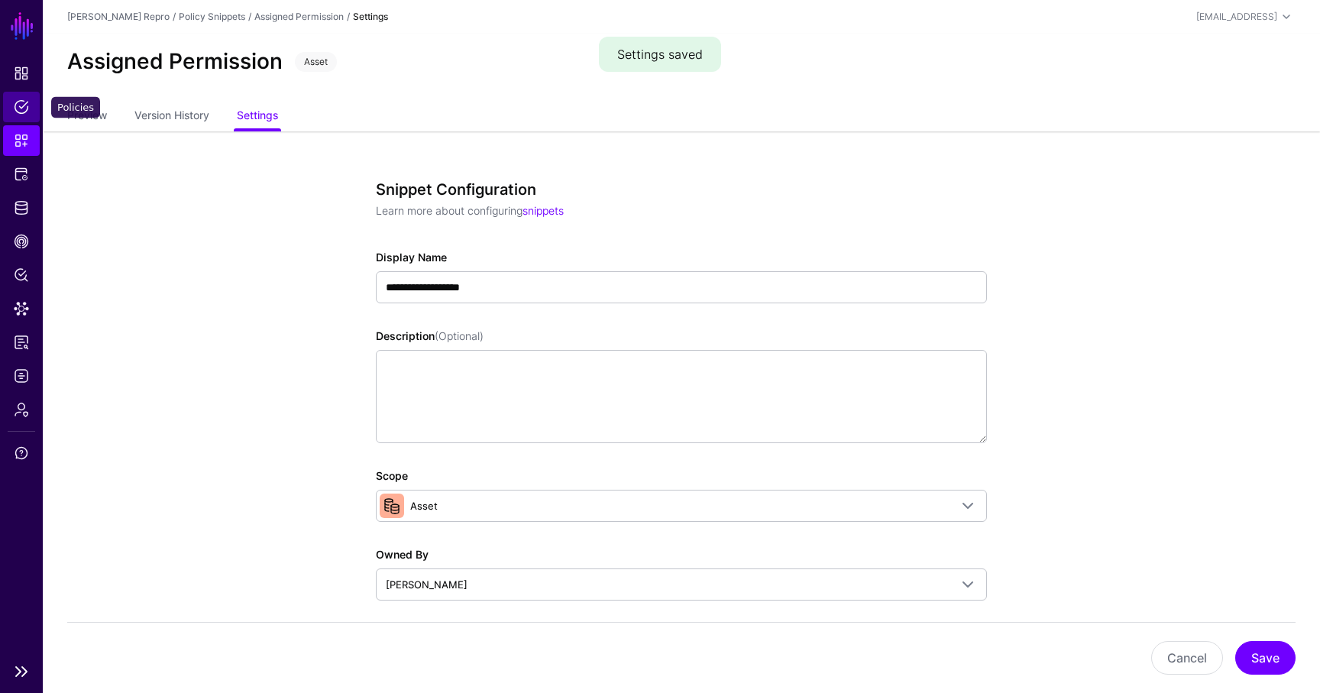
click at [24, 113] on span "Policies" at bounding box center [21, 106] width 15 height 15
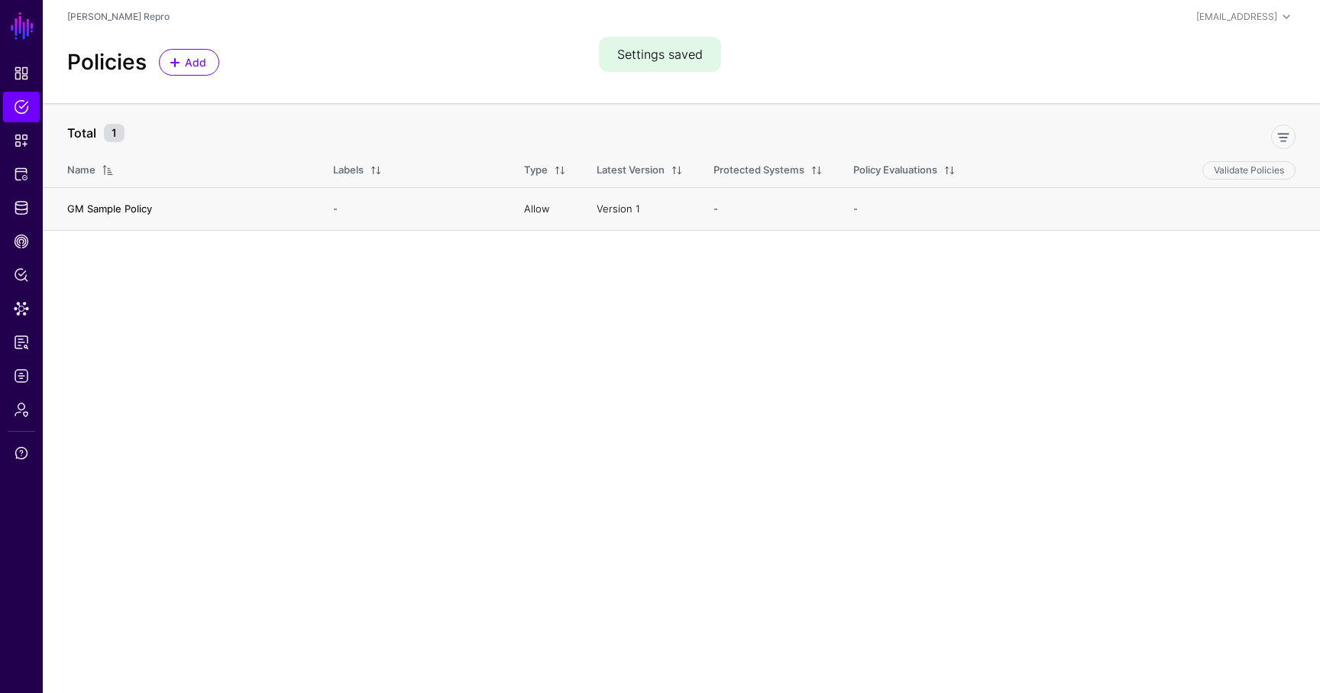
click at [144, 212] on link "GM Sample Policy" at bounding box center [109, 208] width 85 height 12
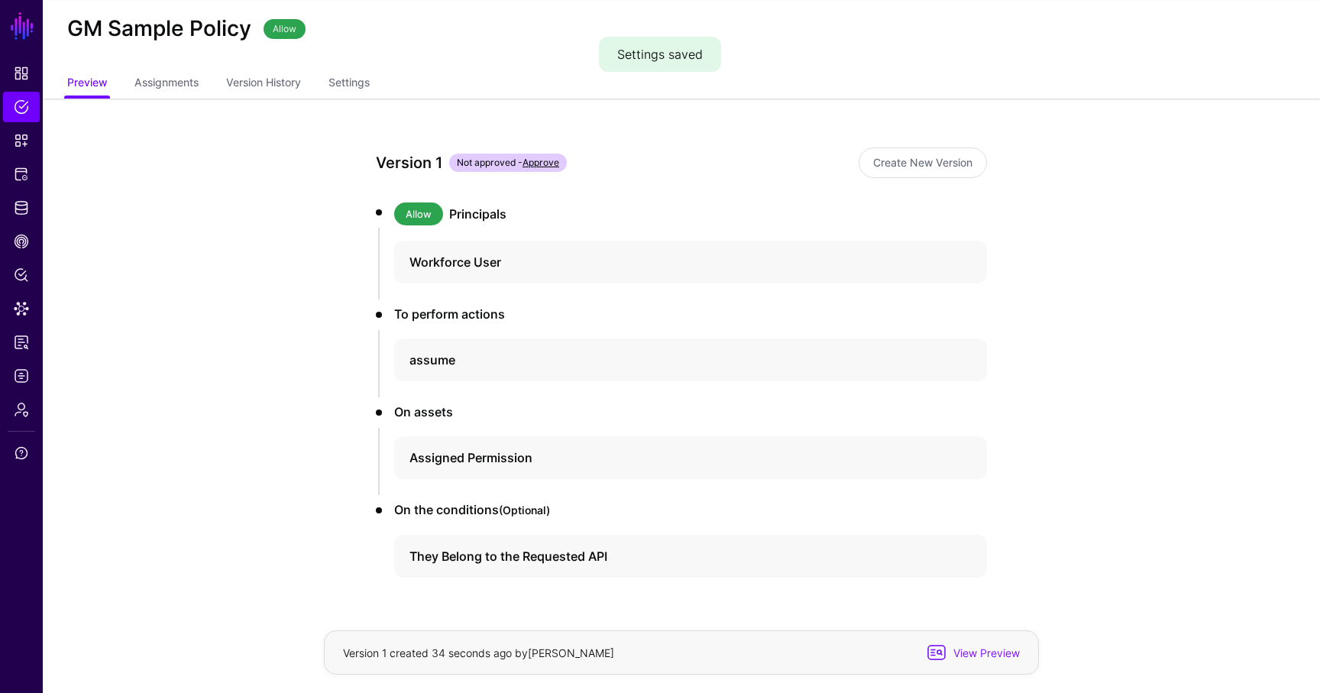
scroll to position [2, 0]
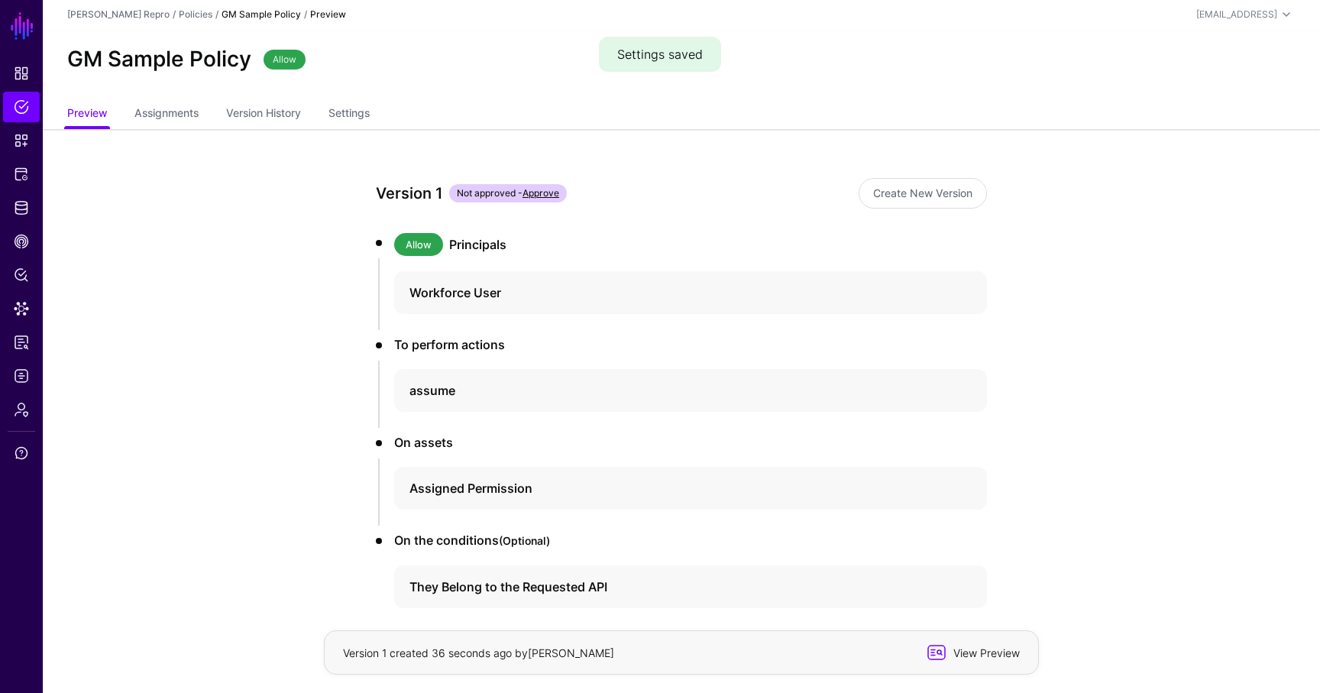
click at [975, 643] on span "View Preview" at bounding box center [973, 652] width 97 height 18
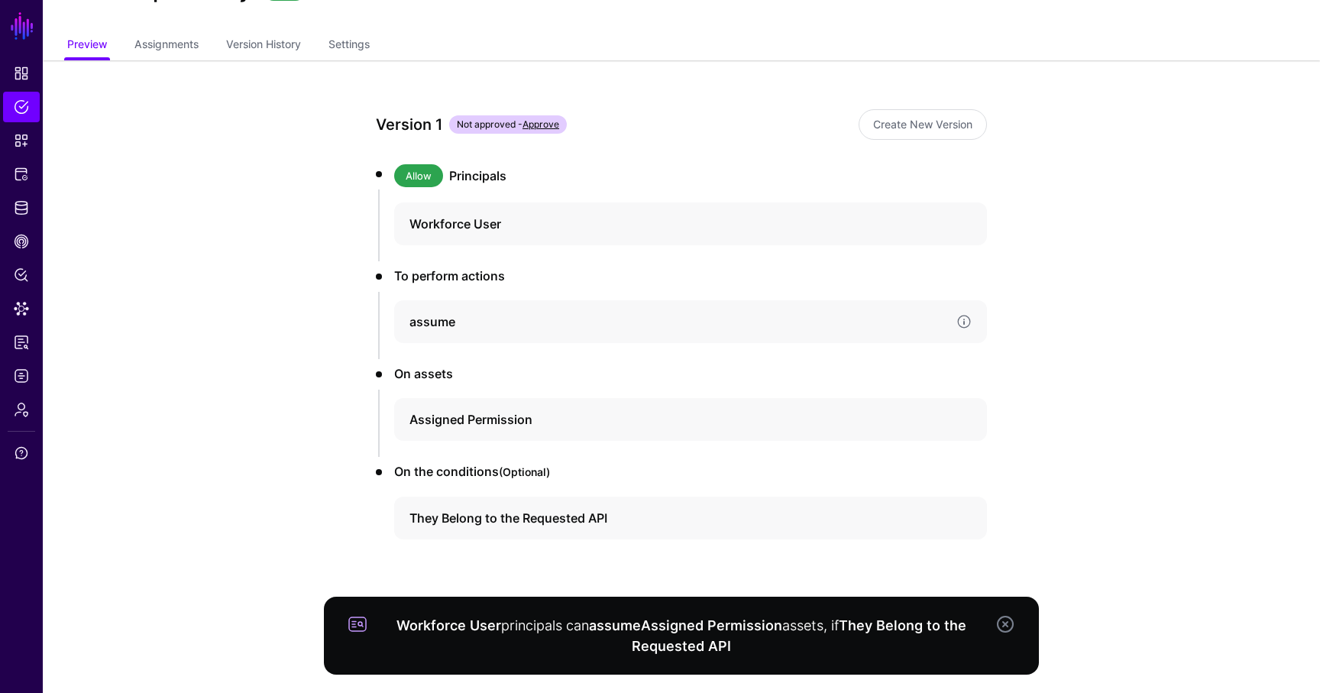
scroll to position [73, 0]
click at [963, 416] on link at bounding box center [963, 416] width 15 height 15
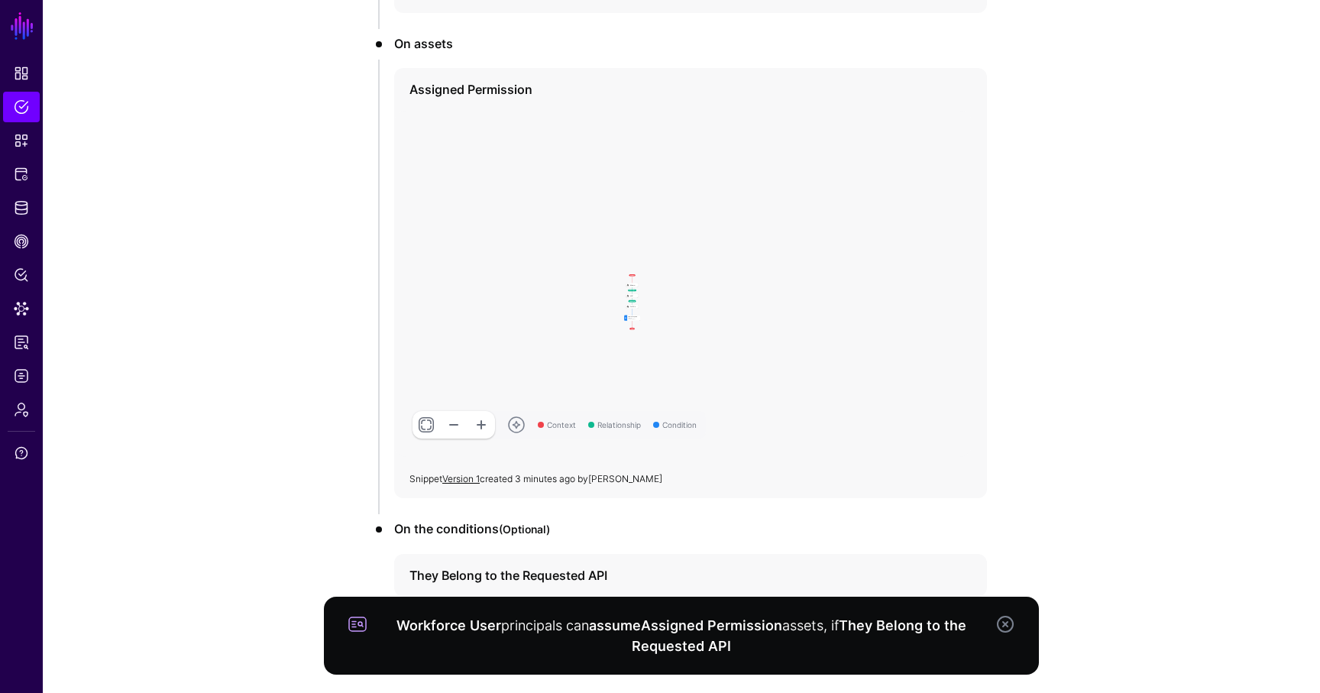
scroll to position [461, 0]
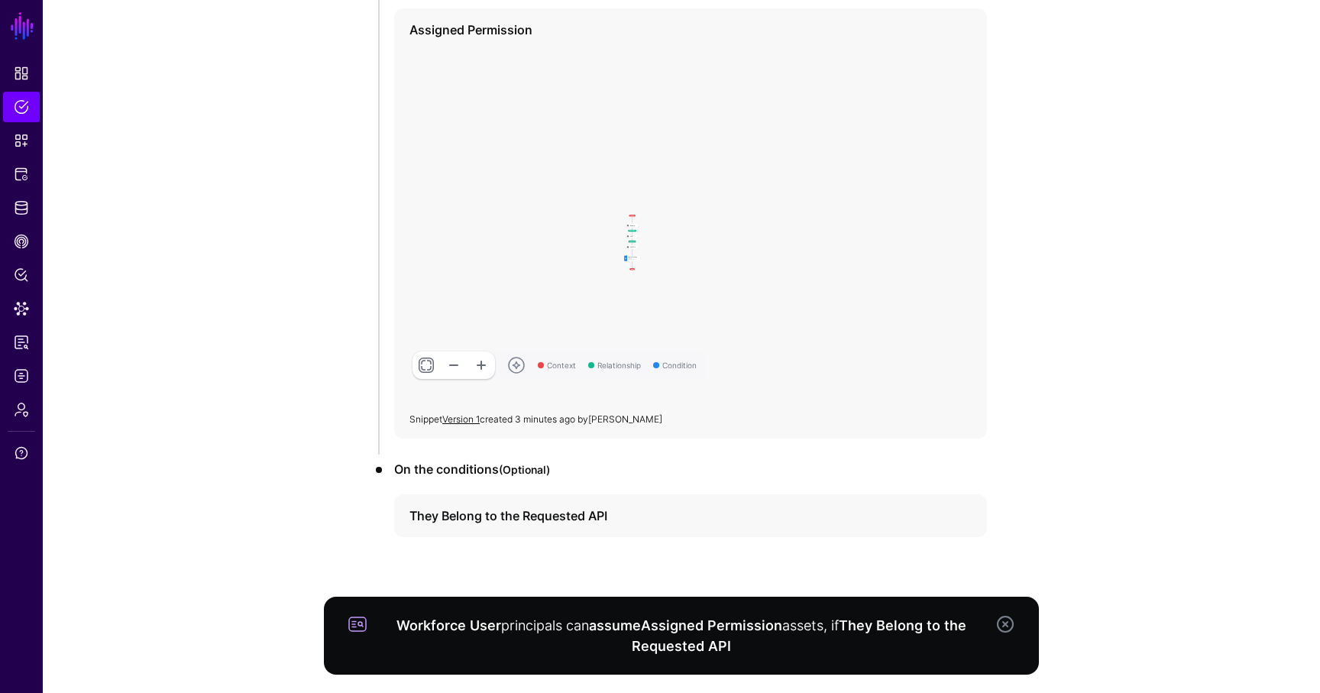
click at [542, 539] on li "On the conditions (Optional) They Belong to the Requested API" at bounding box center [681, 506] width 611 height 92
click at [963, 513] on link at bounding box center [963, 515] width 15 height 15
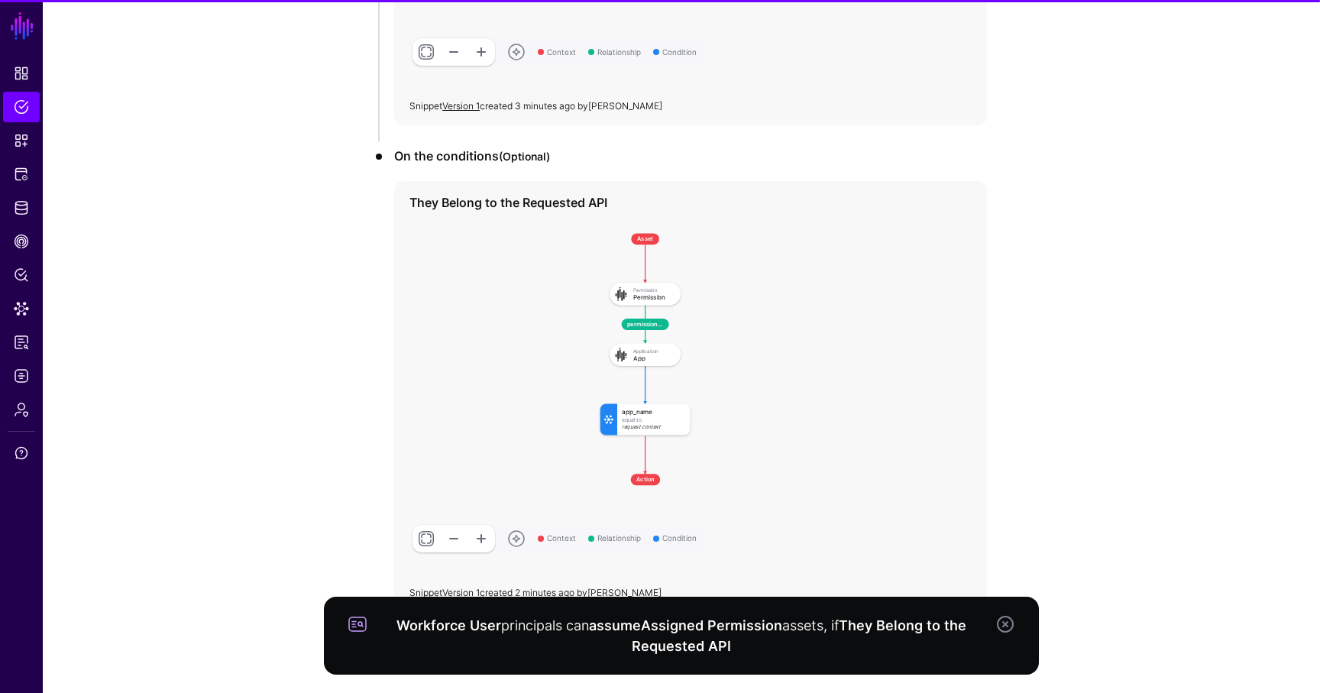
scroll to position [849, 0]
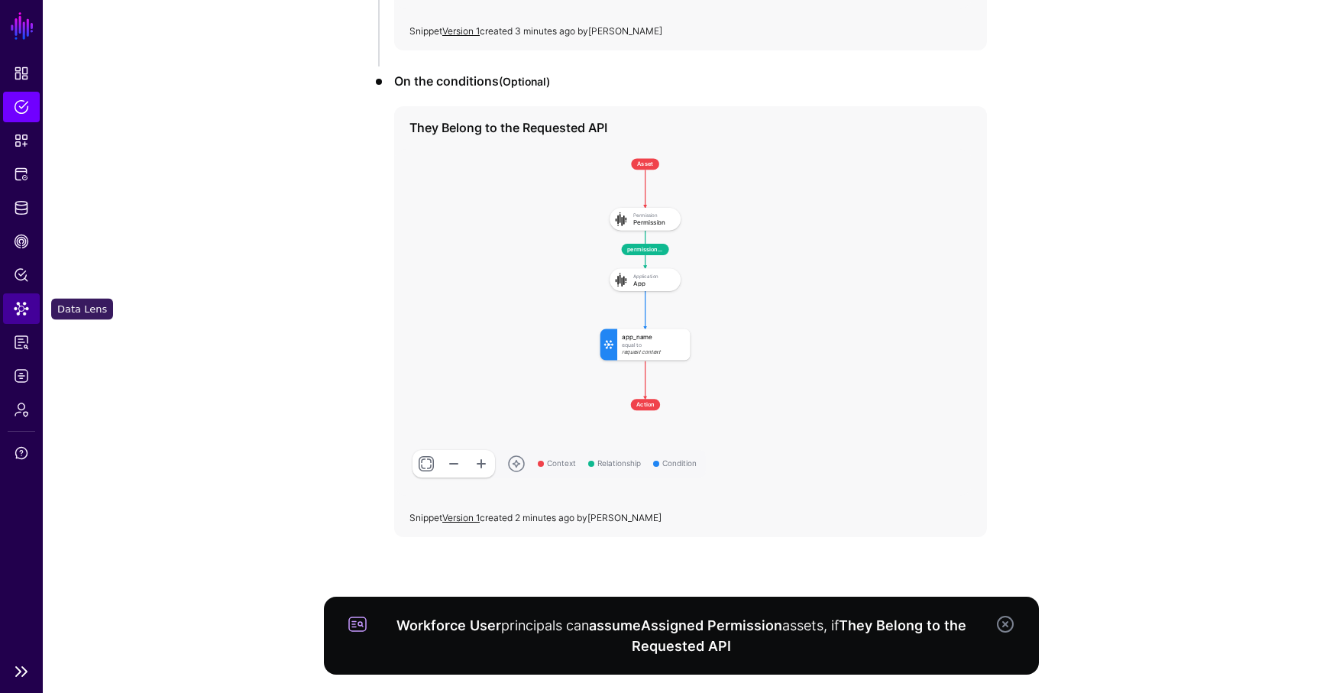
click at [21, 309] on span "Data Lens" at bounding box center [21, 308] width 15 height 15
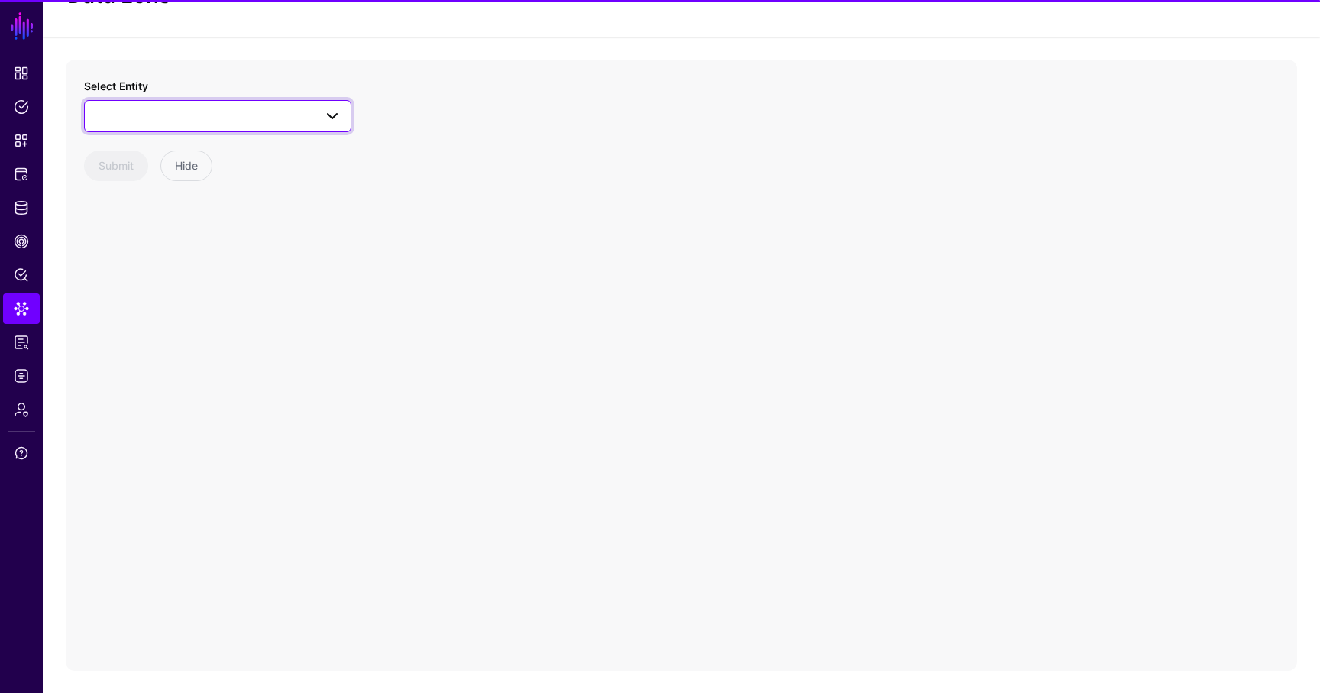
click at [257, 114] on span at bounding box center [218, 116] width 248 height 18
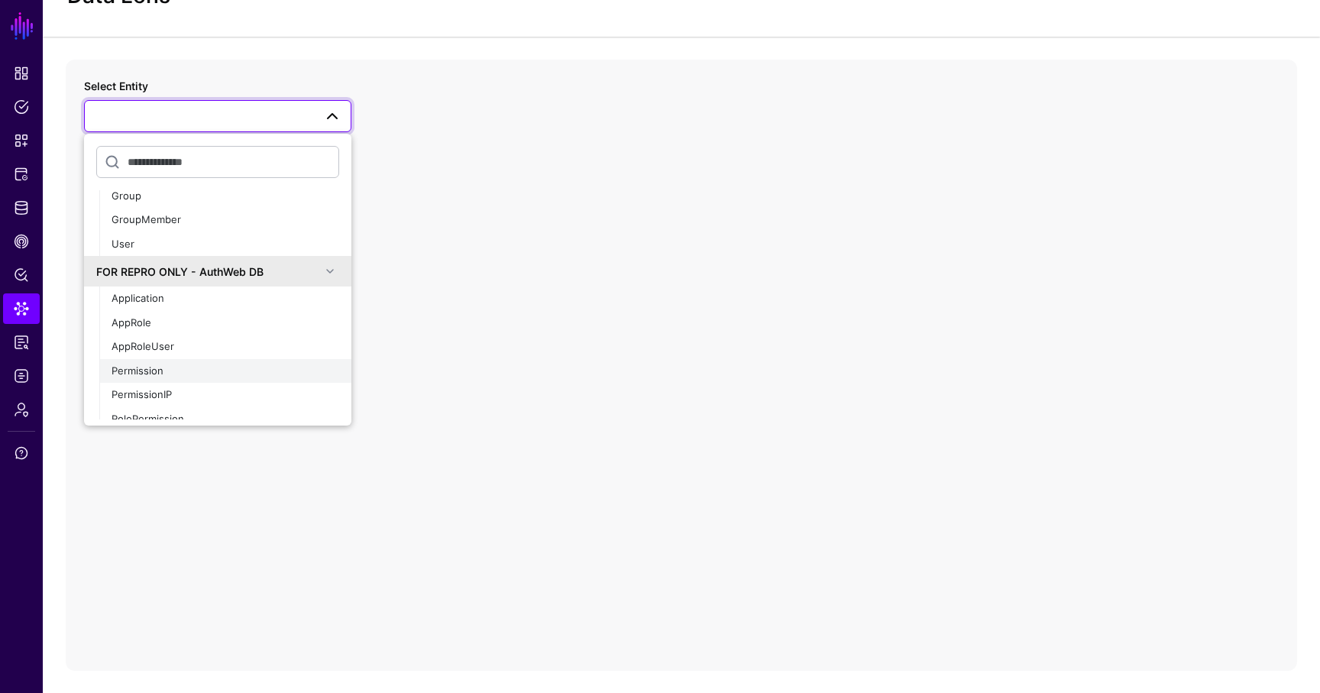
scroll to position [43, 0]
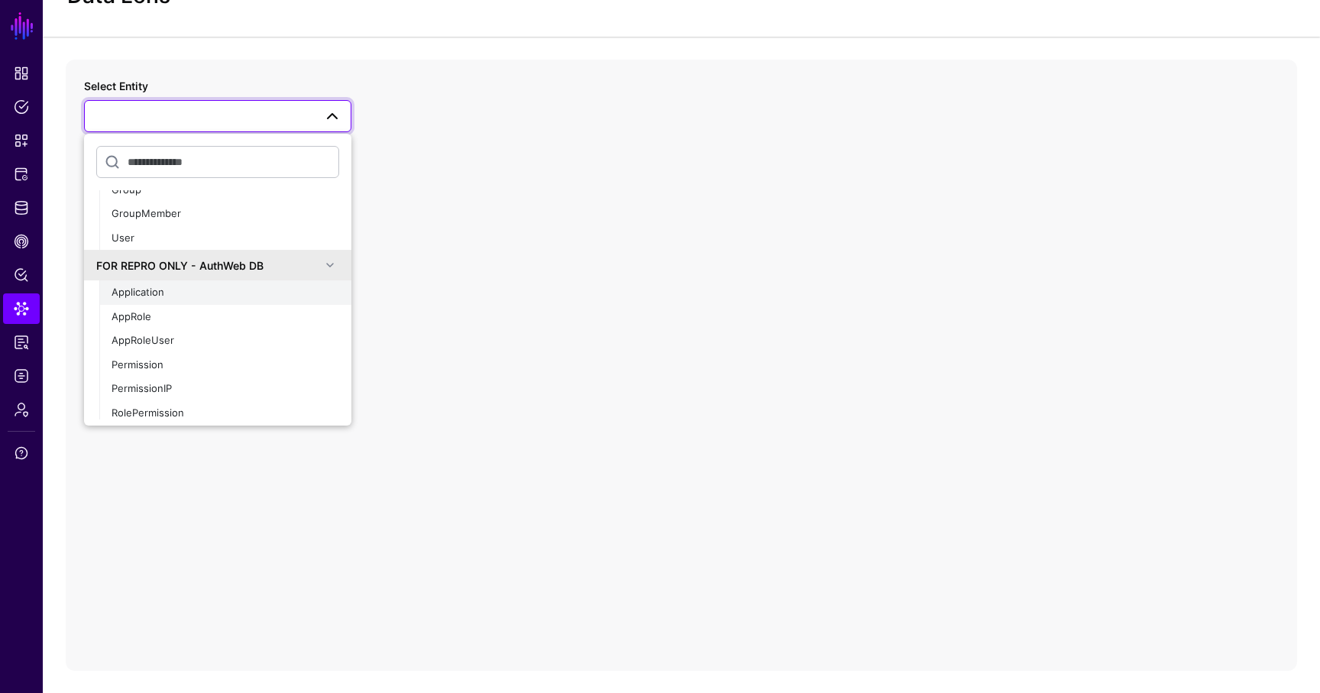
click at [207, 290] on div "Application" at bounding box center [226, 292] width 228 height 15
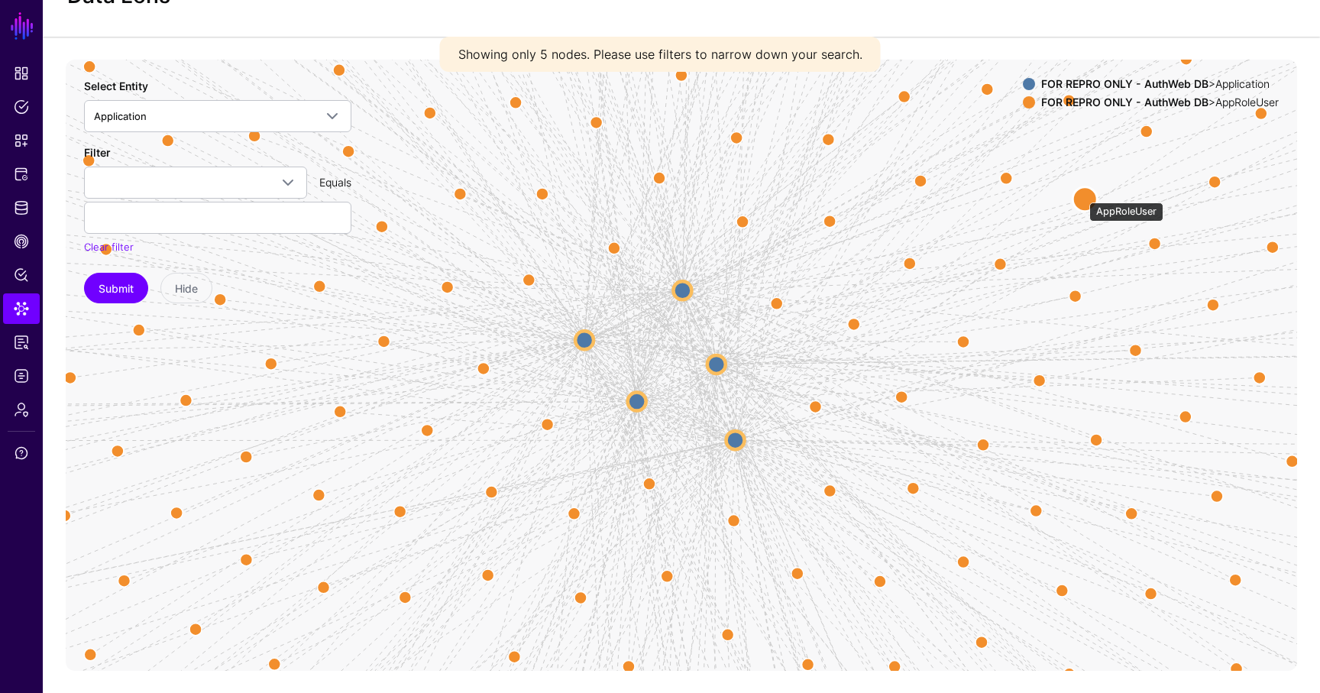
click at [1082, 194] on circle at bounding box center [1085, 198] width 24 height 24
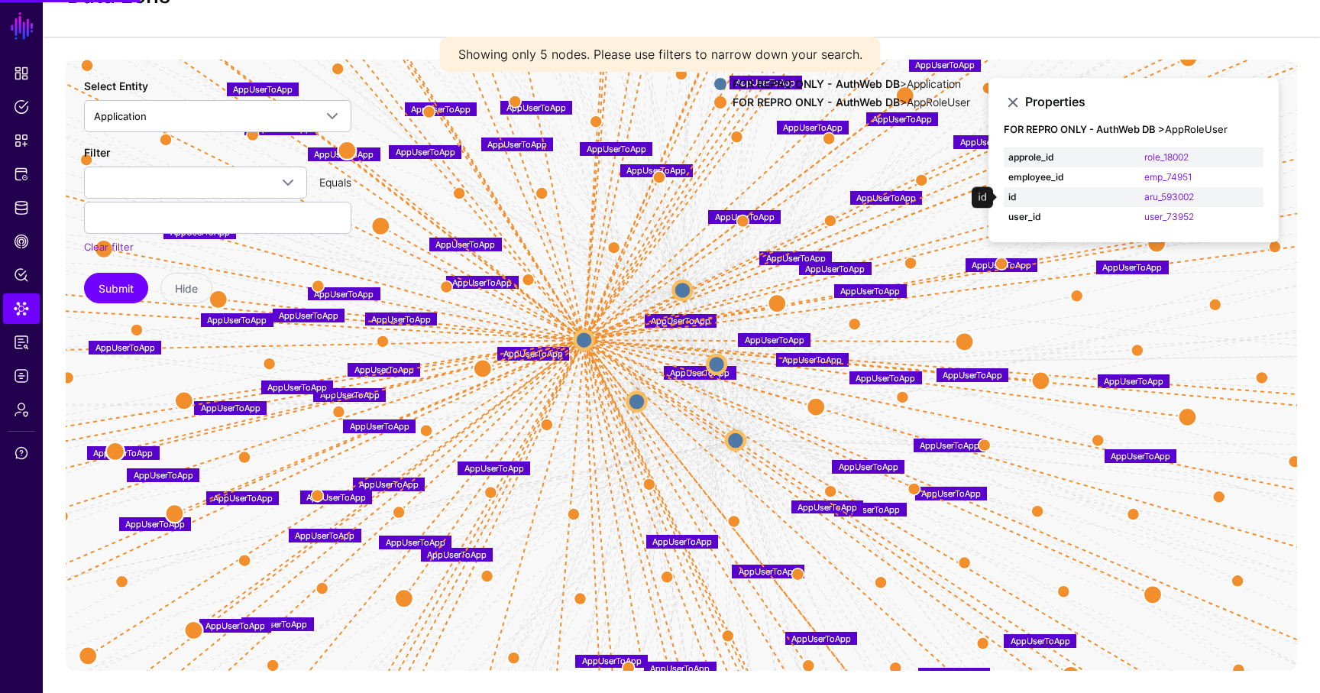
click at [1086, 199] on strong "id" at bounding box center [1065, 197] width 115 height 14
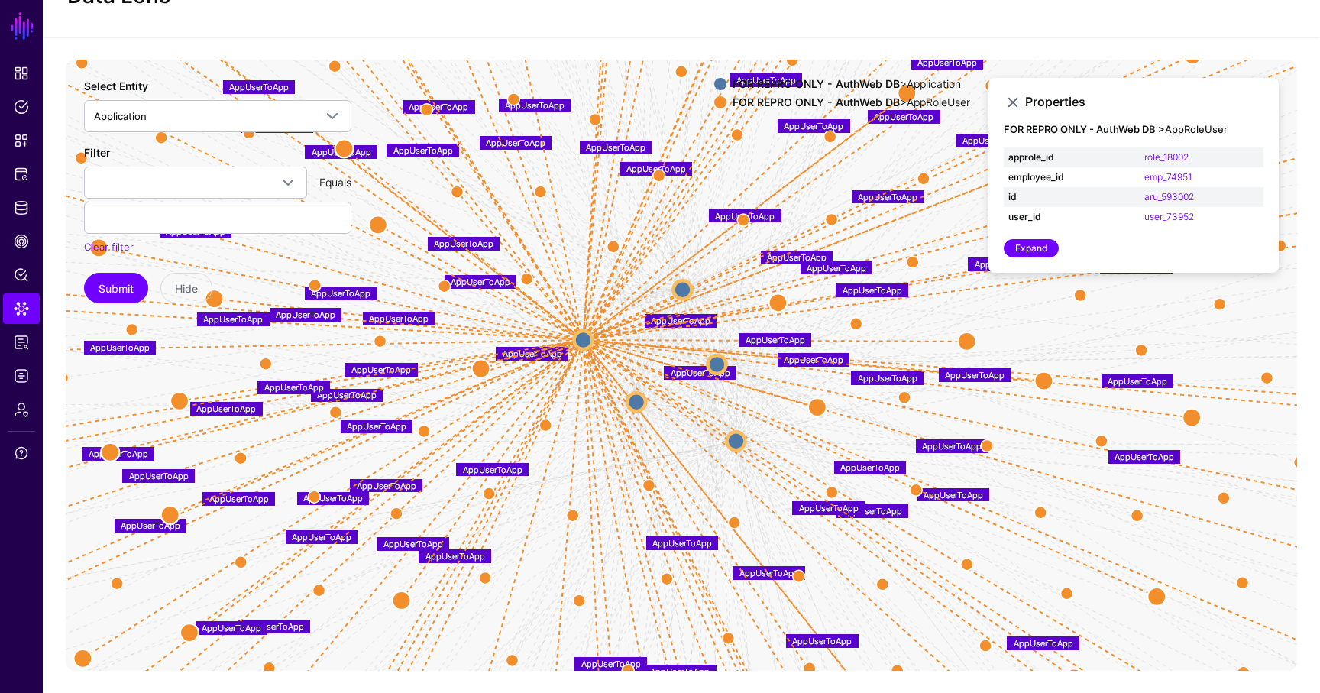
click at [887, 84] on strong "FOR REPRO ONLY - AuthWeb DB" at bounding box center [816, 83] width 167 height 13
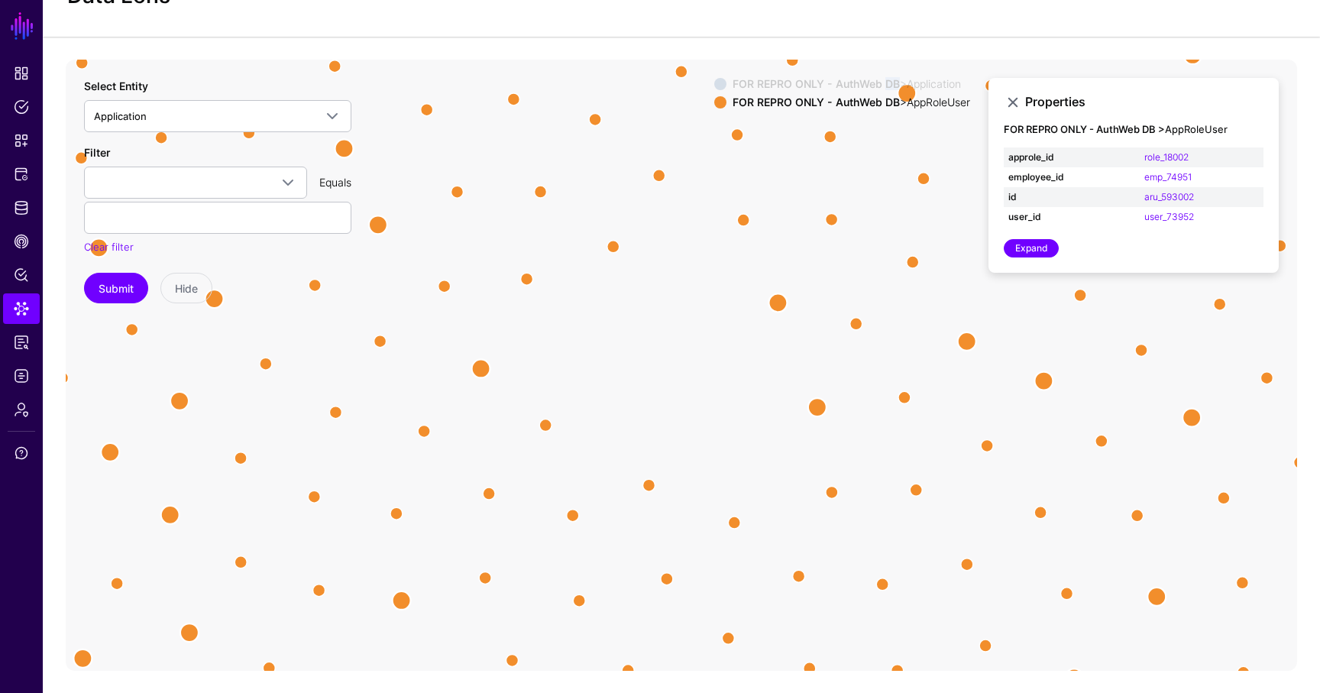
click at [887, 84] on strong "FOR REPRO ONLY - AuthWeb DB" at bounding box center [816, 83] width 167 height 13
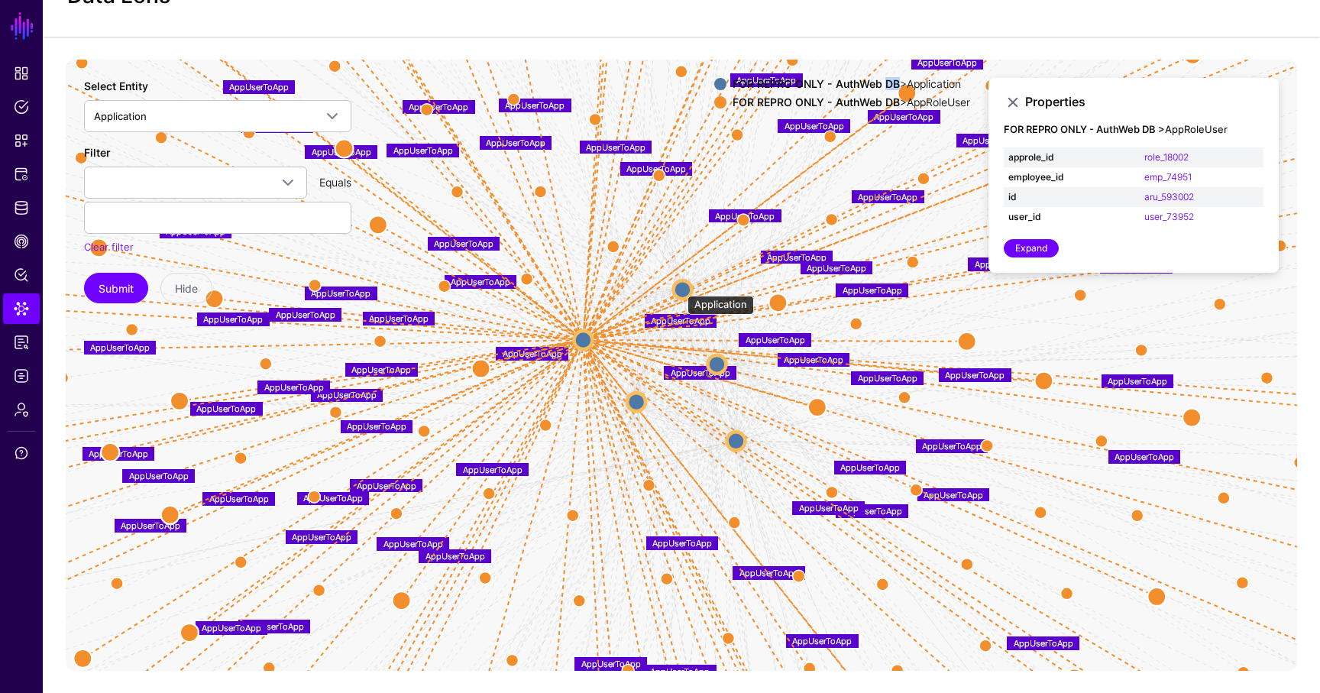
click at [680, 288] on circle at bounding box center [682, 289] width 18 height 18
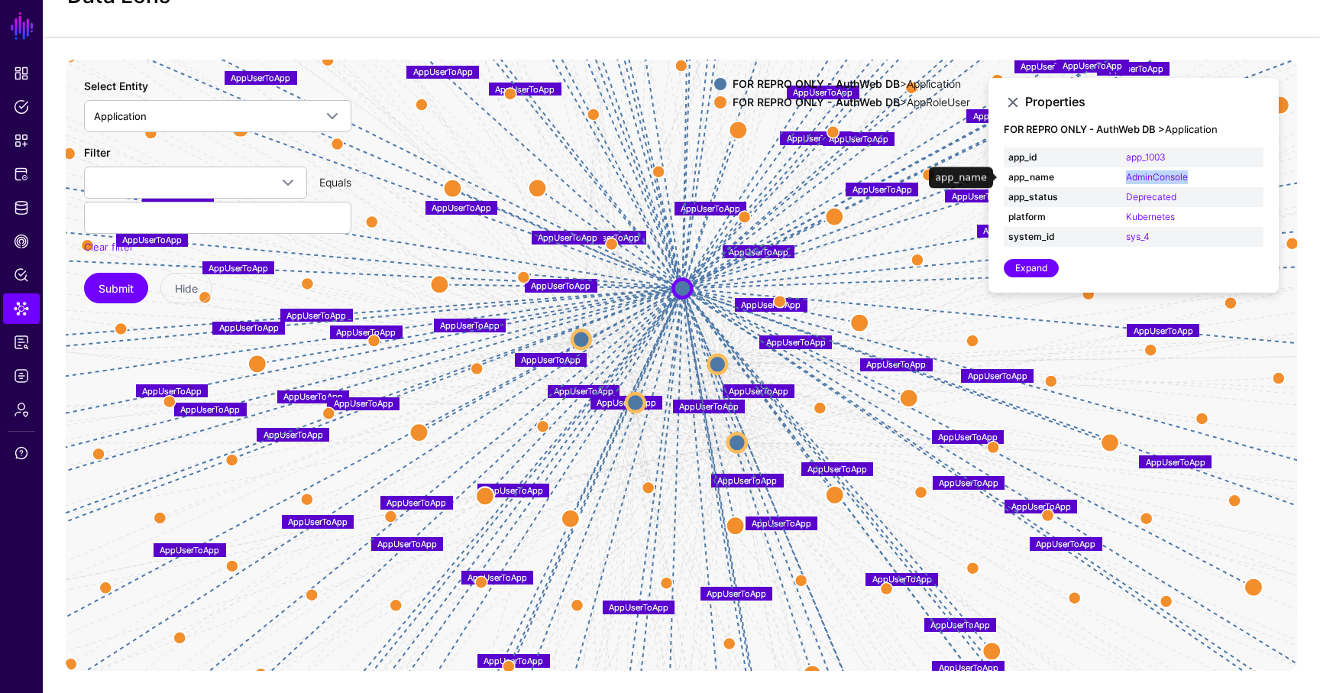
drag, startPoint x: 1211, startPoint y: 175, endPoint x: 1096, endPoint y: 173, distance: 114.6
click at [1096, 173] on tr "app_name AdminConsole" at bounding box center [1134, 177] width 260 height 20
copy tr "AdminConsole"
click at [31, 341] on link "Reports" at bounding box center [21, 342] width 37 height 31
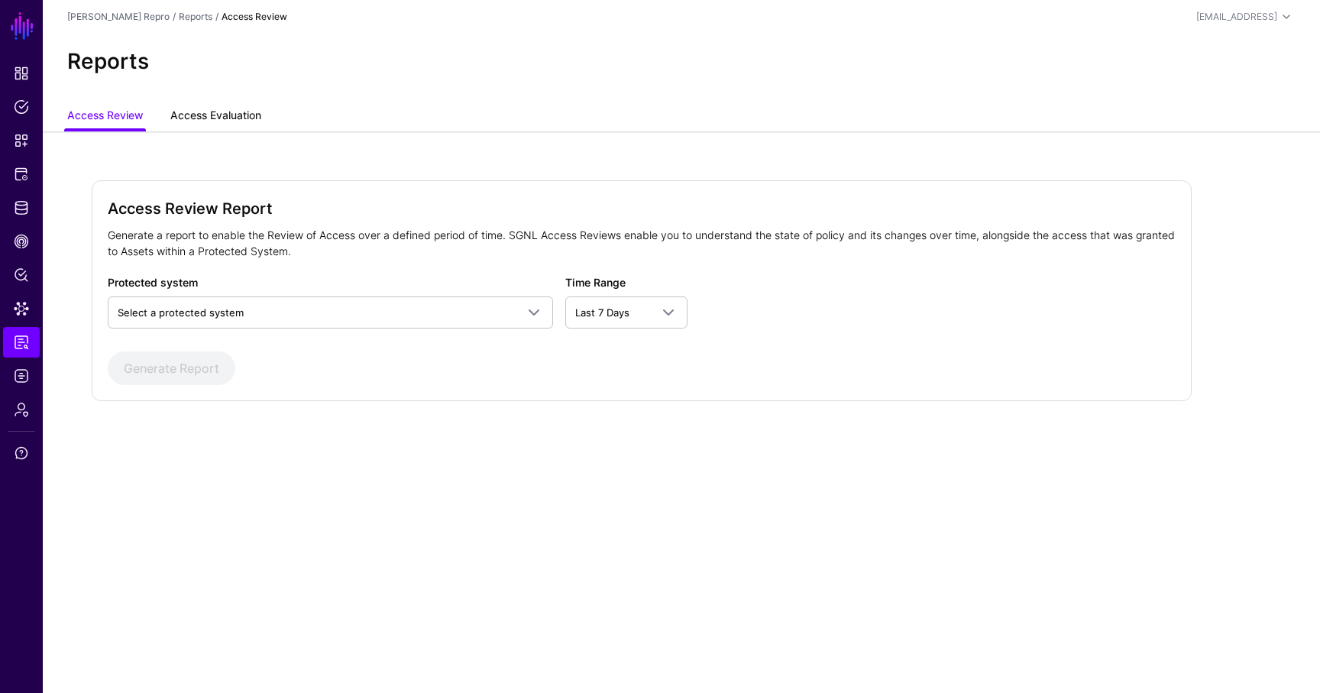
click at [209, 116] on link "Access Evaluation" at bounding box center [215, 116] width 91 height 29
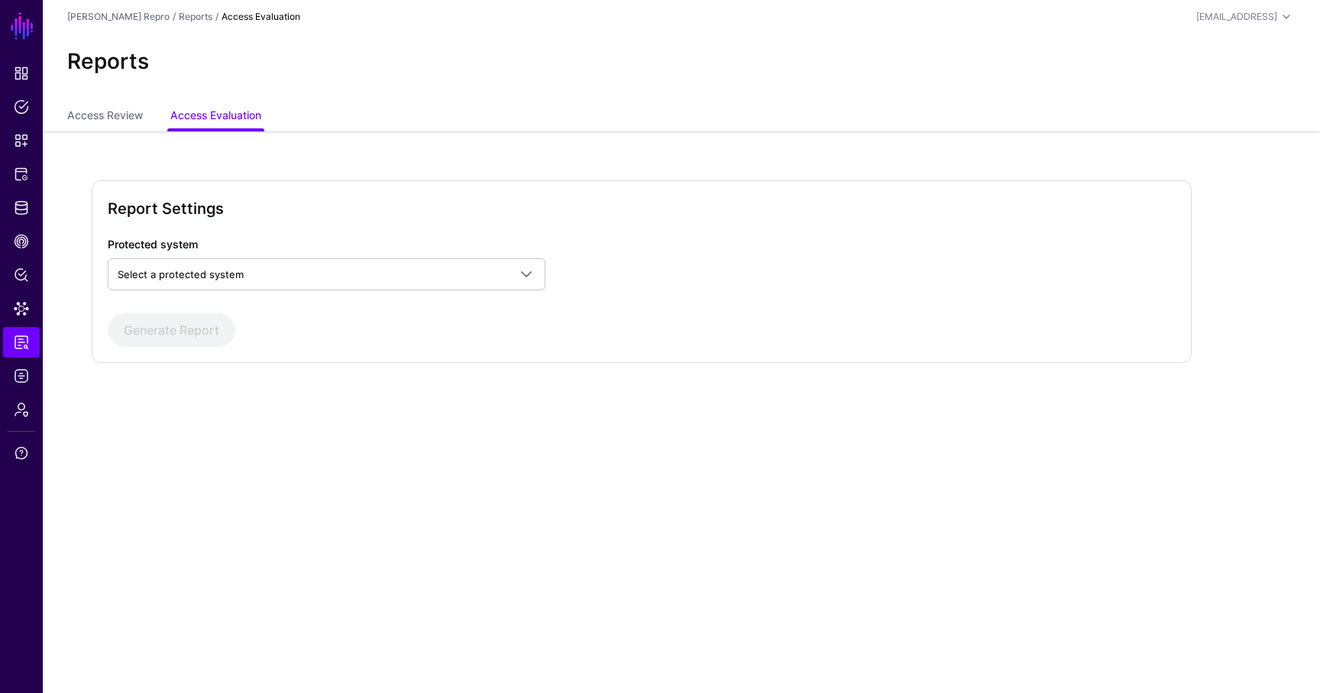
click at [265, 290] on div "Protected system Select a protected system Grant API Permissions Generate Report" at bounding box center [642, 291] width 1068 height 111
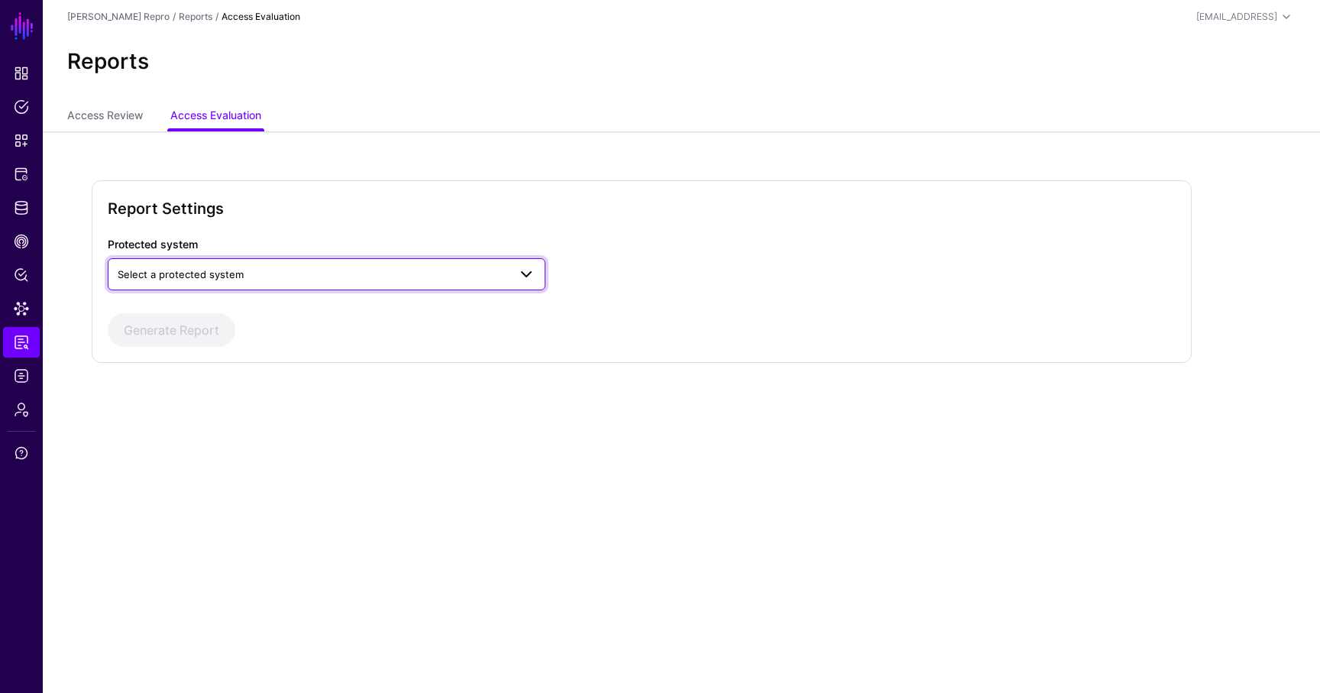
click at [266, 280] on span "Select a protected system" at bounding box center [313, 274] width 390 height 17
click at [254, 316] on div "Grant API Permissions" at bounding box center [326, 310] width 413 height 15
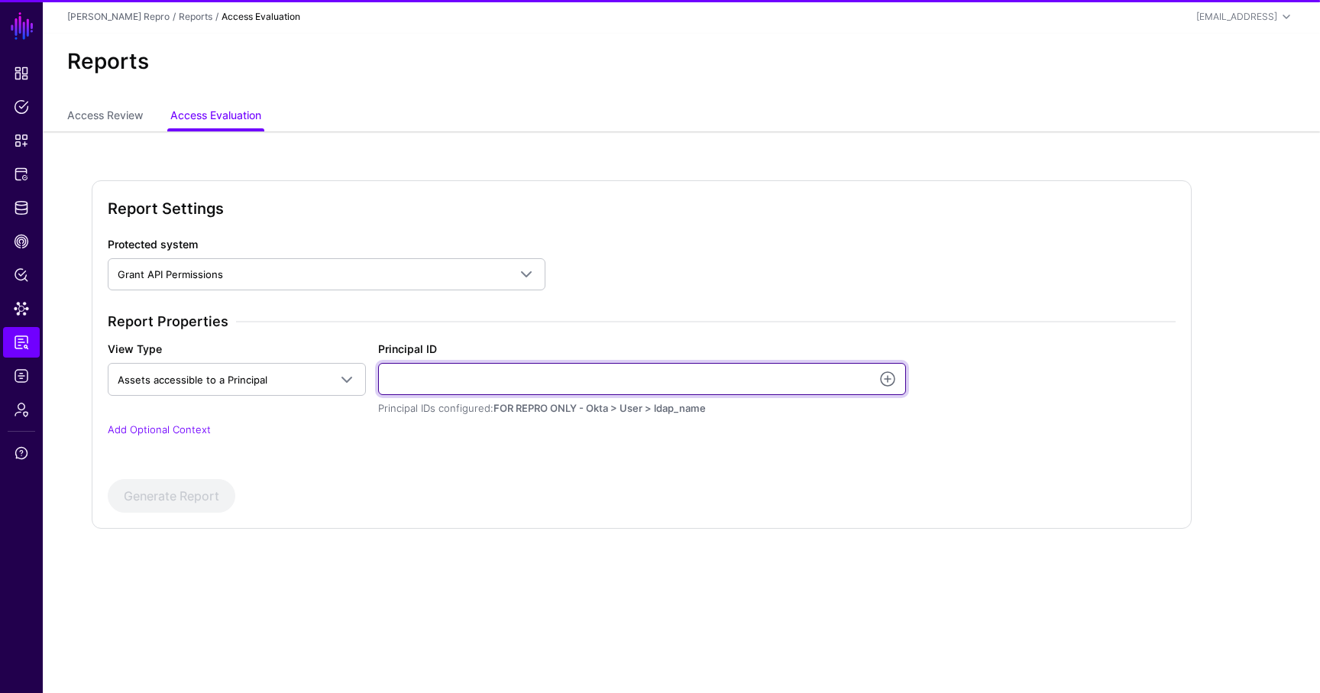
click at [506, 378] on input "Principal ID" at bounding box center [642, 379] width 528 height 32
type input "********"
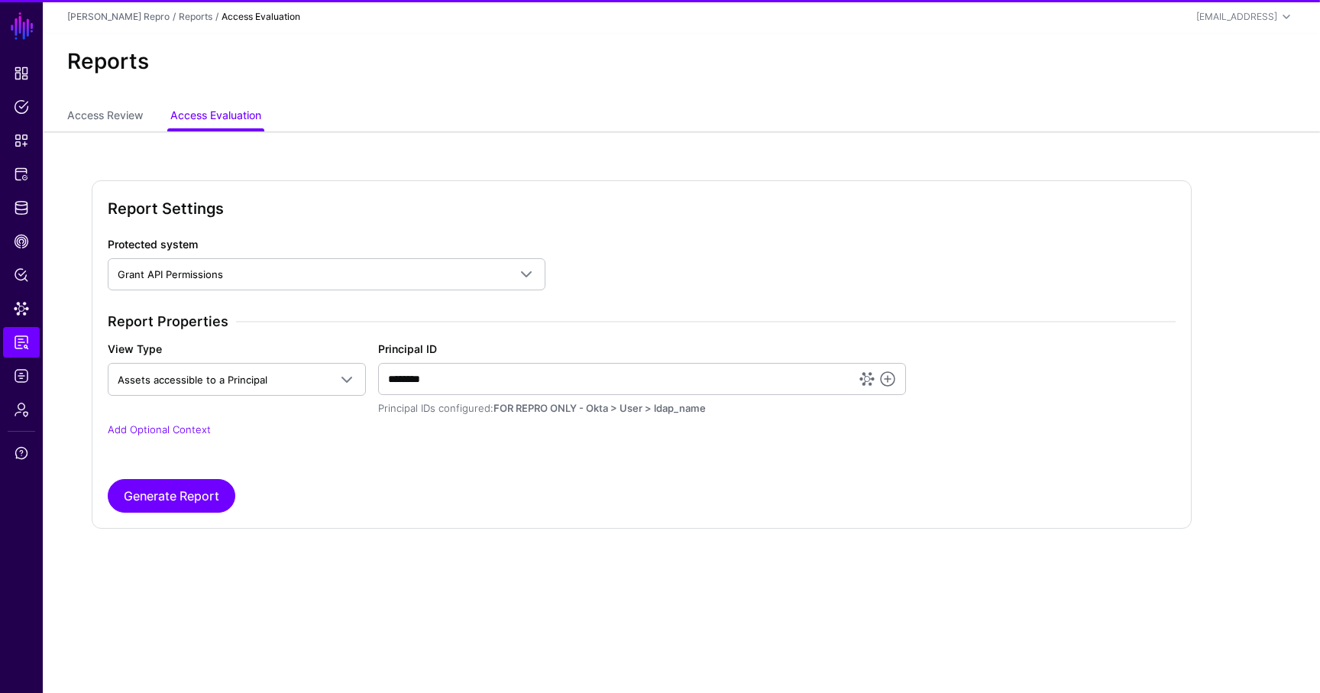
click at [189, 416] on div "Report Properties View Type Assets accessible to a Principal Assets accessible …" at bounding box center [642, 385] width 1080 height 144
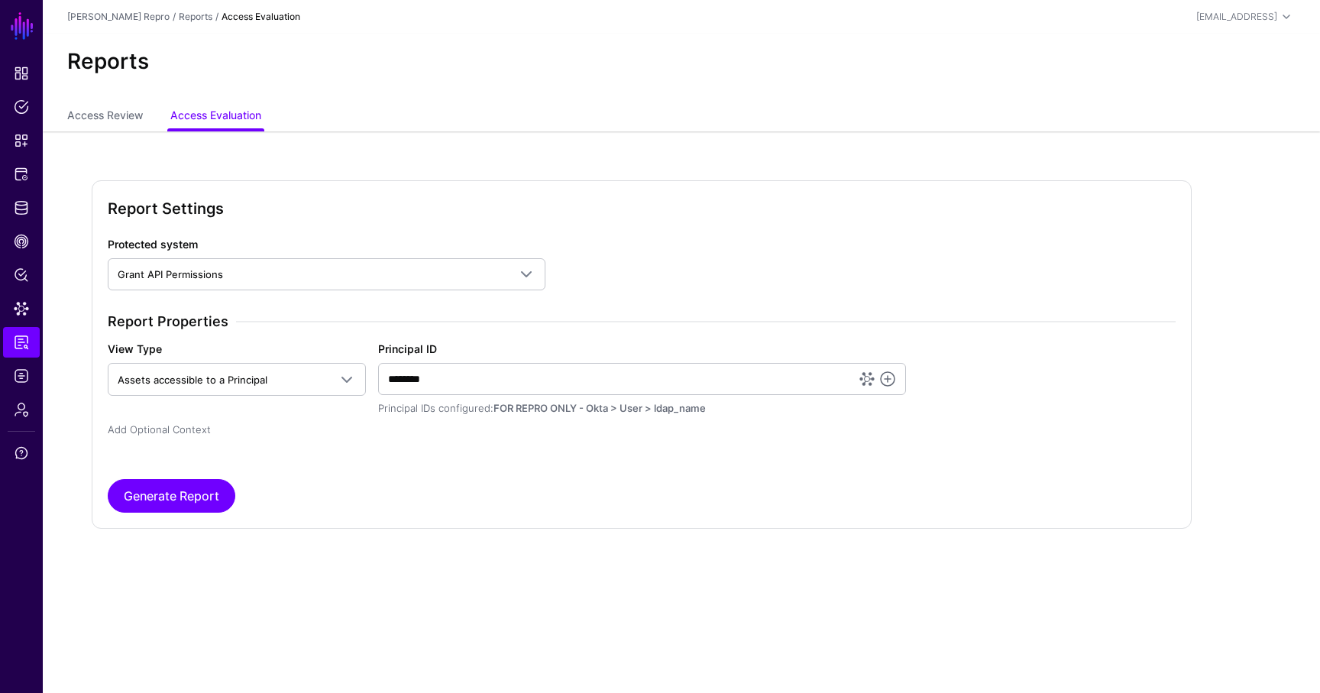
click at [189, 426] on link "Add Optional Context" at bounding box center [159, 429] width 103 height 12
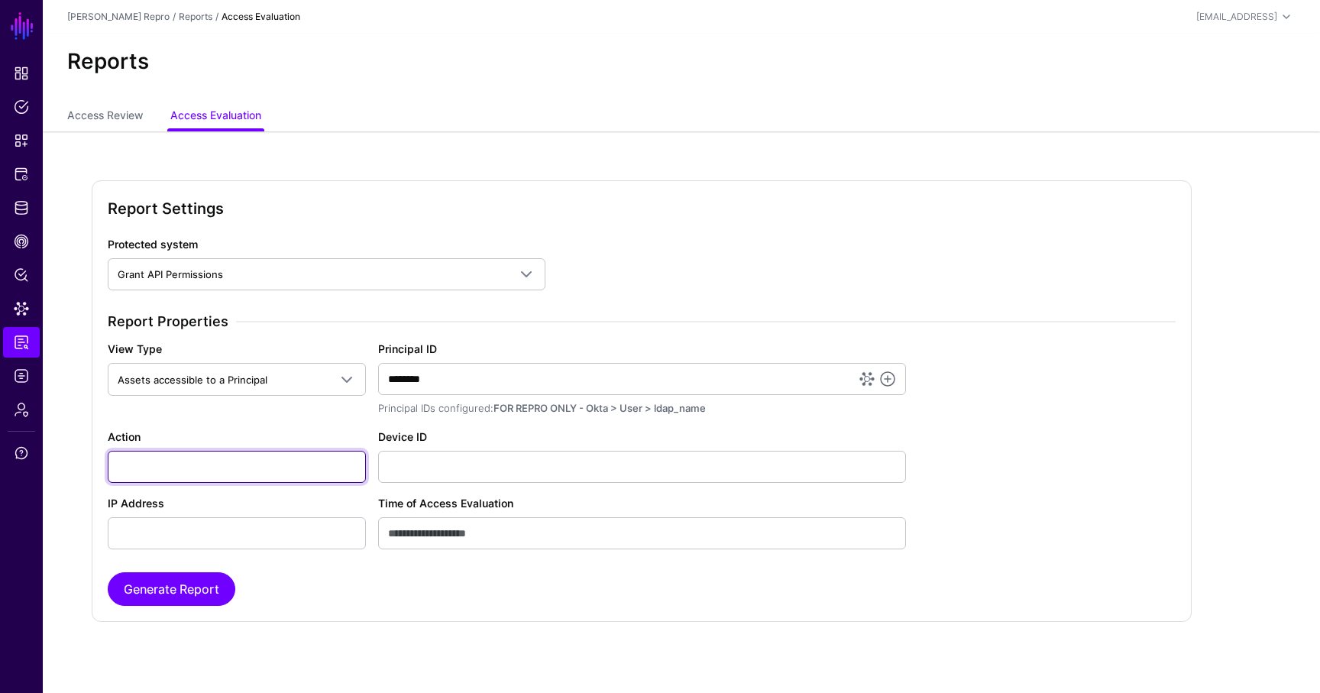
click at [195, 465] on input "Action" at bounding box center [237, 467] width 258 height 32
paste input "*******"
click at [121, 474] on input "*******" at bounding box center [237, 467] width 258 height 32
click at [126, 470] on input "*******" at bounding box center [237, 467] width 258 height 32
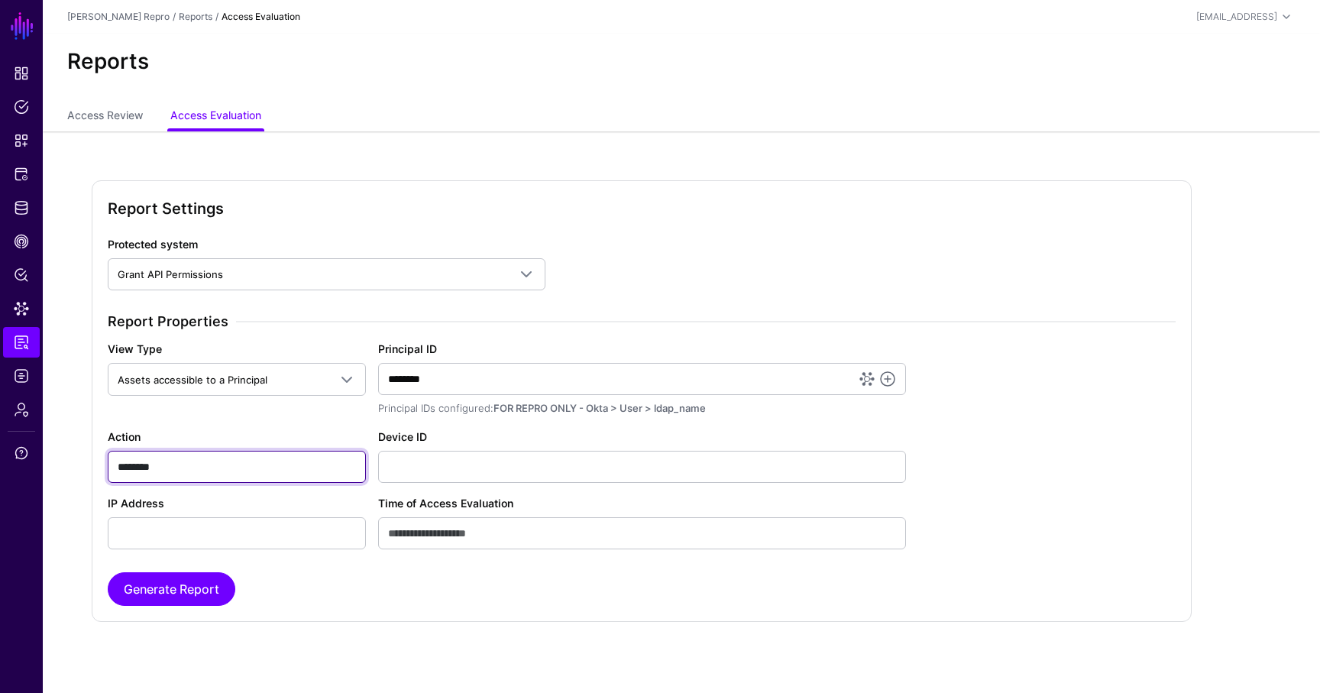
click at [126, 470] on input "*******" at bounding box center [237, 467] width 258 height 32
type input "*******"
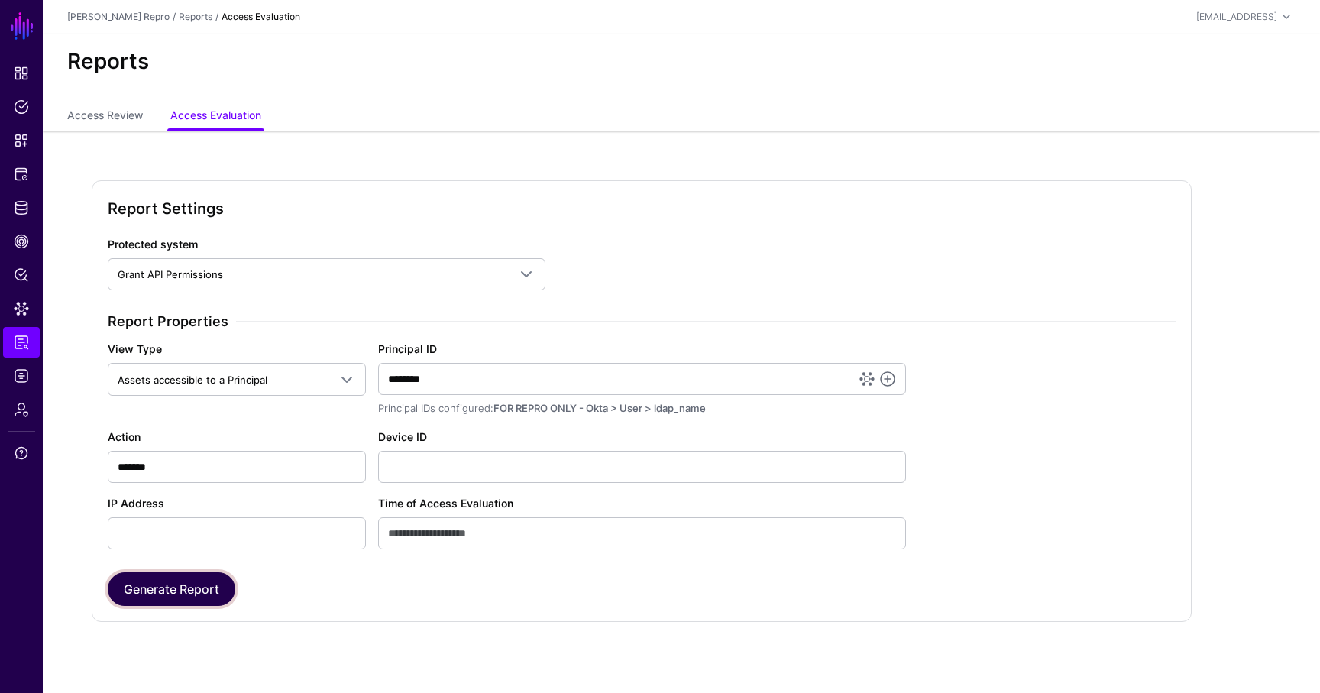
click at [151, 587] on button "Generate Report" at bounding box center [172, 589] width 128 height 34
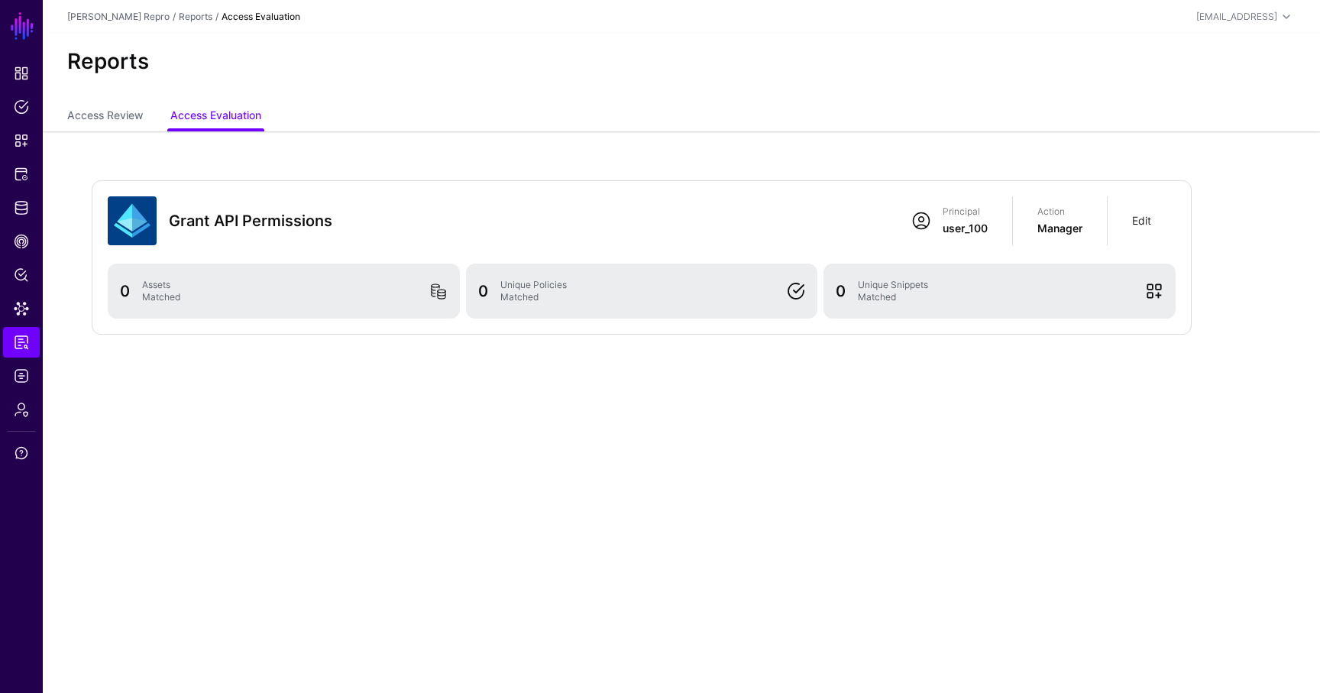
click at [1138, 217] on link "Edit" at bounding box center [1141, 220] width 19 height 13
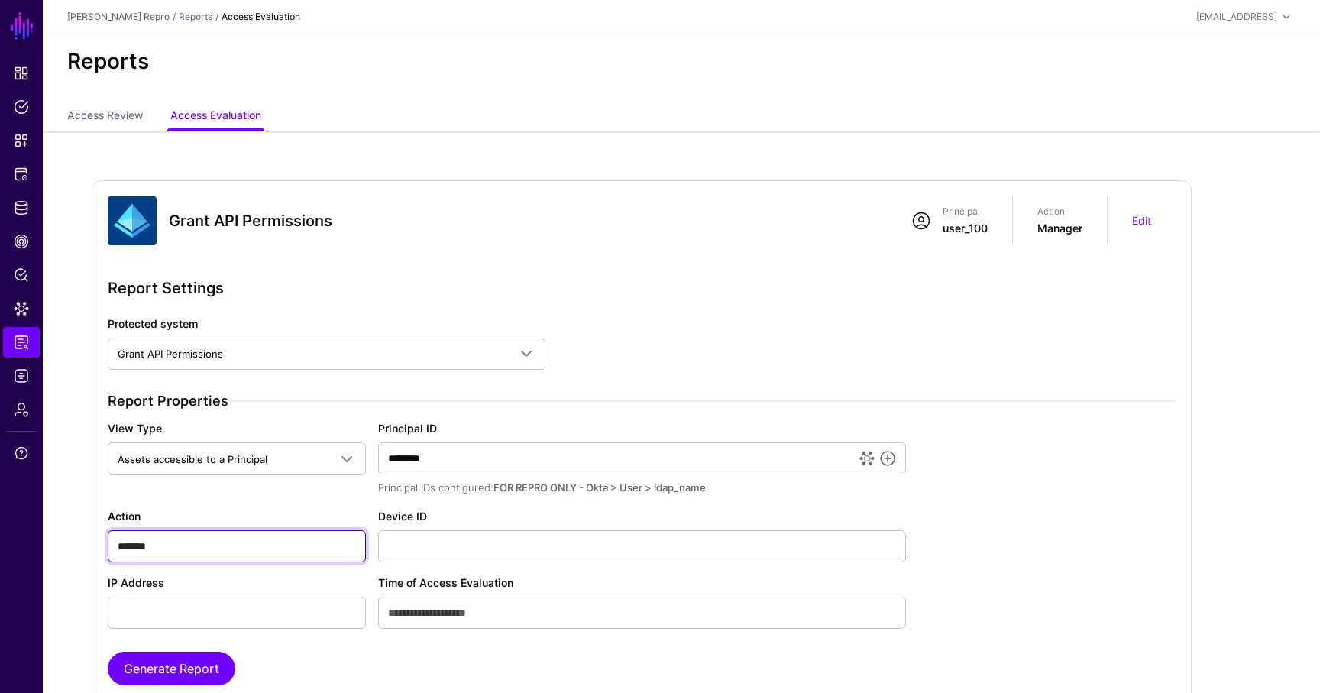
click at [280, 545] on input "*******" at bounding box center [237, 546] width 258 height 32
paste input "*****"
type input "**********"
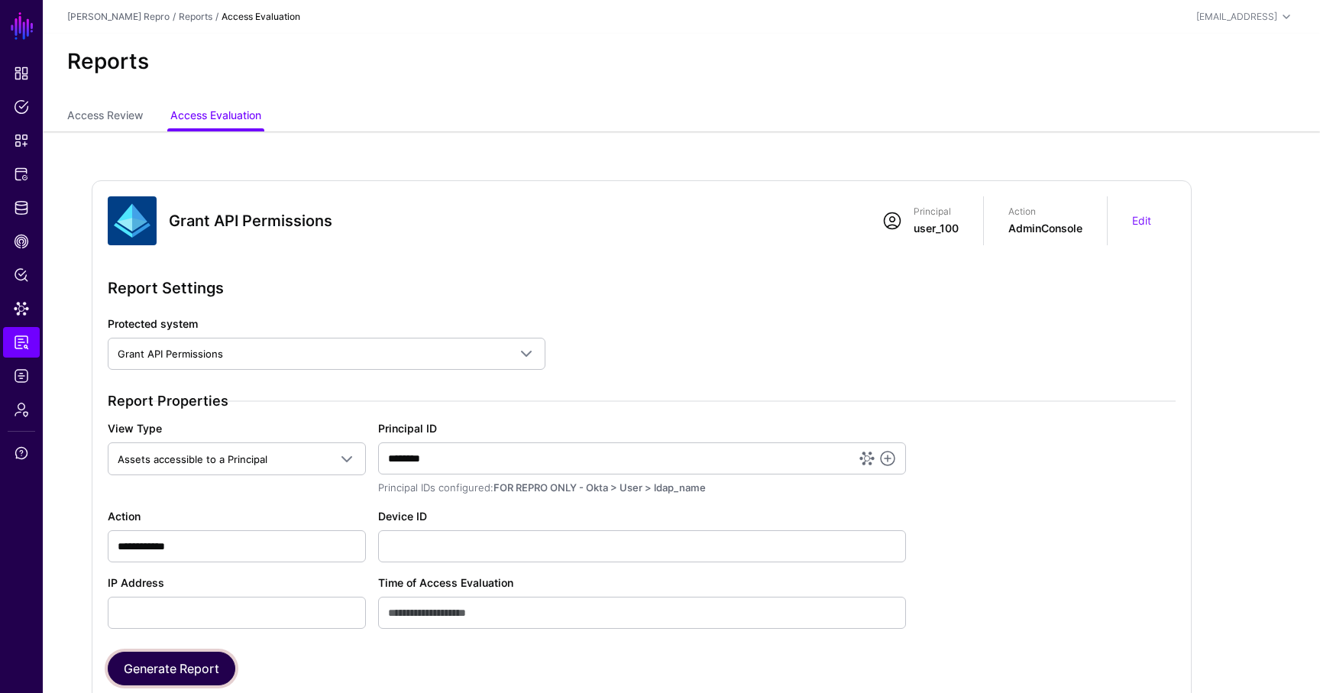
click at [185, 658] on button "Generate Report" at bounding box center [172, 669] width 128 height 34
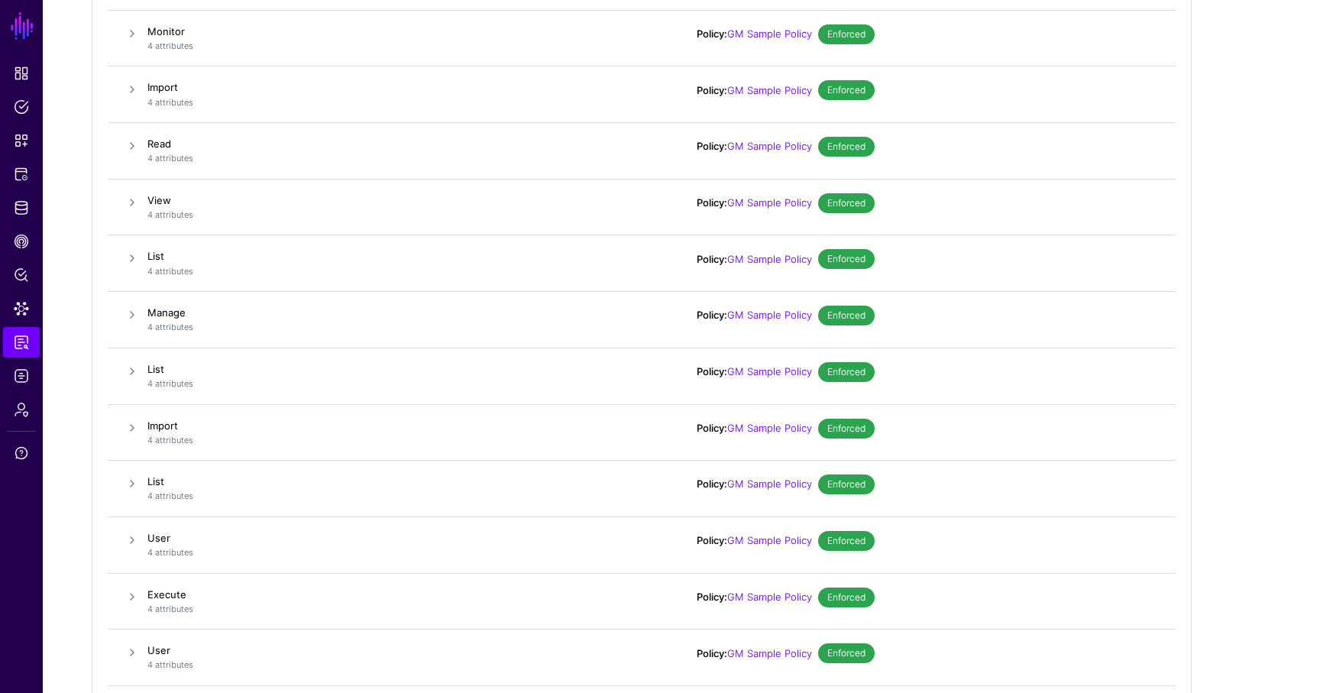
scroll to position [1141, 0]
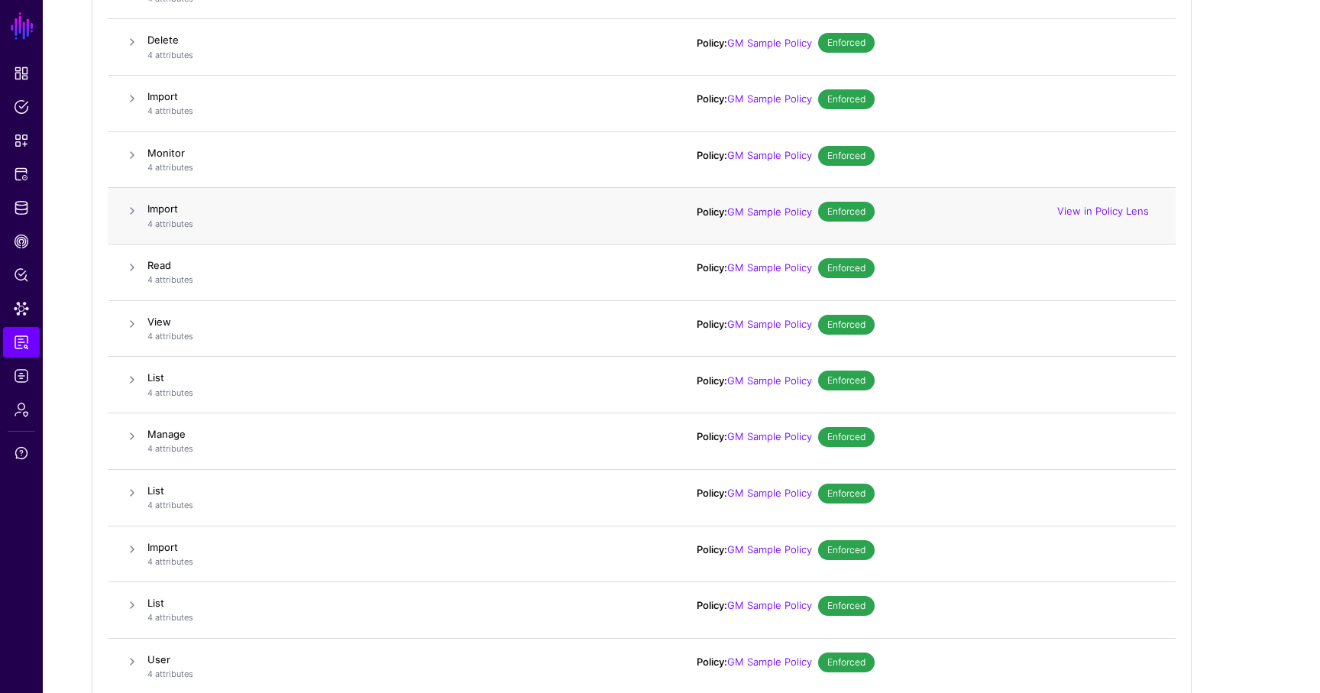
click at [125, 213] on span at bounding box center [132, 211] width 18 height 18
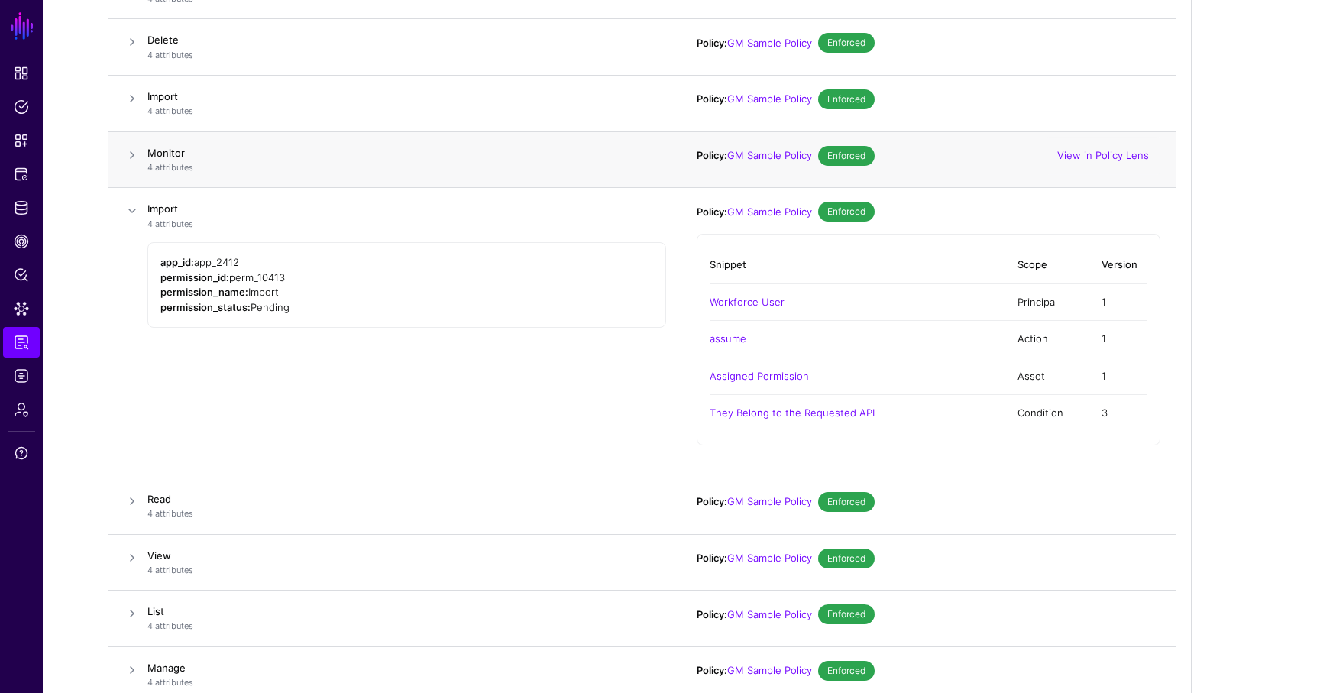
click at [131, 156] on span at bounding box center [132, 155] width 18 height 18
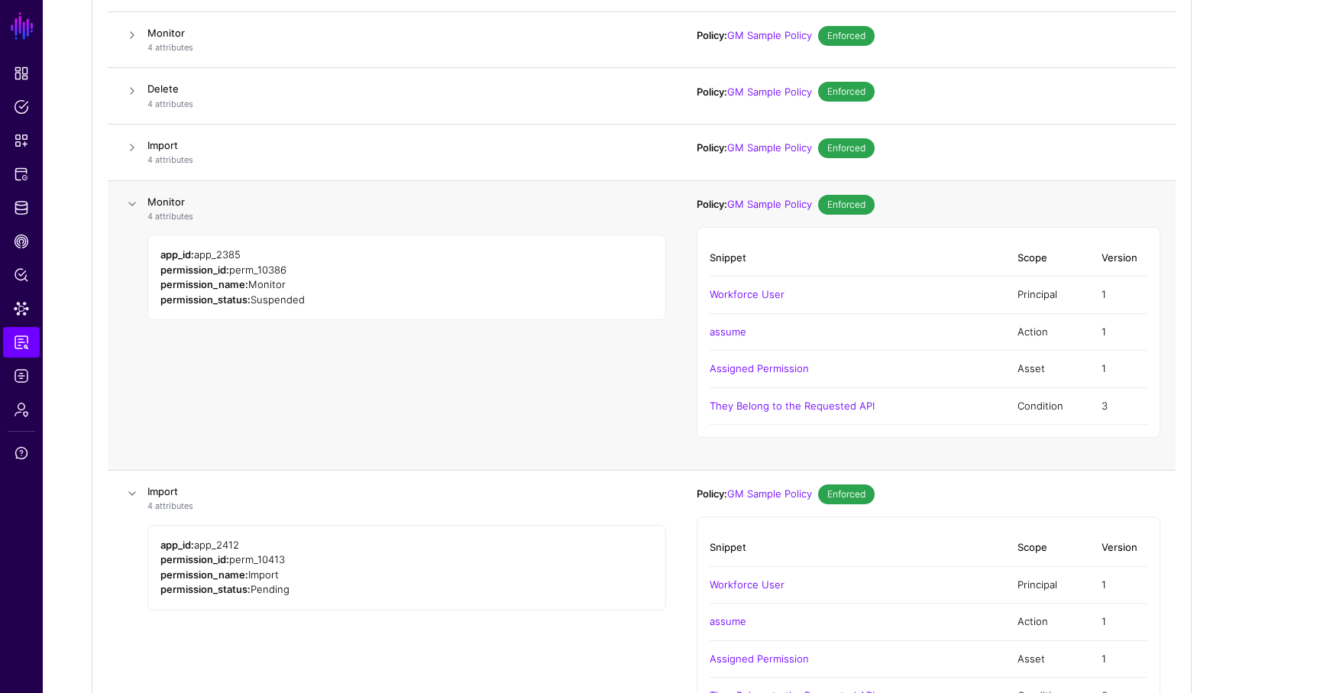
scroll to position [1079, 0]
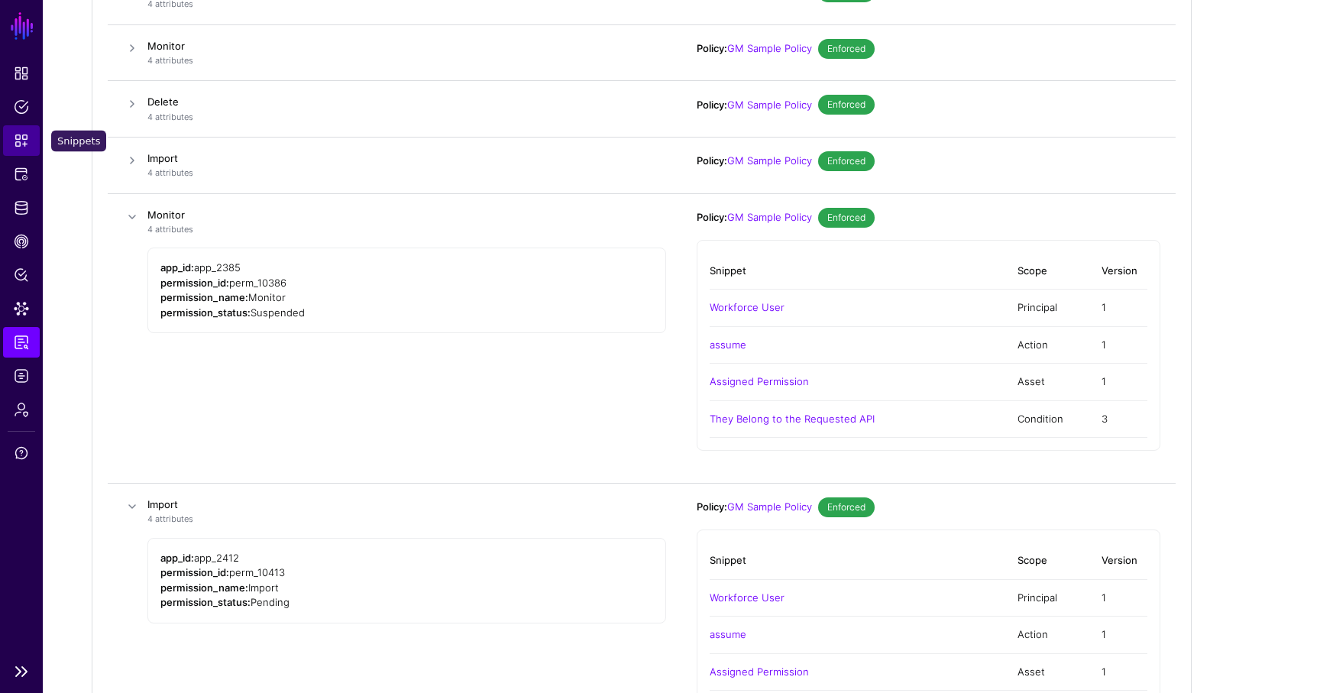
click at [22, 143] on span "Snippets" at bounding box center [21, 140] width 15 height 15
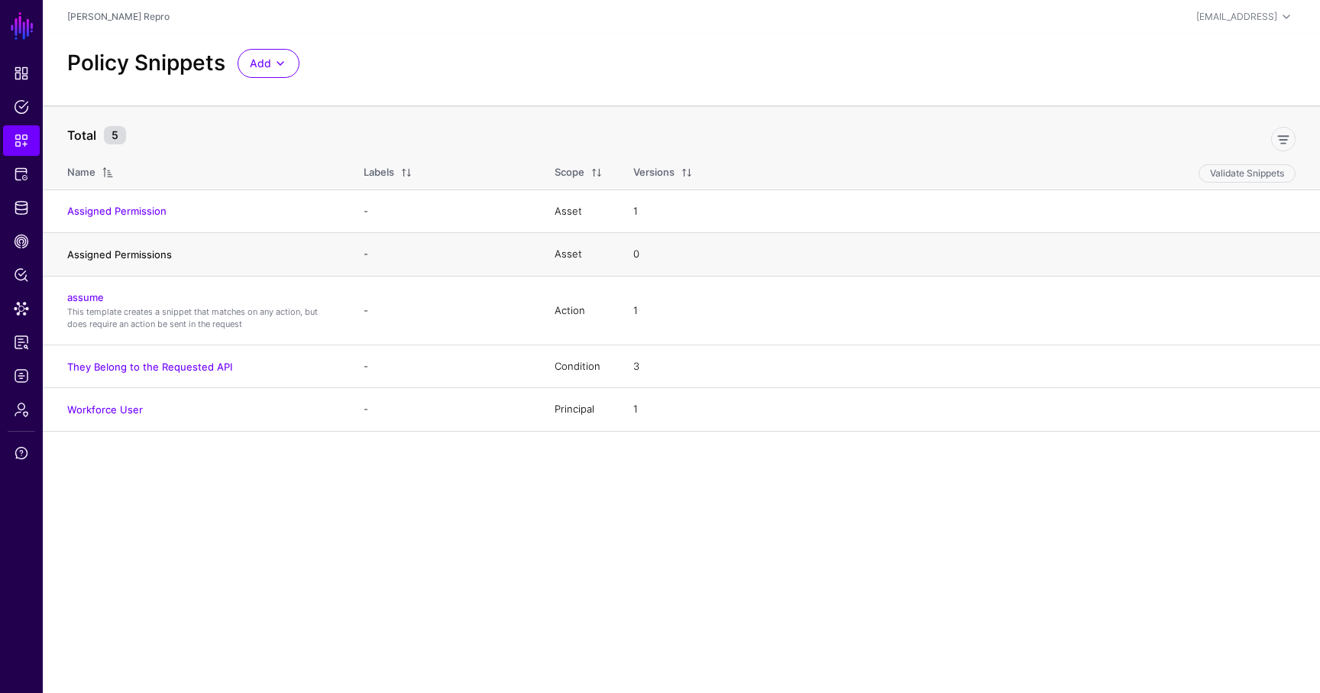
click at [124, 258] on link "Assigned Permissions" at bounding box center [119, 254] width 105 height 12
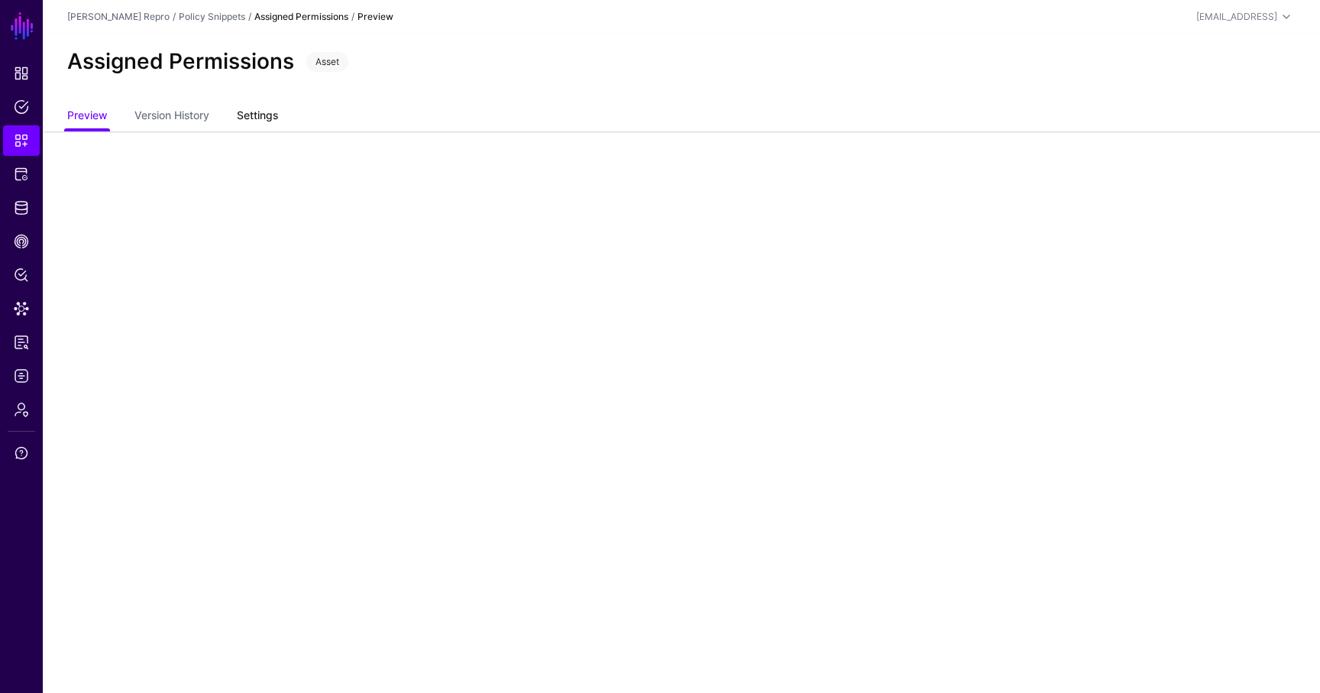
click at [270, 115] on link "Settings" at bounding box center [257, 116] width 41 height 29
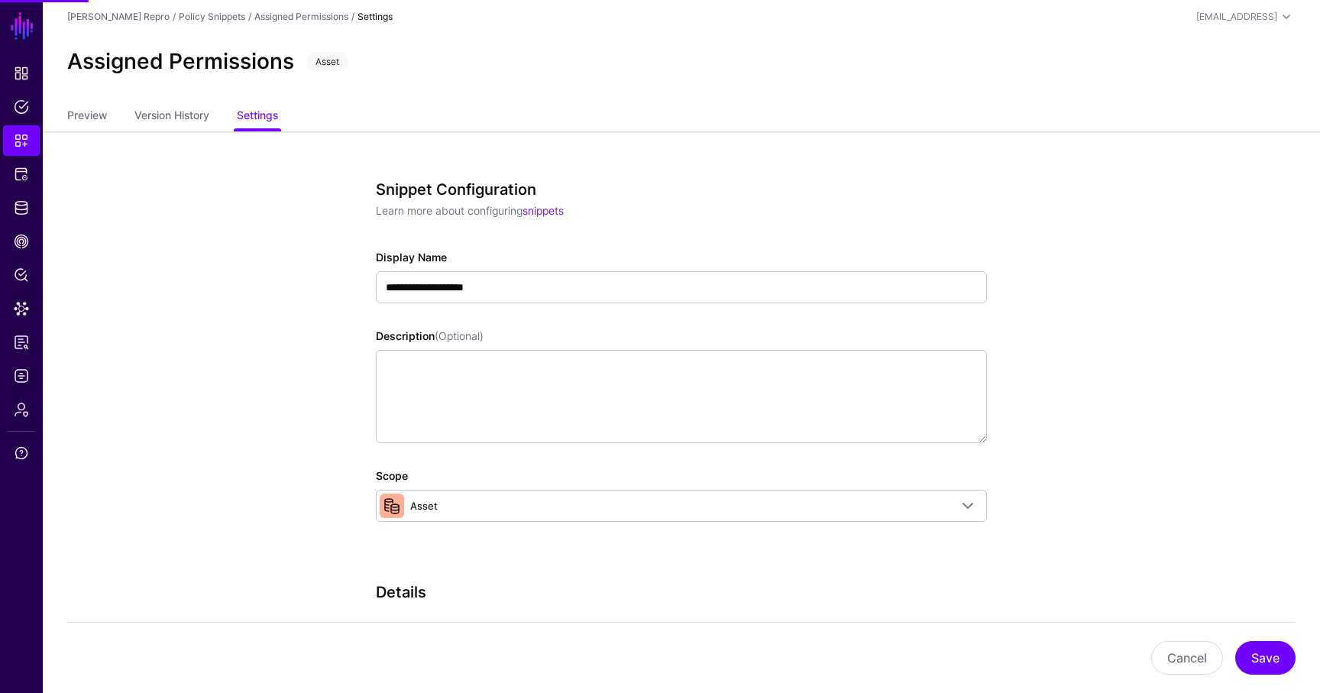
scroll to position [347, 0]
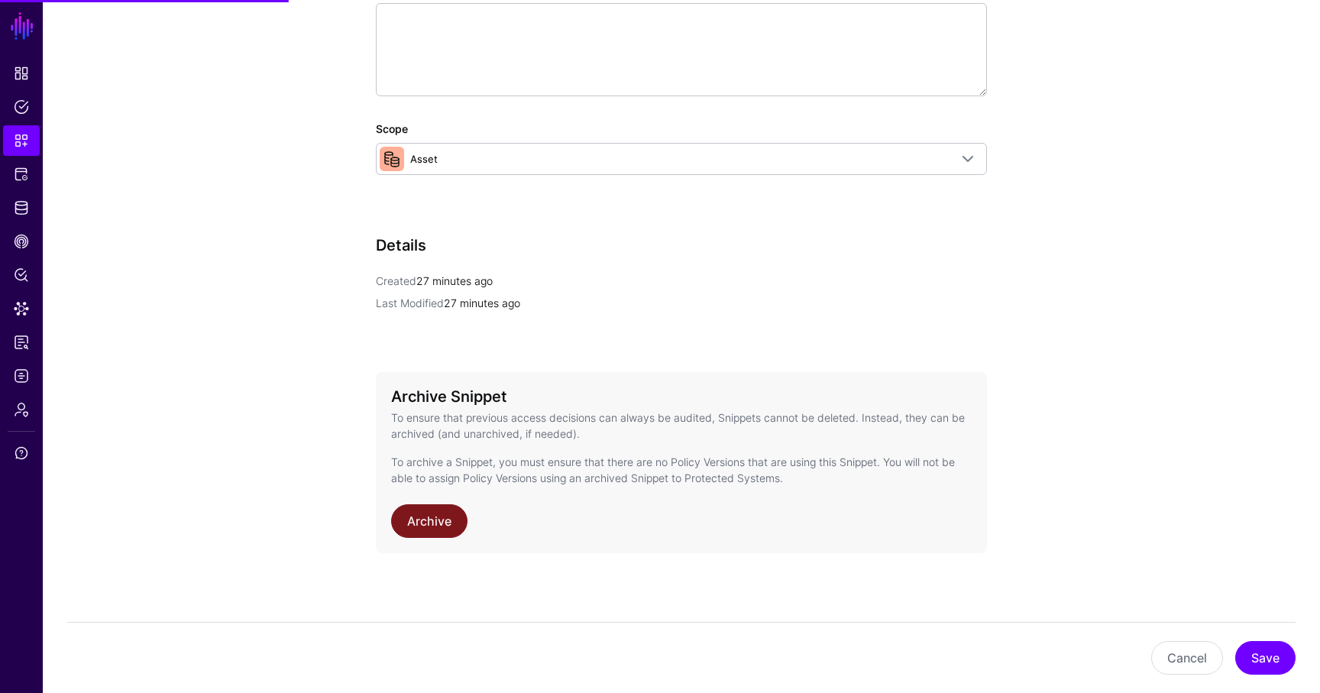
click at [413, 528] on link "Archive" at bounding box center [429, 521] width 76 height 34
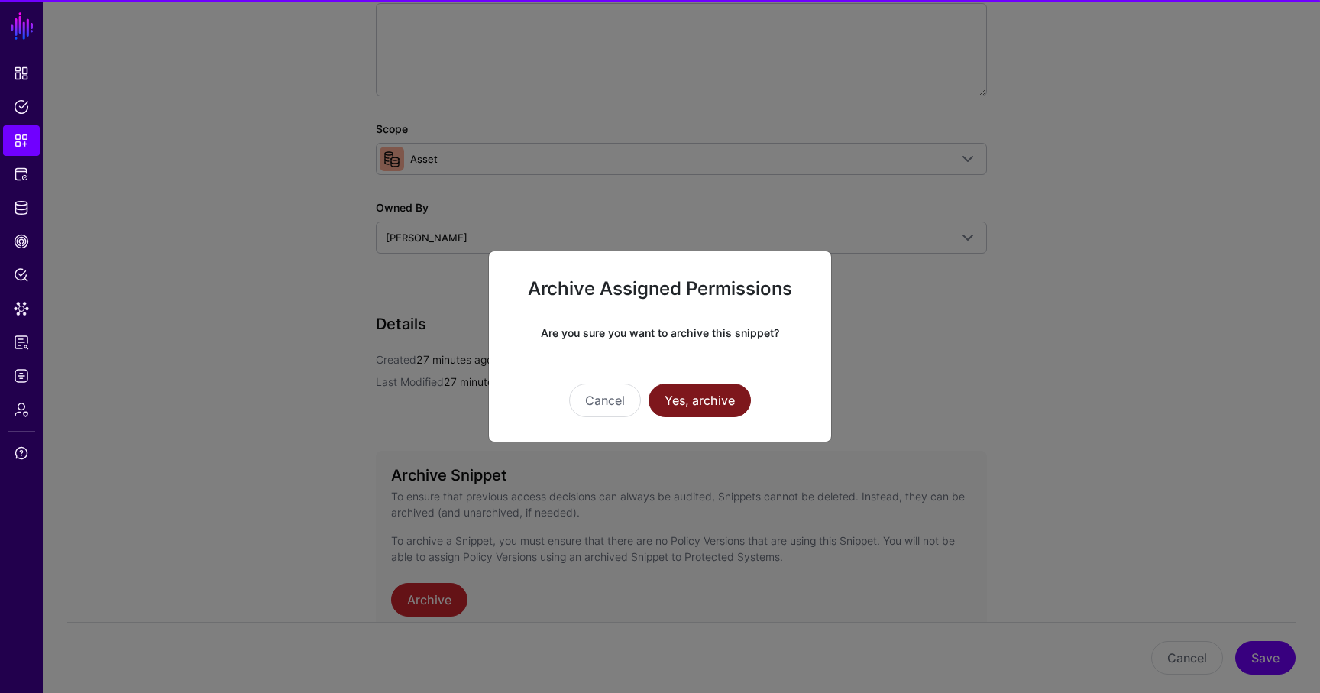
click at [721, 407] on button "Yes, archive" at bounding box center [700, 401] width 102 height 34
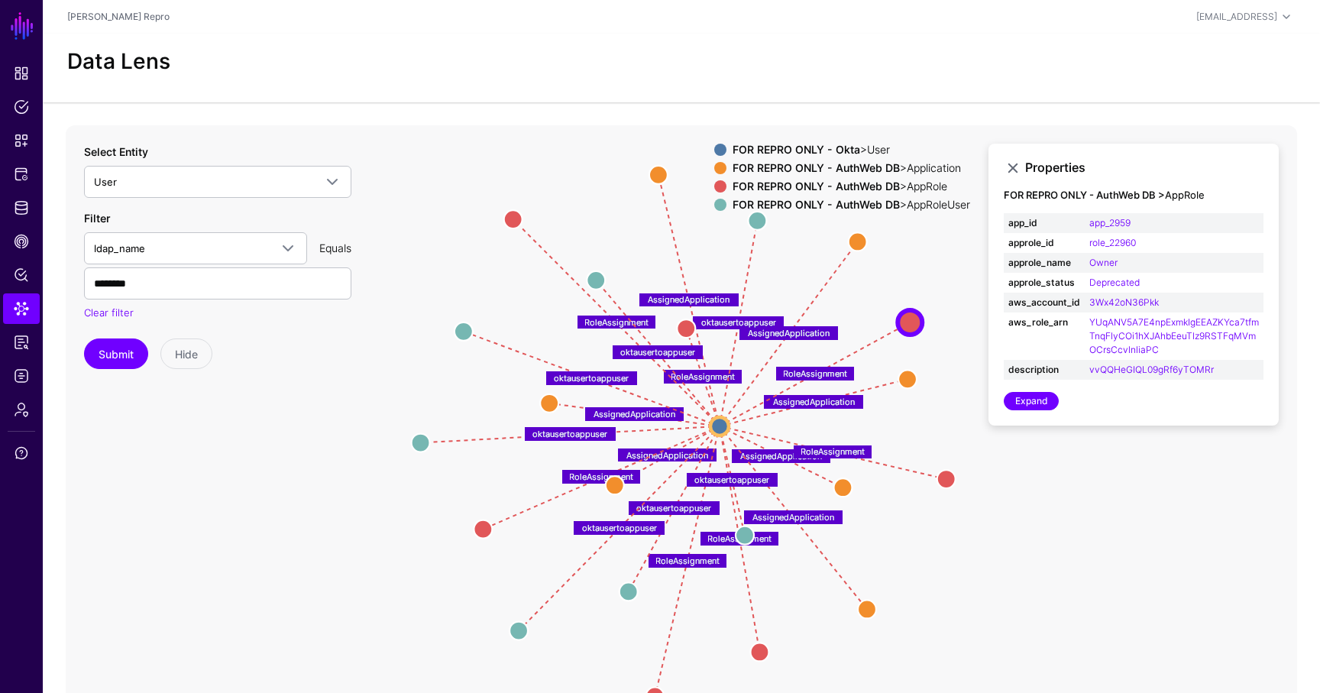
scroll to position [49, 0]
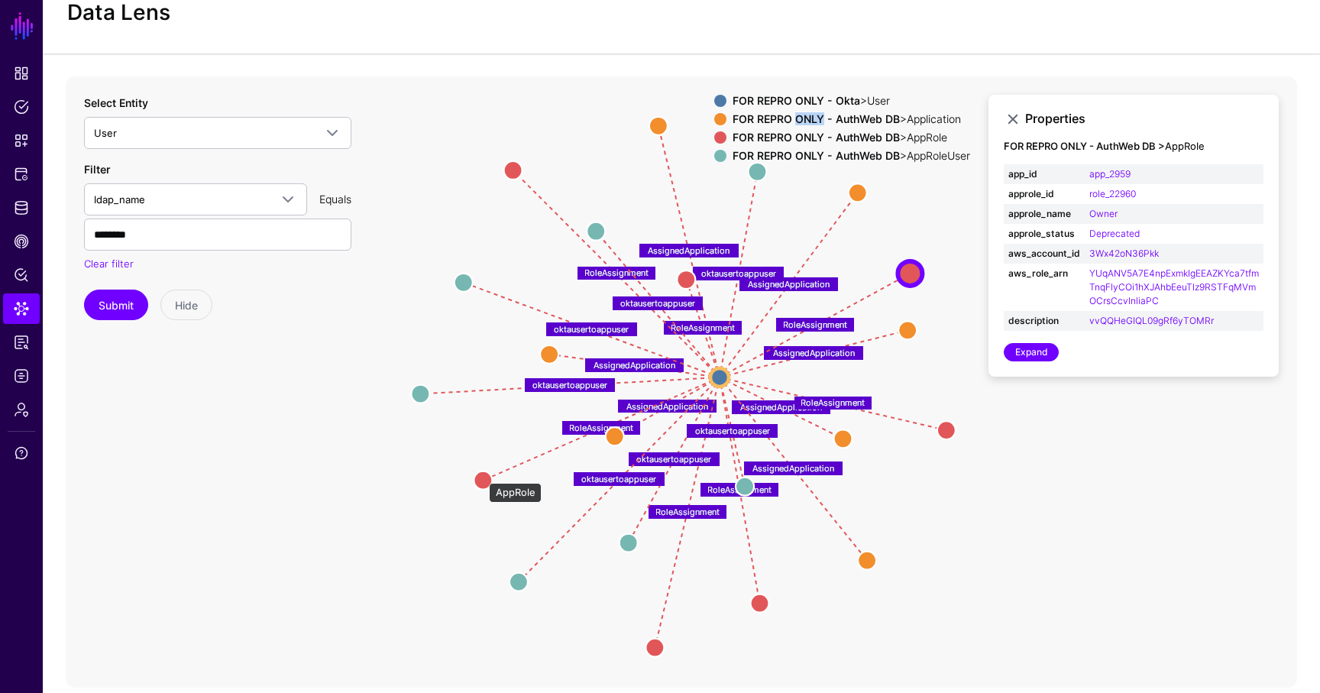
click at [481, 475] on circle at bounding box center [483, 480] width 18 height 18
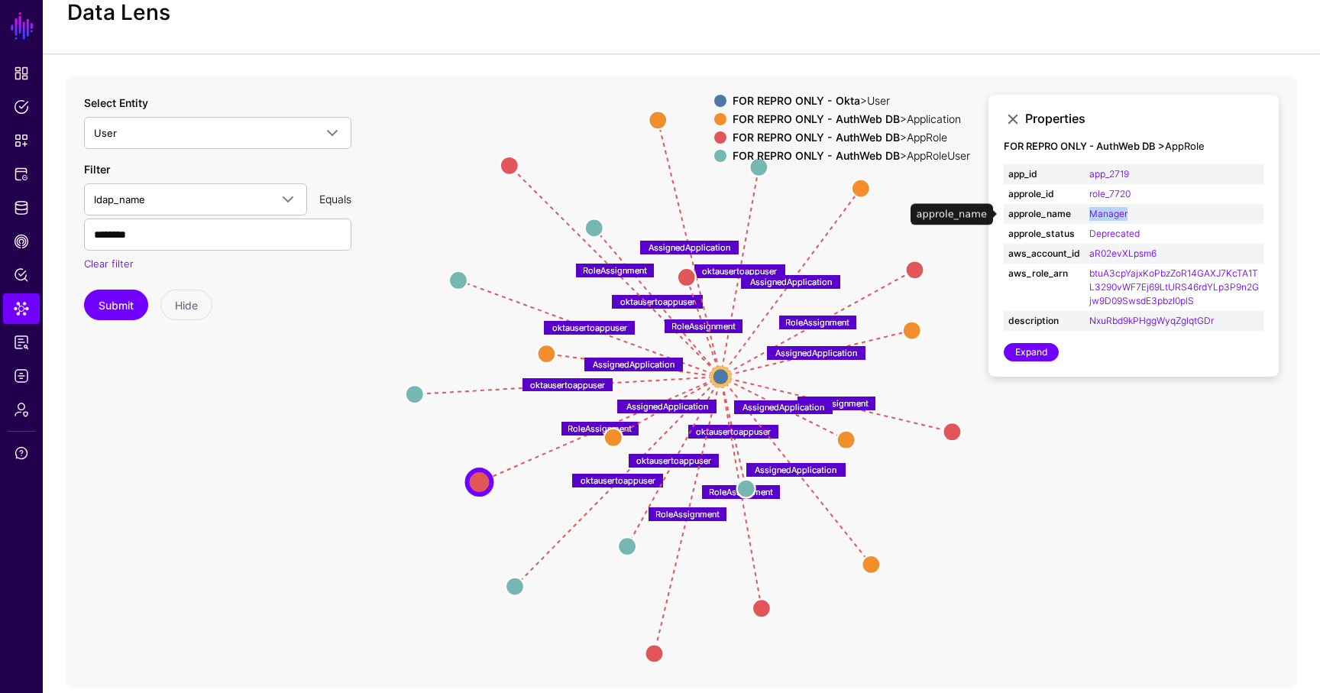
drag, startPoint x: 1145, startPoint y: 214, endPoint x: 1077, endPoint y: 214, distance: 68.0
click at [1077, 214] on tr "approle_name Manager" at bounding box center [1134, 214] width 260 height 20
copy tr "Manager"
click at [665, 118] on circle at bounding box center [658, 120] width 18 height 18
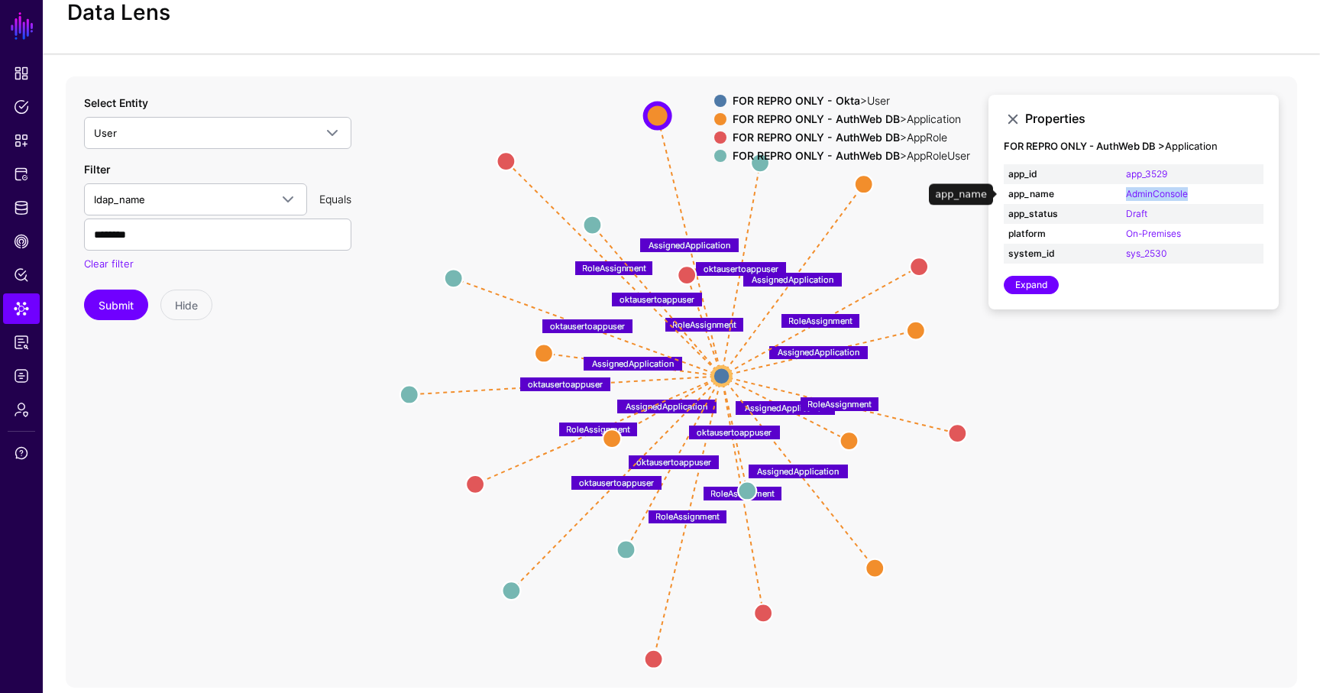
drag, startPoint x: 1212, startPoint y: 188, endPoint x: 1130, endPoint y: 185, distance: 81.8
click at [1130, 185] on td "AdminConsole" at bounding box center [1193, 194] width 142 height 20
copy link "AdminConsole"
click at [160, 205] on span "ldap_name" at bounding box center [182, 199] width 176 height 17
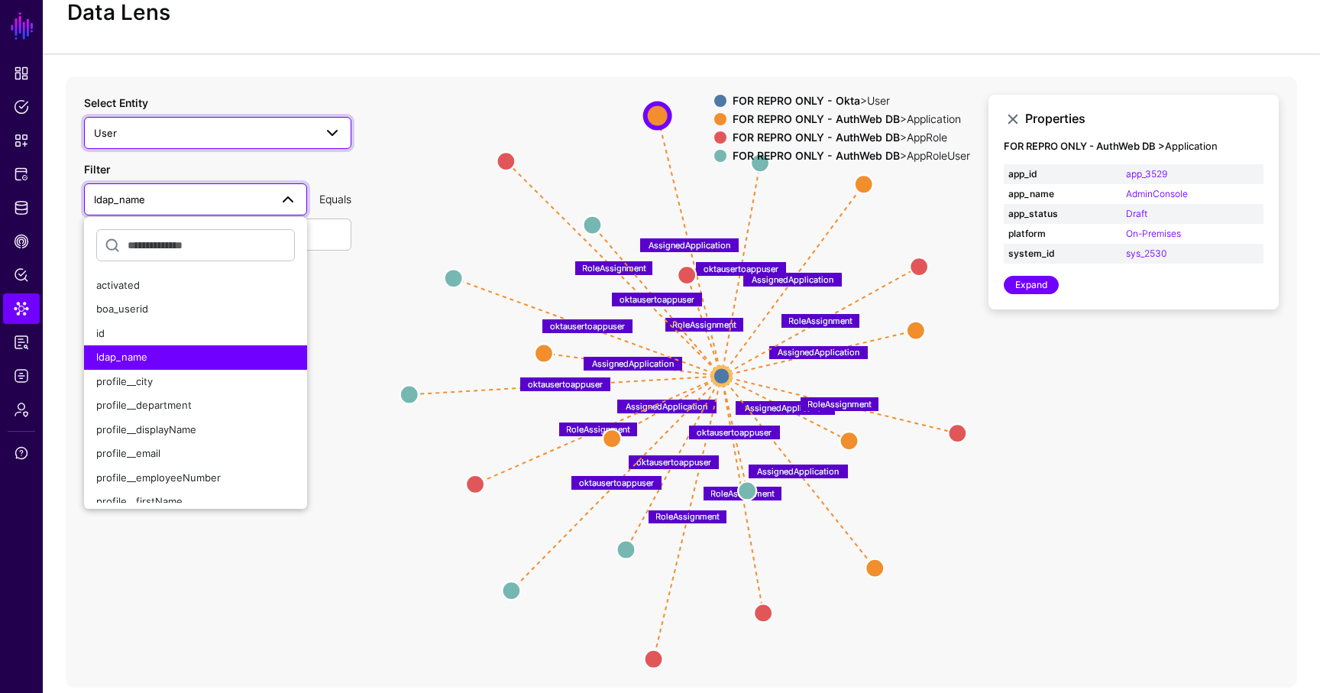
click at [190, 130] on span "User" at bounding box center [204, 133] width 220 height 17
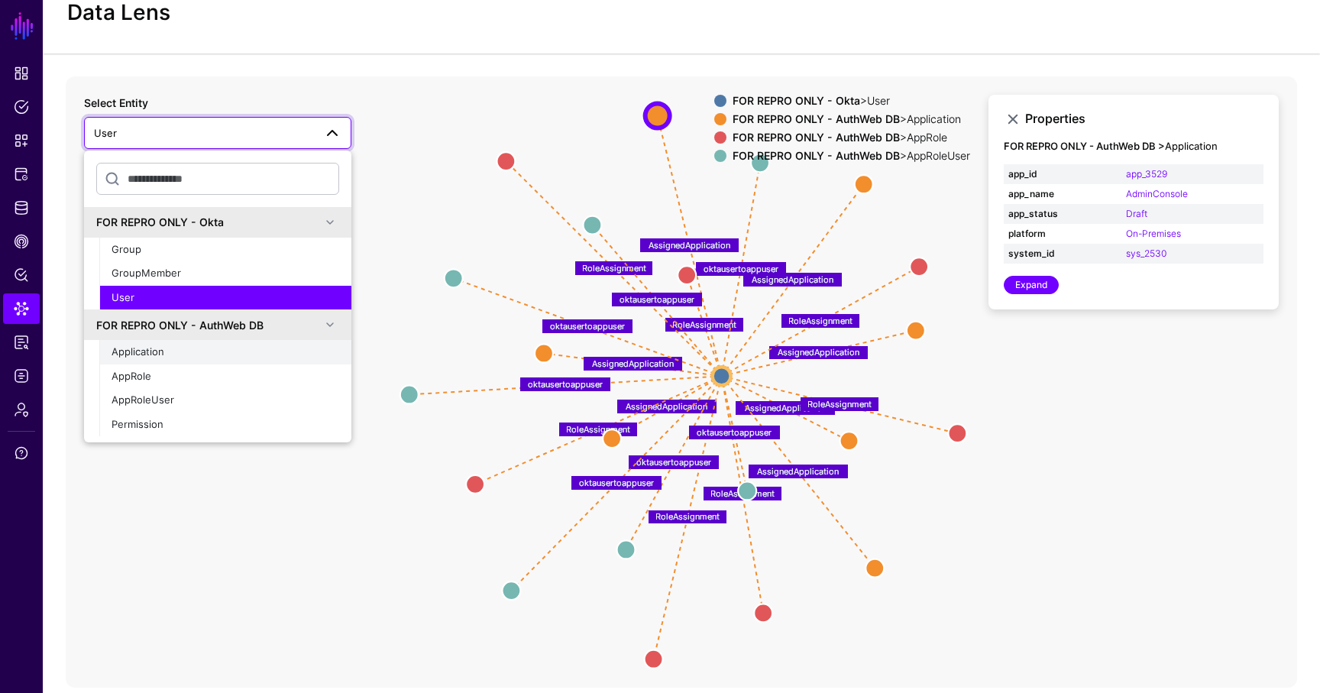
click at [176, 353] on div "Application" at bounding box center [226, 352] width 228 height 15
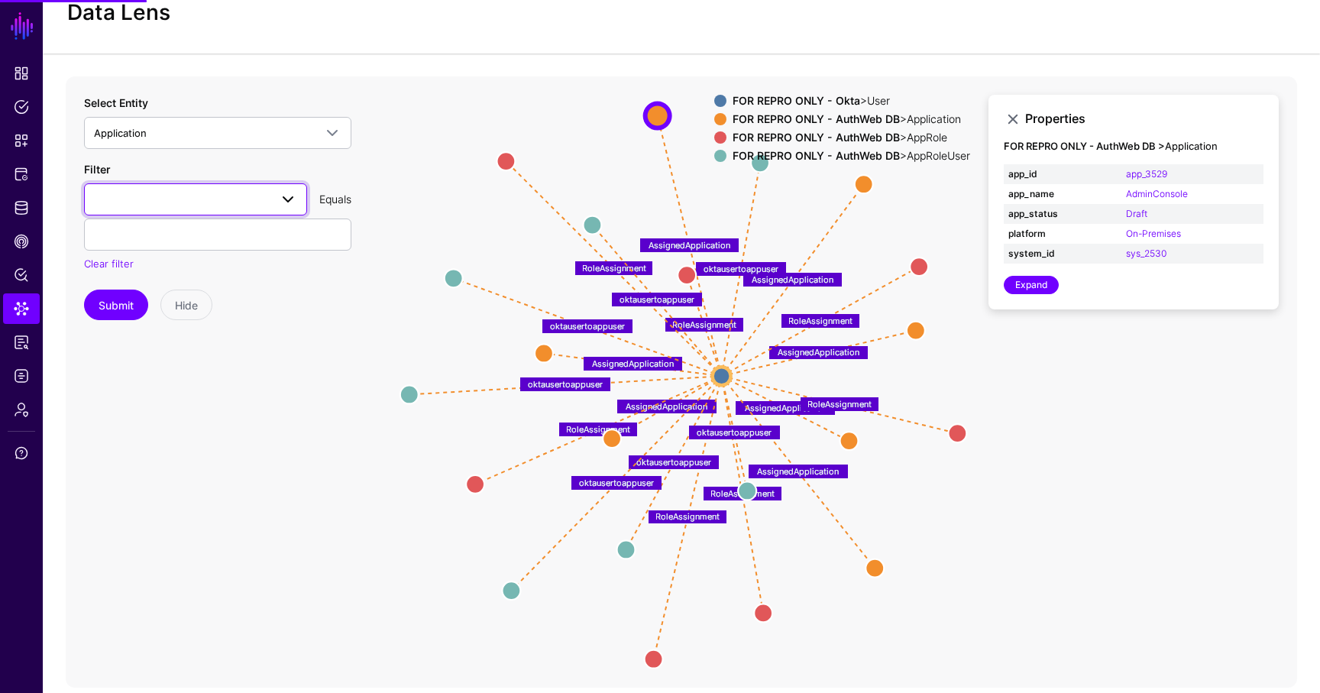
click at [170, 198] on span at bounding box center [195, 199] width 203 height 18
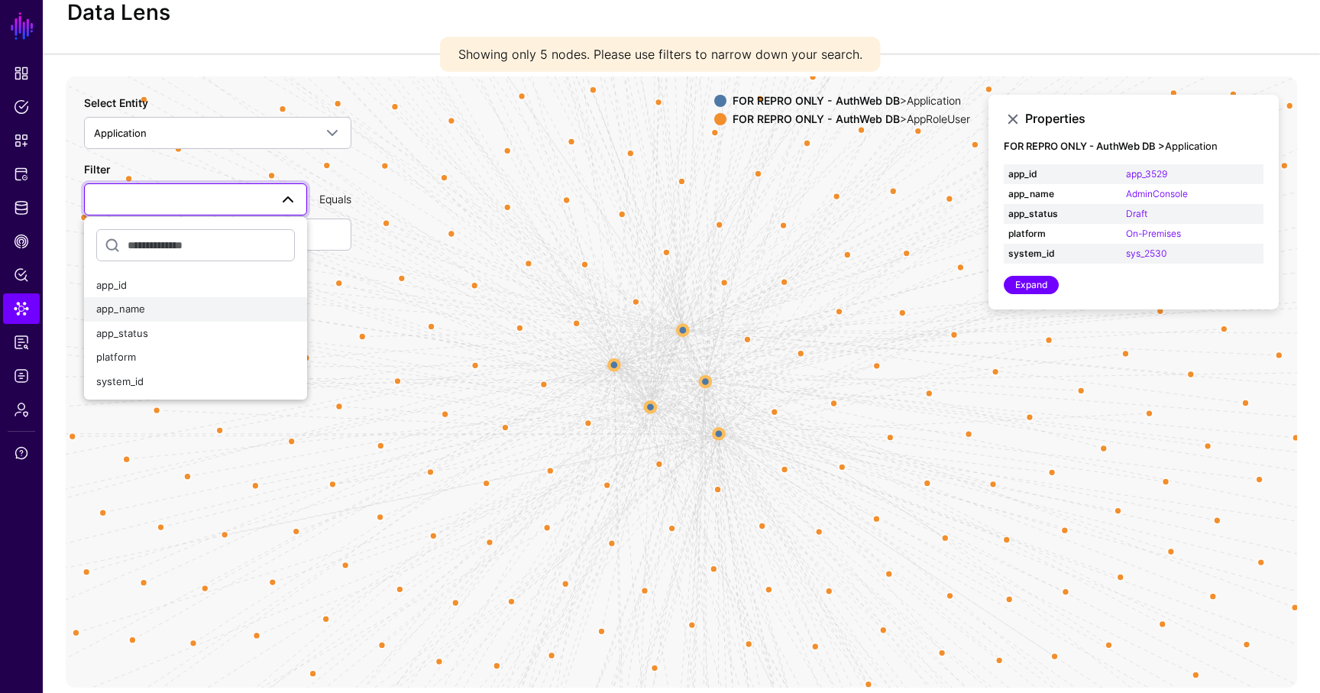
click at [157, 315] on div "app_name" at bounding box center [195, 309] width 199 height 15
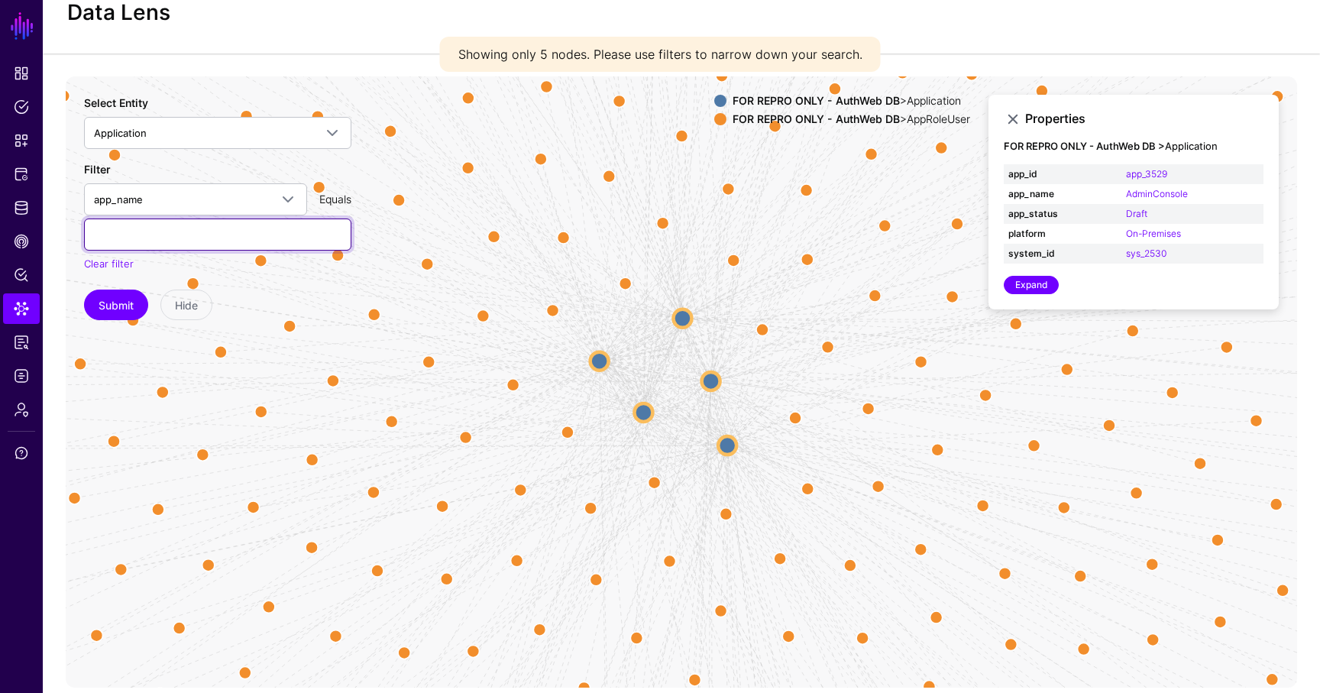
click at [186, 244] on input "text" at bounding box center [217, 234] width 267 height 32
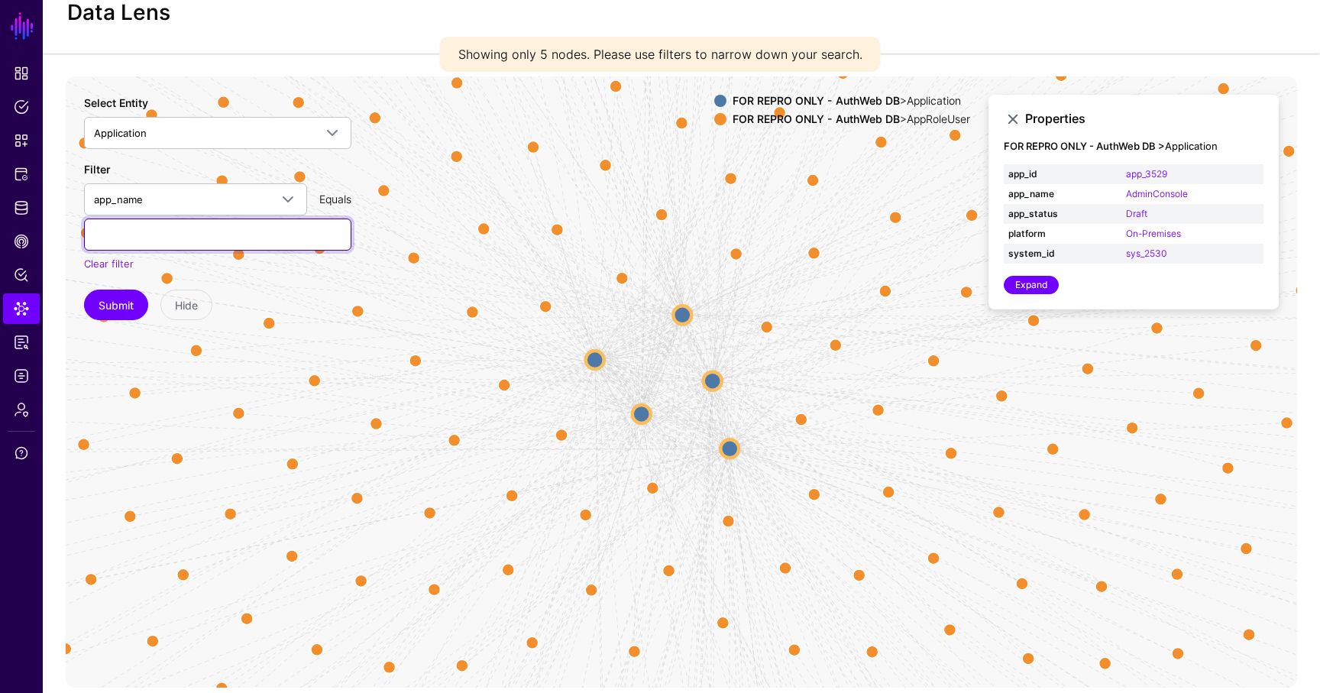
paste input "********"
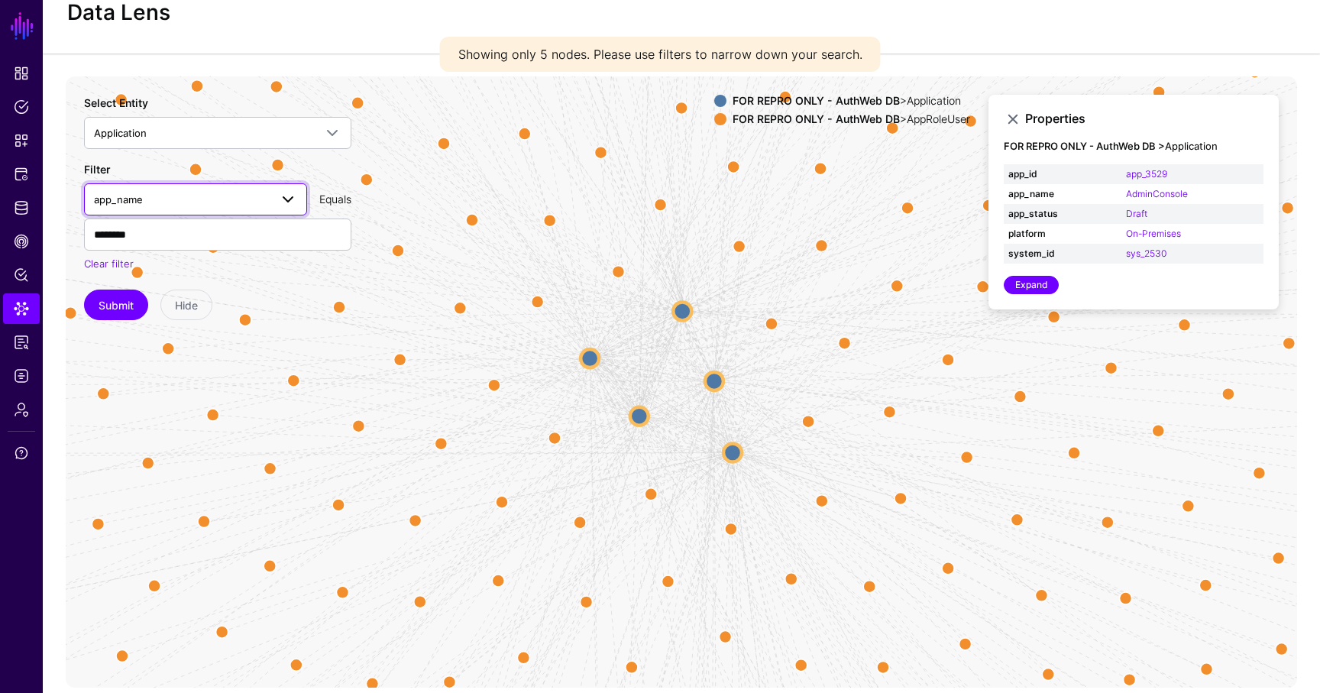
click at [199, 198] on span "app_name" at bounding box center [182, 199] width 176 height 17
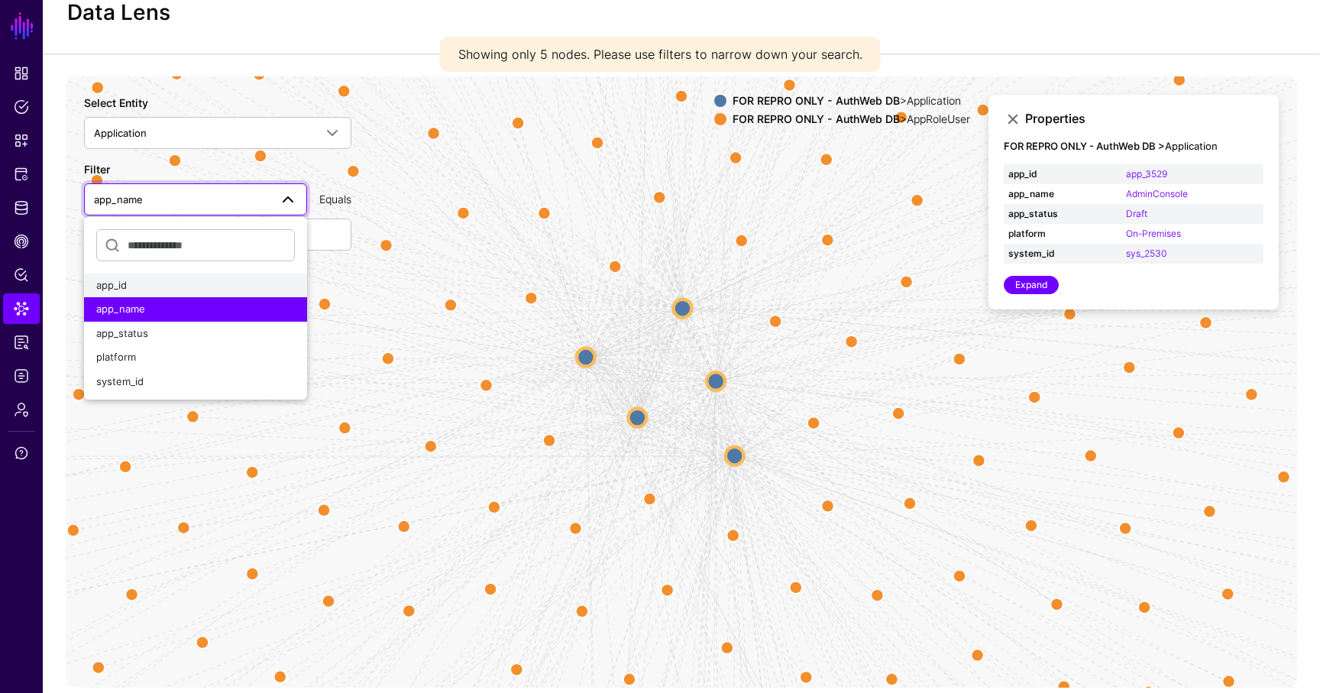
click at [165, 283] on div "app_id" at bounding box center [195, 285] width 199 height 15
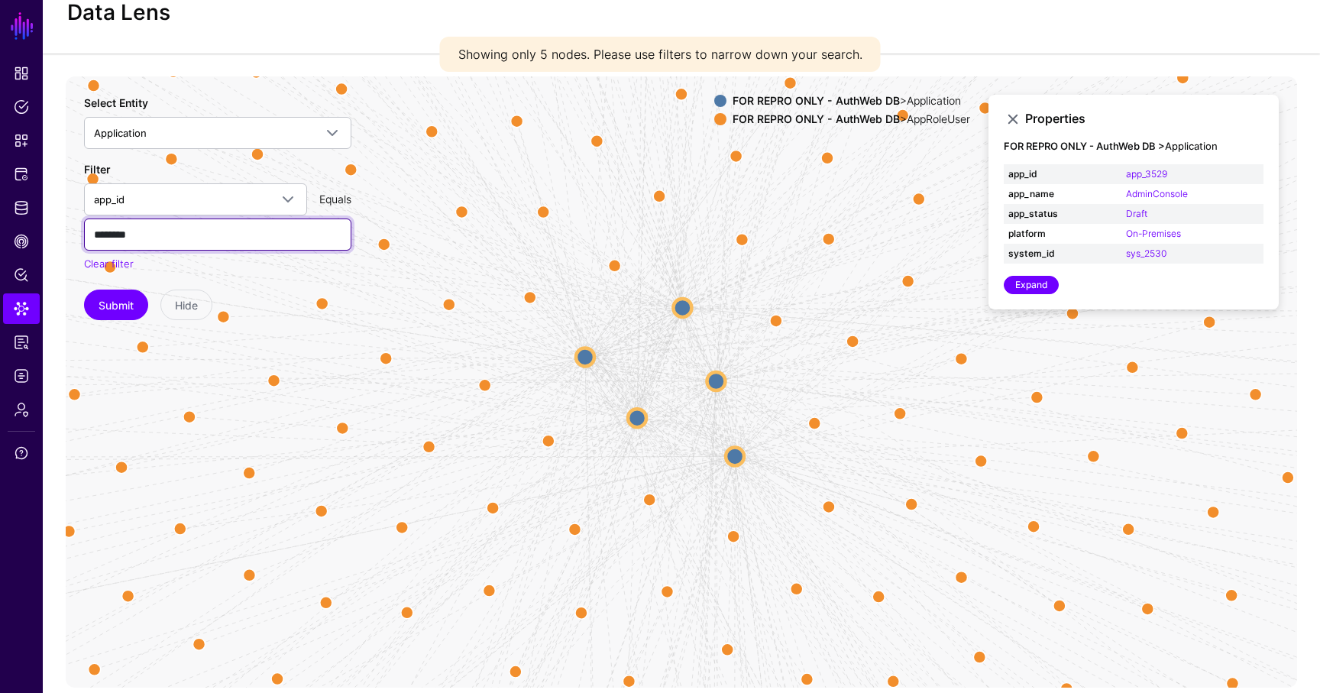
click at [177, 240] on input "********" at bounding box center [217, 234] width 267 height 32
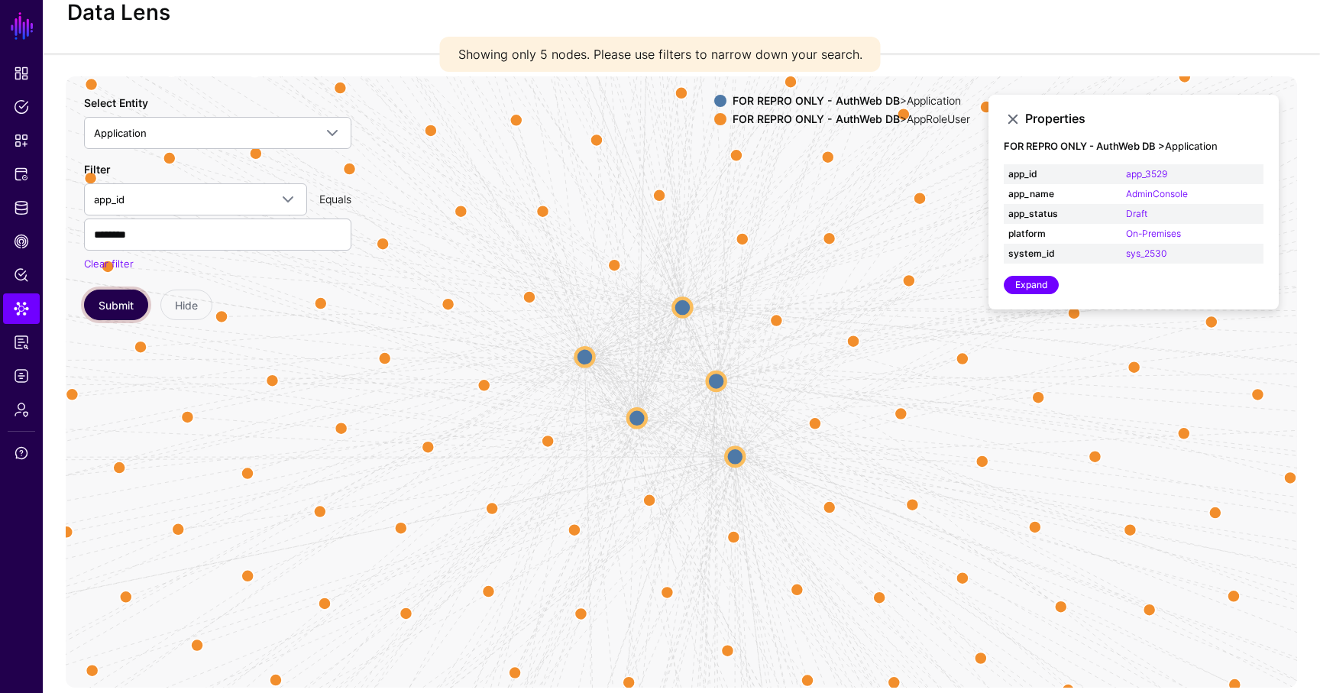
click at [102, 310] on button "Submit" at bounding box center [116, 305] width 64 height 31
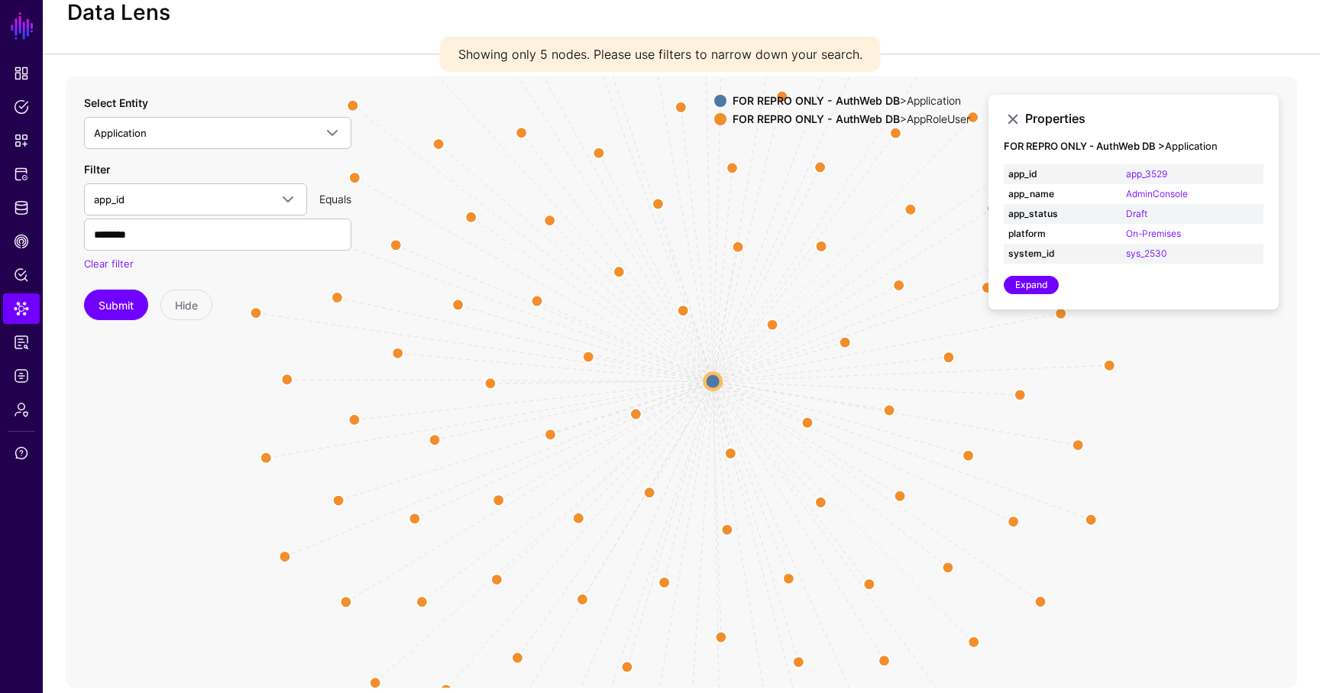
click at [715, 377] on circle at bounding box center [713, 381] width 16 height 16
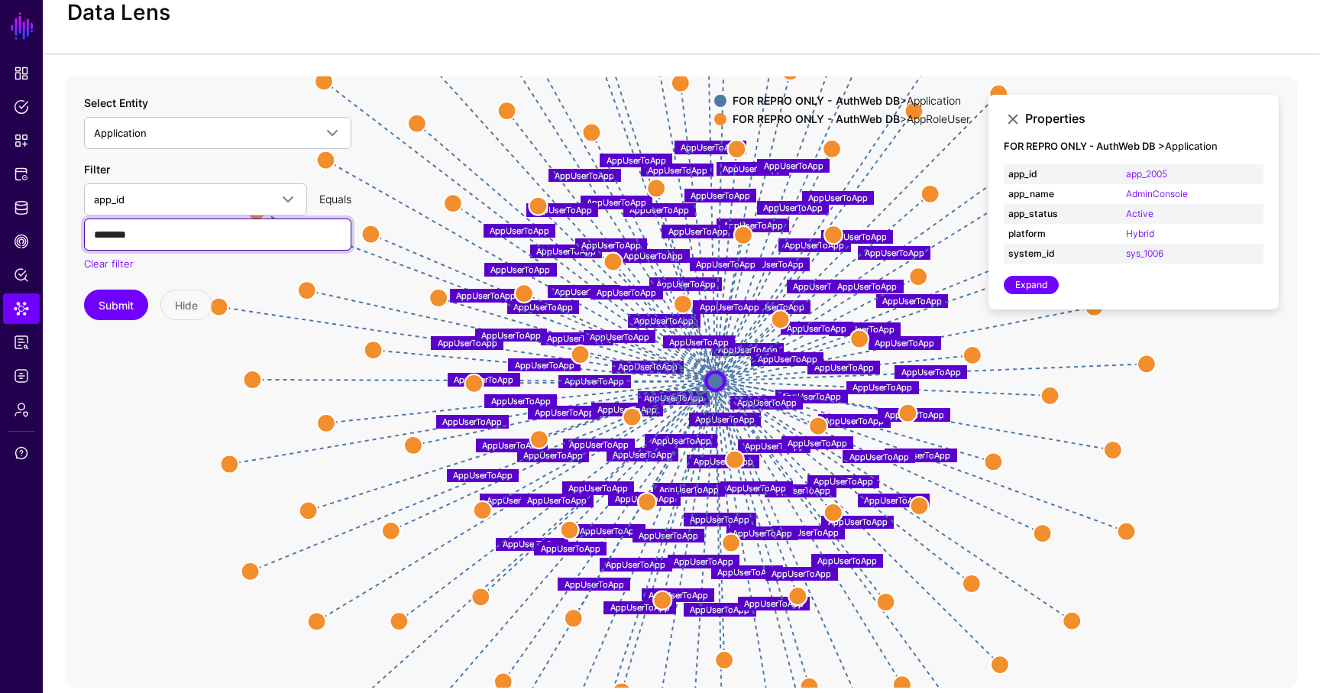
click at [163, 231] on input "********" at bounding box center [217, 234] width 267 height 32
paste input "text"
type input "********"
click at [108, 309] on button "Submit" at bounding box center [116, 305] width 64 height 31
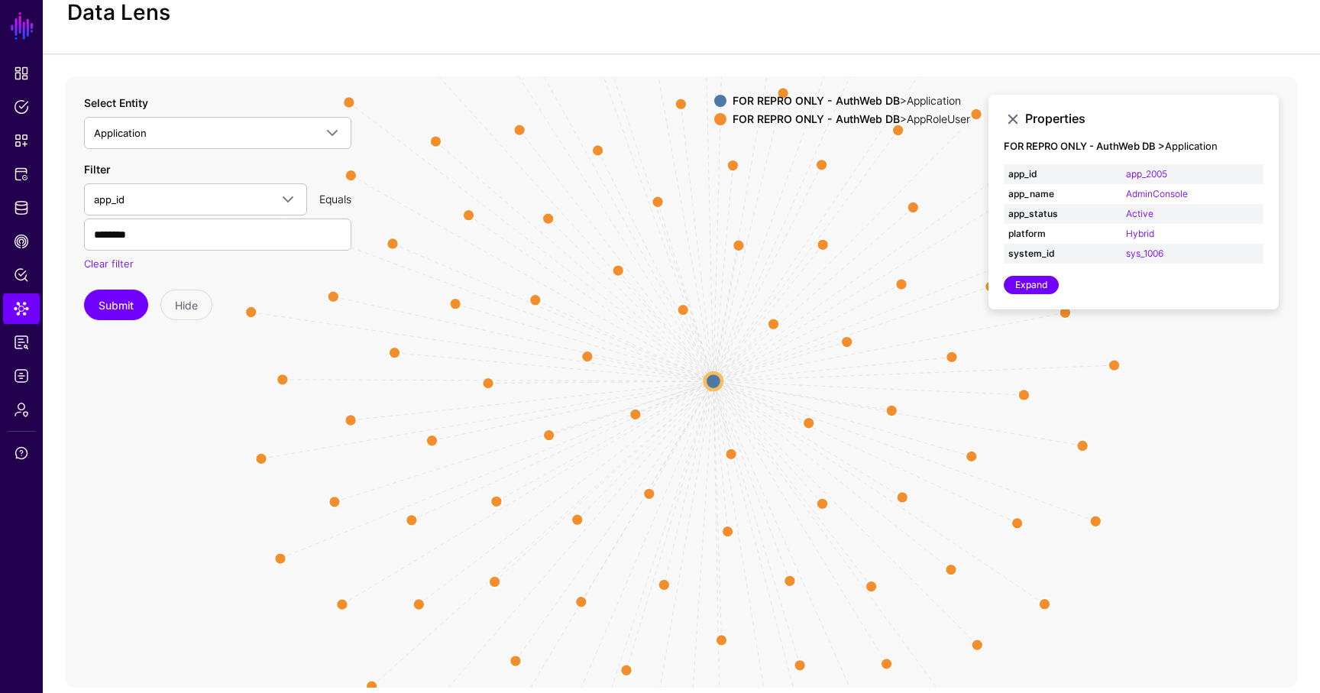
click at [713, 384] on circle at bounding box center [713, 381] width 17 height 17
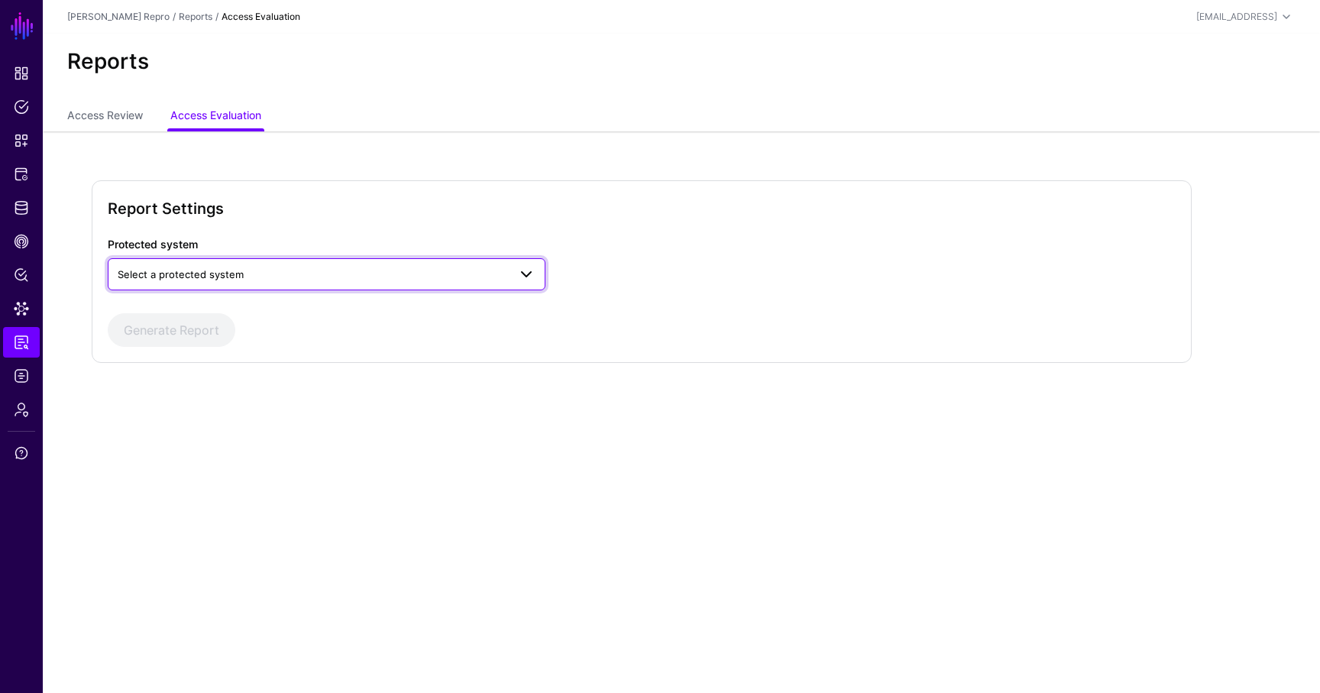
click at [209, 267] on span "Select a protected system" at bounding box center [313, 274] width 390 height 17
click at [217, 314] on span "Grant API Permissions" at bounding box center [172, 309] width 105 height 12
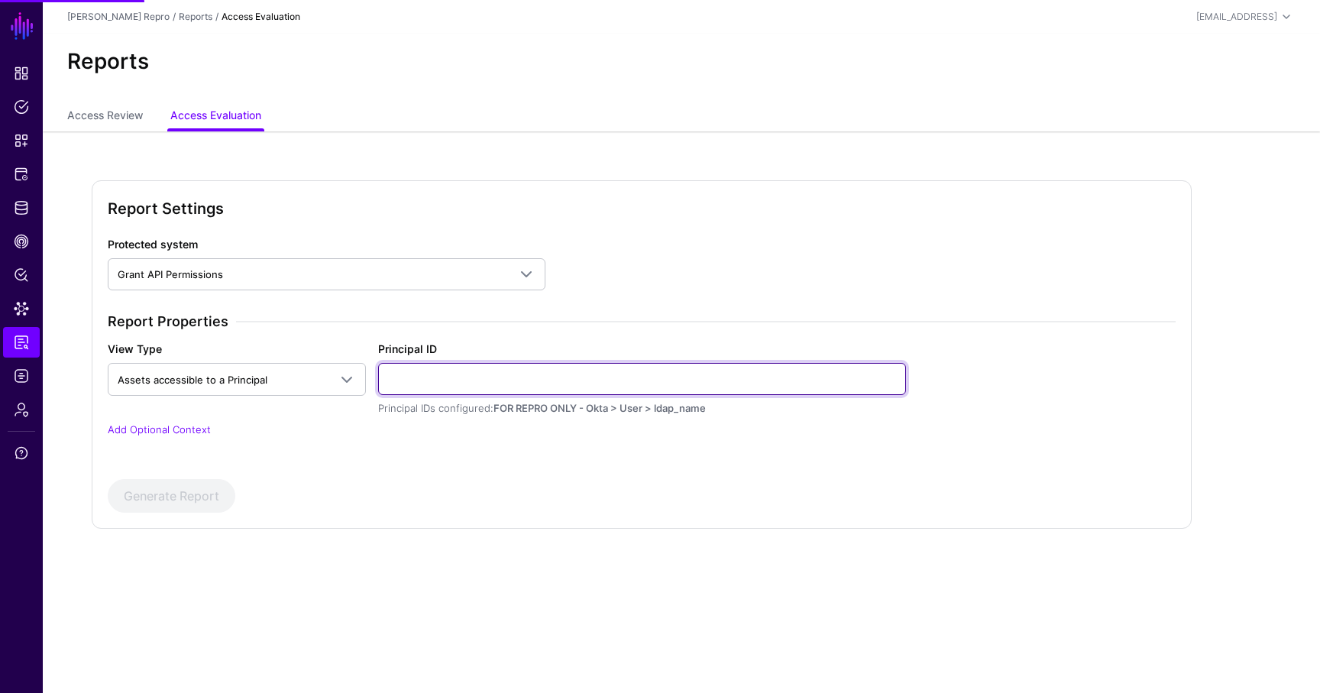
click at [493, 389] on input "Principal ID" at bounding box center [642, 379] width 528 height 32
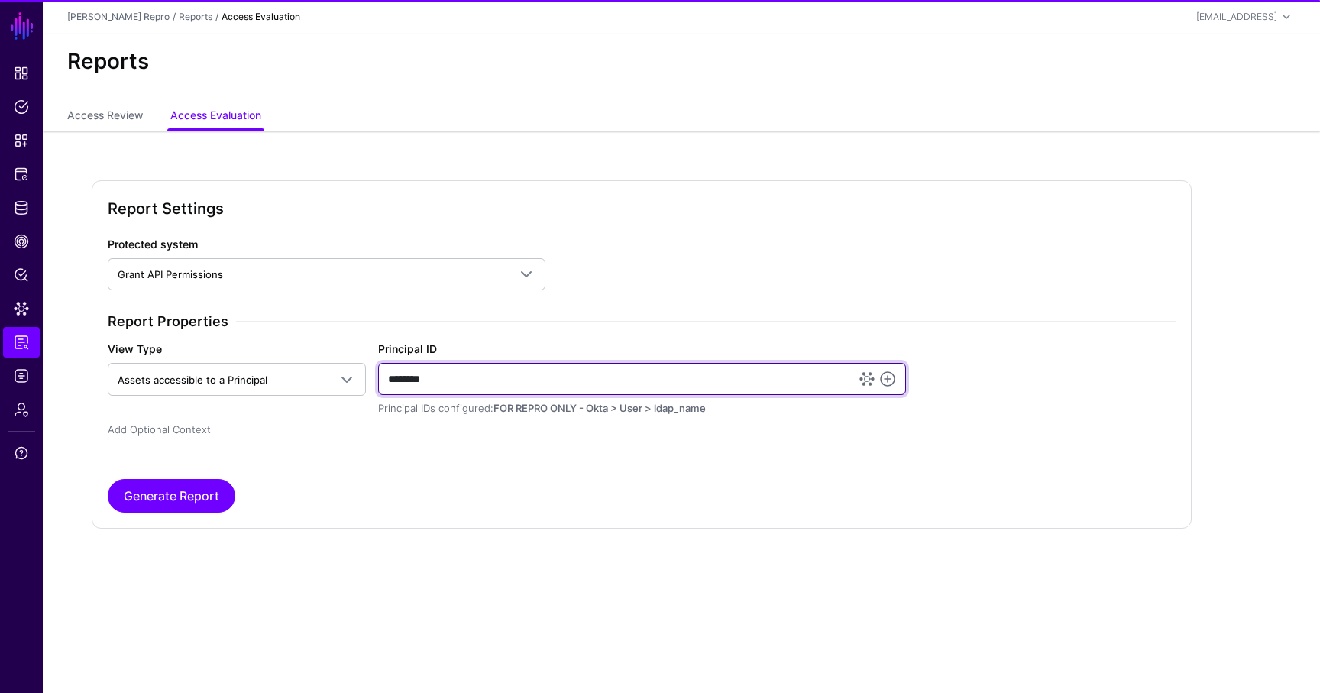
type input "********"
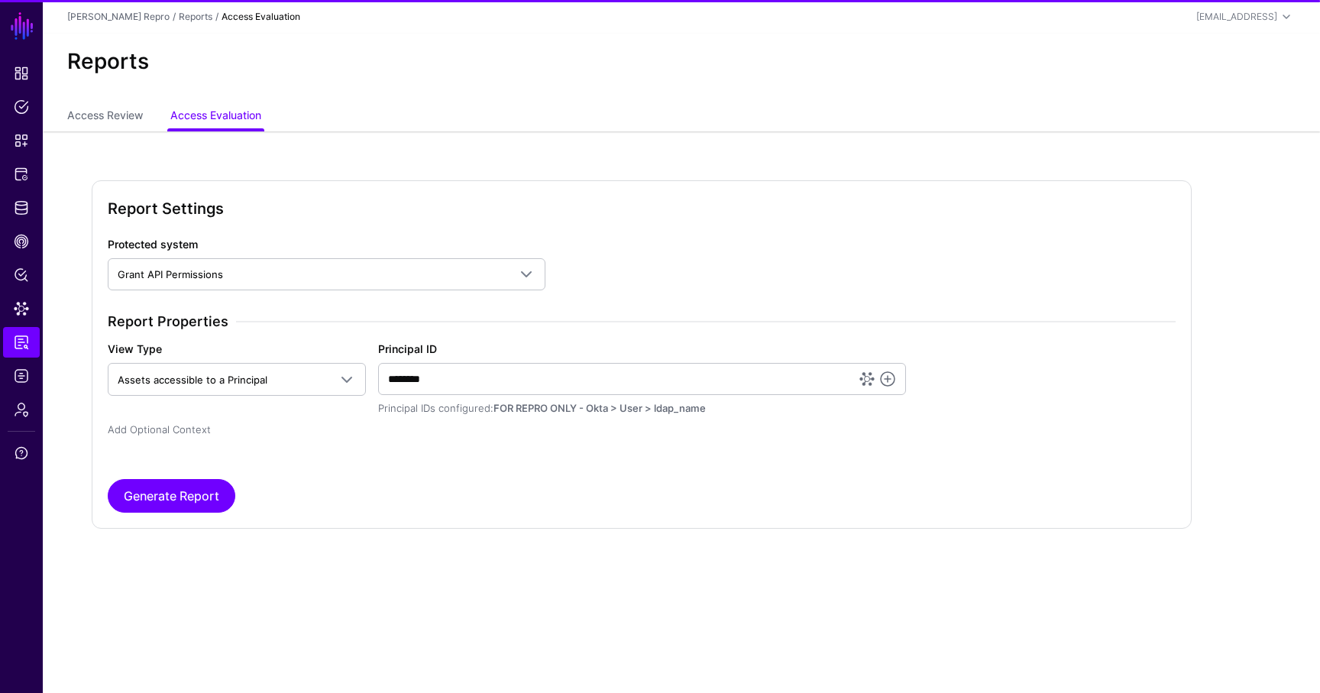
click at [205, 429] on link "Add Optional Context" at bounding box center [159, 429] width 103 height 12
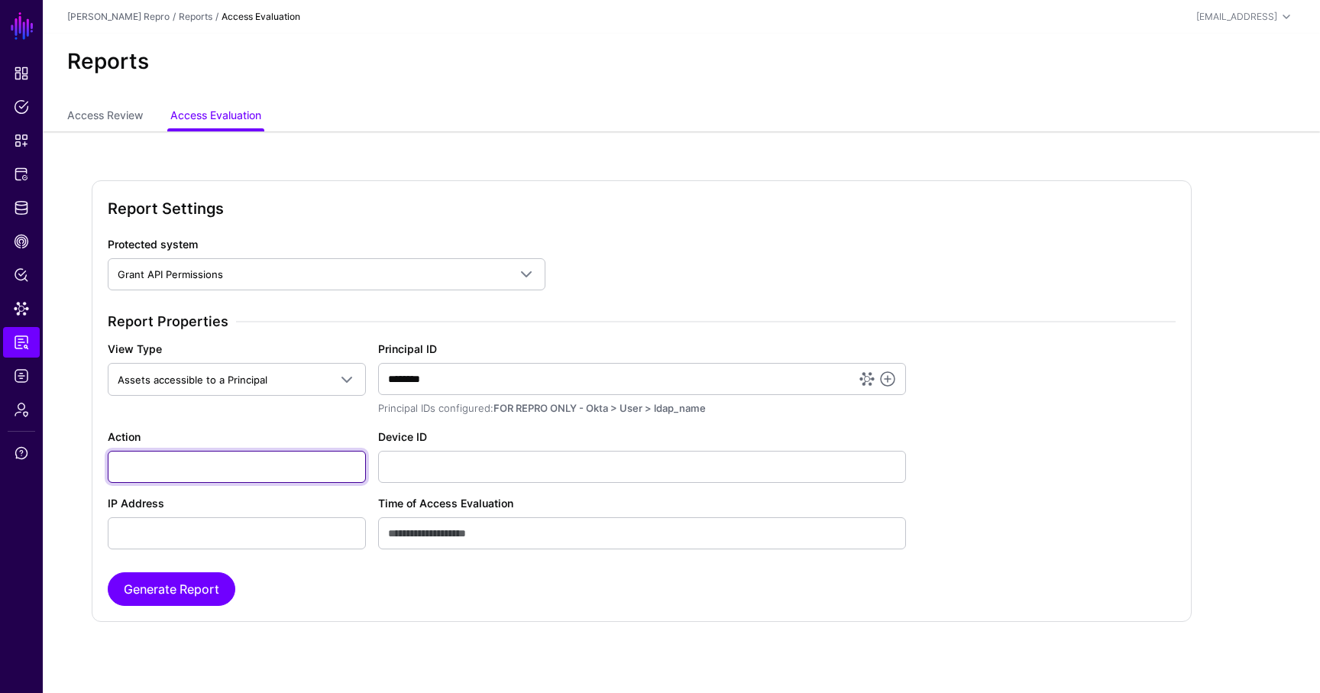
click at [208, 456] on input "Action" at bounding box center [237, 467] width 258 height 32
paste input "**********"
type input "**********"
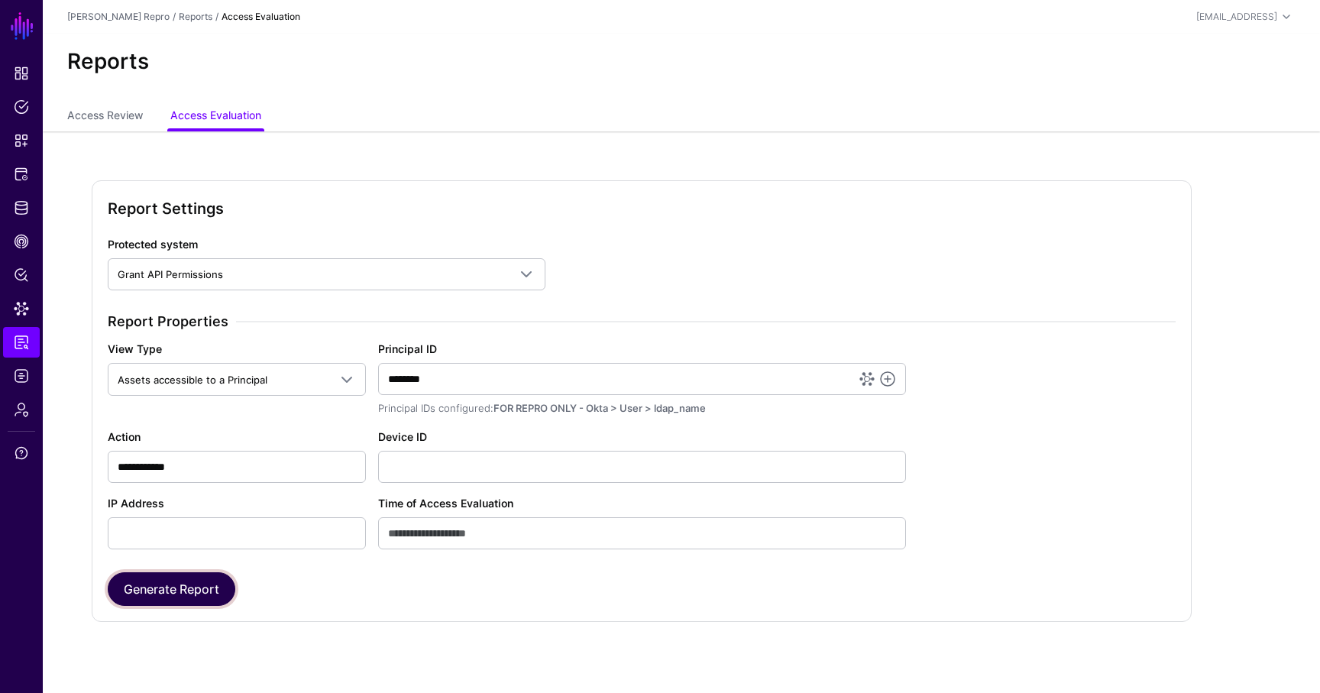
click at [157, 591] on button "Generate Report" at bounding box center [172, 589] width 128 height 34
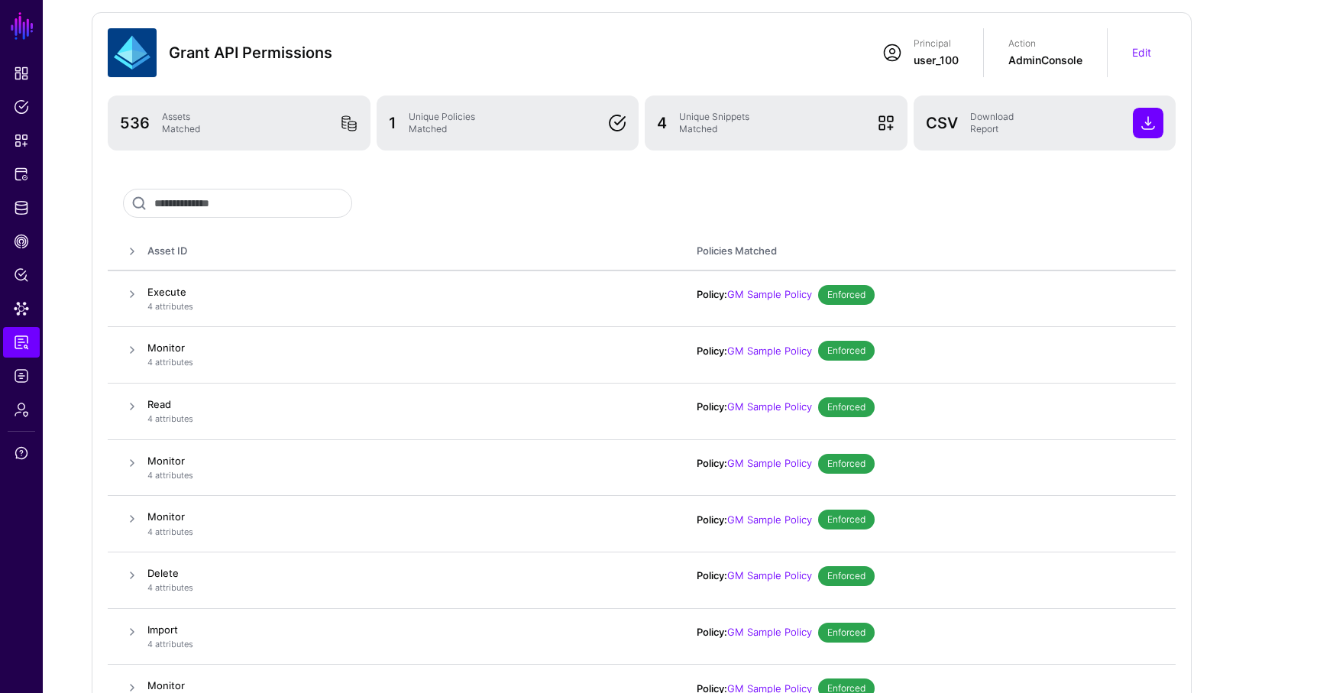
scroll to position [209, 0]
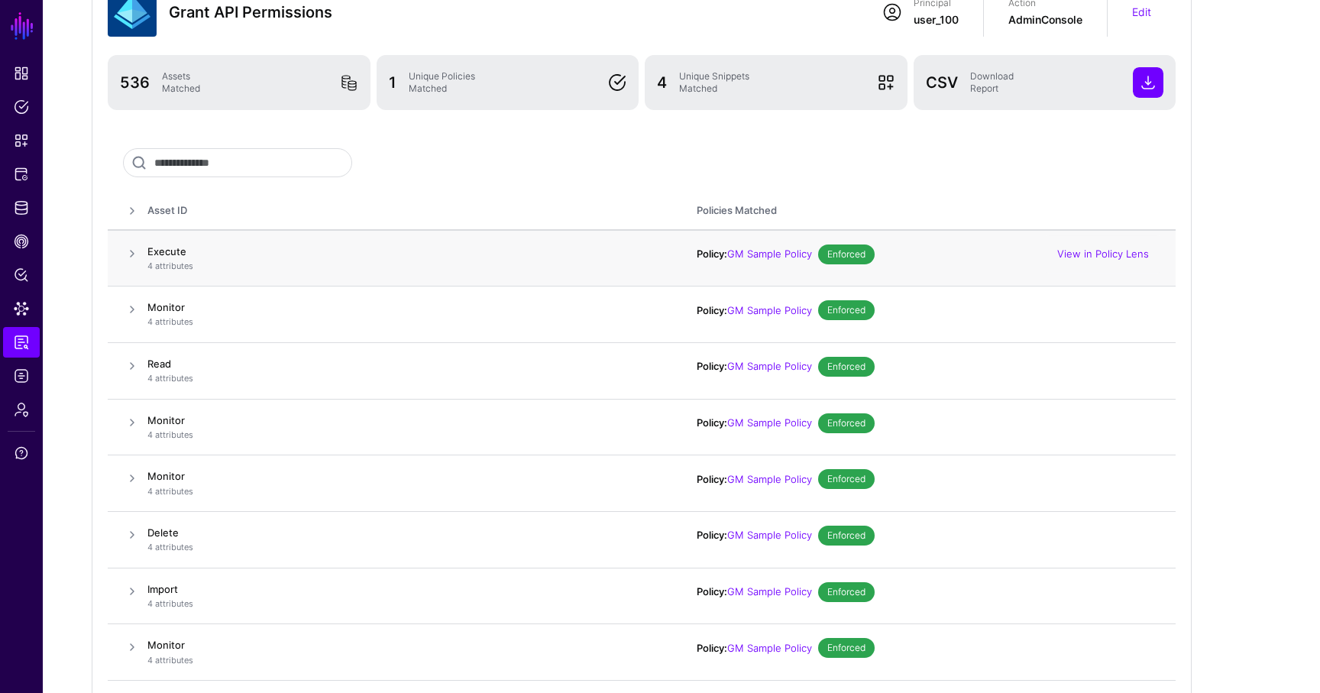
click at [131, 244] on span at bounding box center [132, 253] width 18 height 18
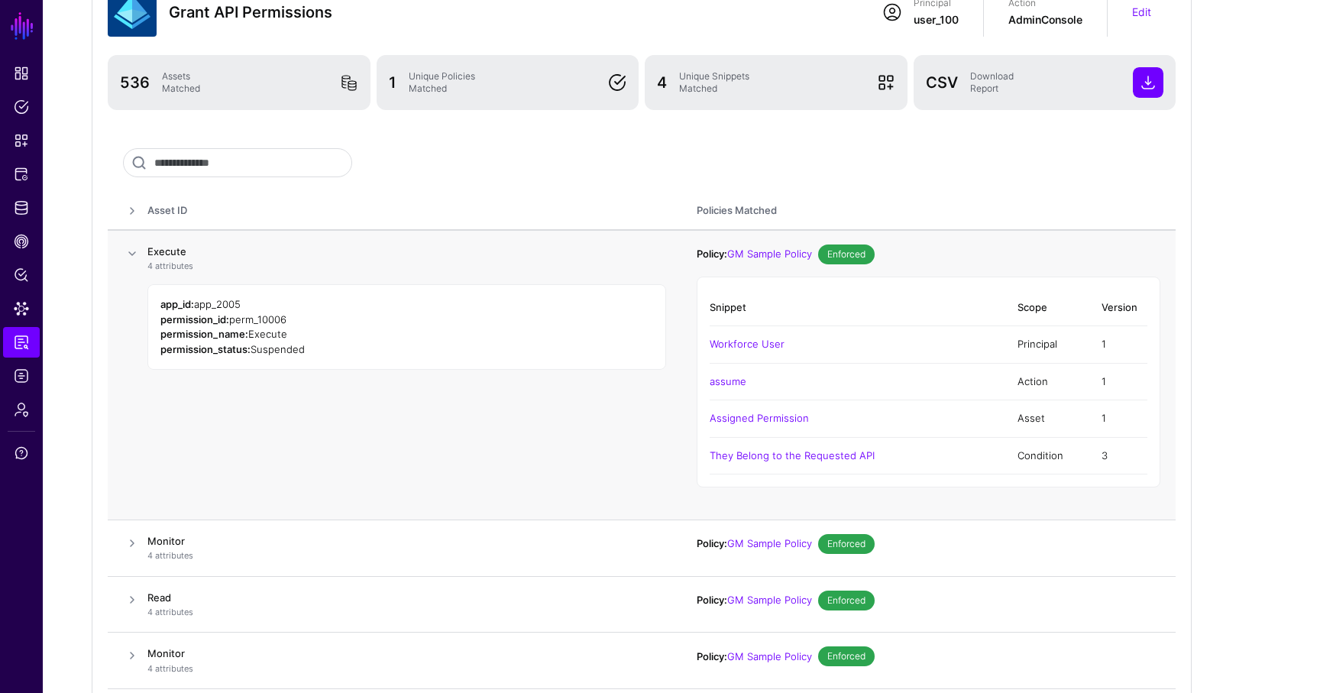
drag, startPoint x: 254, startPoint y: 306, endPoint x: 198, endPoint y: 302, distance: 56.7
click at [198, 302] on div "app_id: app_2005" at bounding box center [406, 304] width 493 height 15
copy span "app_2005"
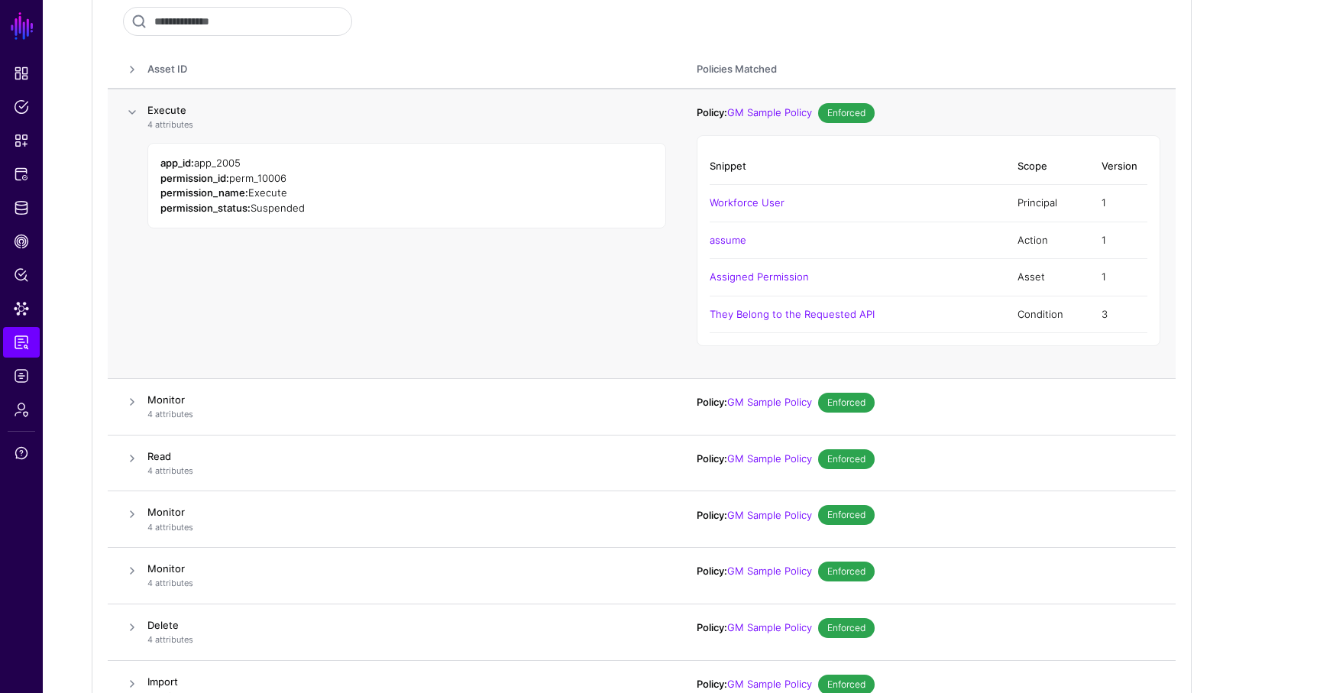
scroll to position [422, 0]
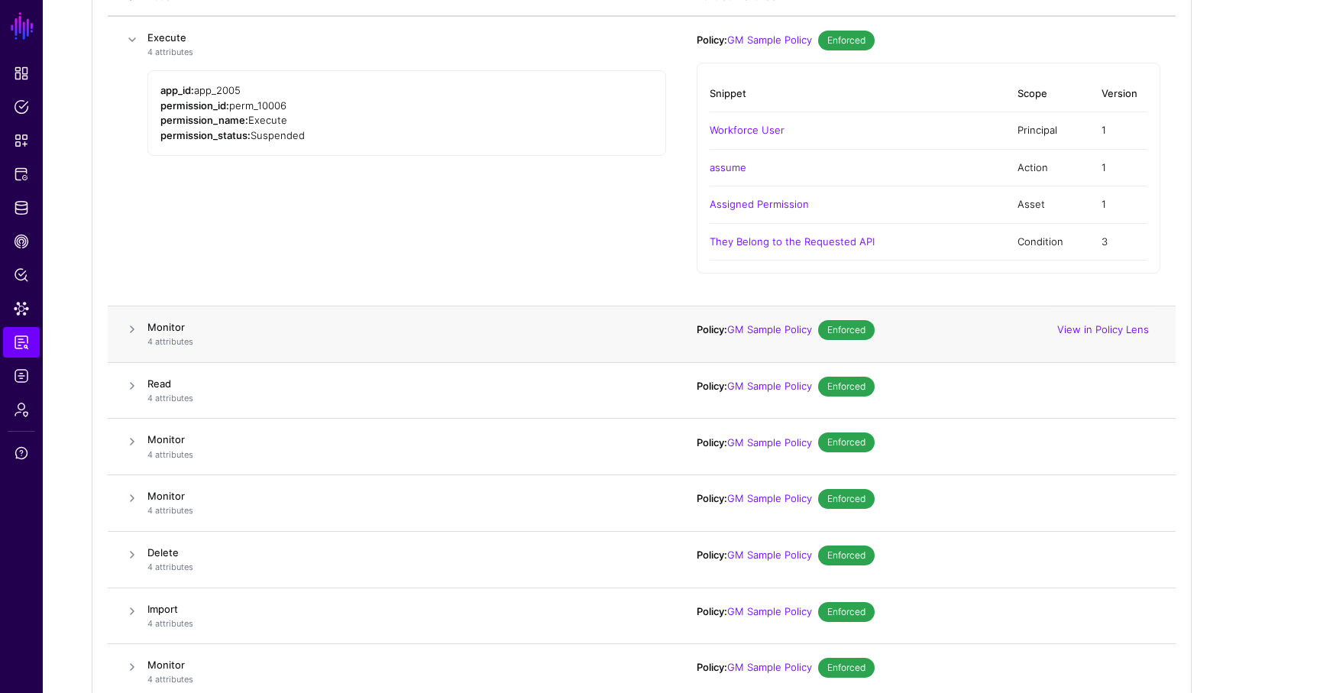
click at [134, 338] on span at bounding box center [132, 329] width 18 height 18
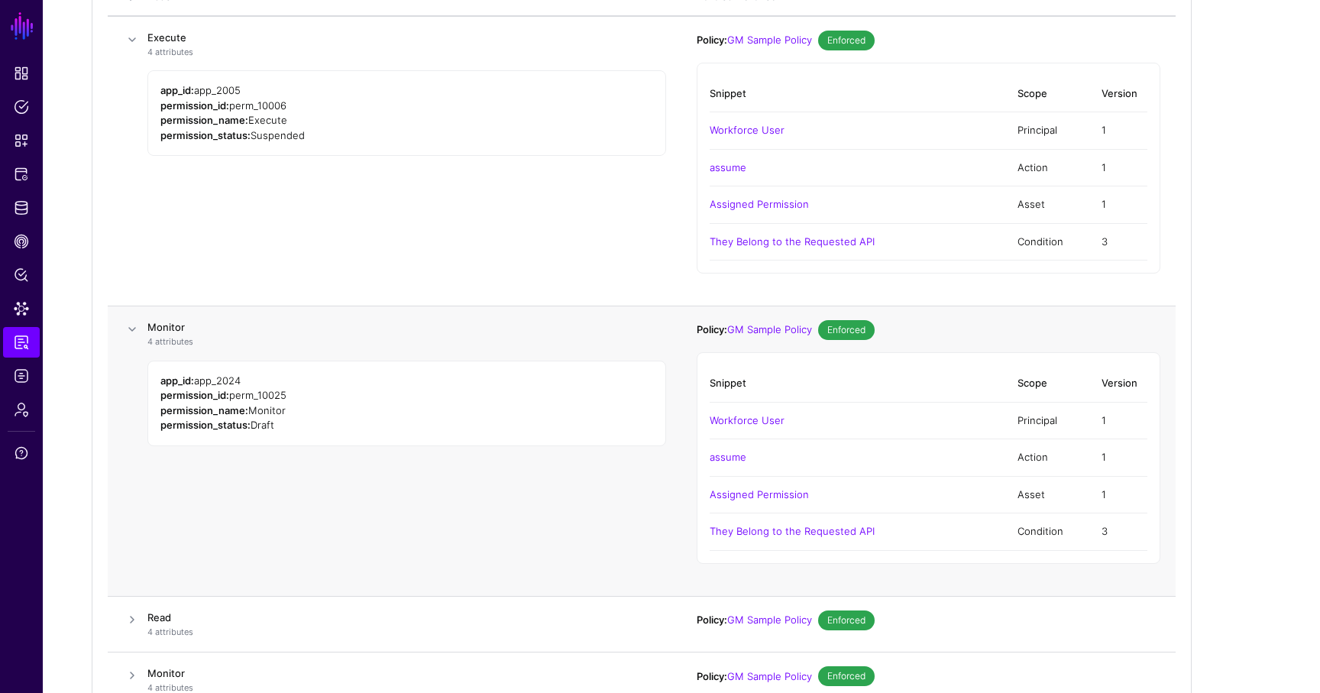
drag, startPoint x: 265, startPoint y: 381, endPoint x: 199, endPoint y: 375, distance: 66.7
click at [199, 375] on div "app_id: app_2024" at bounding box center [406, 381] width 493 height 15
copy span "app_2024"
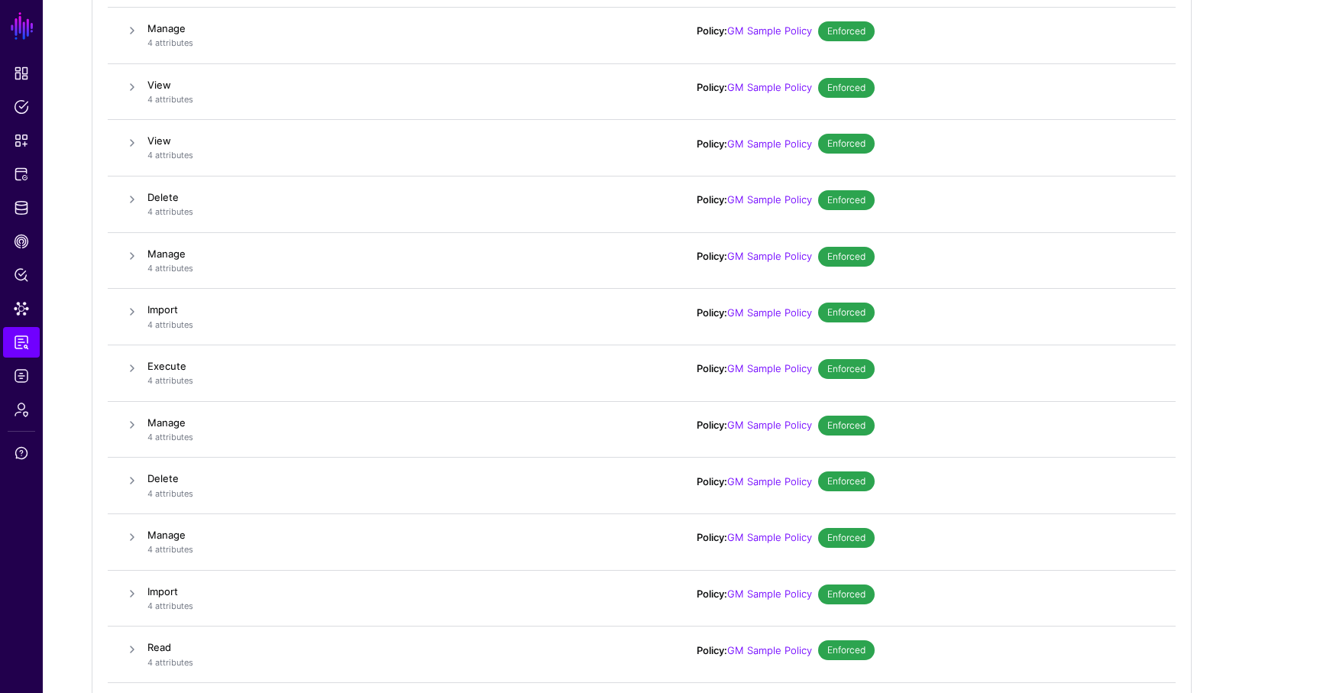
scroll to position [5036, 0]
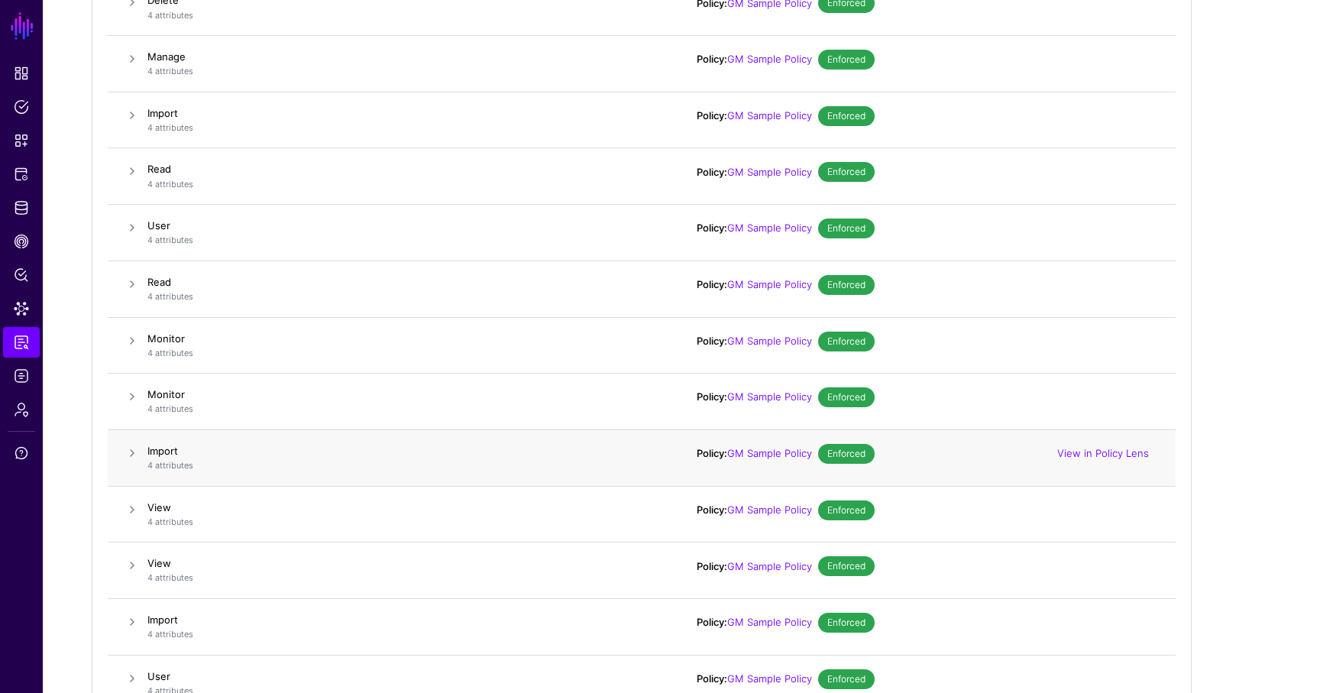
click at [126, 453] on span at bounding box center [132, 453] width 18 height 18
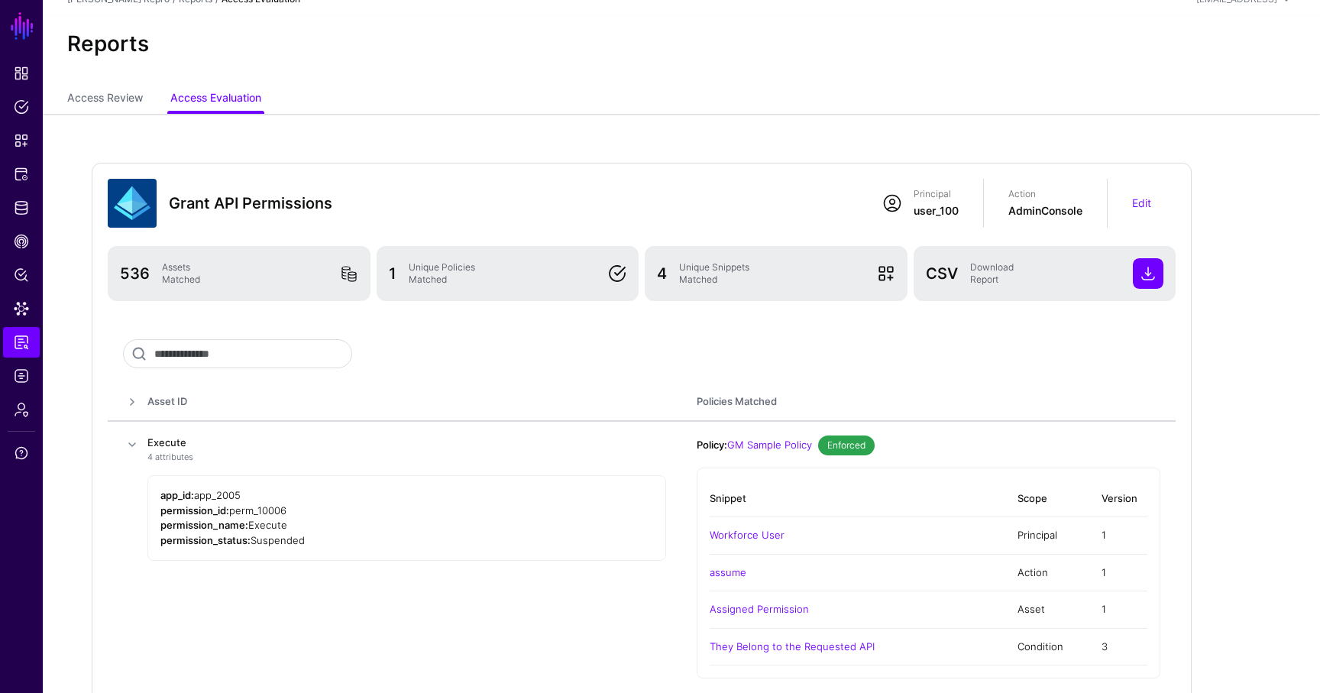
scroll to position [26, 0]
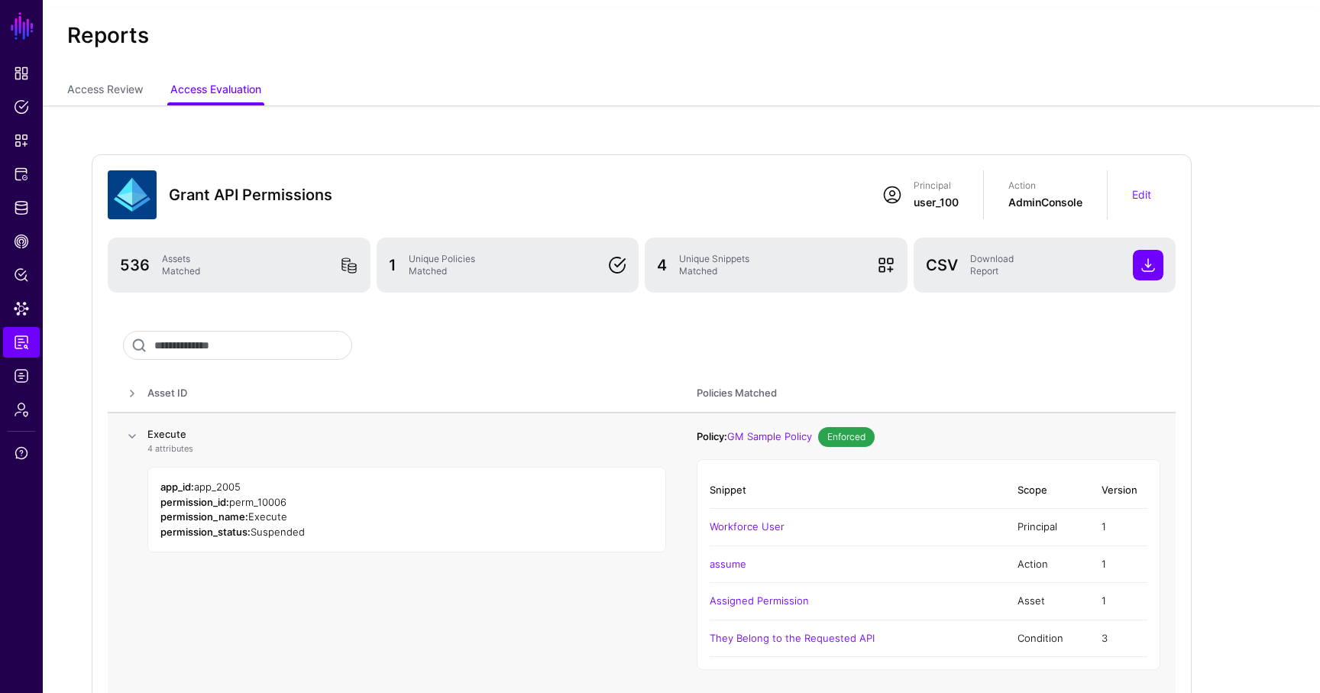
click at [127, 431] on span at bounding box center [132, 436] width 18 height 18
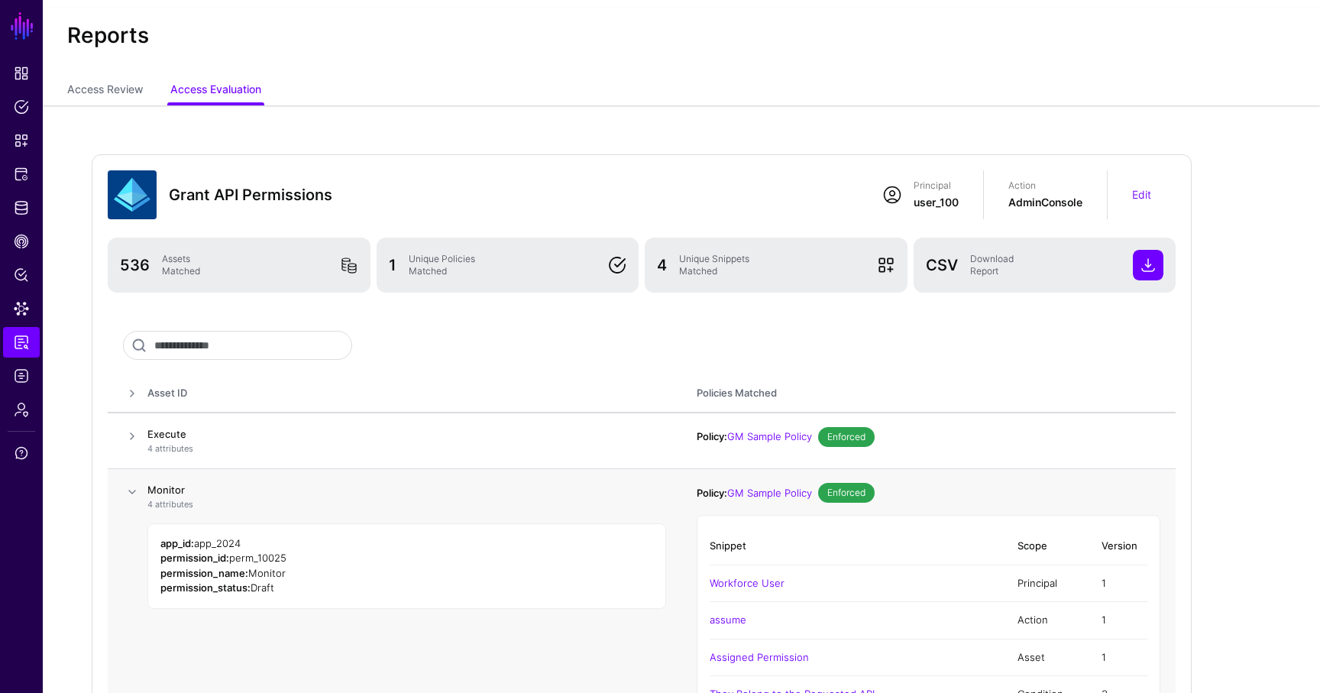
click at [138, 492] on span at bounding box center [132, 492] width 18 height 18
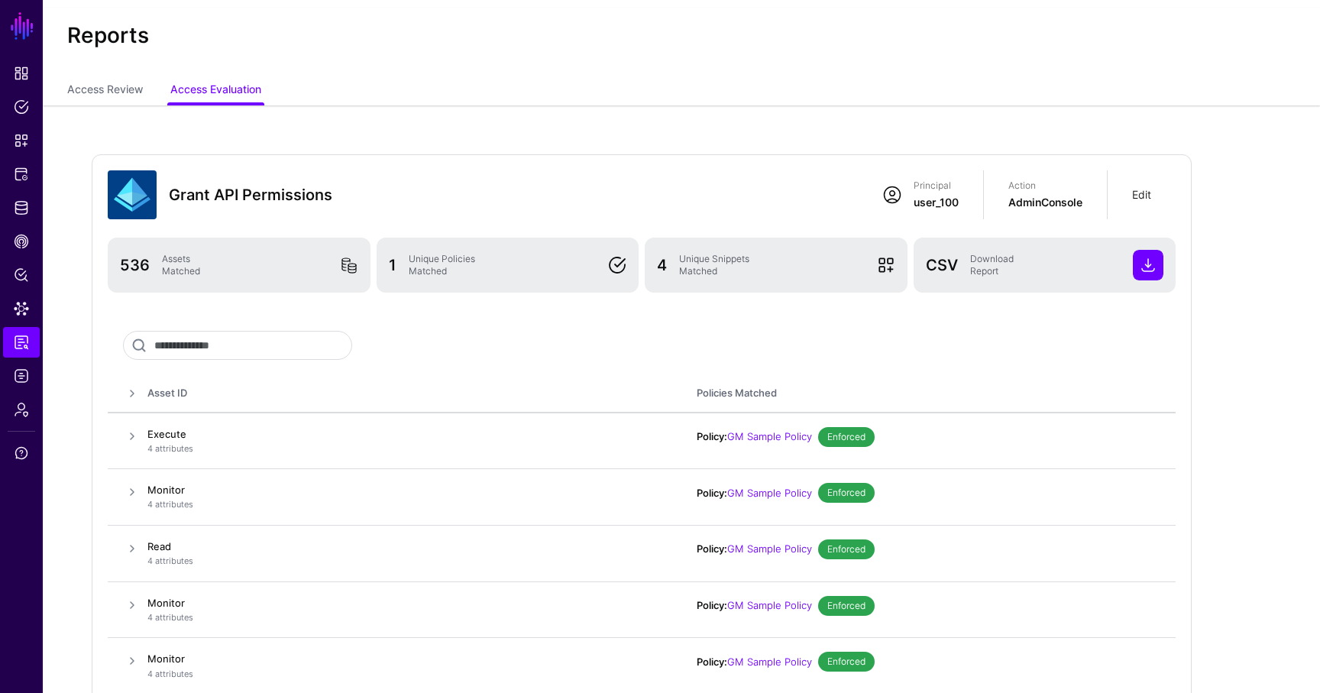
click at [1142, 194] on link "Edit" at bounding box center [1141, 194] width 19 height 13
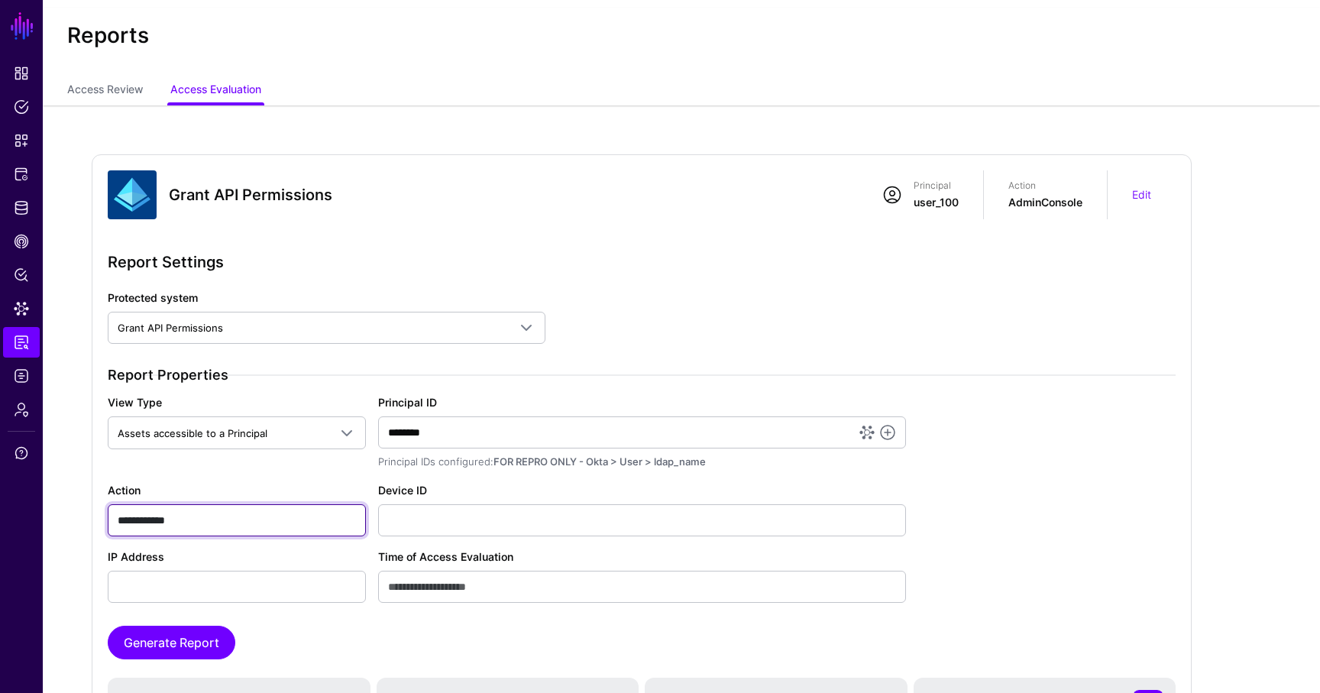
click at [231, 505] on input "**********" at bounding box center [237, 520] width 258 height 32
click at [227, 515] on input "**********" at bounding box center [237, 520] width 258 height 32
type input "**********"
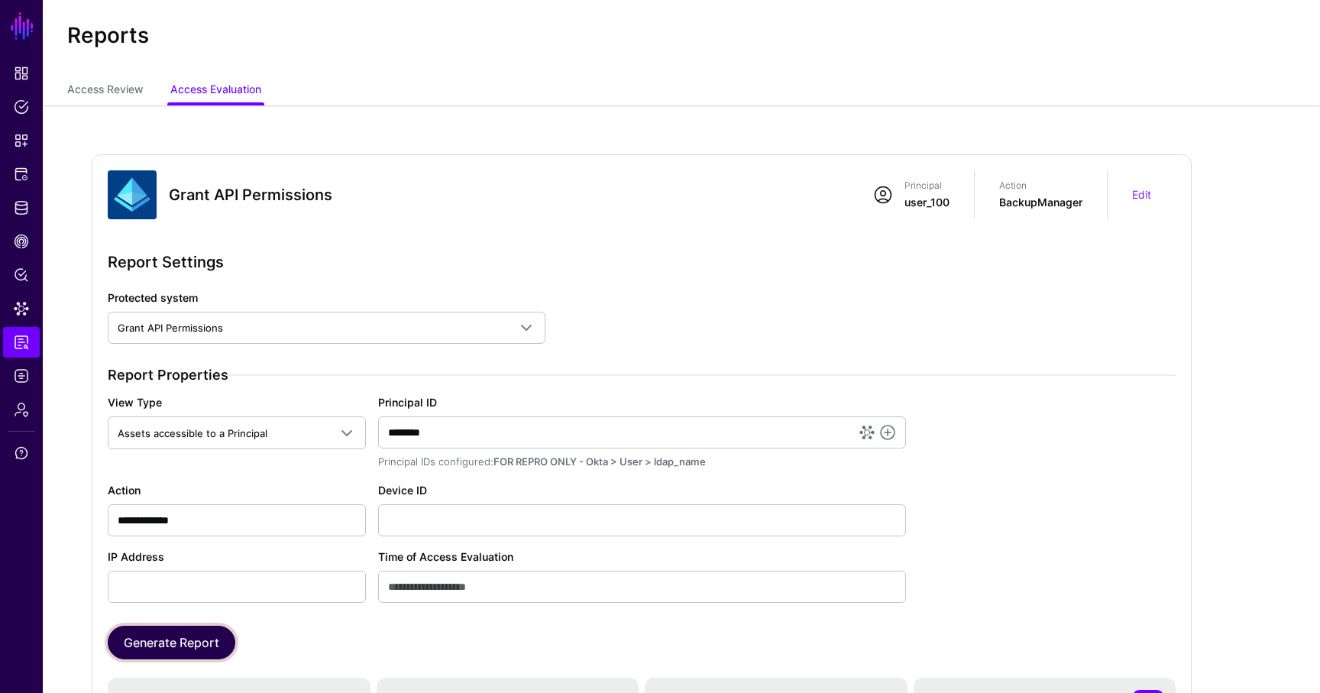
click at [220, 645] on button "Generate Report" at bounding box center [172, 643] width 128 height 34
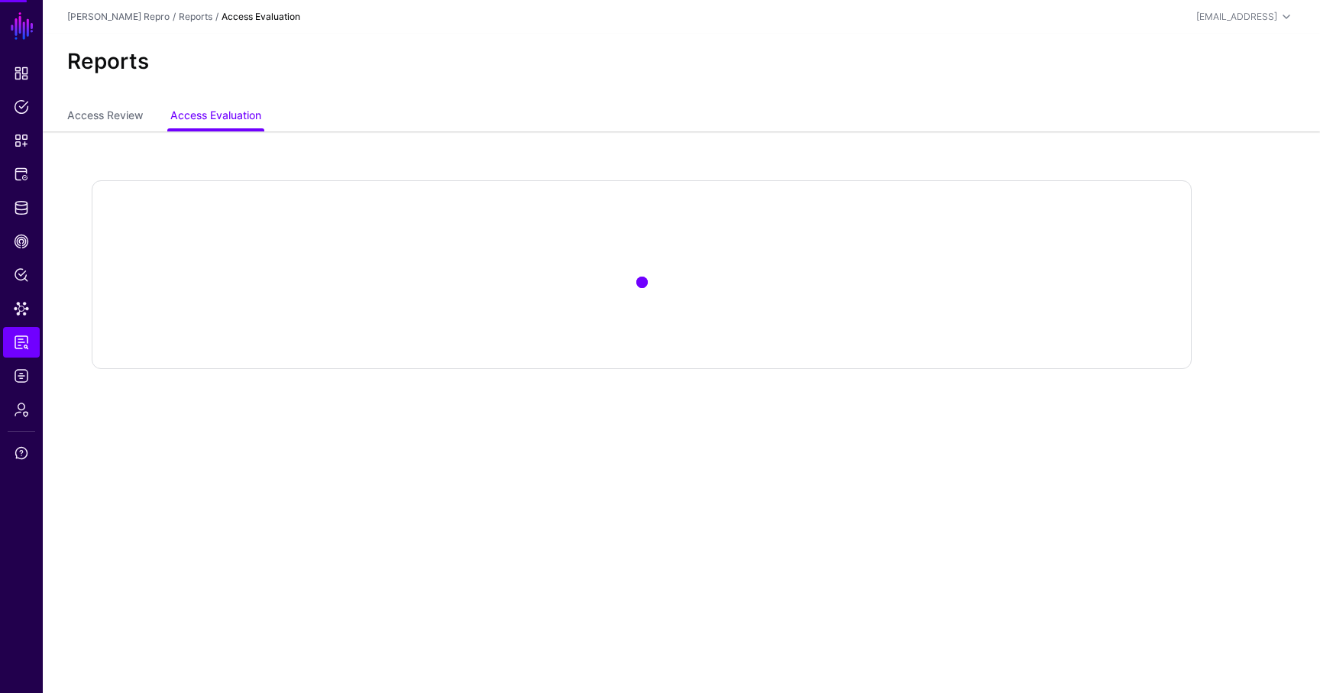
scroll to position [0, 0]
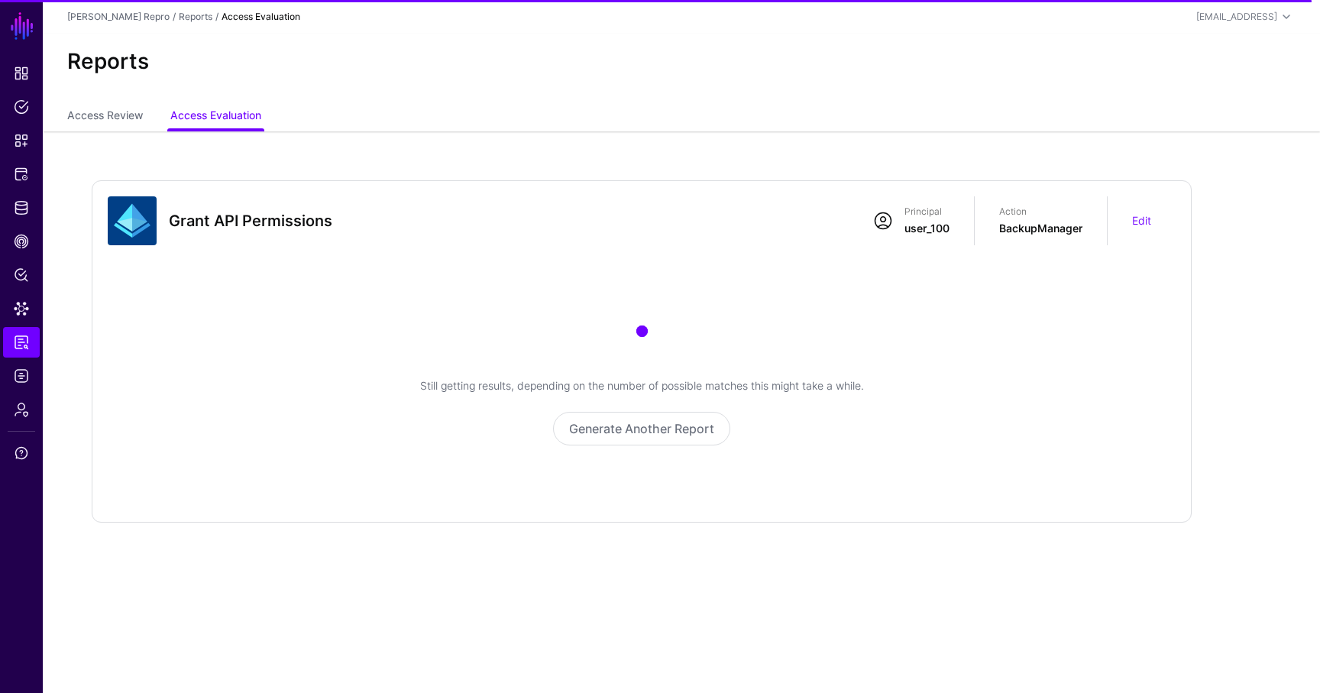
click at [611, 80] on div "Reports" at bounding box center [681, 68] width 1277 height 69
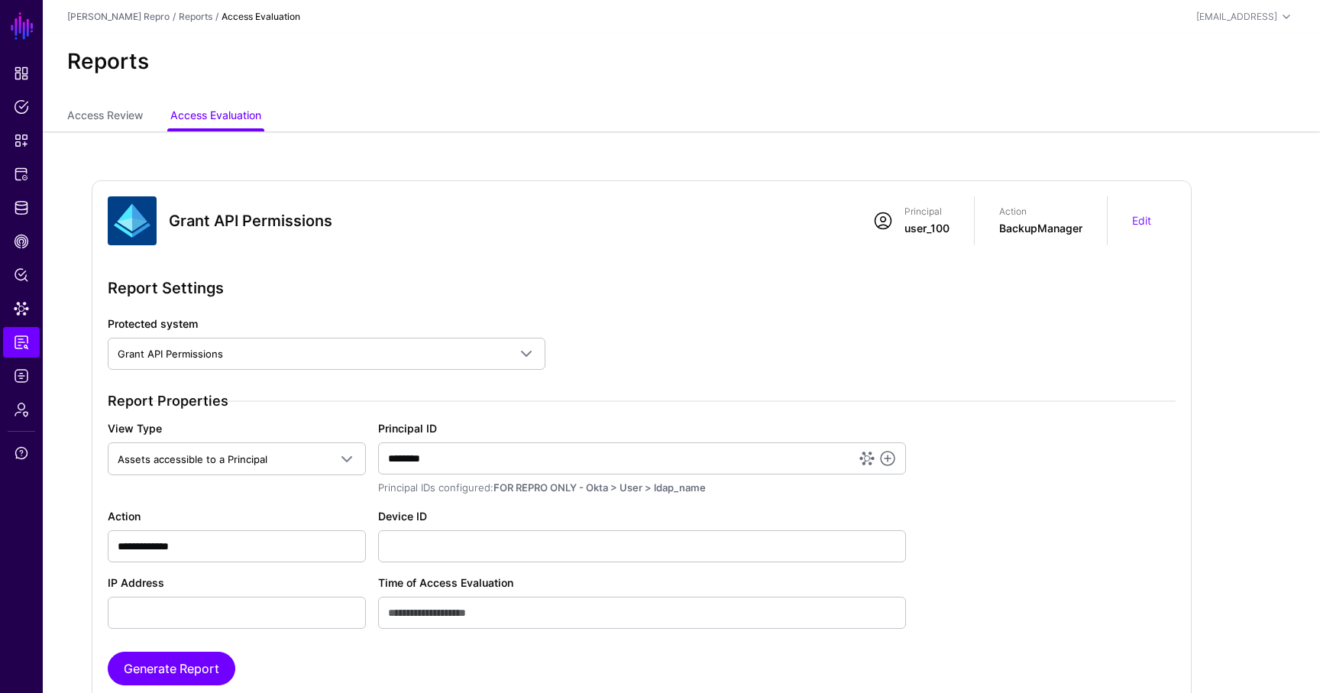
click at [241, 233] on div "Grant API Permissions" at bounding box center [460, 220] width 717 height 49
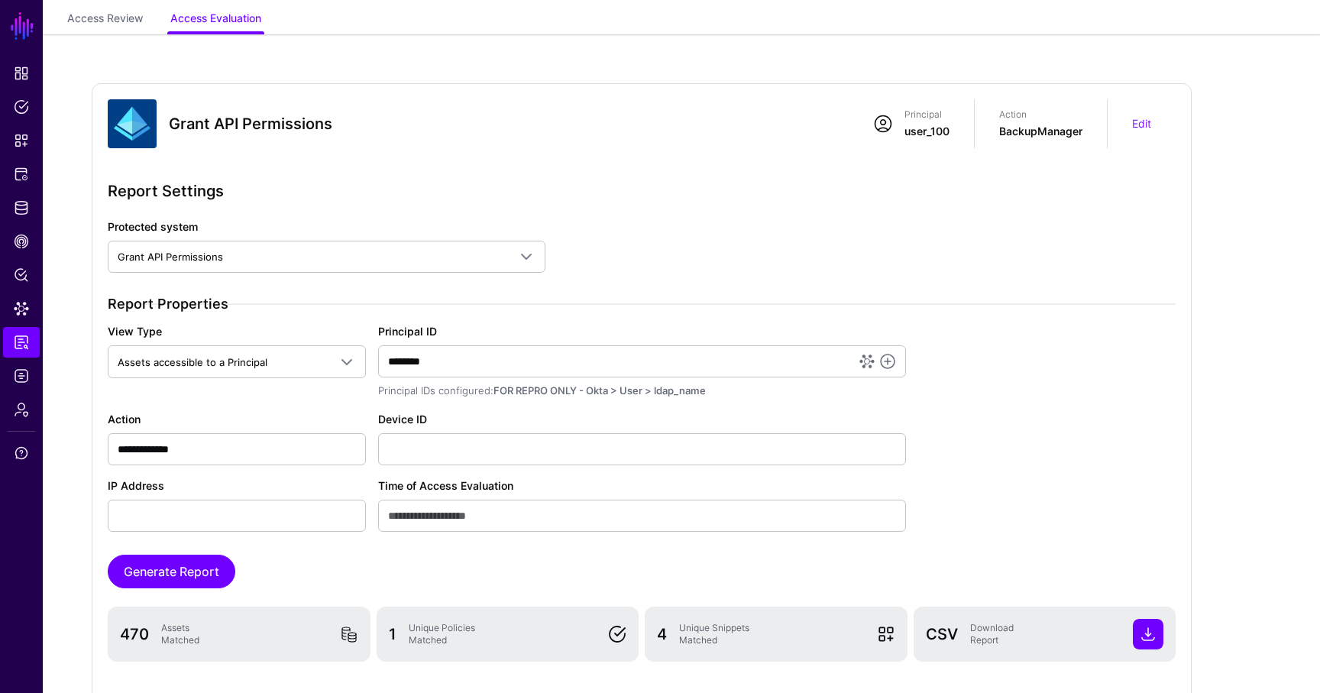
scroll to position [50, 0]
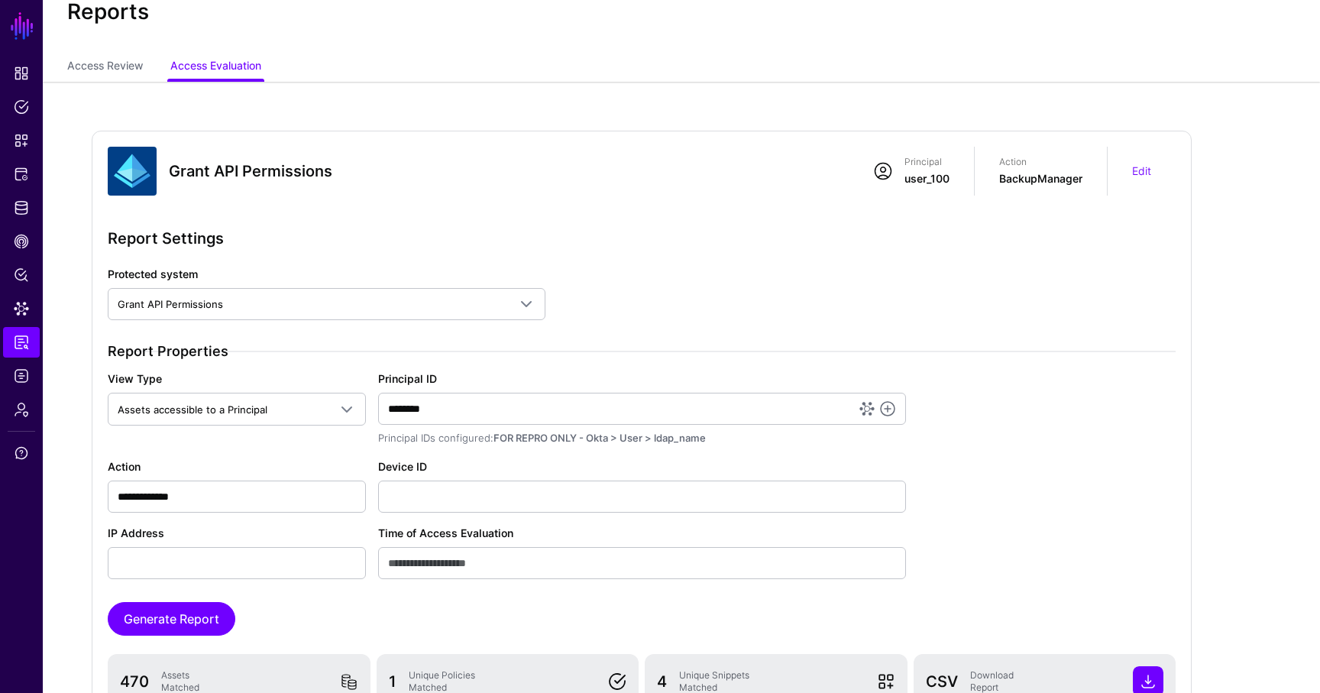
click at [1130, 167] on div "Edit" at bounding box center [1142, 171] width 68 height 34
click at [1135, 167] on link "Edit" at bounding box center [1141, 170] width 19 height 13
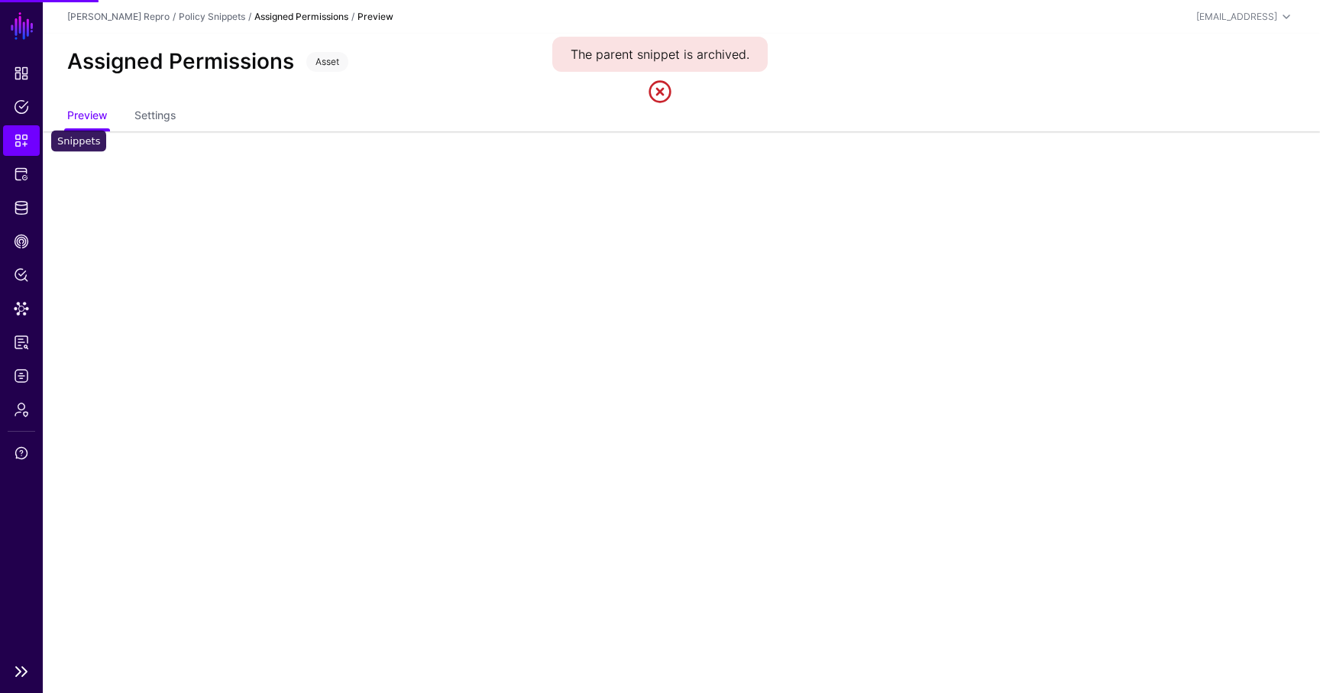
click at [25, 141] on span "Snippets" at bounding box center [21, 140] width 15 height 15
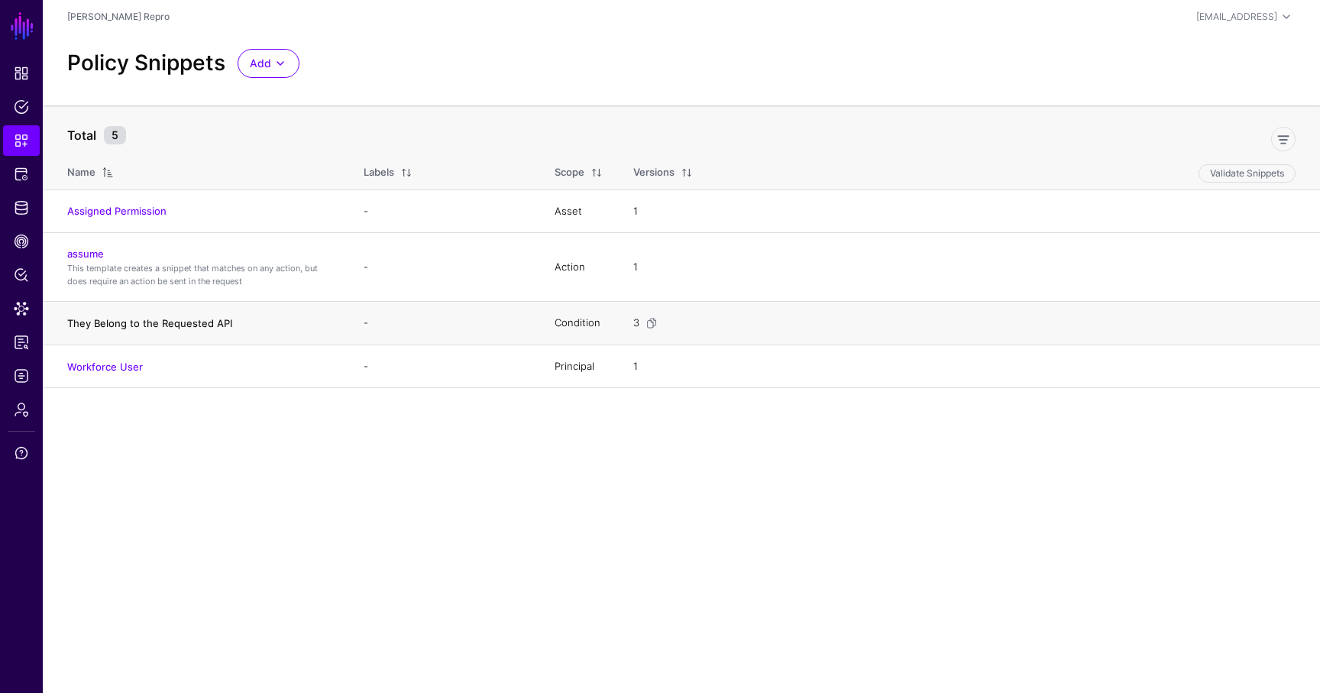
click at [121, 323] on link "They Belong to the Requested API" at bounding box center [149, 323] width 165 height 12
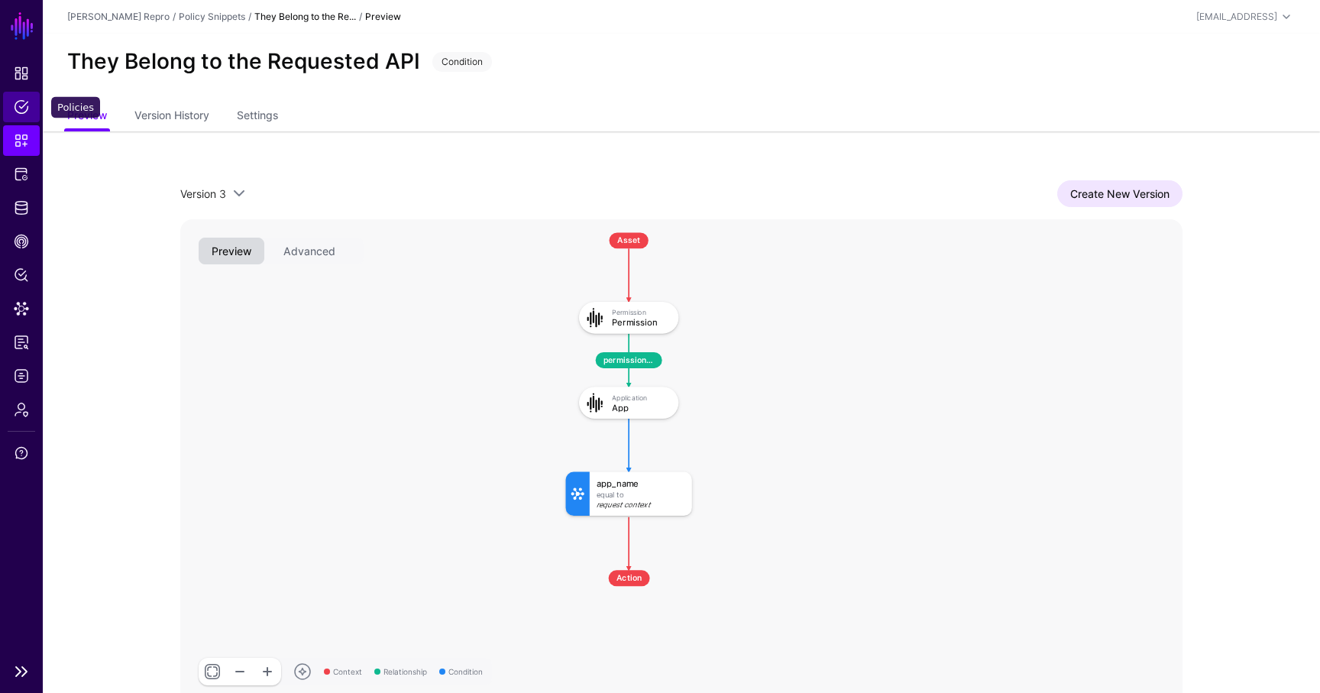
click at [26, 112] on span "Policies" at bounding box center [21, 106] width 15 height 15
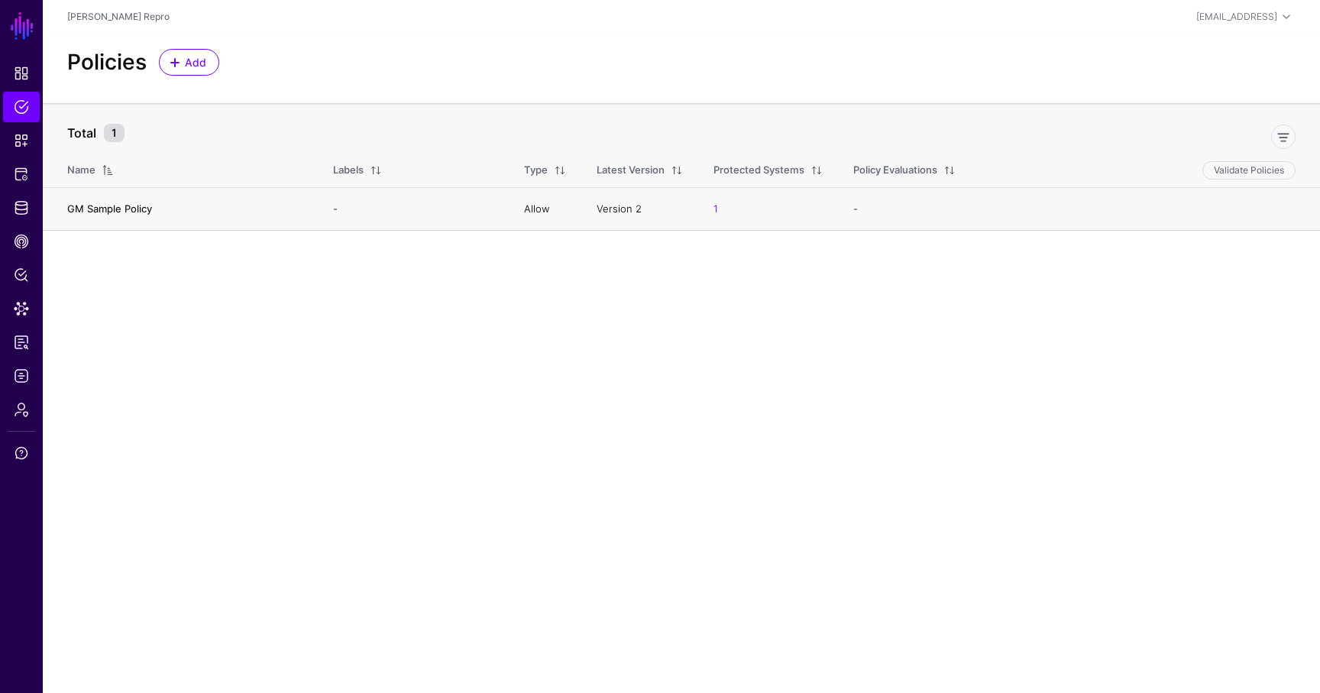
click at [135, 206] on link "GM Sample Policy" at bounding box center [109, 208] width 85 height 12
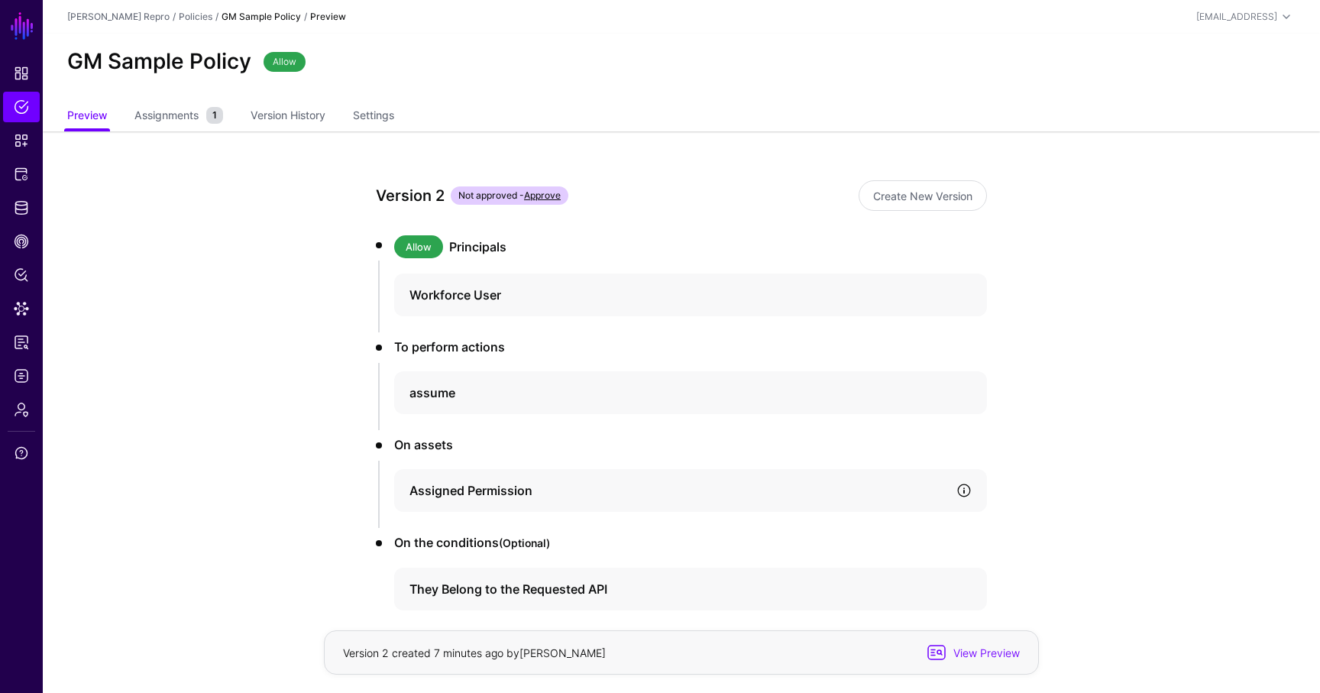
click at [966, 491] on link at bounding box center [963, 490] width 15 height 15
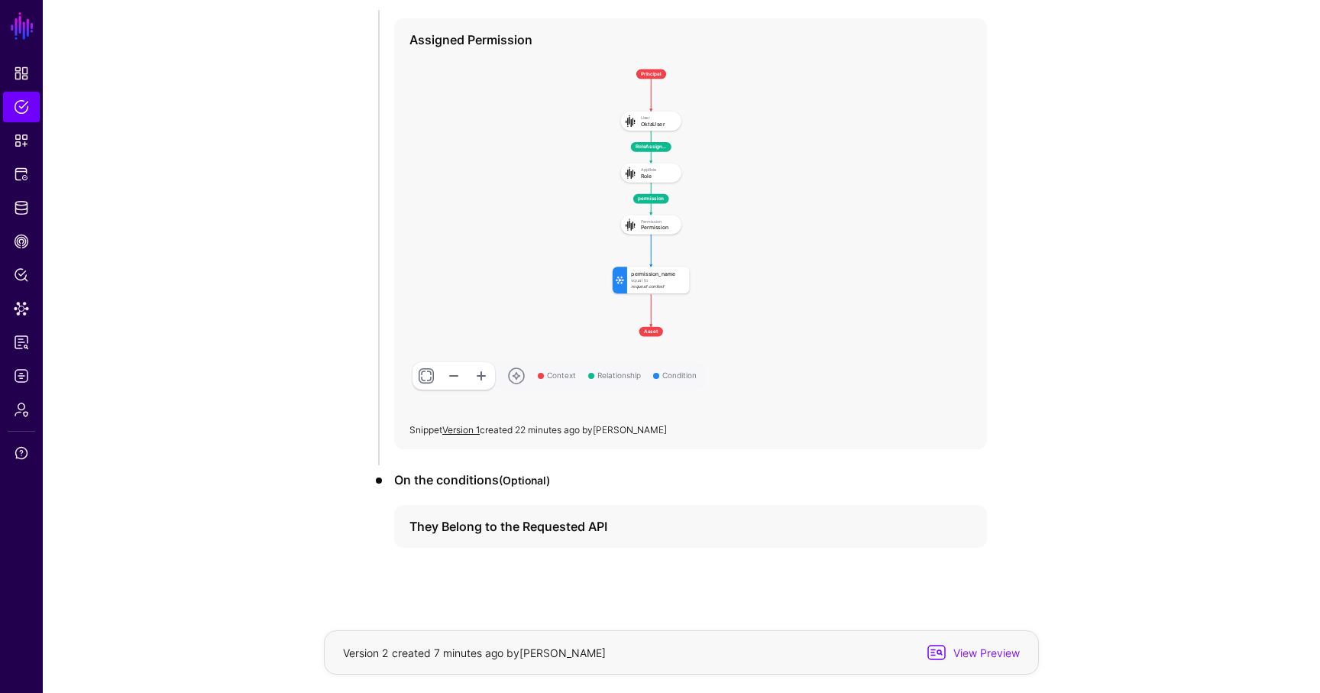
scroll to position [461, 0]
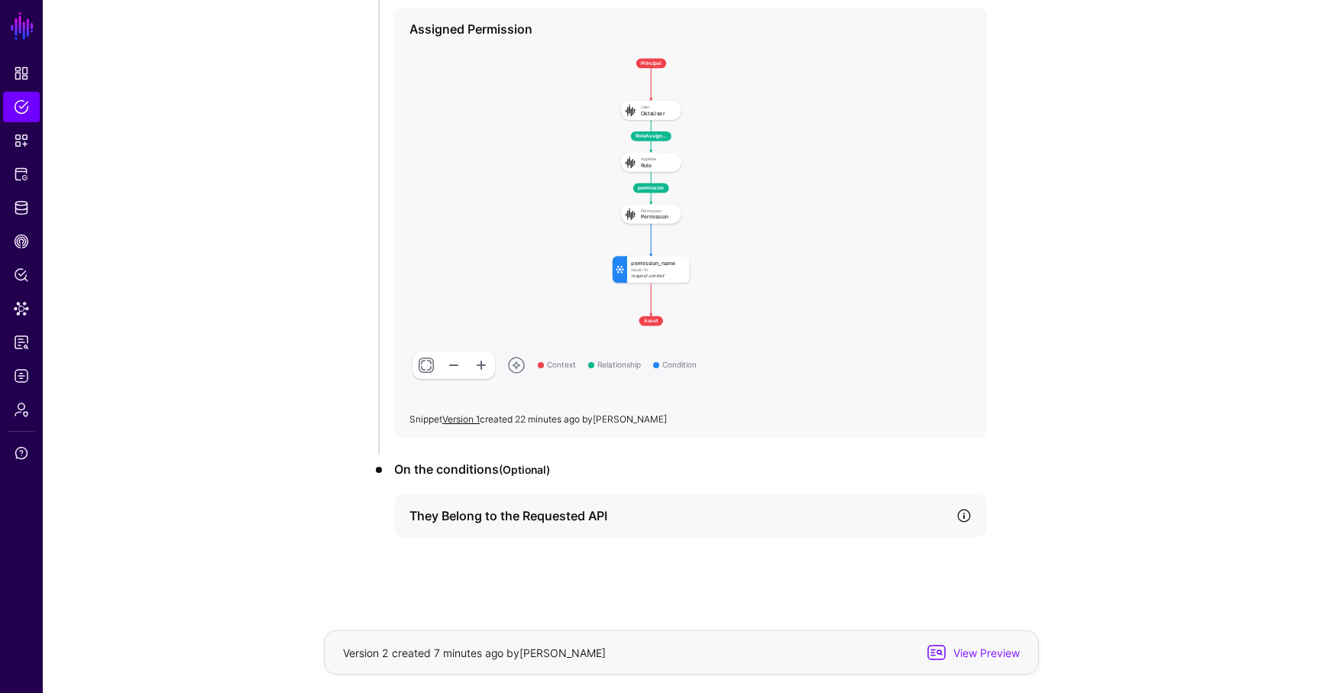
click at [966, 513] on link at bounding box center [963, 515] width 15 height 15
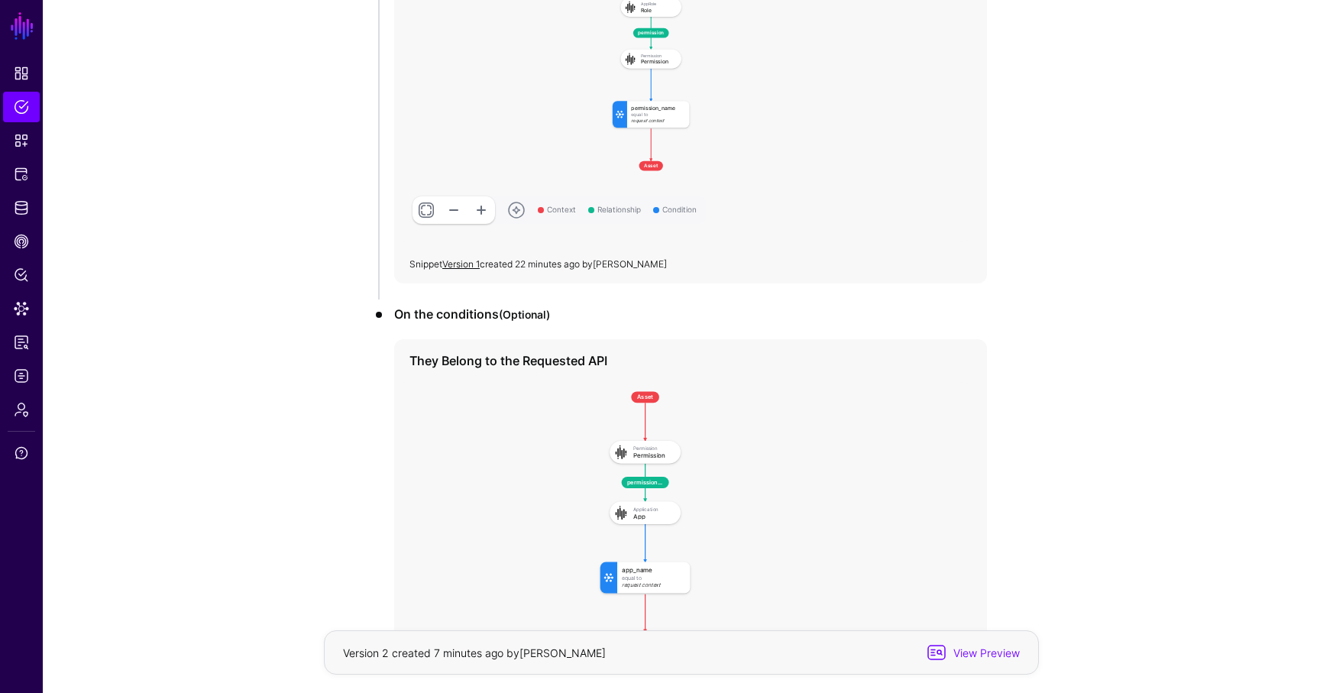
scroll to position [641, 0]
